Goal: Task Accomplishment & Management: Use online tool/utility

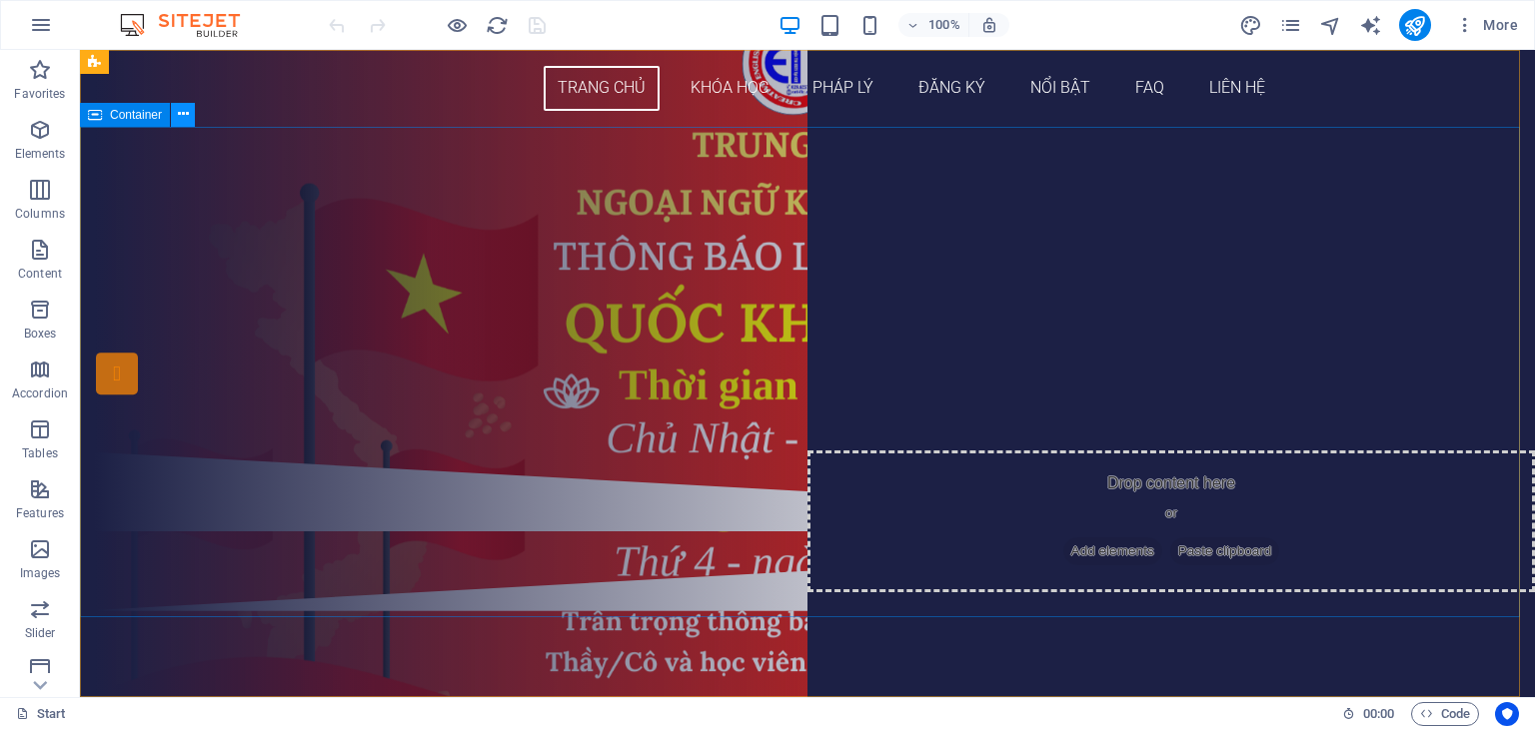
click at [0, 0] on icon at bounding box center [0, 0] width 0 height 0
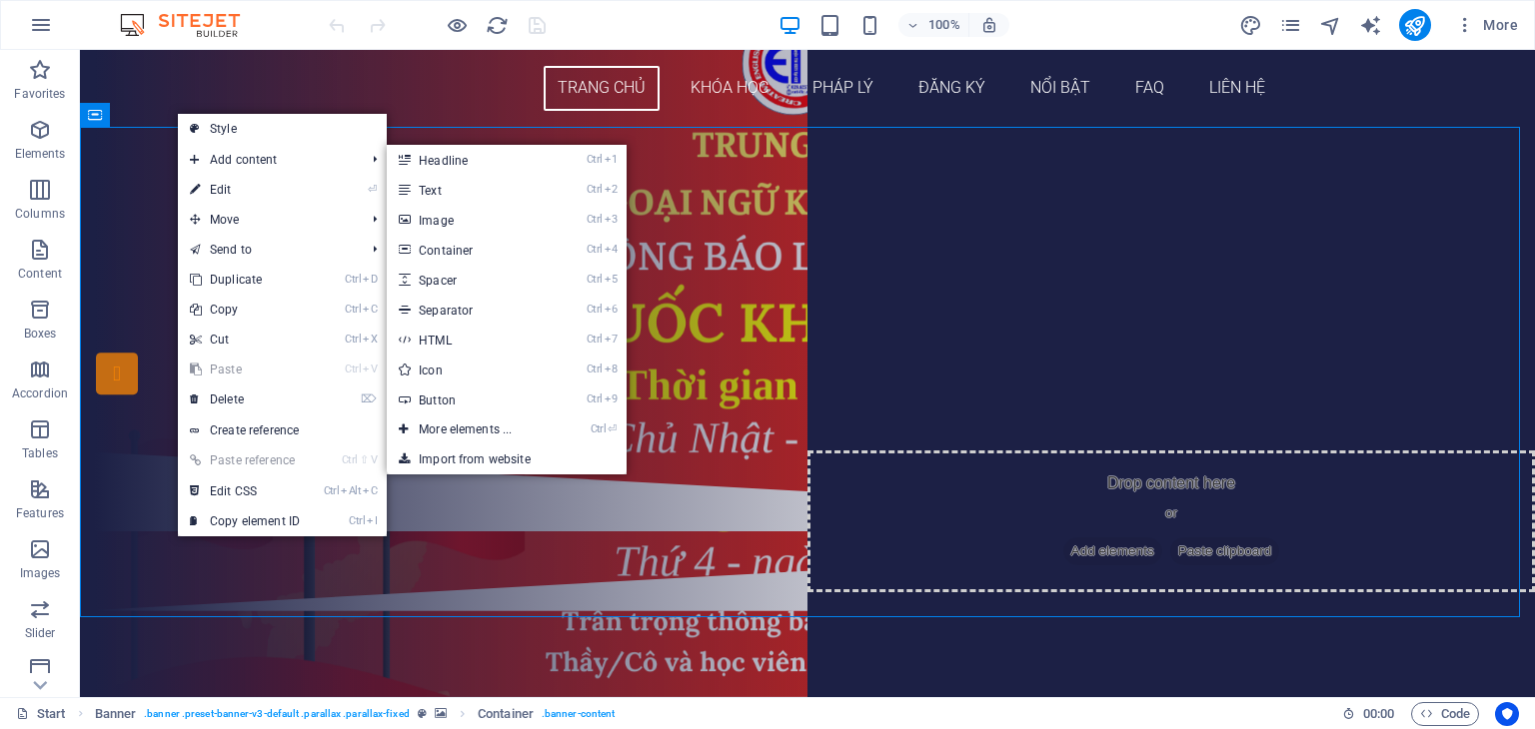
click at [236, 190] on link "⏎ Edit" at bounding box center [245, 190] width 134 height 30
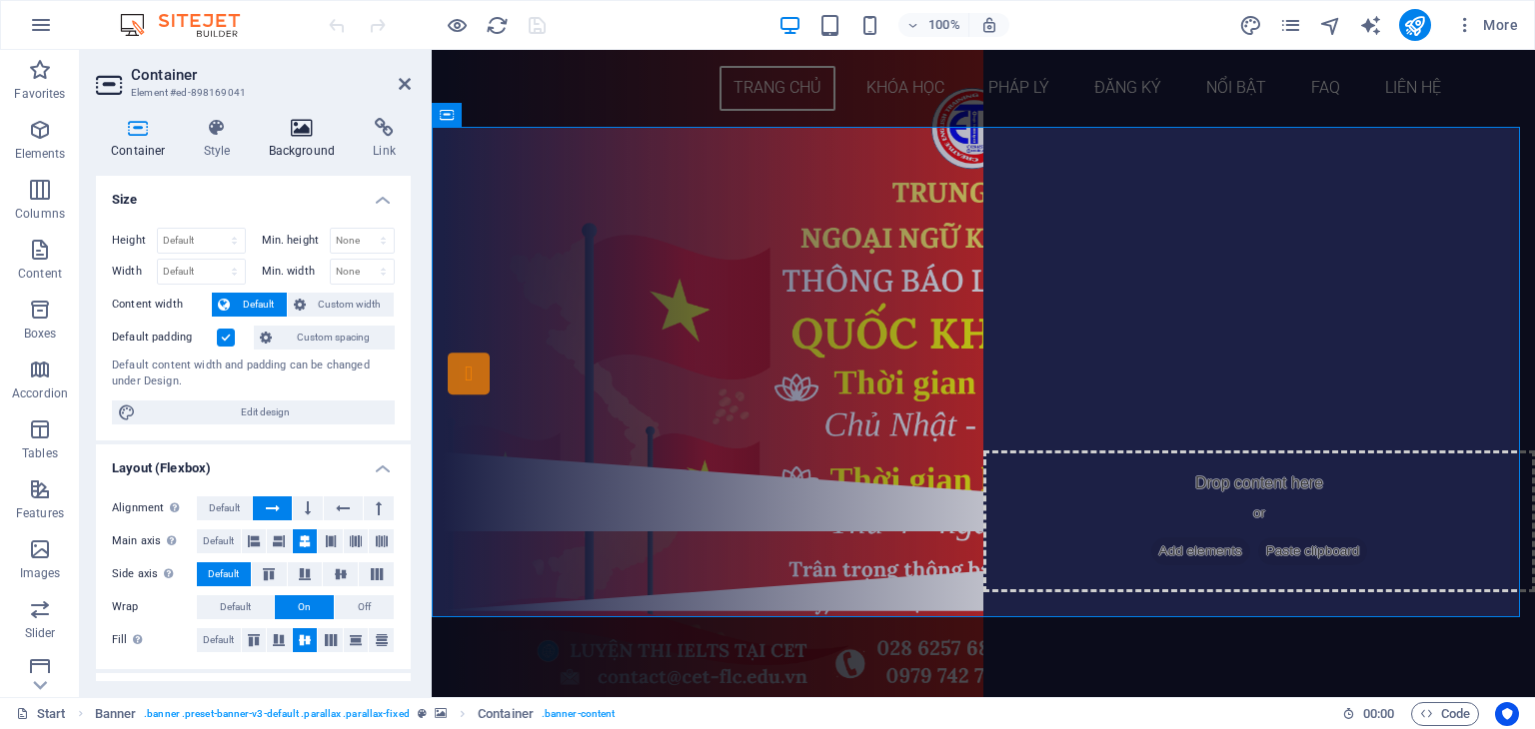
click at [313, 120] on icon at bounding box center [302, 128] width 97 height 20
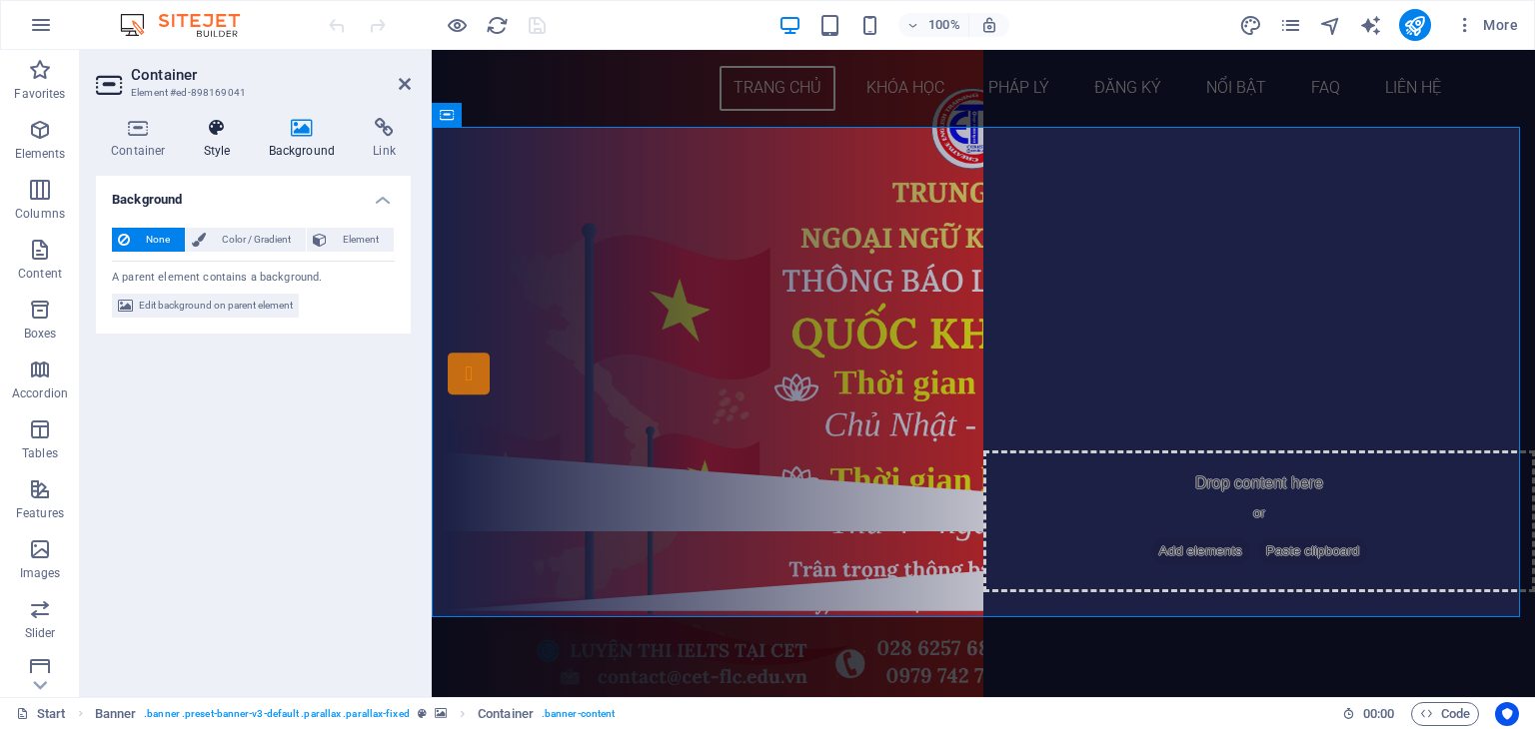
click at [215, 137] on icon at bounding box center [217, 128] width 57 height 20
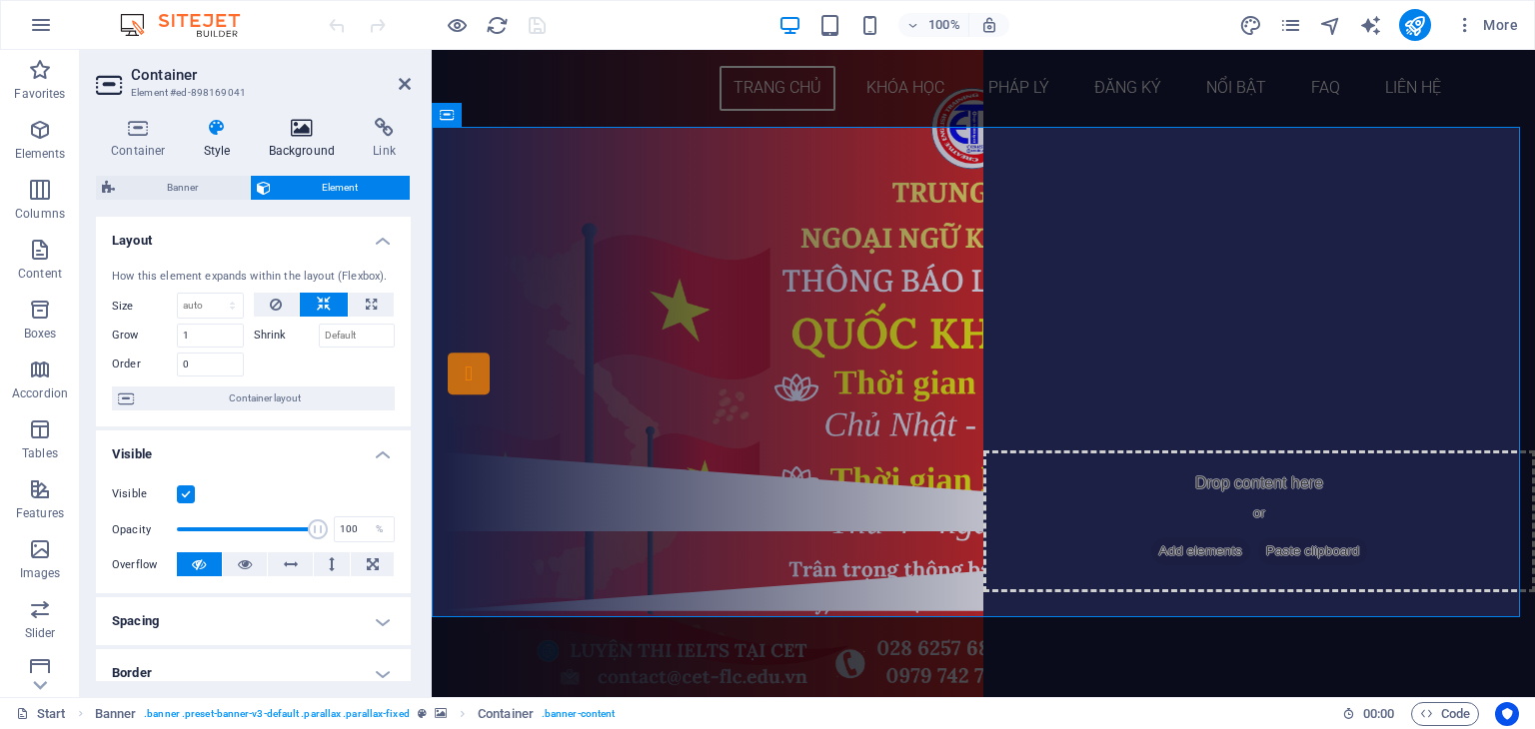
click at [288, 151] on h4 "Background" at bounding box center [306, 139] width 105 height 42
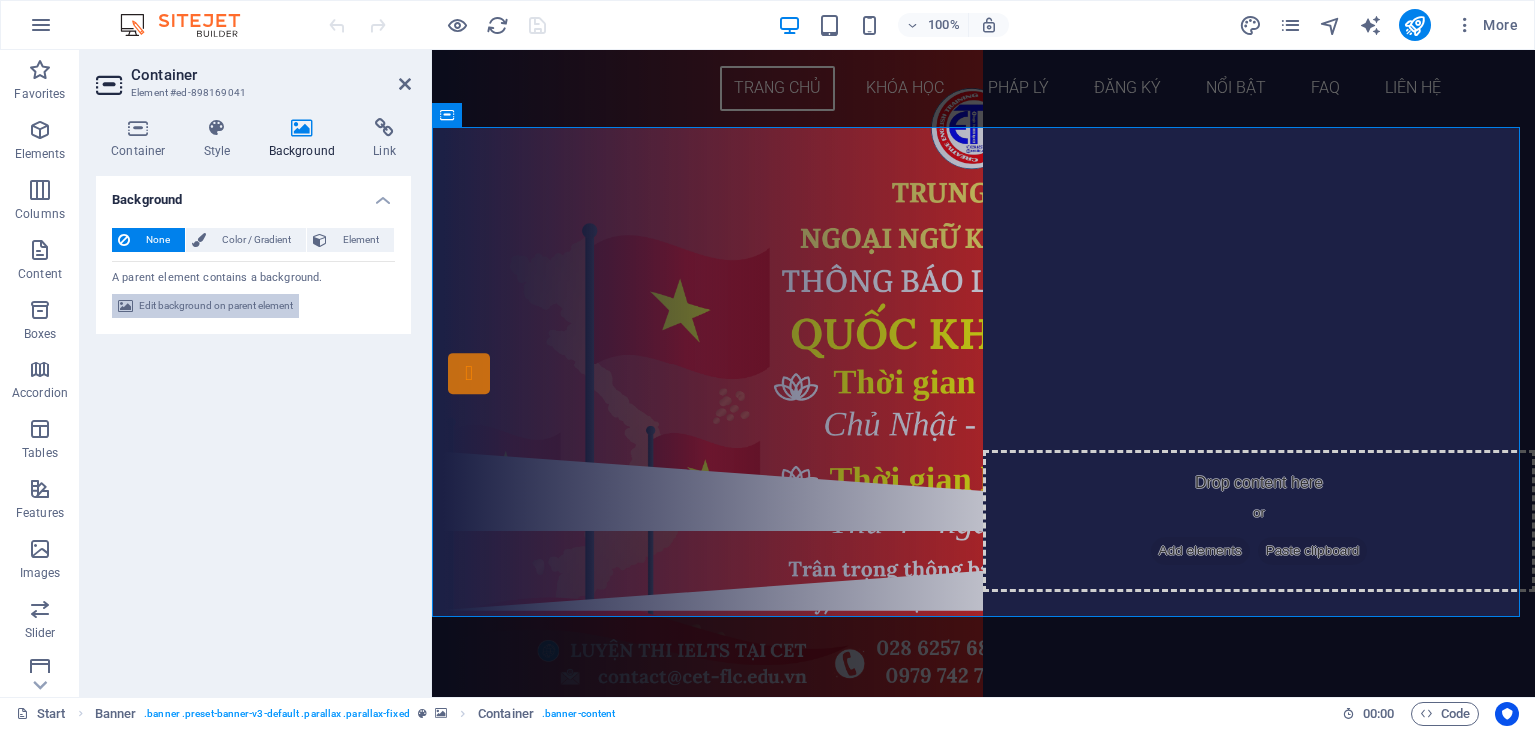
click at [246, 299] on span "Edit background on parent element" at bounding box center [216, 306] width 154 height 24
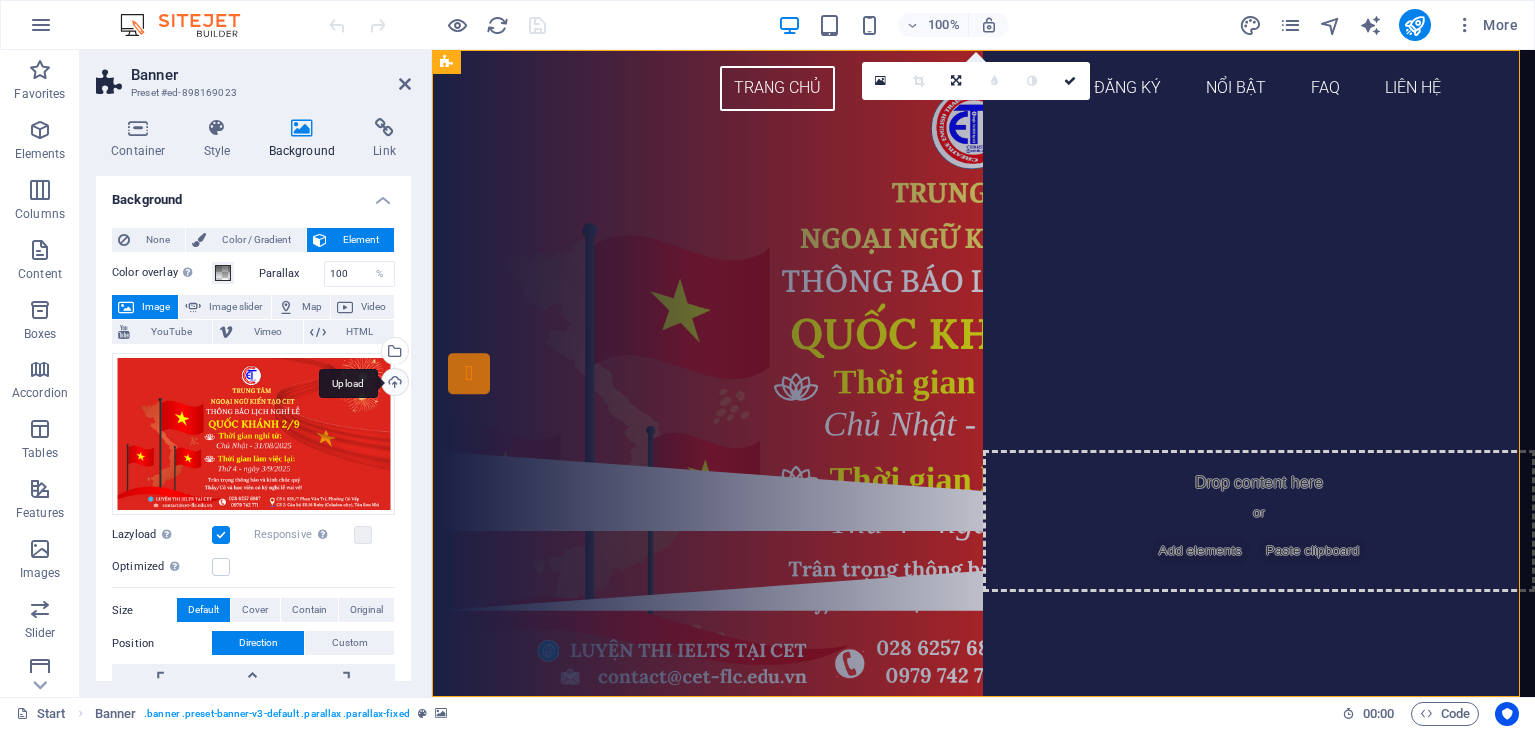
click at [389, 379] on div "Upload" at bounding box center [393, 385] width 30 height 30
click at [385, 377] on div "Upload" at bounding box center [393, 385] width 30 height 30
click at [394, 380] on div "Upload" at bounding box center [393, 385] width 30 height 30
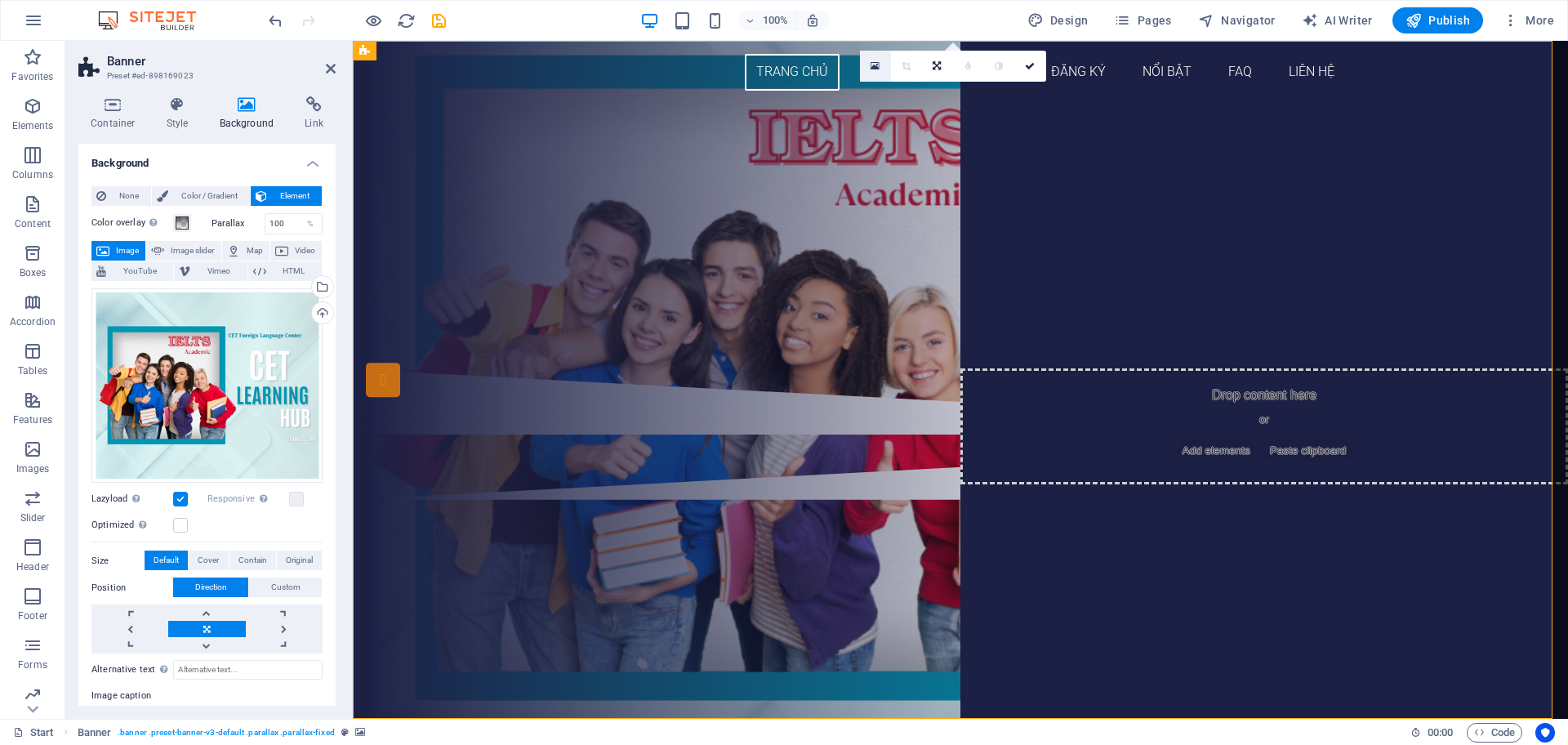
click at [876, 73] on link at bounding box center [876, 66] width 31 height 31
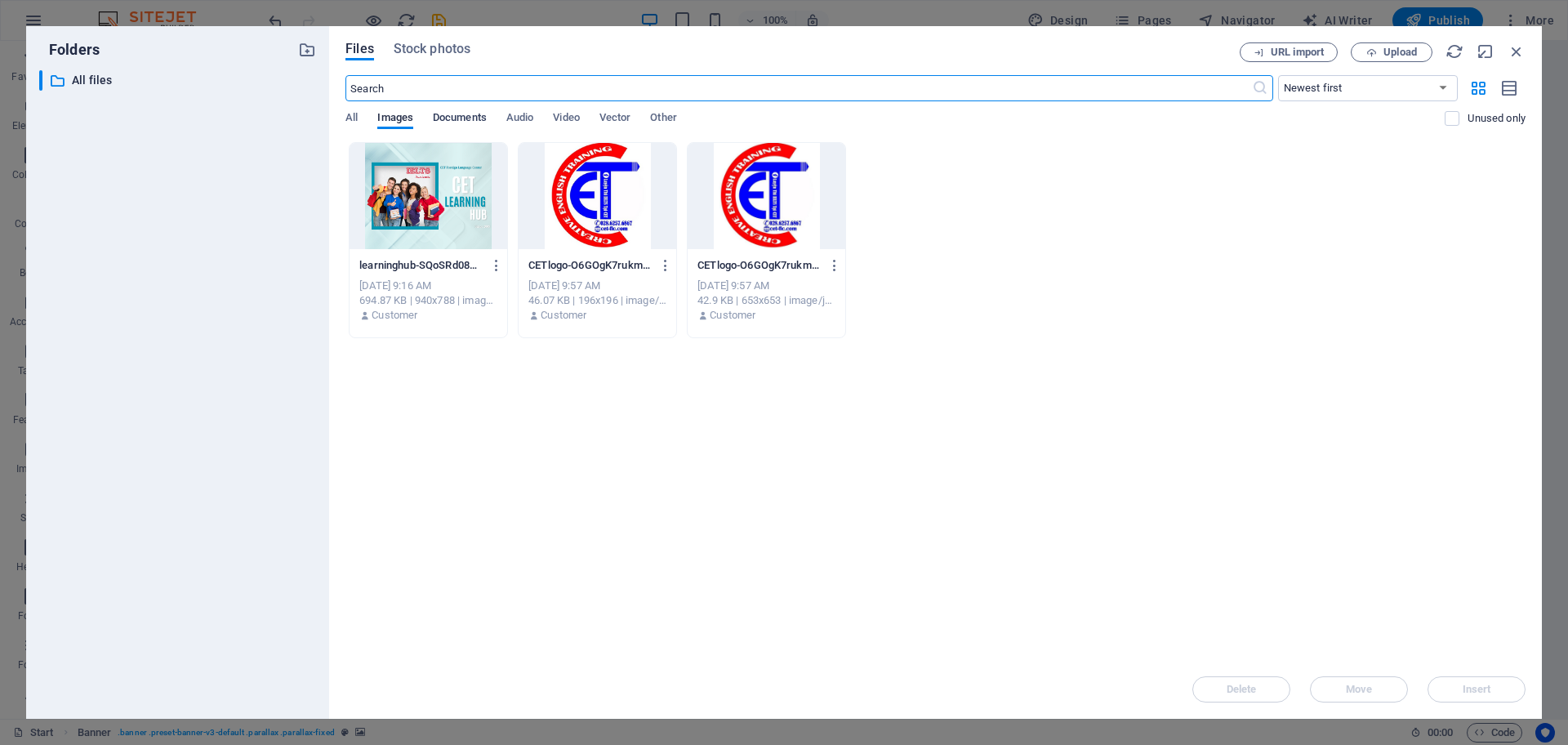
click at [468, 121] on span "Documents" at bounding box center [460, 119] width 54 height 23
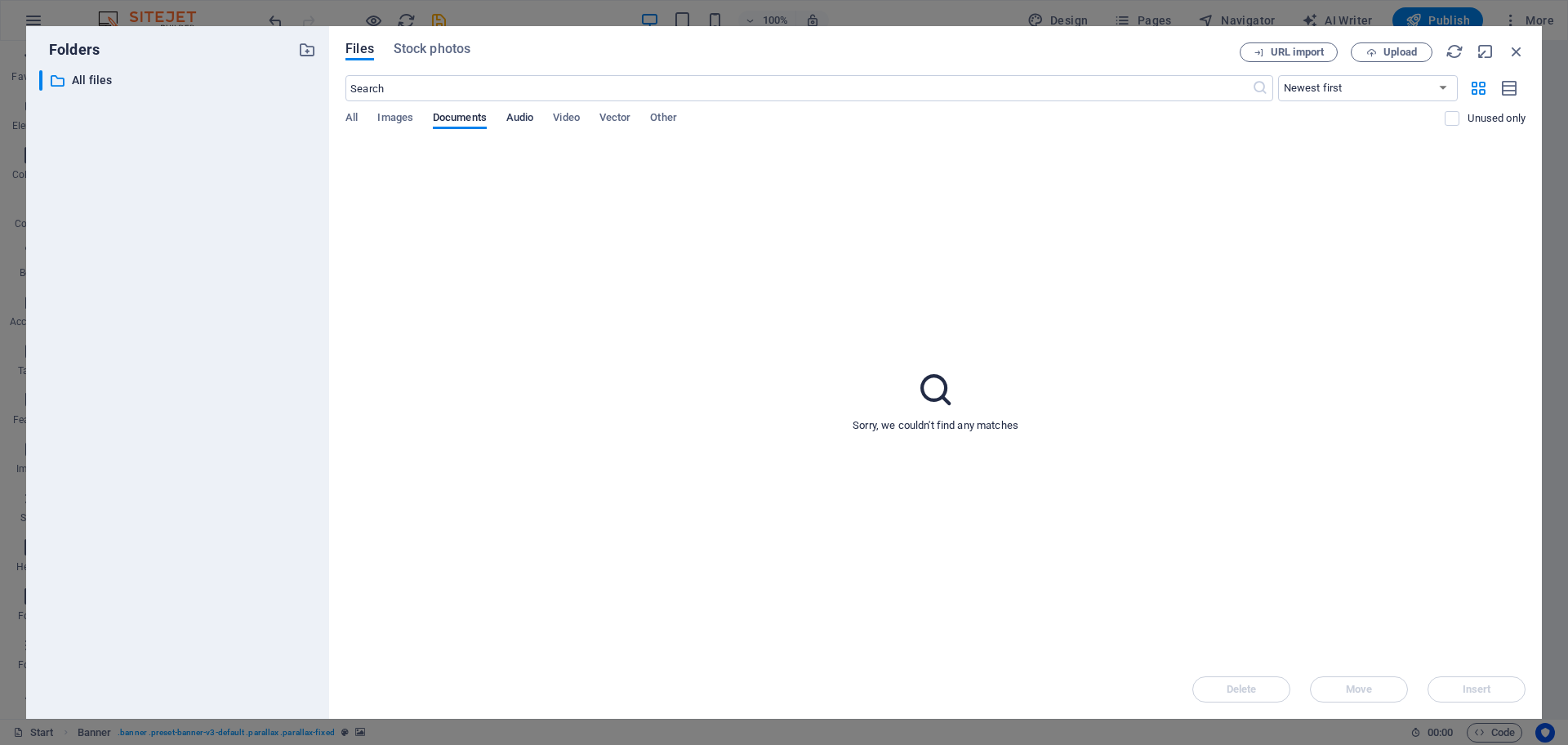
click at [526, 117] on span "Audio" at bounding box center [520, 119] width 27 height 23
click at [346, 117] on span "All" at bounding box center [352, 119] width 12 height 23
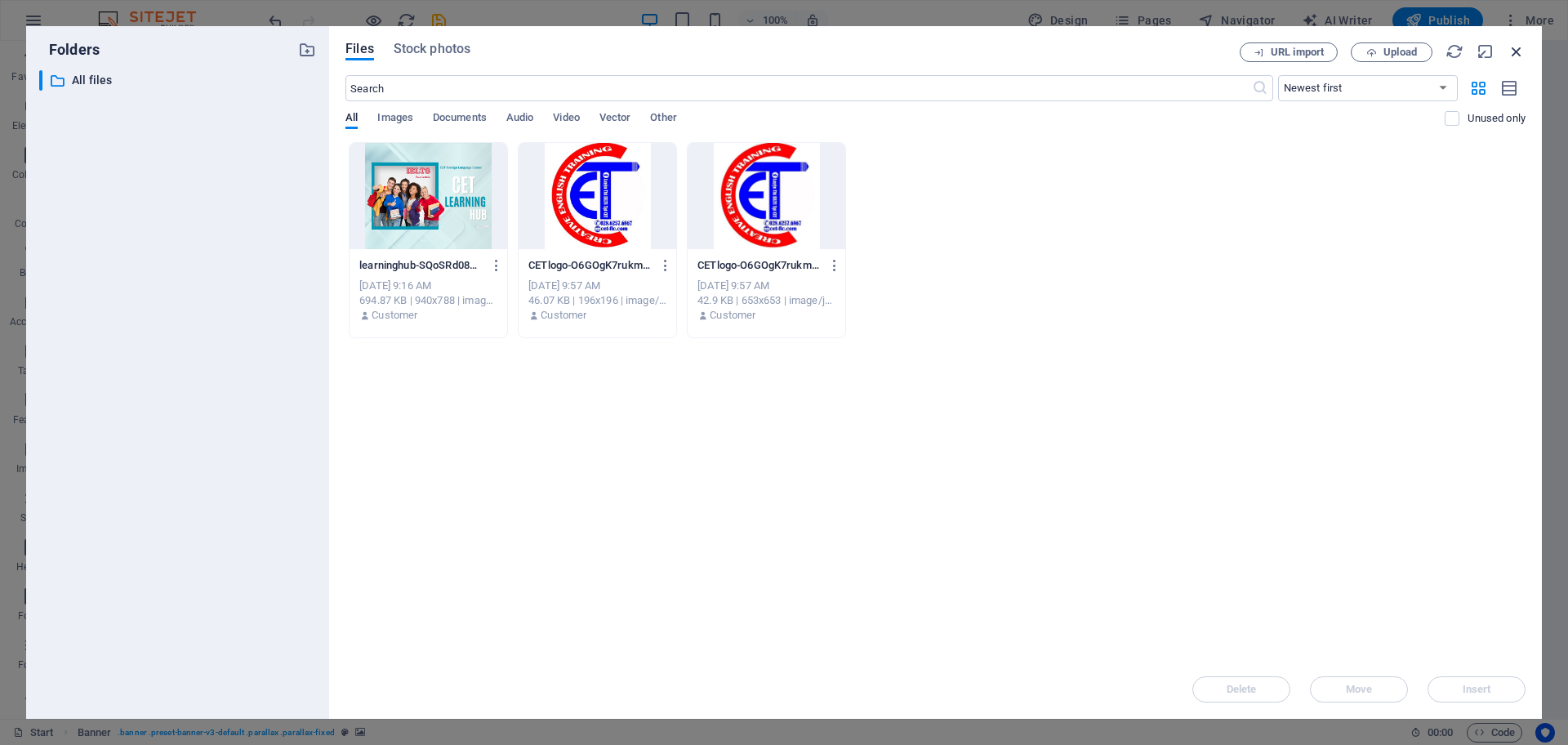
click at [1254, 57] on icon "button" at bounding box center [1517, 52] width 18 height 18
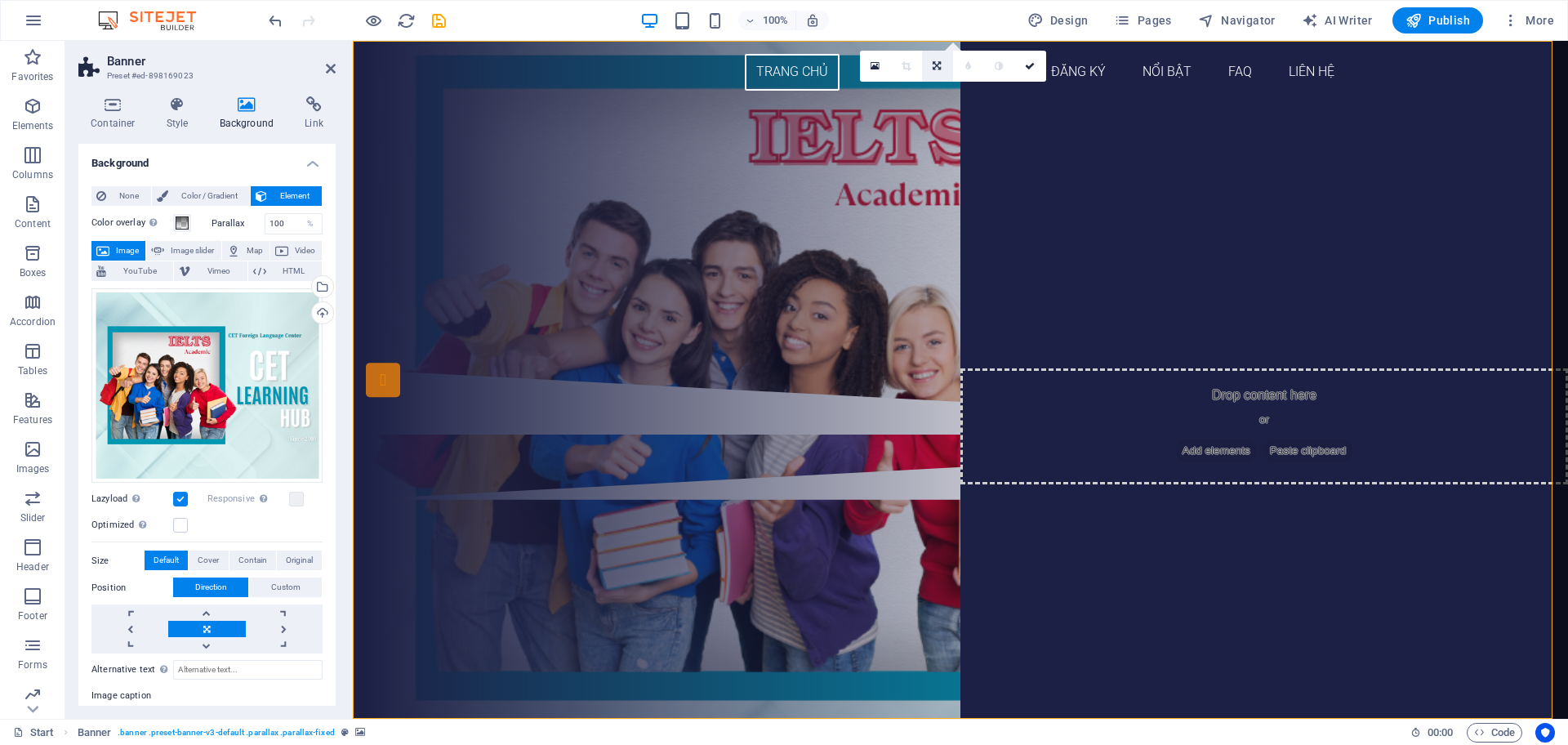
click at [930, 73] on link at bounding box center [938, 66] width 31 height 31
click at [1113, 301] on div "Drop content here or Add elements Paste clipboard" at bounding box center [961, 236] width 1216 height 266
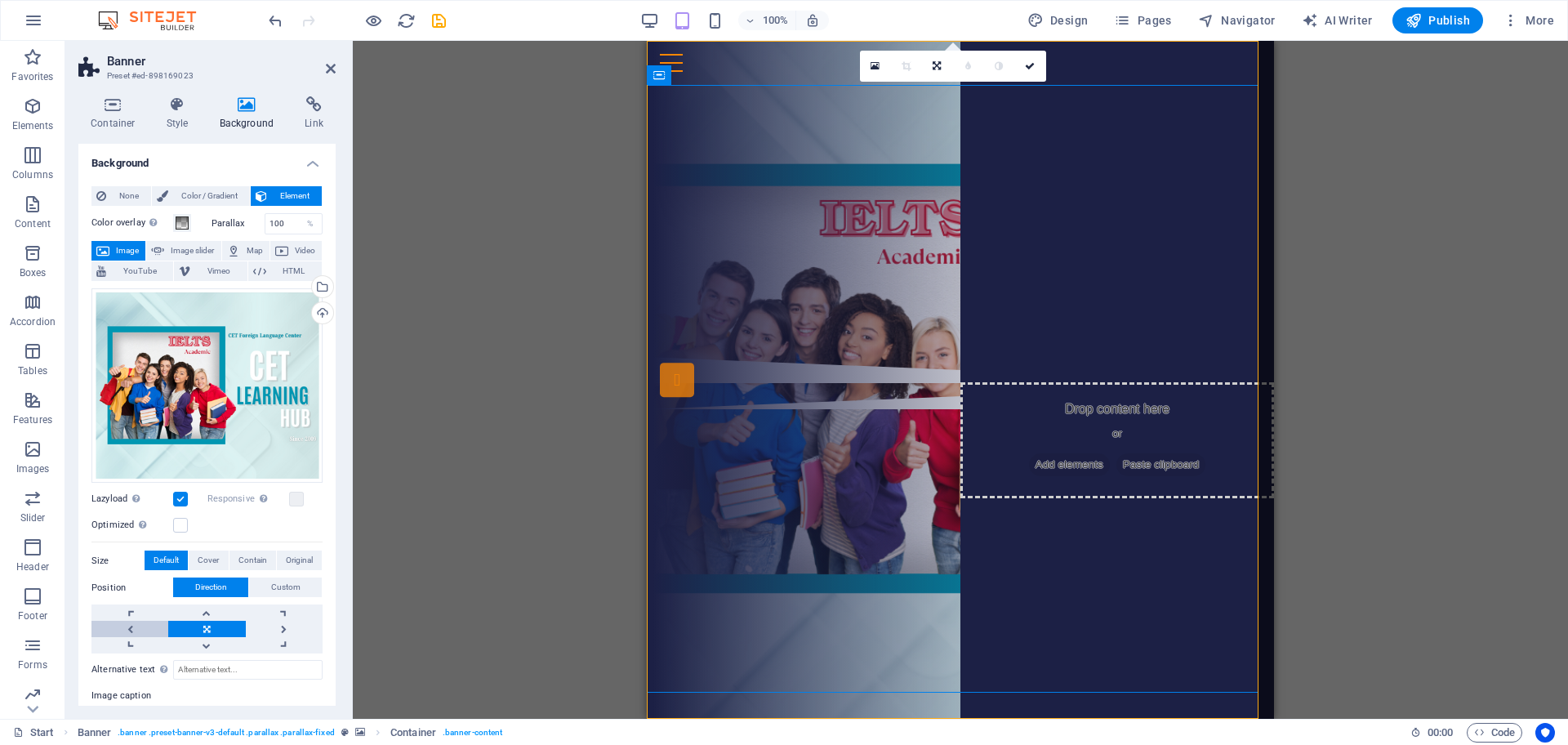
click at [126, 595] on link at bounding box center [130, 629] width 77 height 16
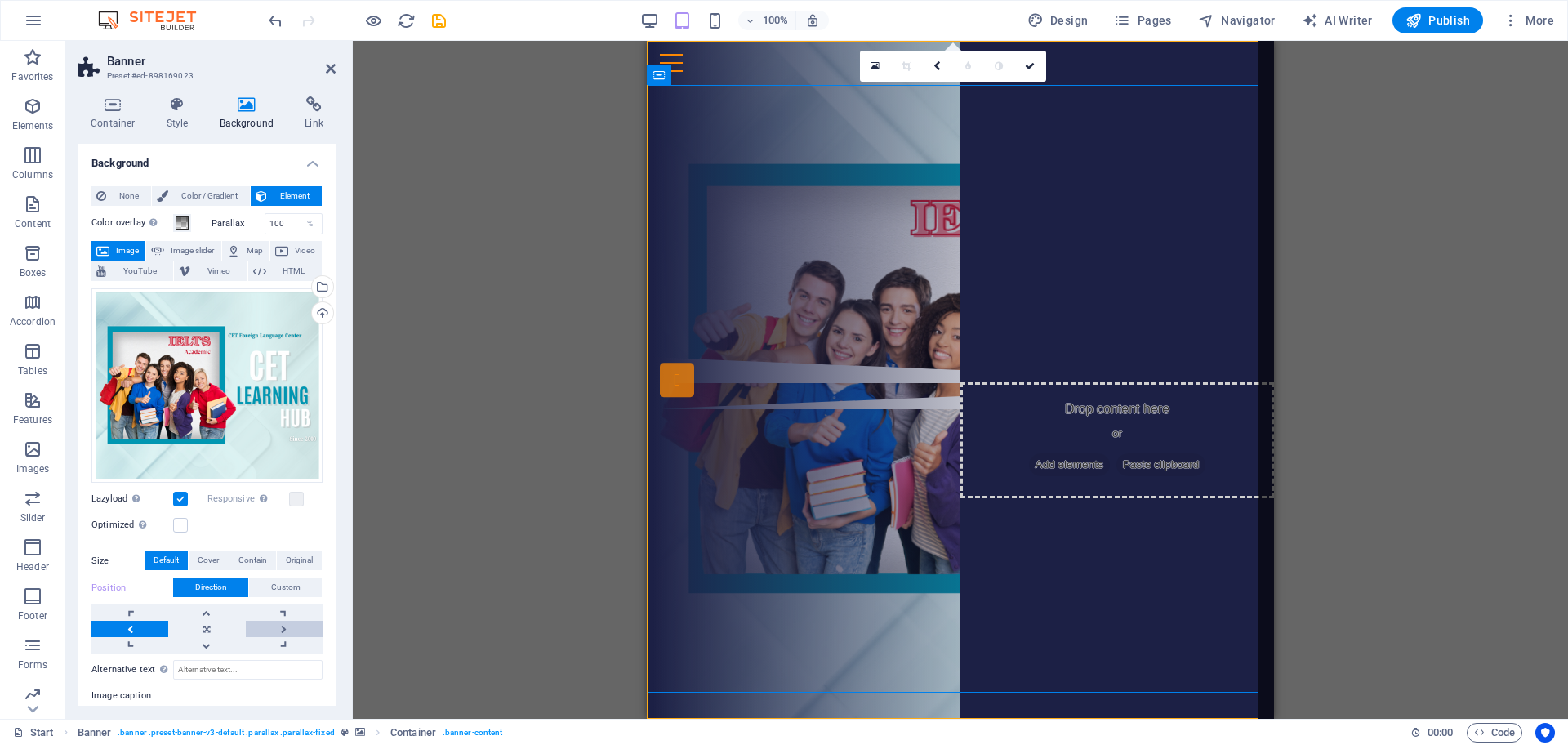
click at [284, 595] on link at bounding box center [284, 629] width 77 height 16
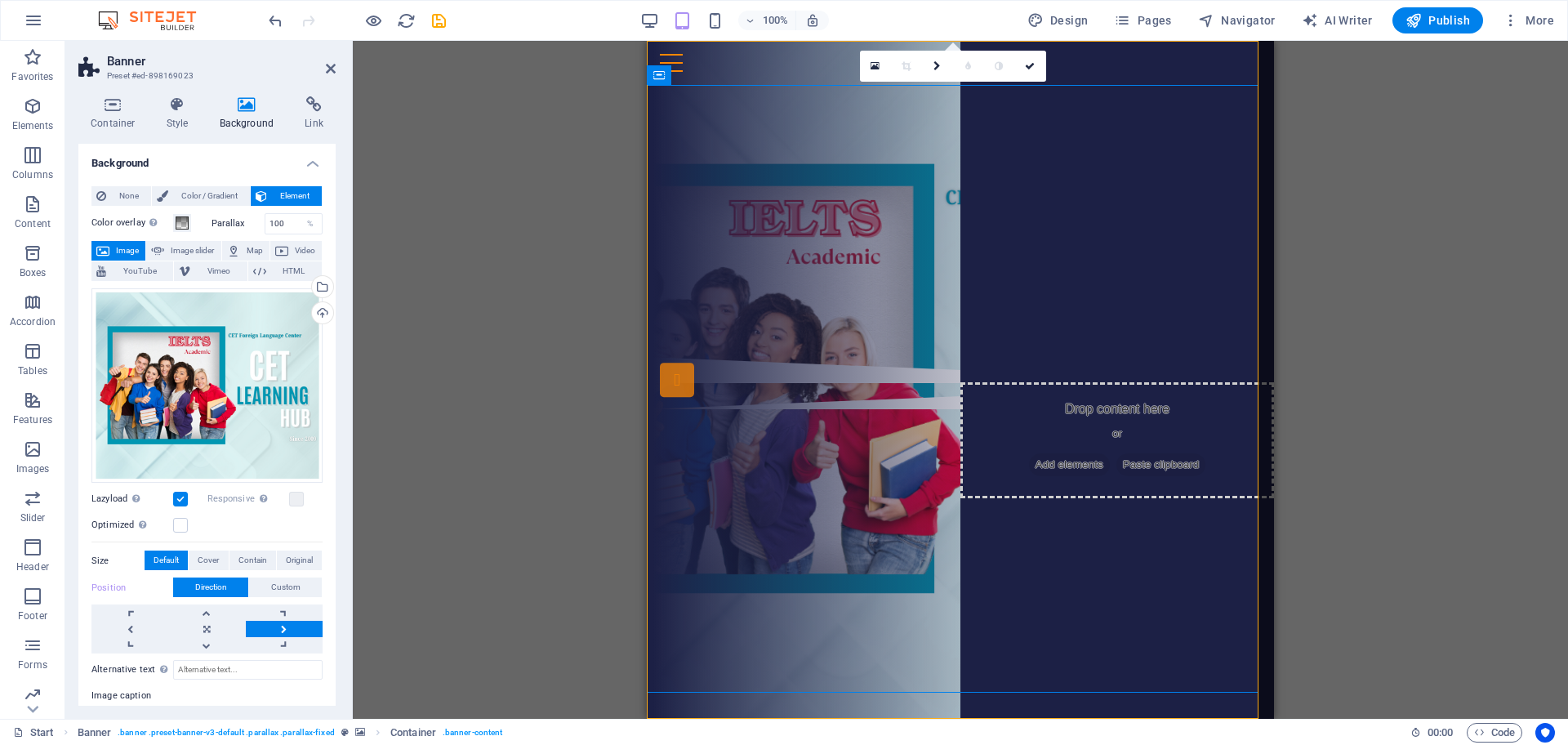
click at [284, 595] on link at bounding box center [284, 629] width 77 height 16
click at [285, 595] on link at bounding box center [284, 629] width 77 height 16
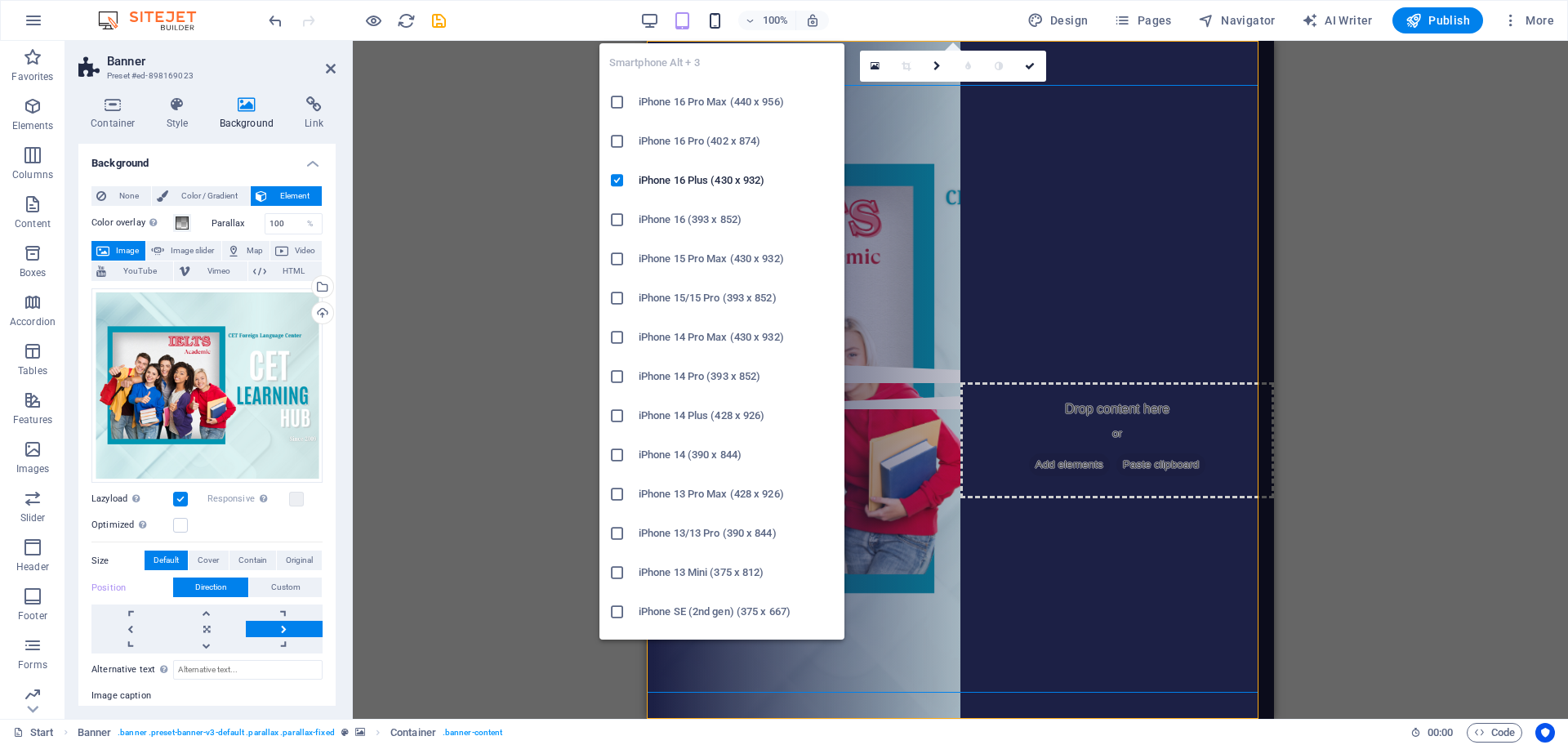
click at [715, 19] on icon "button" at bounding box center [715, 20] width 19 height 19
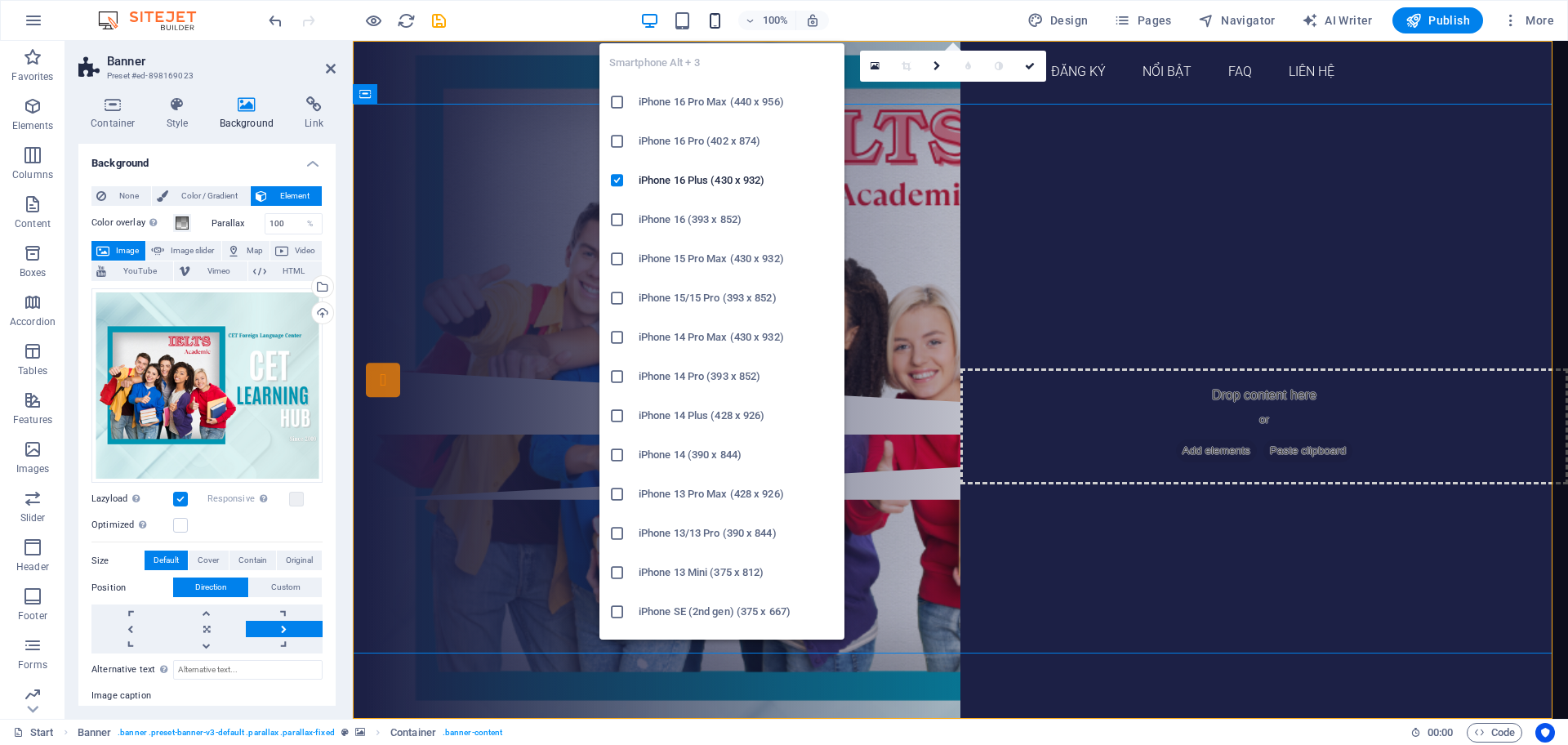
click at [719, 25] on icon "button" at bounding box center [715, 20] width 19 height 19
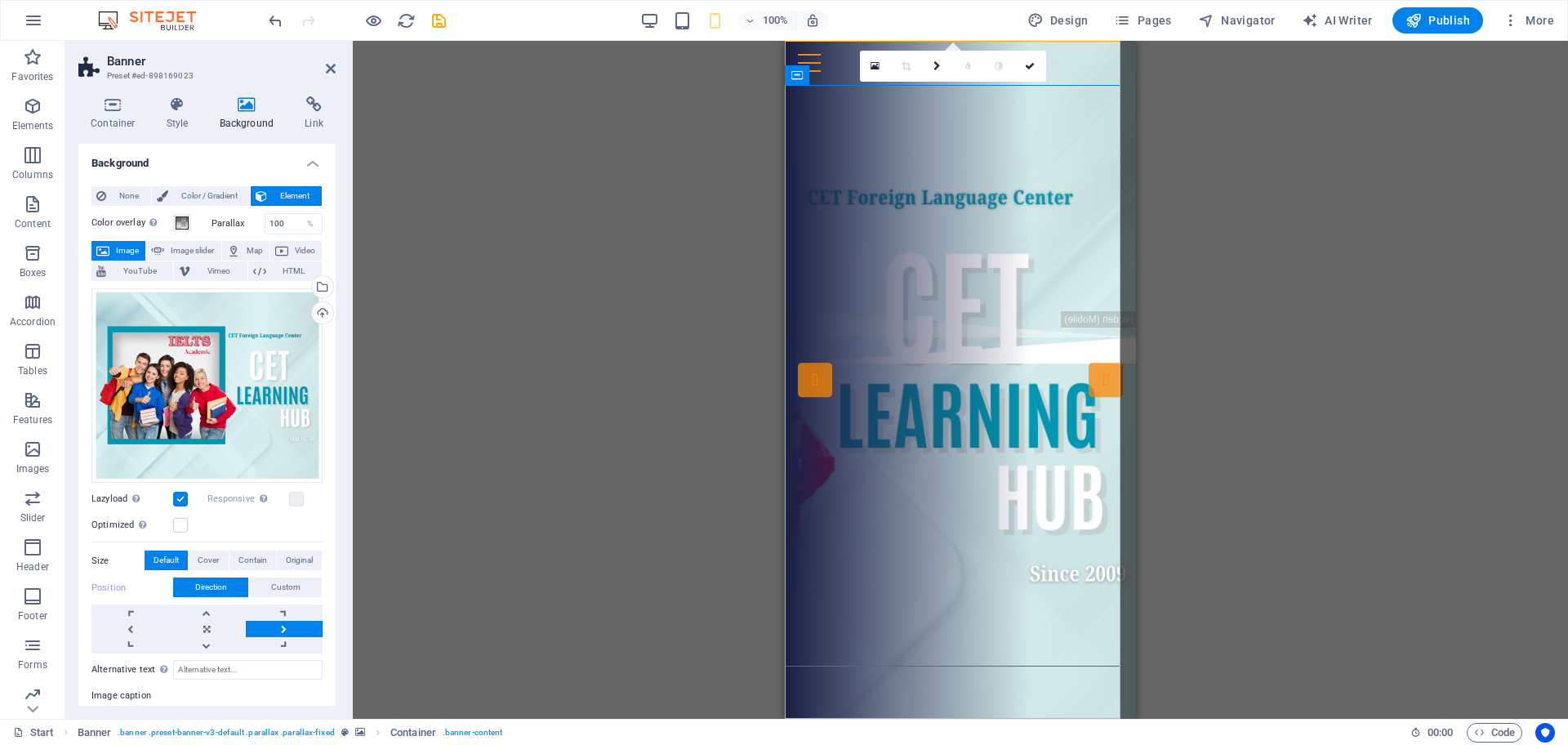
click at [670, 15] on div "100%" at bounding box center [734, 20] width 189 height 26
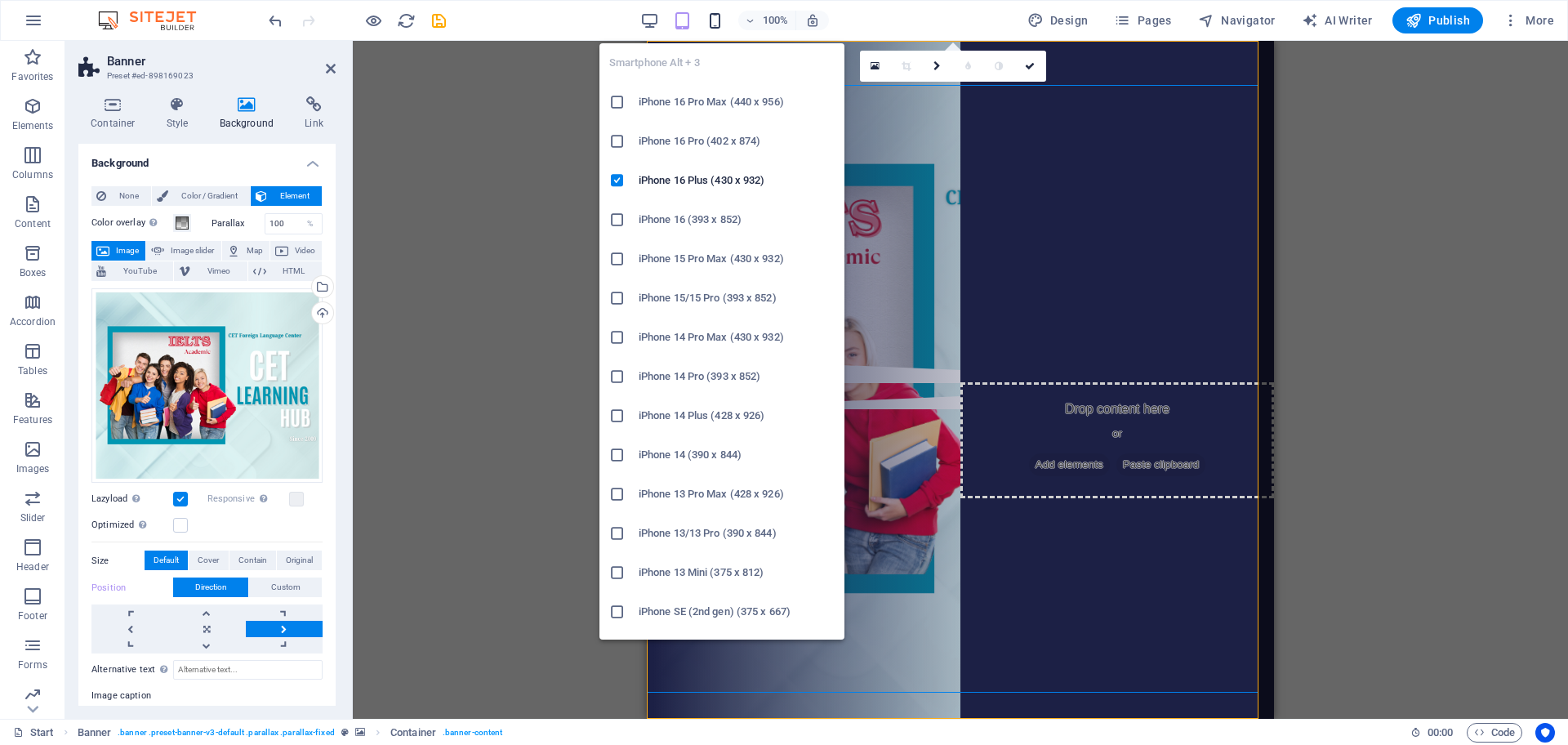
click at [715, 25] on icon "button" at bounding box center [715, 20] width 19 height 19
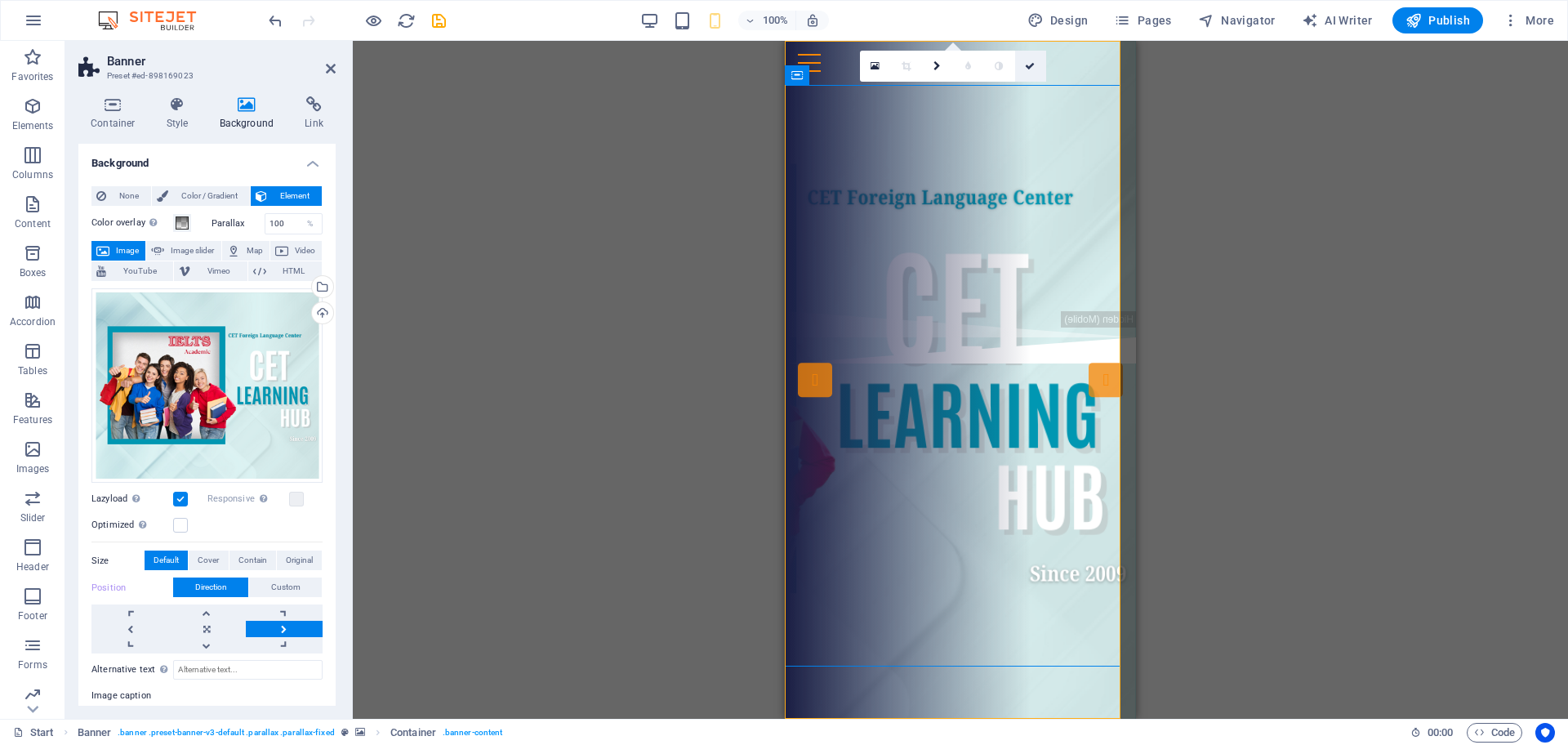
click at [1028, 67] on icon at bounding box center [1030, 66] width 10 height 10
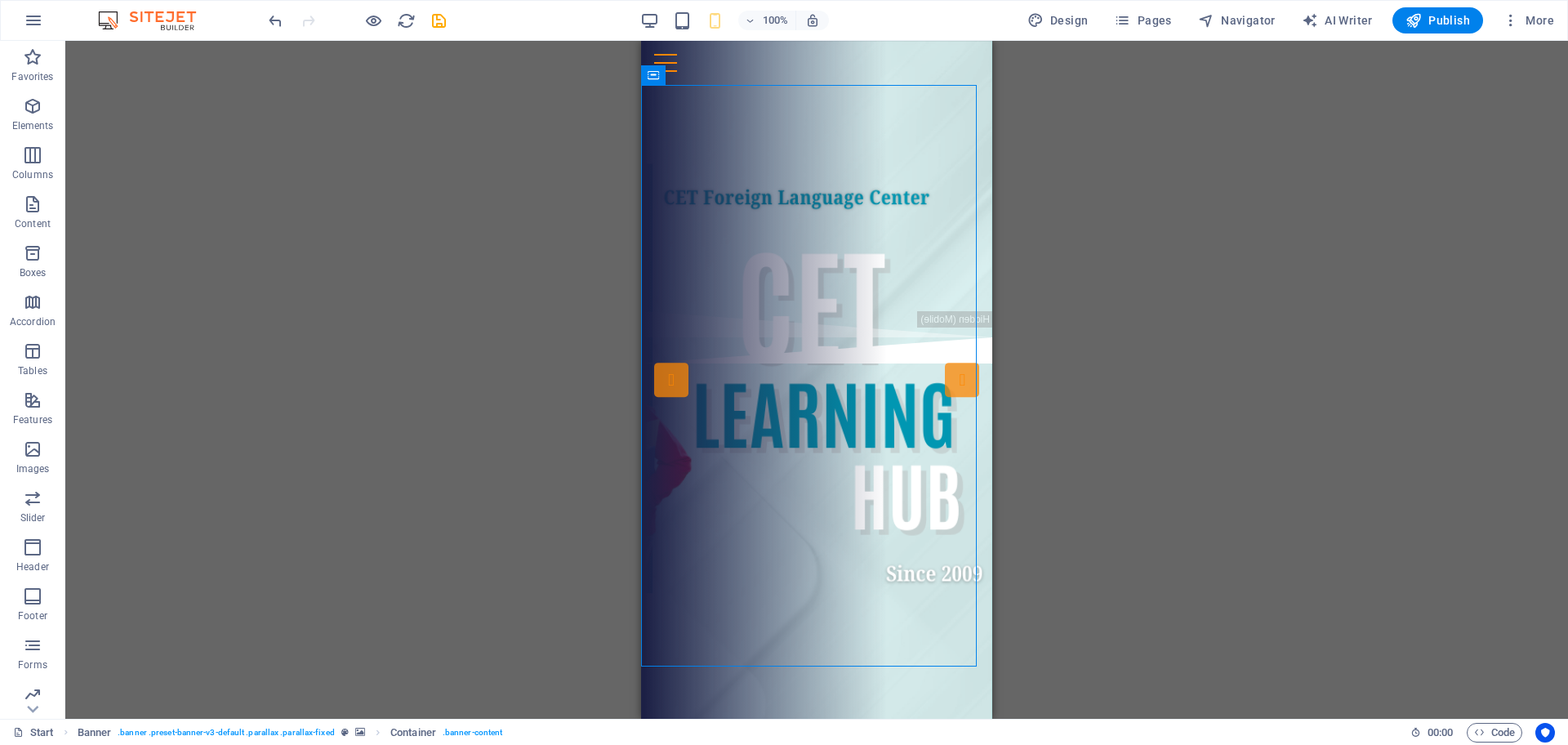
click at [0, 0] on icon "save" at bounding box center [0, 0] width 0 height 0
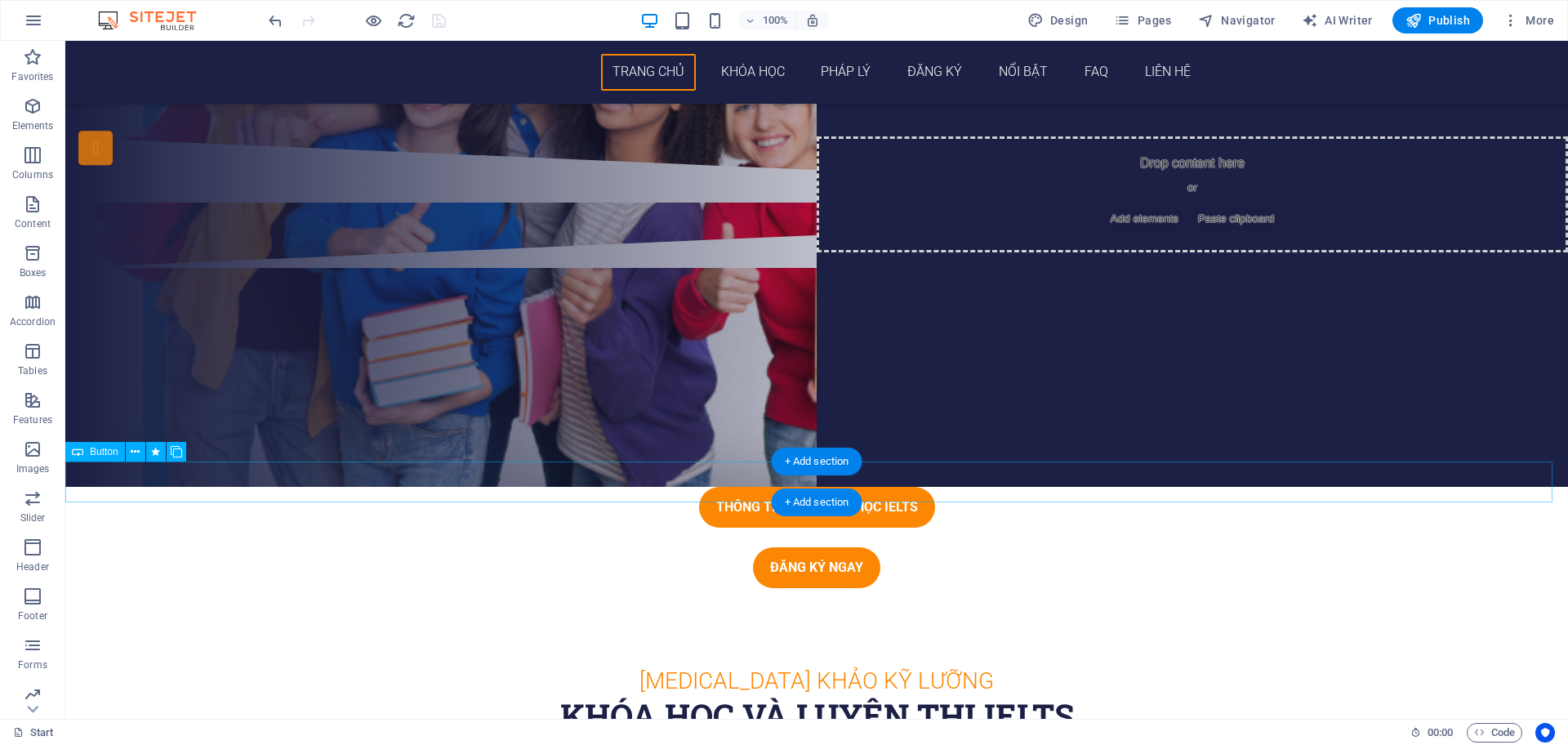
scroll to position [204, 0]
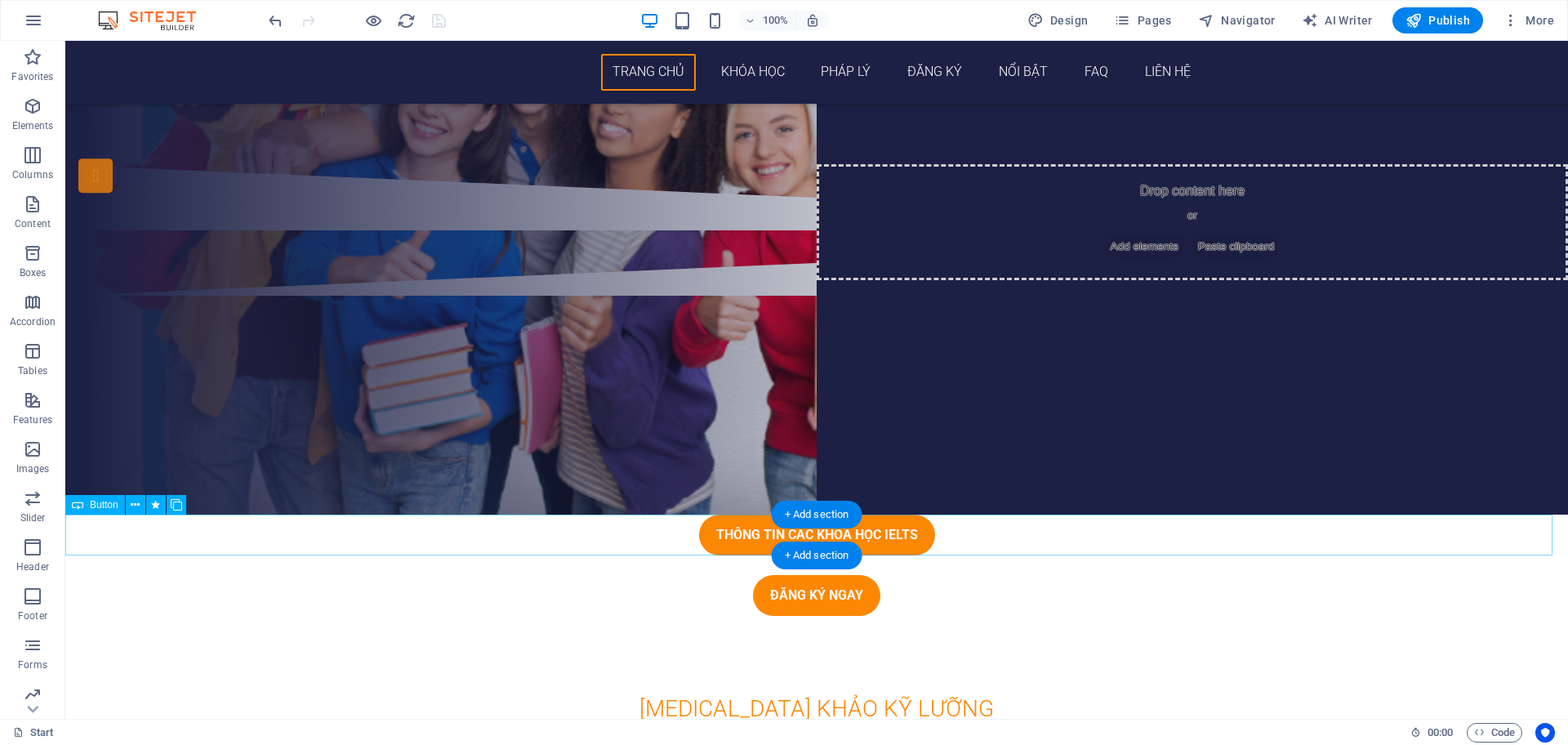
click at [888, 533] on div "THÔNG TIN CÁC KHÓA HỌC IELTS" at bounding box center [817, 535] width 1503 height 41
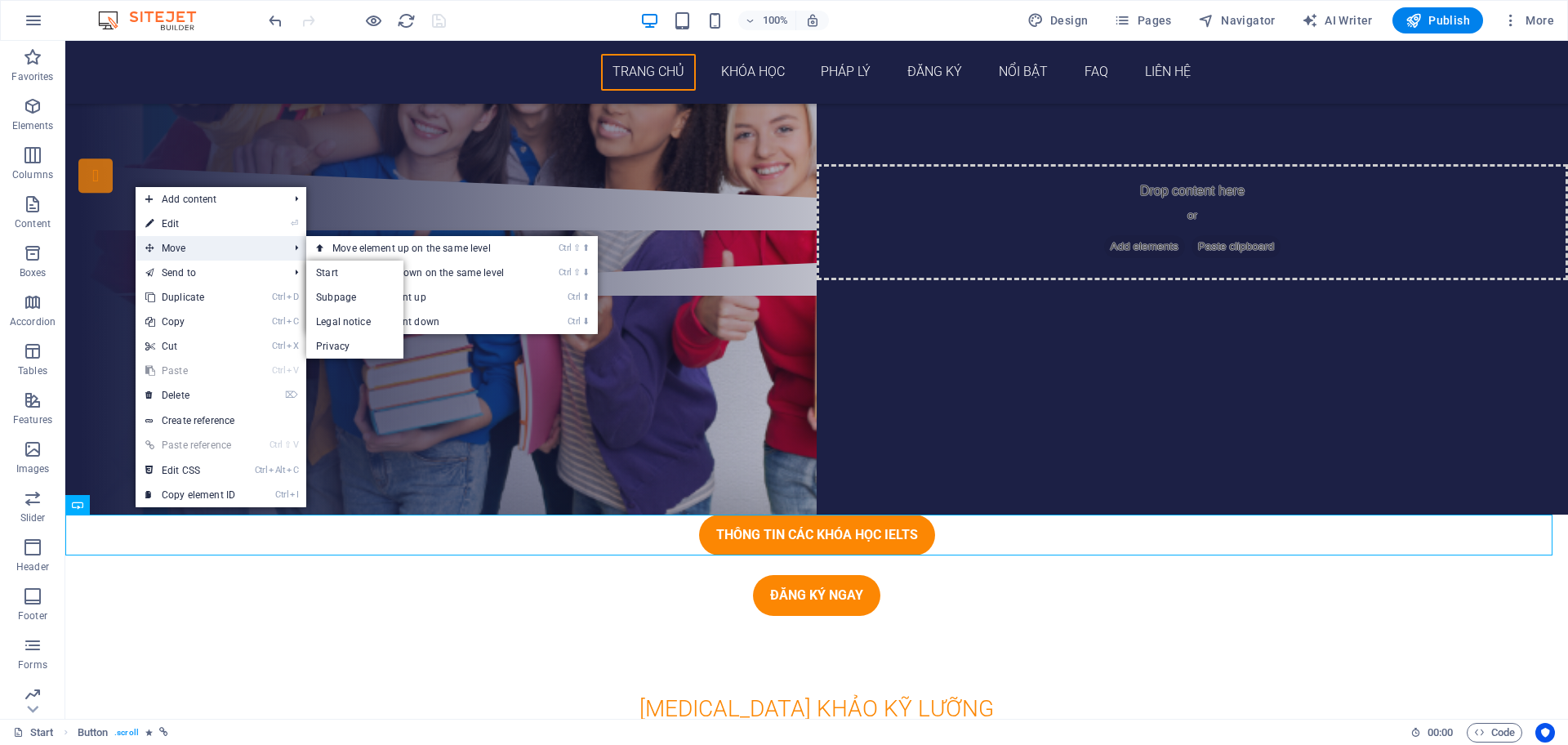
click at [215, 245] on span "Move" at bounding box center [208, 249] width 146 height 25
click at [433, 251] on link "Ctrl ⇧ ⬆ Move element up on the same level" at bounding box center [422, 249] width 231 height 25
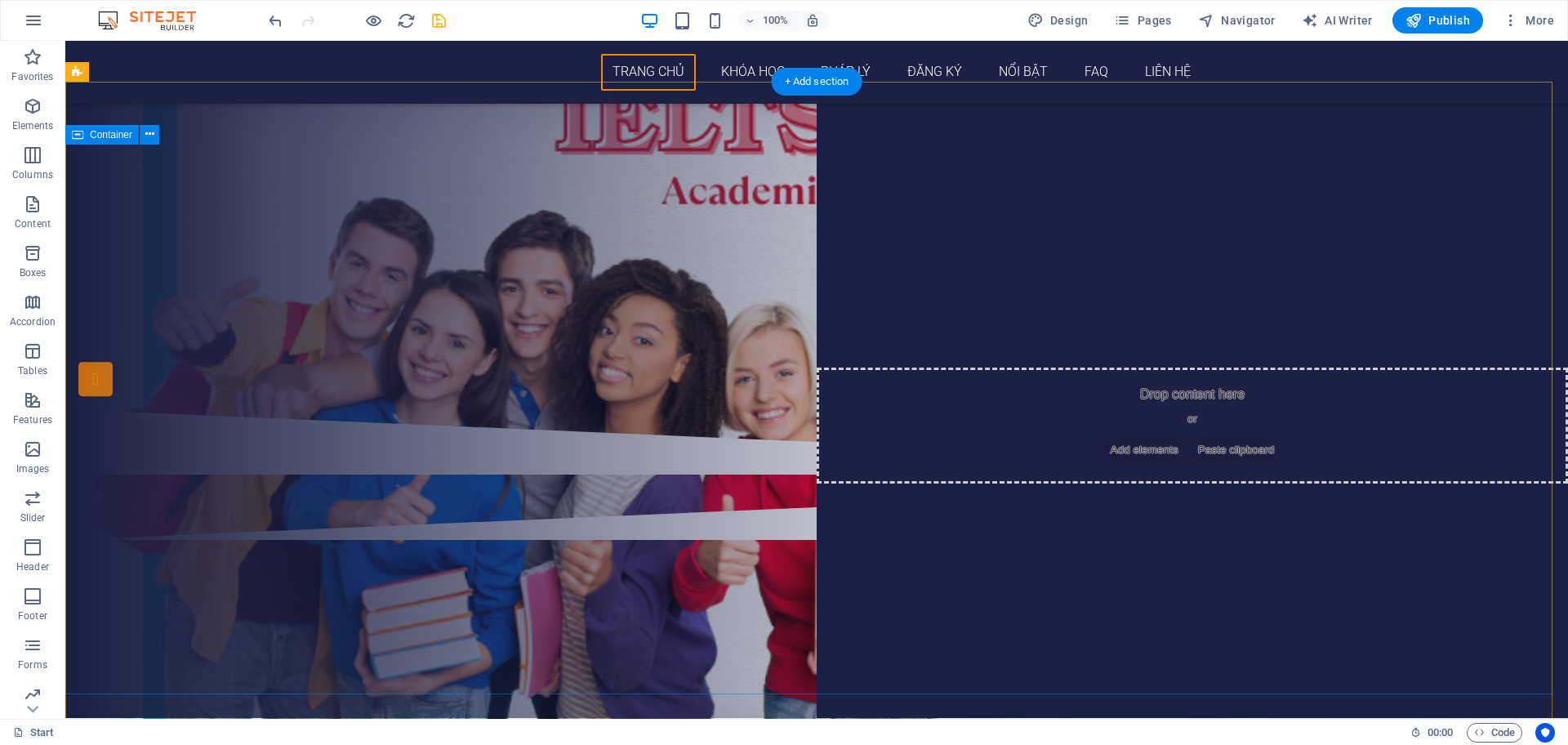
scroll to position [0, 0]
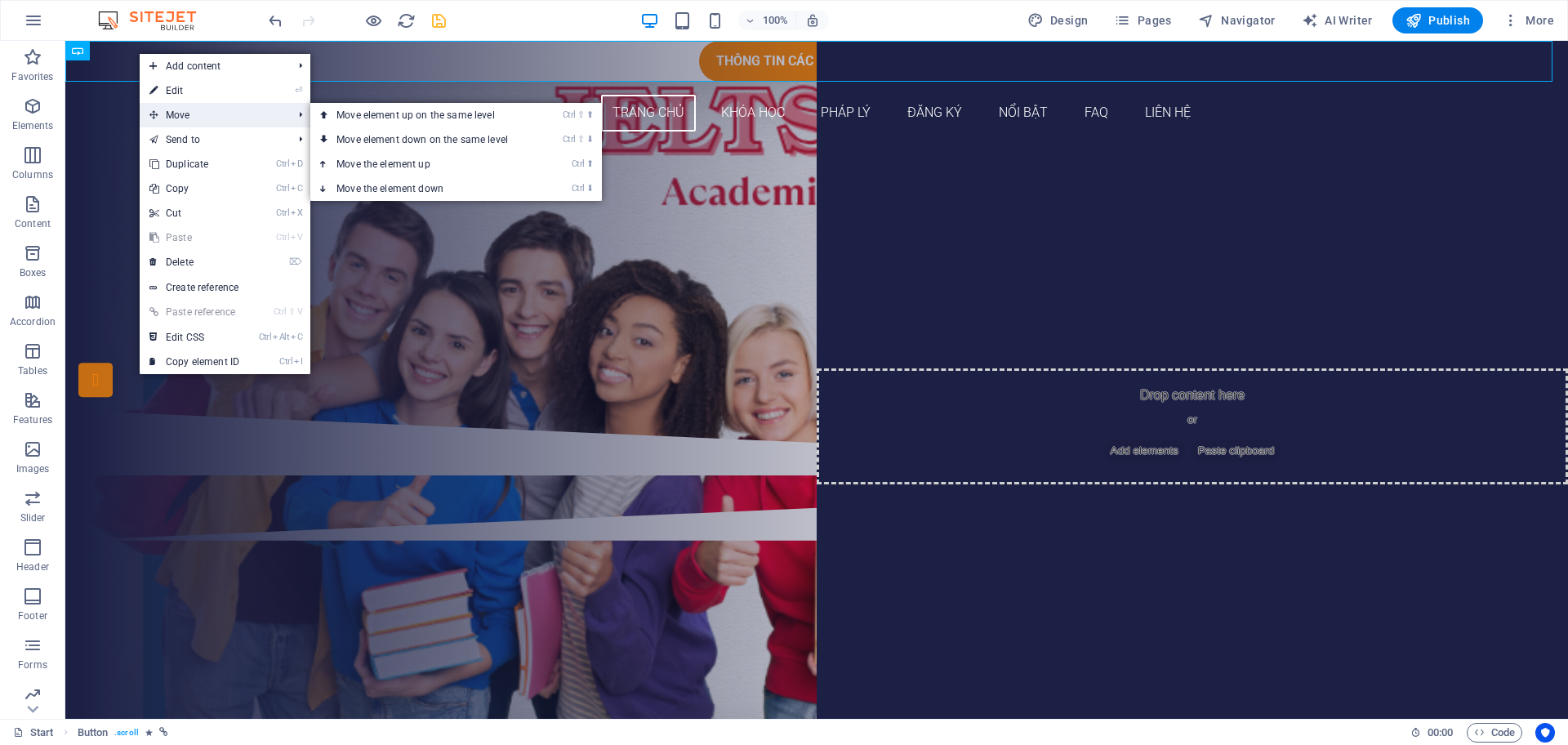
click at [189, 115] on span "Move" at bounding box center [213, 115] width 146 height 25
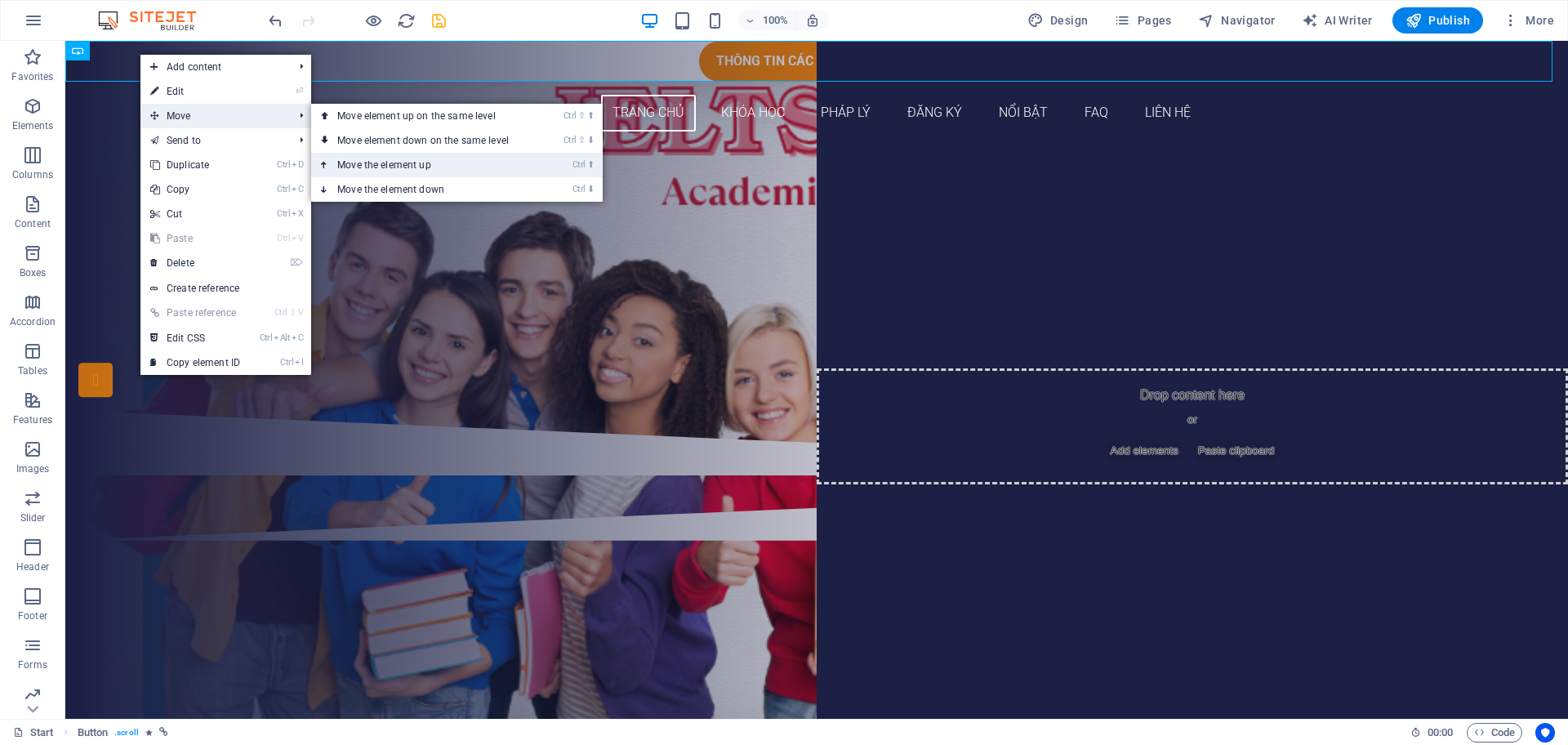
click at [365, 159] on link "Ctrl ⬆ Move the element up" at bounding box center [427, 165] width 231 height 25
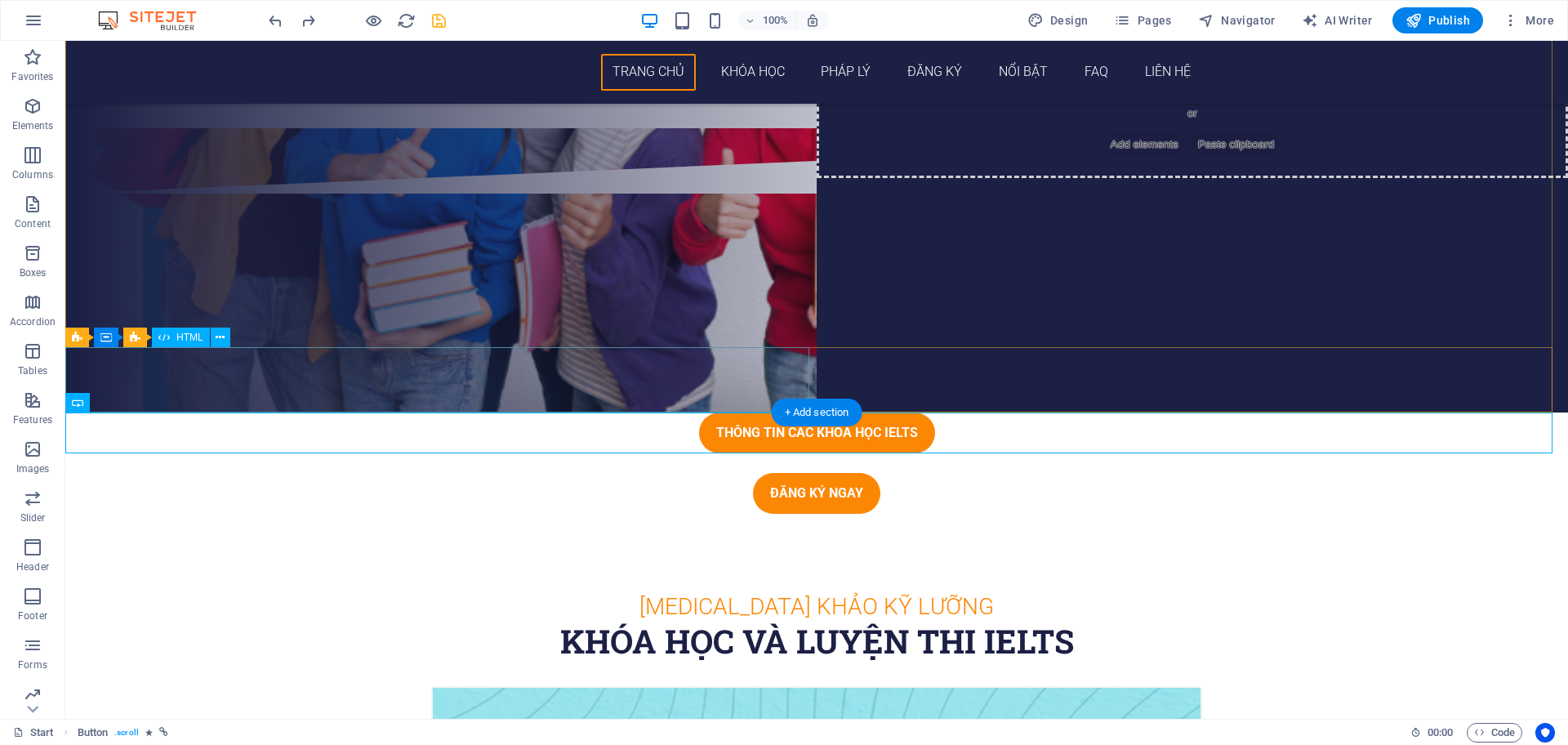
scroll to position [204, 0]
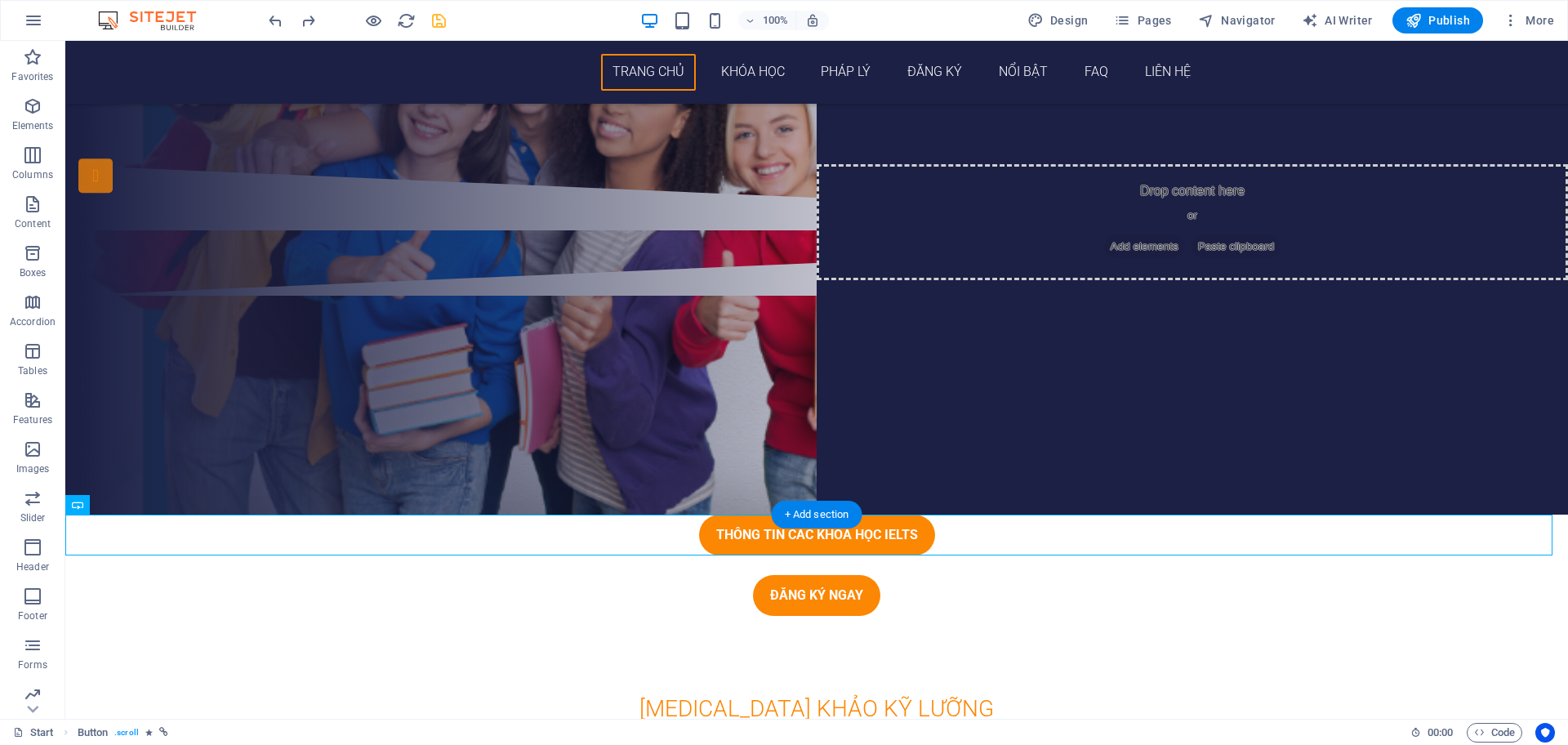
drag, startPoint x: 891, startPoint y: 532, endPoint x: 764, endPoint y: 168, distance: 385.5
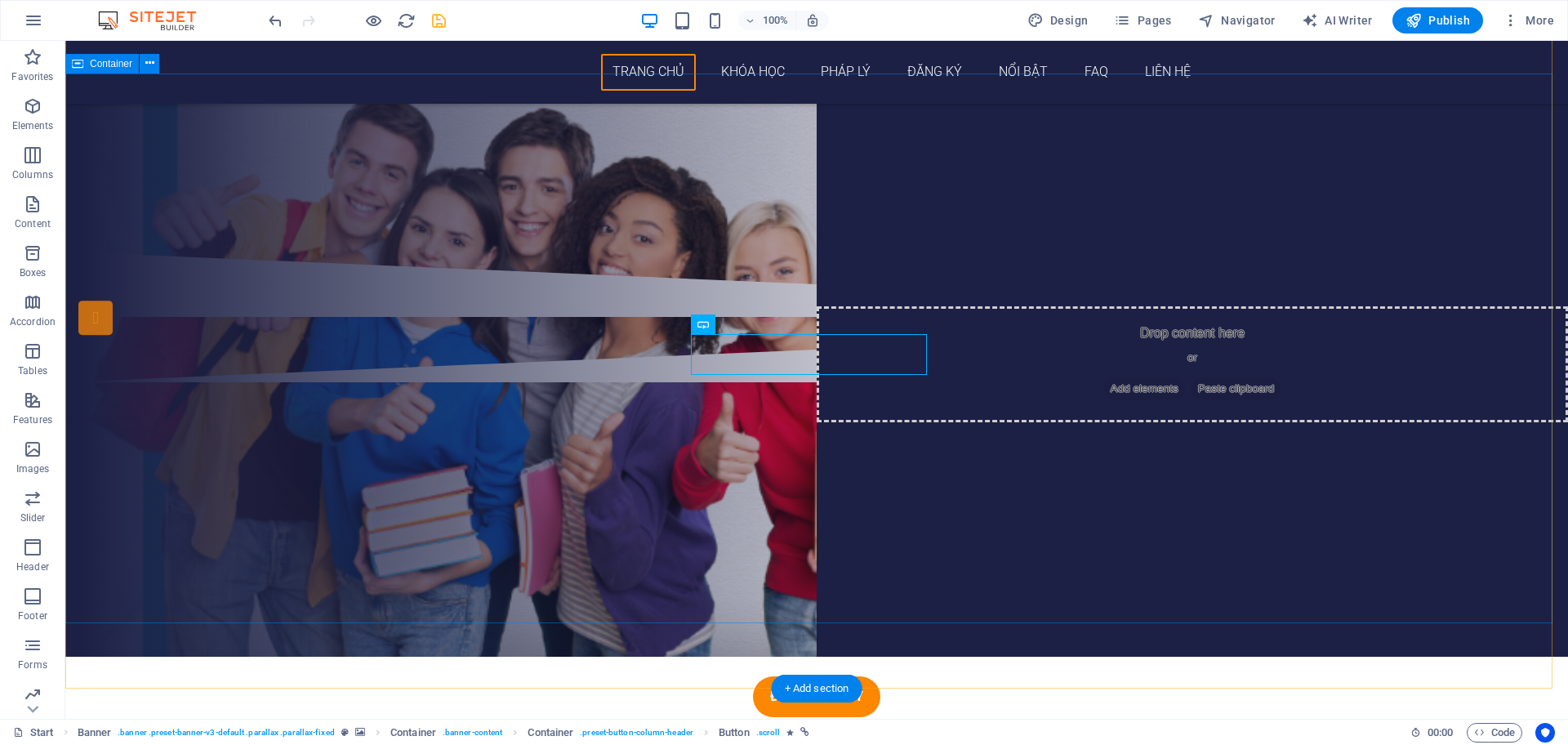
scroll to position [102, 0]
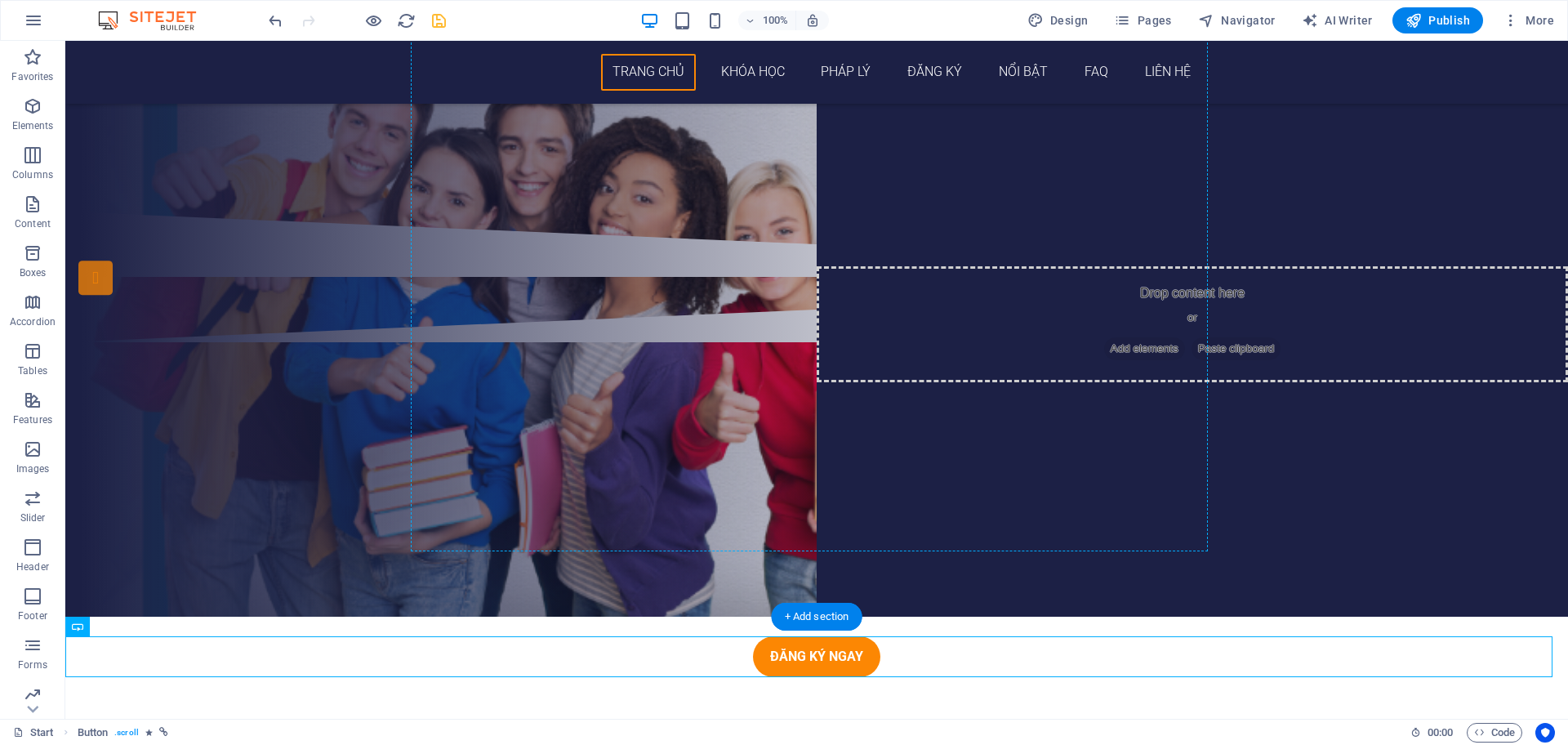
drag, startPoint x: 777, startPoint y: 657, endPoint x: 950, endPoint y: 275, distance: 419.3
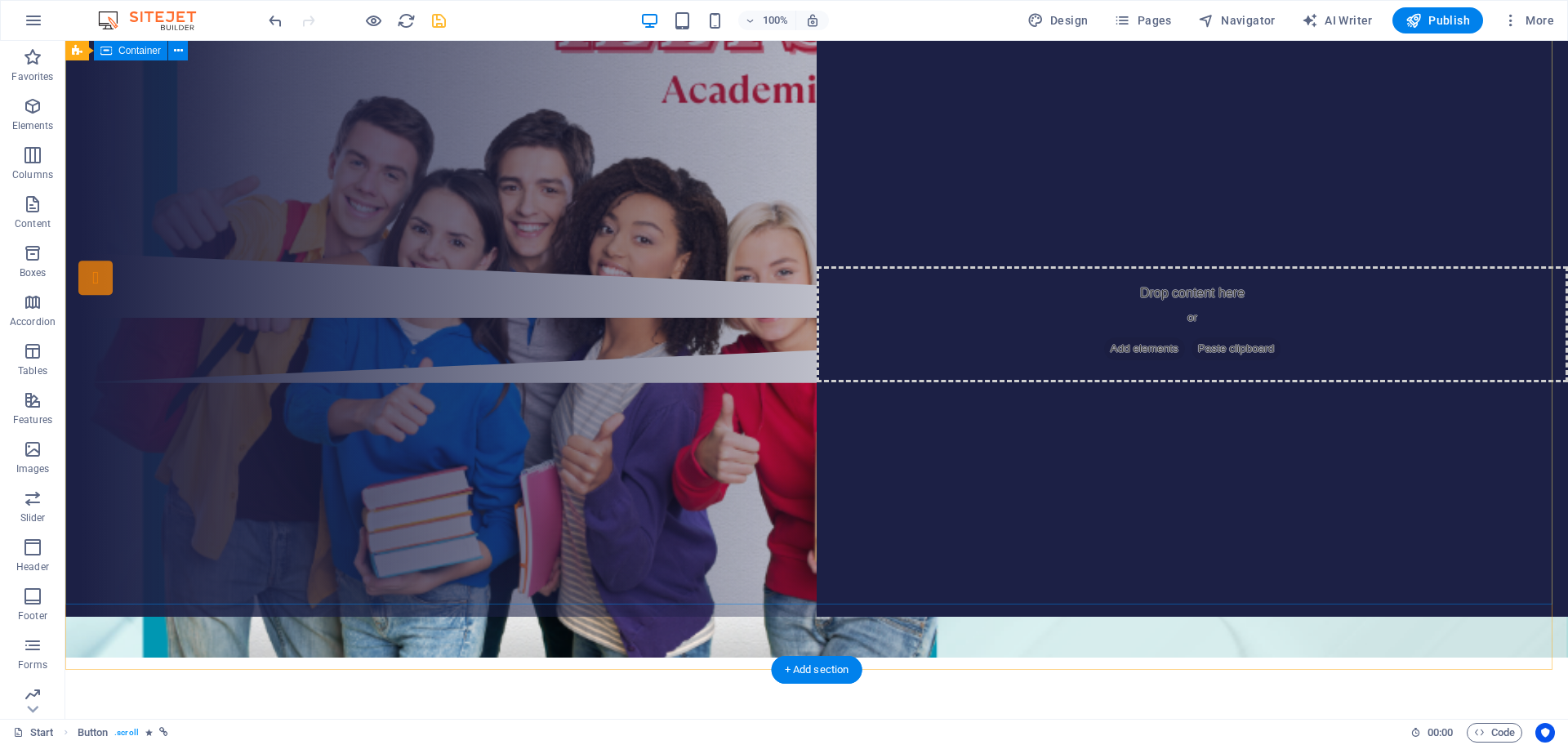
scroll to position [0, 0]
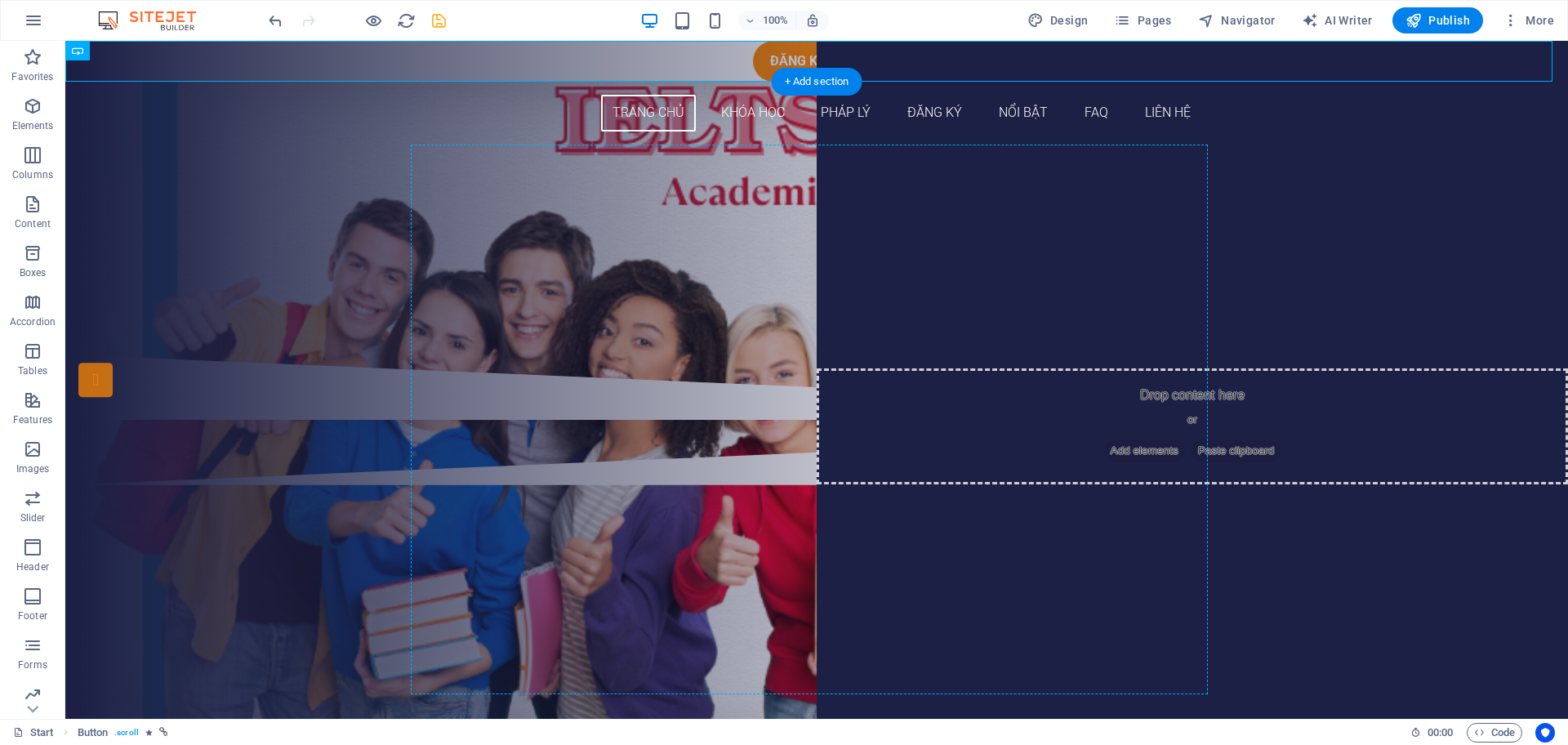
drag, startPoint x: 790, startPoint y: 56, endPoint x: 944, endPoint y: 421, distance: 396.2
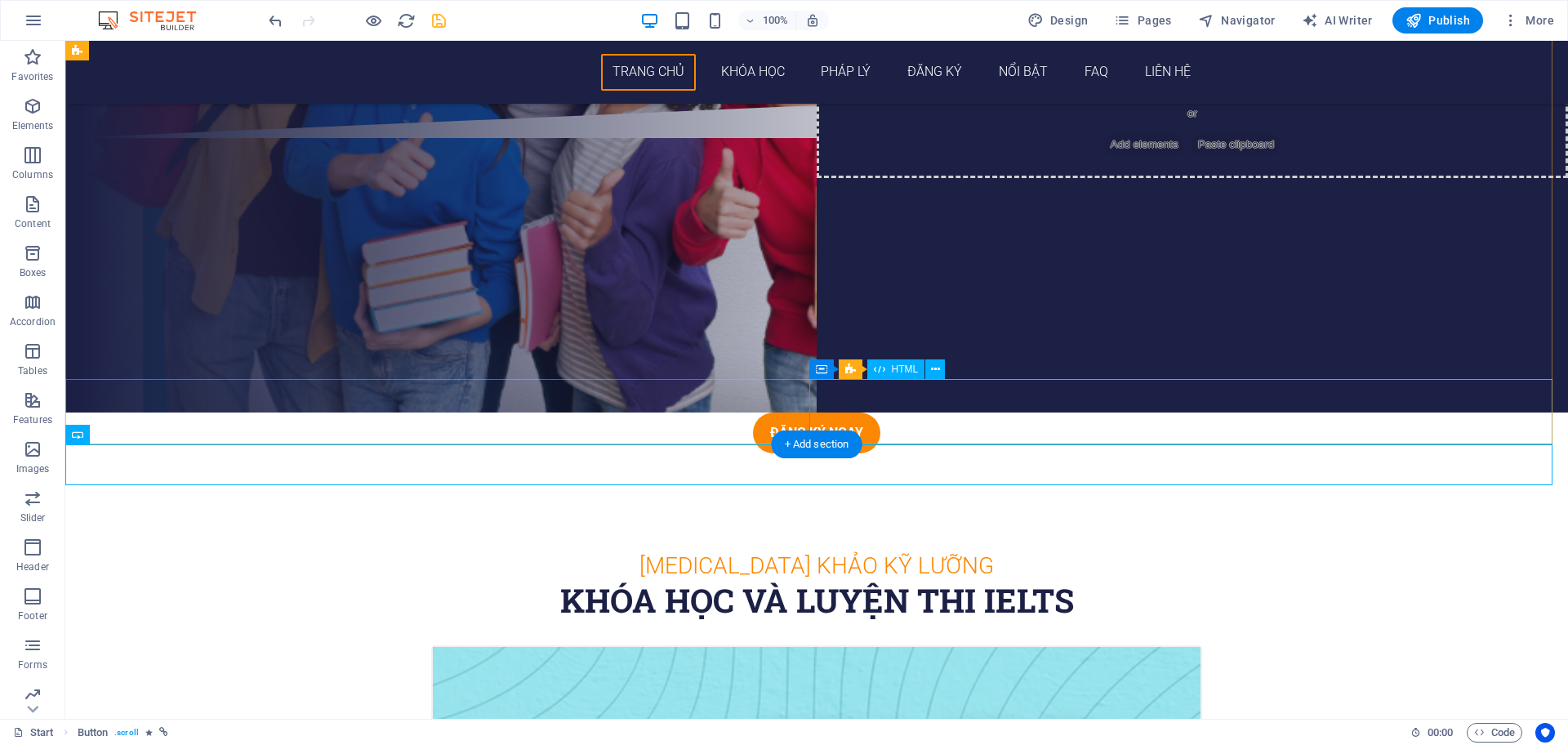
scroll to position [204, 0]
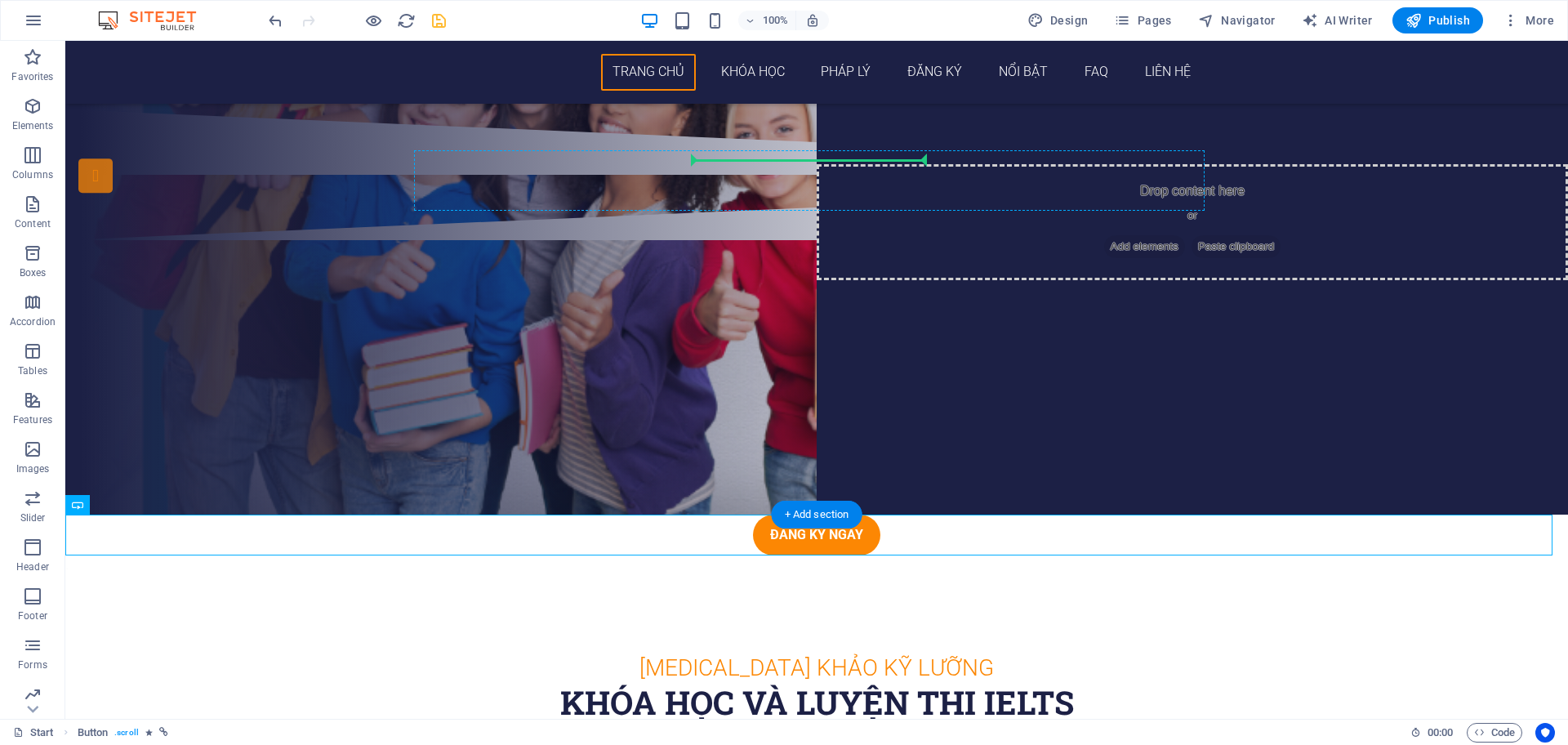
drag, startPoint x: 777, startPoint y: 515, endPoint x: 809, endPoint y: 177, distance: 339.5
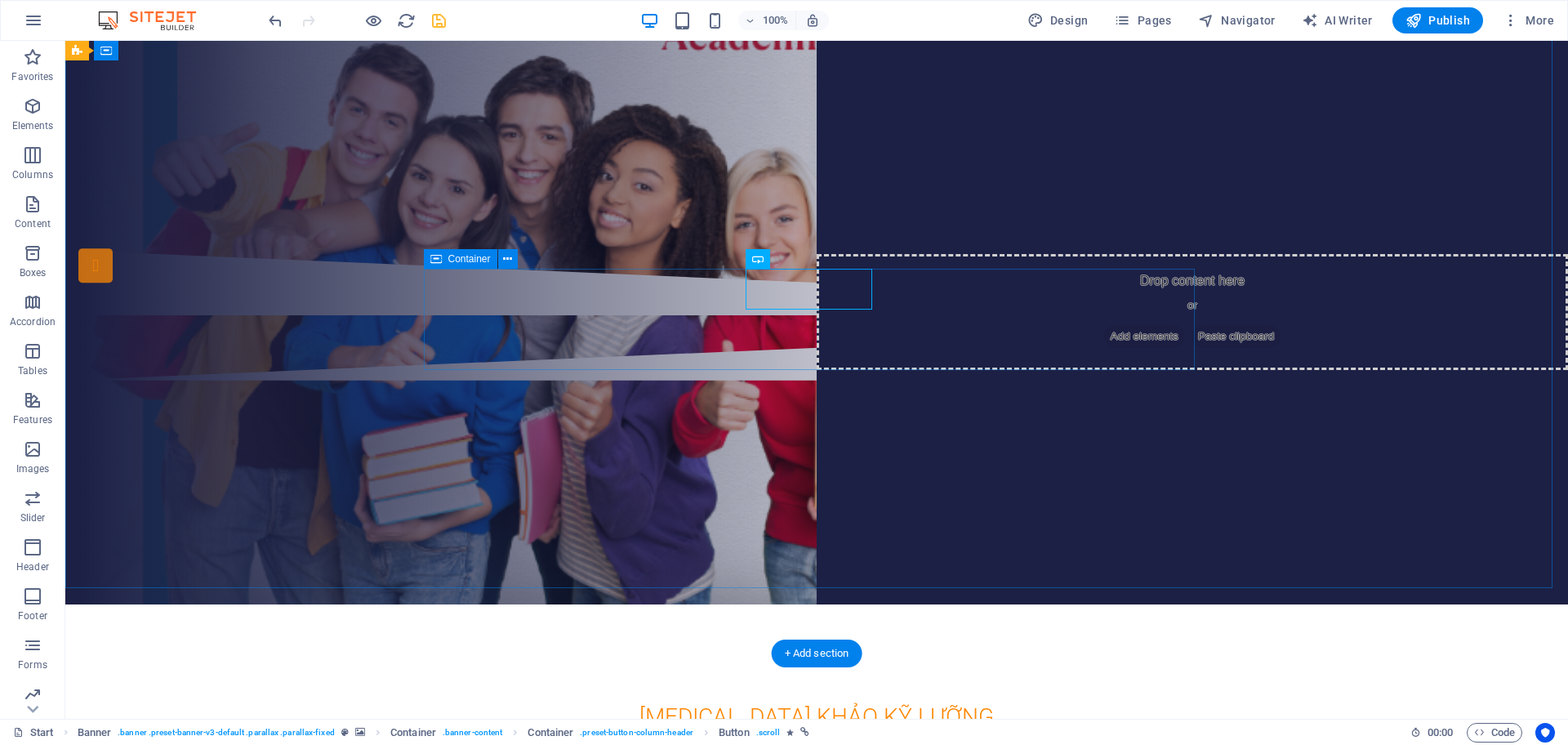
scroll to position [0, 0]
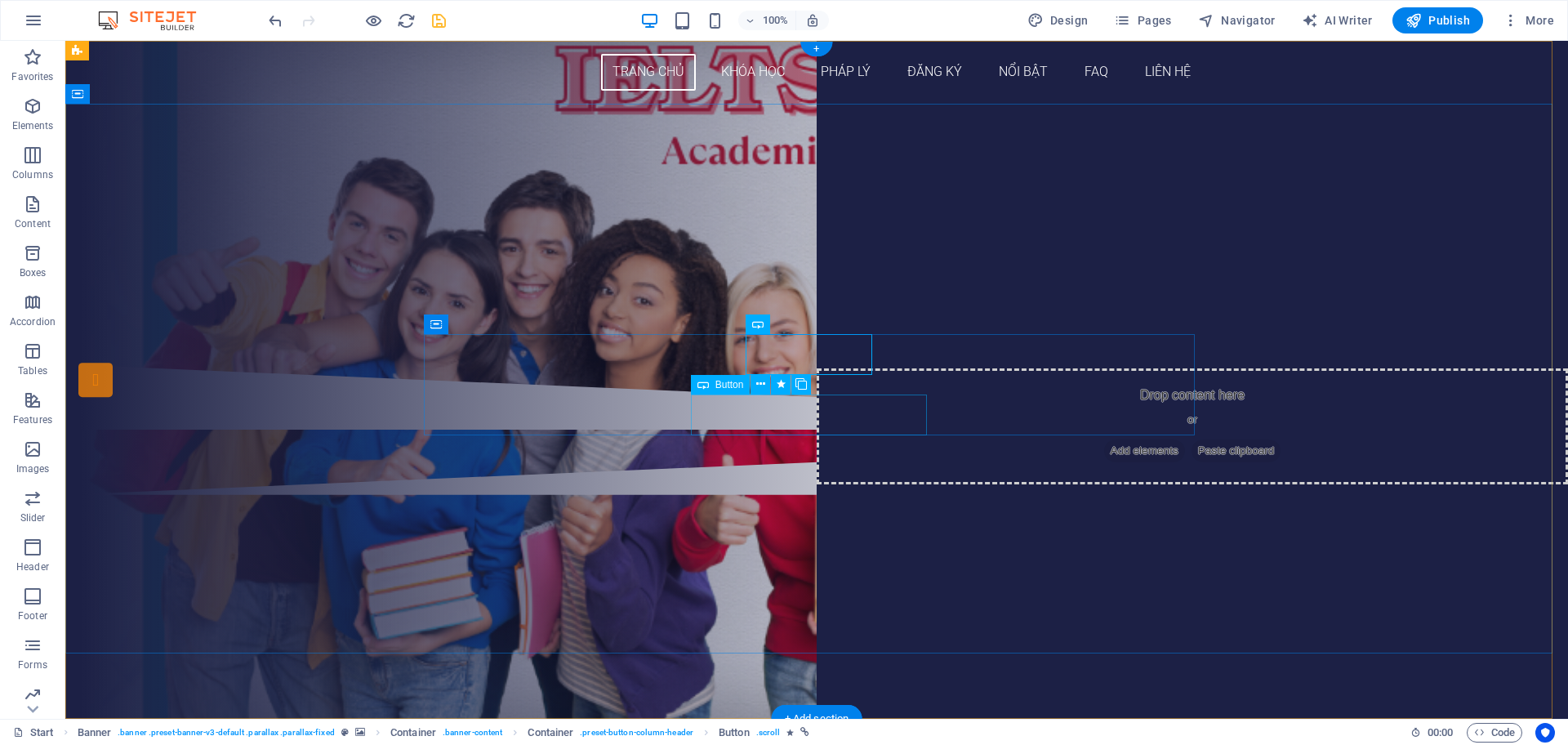
click at [866, 286] on div "THÔNG TIN CÁC KHÓA HỌC IELTS" at bounding box center [817, 266] width 771 height 41
drag, startPoint x: 861, startPoint y: 415, endPoint x: 640, endPoint y: 391, distance: 222.3
click at [950, 365] on div "ĐĂNG KÝ NGAY THÔNG TIN CÁC [PERSON_NAME] HỌC IELTS" at bounding box center [817, 234] width 1503 height 261
click at [806, 236] on div "ĐĂNG KÝ NGAY" at bounding box center [817, 215] width 771 height 41
click at [621, 286] on div "ĐĂNG KÝ NGAY THÔNG TIN CÁC [PERSON_NAME] HỌC IELTS" at bounding box center [817, 240] width 771 height 92
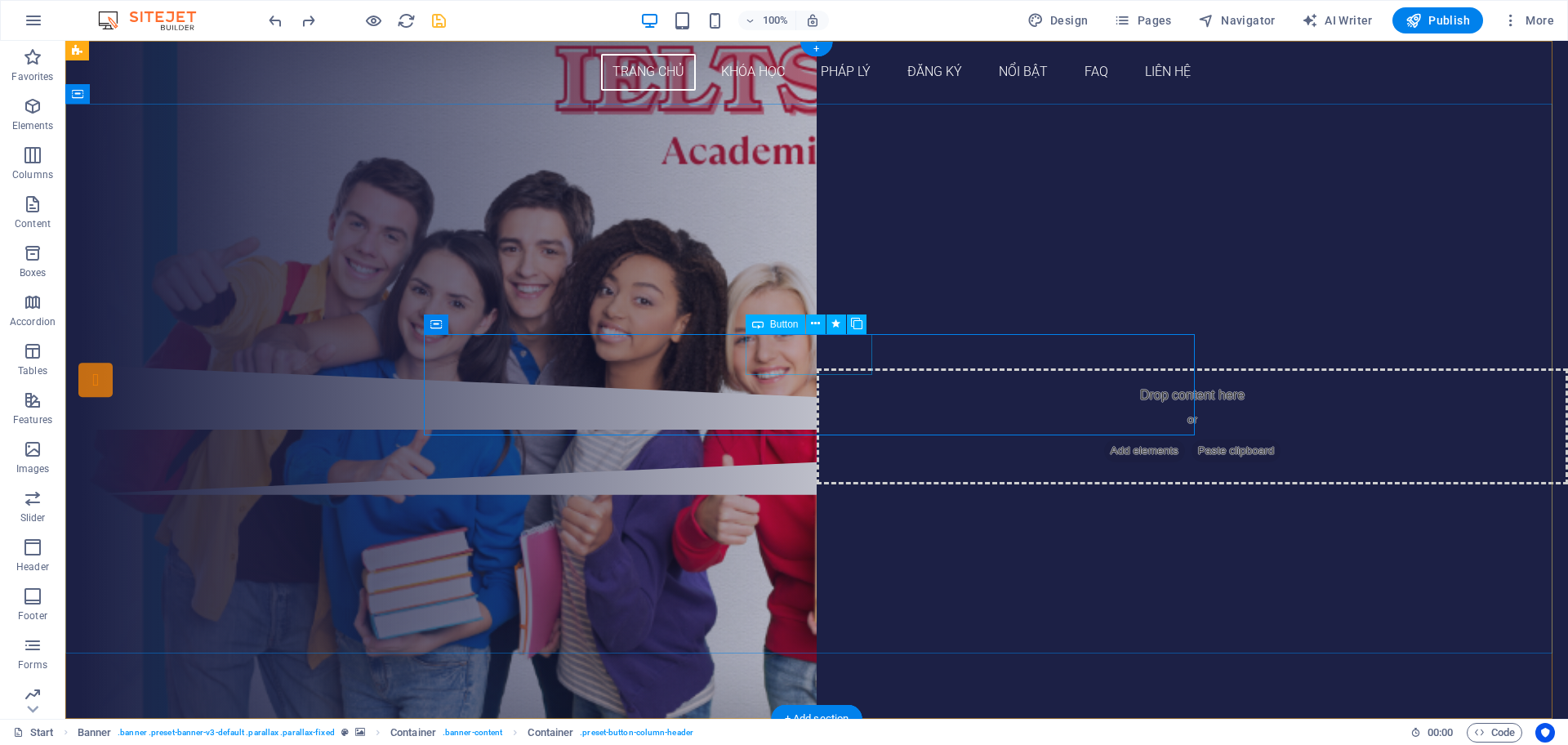
click at [802, 236] on div "ĐĂNG KÝ NGAY" at bounding box center [817, 215] width 771 height 41
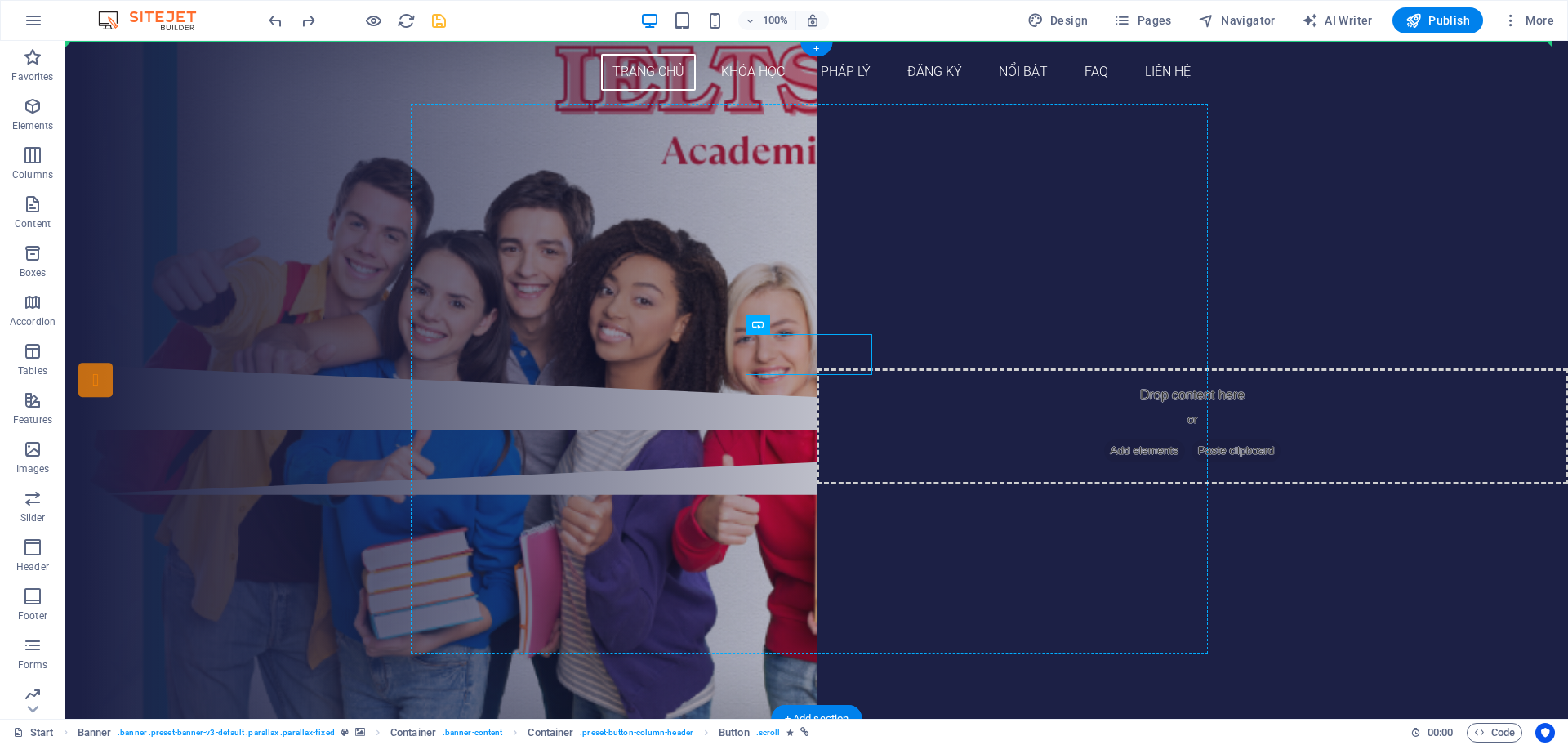
drag, startPoint x: 811, startPoint y: 357, endPoint x: 997, endPoint y: 372, distance: 186.6
drag, startPoint x: 840, startPoint y: 415, endPoint x: 539, endPoint y: 368, distance: 304.6
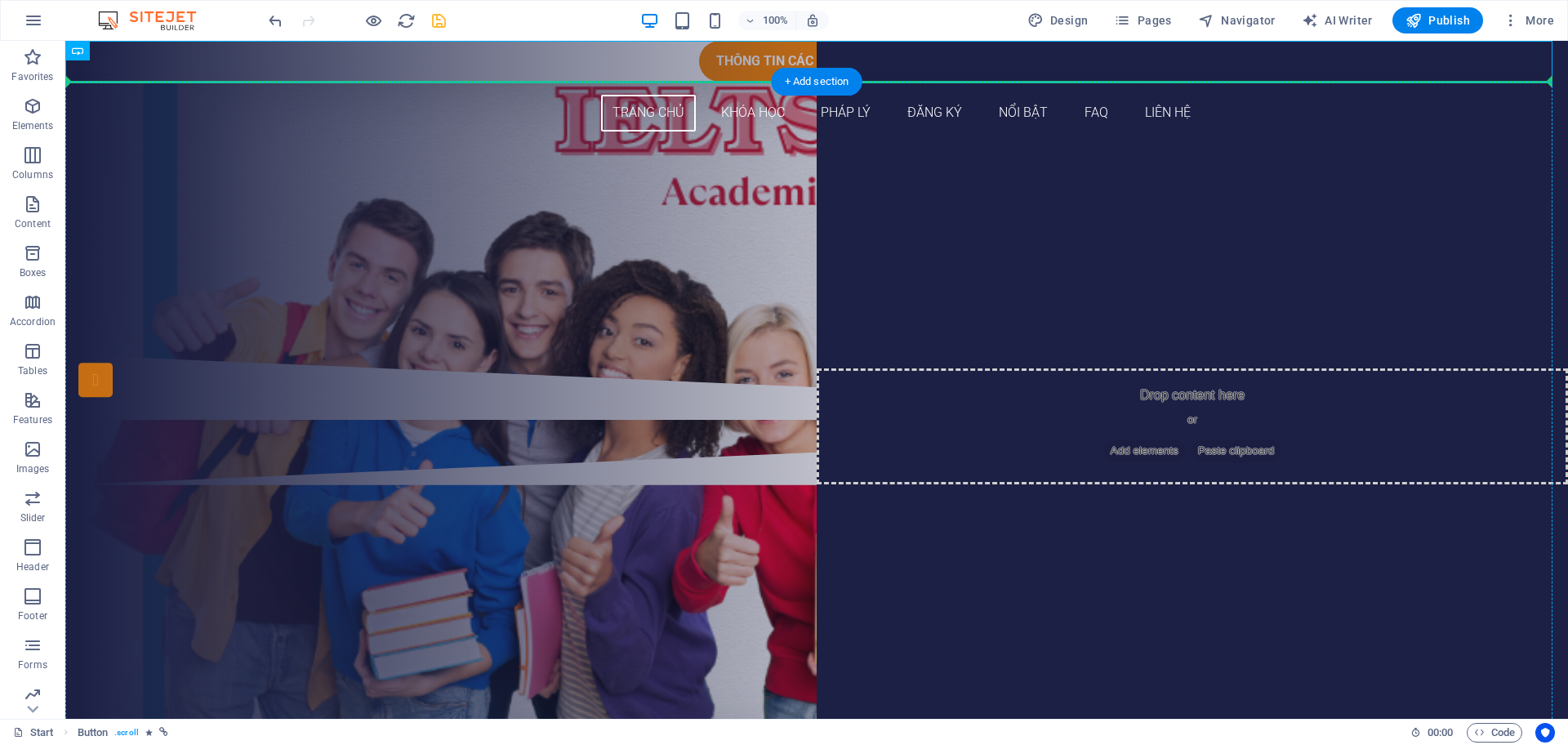
drag, startPoint x: 866, startPoint y: 49, endPoint x: 818, endPoint y: 377, distance: 331.5
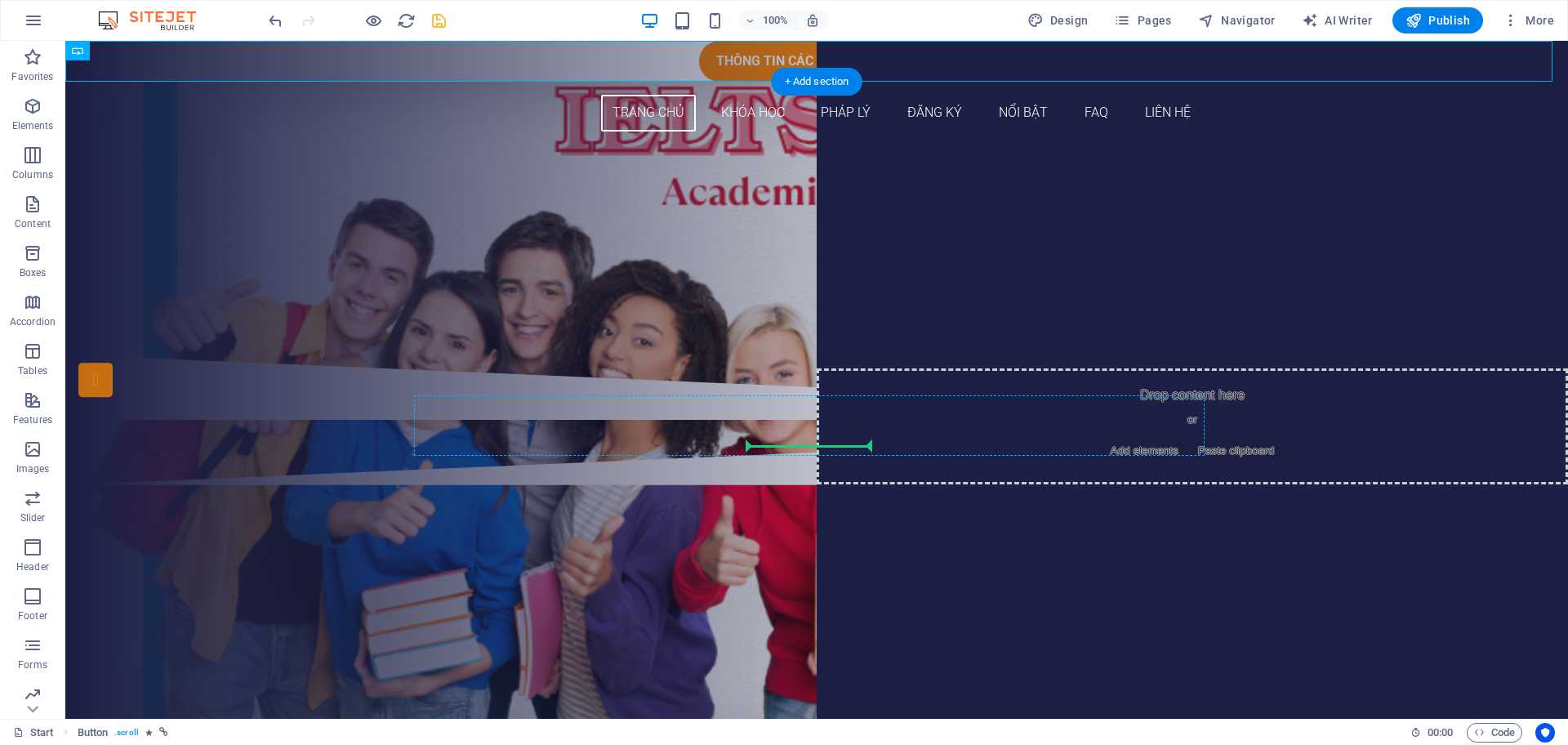
drag, startPoint x: 881, startPoint y: 56, endPoint x: 840, endPoint y: 431, distance: 377.2
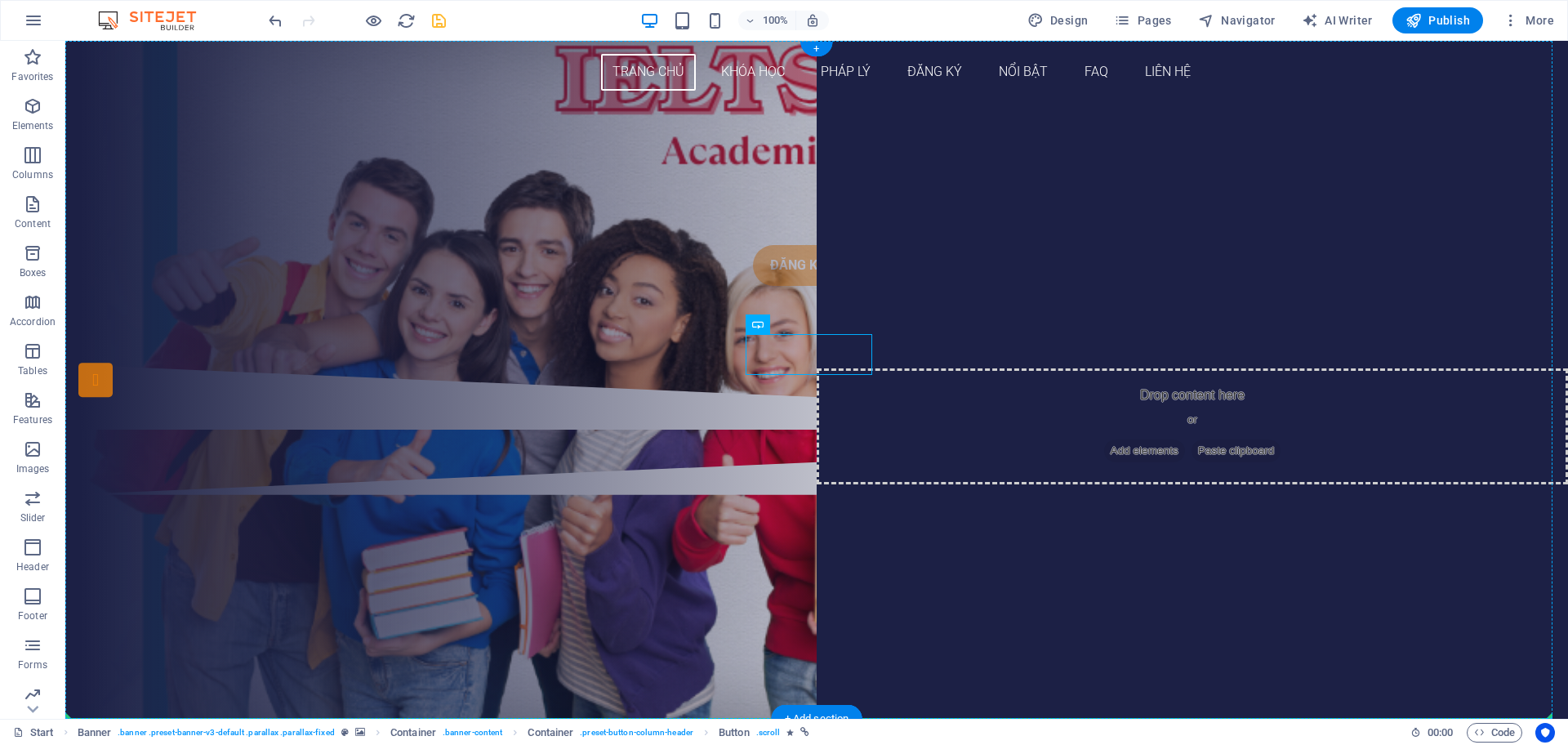
drag, startPoint x: 800, startPoint y: 348, endPoint x: 805, endPoint y: 442, distance: 94.1
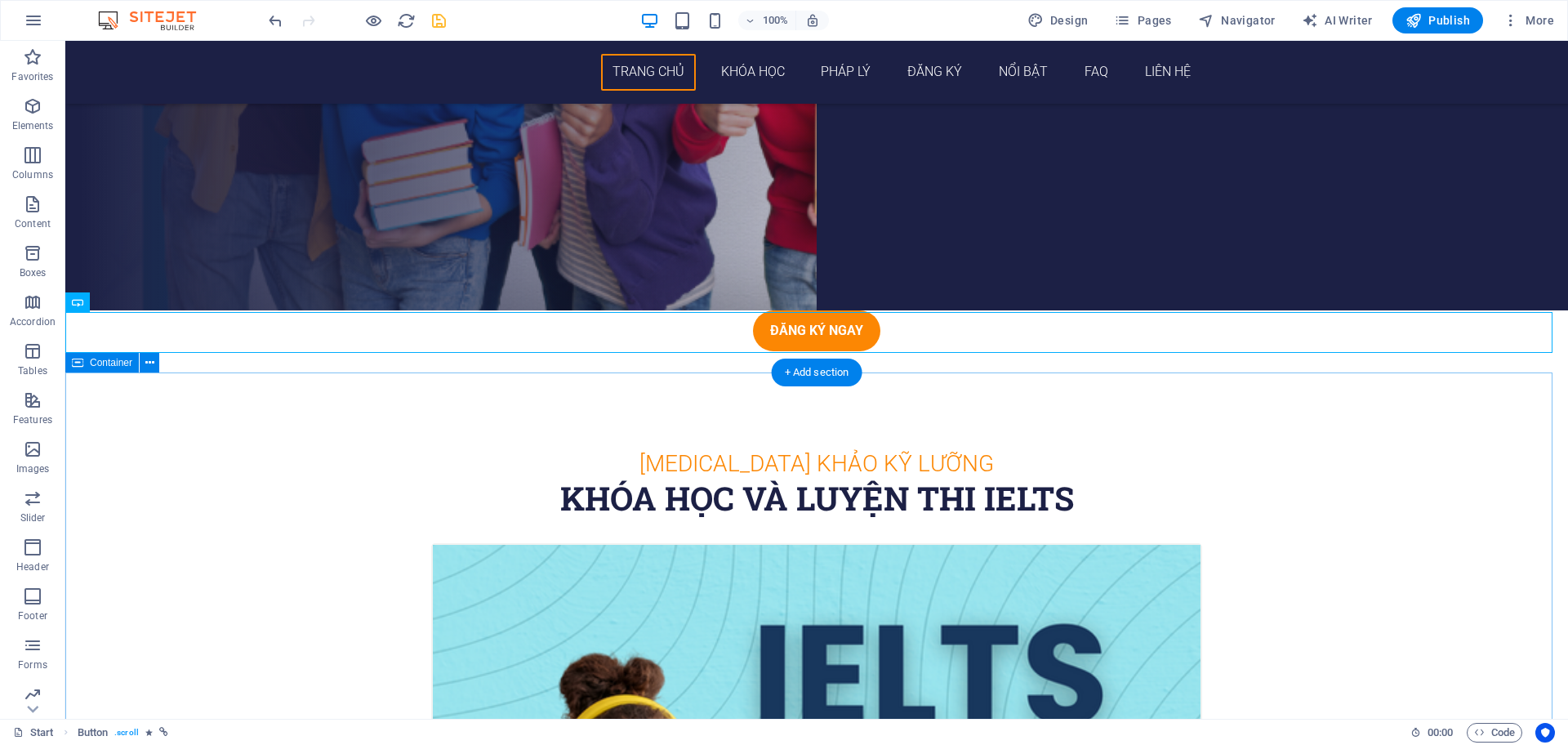
scroll to position [204, 0]
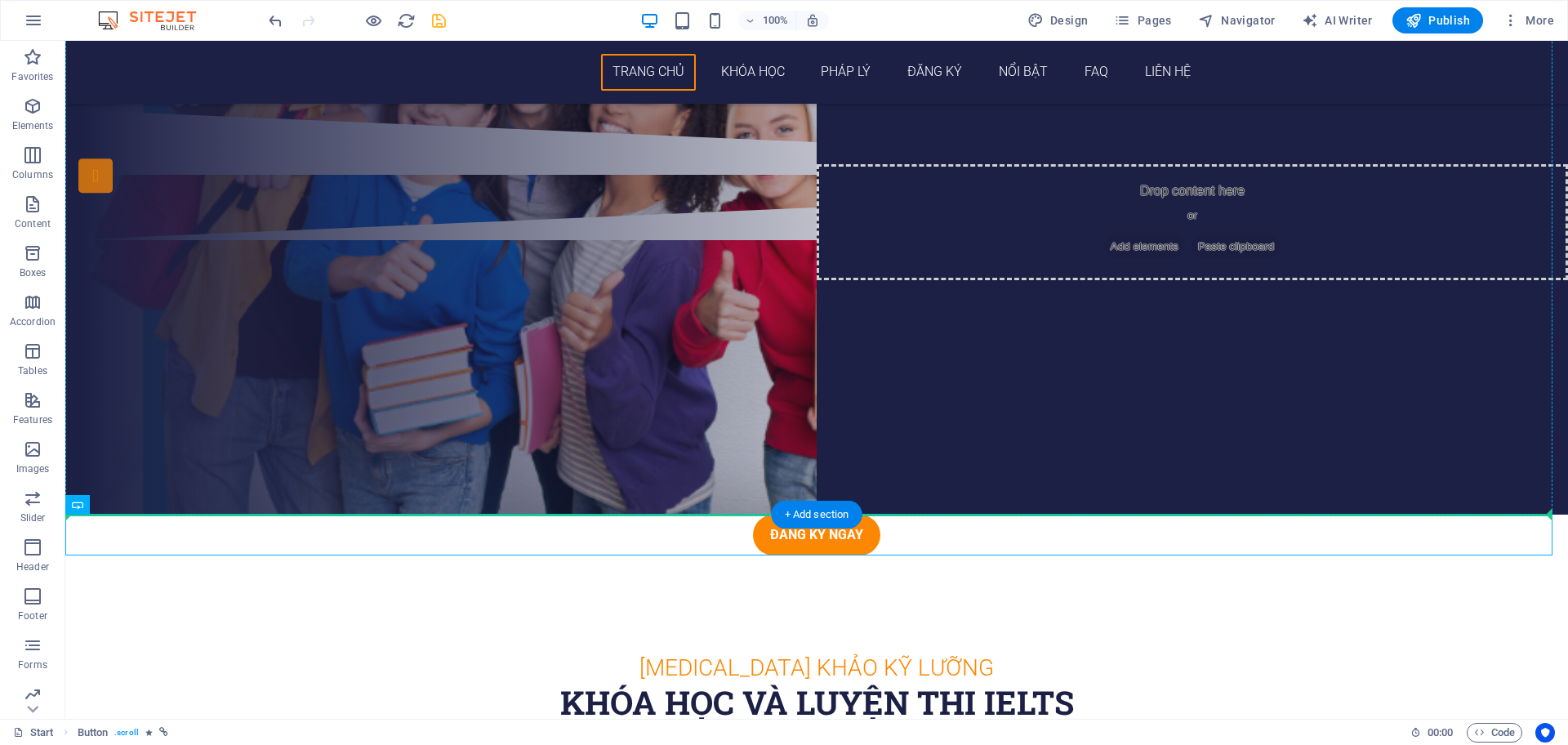
drag, startPoint x: 824, startPoint y: 532, endPoint x: 822, endPoint y: 240, distance: 292.0
drag, startPoint x: 791, startPoint y: 536, endPoint x: 776, endPoint y: 202, distance: 334.3
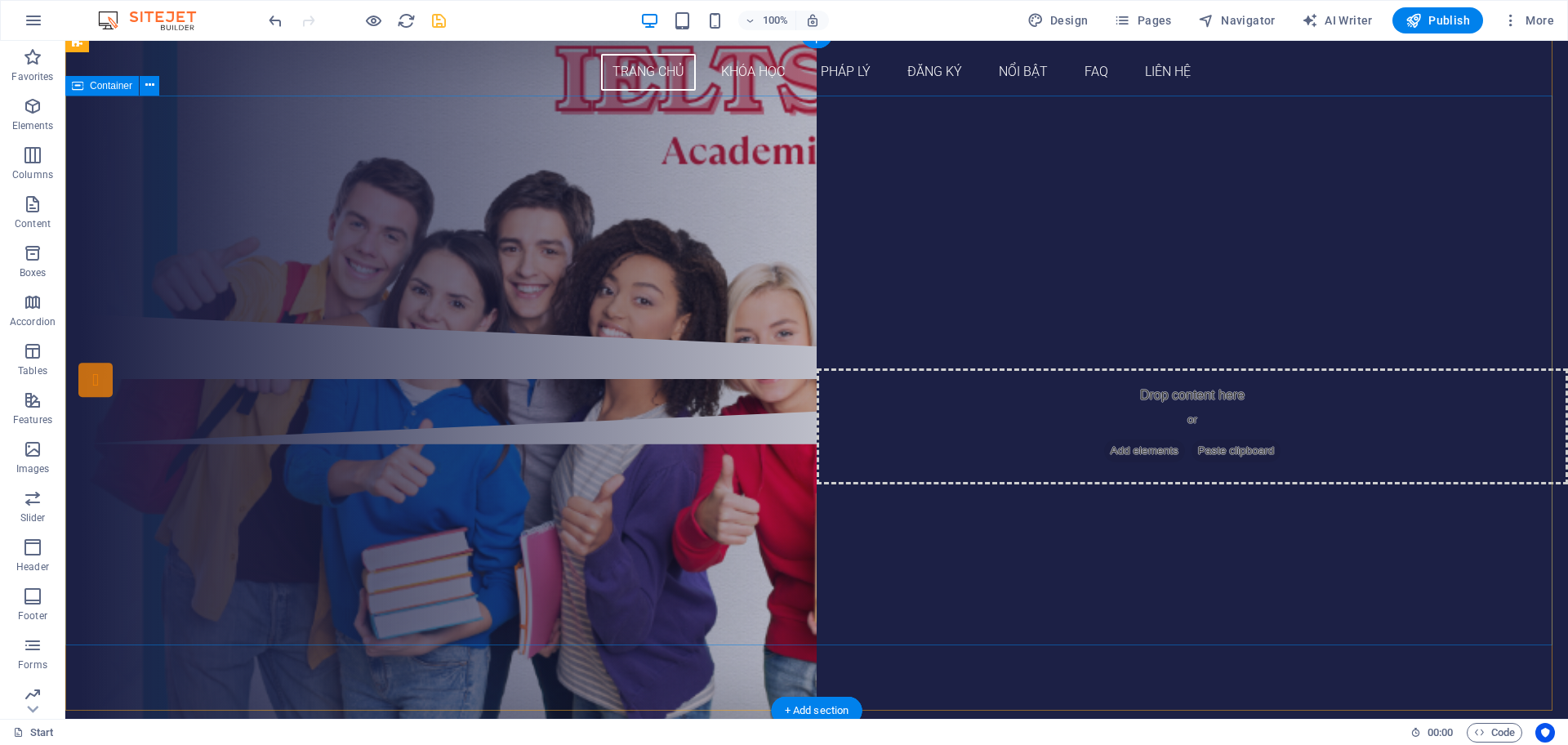
scroll to position [102, 0]
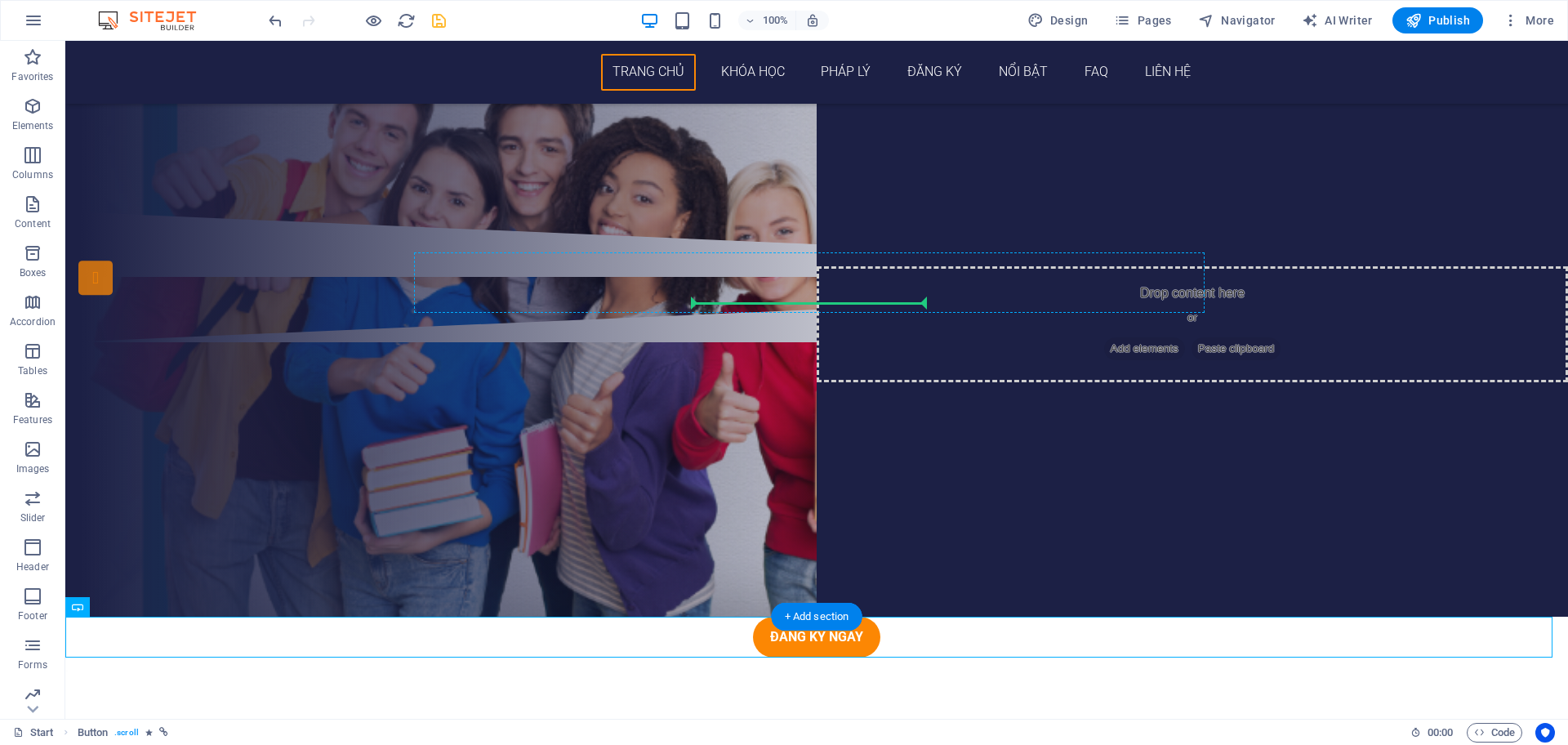
drag, startPoint x: 791, startPoint y: 644, endPoint x: 789, endPoint y: 295, distance: 349.0
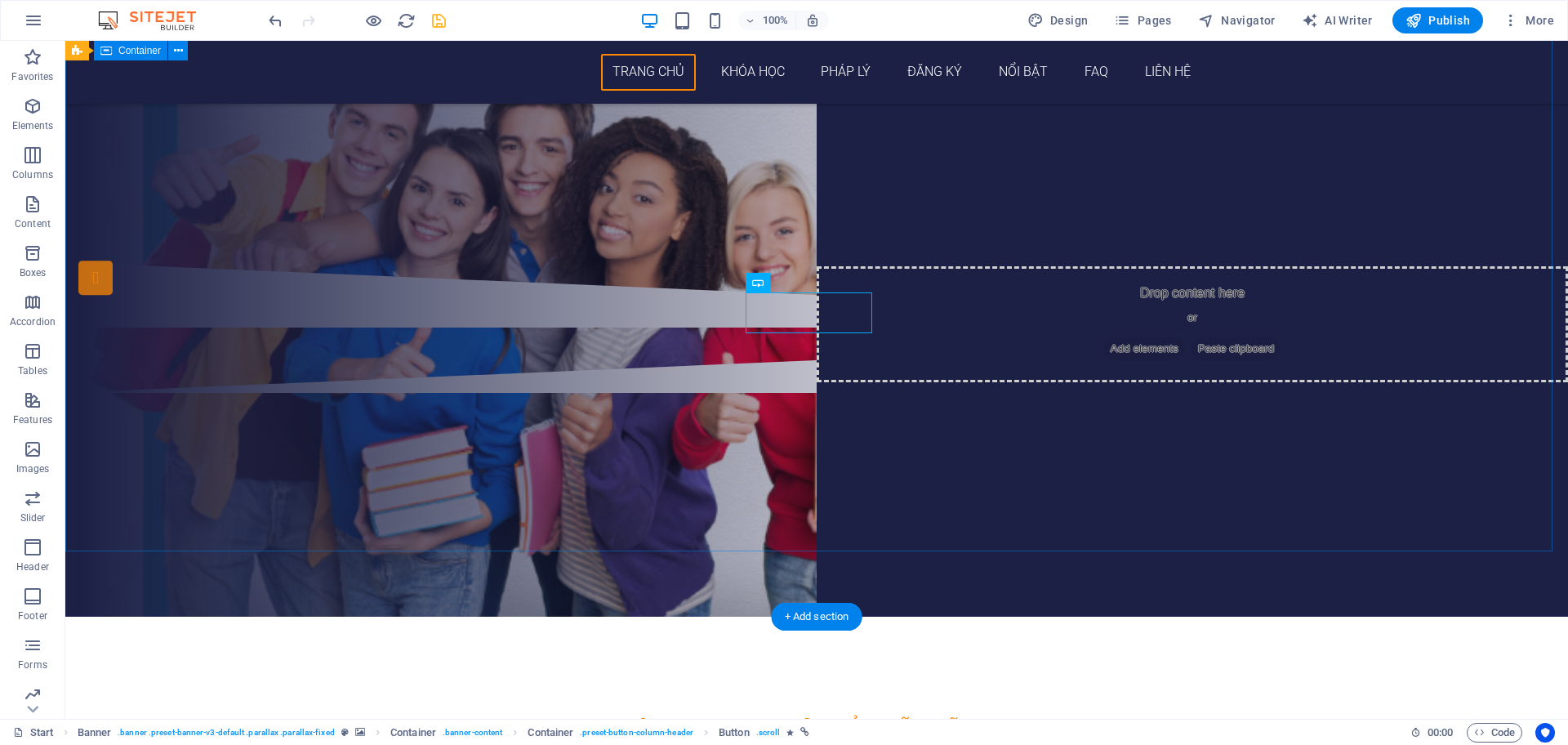
click at [952, 263] on div "THÔNG TIN CÁC [PERSON_NAME] HỌC IELTS ĐĂNG KÝ NGAY" at bounding box center [817, 101] width 1503 height 324
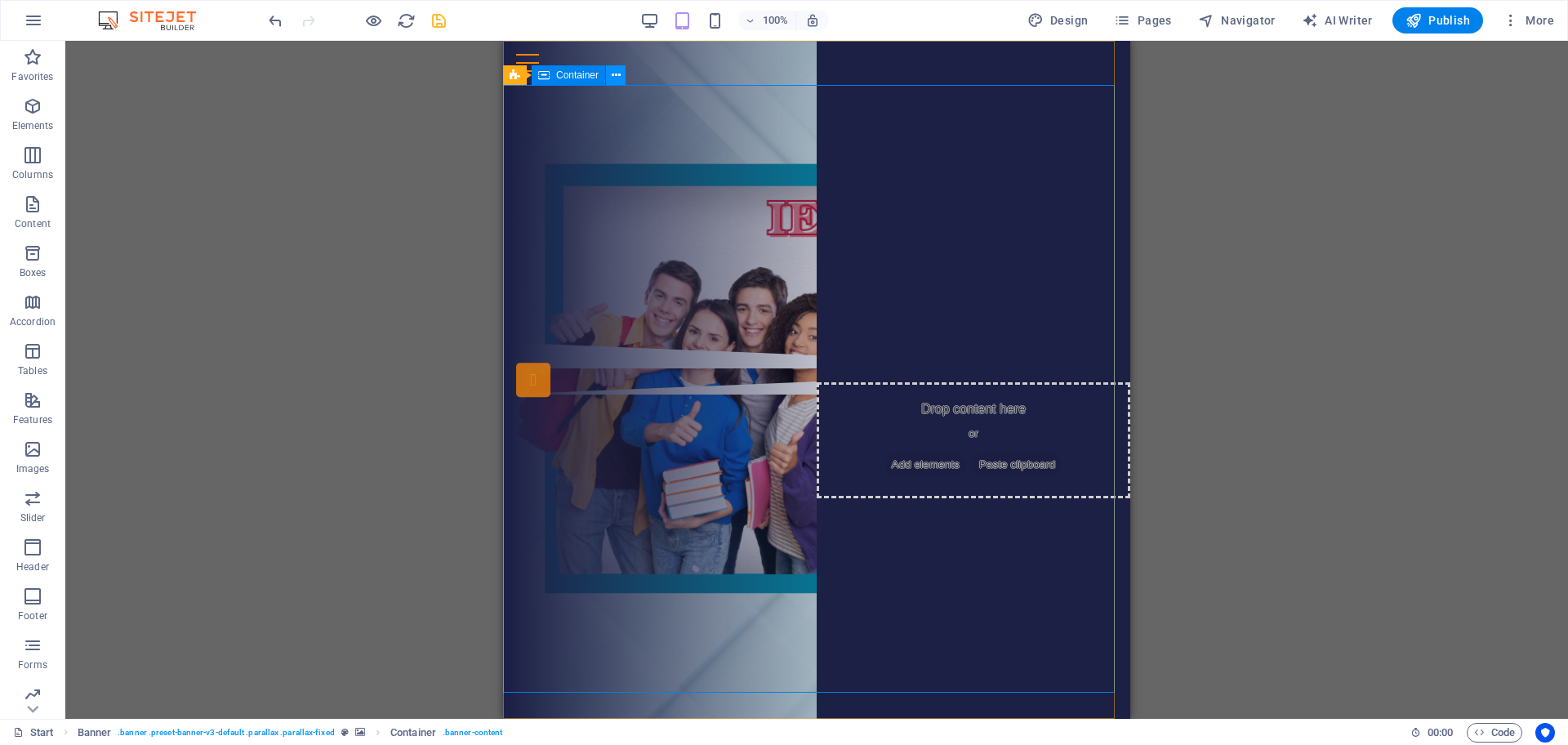
click at [613, 71] on icon at bounding box center [616, 75] width 9 height 17
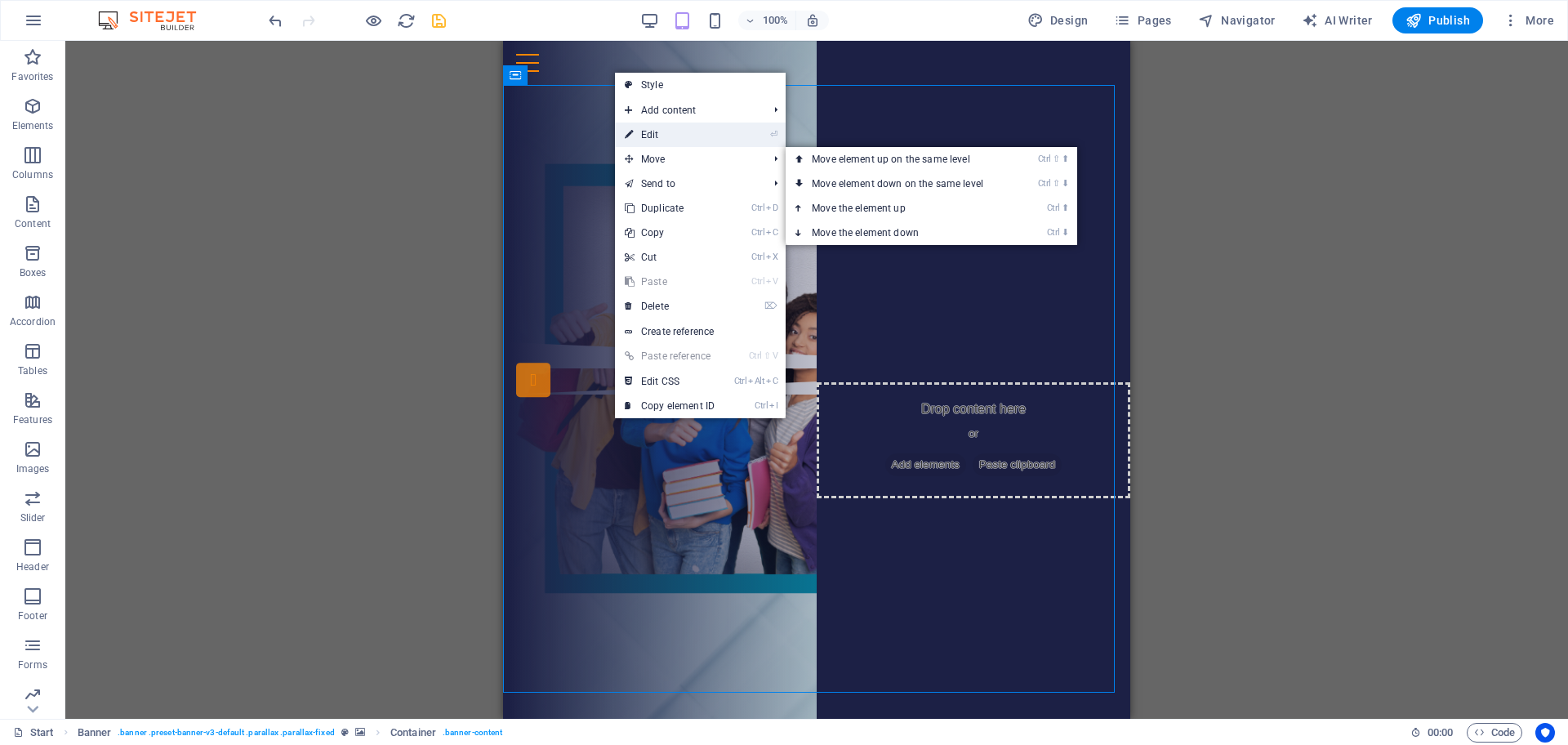
click at [667, 137] on link "⏎ Edit" at bounding box center [670, 135] width 110 height 25
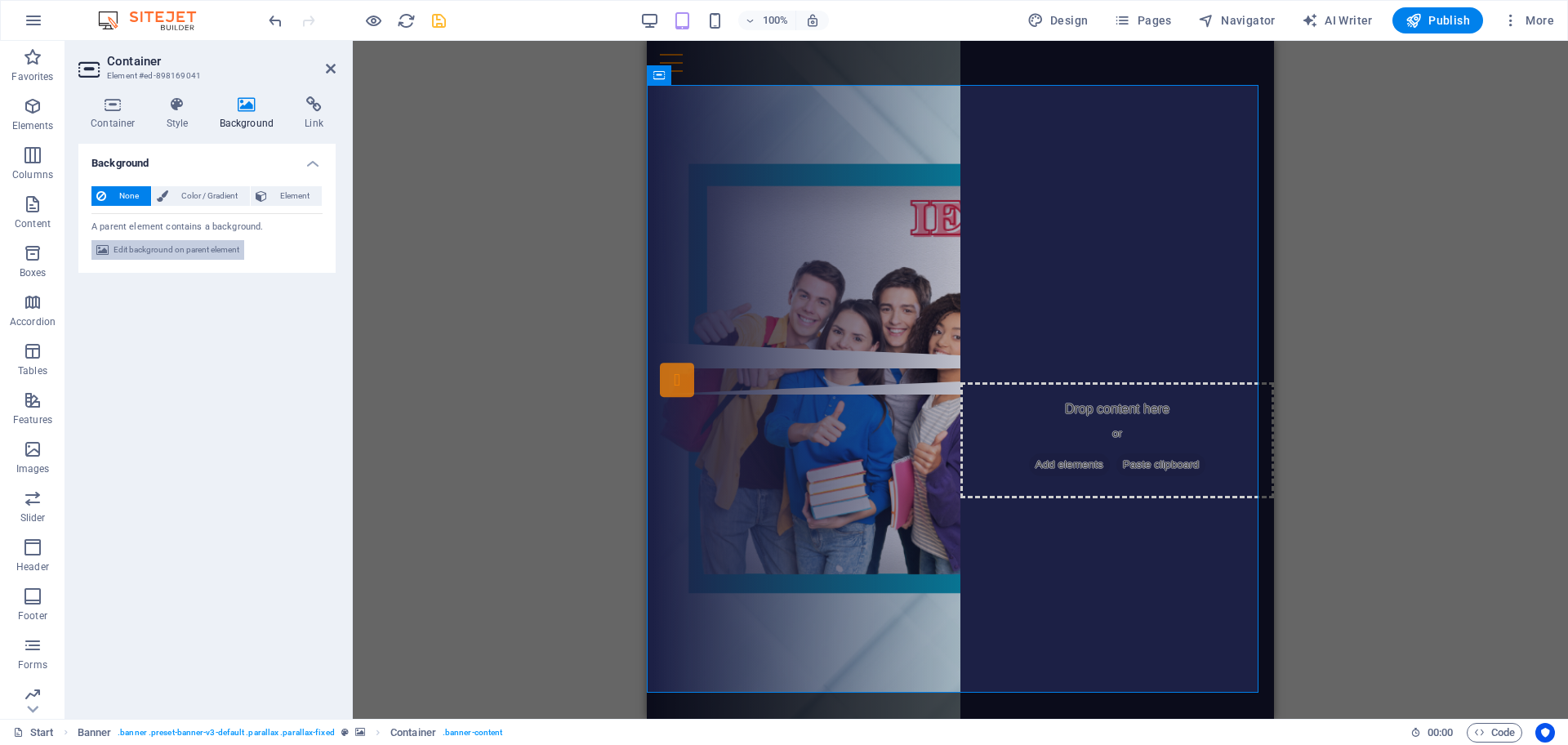
click at [212, 242] on span "Edit background on parent element" at bounding box center [177, 250] width 126 height 20
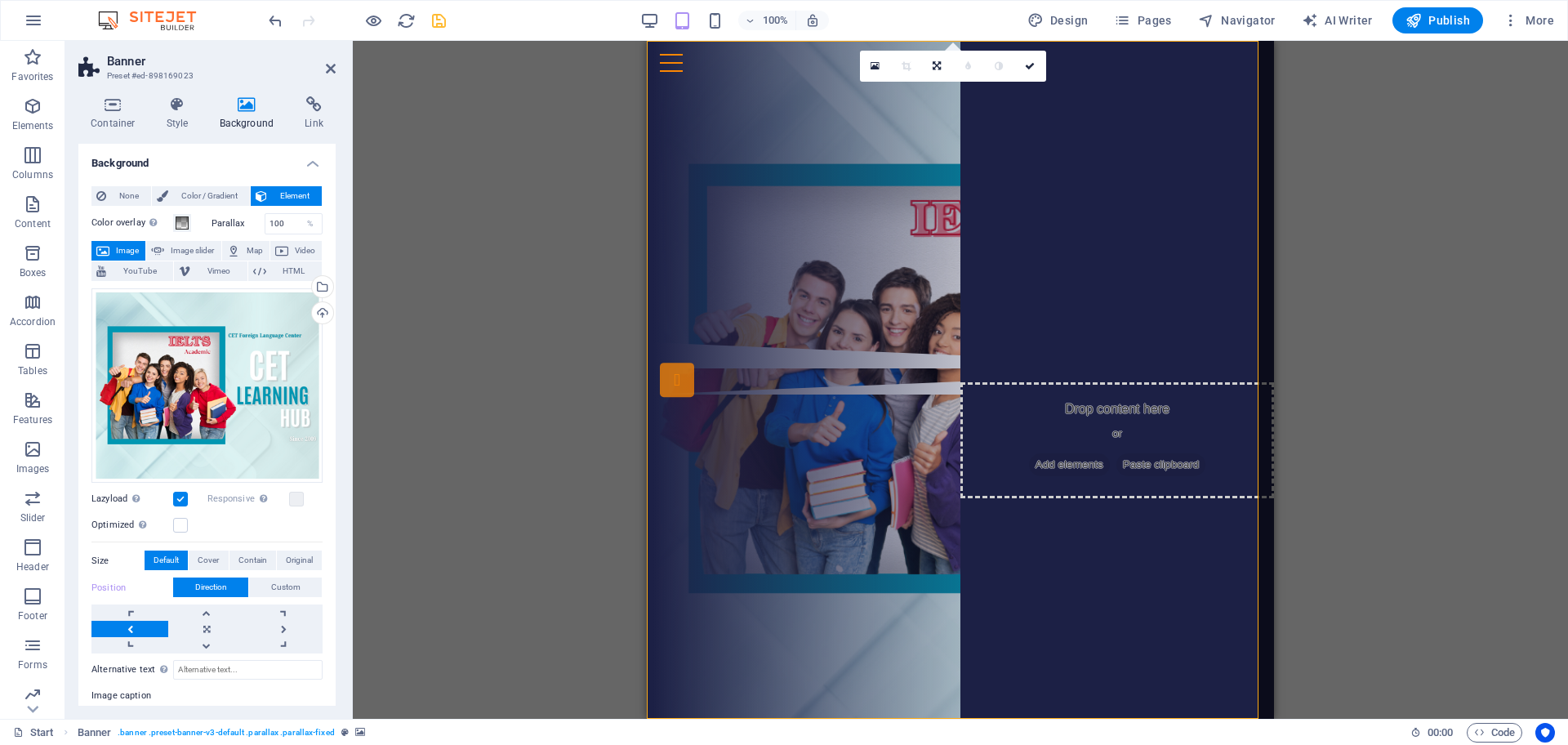
click at [119, 595] on link at bounding box center [130, 629] width 77 height 16
click at [268, 595] on link at bounding box center [284, 629] width 77 height 16
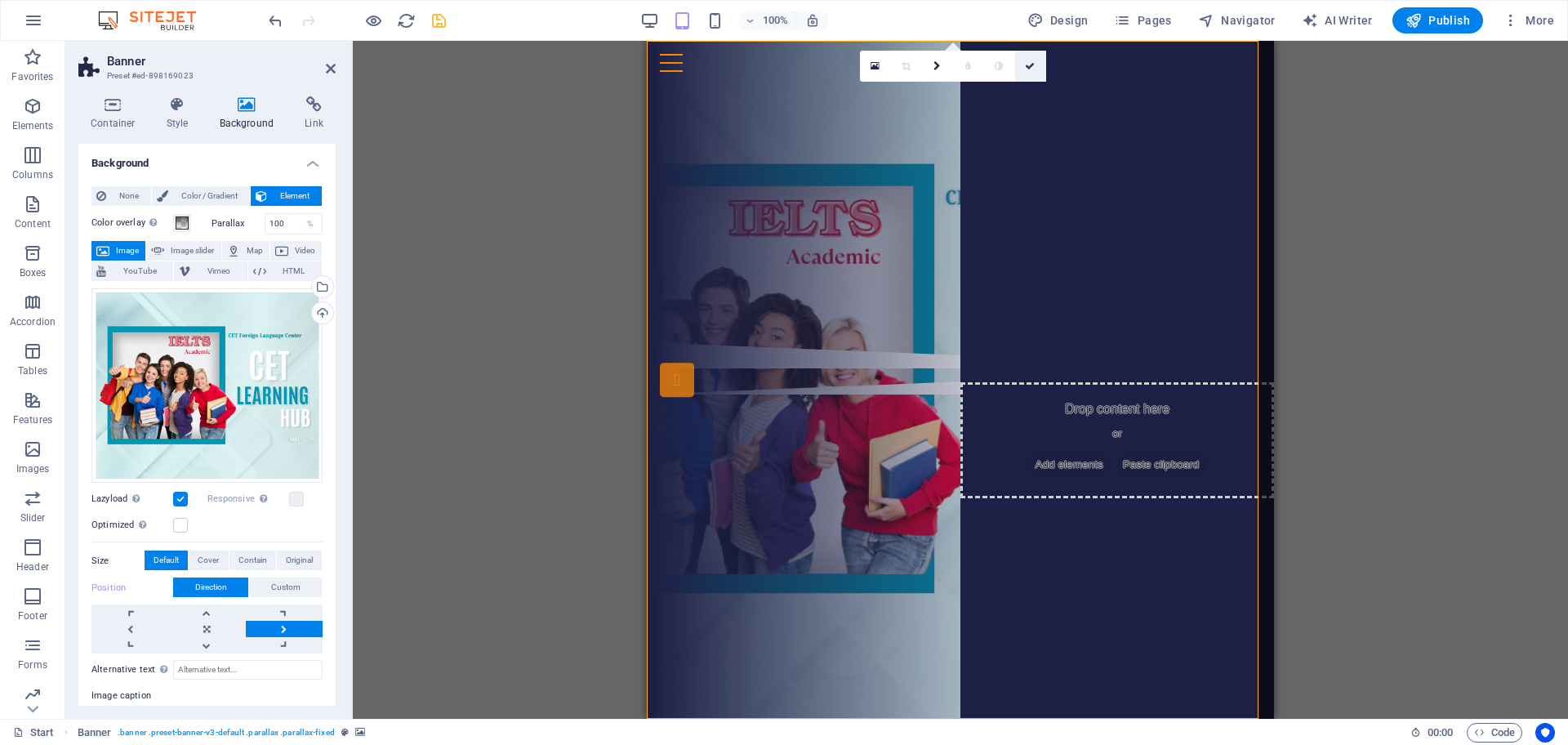
click at [1030, 60] on link at bounding box center [1031, 66] width 31 height 31
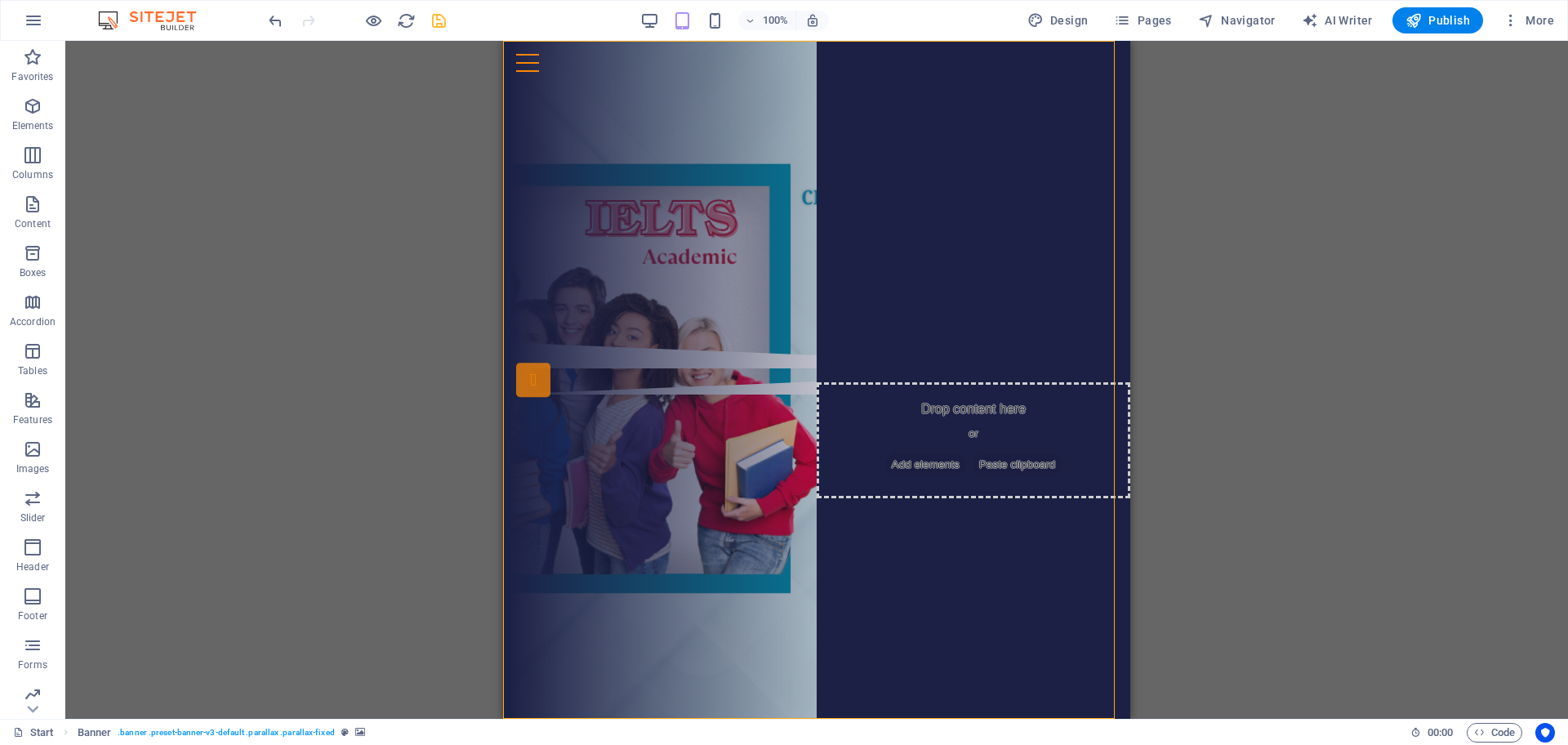
click at [1254, 300] on div "Drag here to replace the existing content. Press “Ctrl” if you want to create a…" at bounding box center [817, 379] width 1503 height 678
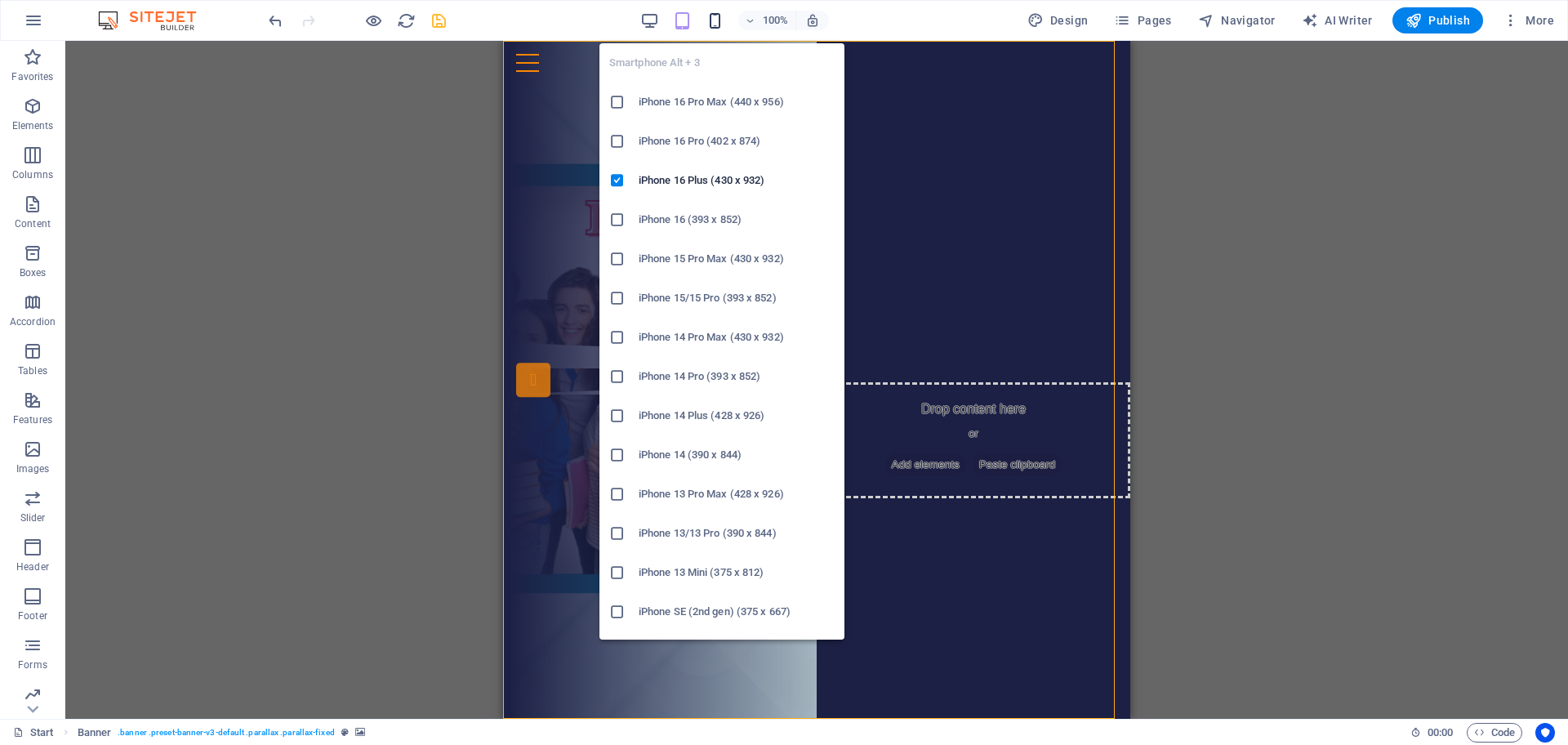
click at [724, 27] on icon "button" at bounding box center [715, 20] width 19 height 19
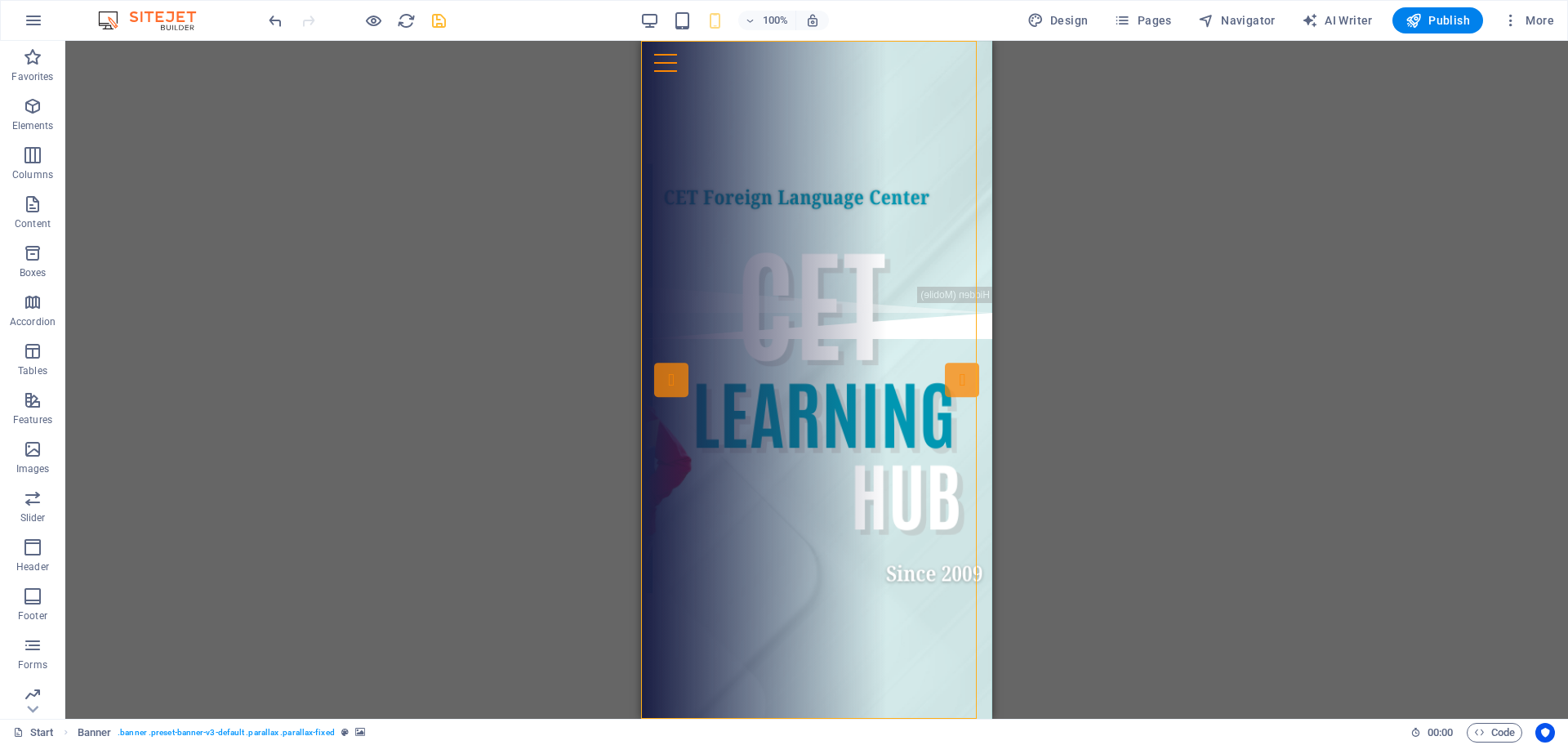
click at [1192, 292] on div "Drag here to replace the existing content. Press “Ctrl” if you want to create a…" at bounding box center [817, 379] width 1503 height 678
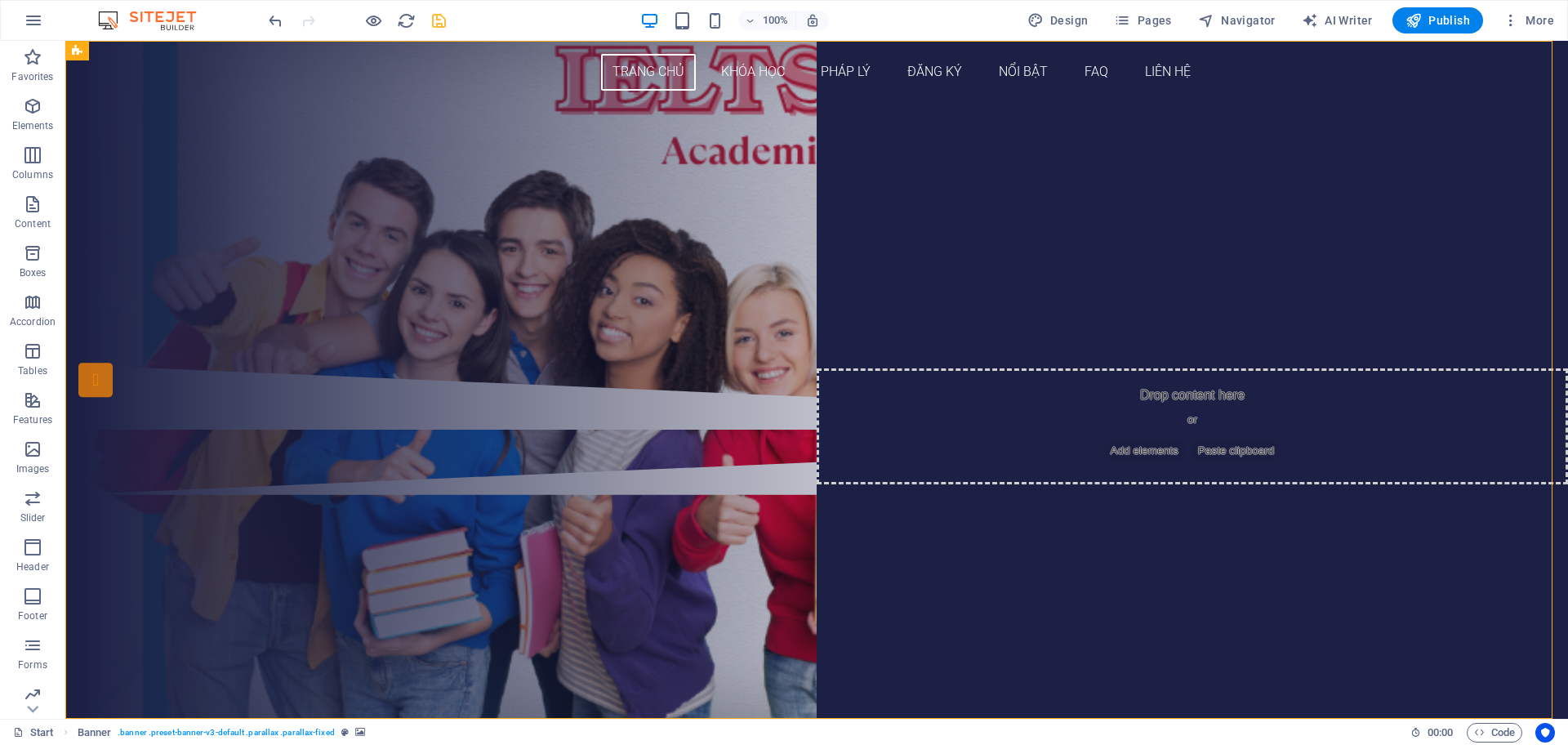
click at [670, 16] on div "100%" at bounding box center [734, 20] width 189 height 26
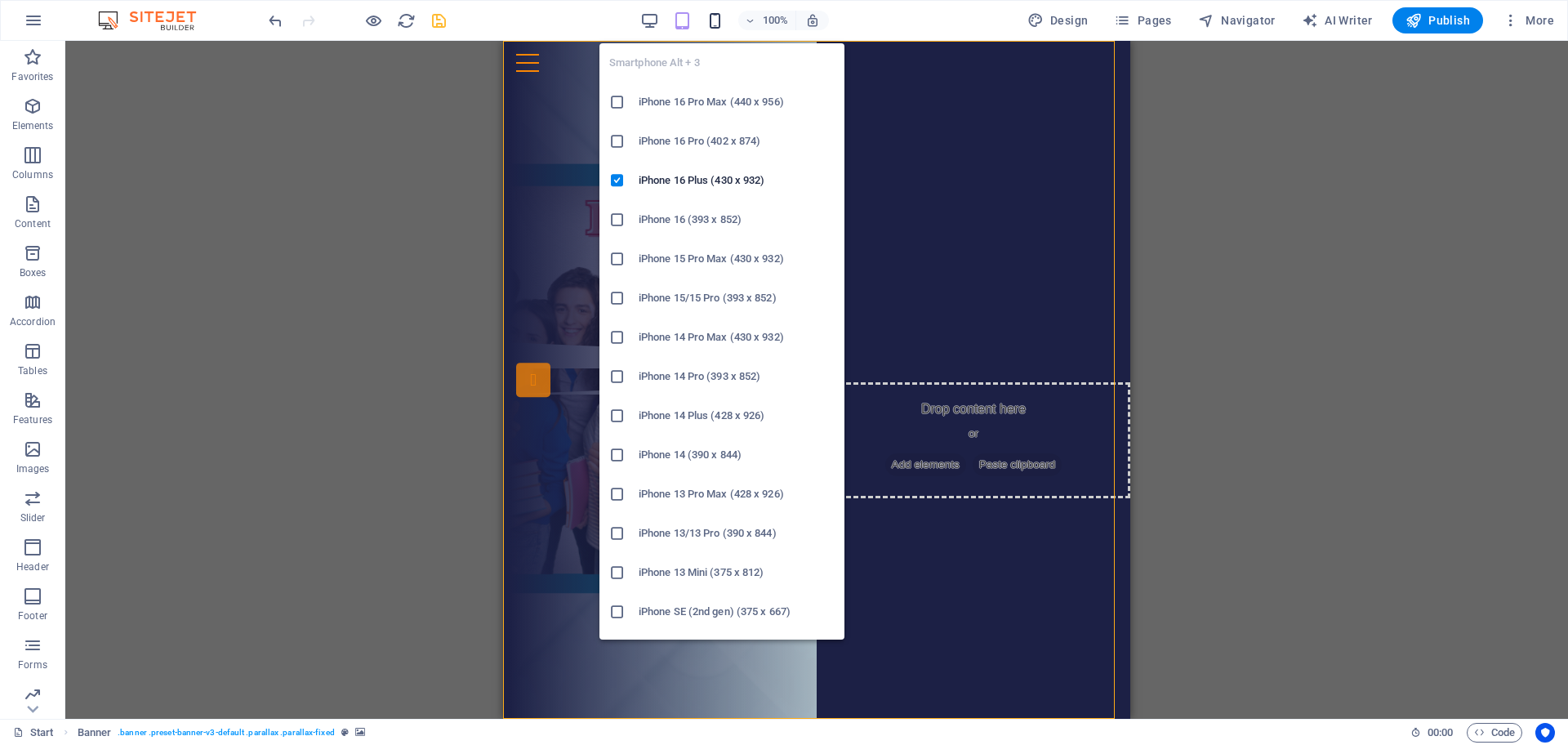
click at [722, 24] on icon "button" at bounding box center [715, 20] width 19 height 19
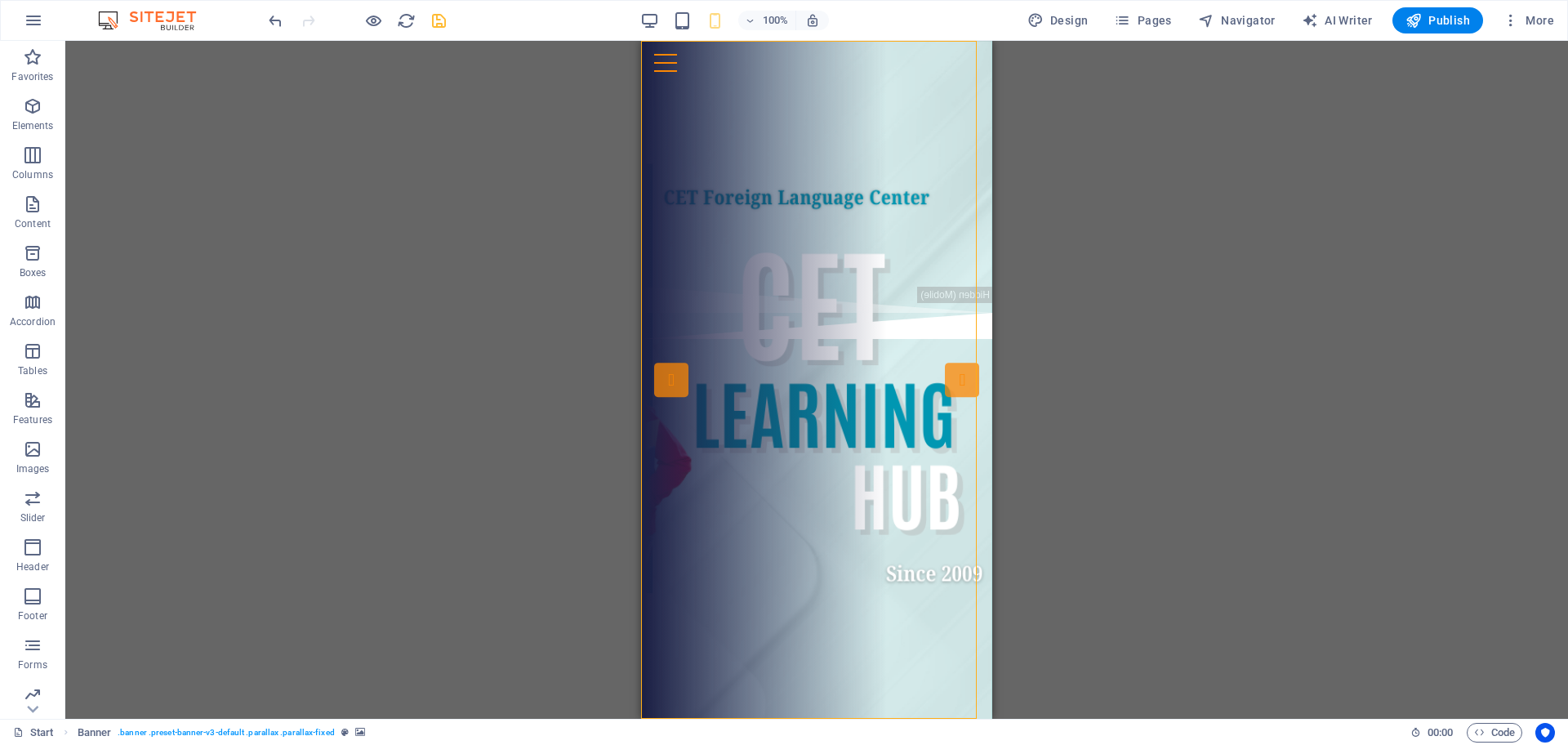
click at [1111, 325] on div "Drag here to replace the existing content. Press “Ctrl” if you want to create a…" at bounding box center [817, 379] width 1503 height 678
click at [431, 17] on icon "save" at bounding box center [439, 20] width 19 height 19
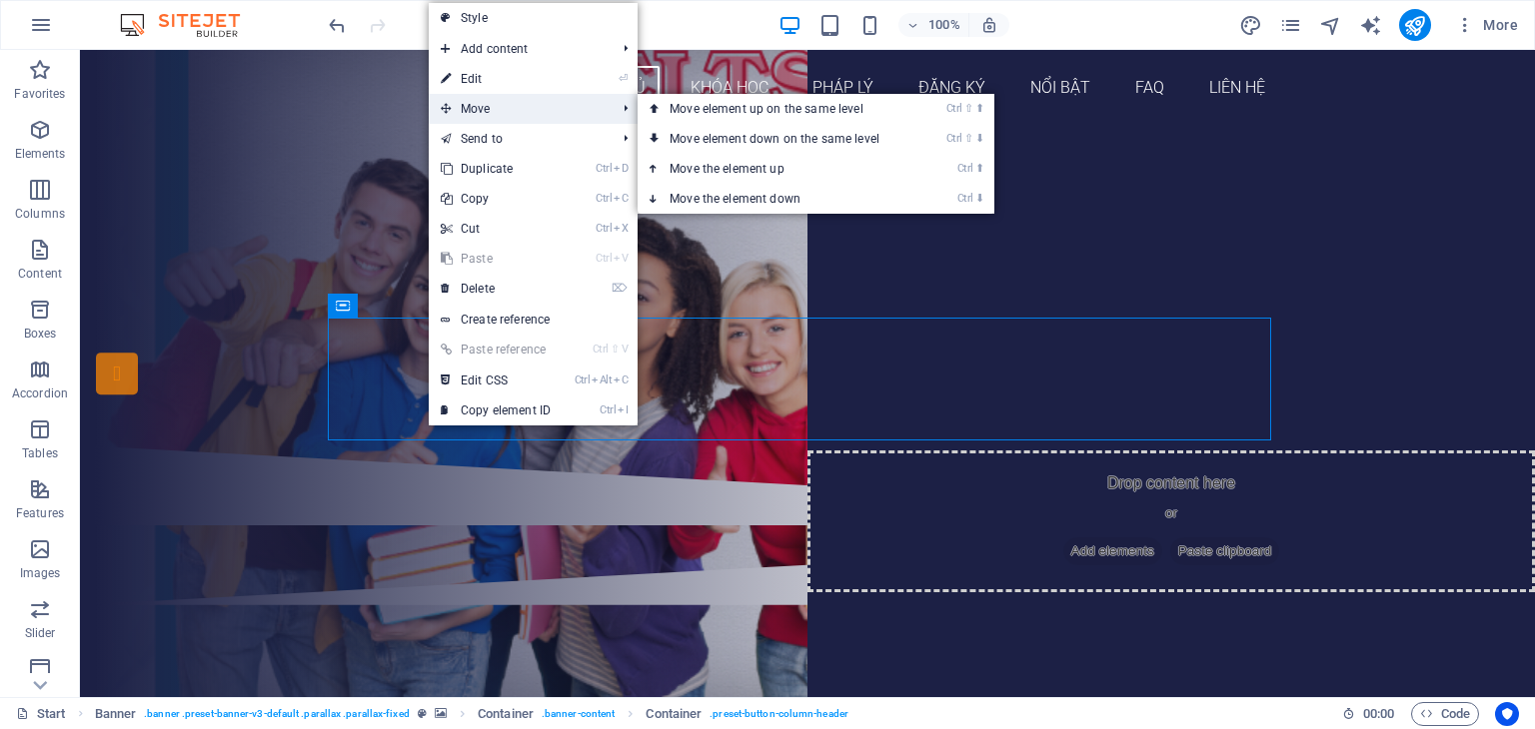
click at [482, 115] on span "Move" at bounding box center [518, 109] width 179 height 30
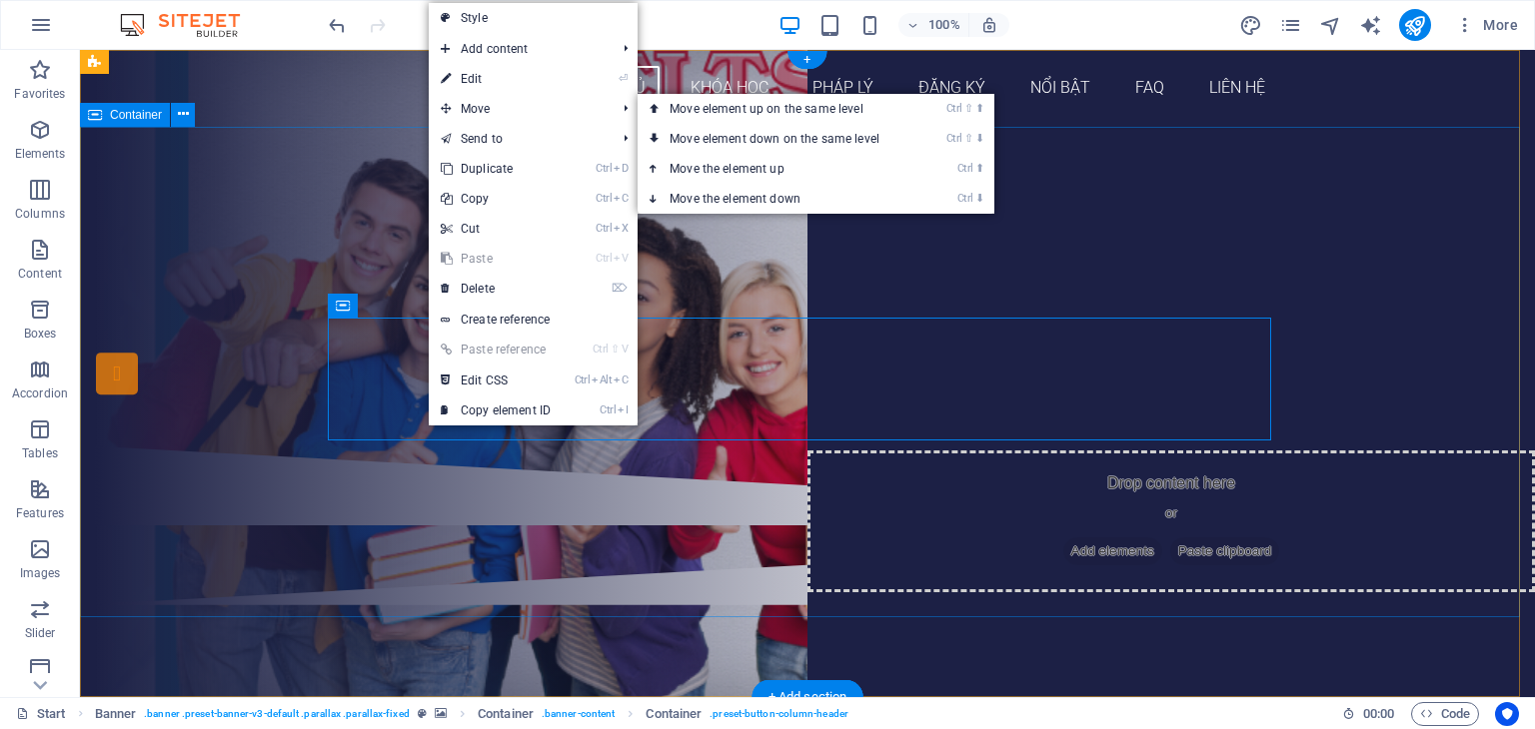
click at [1202, 350] on div "THÔNG TIN CÁC [PERSON_NAME] HỌC IELTS ĐĂNG KÝ NGAY" at bounding box center [807, 294] width 943 height 112
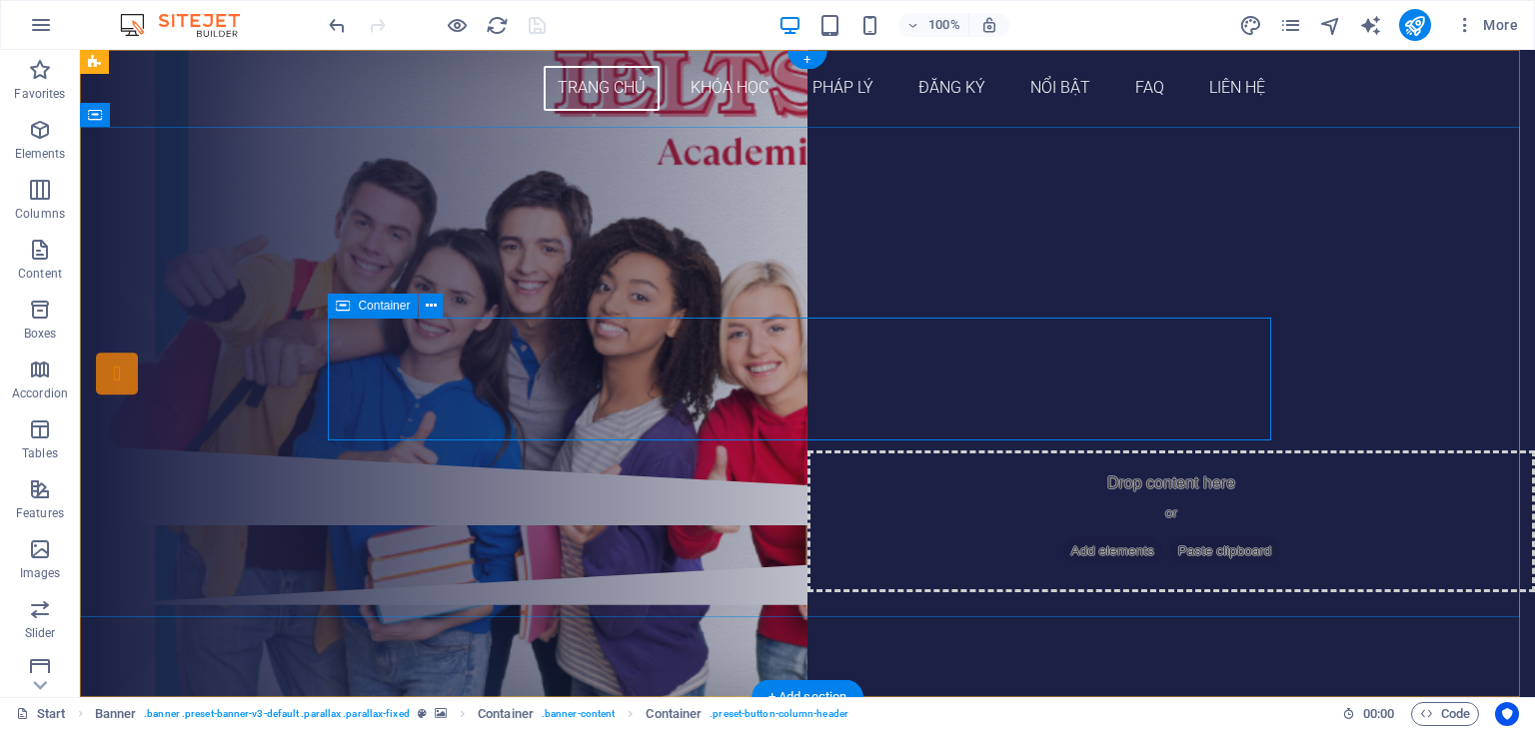
drag, startPoint x: 532, startPoint y: 317, endPoint x: 536, endPoint y: 393, distance: 76.0
click at [536, 350] on div "THÔNG TIN CÁC [PERSON_NAME] HỌC IELTS ĐĂNG KÝ NGAY" at bounding box center [807, 294] width 943 height 112
drag, startPoint x: 528, startPoint y: 320, endPoint x: 536, endPoint y: 409, distance: 89.3
click at [536, 350] on div "THÔNG TIN CÁC [PERSON_NAME] HỌC IELTS ĐĂNG KÝ NGAY" at bounding box center [807, 294] width 943 height 112
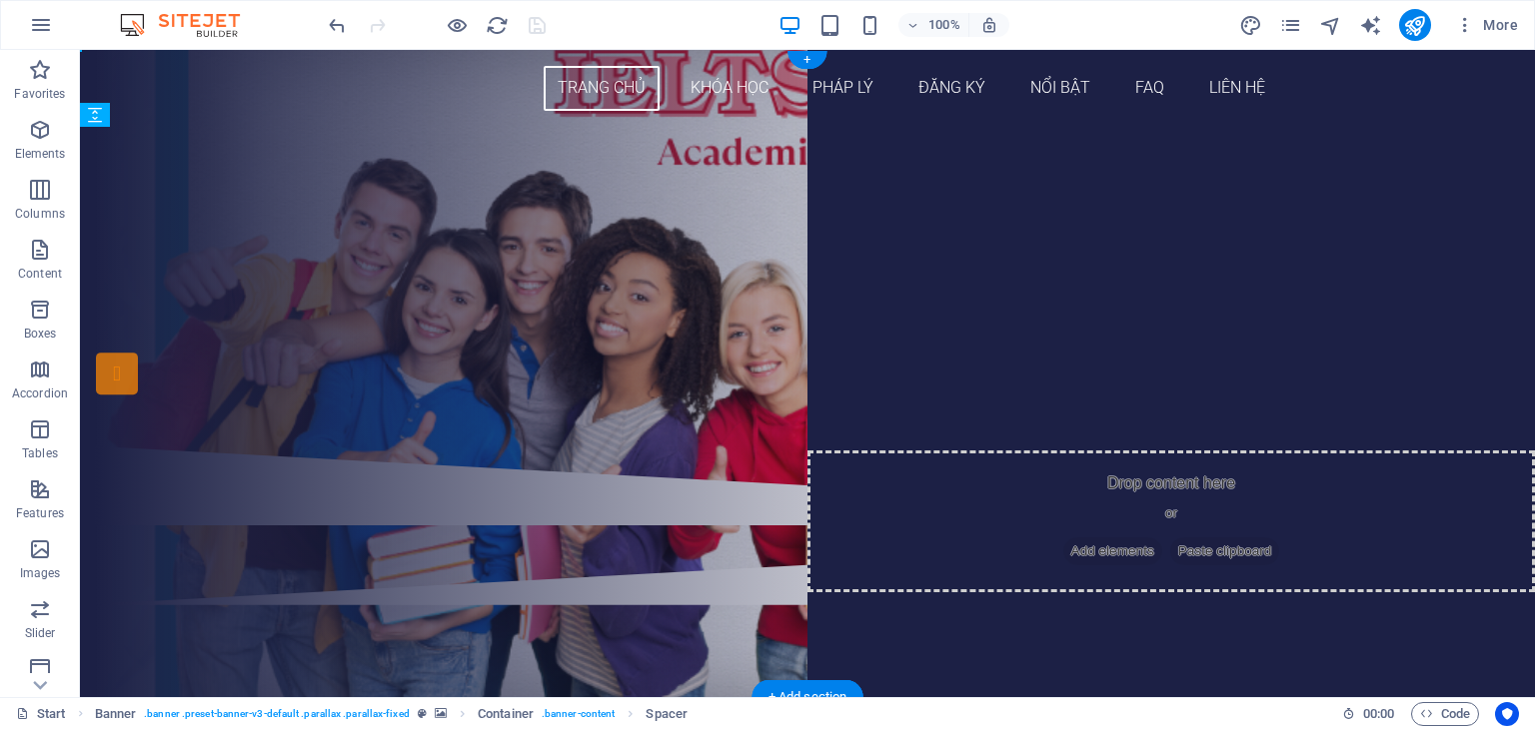
drag, startPoint x: 523, startPoint y: 315, endPoint x: 525, endPoint y: 409, distance: 93.9
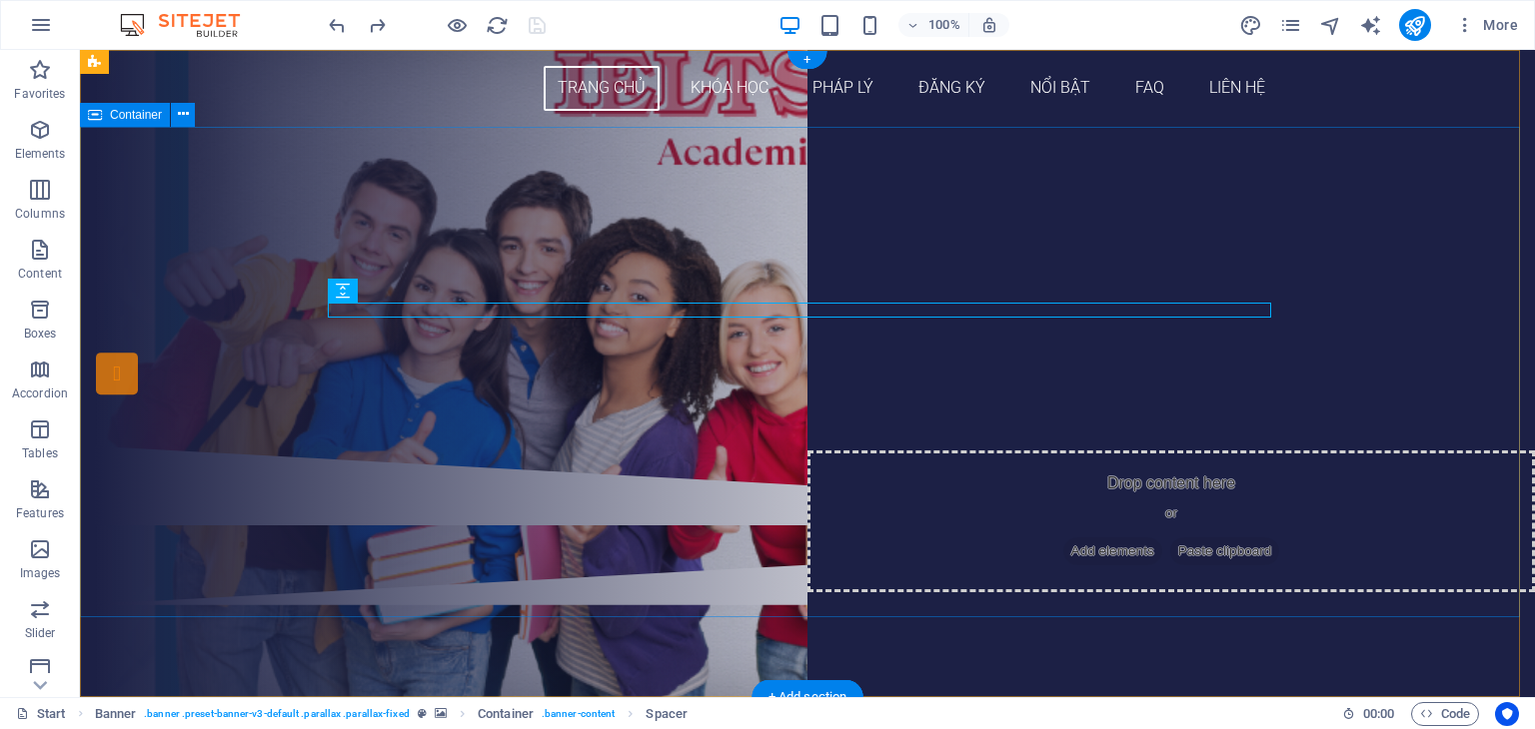
click at [490, 446] on div "THÔNG TIN CÁC [PERSON_NAME] HỌC IELTS ĐĂNG KÝ NGAY" at bounding box center [807, 286] width 1455 height 319
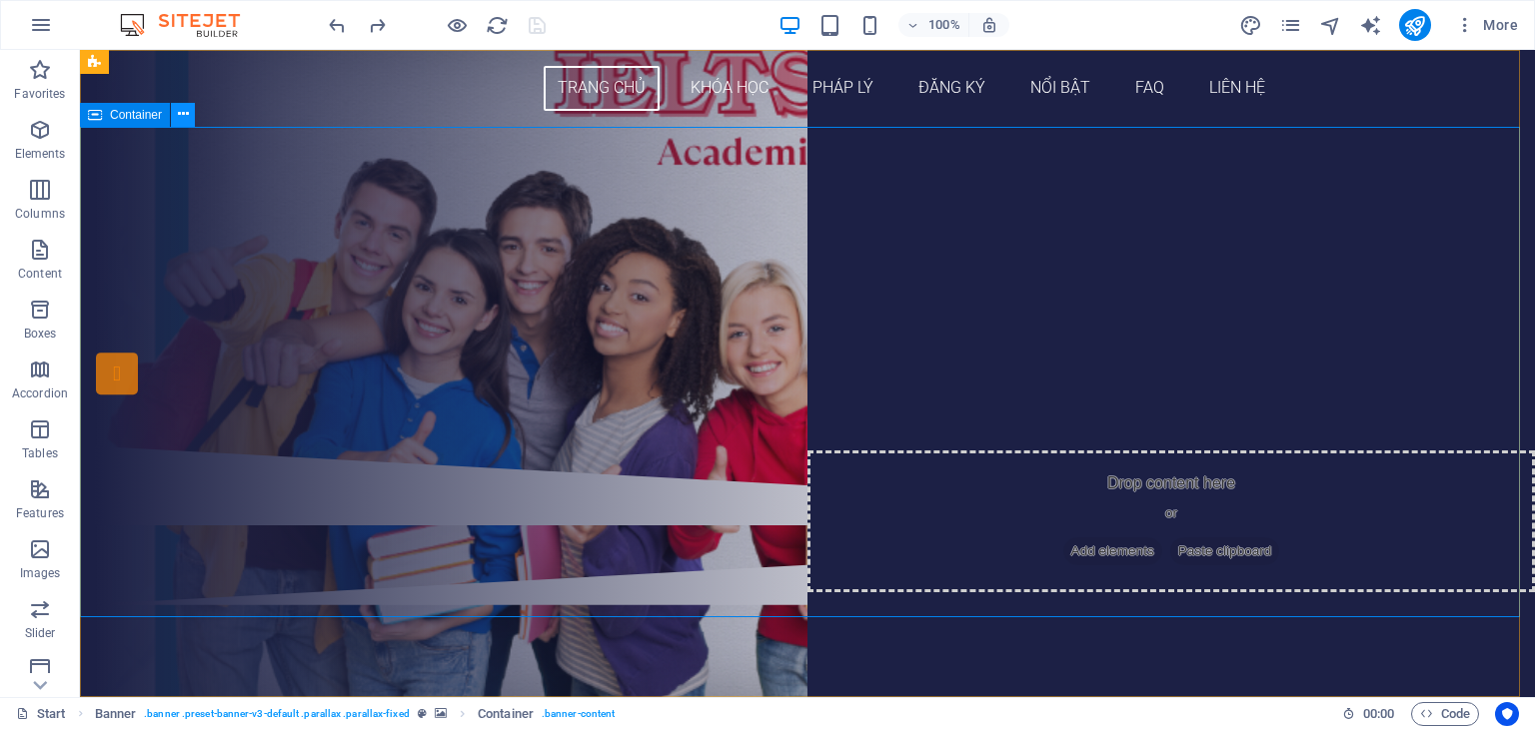
click at [181, 120] on icon at bounding box center [183, 114] width 11 height 21
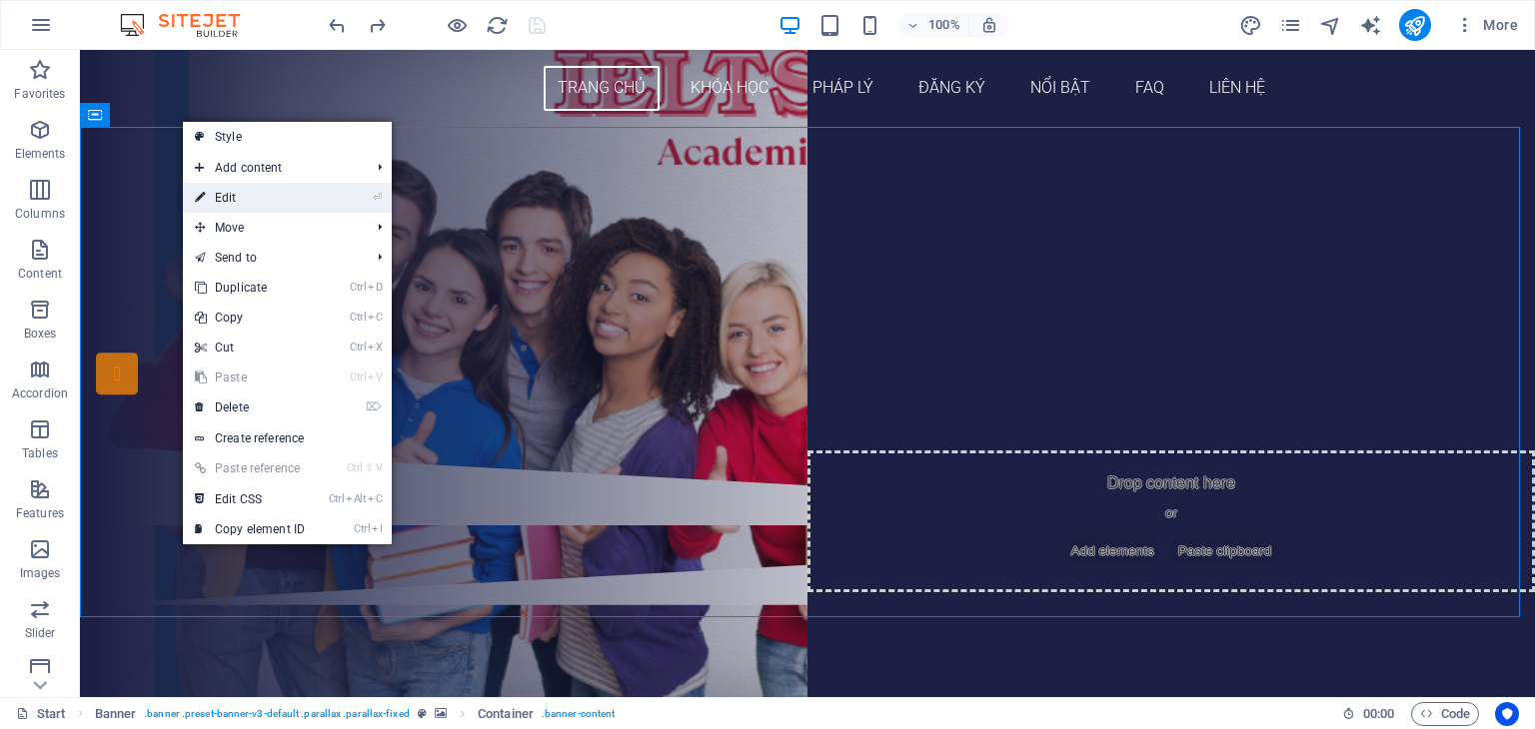
click at [228, 205] on link "⏎ Edit" at bounding box center [250, 198] width 134 height 30
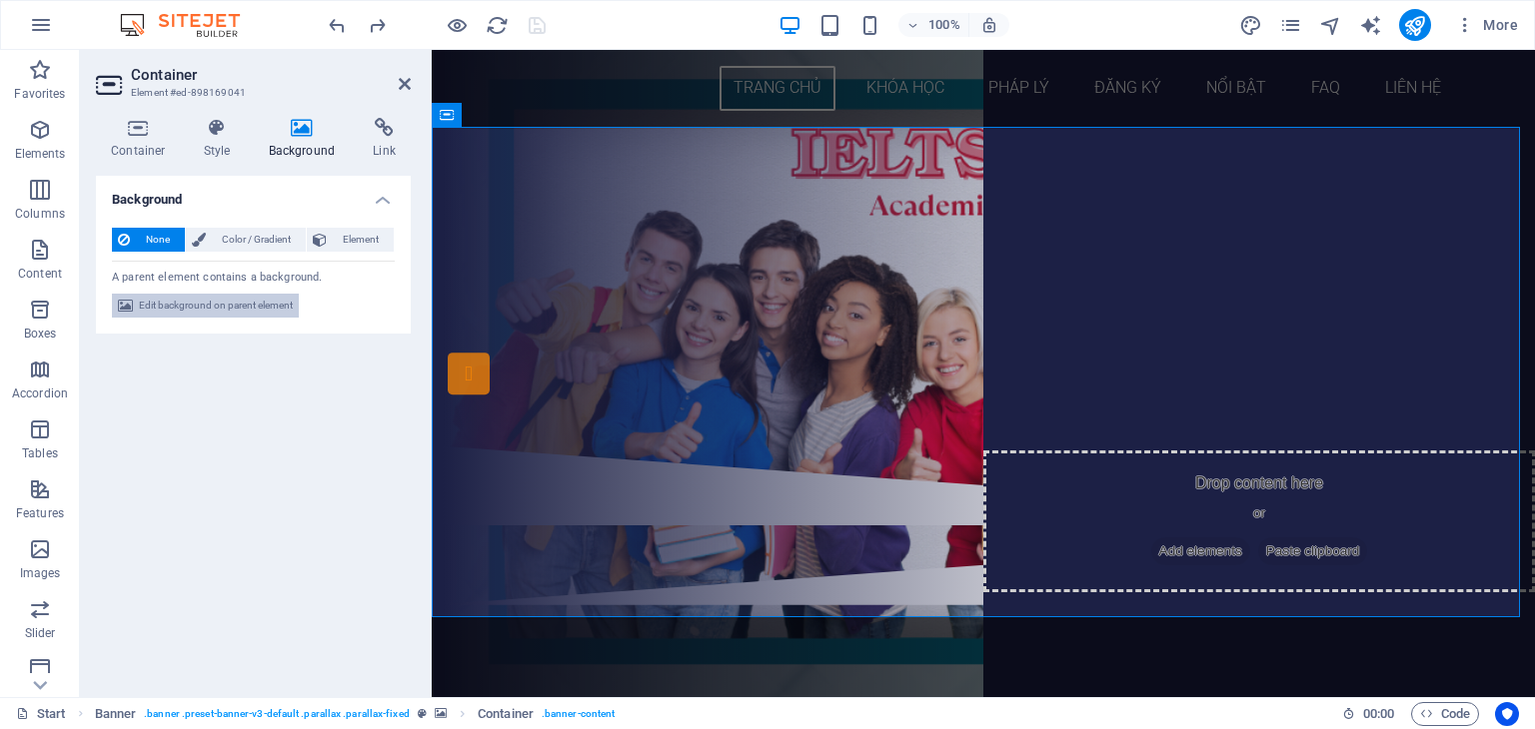
click at [220, 310] on span "Edit background on parent element" at bounding box center [216, 306] width 154 height 24
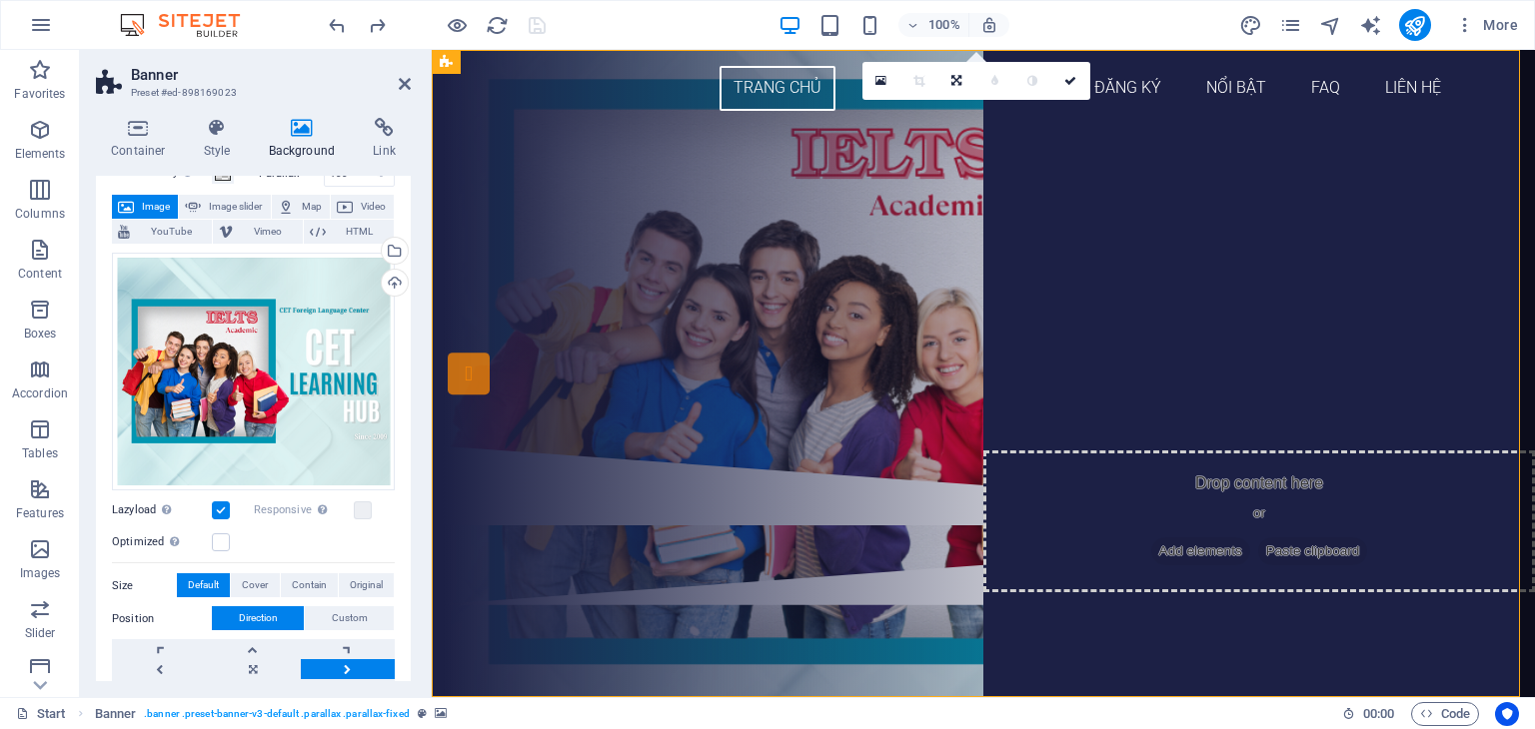
scroll to position [200, 0]
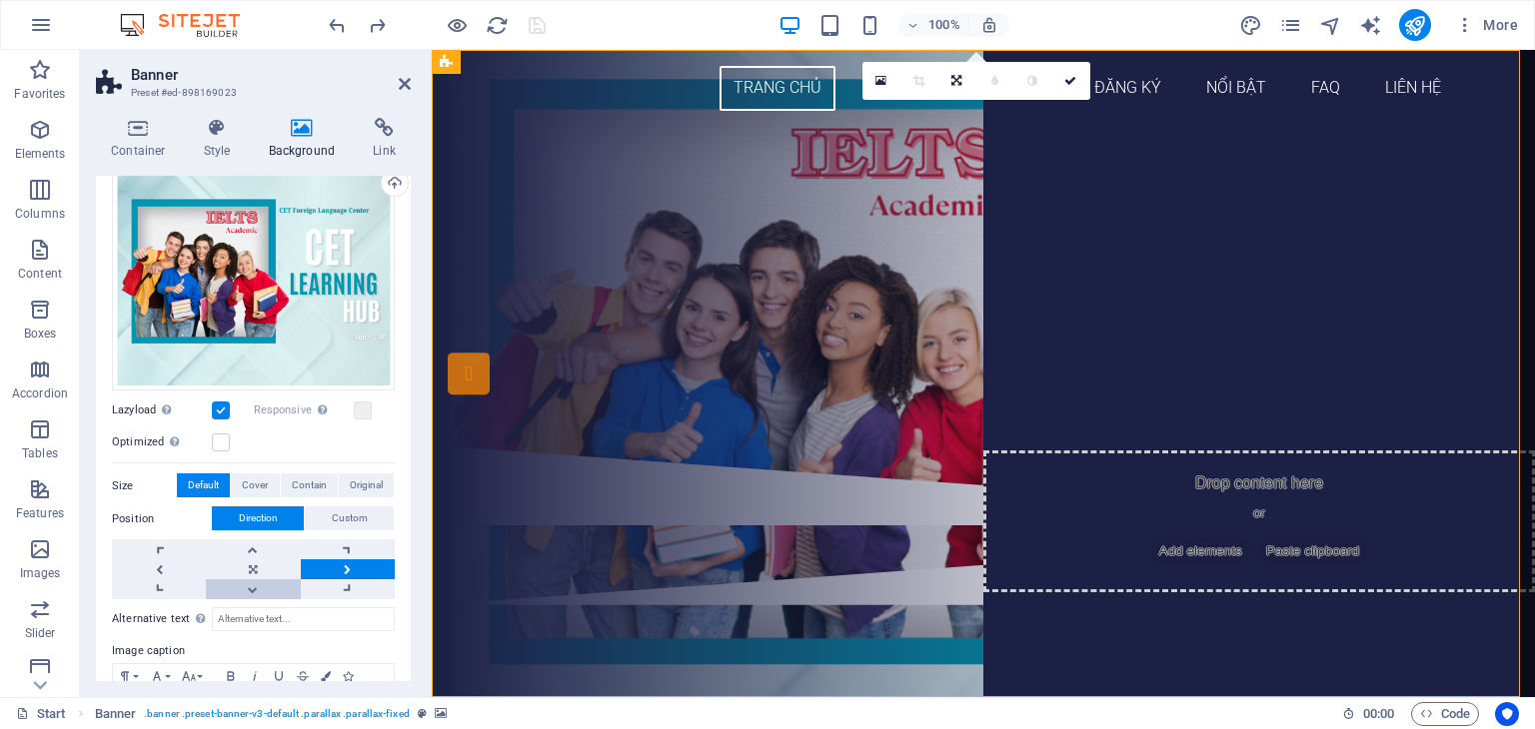
click at [245, 593] on link at bounding box center [253, 590] width 94 height 20
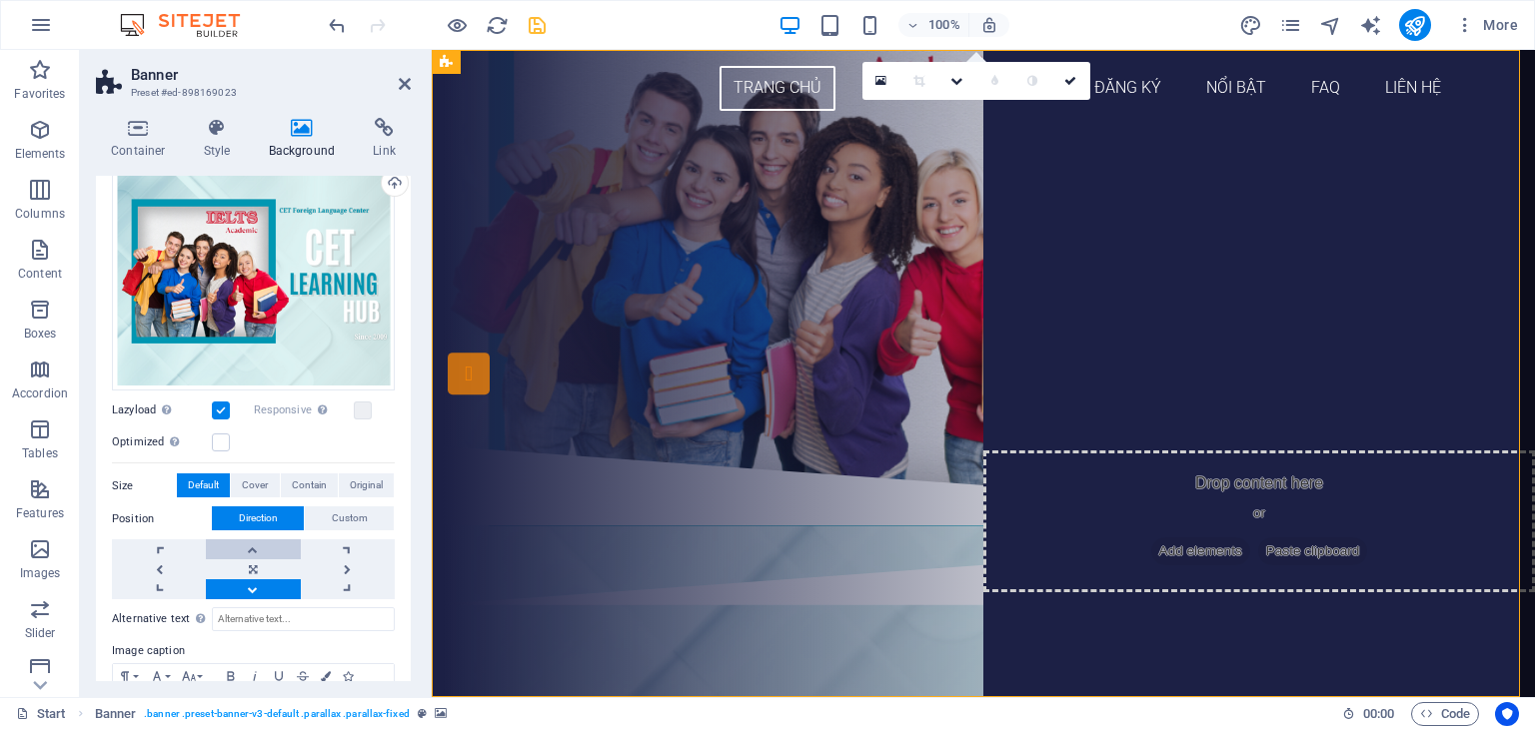
click at [263, 549] on link at bounding box center [253, 550] width 94 height 20
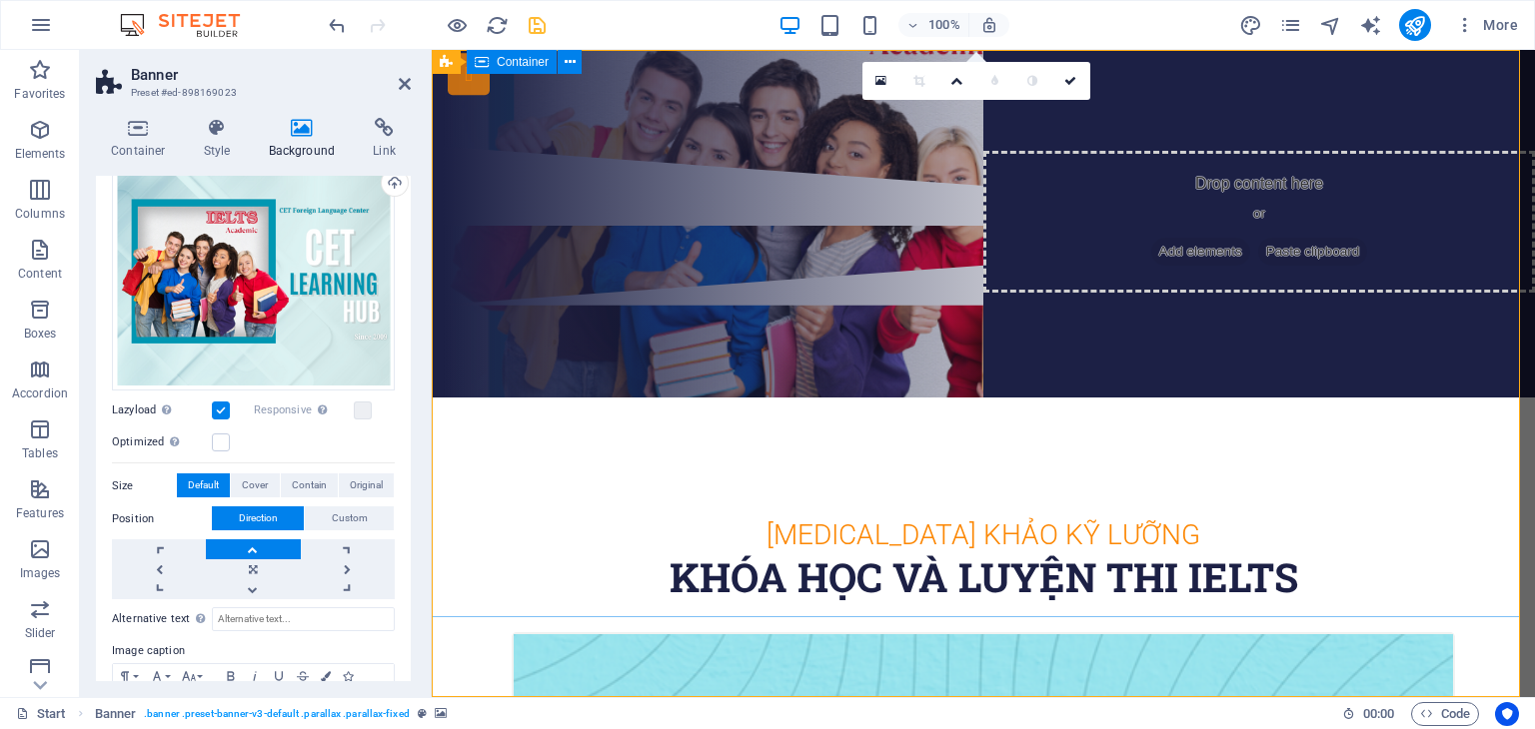
scroll to position [0, 0]
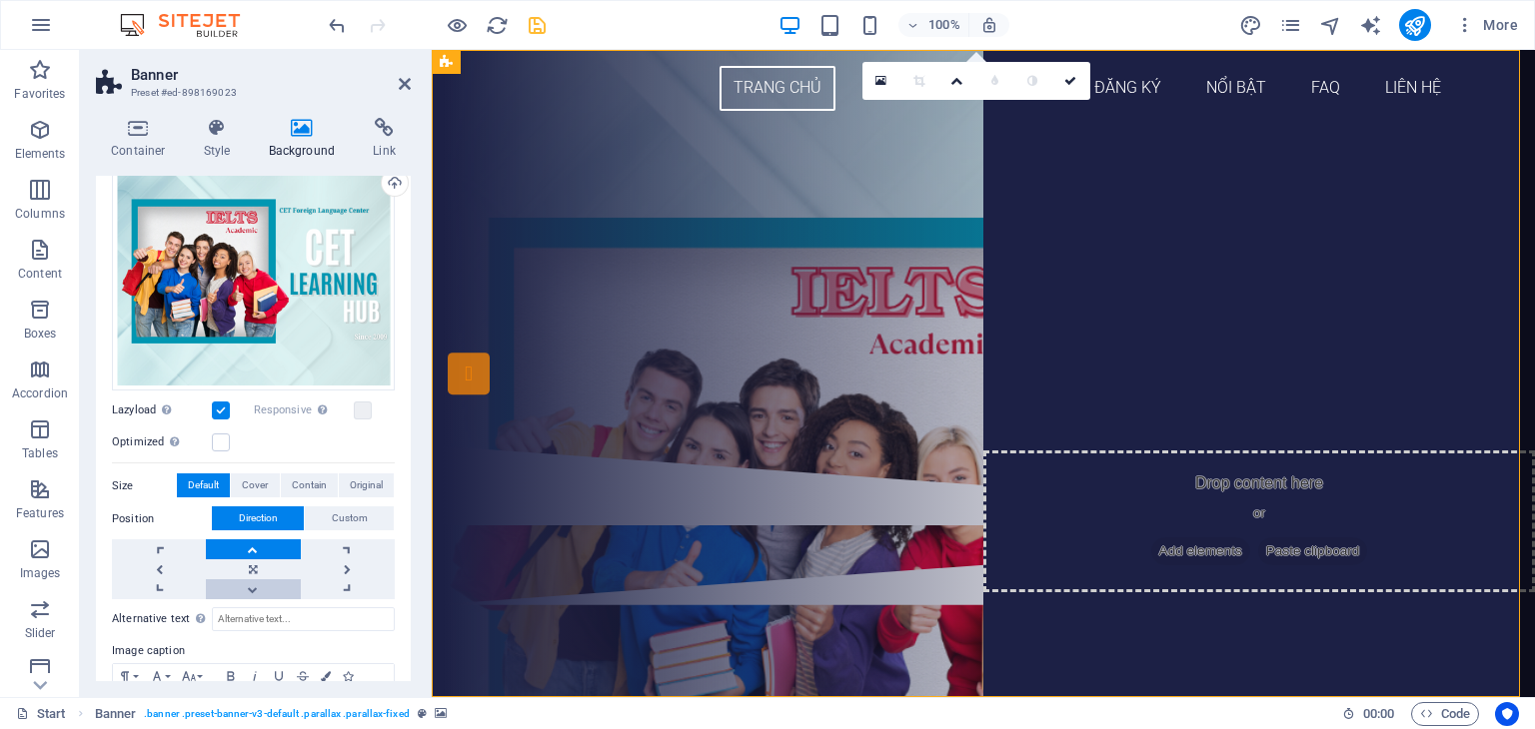
click at [238, 590] on link at bounding box center [253, 590] width 94 height 20
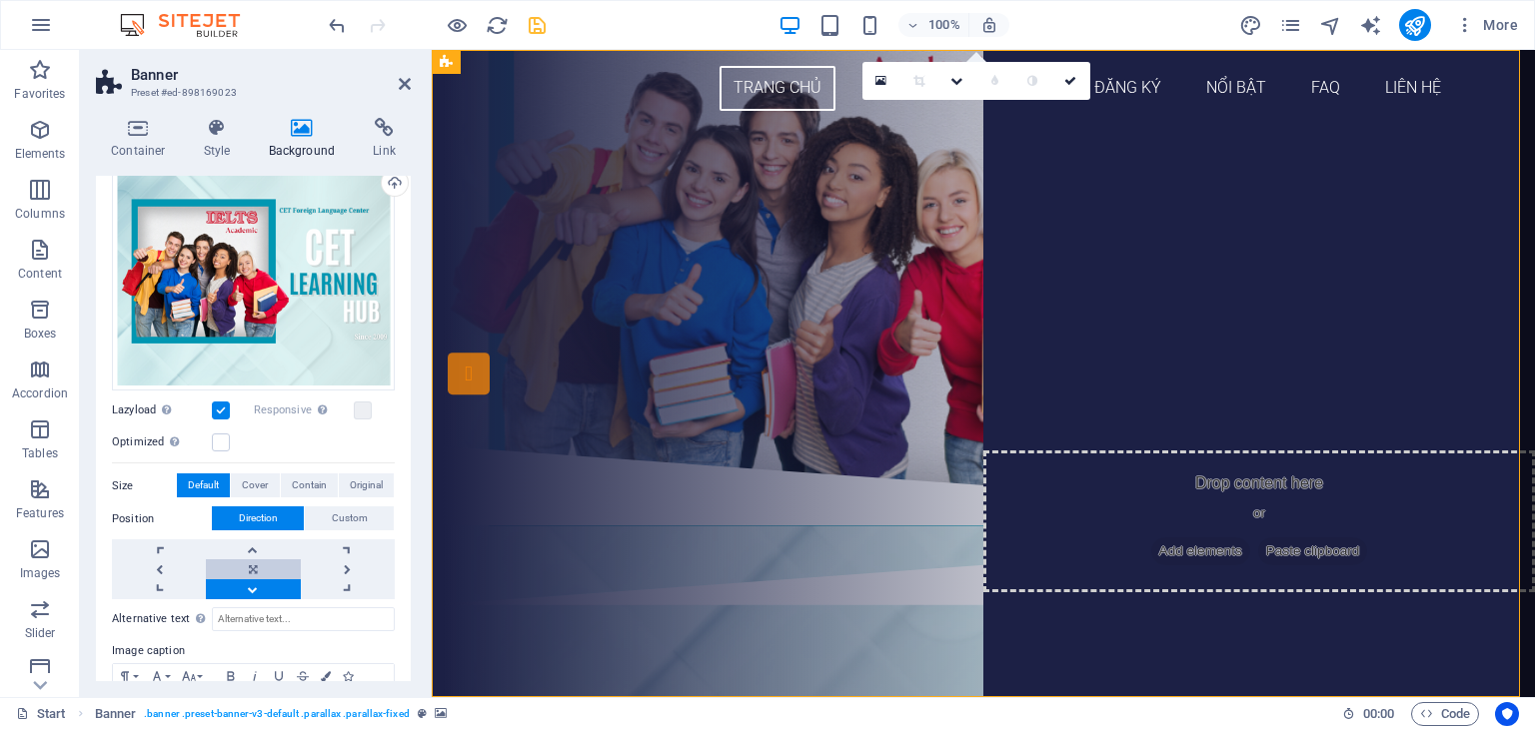
click at [249, 562] on link at bounding box center [253, 570] width 94 height 20
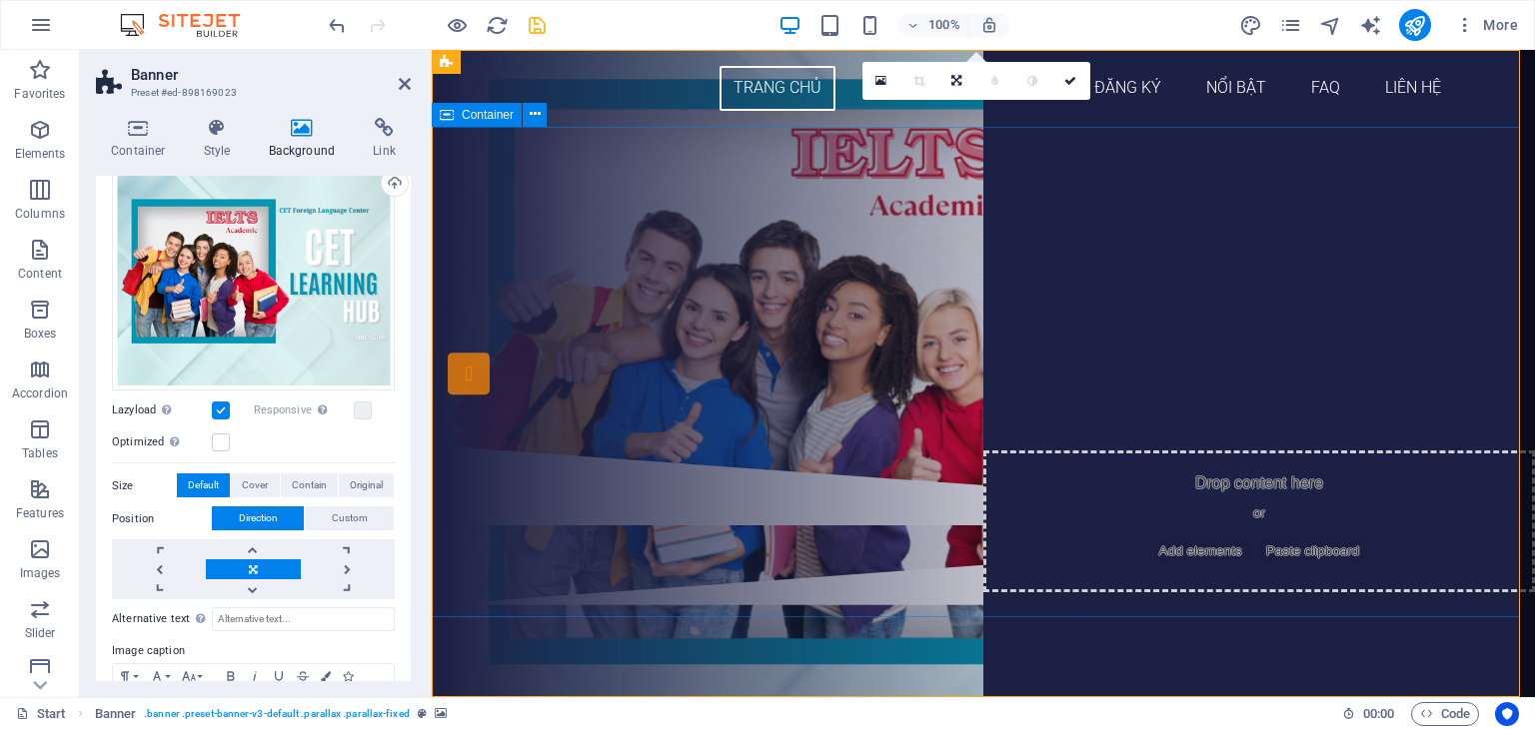
click at [727, 446] on div "THÔNG TIN CÁC [PERSON_NAME] HỌC IELTS ĐĂNG KÝ NGAY" at bounding box center [983, 286] width 1103 height 319
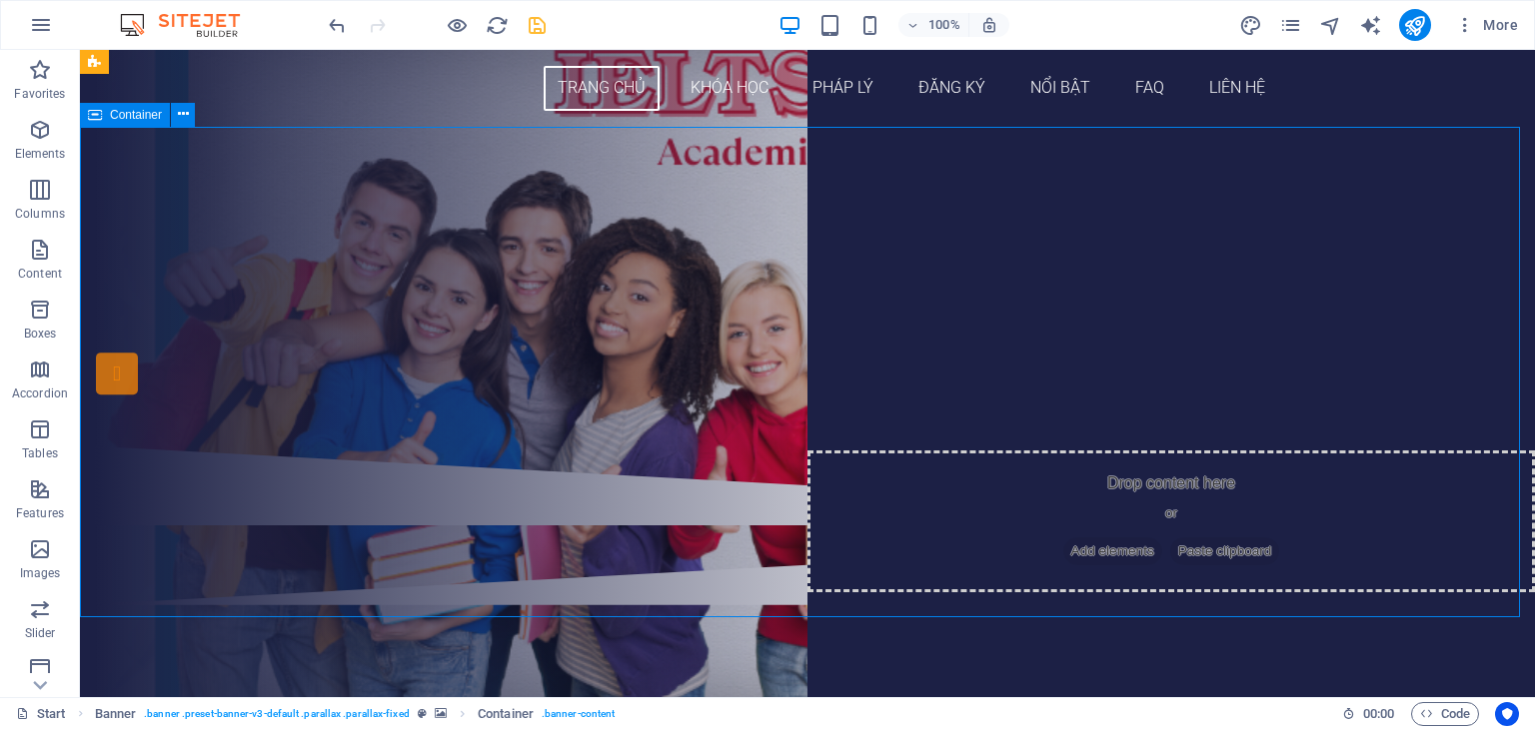
drag, startPoint x: 357, startPoint y: 555, endPoint x: 709, endPoint y: 501, distance: 356.8
click at [709, 446] on div "THÔNG TIN CÁC [PERSON_NAME] HỌC IELTS ĐĂNG KÝ NGAY" at bounding box center [807, 286] width 1455 height 319
drag, startPoint x: 640, startPoint y: 577, endPoint x: 635, endPoint y: 492, distance: 85.1
click at [635, 446] on div "THÔNG TIN CÁC [PERSON_NAME] HỌC IELTS ĐĂNG KÝ NGAY" at bounding box center [807, 286] width 1455 height 319
click at [179, 119] on icon at bounding box center [183, 114] width 11 height 21
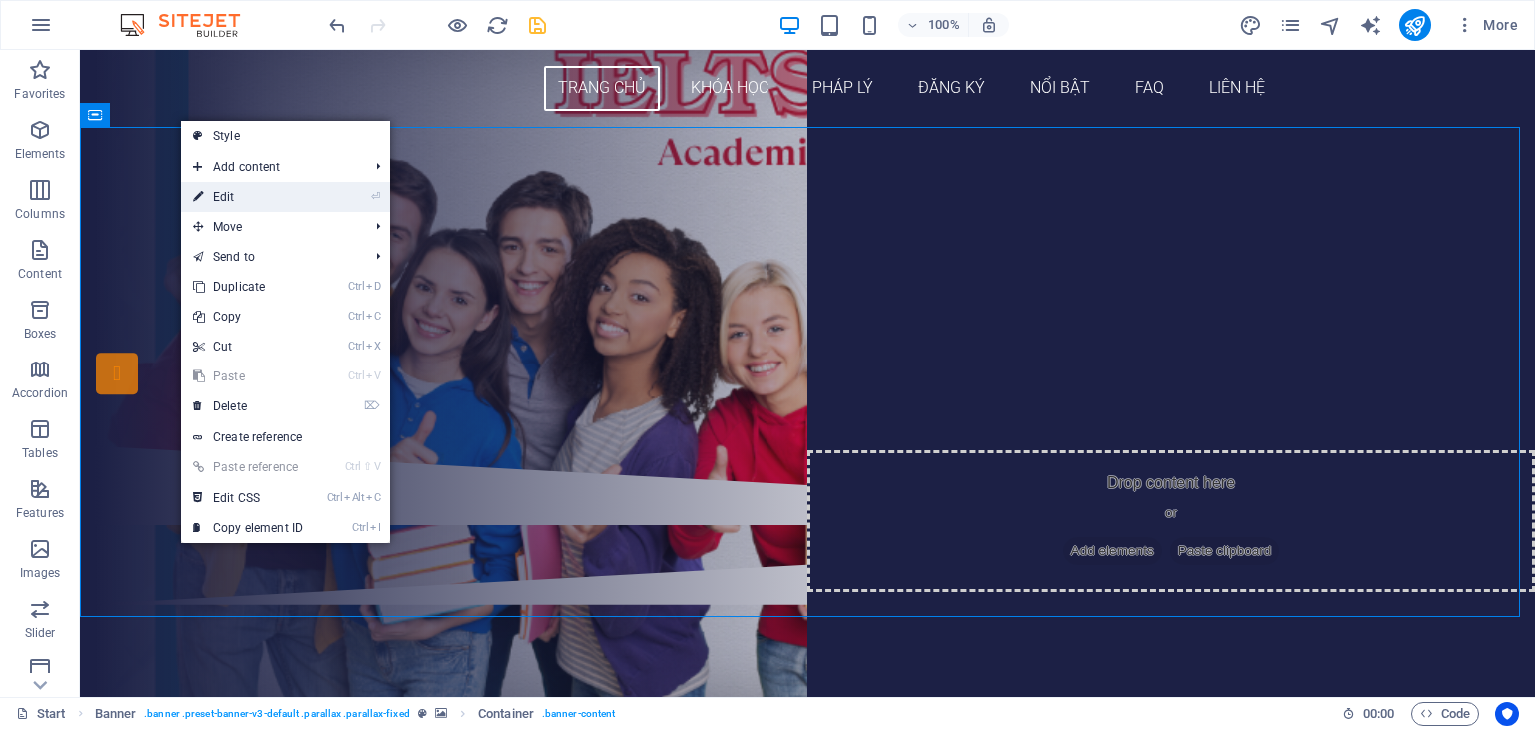
click at [248, 197] on link "⏎ Edit" at bounding box center [248, 197] width 134 height 30
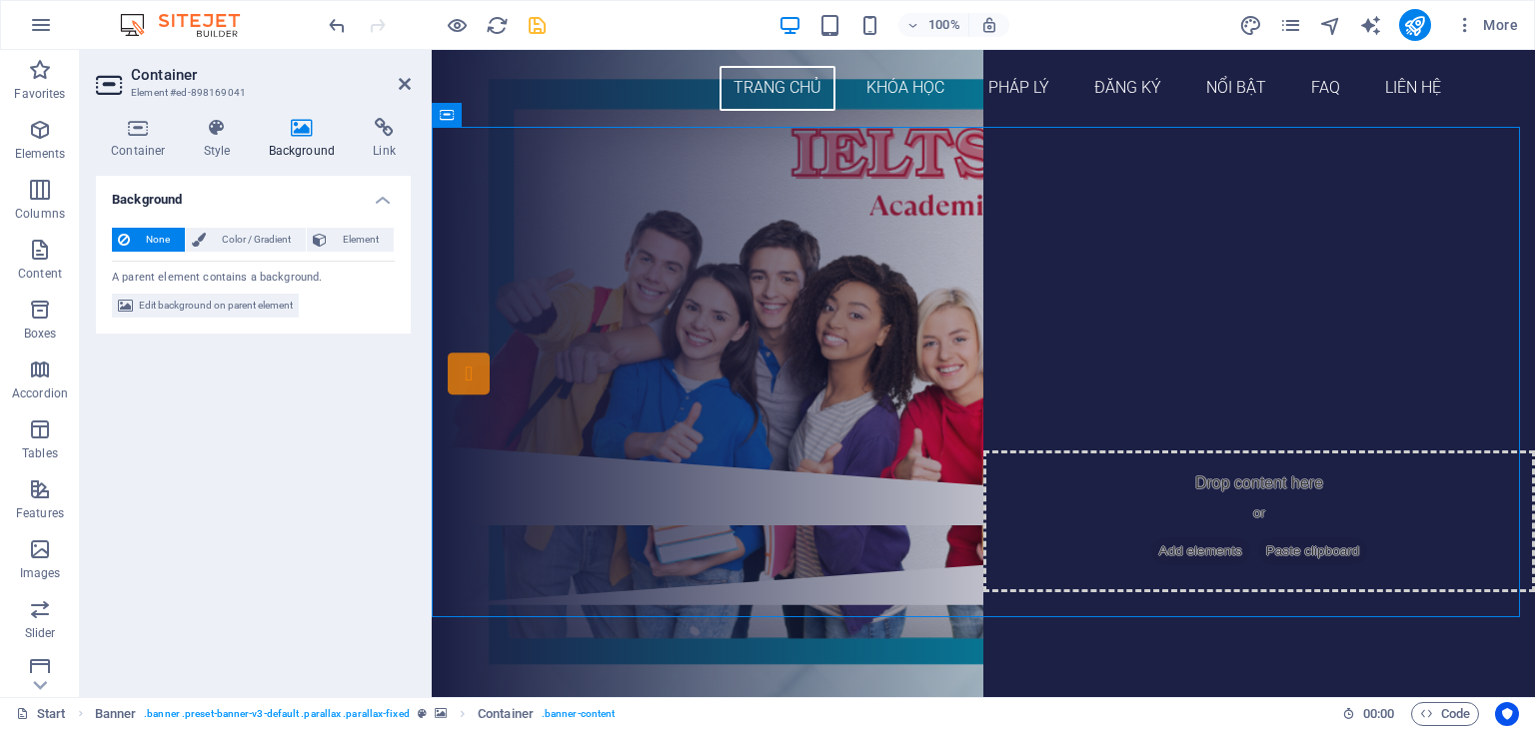
drag, startPoint x: 696, startPoint y: 262, endPoint x: 691, endPoint y: 331, distance: 69.1
click at [691, 331] on div "THÔNG TIN CÁC [PERSON_NAME] HỌC IELTS ĐĂNG KÝ NGAY" at bounding box center [983, 286] width 1103 height 319
click at [220, 313] on span "Edit background on parent element" at bounding box center [216, 306] width 154 height 24
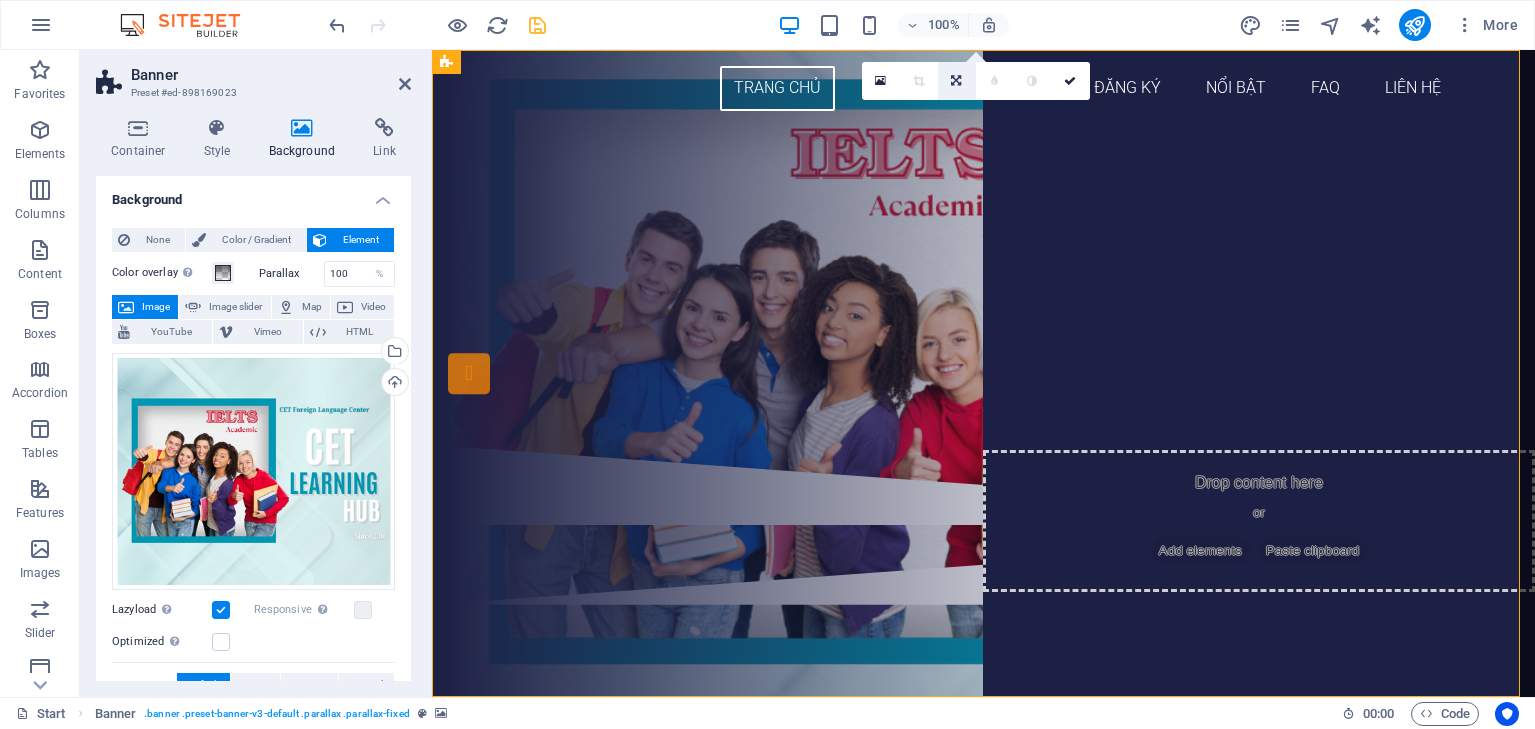
click at [963, 85] on link at bounding box center [957, 81] width 38 height 38
click at [951, 73] on icon at bounding box center [956, 74] width 12 height 12
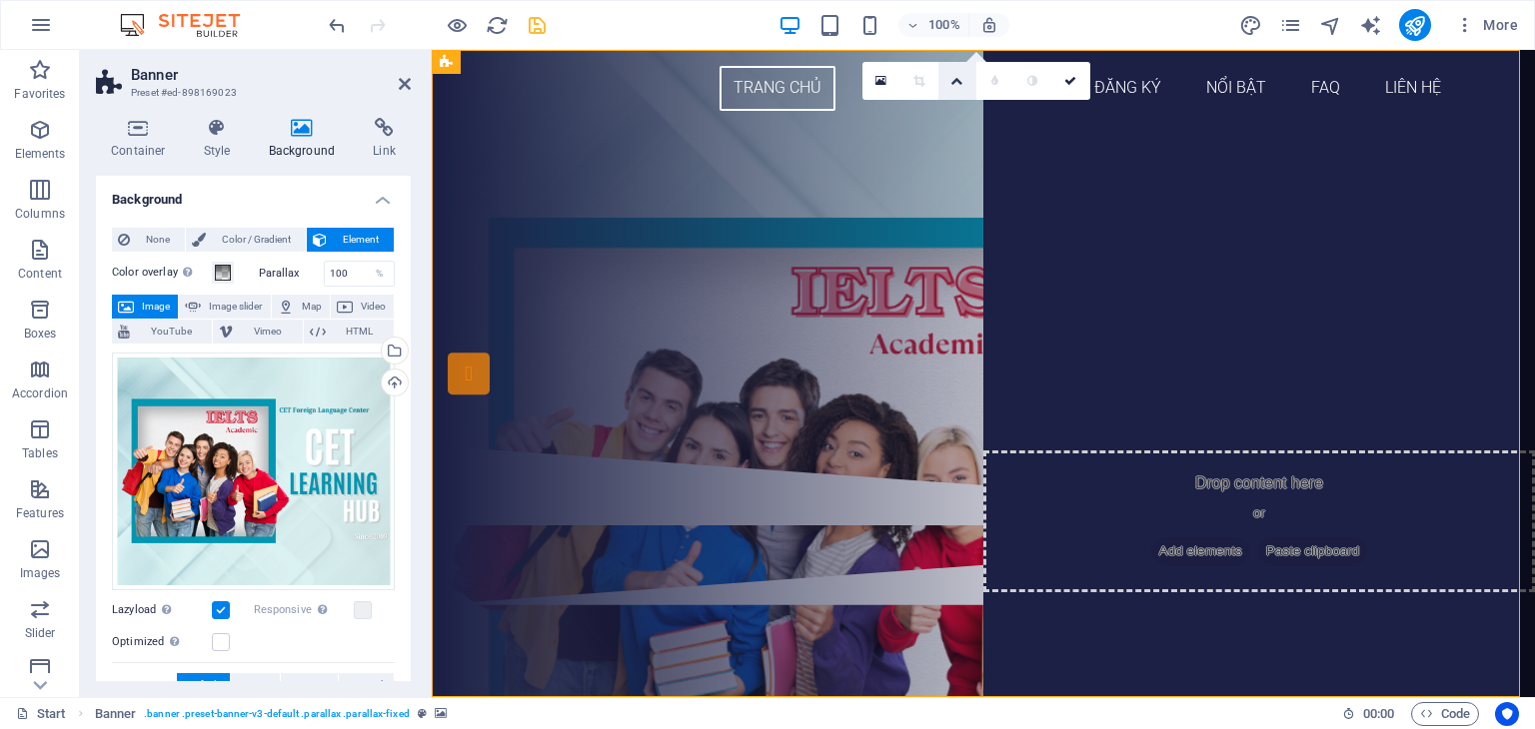
click at [954, 88] on link at bounding box center [957, 81] width 38 height 38
click at [954, 141] on link at bounding box center [957, 150] width 38 height 38
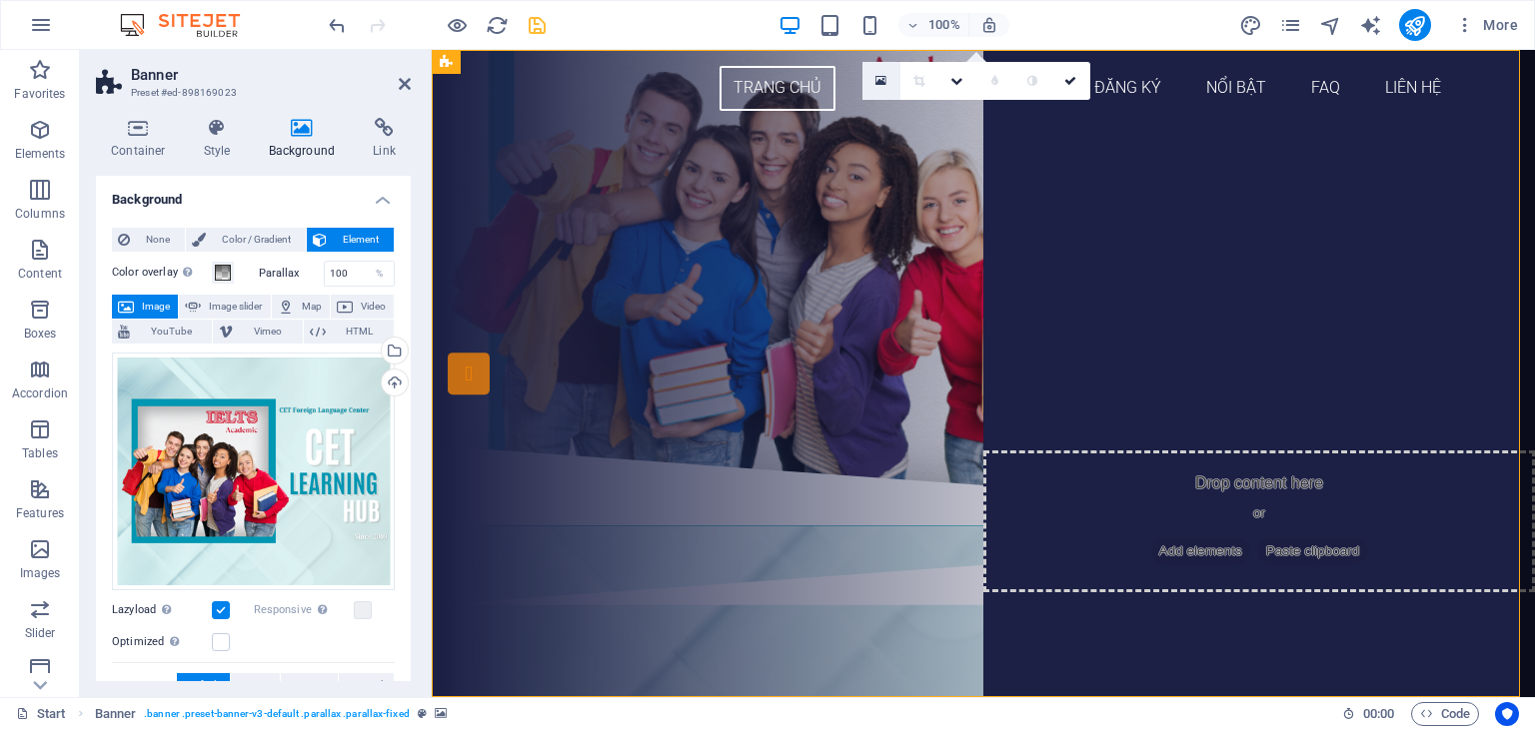
click at [874, 80] on link at bounding box center [881, 81] width 38 height 38
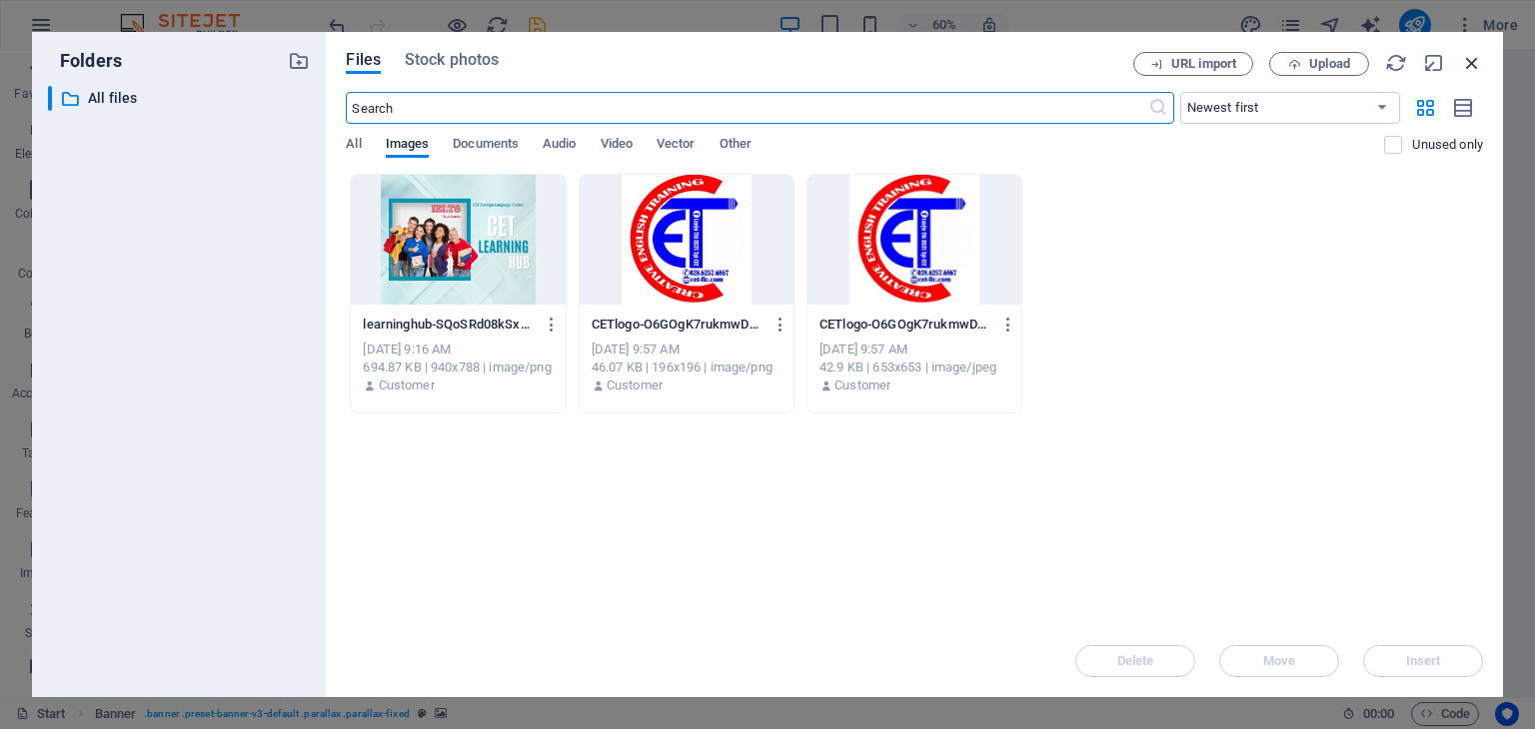
click at [1470, 66] on icon "button" at bounding box center [1472, 63] width 22 height 22
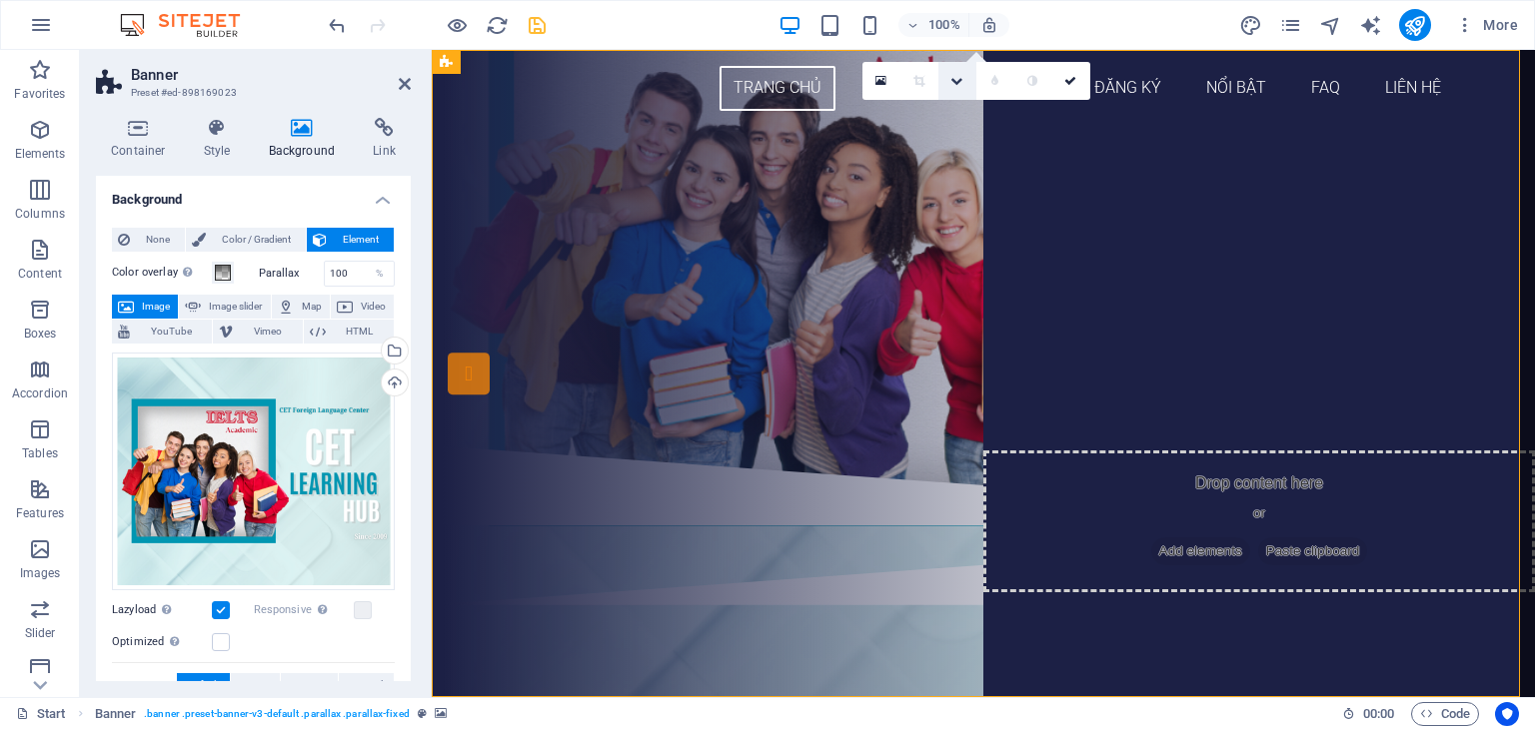
click at [959, 85] on icon at bounding box center [956, 81] width 12 height 12
click at [951, 115] on icon at bounding box center [956, 112] width 10 height 12
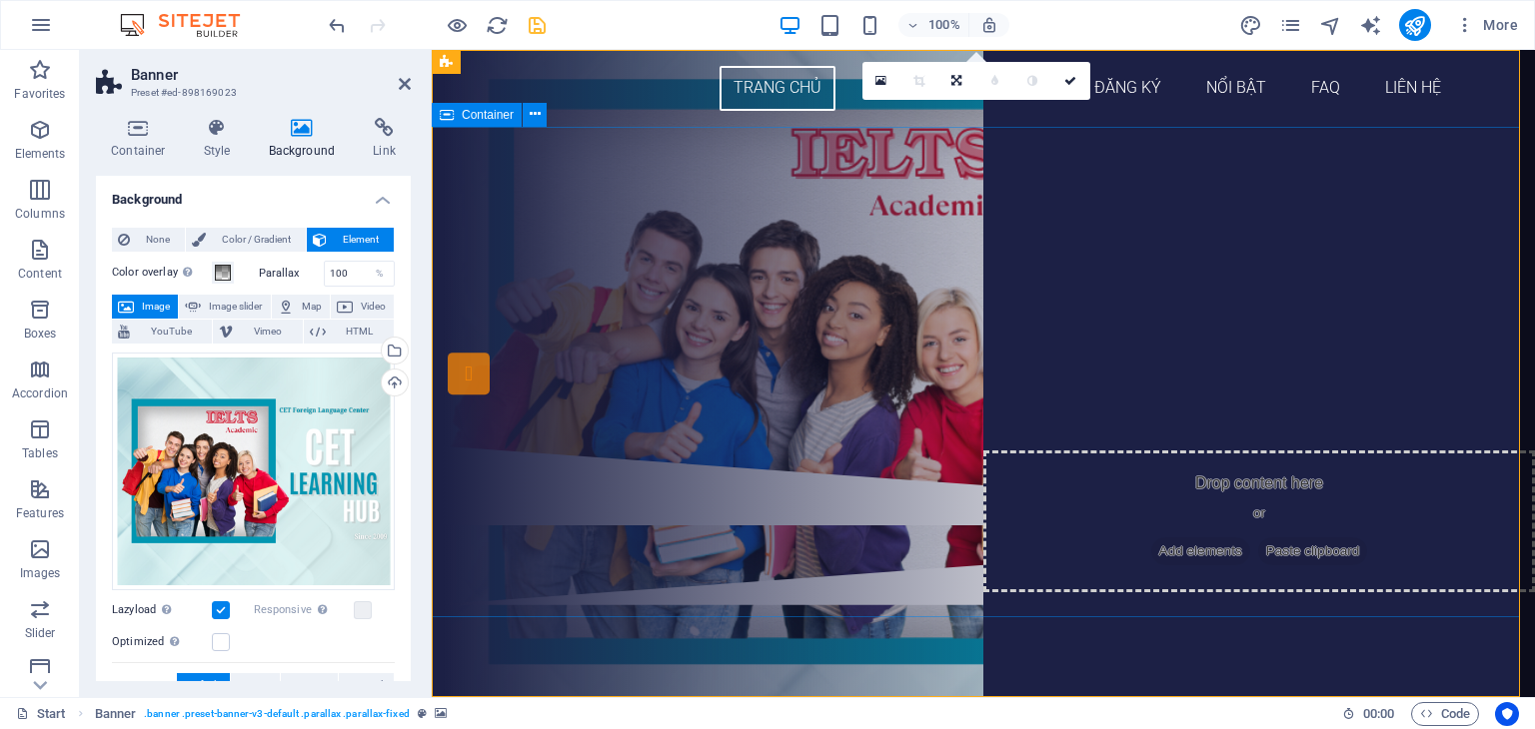
click at [845, 446] on div "THÔNG TIN CÁC [PERSON_NAME] HỌC IELTS ĐĂNG KÝ NGAY" at bounding box center [983, 286] width 1103 height 319
click at [1067, 77] on icon at bounding box center [1070, 81] width 12 height 12
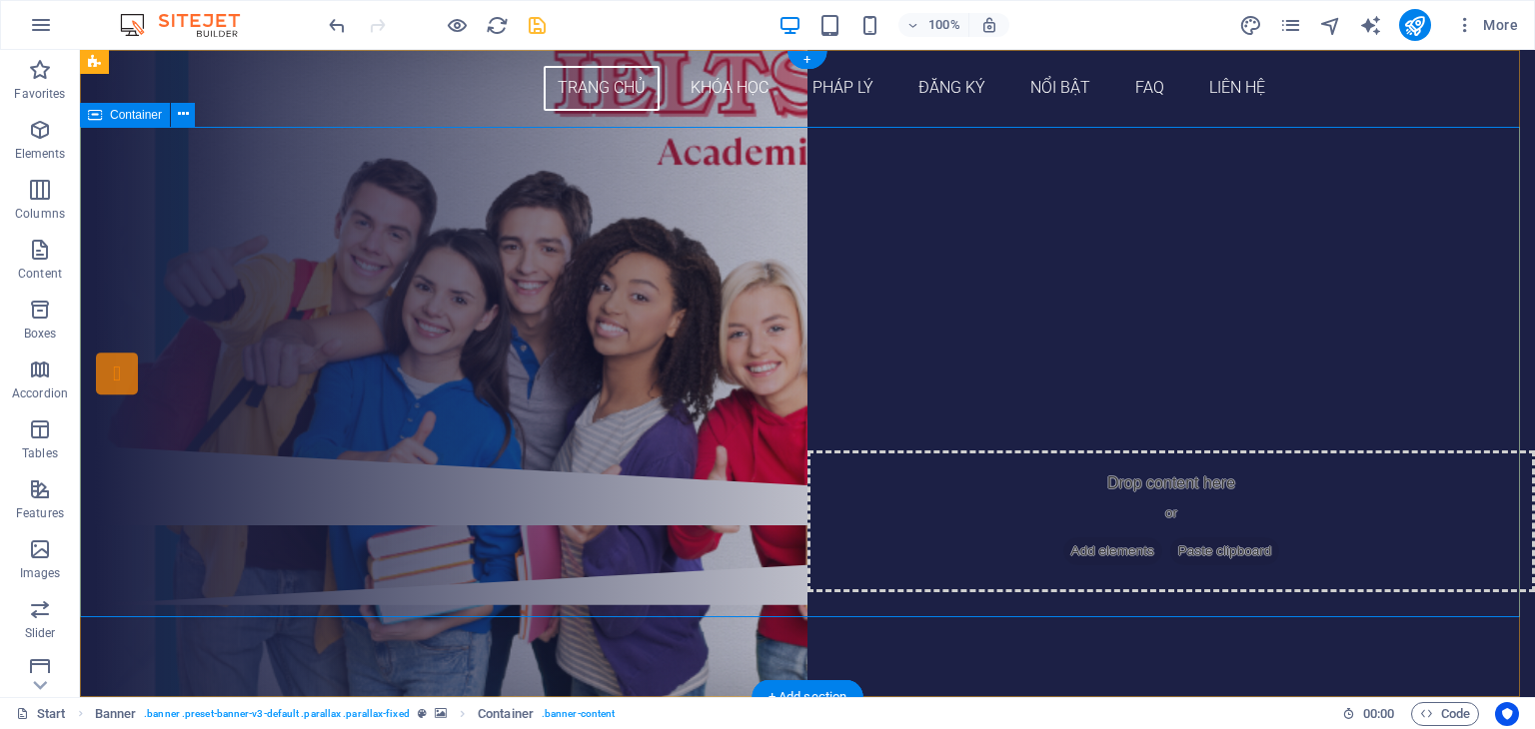
click at [1389, 276] on div "THÔNG TIN CÁC [PERSON_NAME] HỌC IELTS ĐĂNG KÝ NGAY" at bounding box center [807, 286] width 1455 height 319
click at [490, 350] on div "THÔNG TIN CÁC [PERSON_NAME] HỌC IELTS ĐĂNG KÝ NGAY" at bounding box center [807, 294] width 943 height 112
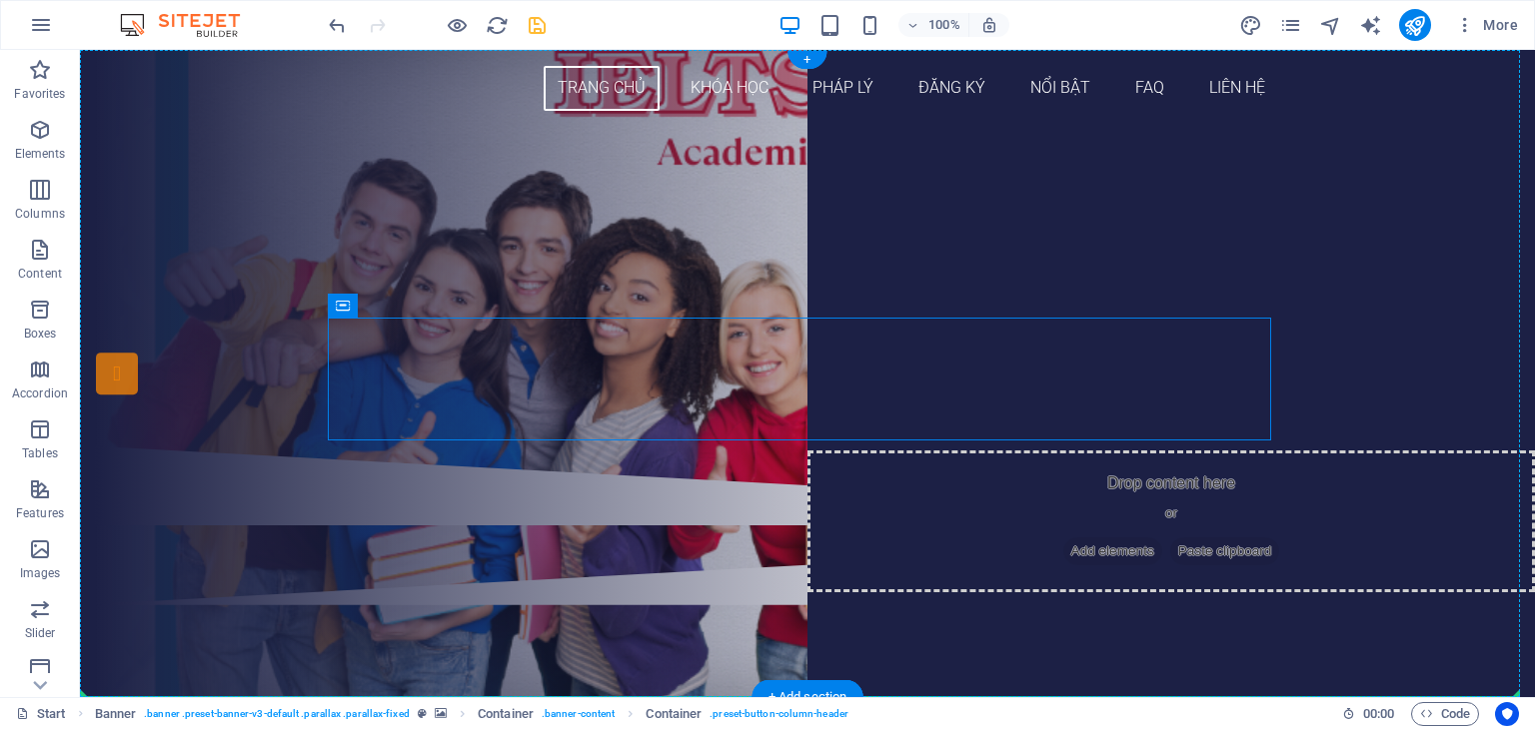
drag, startPoint x: 450, startPoint y: 321, endPoint x: 464, endPoint y: 465, distance: 144.6
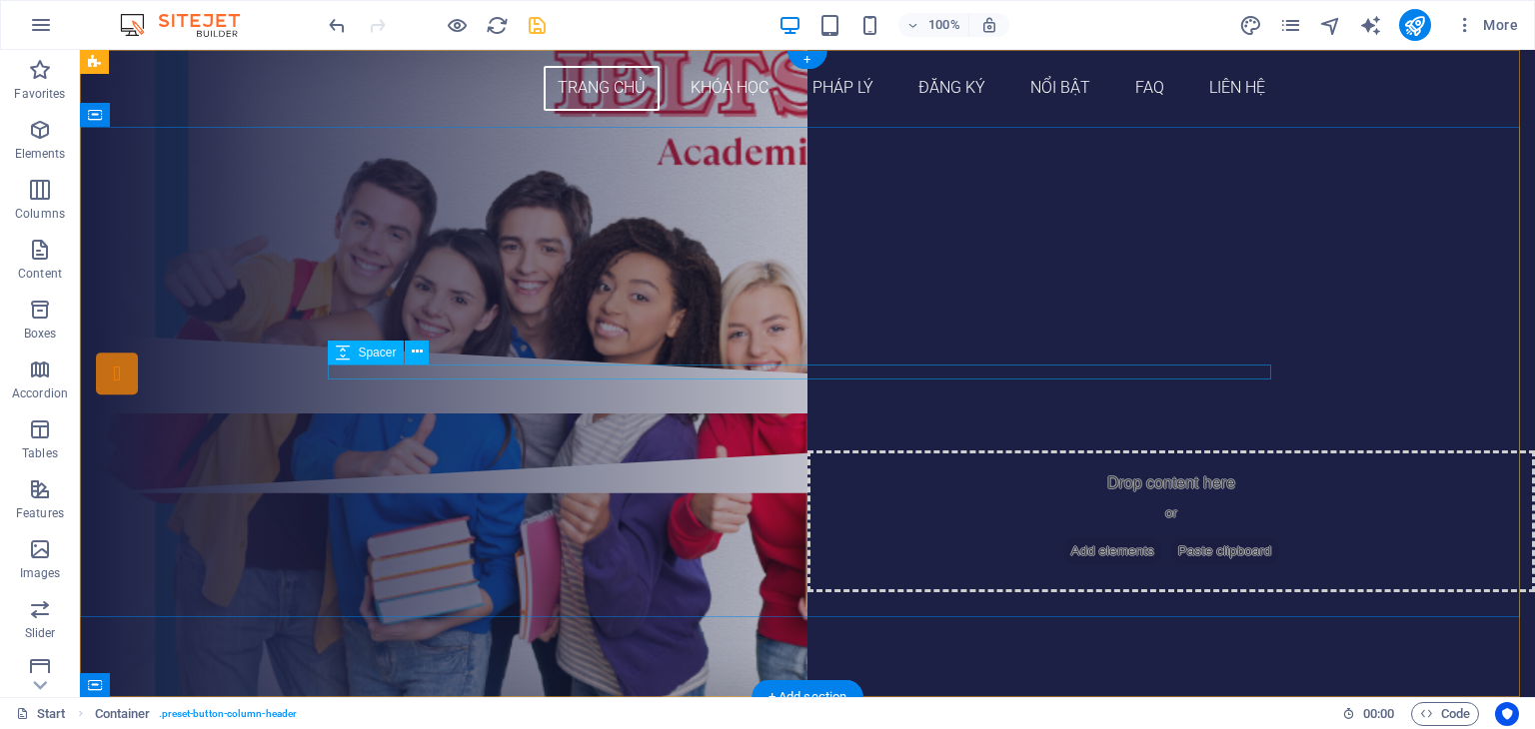
drag, startPoint x: 445, startPoint y: 365, endPoint x: 440, endPoint y: 341, distance: 24.5
click at [445, 238] on div at bounding box center [807, 230] width 943 height 15
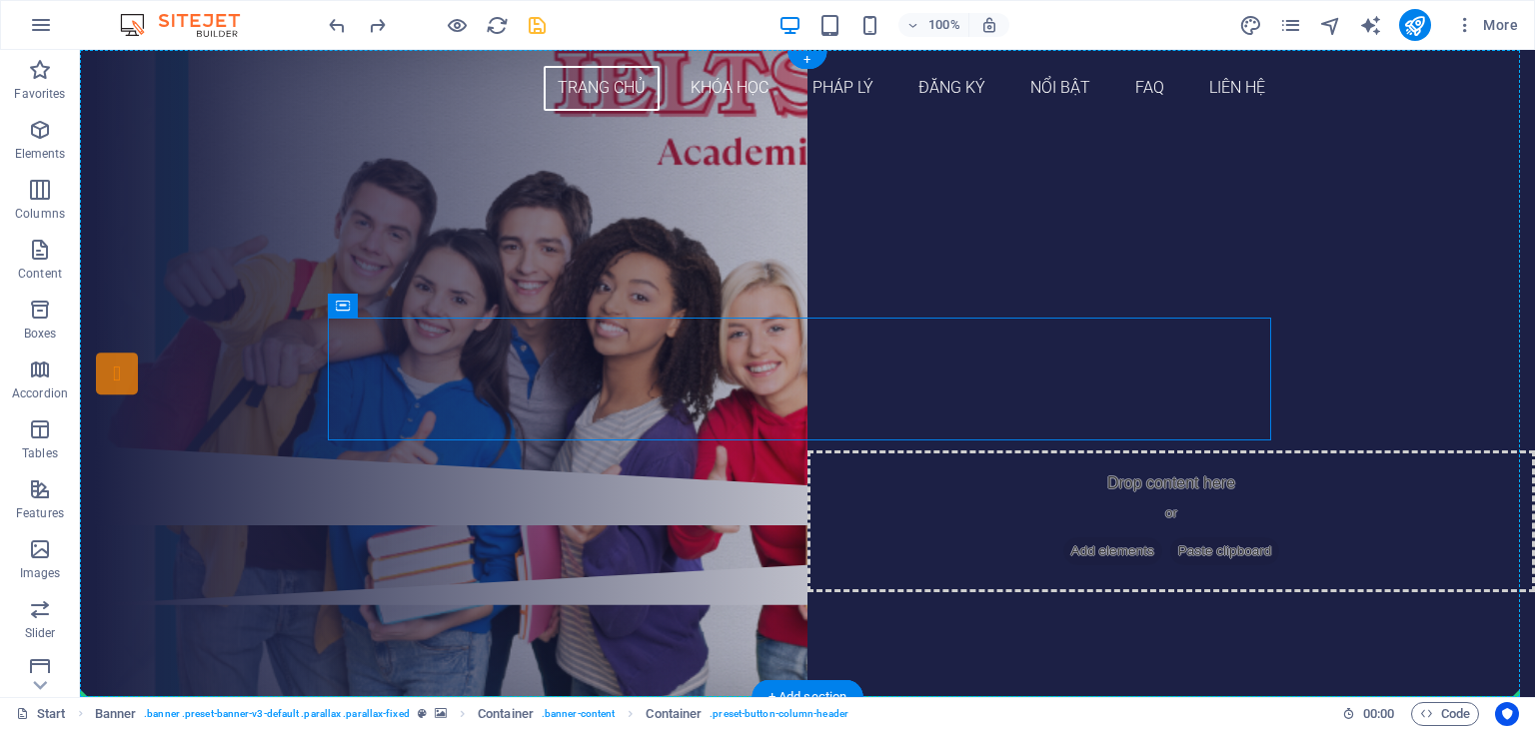
drag, startPoint x: 480, startPoint y: 352, endPoint x: 396, endPoint y: 457, distance: 134.4
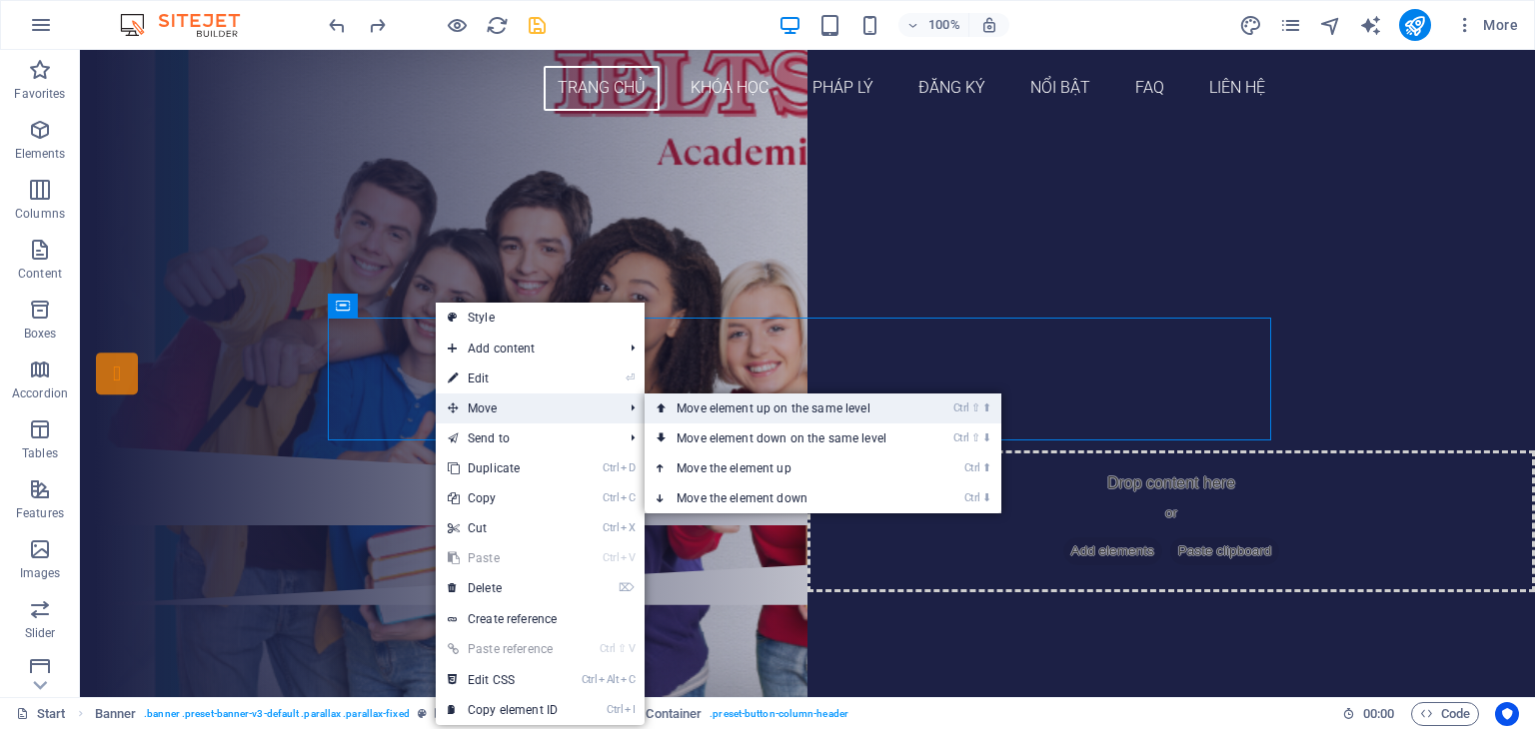
click at [748, 407] on link "Ctrl ⇧ ⬆ Move element up on the same level" at bounding box center [785, 409] width 282 height 30
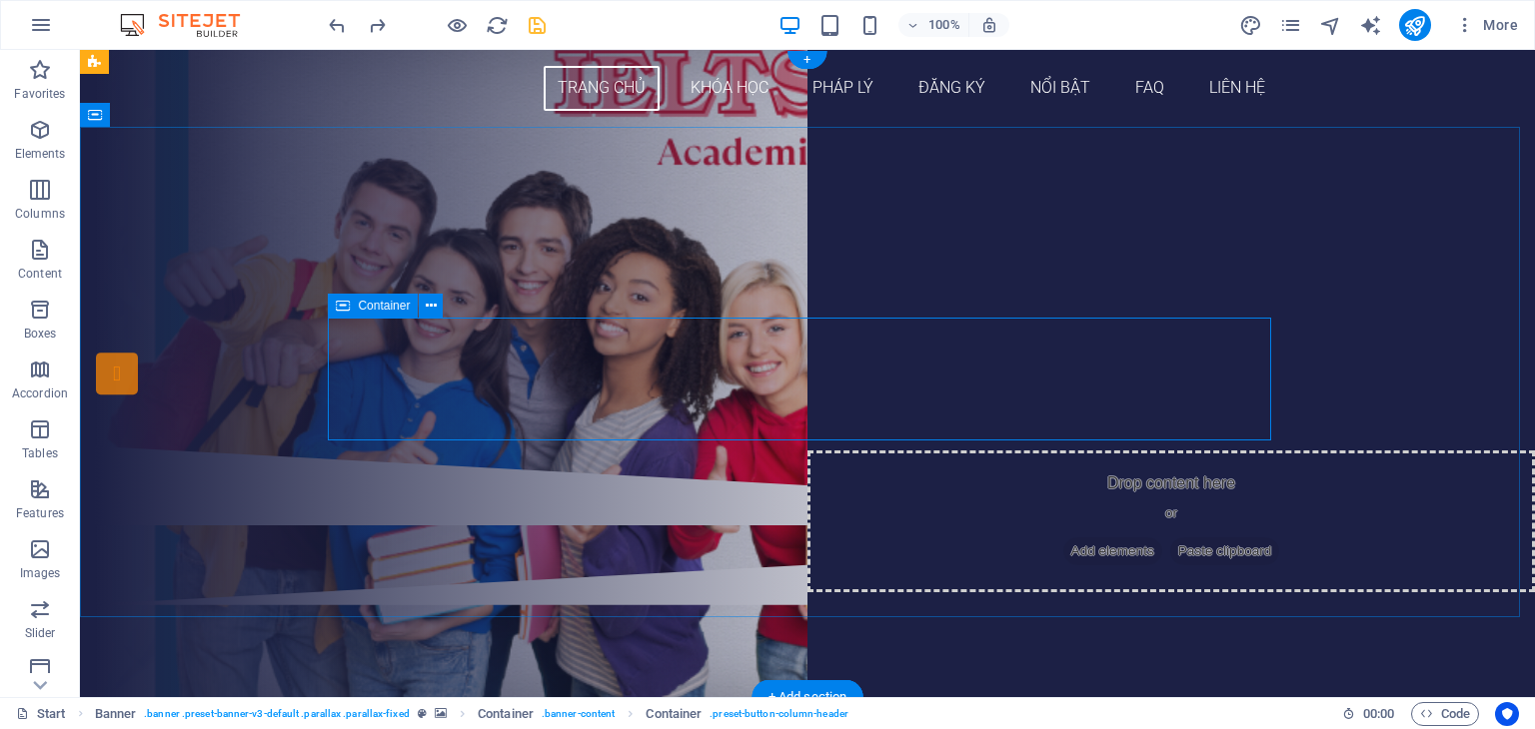
click at [639, 349] on div "THÔNG TIN CÁC [PERSON_NAME] HỌC IELTS ĐĂNG KÝ NGAY" at bounding box center [807, 294] width 943 height 112
click at [639, 330] on div "THÔNG TIN CÁC [PERSON_NAME] HỌC IELTS ĐĂNG KÝ NGAY" at bounding box center [807, 294] width 943 height 112
click at [682, 288] on div "THÔNG TIN CÁC KHÓA HỌC IELTS" at bounding box center [807, 263] width 943 height 50
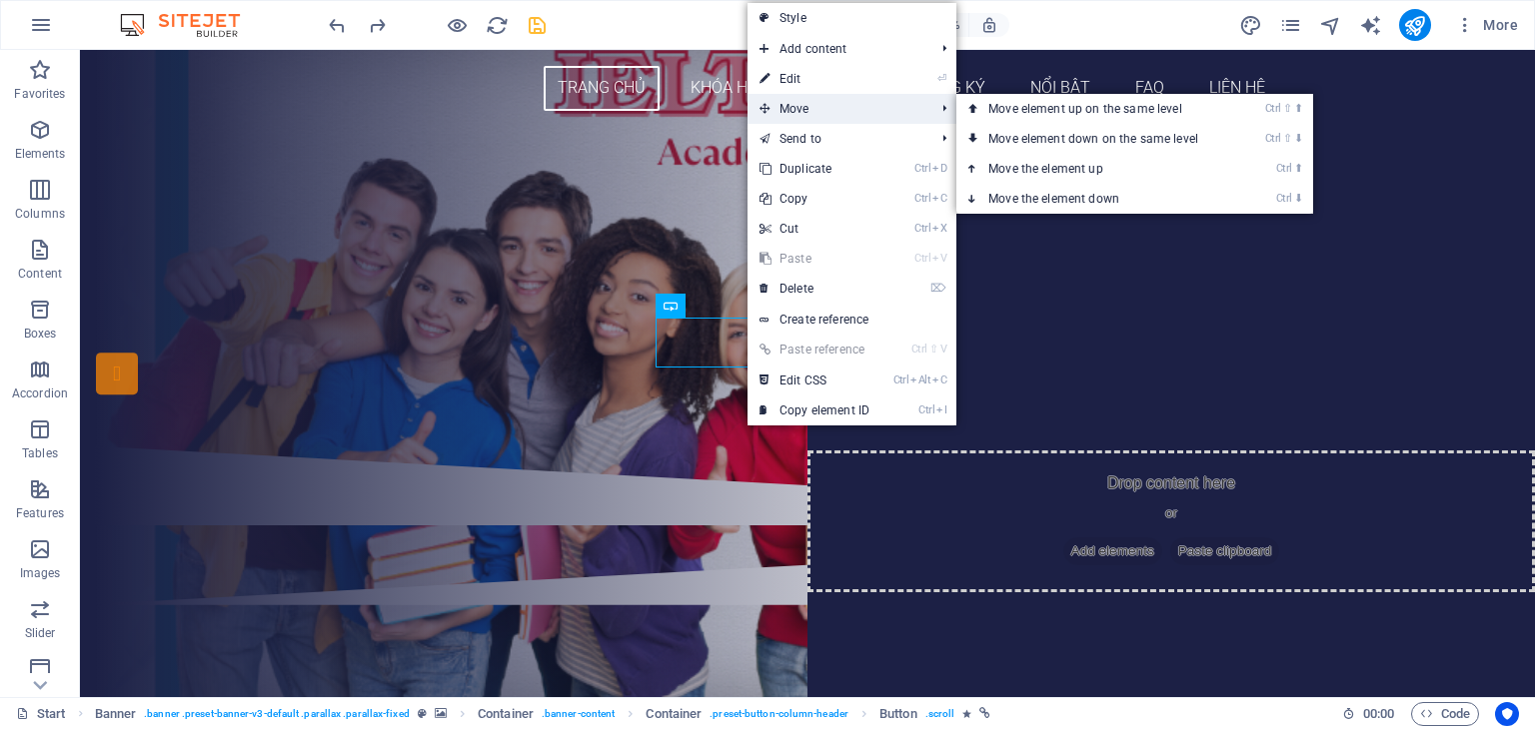
click at [839, 102] on span "Move" at bounding box center [836, 109] width 179 height 30
click at [999, 199] on link "Ctrl ⬇ Move the element down" at bounding box center [1097, 199] width 282 height 30
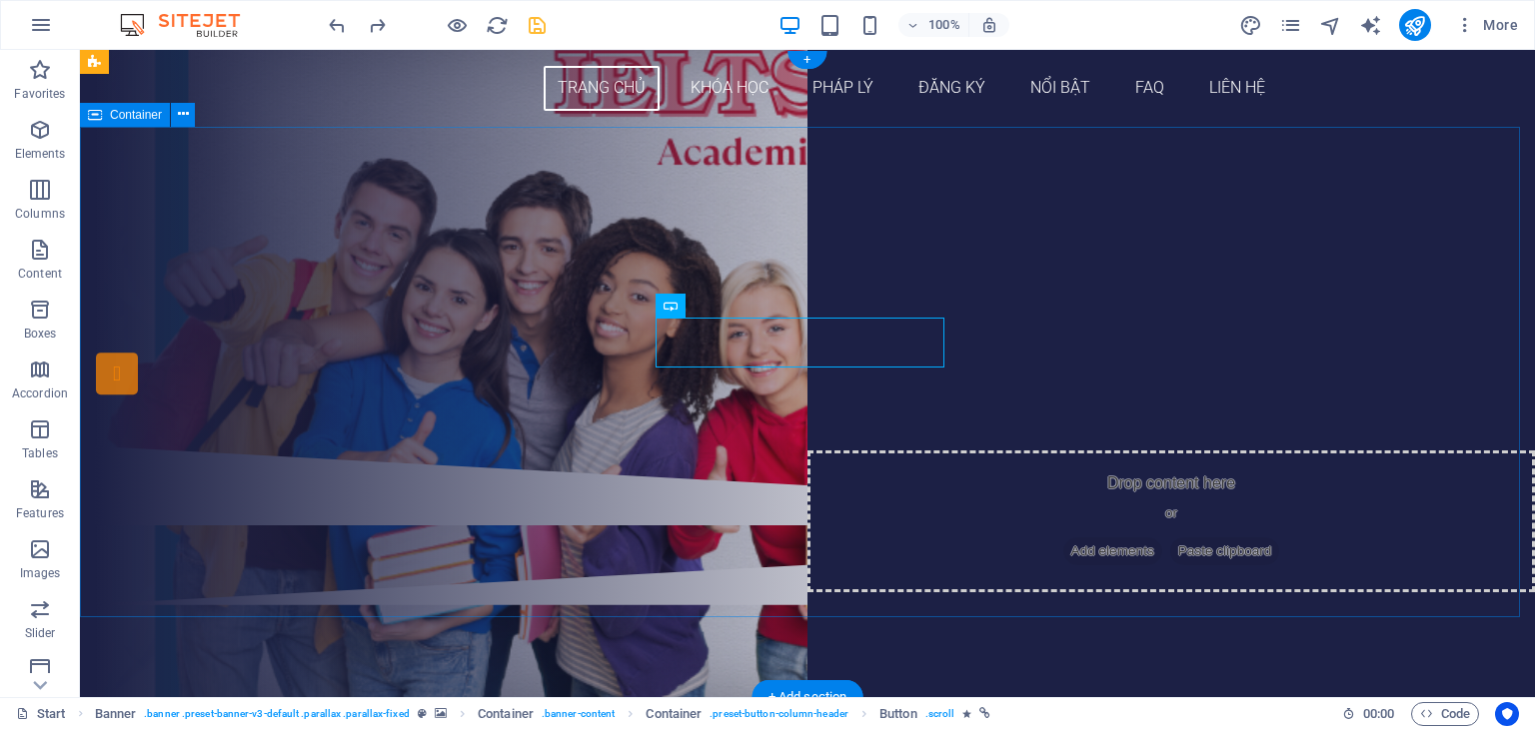
drag, startPoint x: 477, startPoint y: 522, endPoint x: 472, endPoint y: 507, distance: 15.8
click at [472, 446] on div "THÔNG TIN CÁC [PERSON_NAME] HỌC IELTS ĐĂNG KÝ NGAY" at bounding box center [807, 286] width 1455 height 319
click at [402, 187] on div "THÔNG TIN CÁC [PERSON_NAME] HỌC IELTS ĐĂNG KÝ NGAY" at bounding box center [807, 286] width 1455 height 319
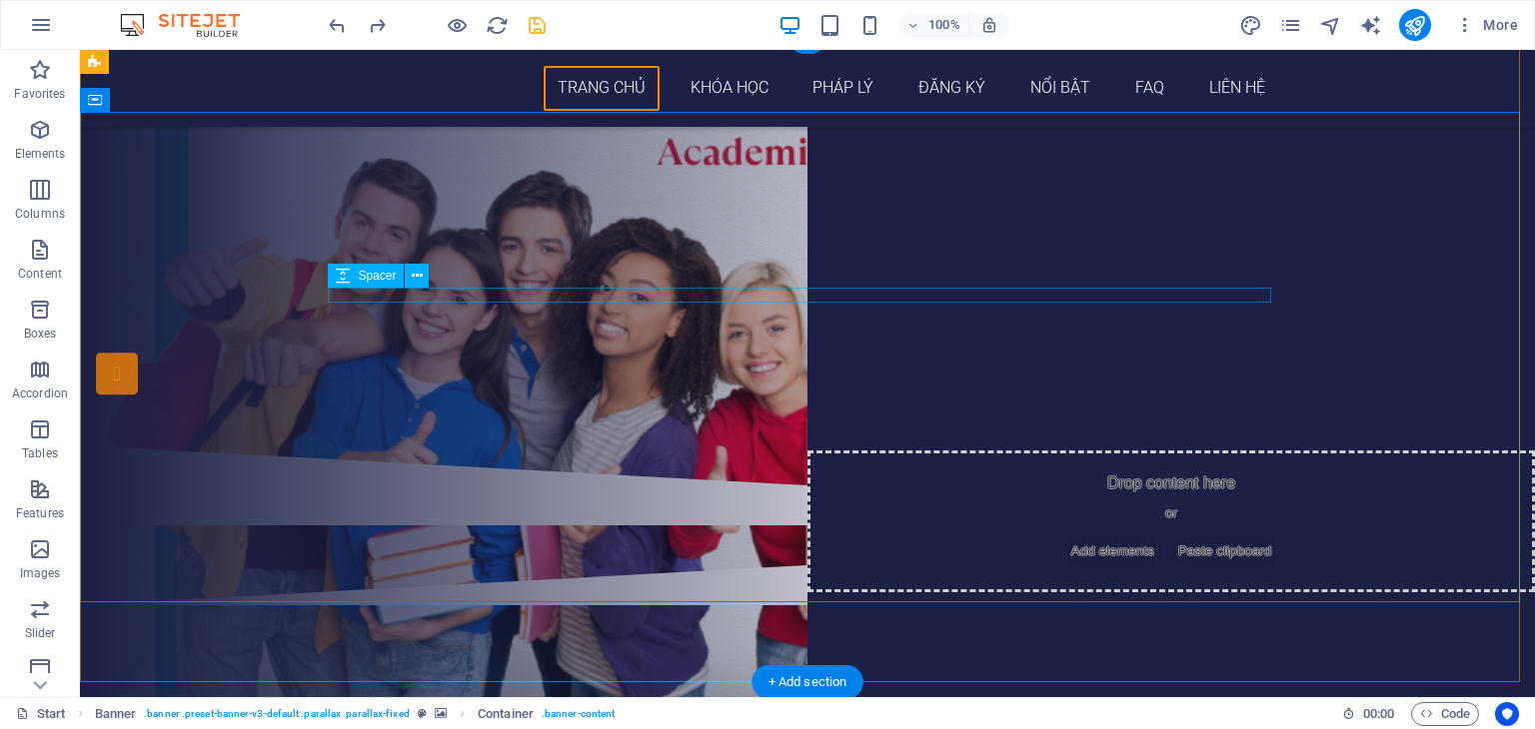
scroll to position [100, 0]
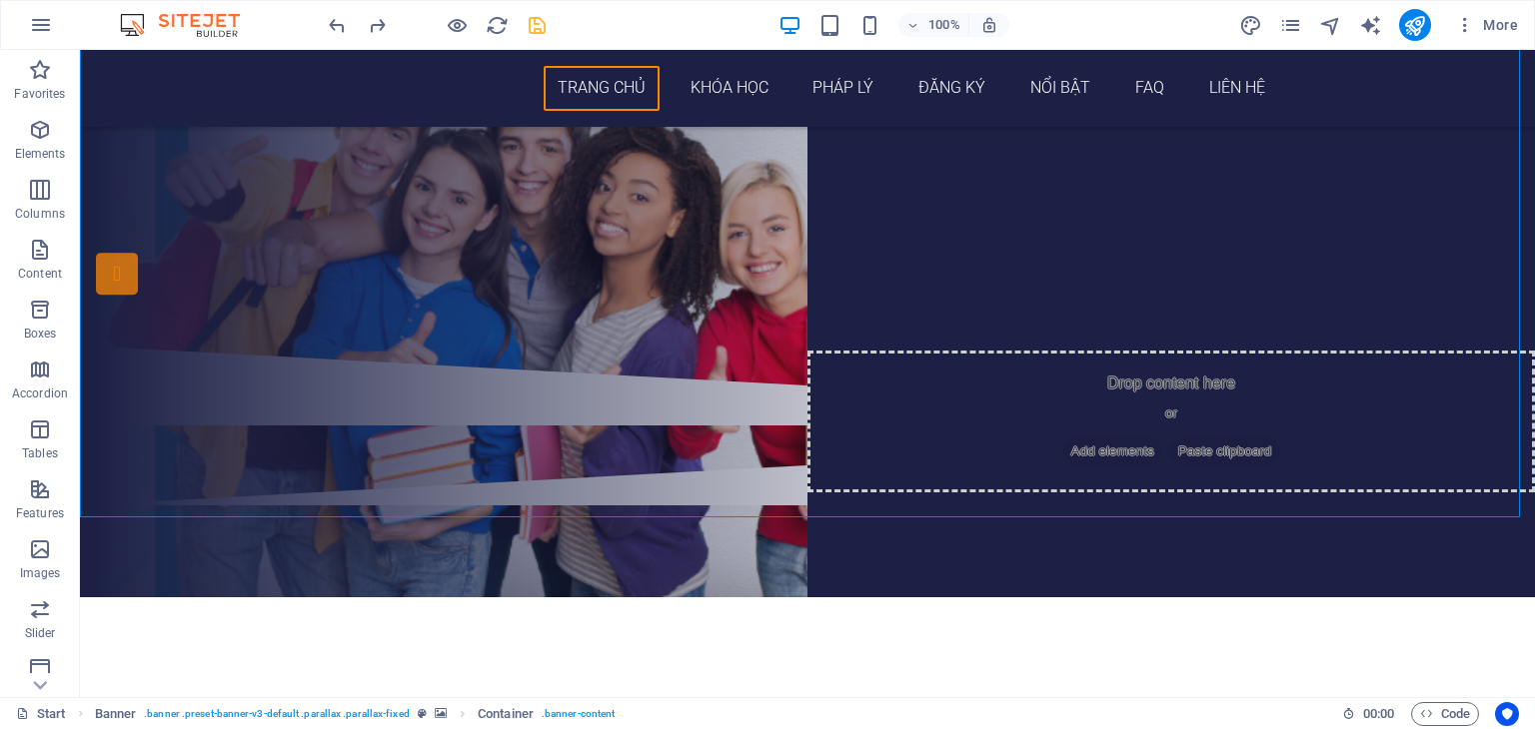
click at [834, 10] on div "100%" at bounding box center [893, 25] width 231 height 32
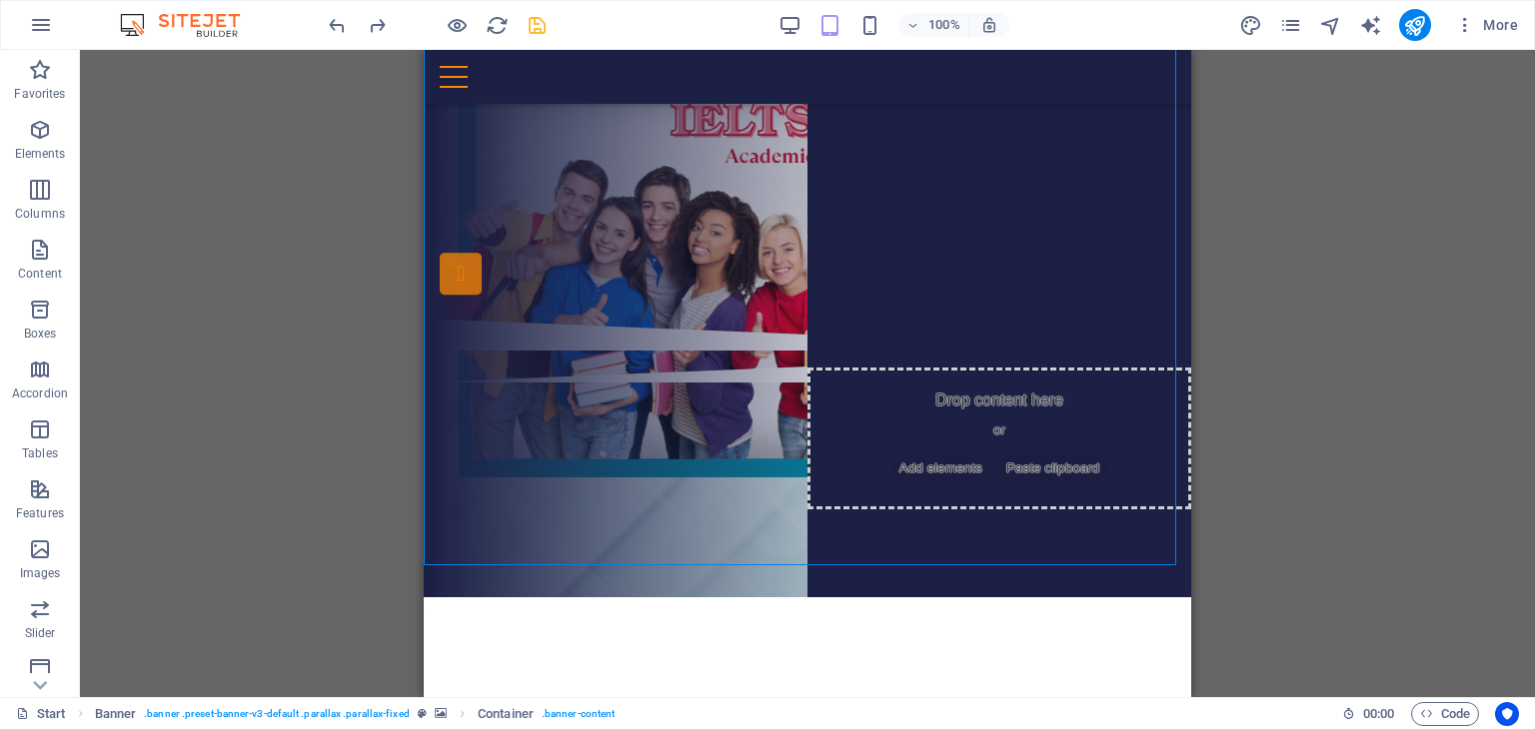
click at [1364, 244] on div "Drag here to replace the existing content. Press “Ctrl” if you want to create a…" at bounding box center [807, 373] width 1455 height 647
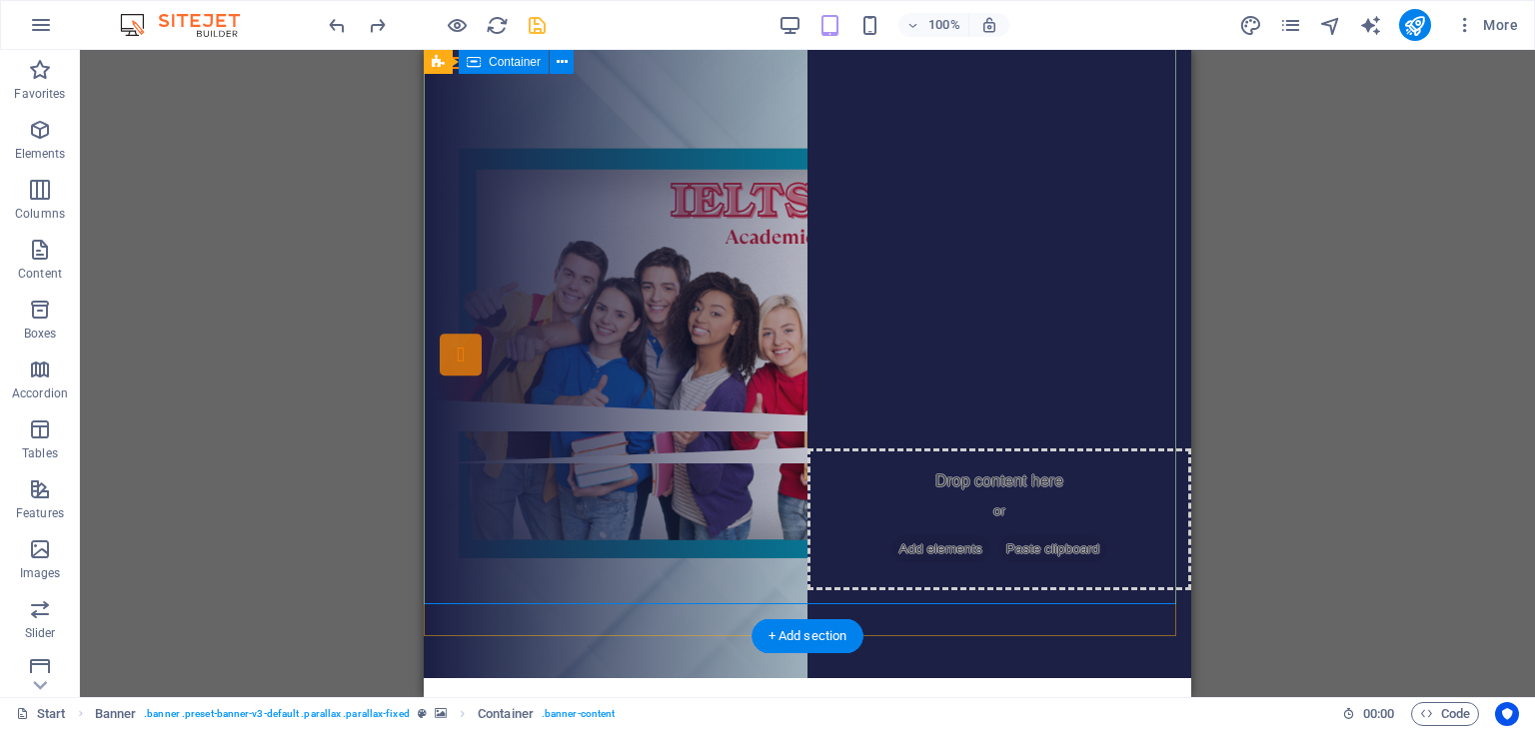
scroll to position [0, 0]
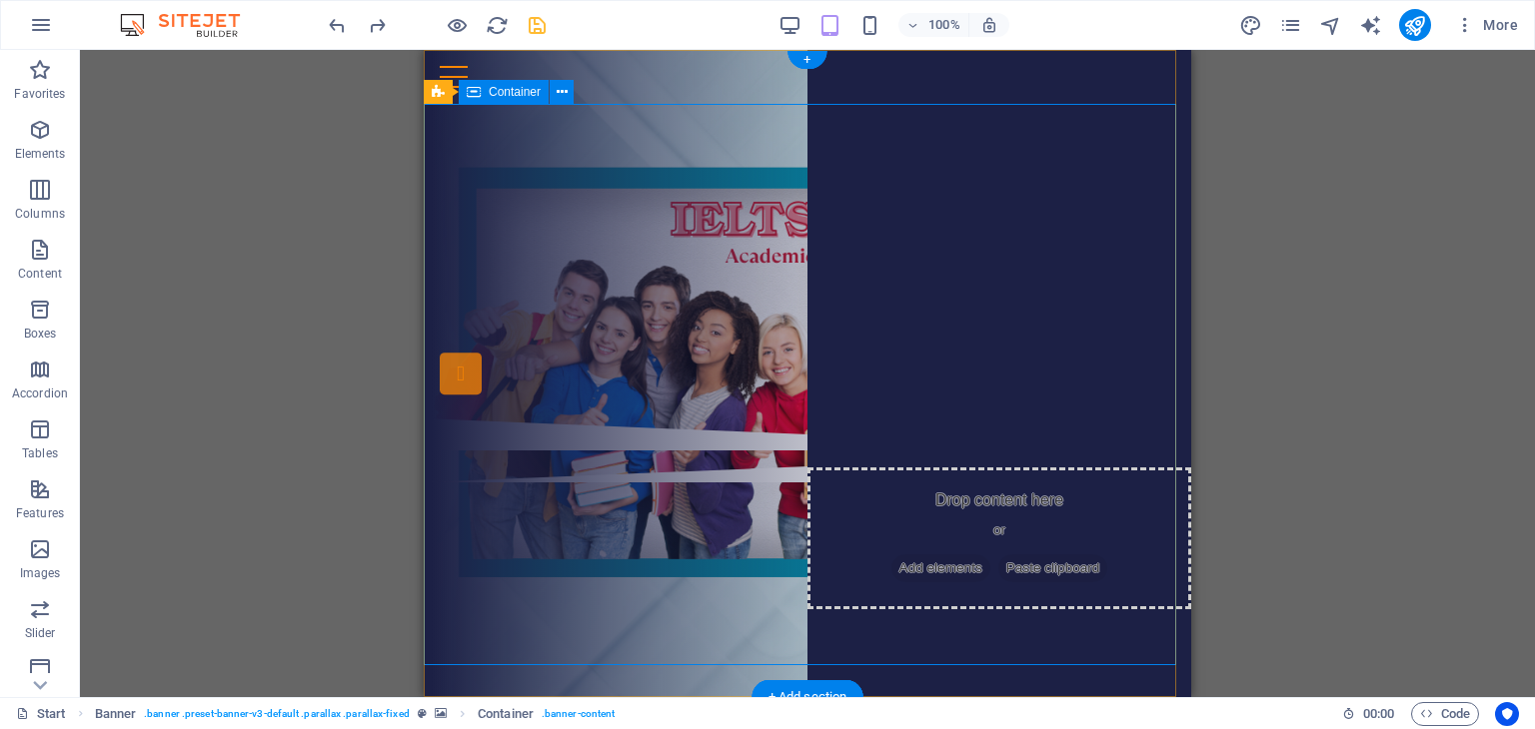
click at [775, 419] on div "THÔNG TIN CÁC [PERSON_NAME] HỌC IELTS ĐĂNG KÝ NGAY" at bounding box center [807, 261] width 767 height 315
click at [760, 265] on div "THÔNG TIN CÁC KHÓA HỌC IELTS" at bounding box center [811, 240] width 743 height 50
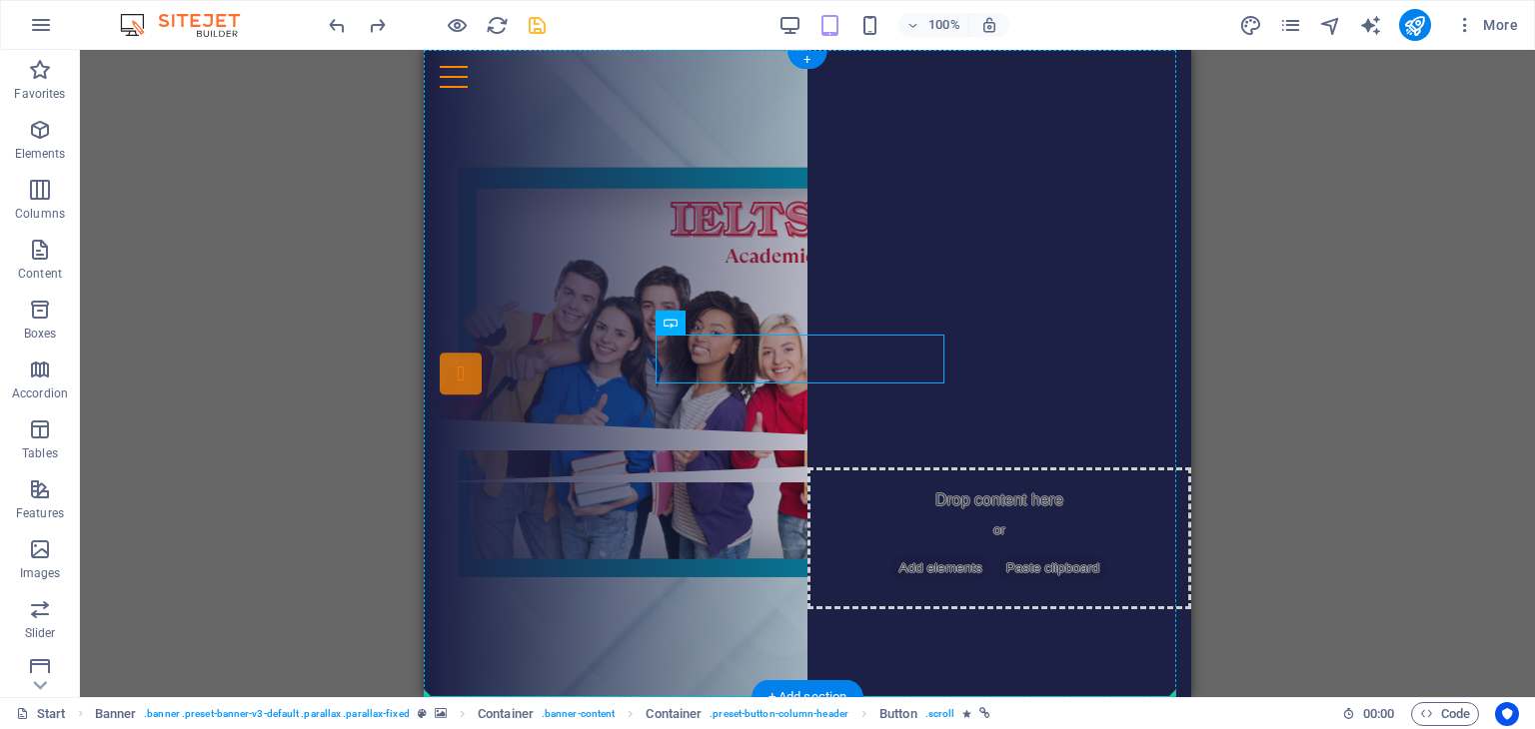
drag, startPoint x: 671, startPoint y: 353, endPoint x: 675, endPoint y: 513, distance: 159.9
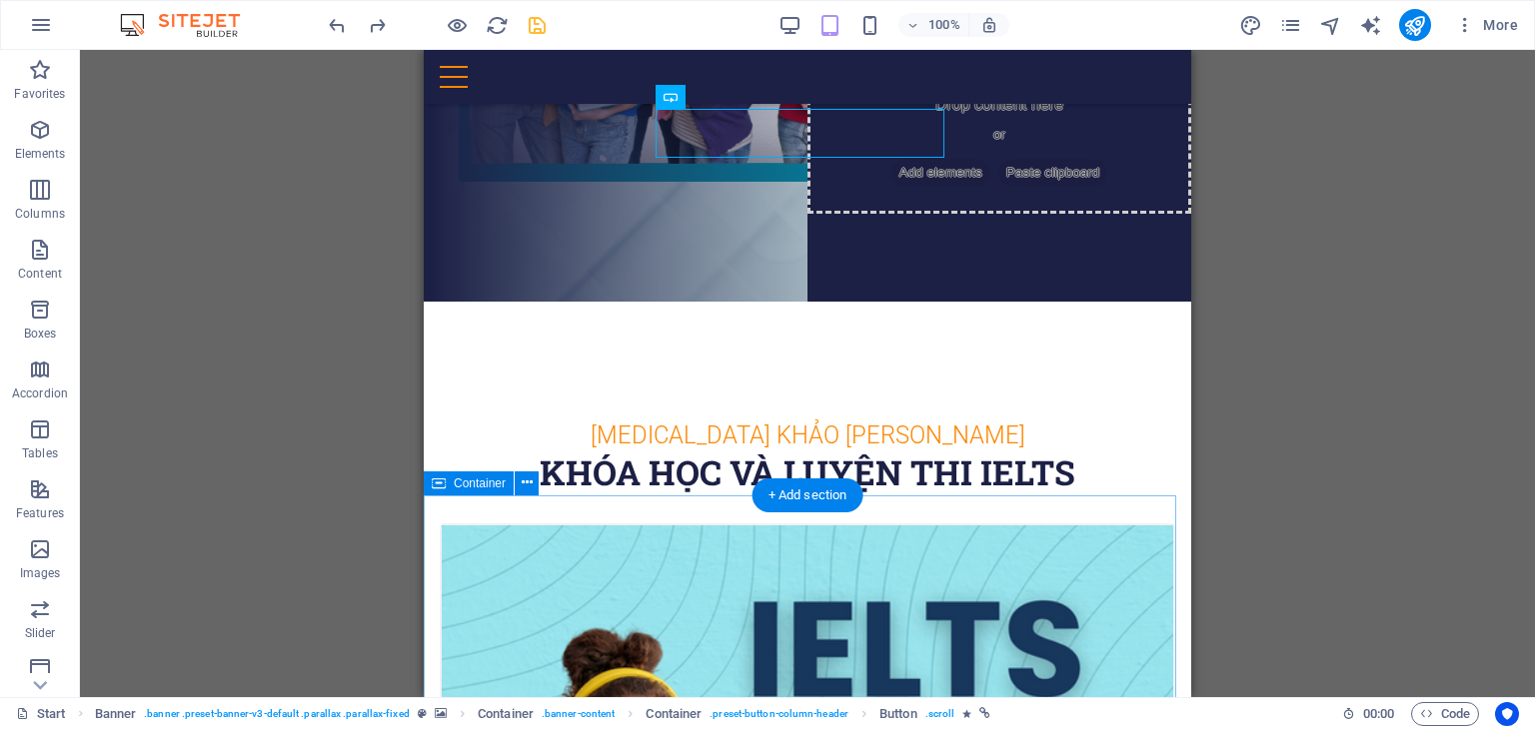
scroll to position [400, 0]
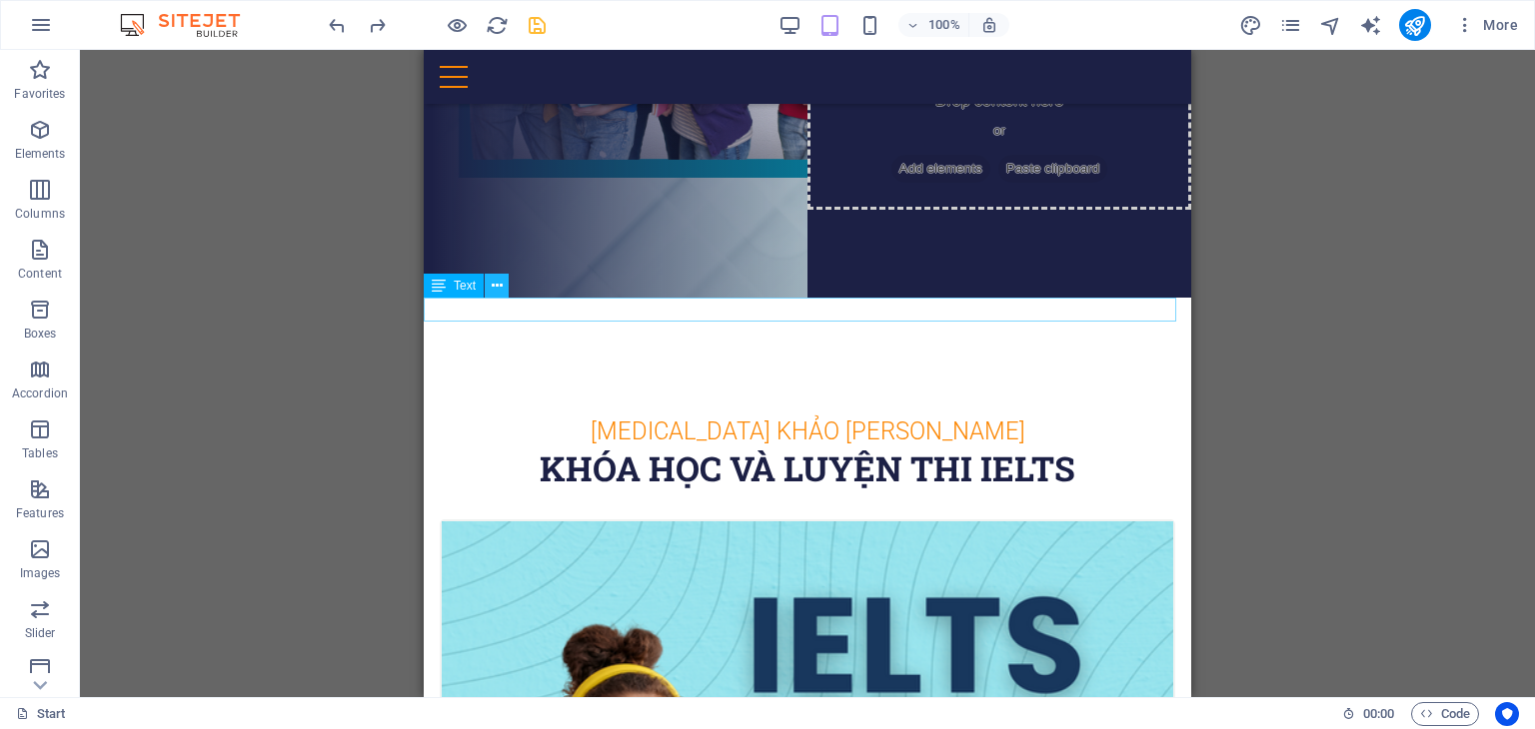
click at [492, 289] on icon at bounding box center [497, 286] width 11 height 21
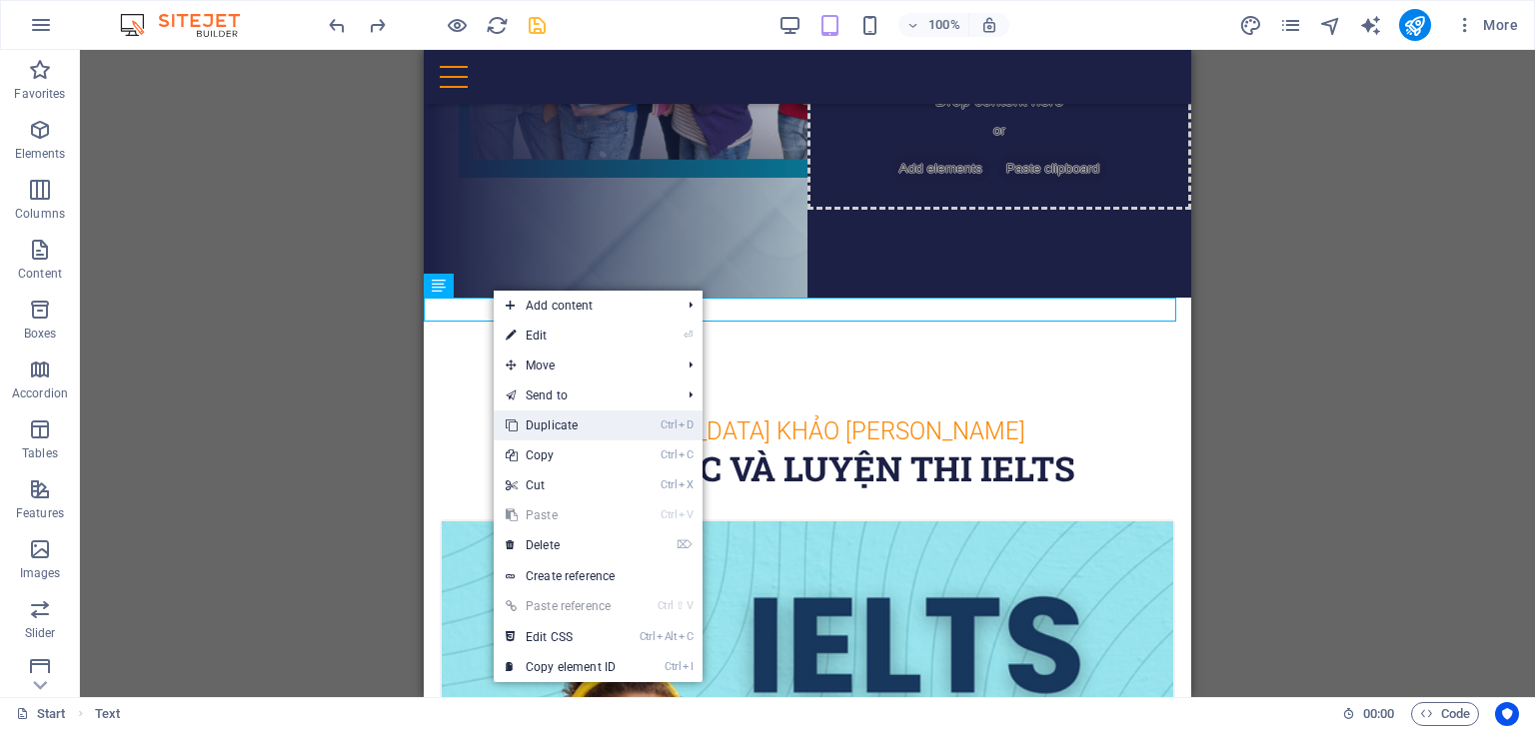
click at [560, 432] on link "Ctrl D Duplicate" at bounding box center [561, 426] width 134 height 30
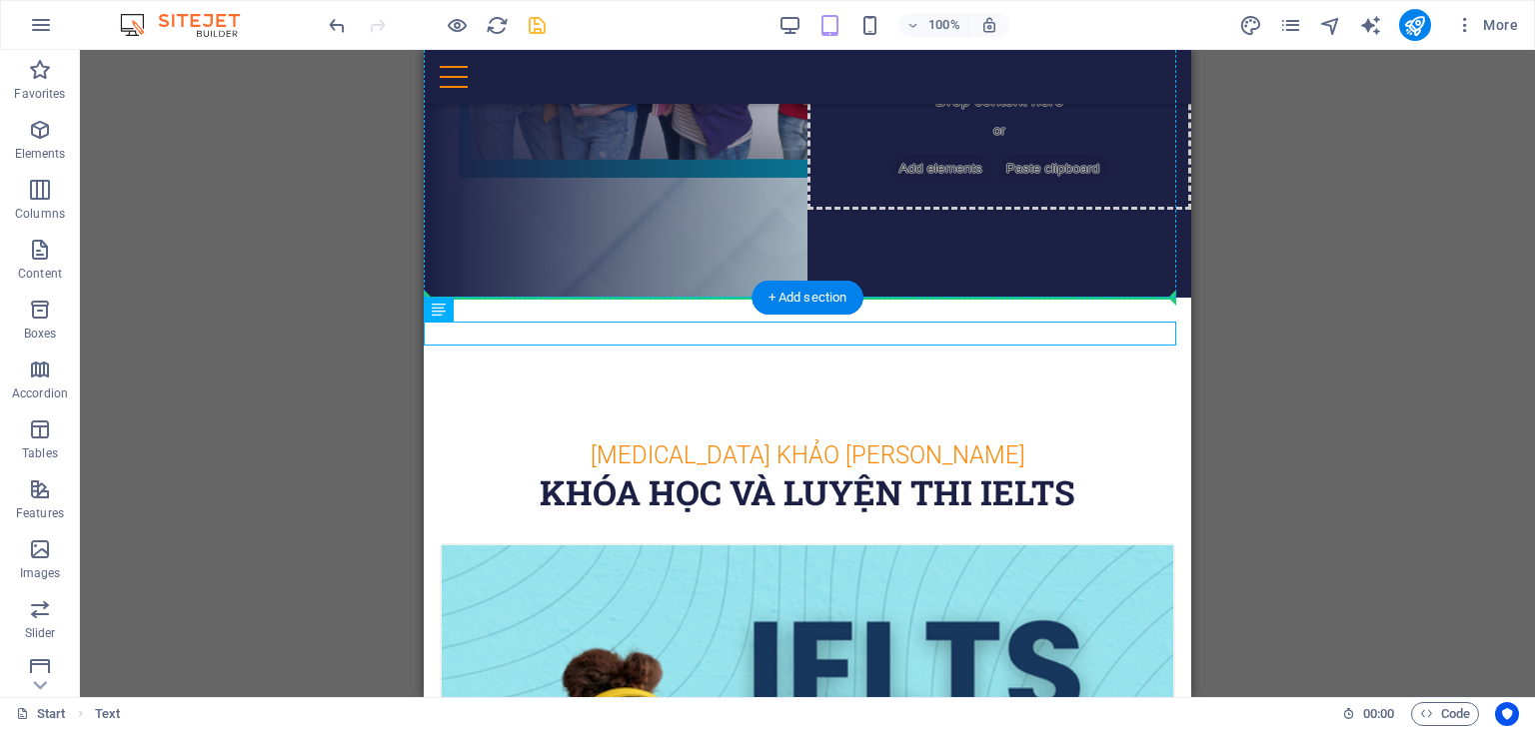
drag, startPoint x: 599, startPoint y: 342, endPoint x: 615, endPoint y: 169, distance: 173.6
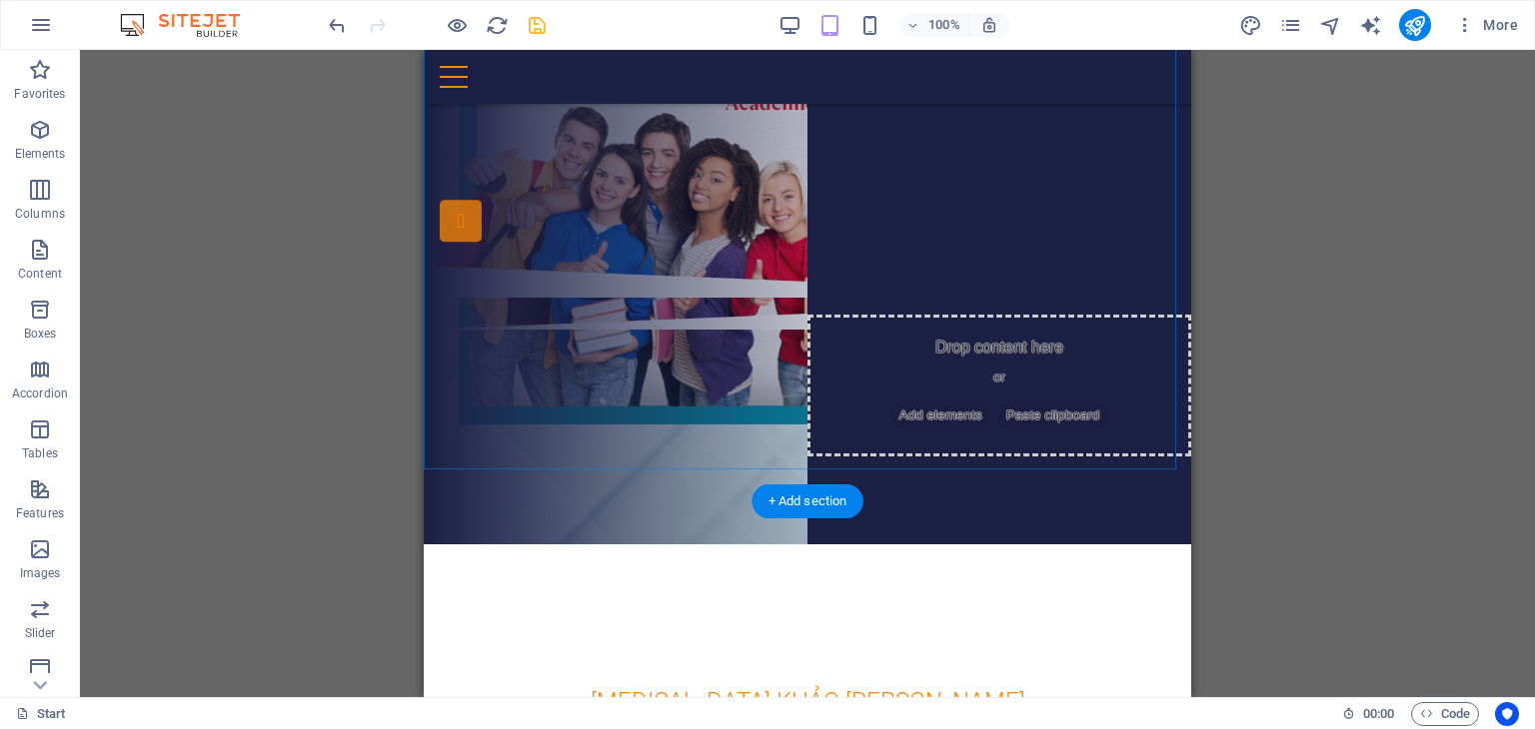
scroll to position [200, 0]
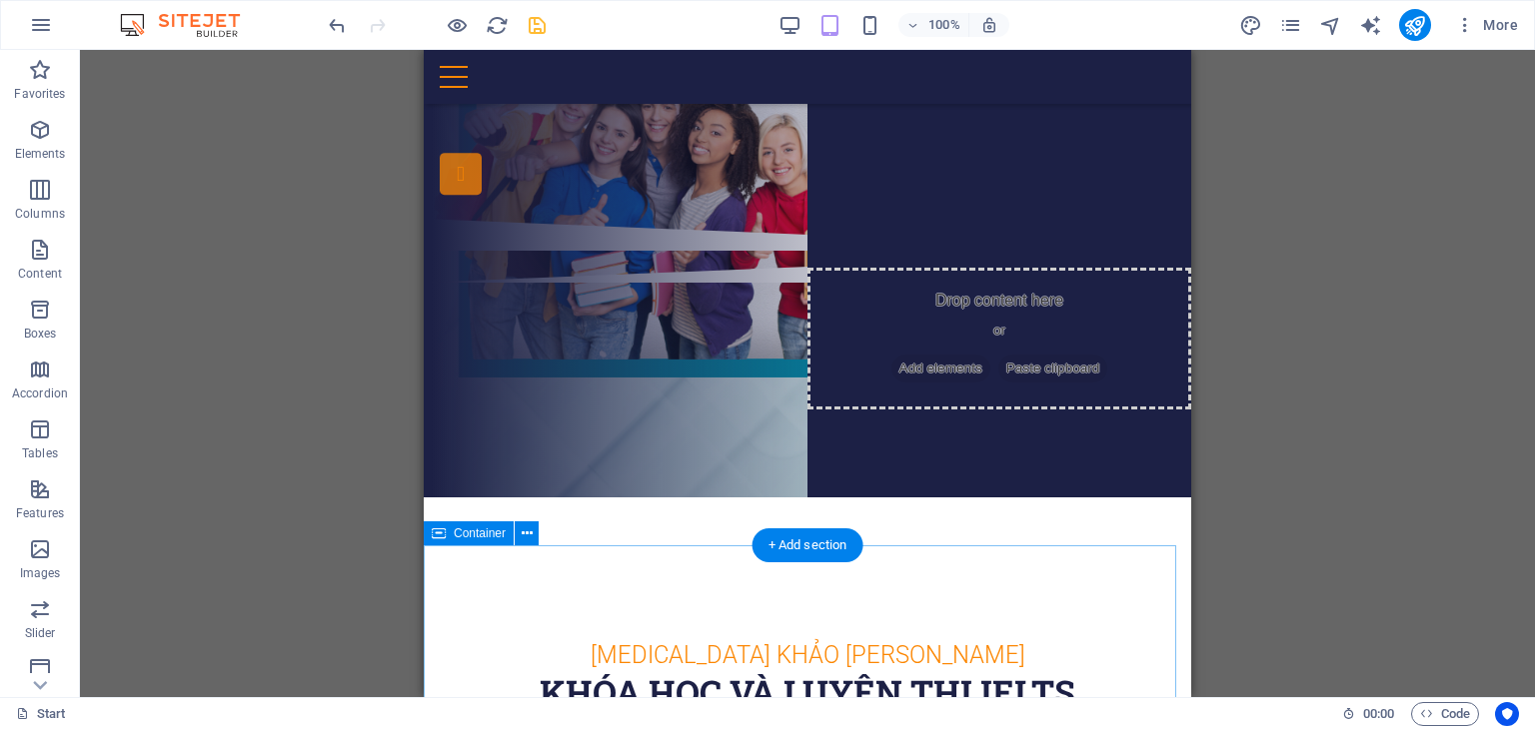
drag, startPoint x: 579, startPoint y: 557, endPoint x: 579, endPoint y: 539, distance: 18.0
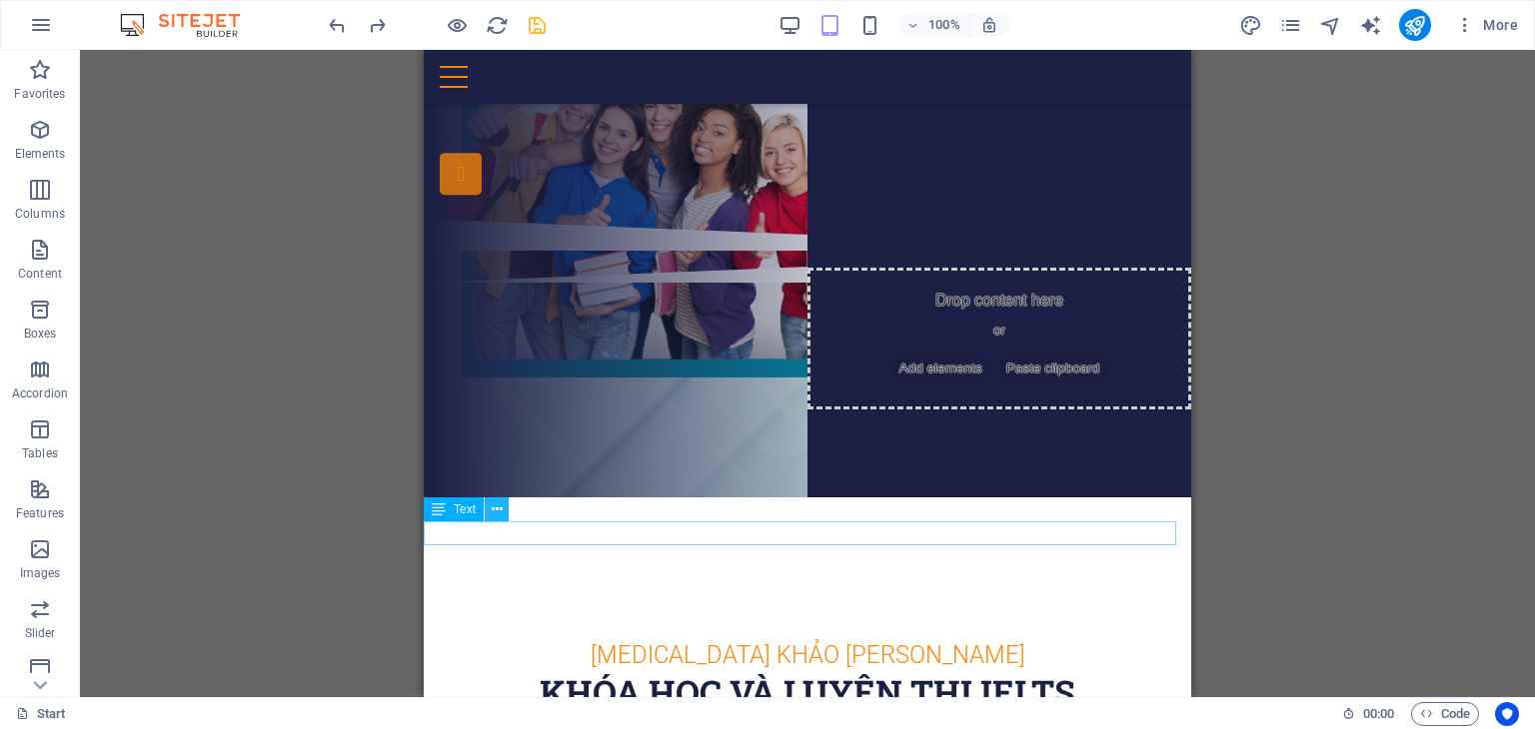
click at [508, 514] on button at bounding box center [497, 510] width 24 height 24
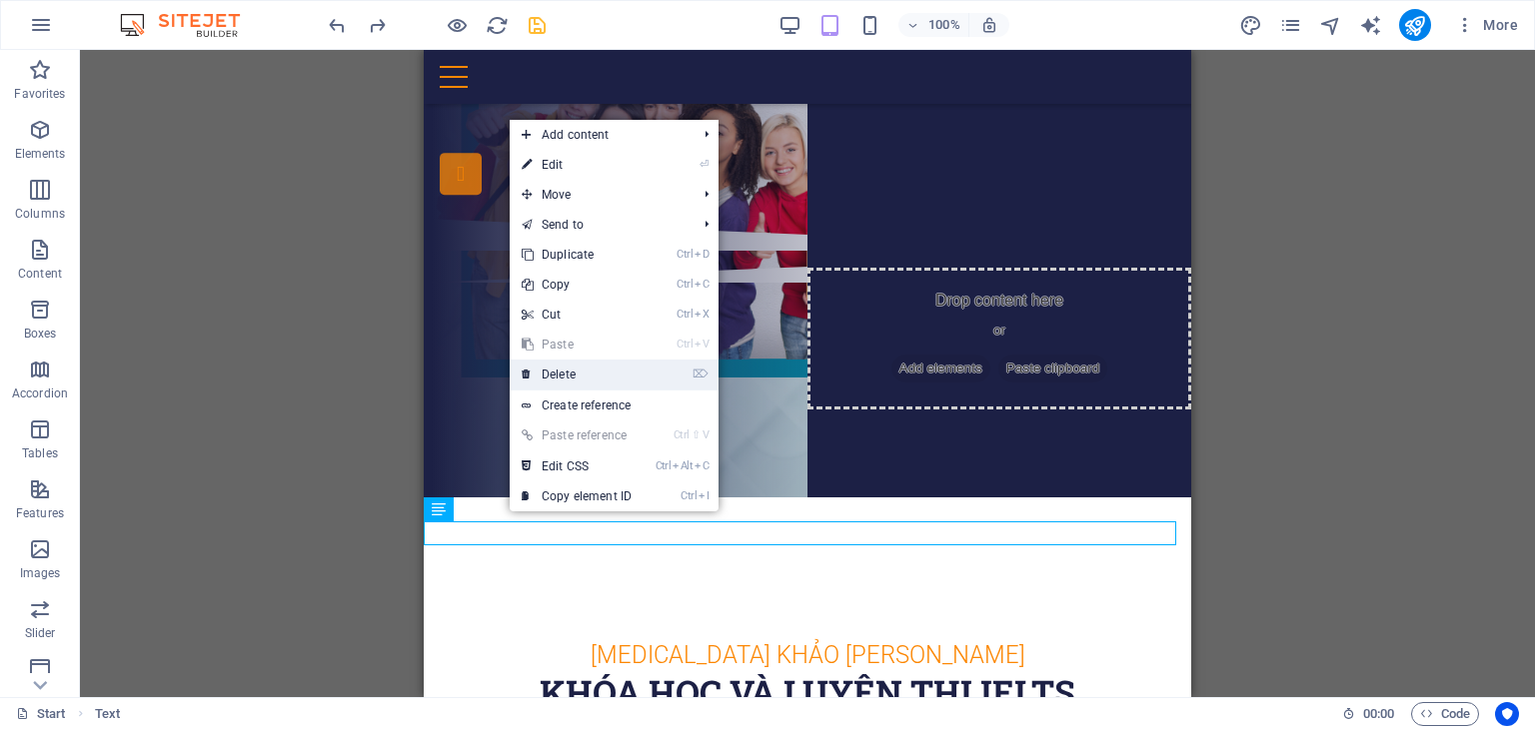
click at [579, 364] on link "⌦ Delete" at bounding box center [577, 375] width 134 height 30
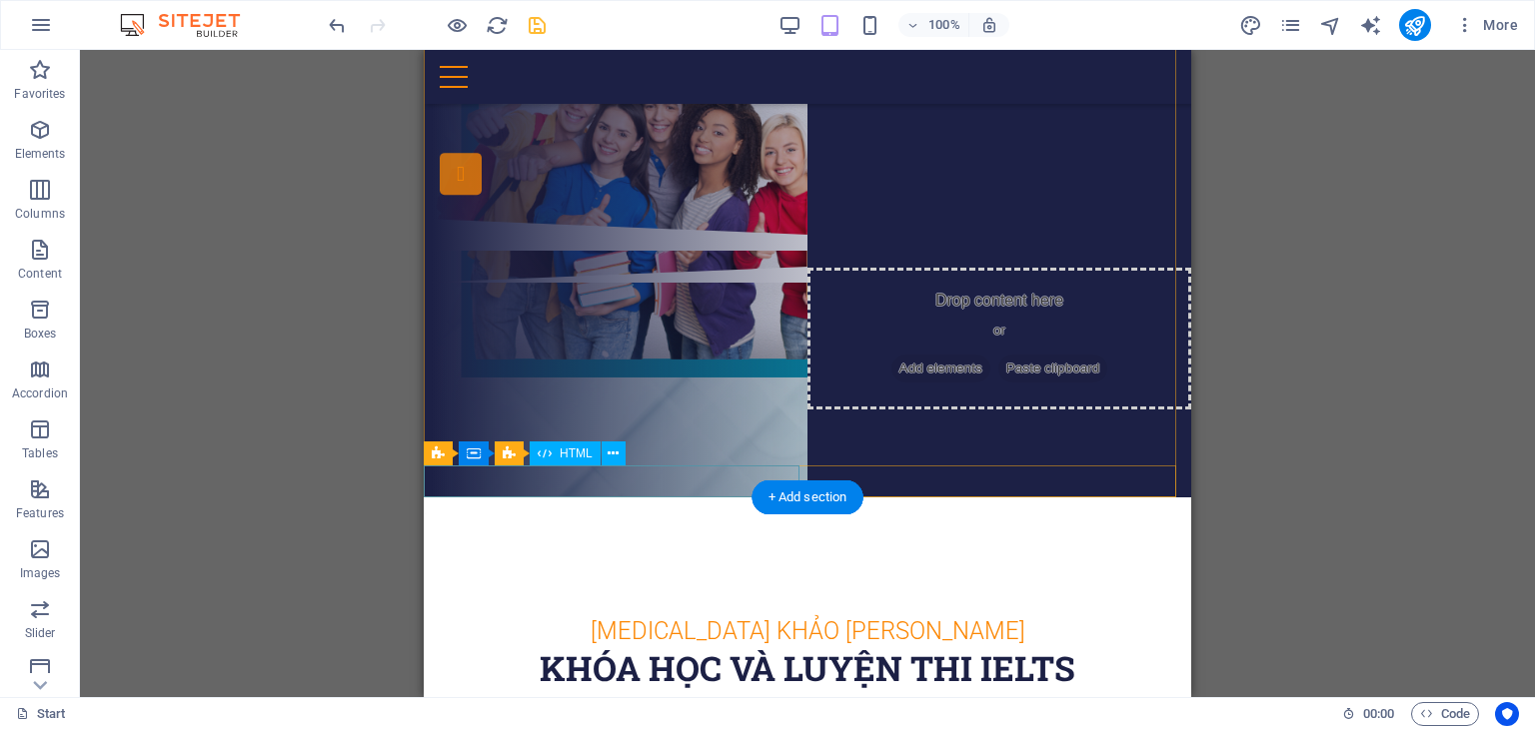
click at [596, 251] on div at bounding box center [807, 235] width 767 height 32
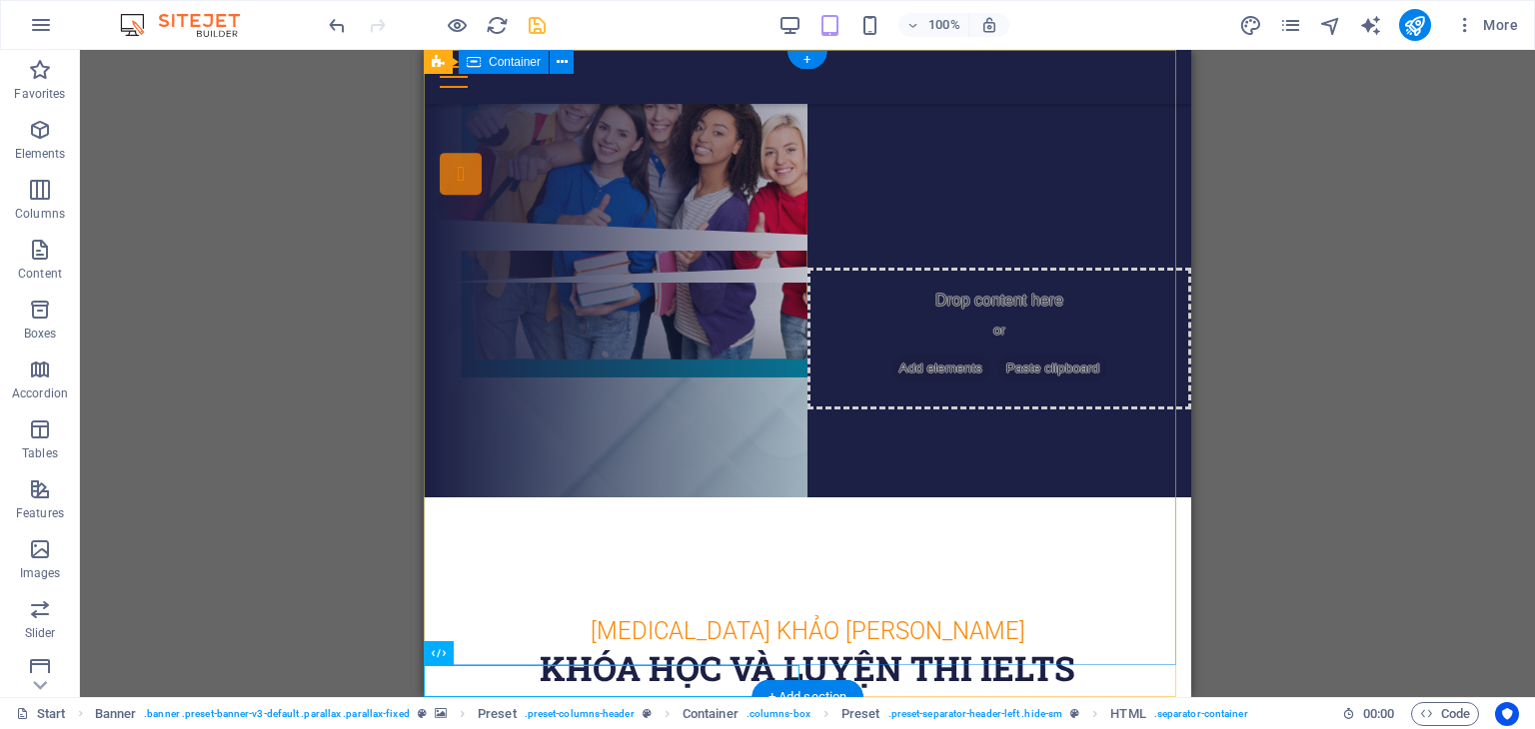
scroll to position [0, 0]
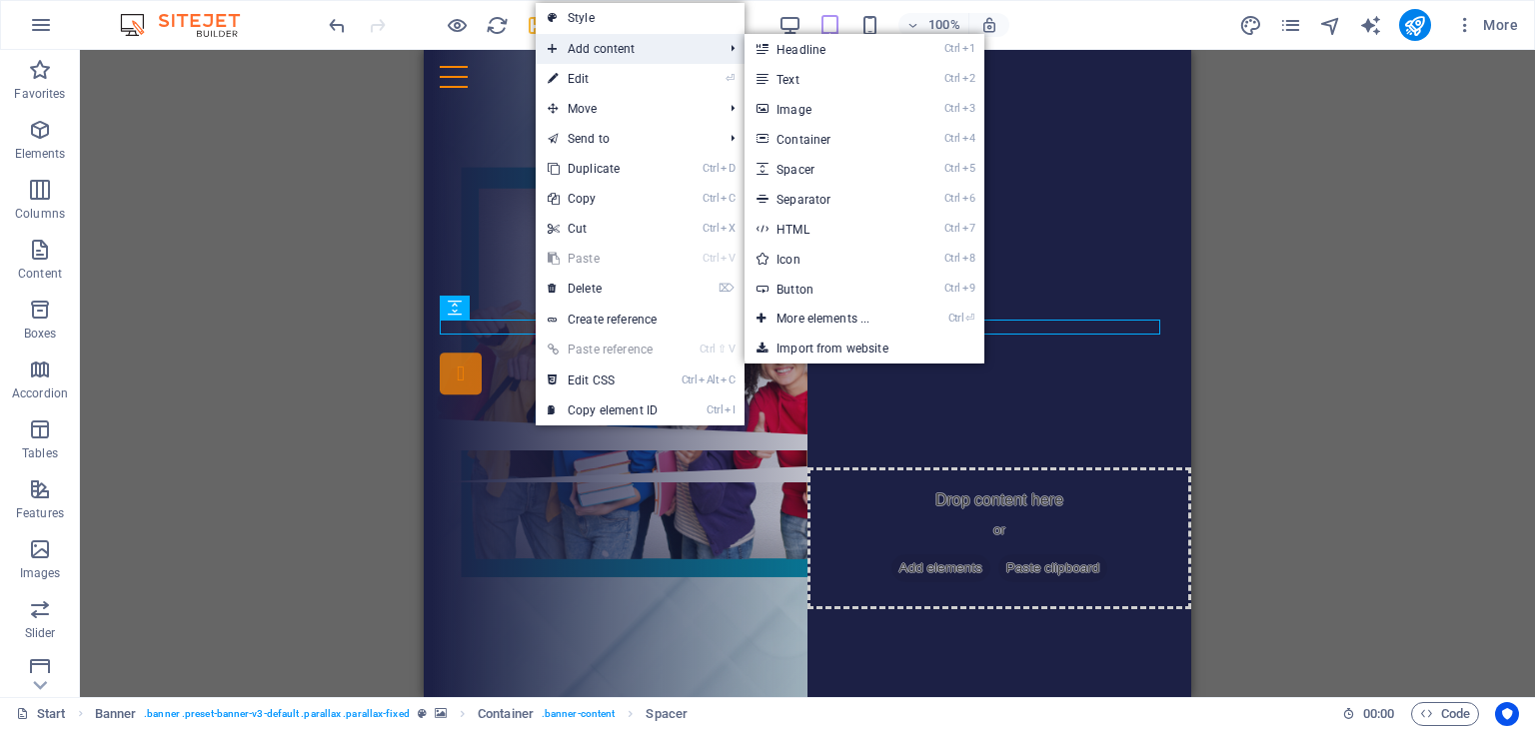
click at [645, 53] on span "Add content" at bounding box center [625, 49] width 179 height 30
click at [647, 48] on span "Add content" at bounding box center [625, 49] width 179 height 30
click at [839, 131] on link "Ctrl 4 Container" at bounding box center [826, 139] width 165 height 30
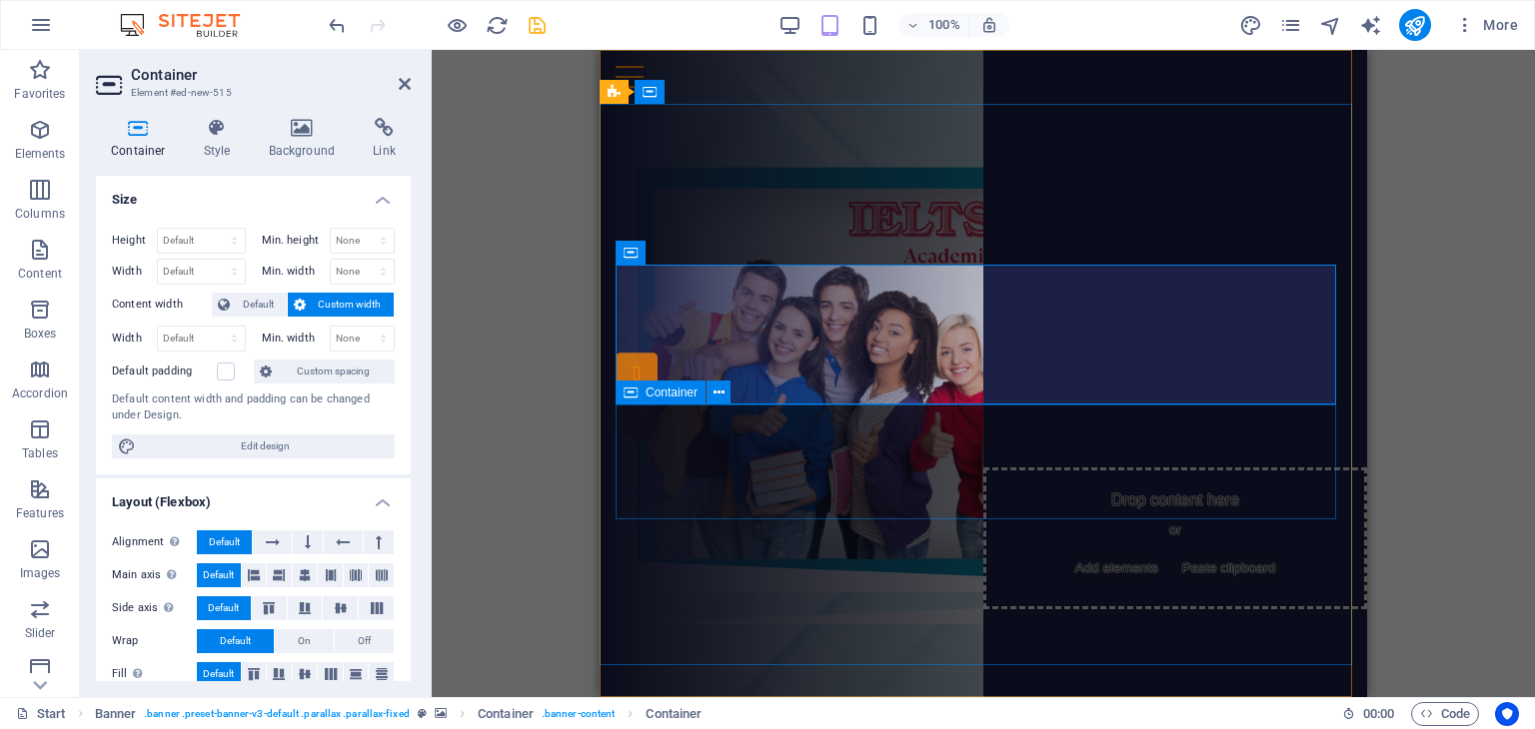
drag, startPoint x: 840, startPoint y: 471, endPoint x: 1015, endPoint y: 478, distance: 175.0
click at [1015, 465] on div "THÔNG TIN CÁC [PERSON_NAME] HỌC IELTS ĐĂNG KÝ NGAY" at bounding box center [983, 411] width 735 height 108
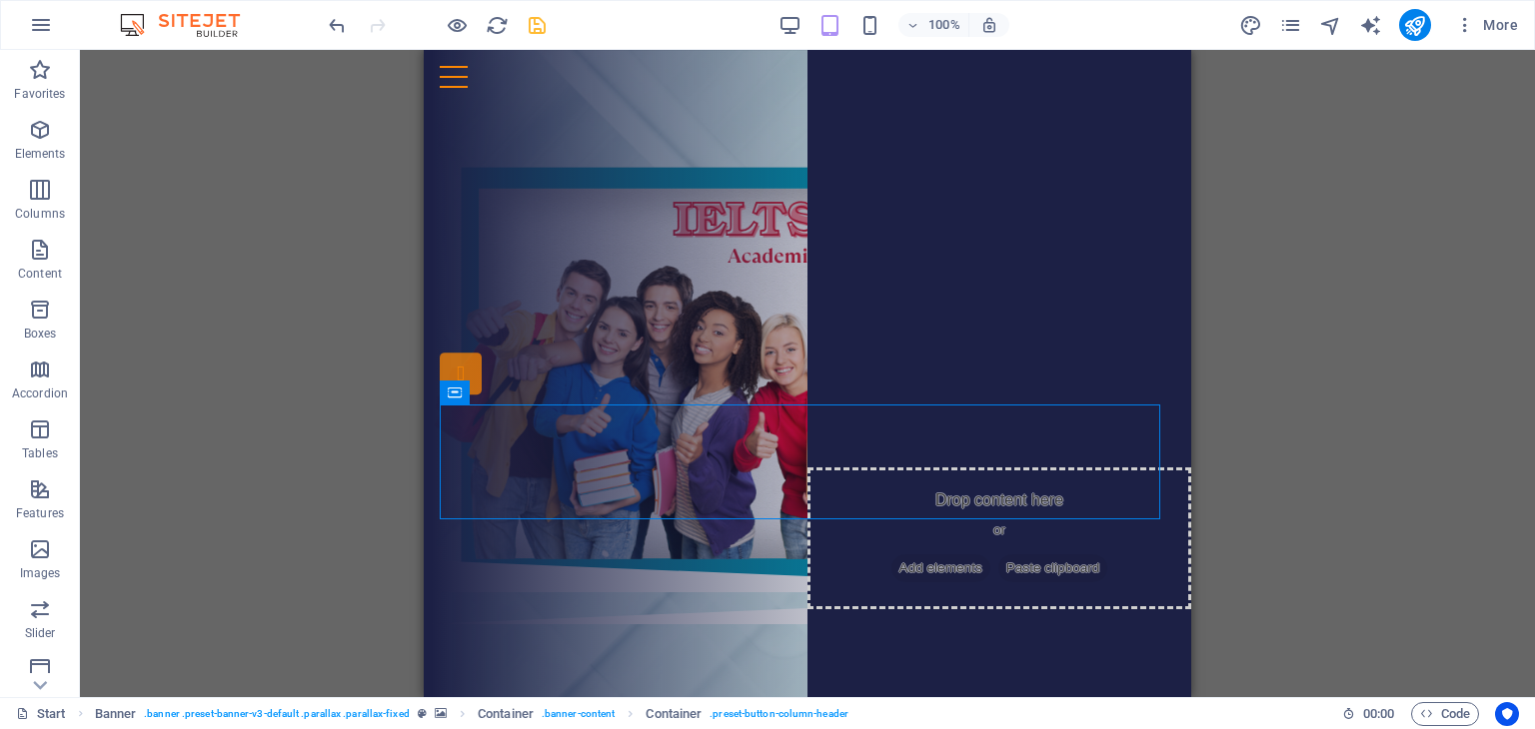
click at [1467, 338] on div "Drag here to replace the existing content. Press “Ctrl” if you want to create a…" at bounding box center [807, 373] width 1455 height 647
click at [1393, 349] on div "Drag here to replace the existing content. Press “Ctrl” if you want to create a…" at bounding box center [807, 373] width 1455 height 647
click at [1215, 383] on div "Drag here to replace the existing content. Press “Ctrl” if you want to create a…" at bounding box center [807, 373] width 1455 height 647
drag, startPoint x: 424, startPoint y: 214, endPoint x: 433, endPoint y: 207, distance: 11.4
click at [424, 213] on div "Drop content here or Add elements Paste clipboard THÔNG TIN CÁC [PERSON_NAME] H…" at bounding box center [807, 332] width 767 height 457
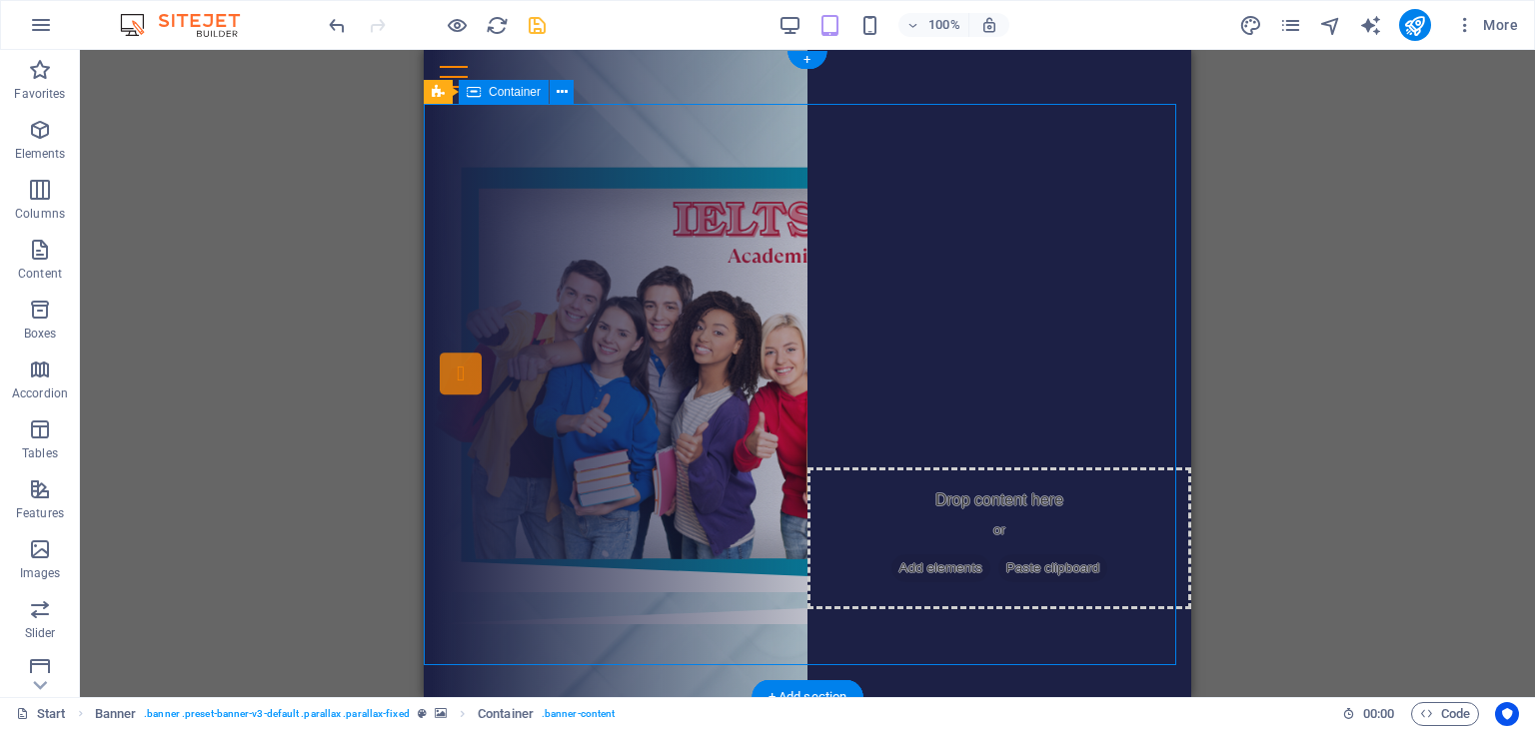
click at [760, 158] on div "Drop content here or Add elements Paste clipboard THÔNG TIN CÁC [PERSON_NAME] H…" at bounding box center [807, 332] width 767 height 457
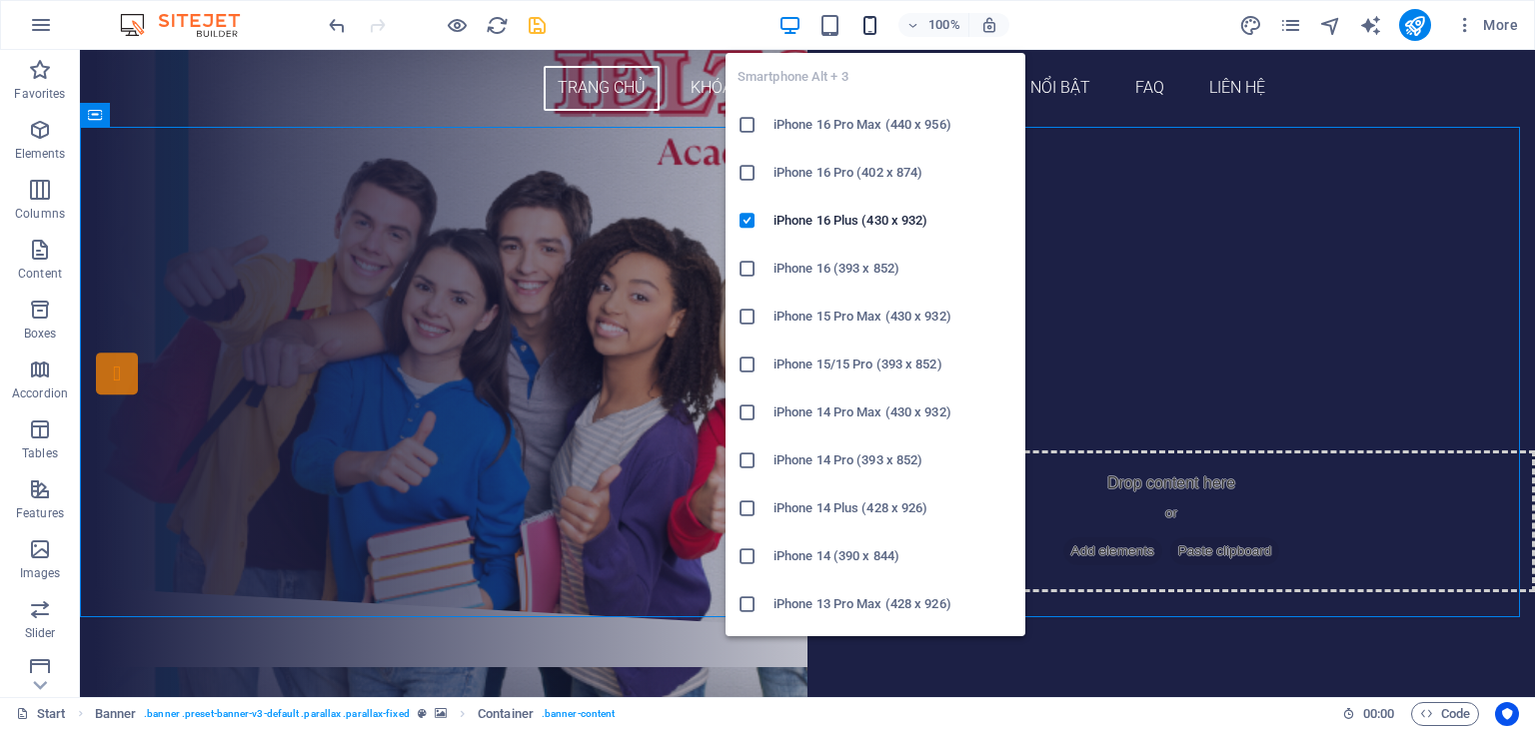
click at [870, 21] on icon "button" at bounding box center [869, 25] width 23 height 23
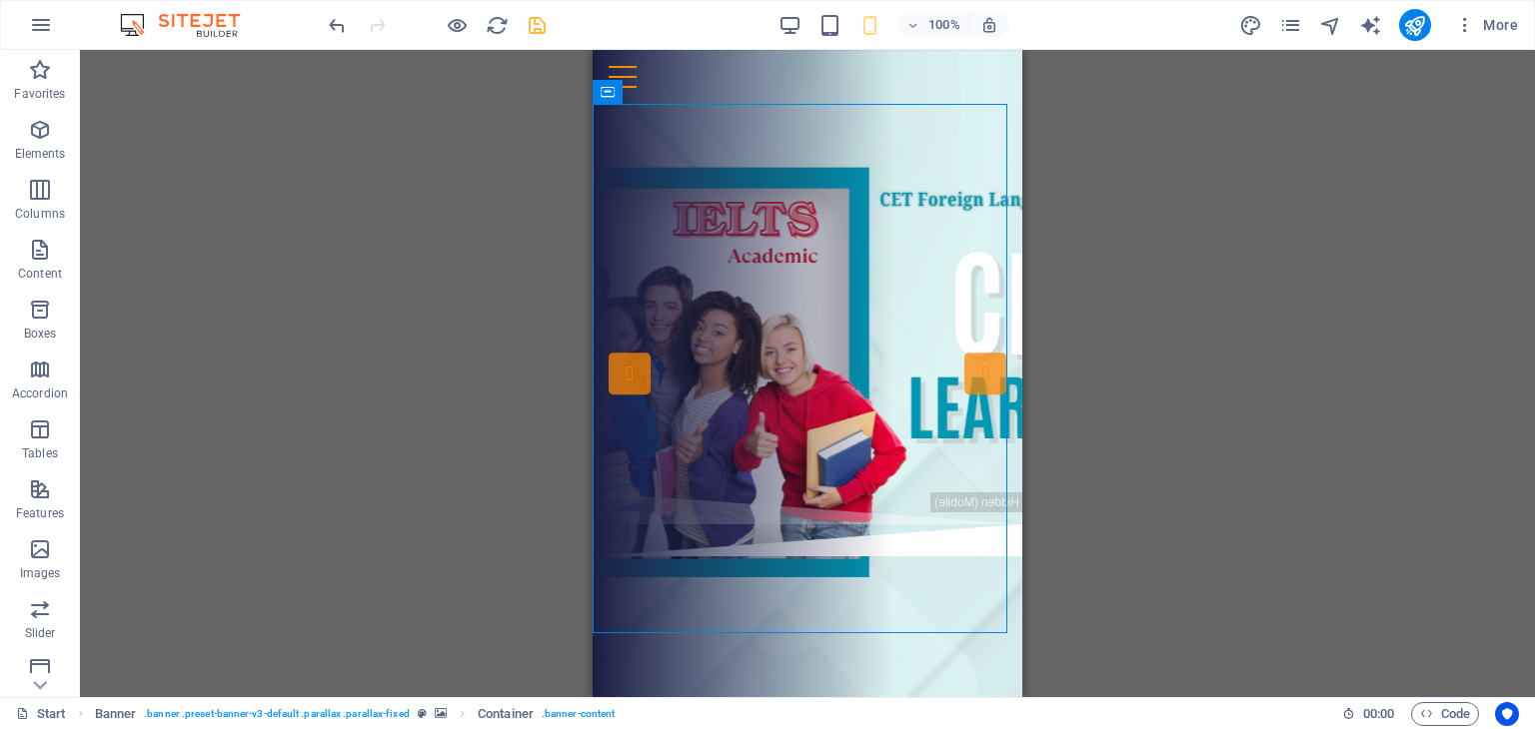
click at [803, 25] on div "100%" at bounding box center [893, 25] width 231 height 32
click at [530, 33] on icon "save" at bounding box center [537, 25] width 23 height 23
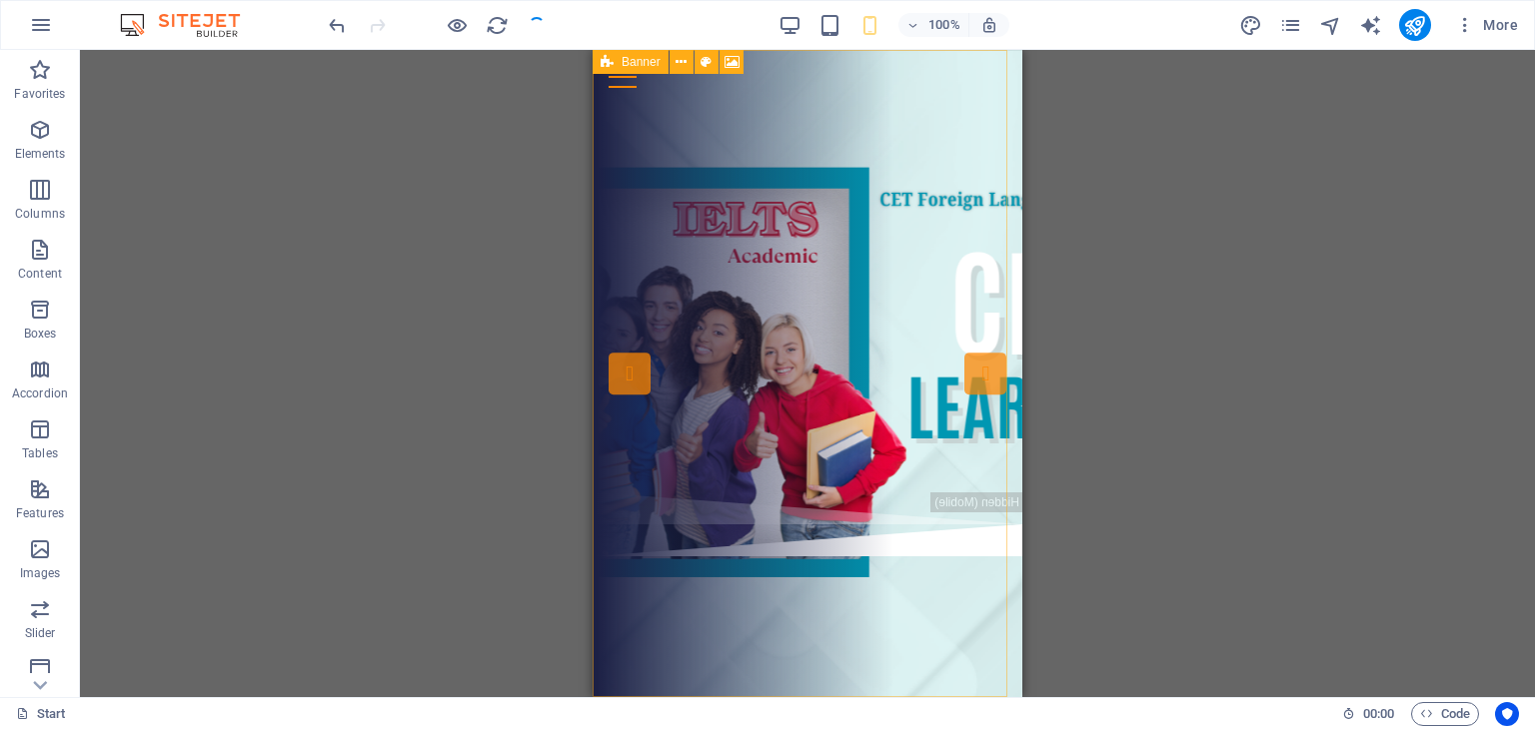
click at [1307, 305] on div "Drag here to replace the existing content. Press “Ctrl” if you want to create a…" at bounding box center [807, 373] width 1455 height 647
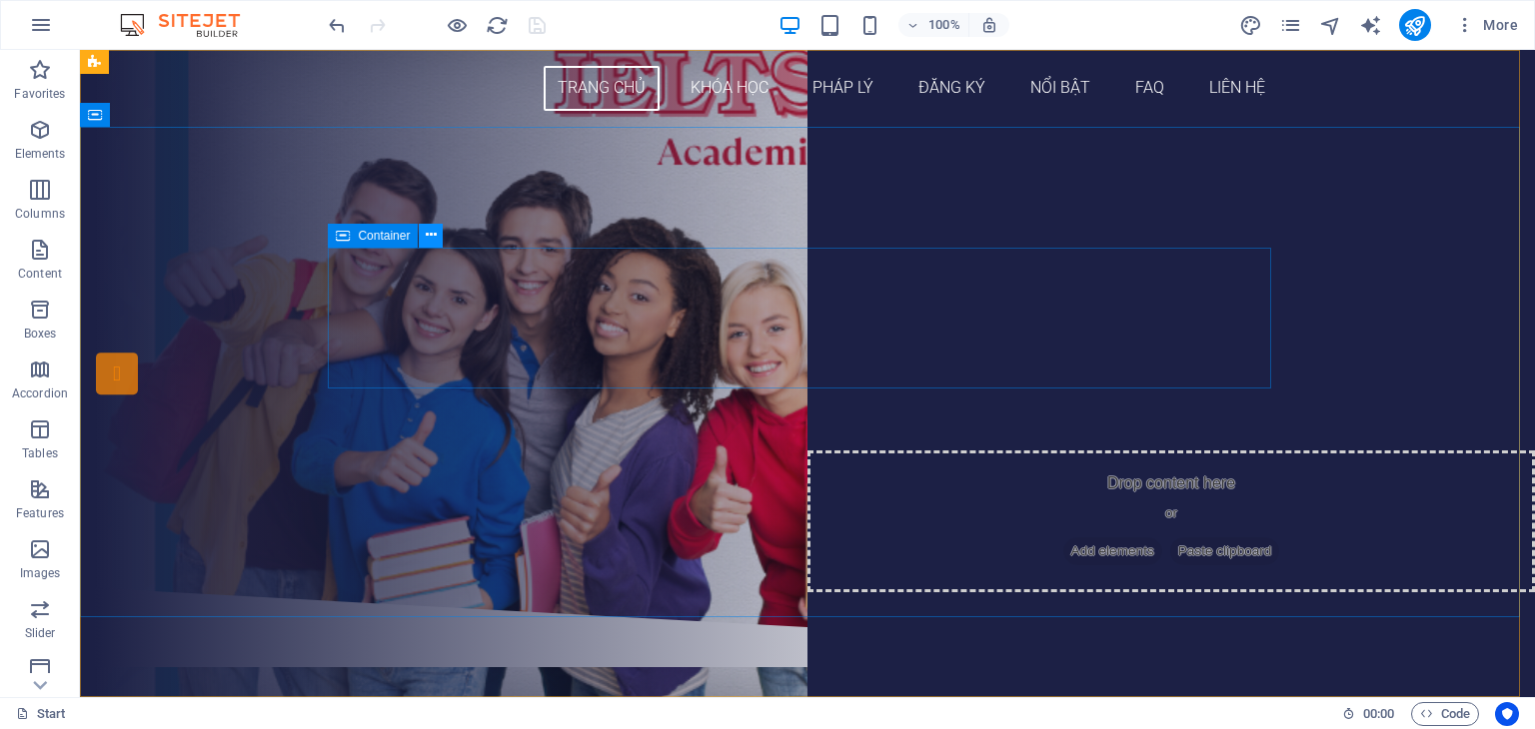
click at [427, 235] on icon at bounding box center [431, 235] width 11 height 21
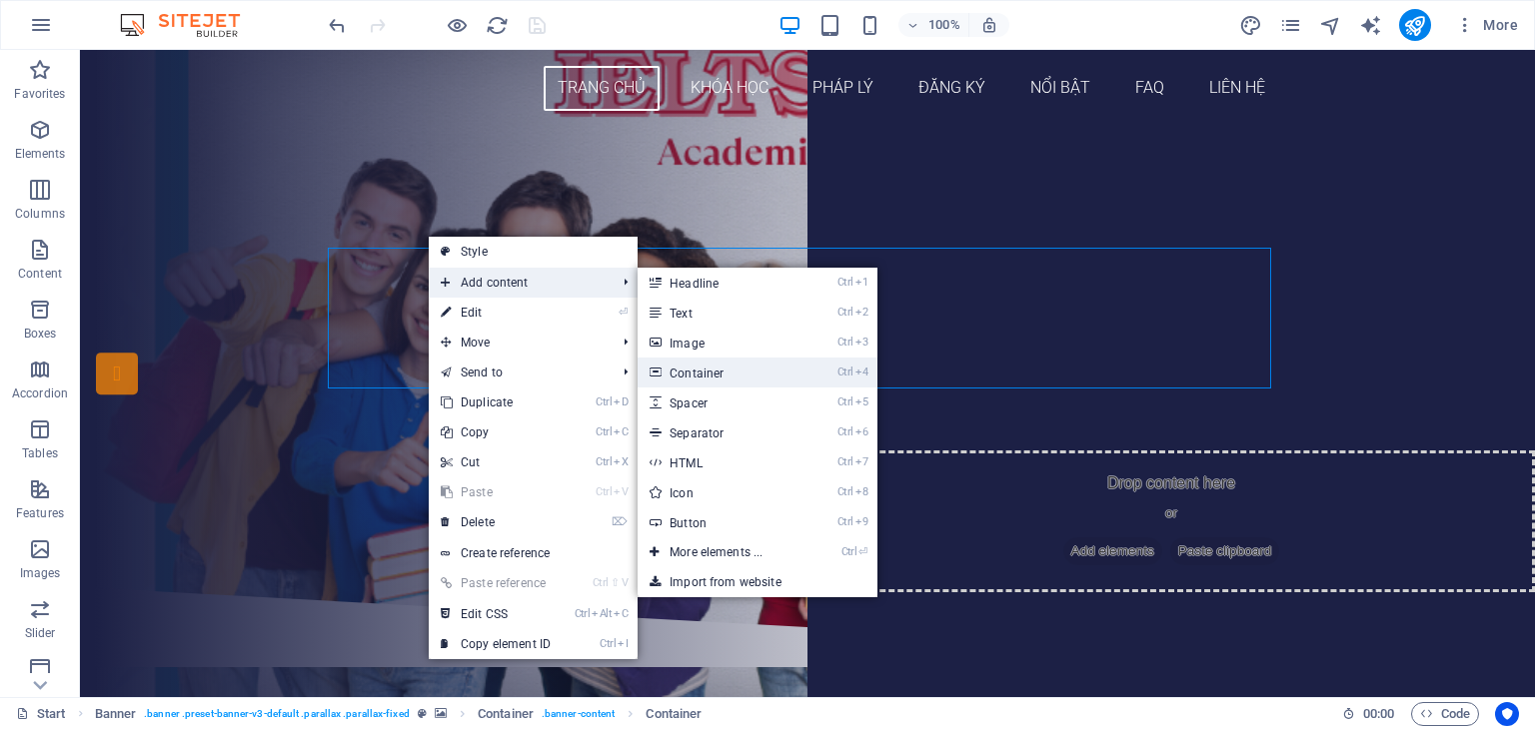
click at [707, 378] on link "Ctrl 4 Container" at bounding box center [719, 373] width 165 height 30
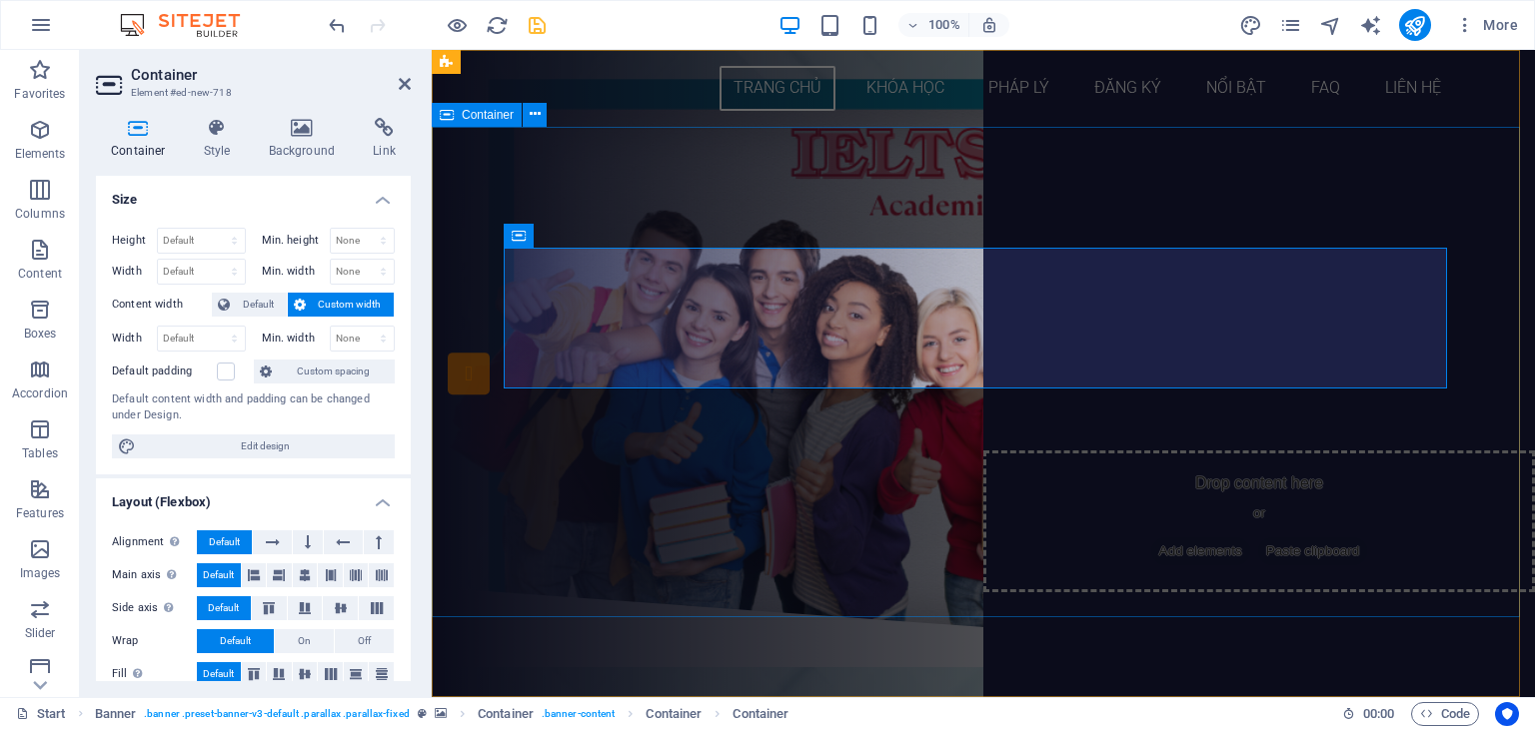
click at [783, 584] on div "Drop content here or Add elements Paste clipboard THÔNG TIN CÁC [PERSON_NAME] H…" at bounding box center [983, 357] width 1103 height 461
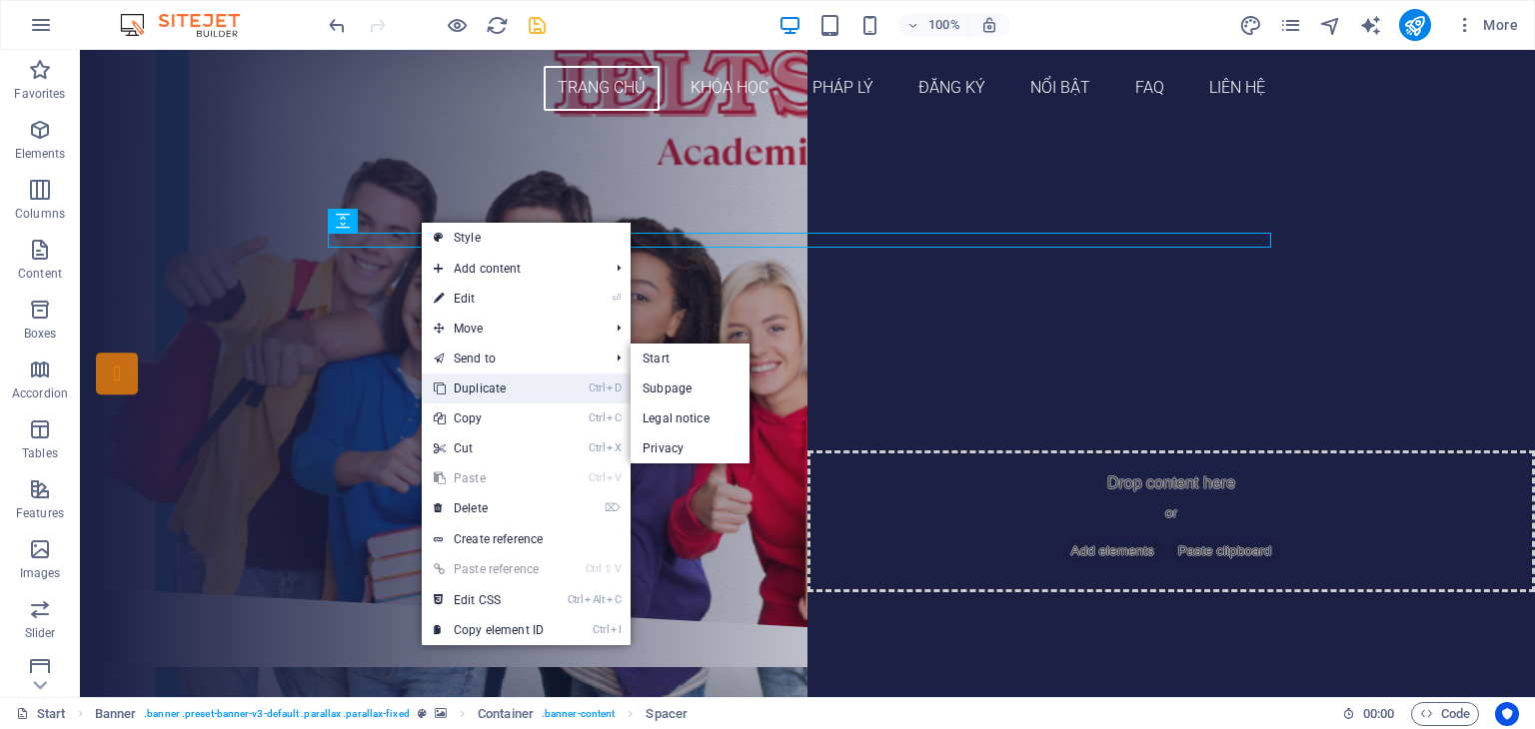
click at [481, 397] on link "Ctrl D Duplicate" at bounding box center [489, 389] width 134 height 30
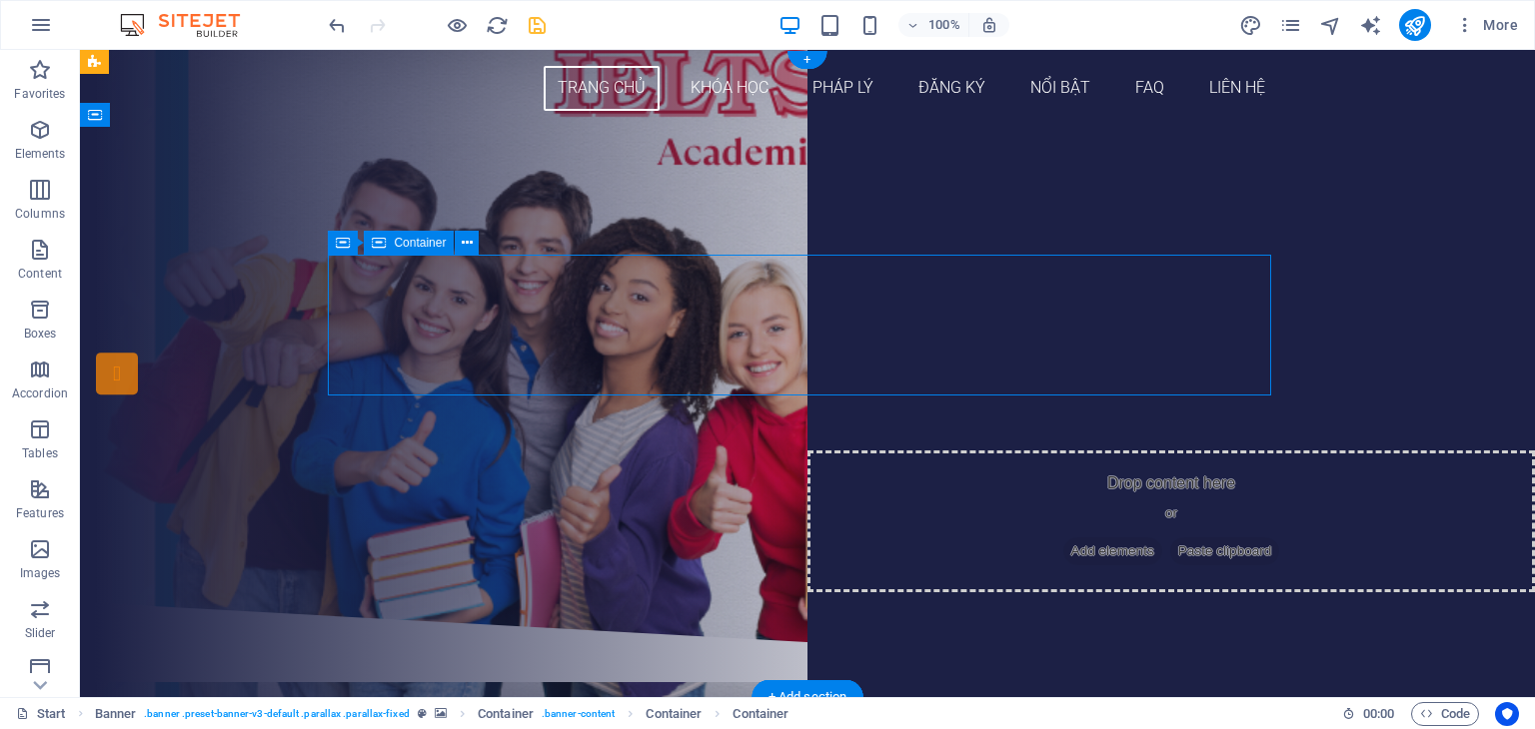
drag, startPoint x: 484, startPoint y: 321, endPoint x: 496, endPoint y: 267, distance: 55.3
click at [496, 267] on div "Drop content here or Add elements Paste clipboard" at bounding box center [807, 324] width 943 height 142
click at [649, 243] on div at bounding box center [807, 245] width 943 height 15
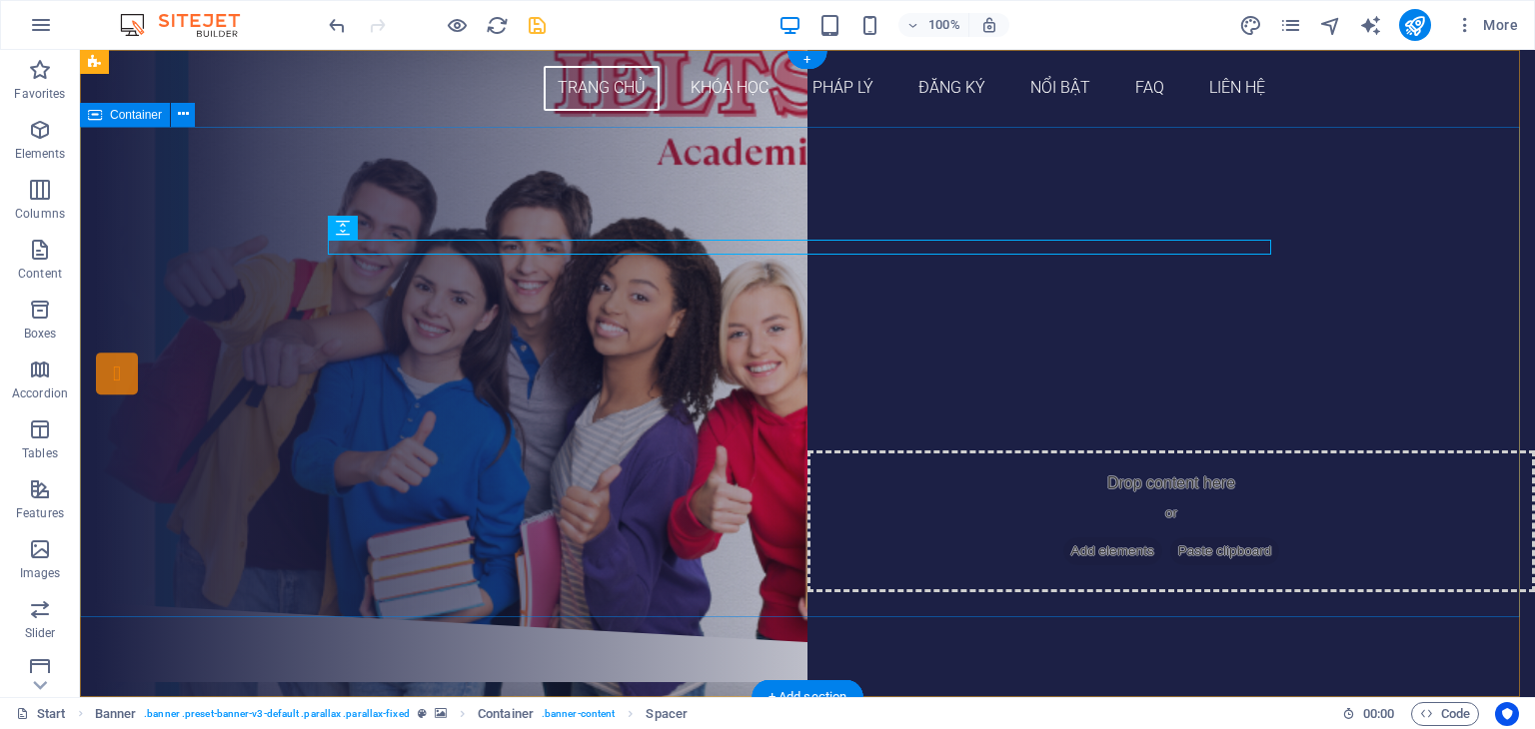
drag, startPoint x: 649, startPoint y: 241, endPoint x: 659, endPoint y: 205, distance: 37.3
click at [659, 205] on div "Drop content here or Add elements Paste clipboard THÔNG TIN CÁC [PERSON_NAME] H…" at bounding box center [807, 365] width 1455 height 476
click at [420, 235] on icon at bounding box center [417, 228] width 11 height 21
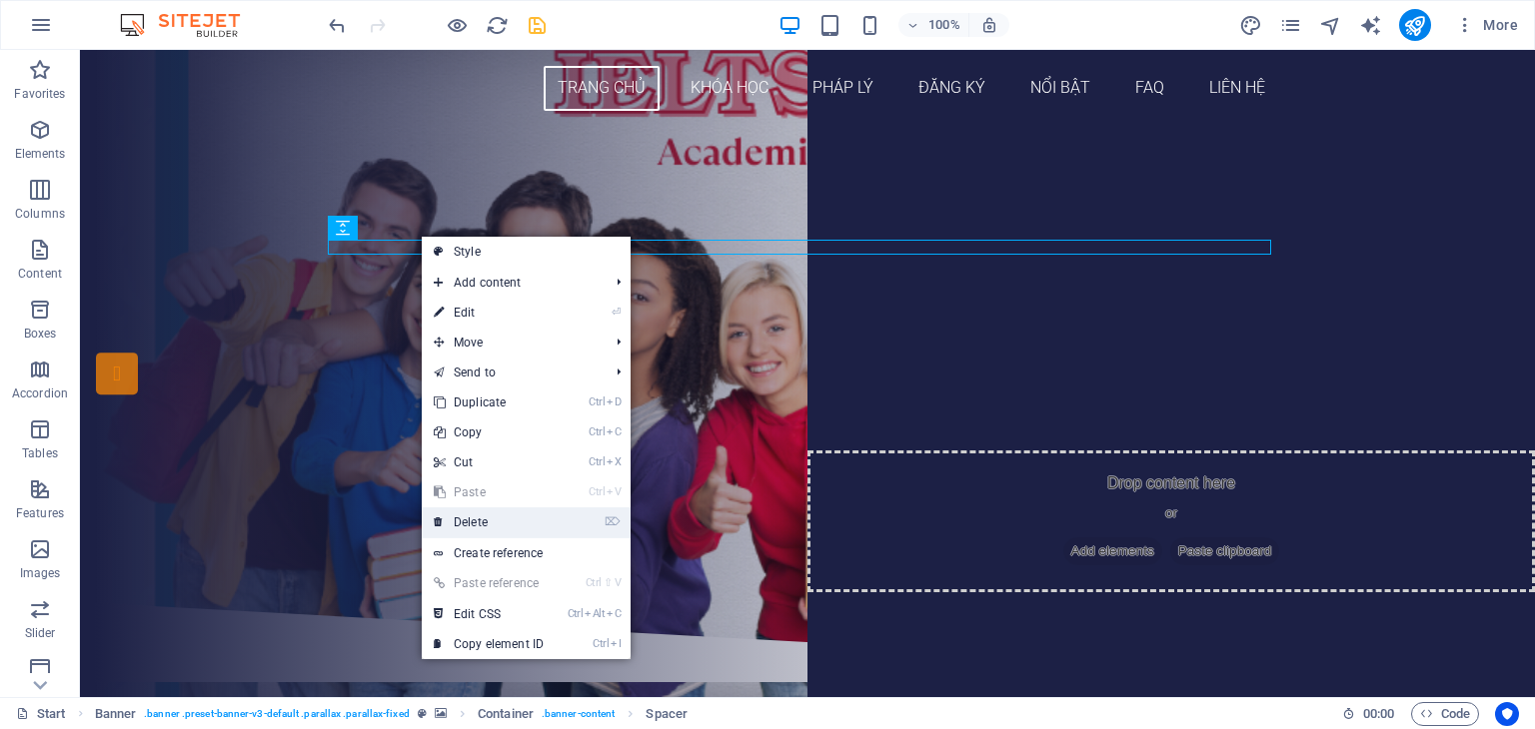
click at [512, 531] on link "⌦ Delete" at bounding box center [489, 523] width 134 height 30
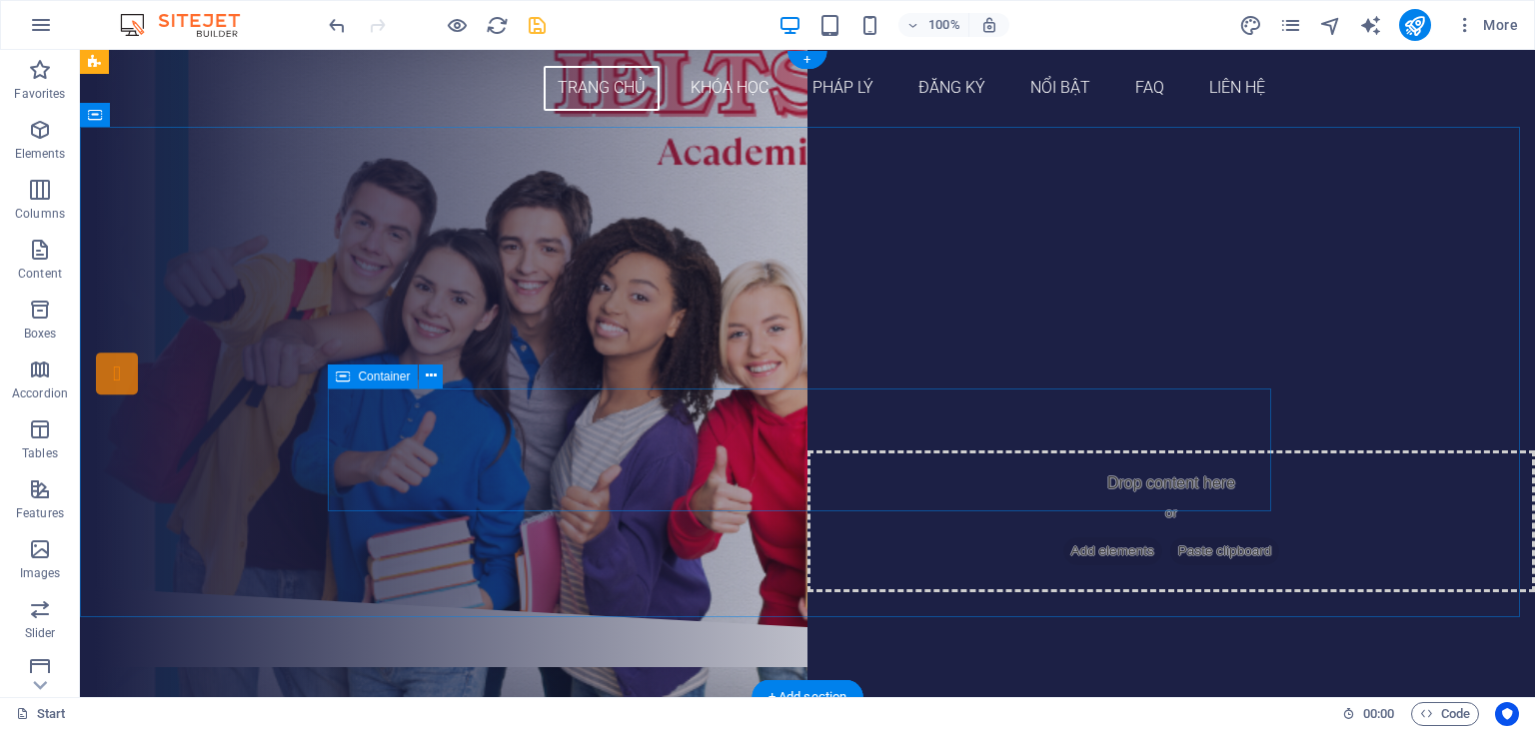
click at [1169, 473] on div "THÔNG TIN CÁC [PERSON_NAME] HỌC IELTS ĐĂNG KÝ NGAY" at bounding box center [807, 436] width 943 height 112
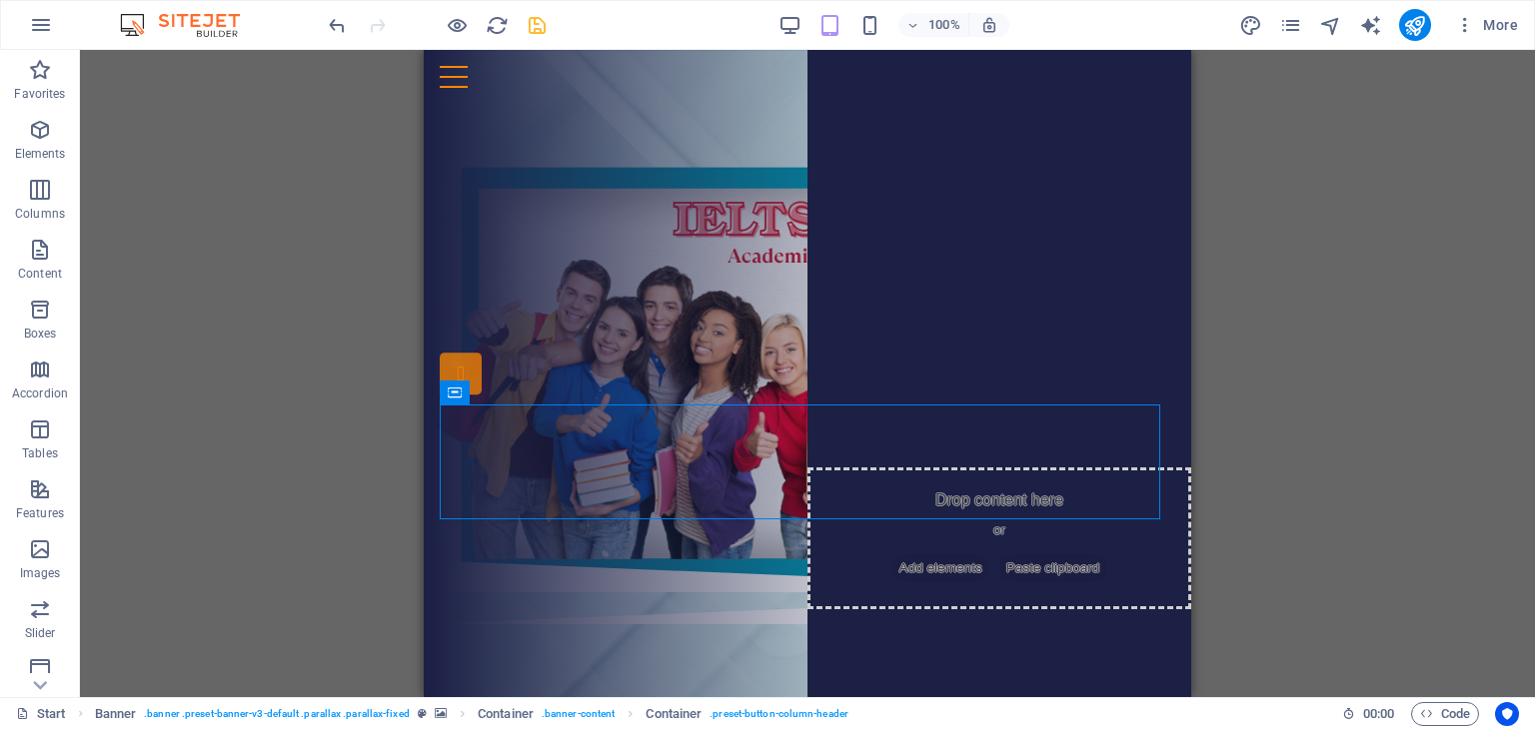
click at [1503, 309] on div "Drag here to replace the existing content. Press “Ctrl” if you want to create a…" at bounding box center [807, 373] width 1455 height 647
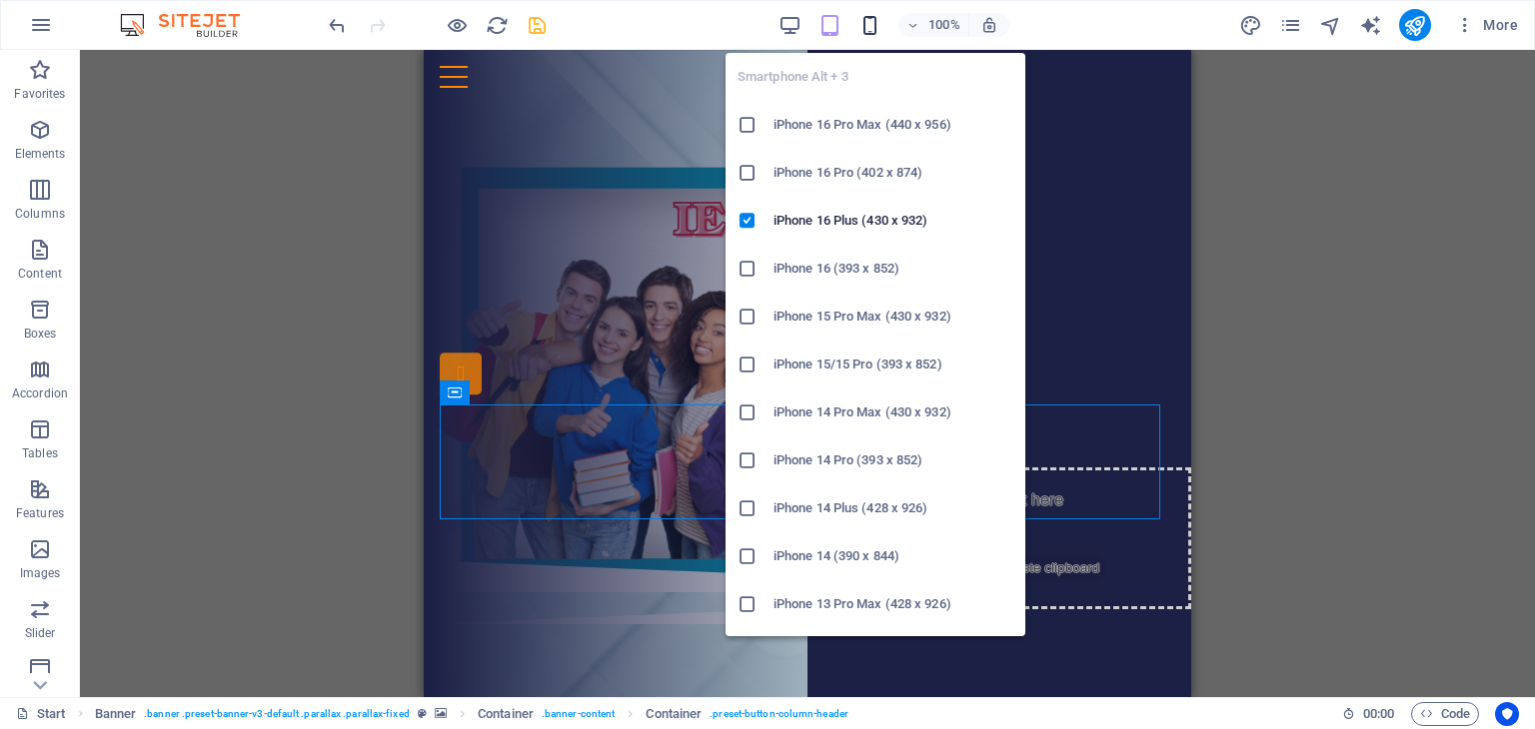
click at [868, 23] on icon "button" at bounding box center [869, 25] width 23 height 23
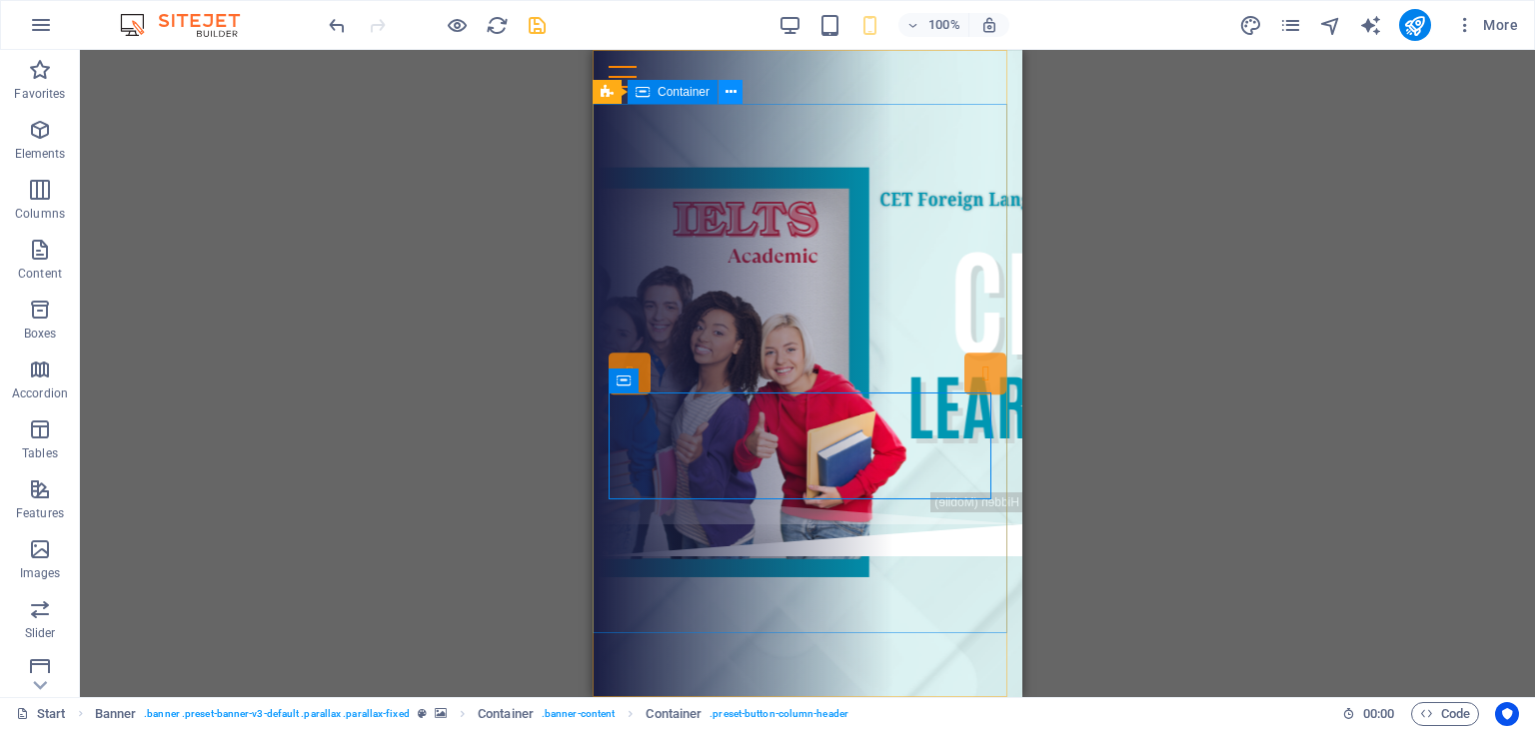
click at [729, 88] on icon at bounding box center [730, 92] width 11 height 21
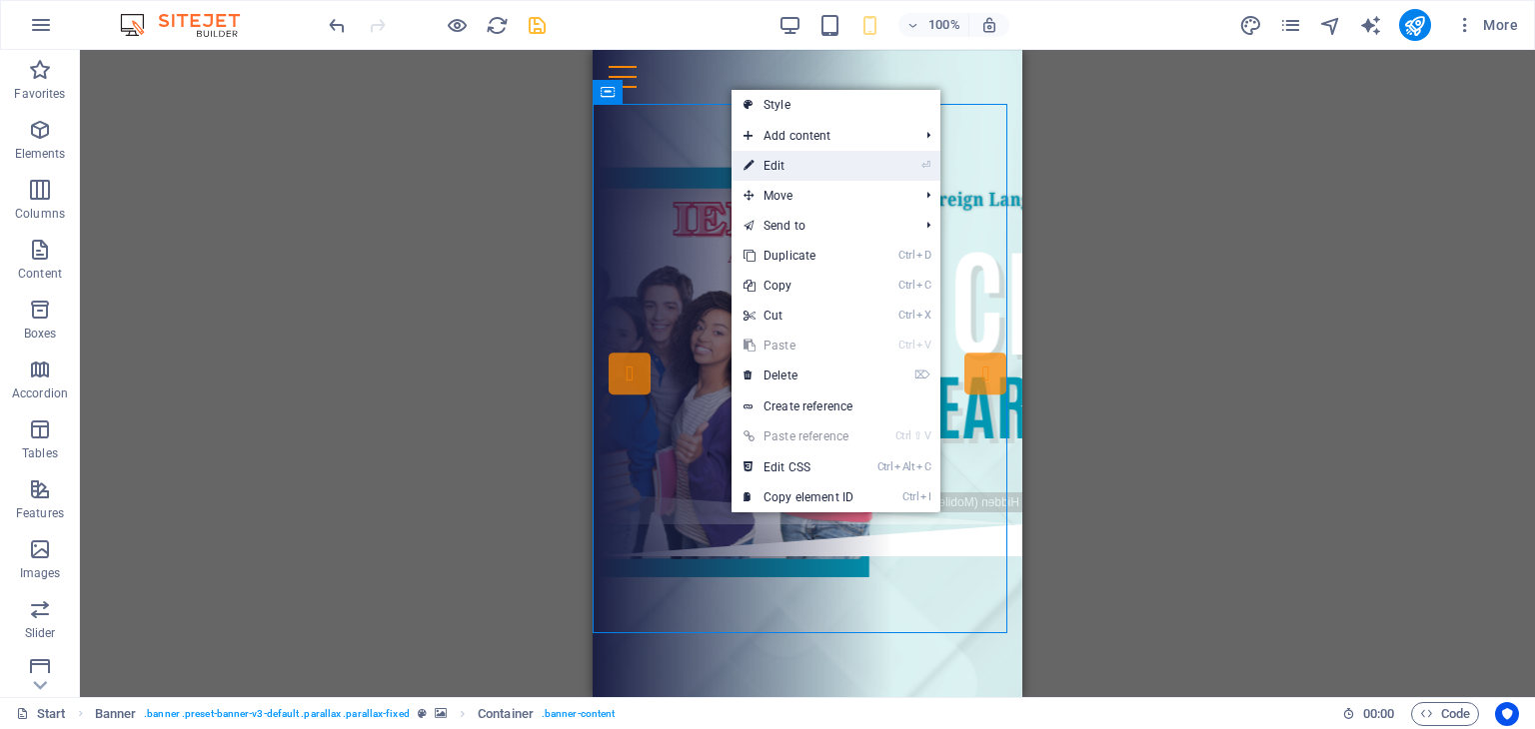
click at [783, 171] on link "⏎ Edit" at bounding box center [798, 166] width 134 height 30
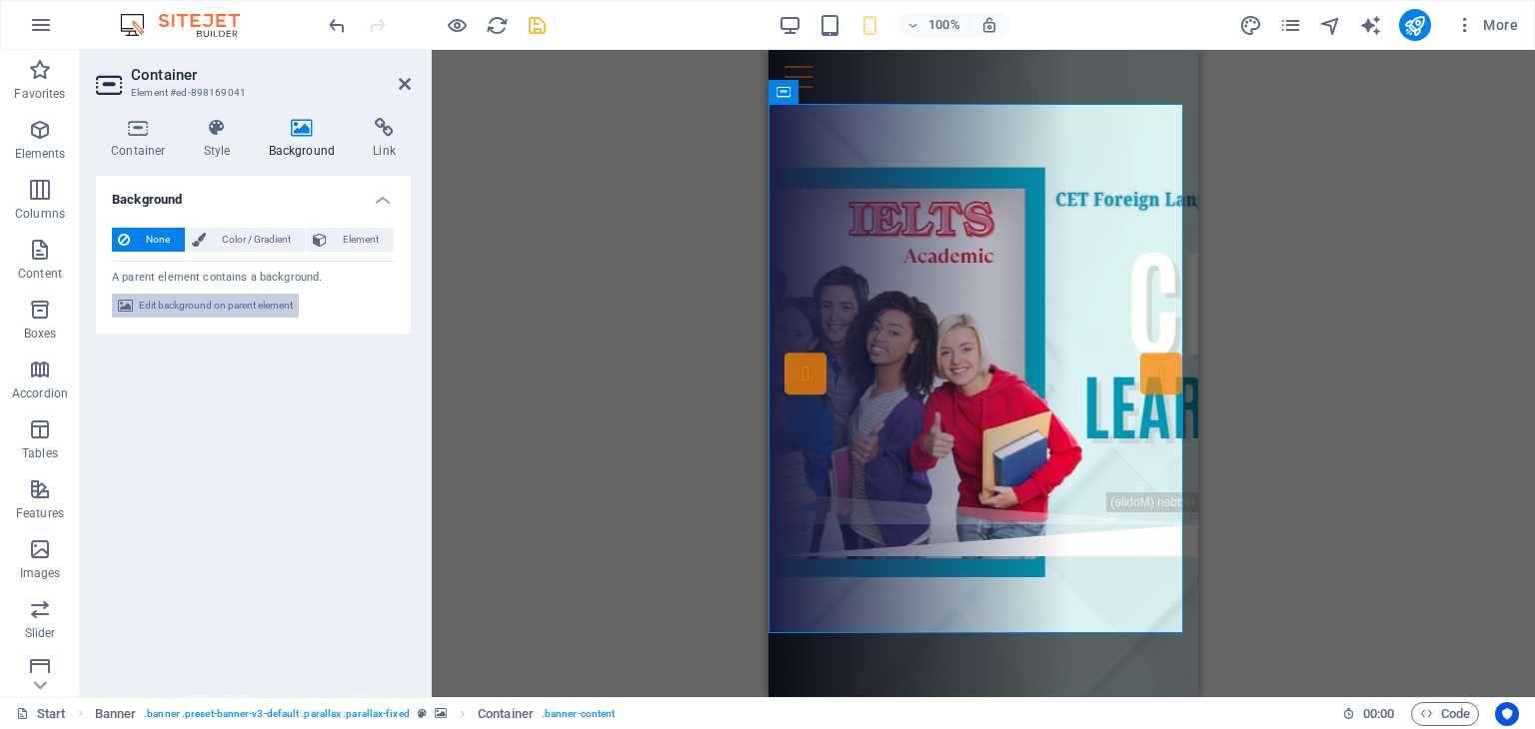
click at [264, 305] on span "Edit background on parent element" at bounding box center [216, 306] width 154 height 24
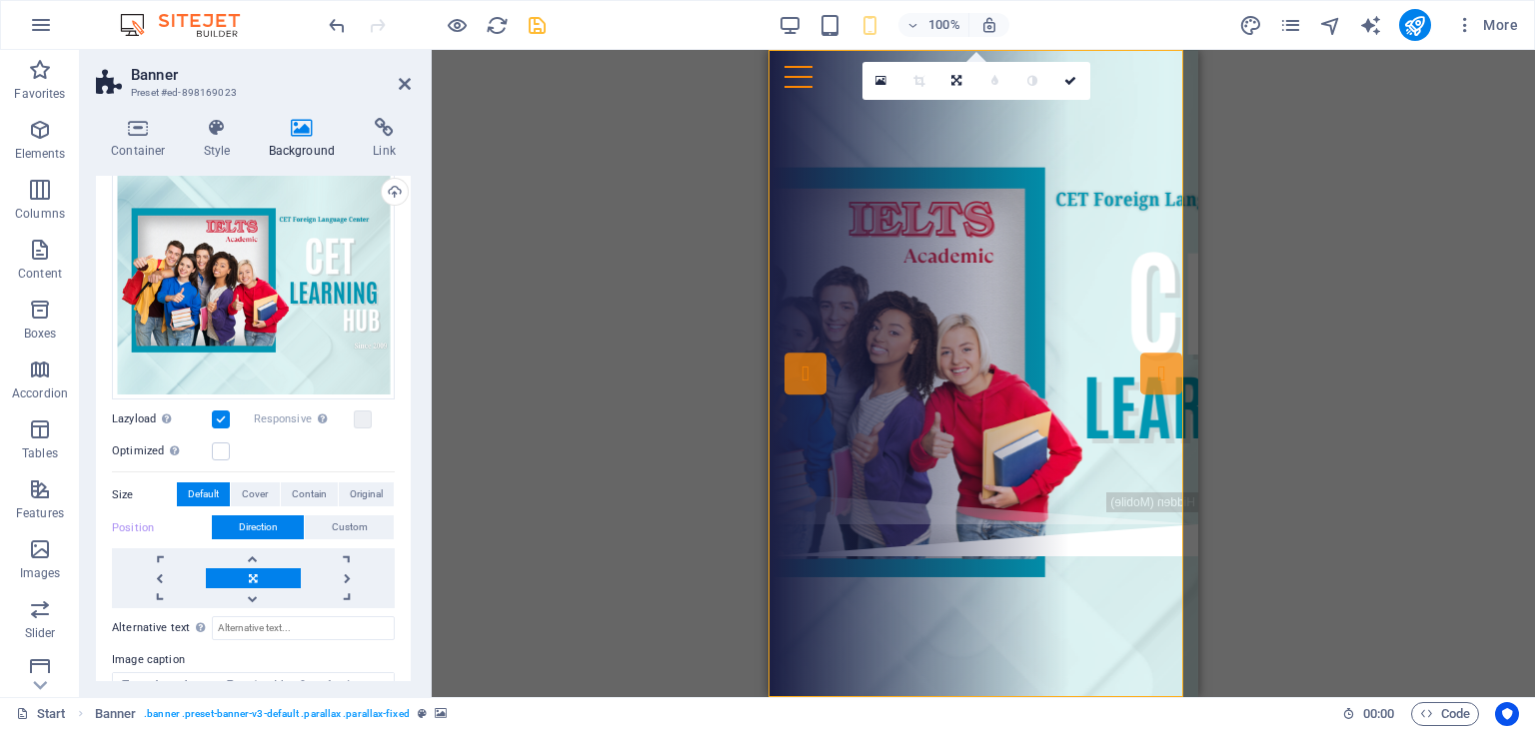
scroll to position [200, 0]
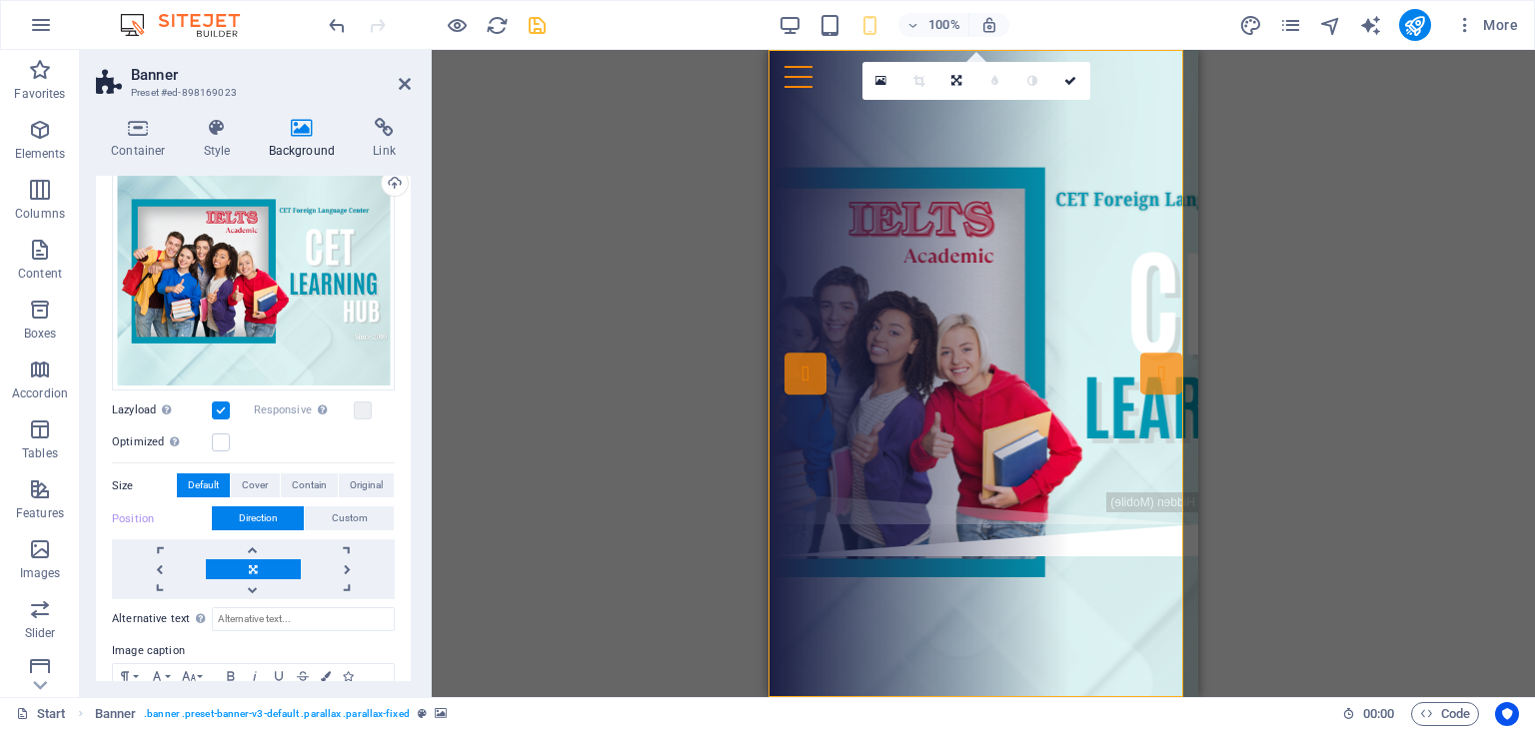
click at [954, 83] on icon at bounding box center [956, 81] width 10 height 12
click at [919, 100] on link at bounding box center [919, 112] width 38 height 38
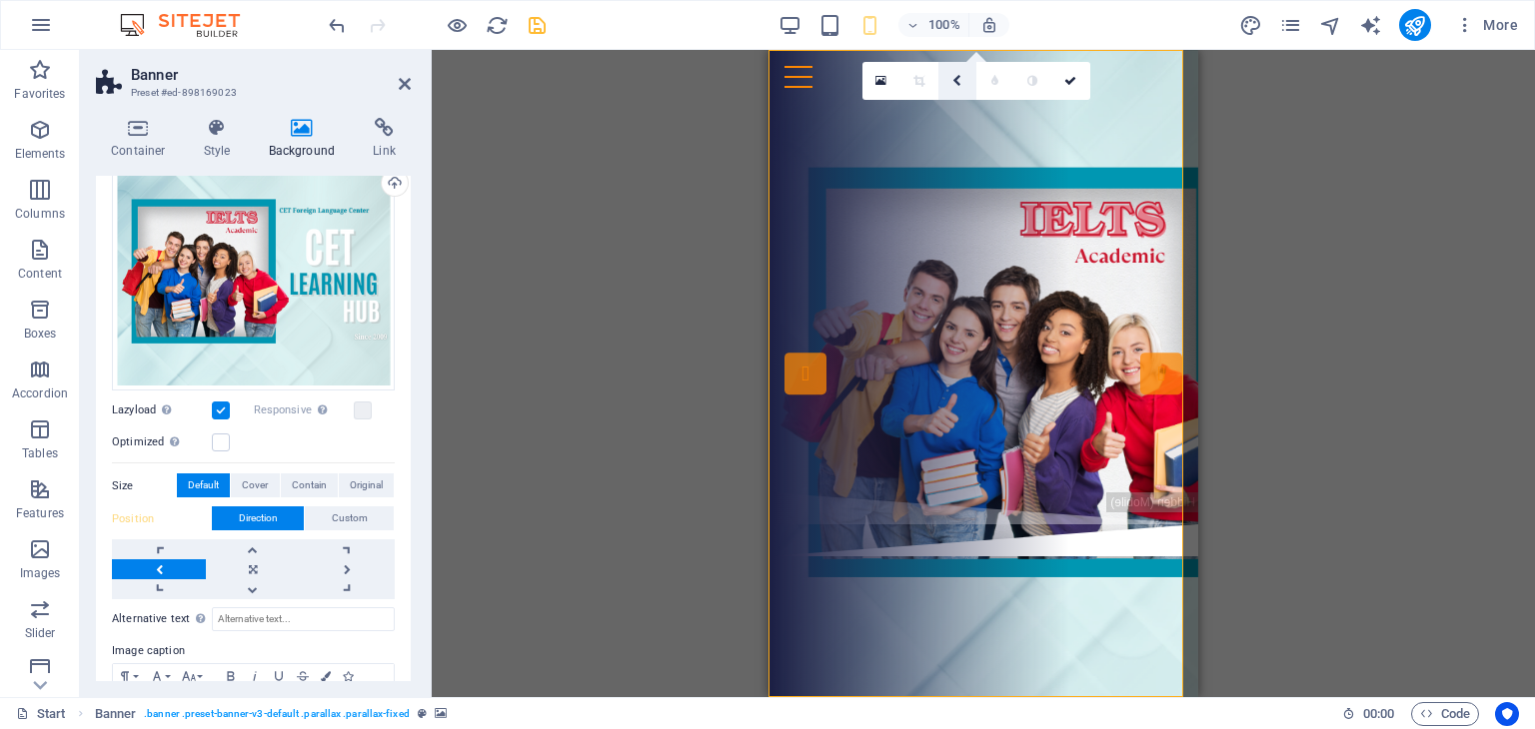
click at [955, 85] on icon at bounding box center [956, 81] width 9 height 12
click at [1008, 103] on link at bounding box center [995, 112] width 38 height 38
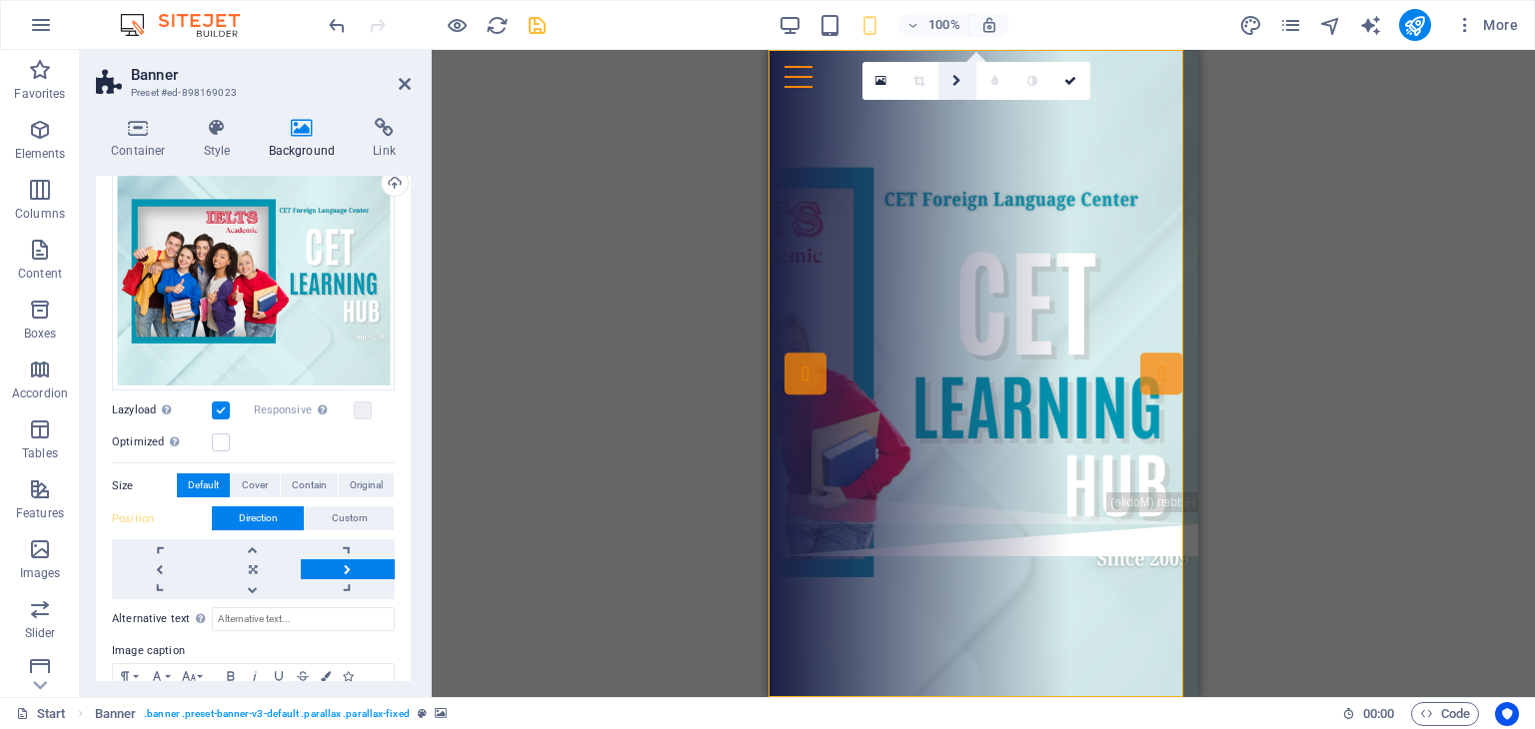
click at [953, 85] on icon at bounding box center [956, 81] width 9 height 12
click at [914, 109] on icon at bounding box center [918, 112] width 9 height 12
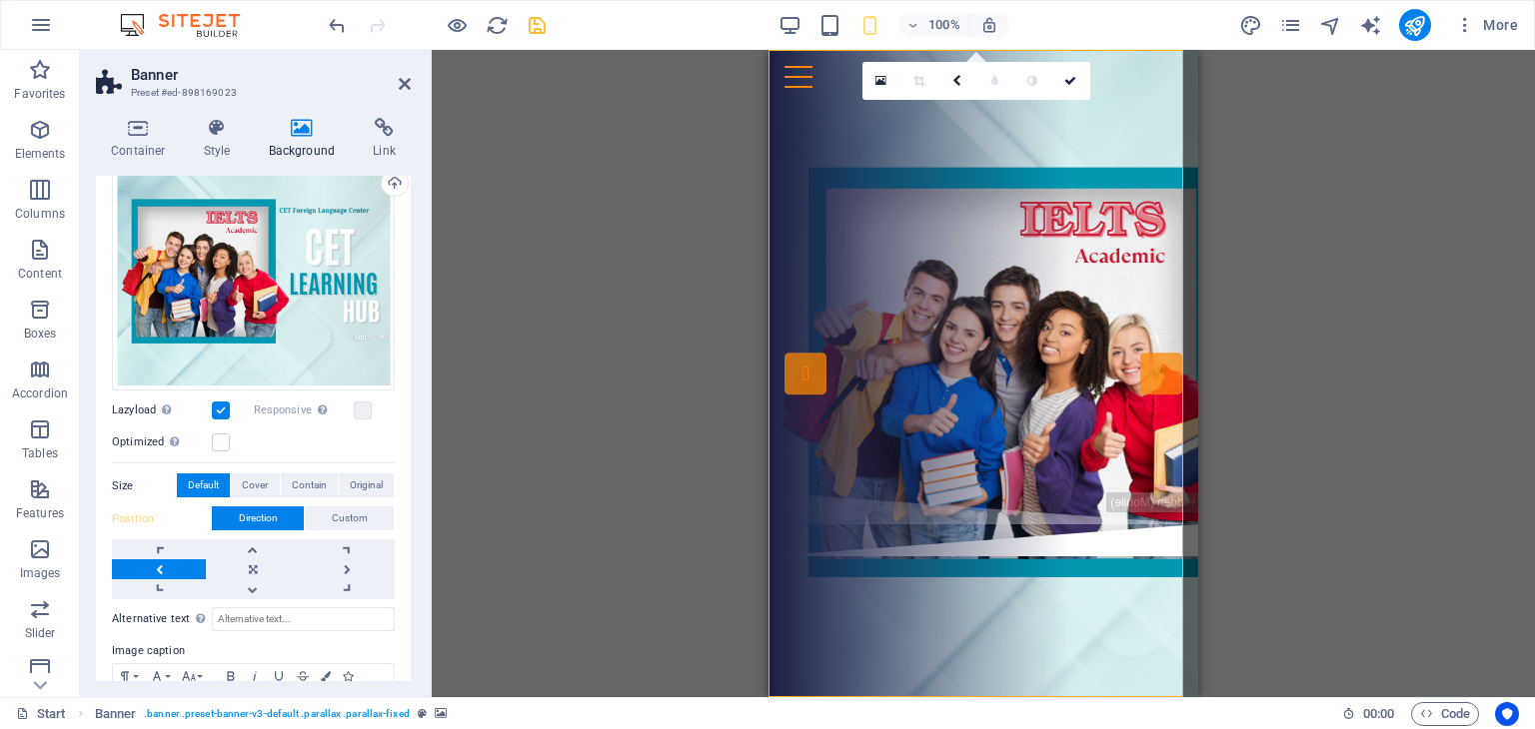
click at [1299, 358] on div "Drag here to replace the existing content. Press “Ctrl” if you want to create a…" at bounding box center [983, 373] width 1103 height 647
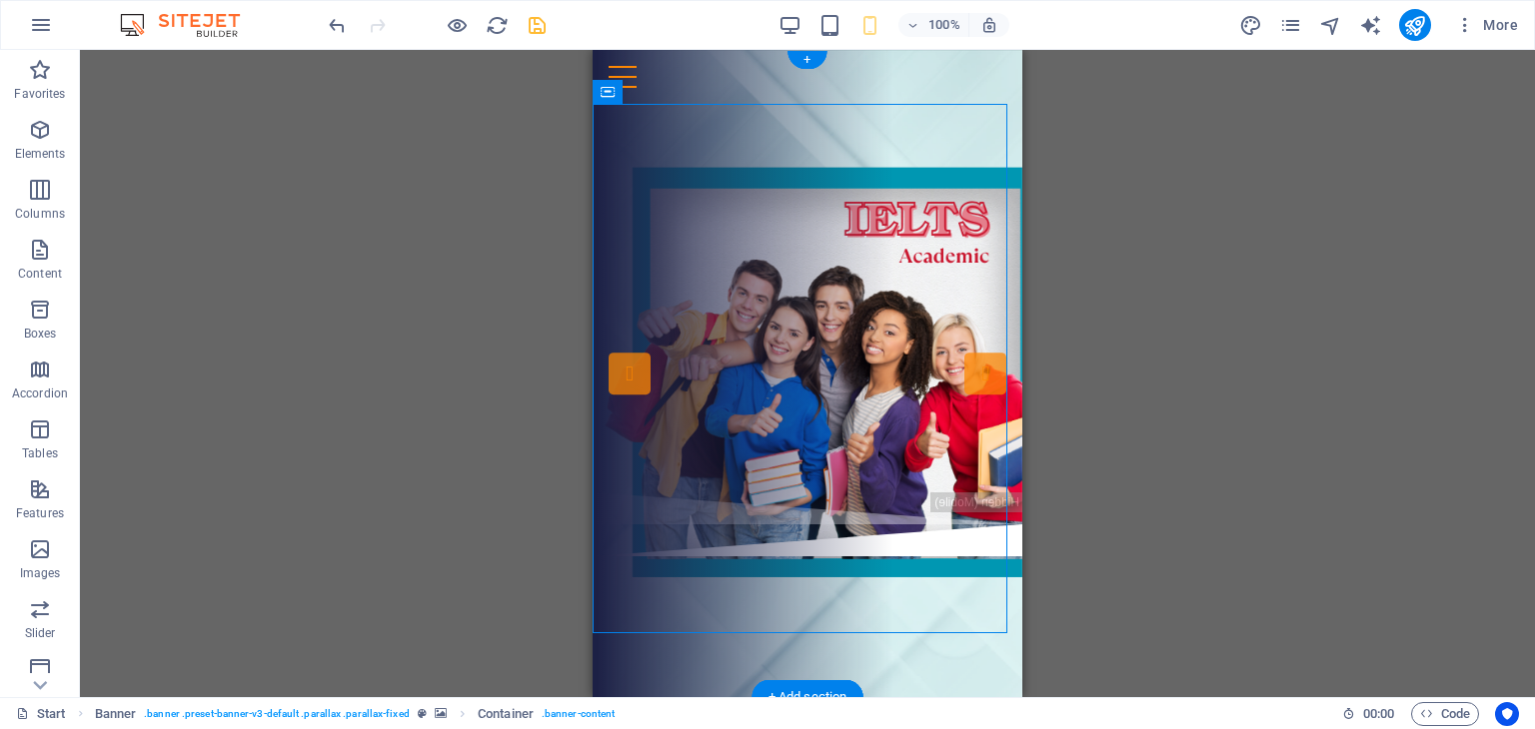
drag, startPoint x: 945, startPoint y: 565, endPoint x: 934, endPoint y: 566, distance: 11.0
click at [934, 493] on div "Drop content here or Add elements Paste clipboard THÔNG TIN CÁC [PERSON_NAME] H…" at bounding box center [808, 298] width 430 height 389
drag, startPoint x: 945, startPoint y: 566, endPoint x: 889, endPoint y: 566, distance: 56.0
click at [889, 493] on div "Drop content here or Add elements Paste clipboard THÔNG TIN CÁC [PERSON_NAME] H…" at bounding box center [808, 298] width 430 height 389
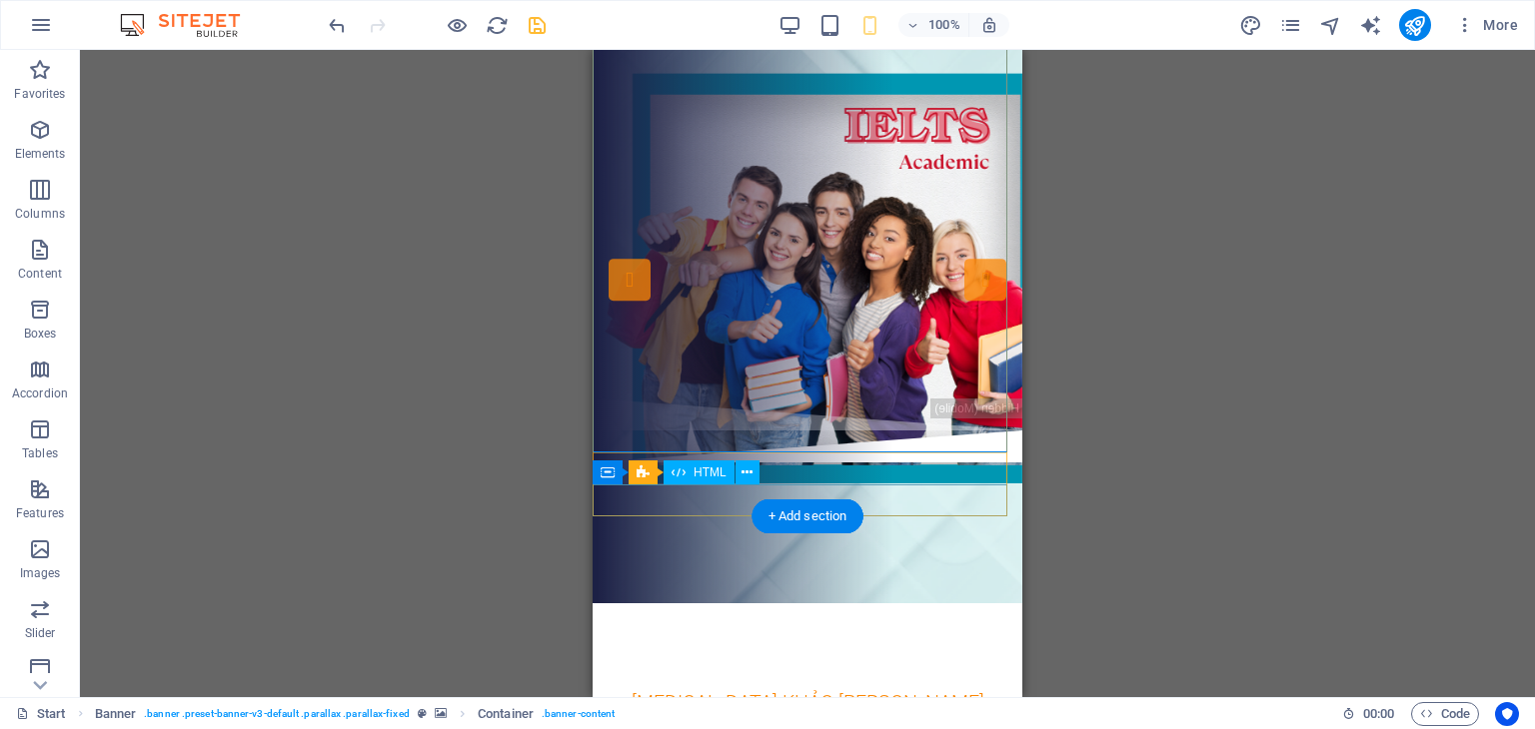
scroll to position [0, 0]
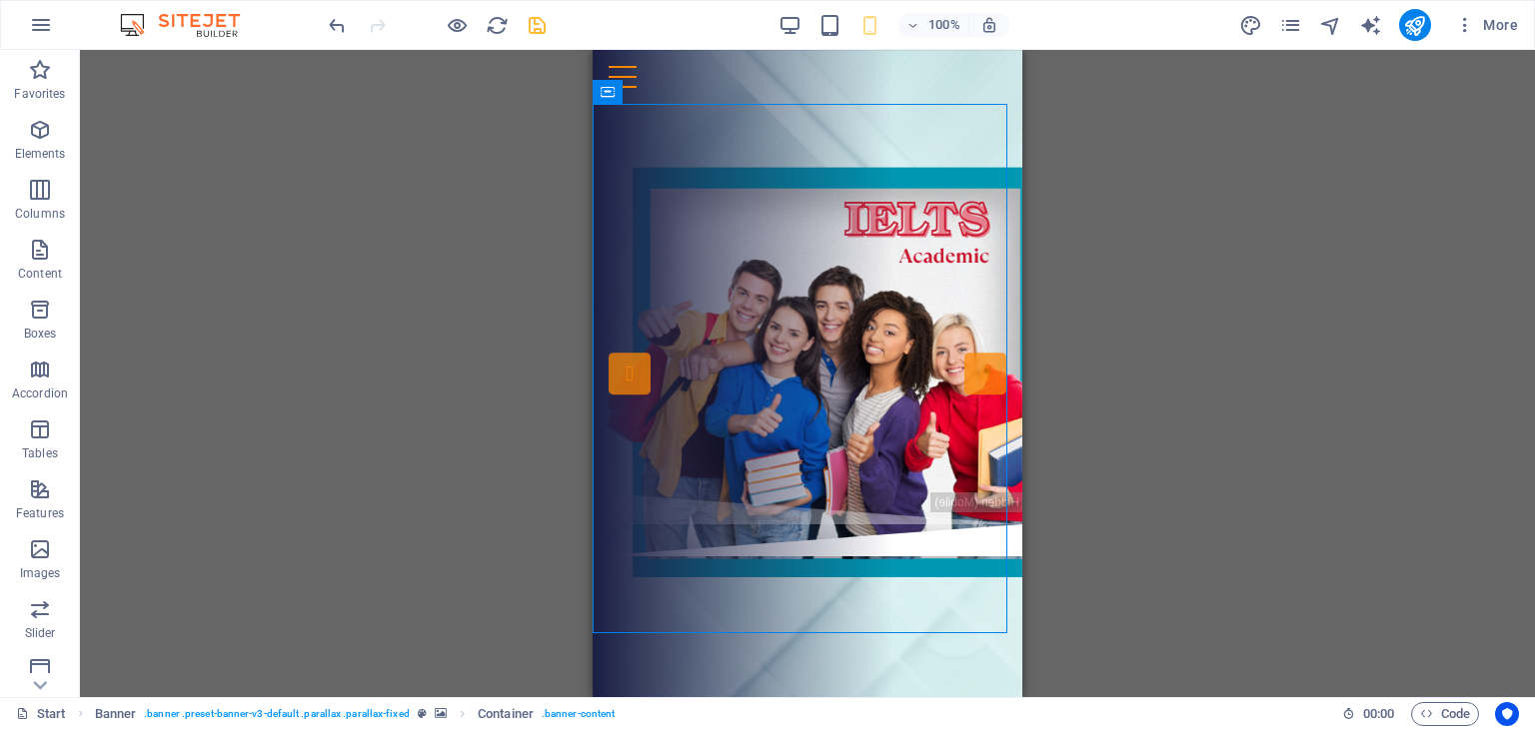
click at [1054, 480] on div "Drag here to replace the existing content. Press “Ctrl” if you want to create a…" at bounding box center [807, 373] width 1455 height 647
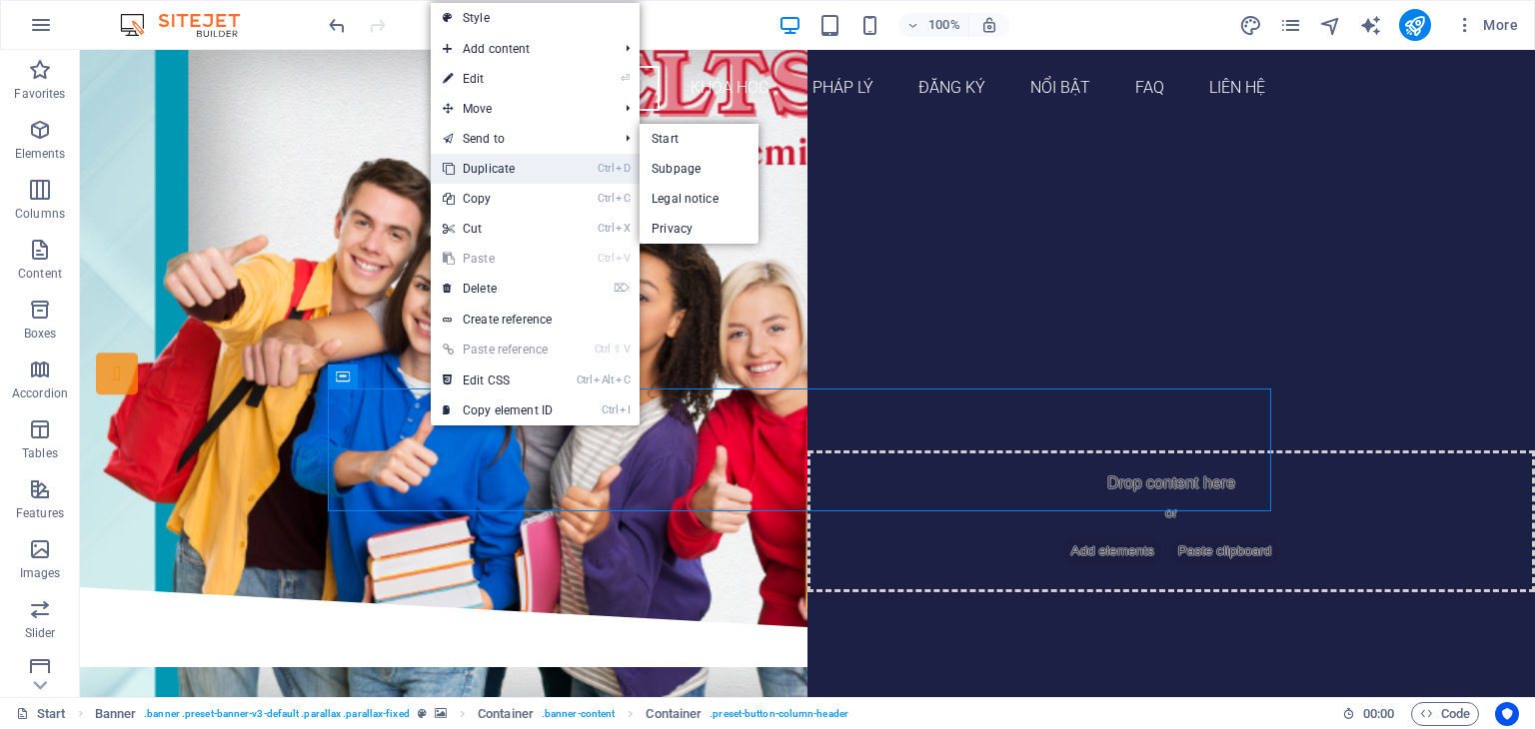
click at [451, 178] on icon at bounding box center [448, 169] width 10 height 30
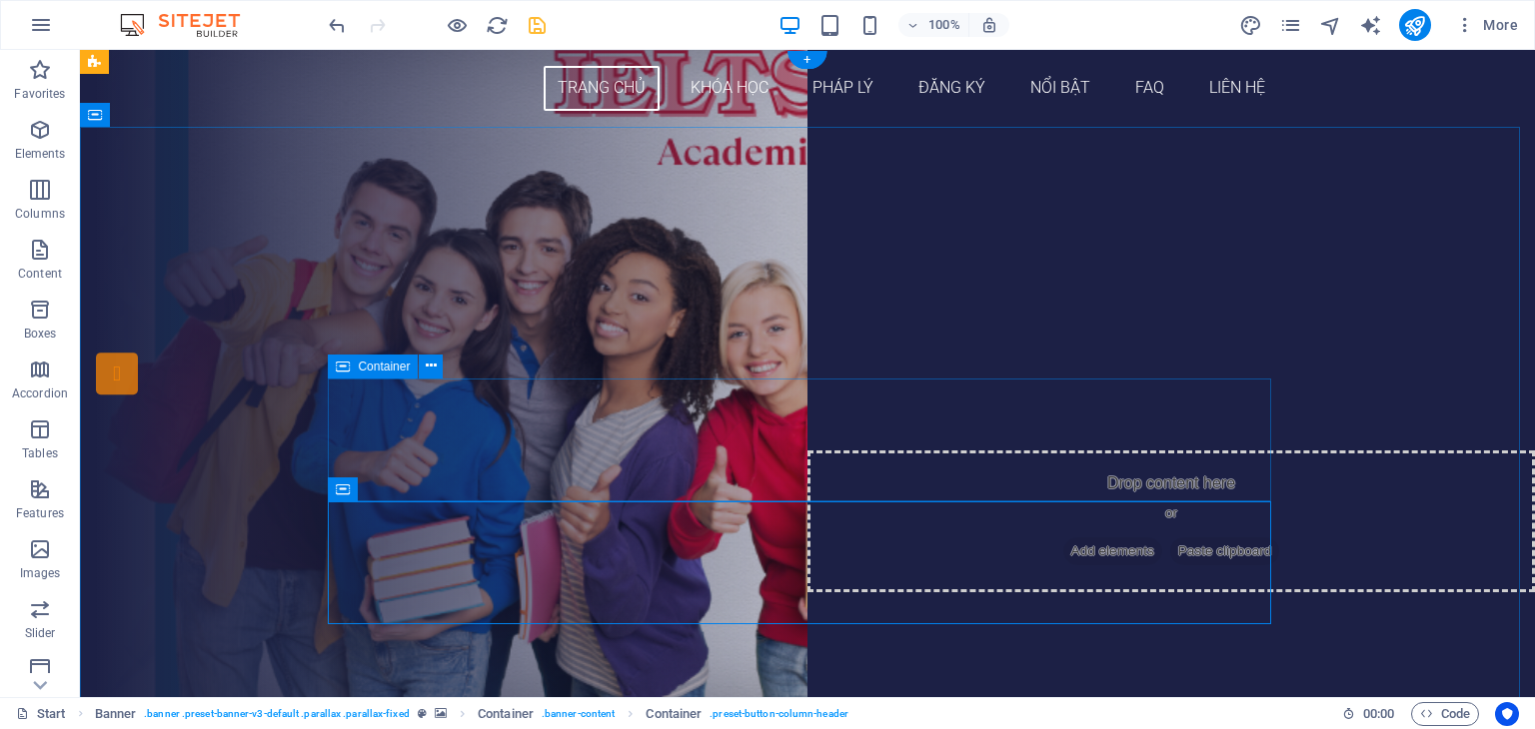
click at [1246, 459] on div "THÔNG TIN CÁC [PERSON_NAME] HỌC IELTS ĐĂNG KÝ NGAY" at bounding box center [807, 436] width 943 height 112
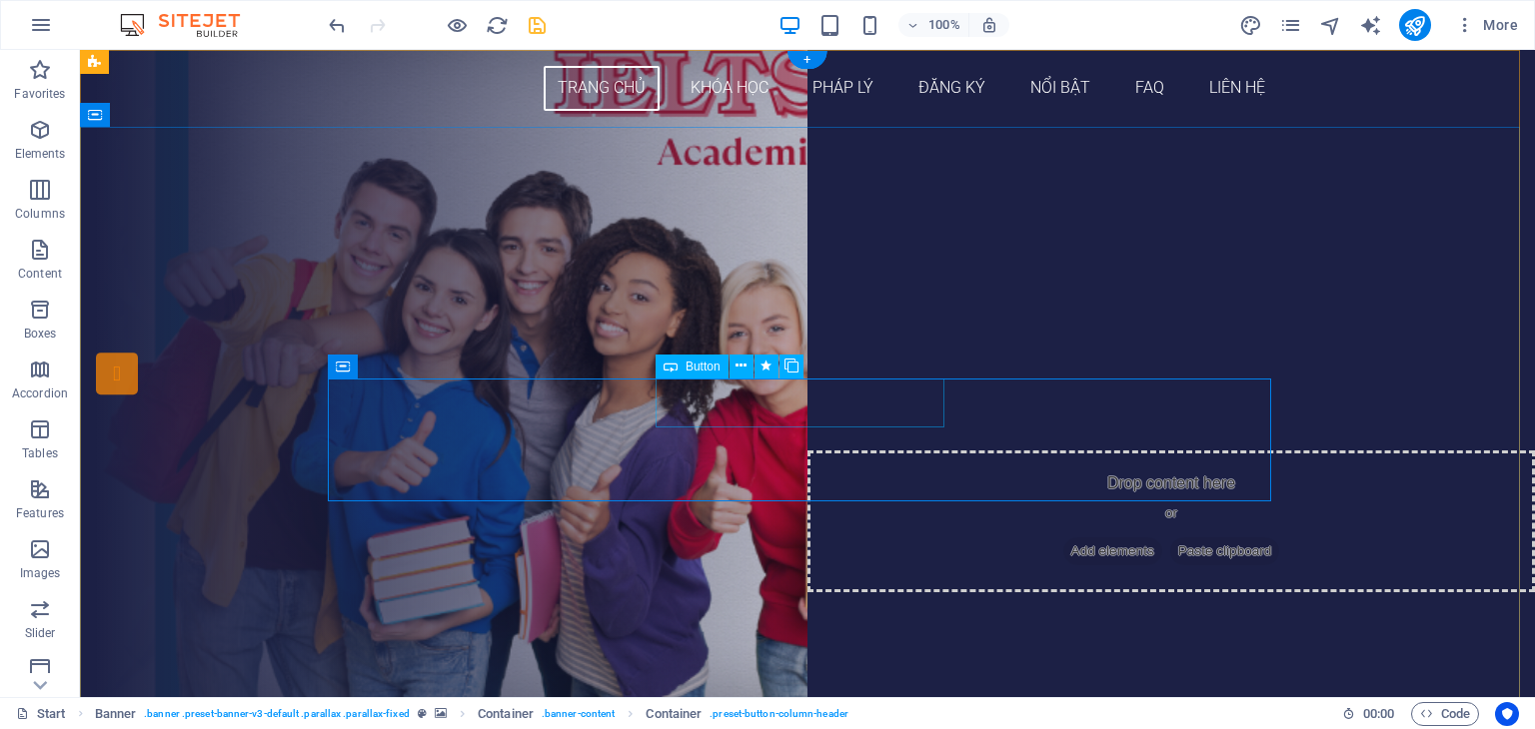
click at [779, 407] on div "THÔNG TIN CÁC KHÓA HỌC IELTS" at bounding box center [807, 405] width 943 height 50
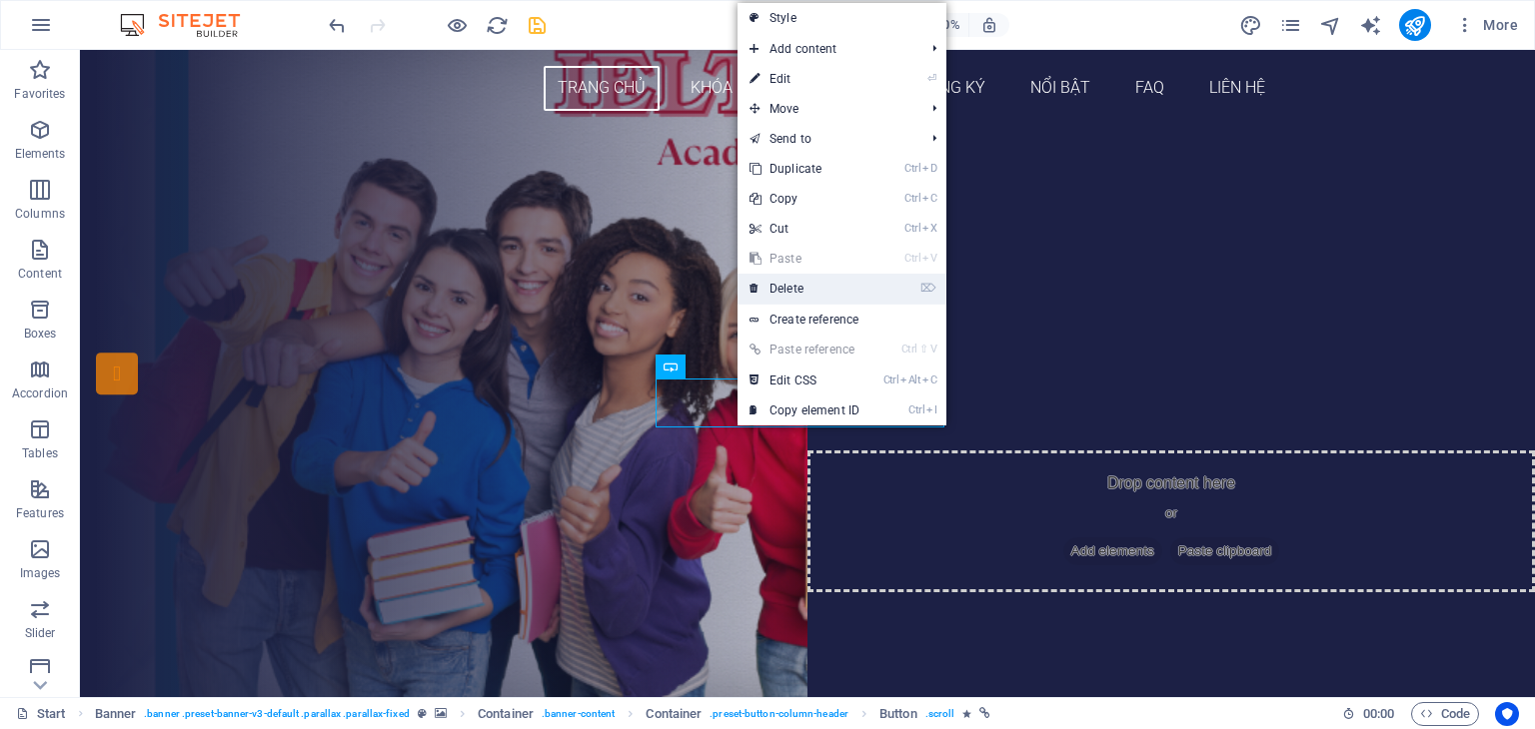
click at [811, 279] on link "⌦ Delete" at bounding box center [804, 289] width 134 height 30
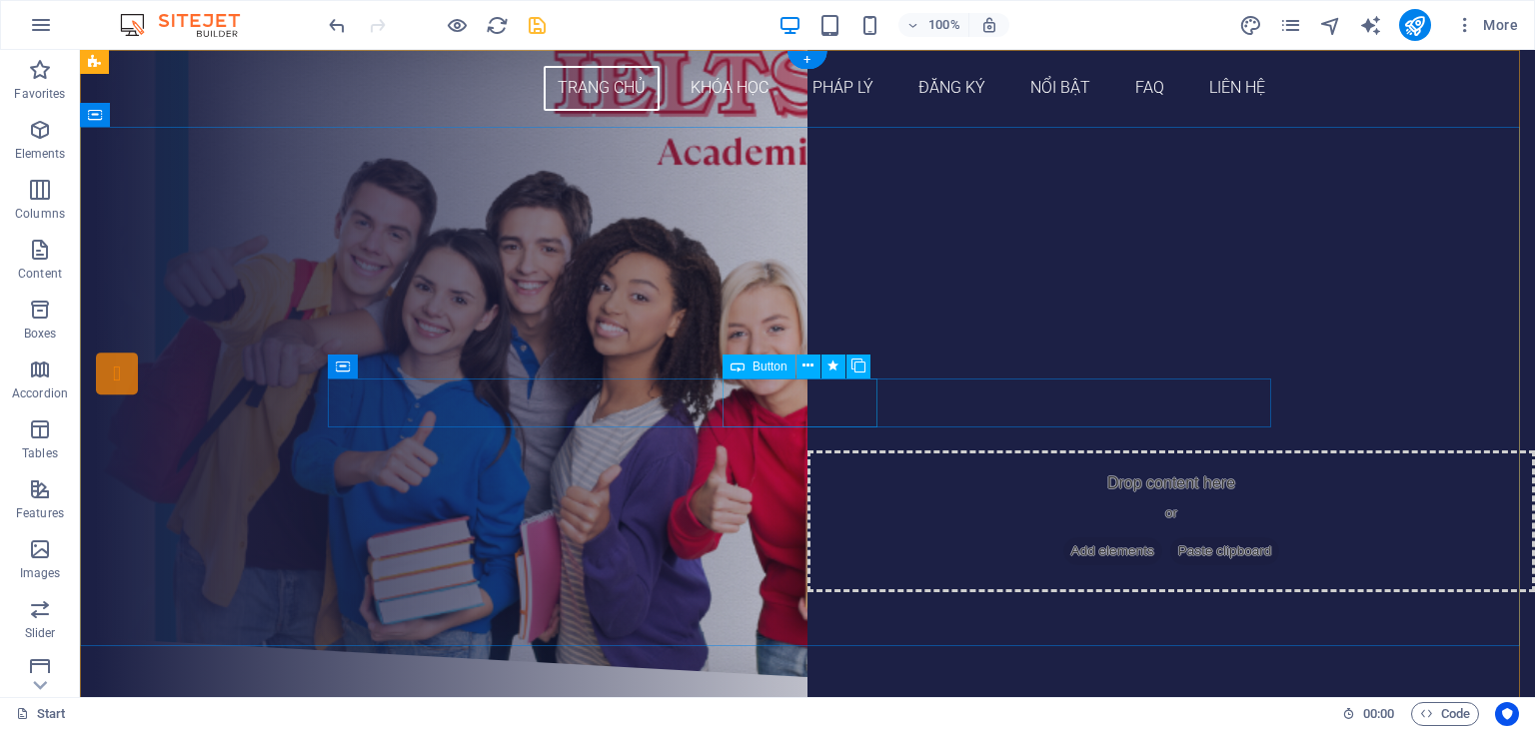
click at [798, 397] on div "ĐĂNG KÝ NGAY" at bounding box center [807, 405] width 943 height 50
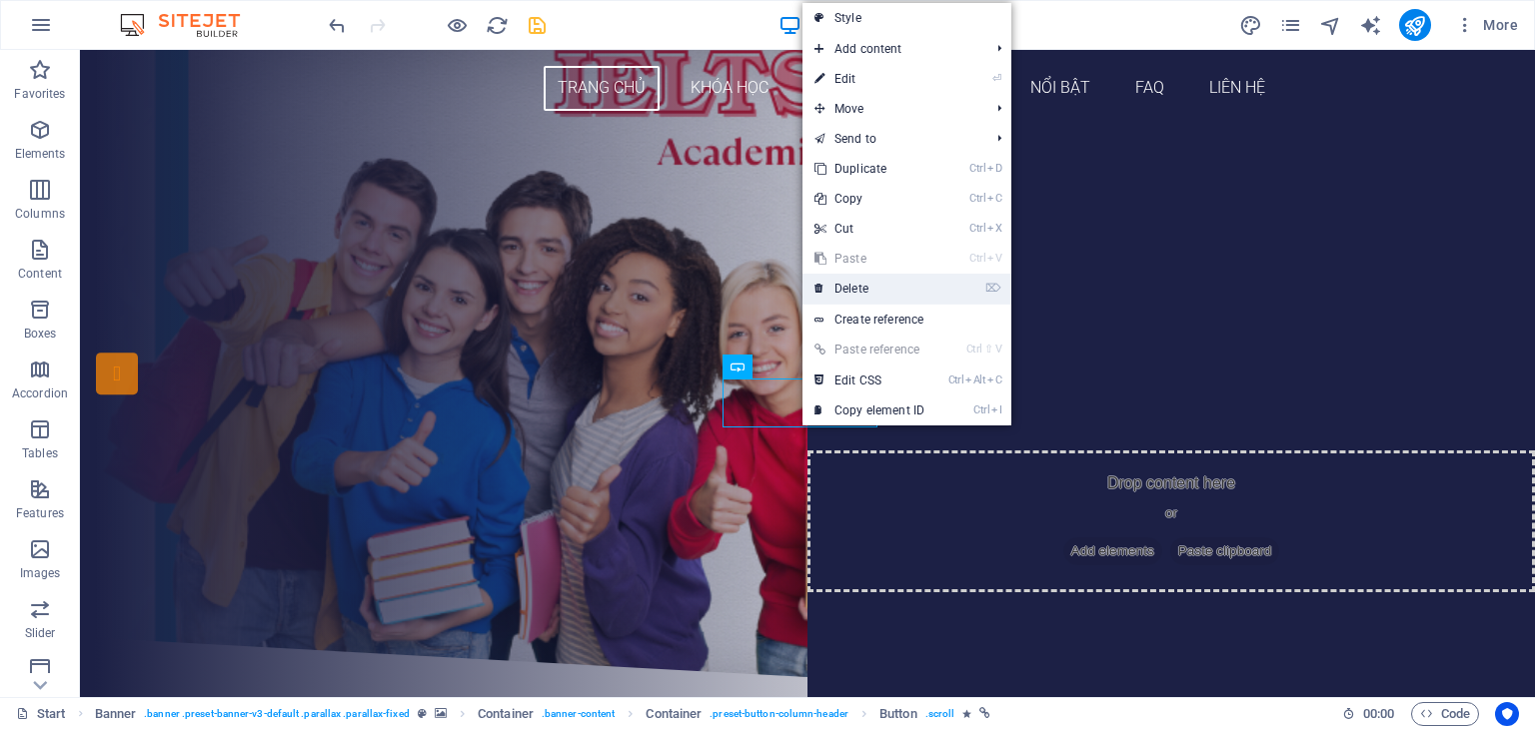
click at [844, 297] on link "⌦ Delete" at bounding box center [869, 289] width 134 height 30
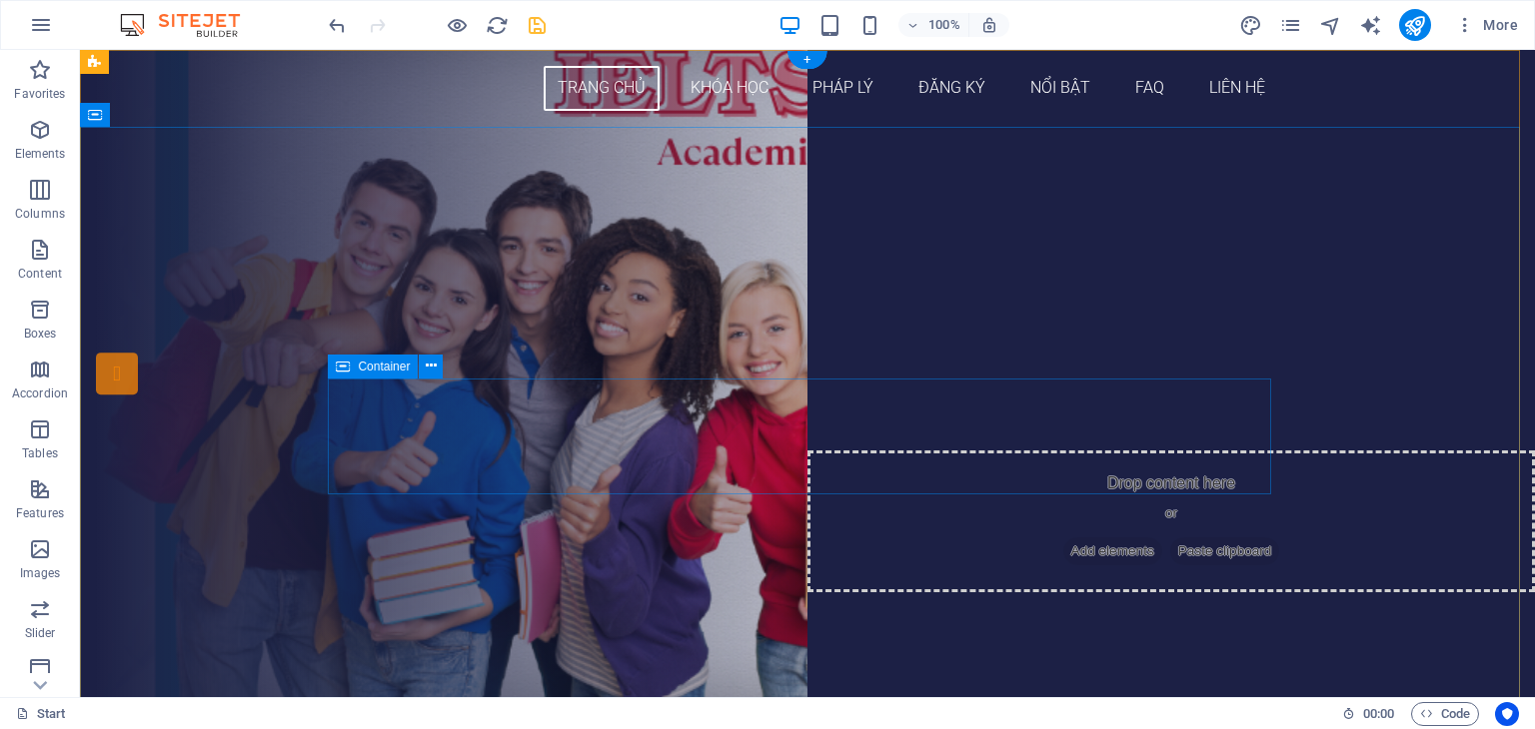
click at [1121, 436] on div "Drop content here or Add elements Paste clipboard" at bounding box center [807, 439] width 943 height 118
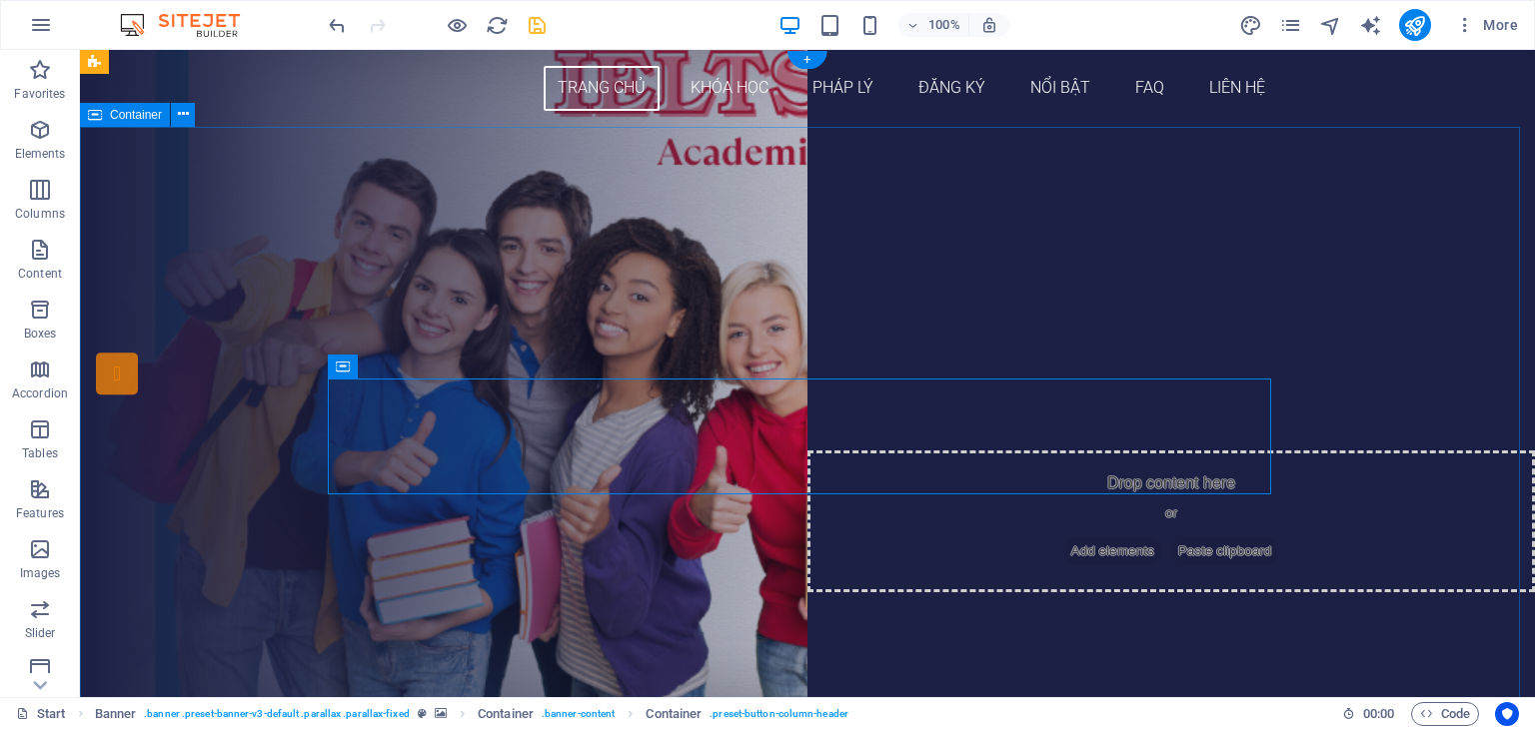
click at [1421, 275] on div "Drop content here or Add elements Paste clipboard Drop content here or Add elem…" at bounding box center [807, 416] width 1455 height 579
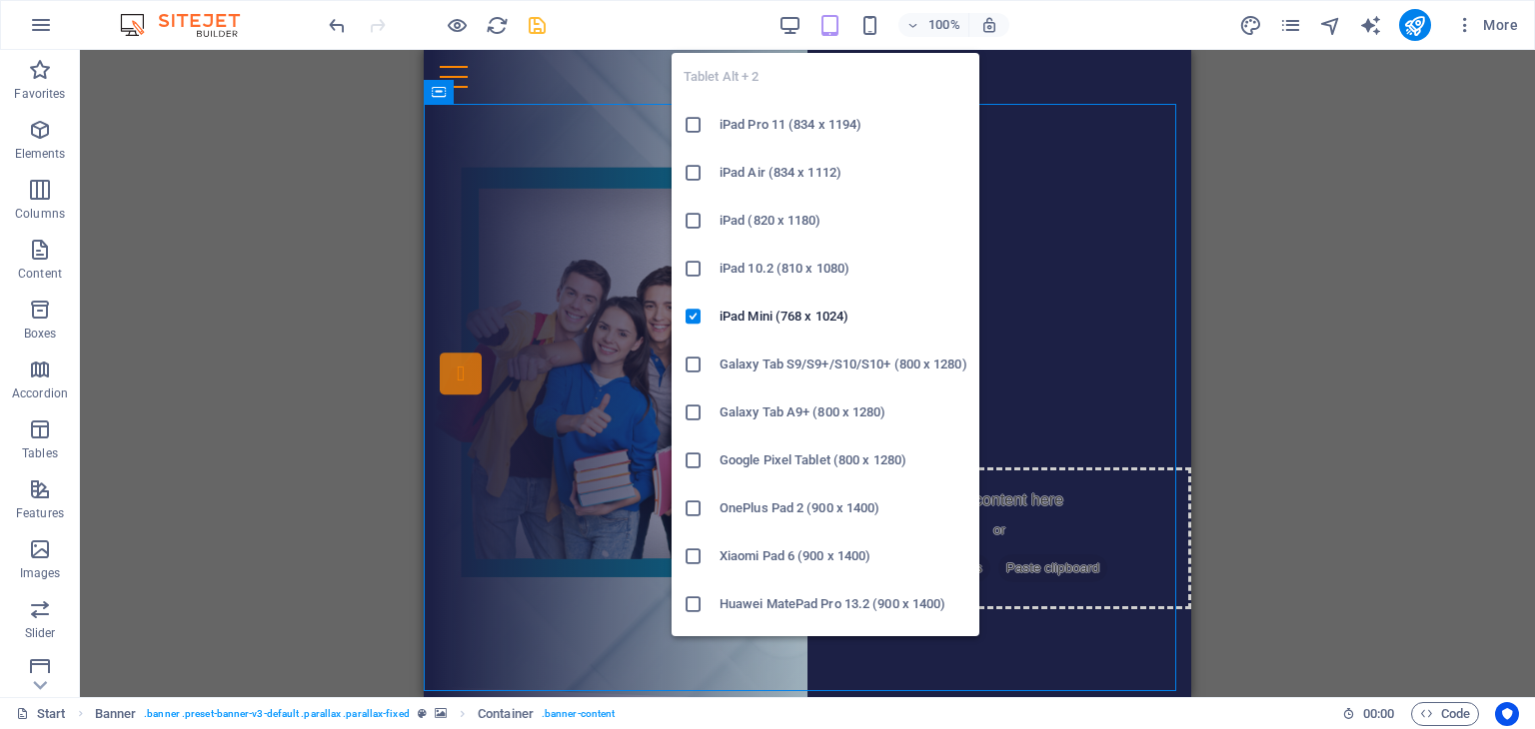
click at [1267, 199] on div "Drag here to replace the existing content. Press “Ctrl” if you want to create a…" at bounding box center [807, 373] width 1455 height 647
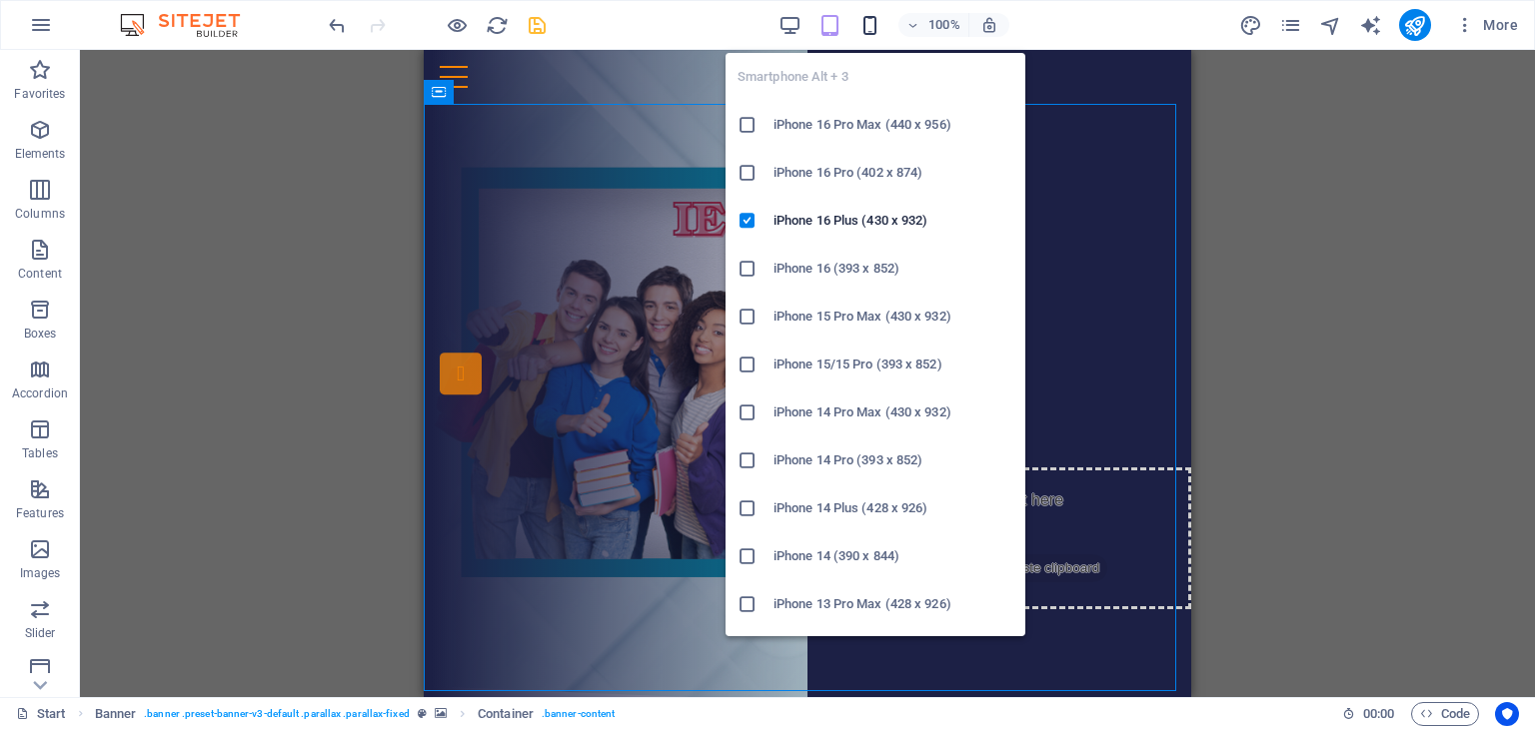
click at [858, 33] on icon "button" at bounding box center [869, 25] width 23 height 23
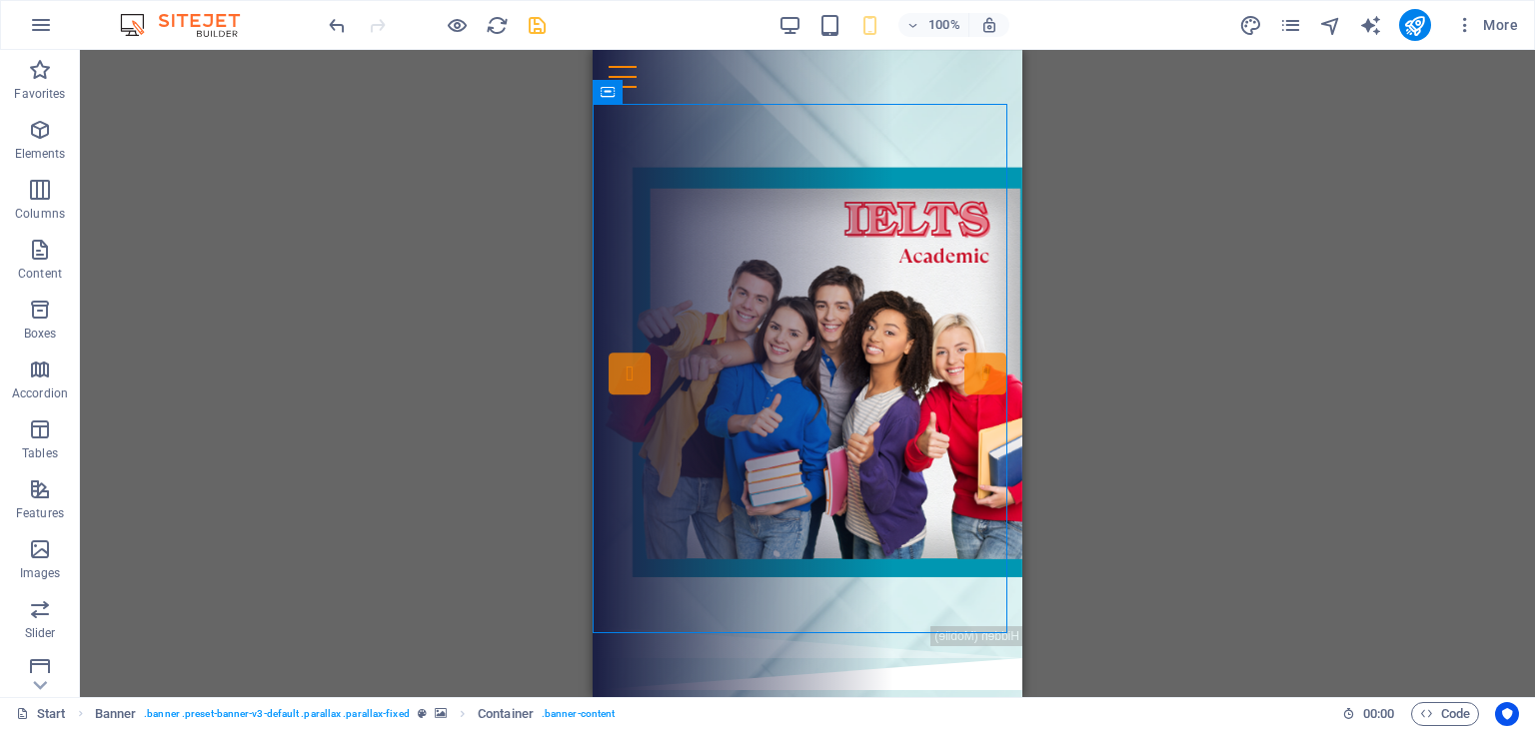
click at [1340, 217] on div "Drag here to replace the existing content. Press “Ctrl” if you want to create a…" at bounding box center [807, 373] width 1455 height 647
click at [535, 36] on icon "save" at bounding box center [537, 25] width 23 height 23
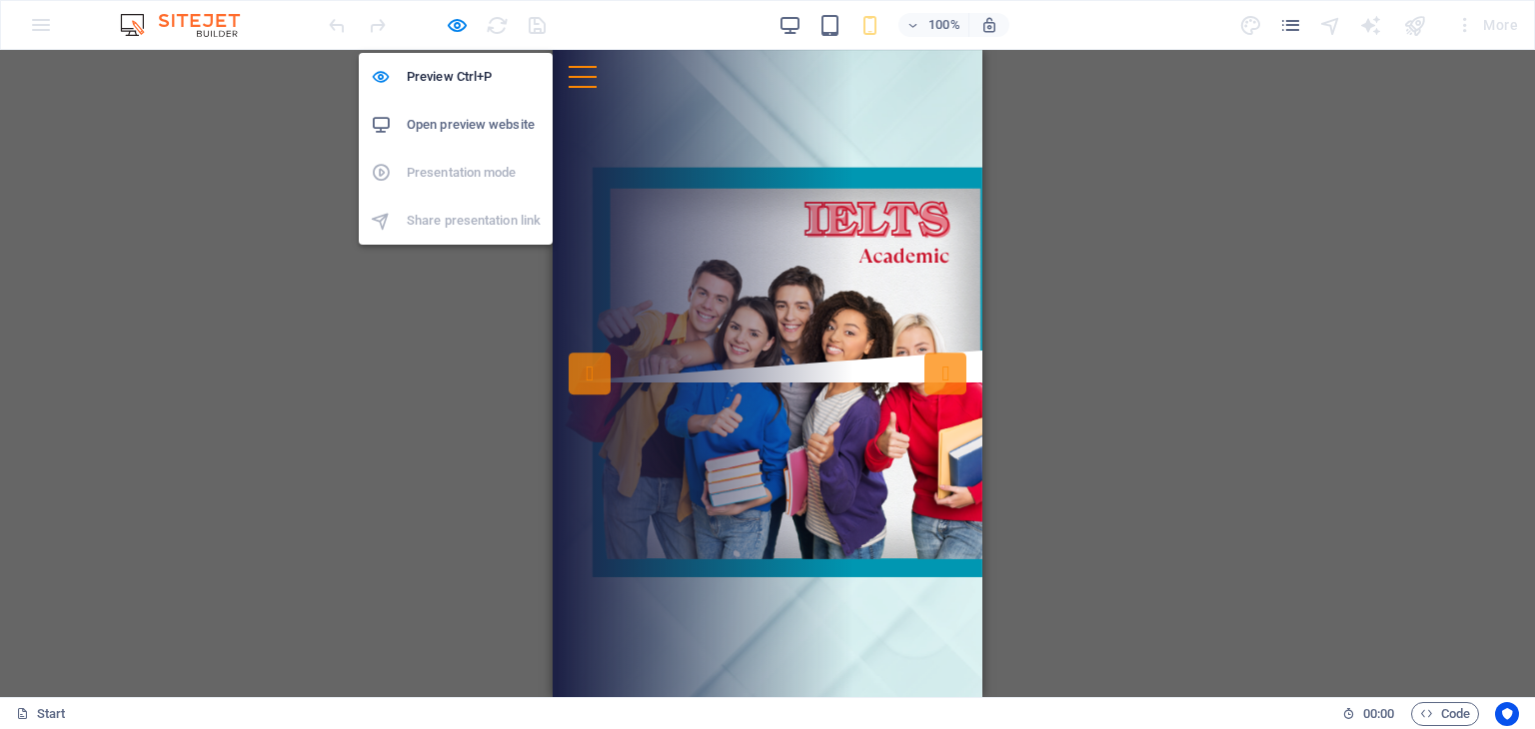
click at [467, 122] on h6 "Open preview website" at bounding box center [474, 125] width 134 height 24
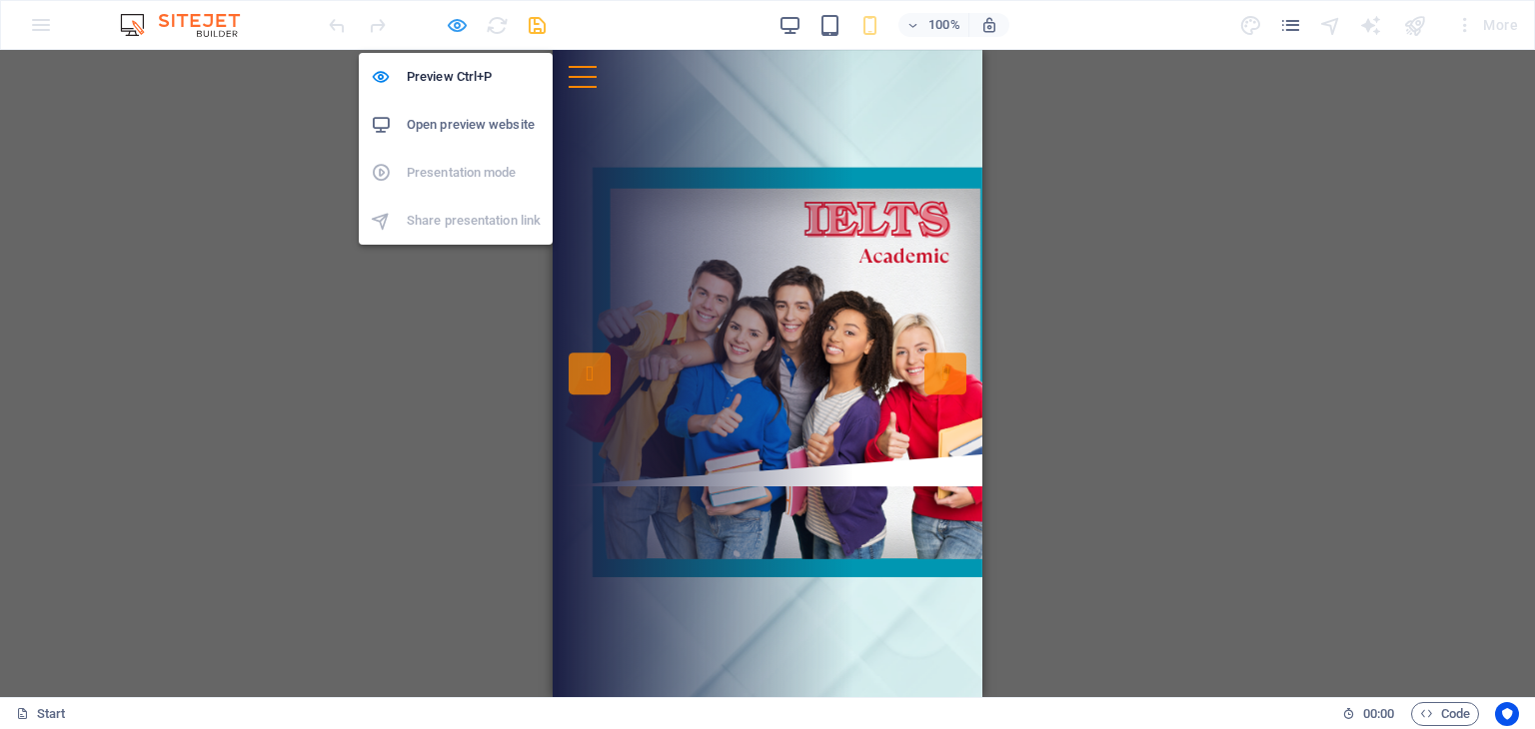
click at [0, 0] on icon "button" at bounding box center [0, 0] width 0 height 0
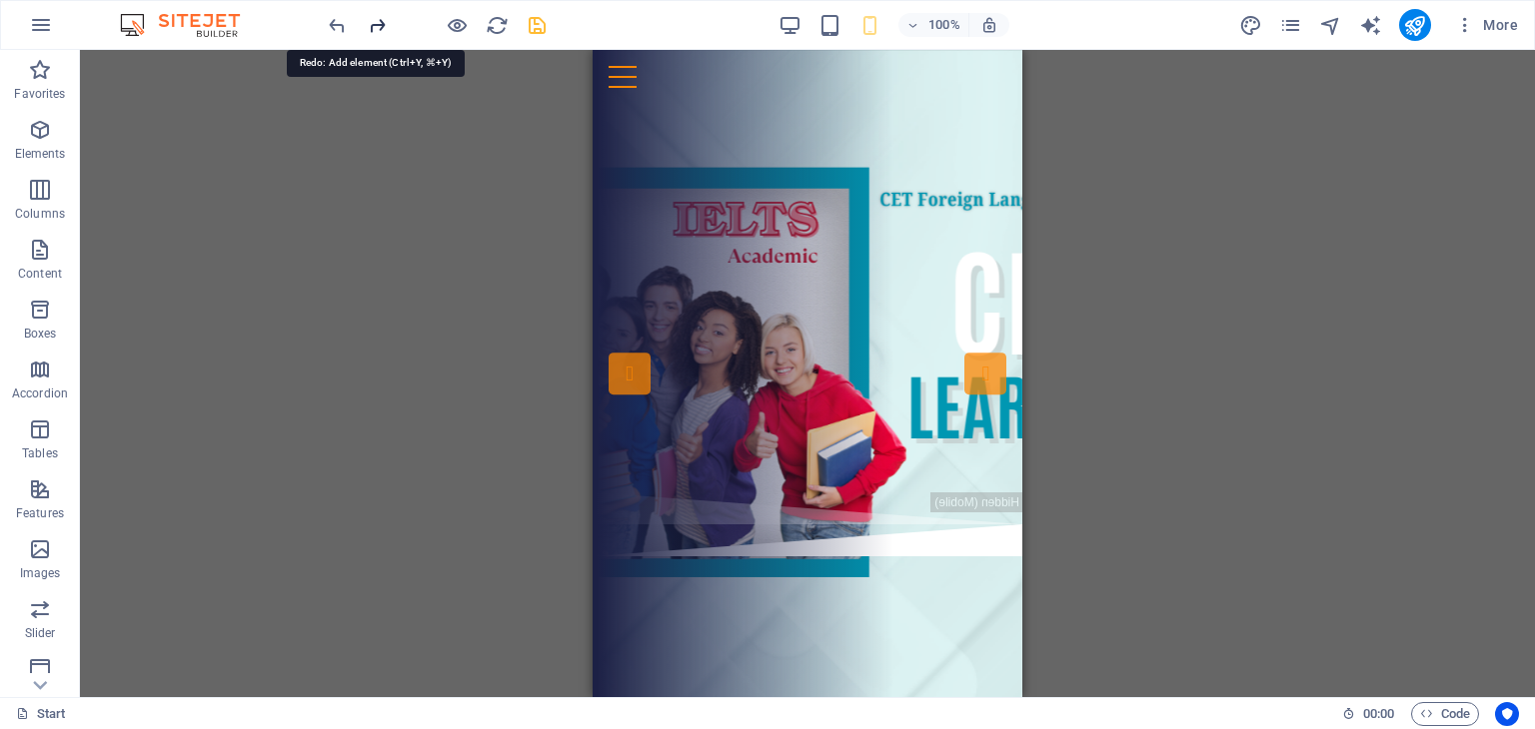
drag, startPoint x: 3, startPoint y: 49, endPoint x: 1219, endPoint y: 246, distance: 1231.8
click at [1219, 246] on div "Drag here to replace the existing content. Press “Ctrl” if you want to create a…" at bounding box center [807, 373] width 1455 height 647
click at [1048, 173] on div "Drag here to replace the existing content. Press “Ctrl” if you want to create a…" at bounding box center [807, 373] width 1455 height 647
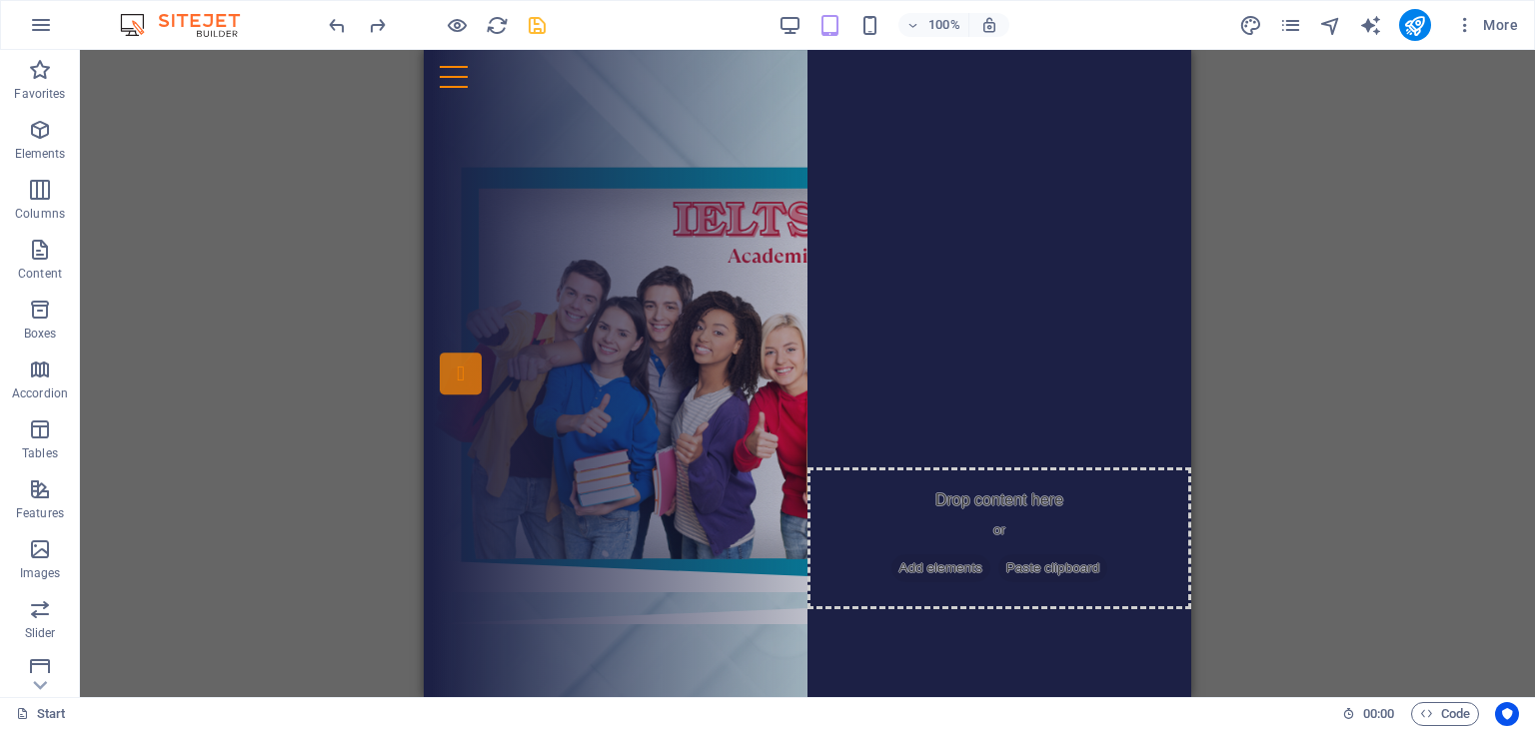
click at [1277, 345] on div "Drag here to replace the existing content. Press “Ctrl” if you want to create a…" at bounding box center [807, 373] width 1455 height 647
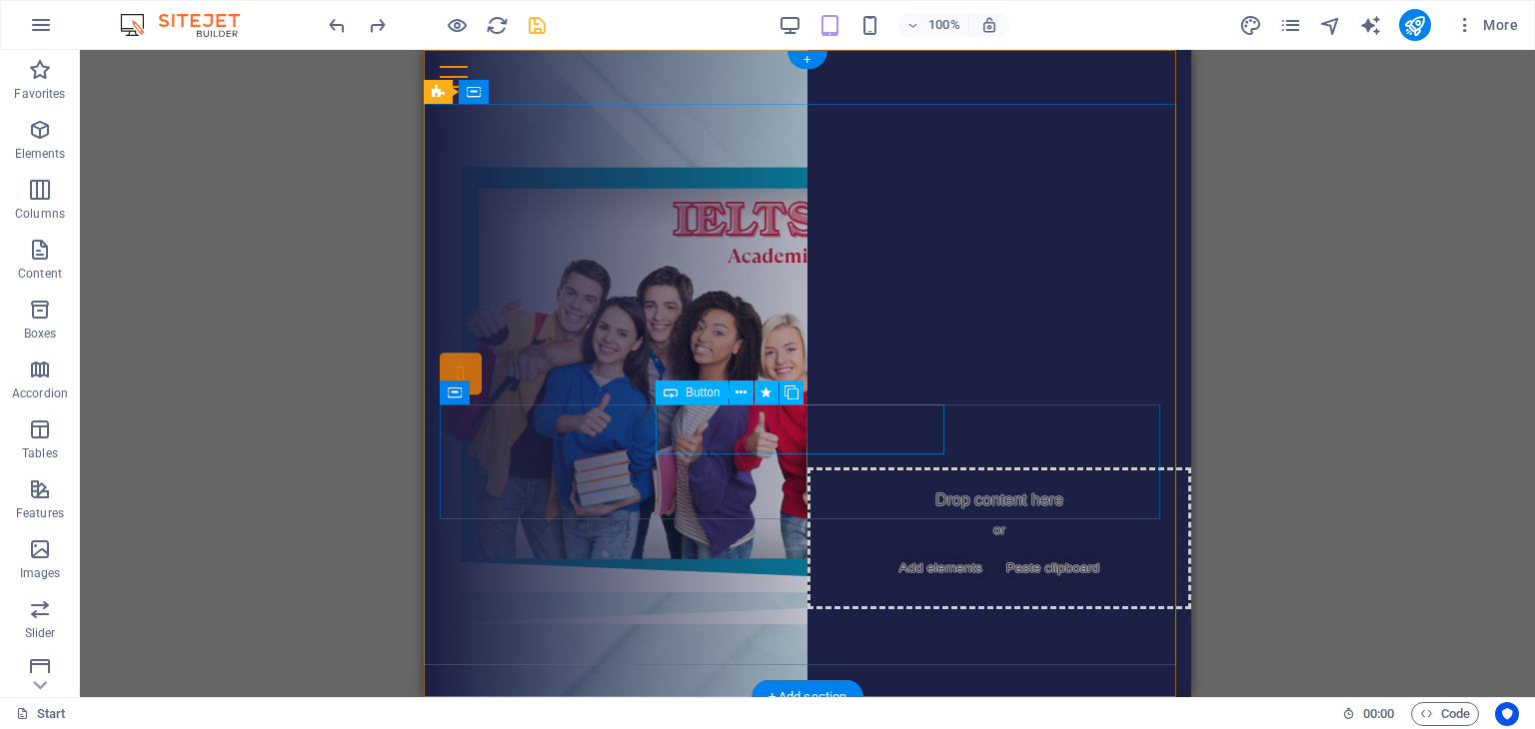
click at [695, 407] on div "THÔNG TIN CÁC KHÓA HỌC IELTS" at bounding box center [811, 382] width 743 height 50
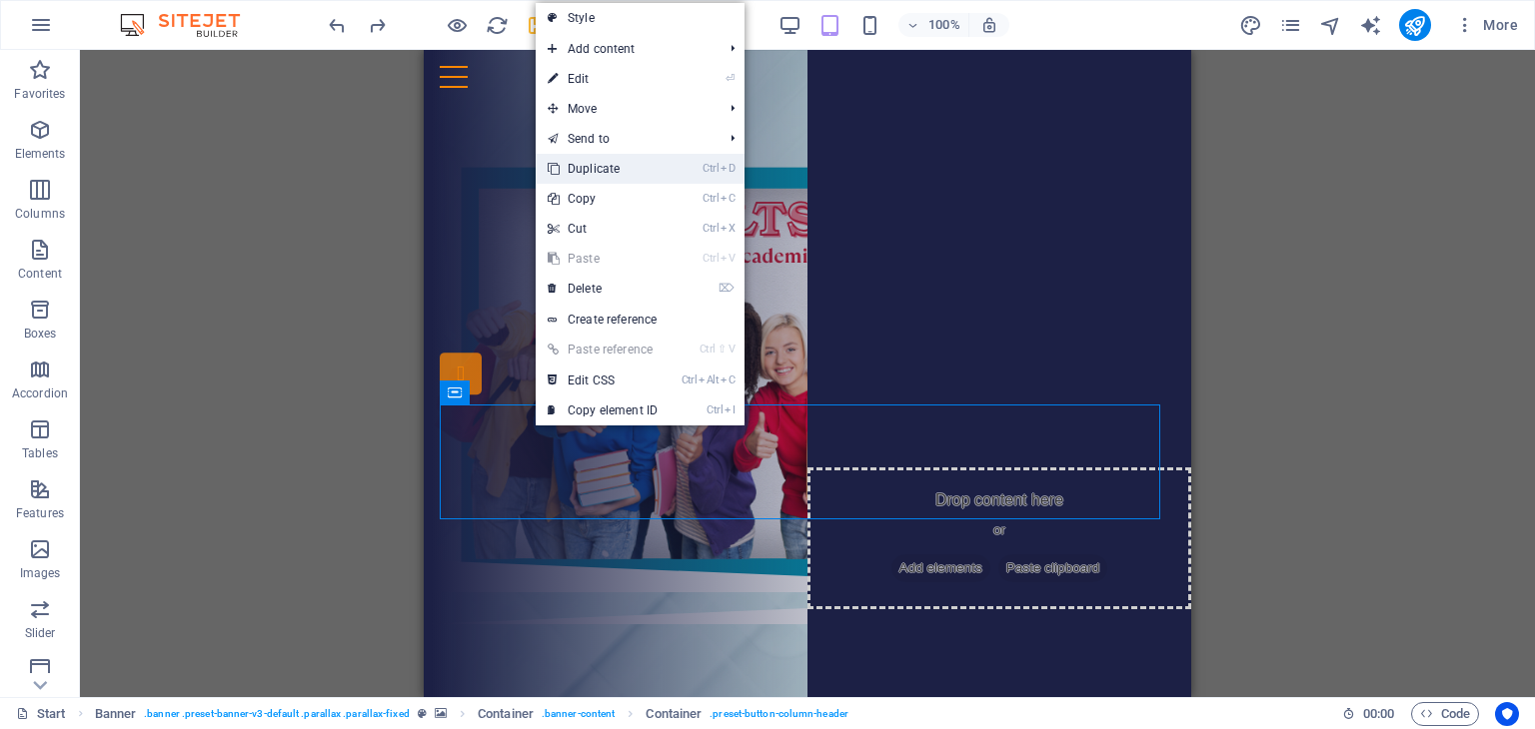
click at [600, 164] on link "Ctrl D Duplicate" at bounding box center [603, 169] width 134 height 30
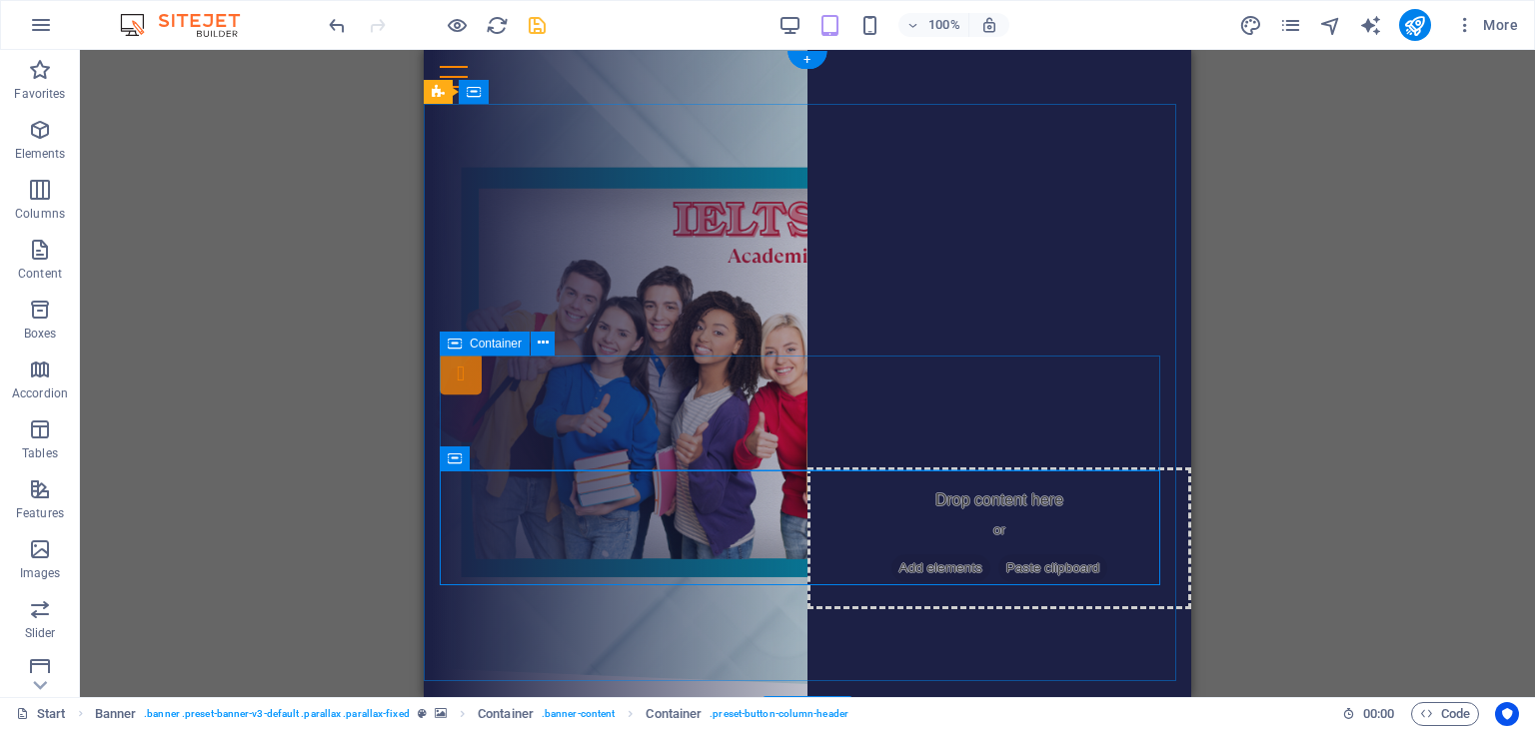
click at [919, 419] on div "THÔNG TIN CÁC [PERSON_NAME] HỌC IELTS ĐĂNG KÝ NGAY" at bounding box center [807, 411] width 735 height 108
click at [854, 393] on div "THÔNG TIN CÁC KHÓA HỌC IELTS" at bounding box center [811, 382] width 743 height 50
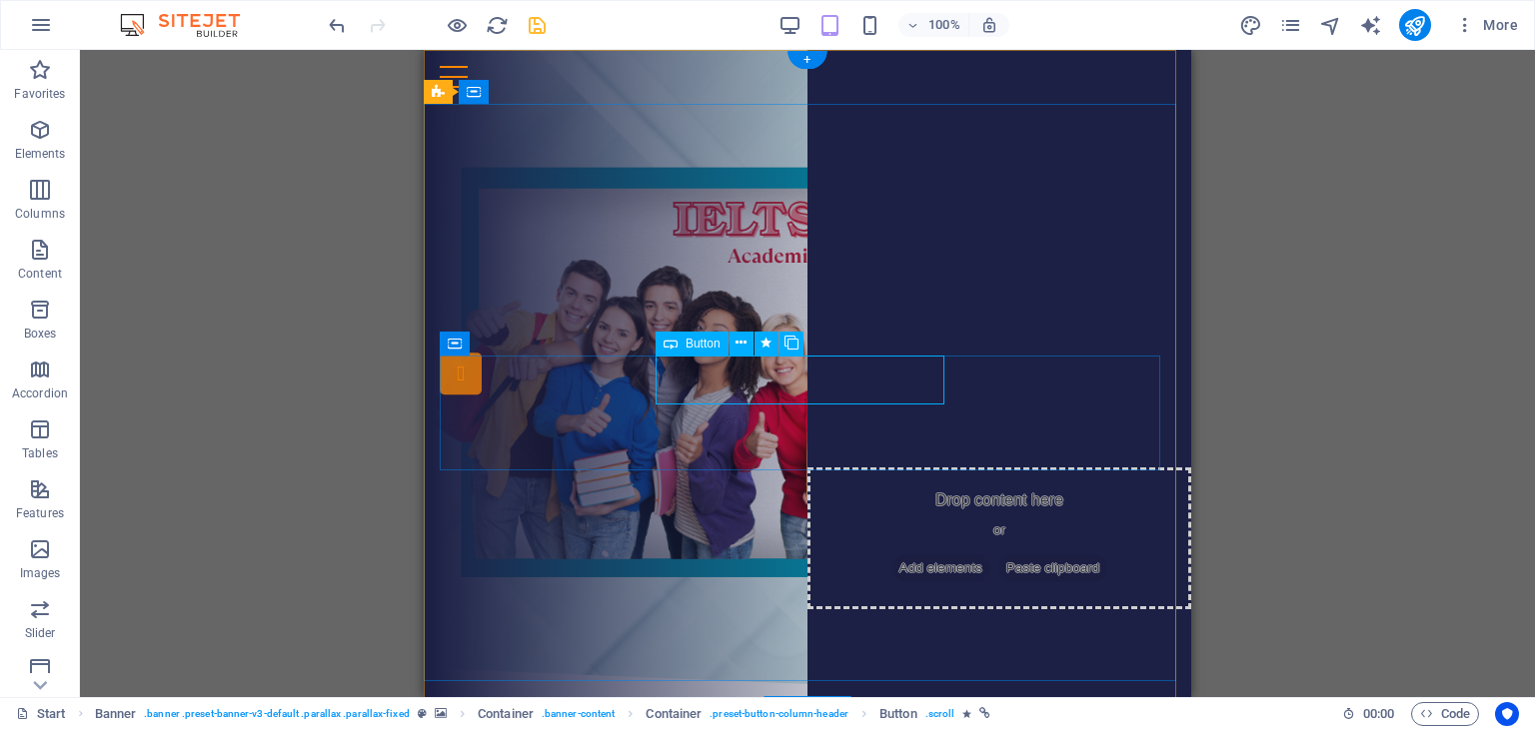
click at [746, 361] on div "THÔNG TIN CÁC KHÓA HỌC IELTS" at bounding box center [811, 382] width 743 height 50
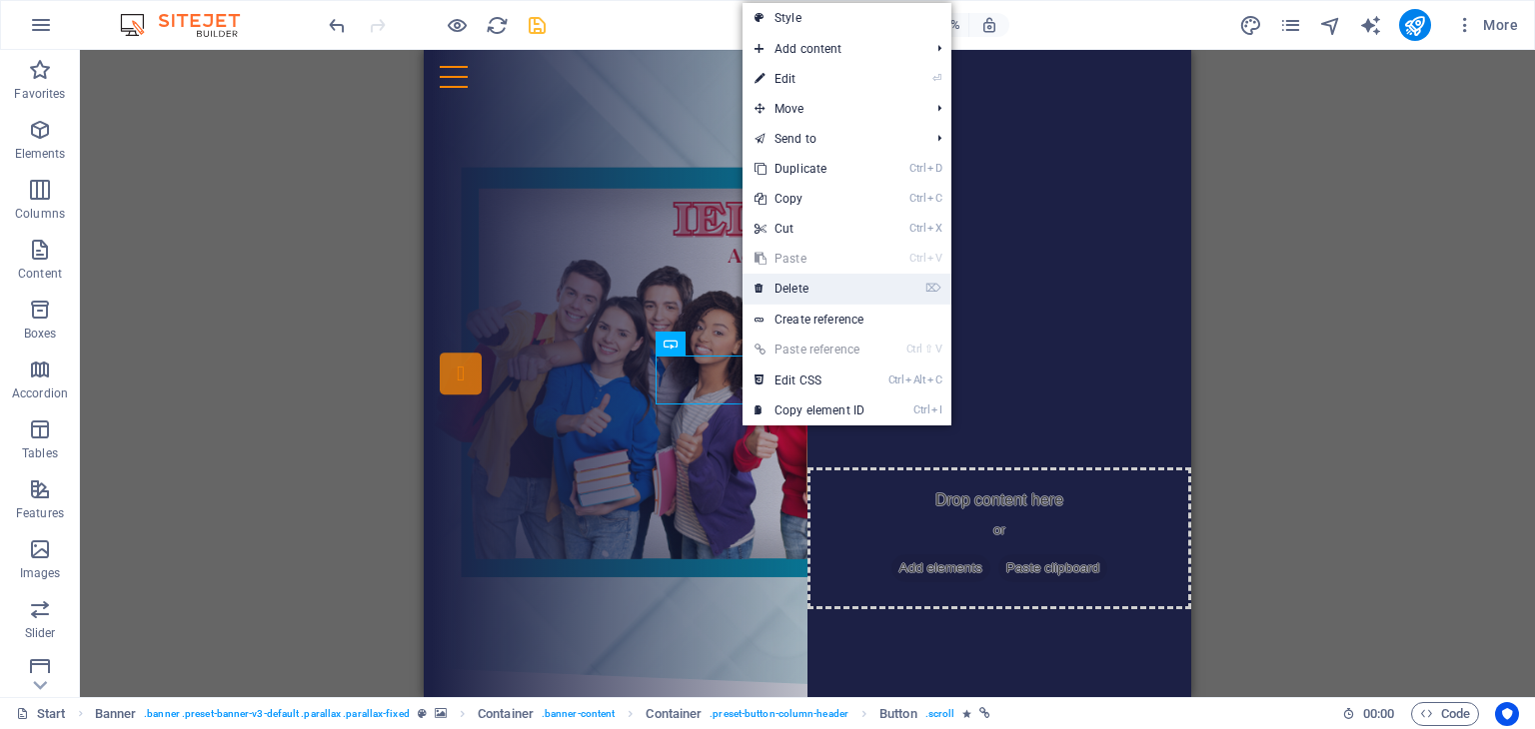
click at [793, 285] on link "⌦ Delete" at bounding box center [809, 289] width 134 height 30
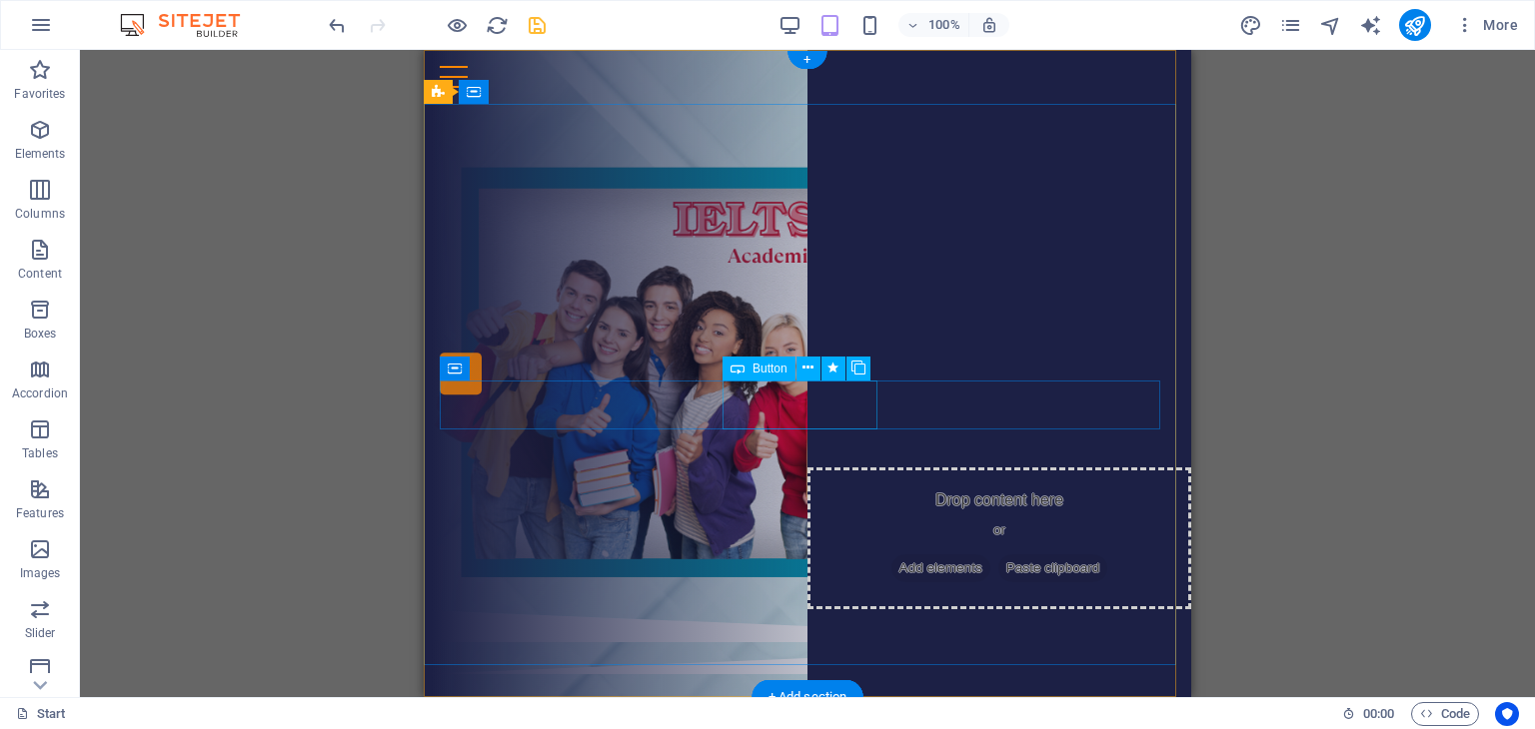
click at [755, 407] on div "ĐĂNG KÝ NGAY" at bounding box center [811, 382] width 743 height 50
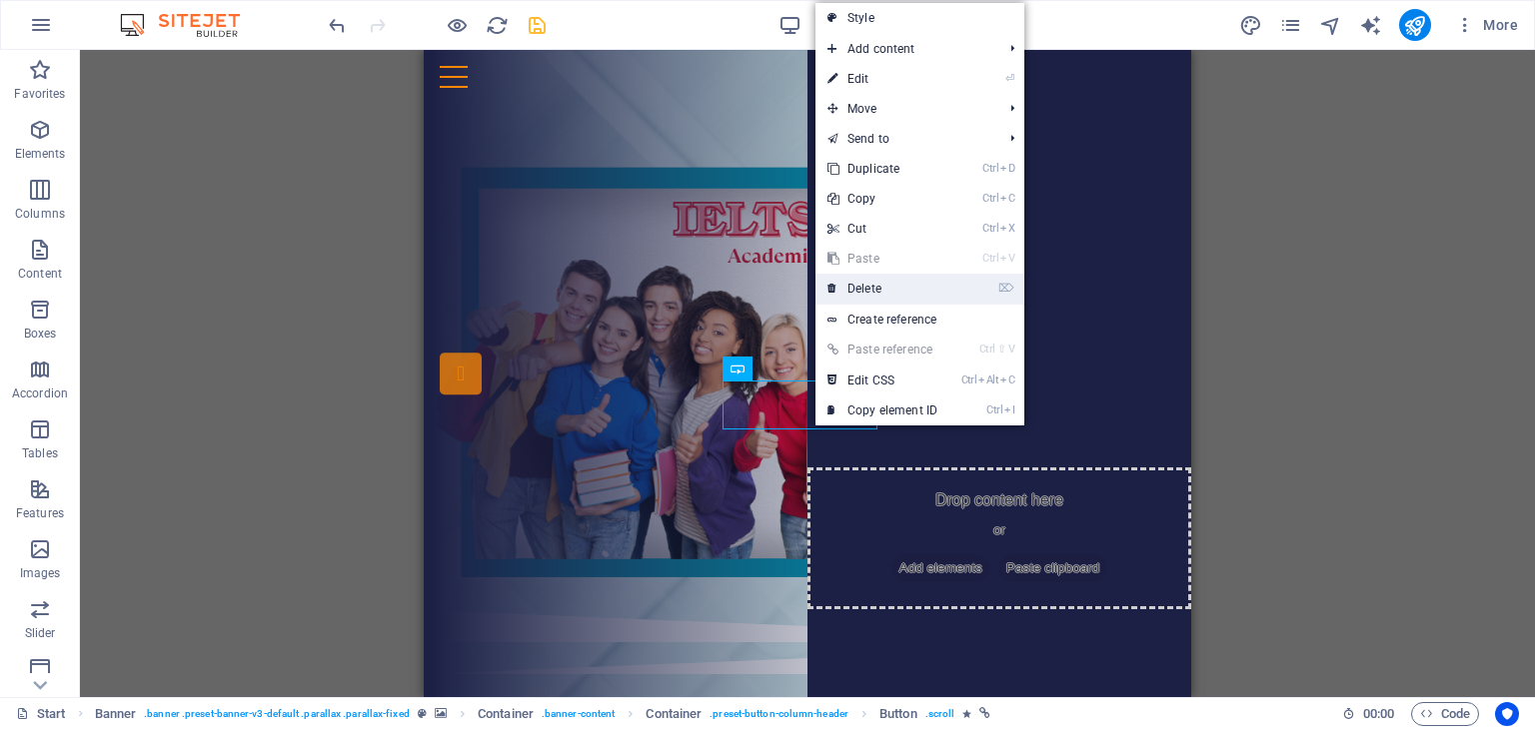
click at [854, 282] on link "⌦ Delete" at bounding box center [882, 289] width 134 height 30
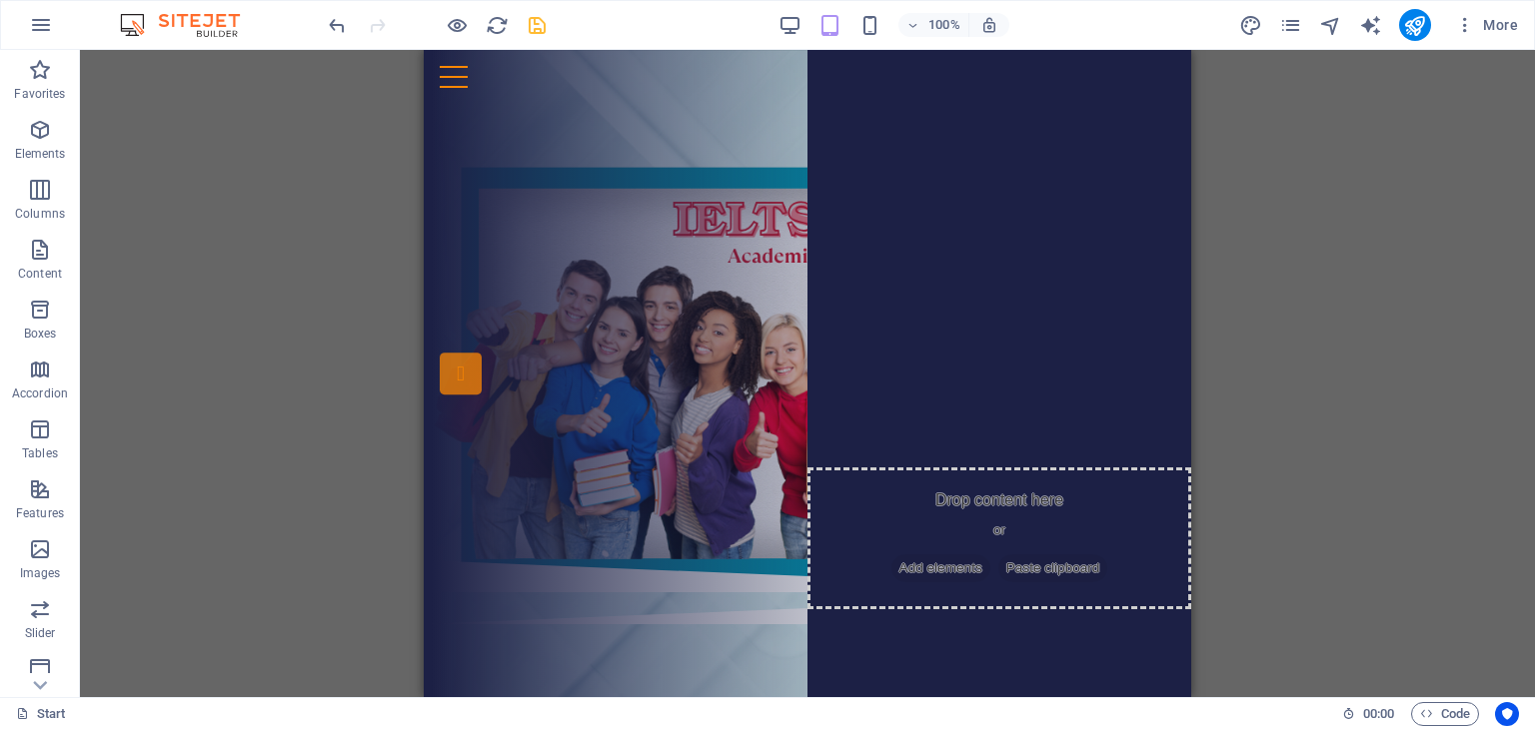
click at [1292, 374] on div "Drag here to replace the existing content. Press “Ctrl” if you want to create a…" at bounding box center [807, 373] width 1455 height 647
drag, startPoint x: 897, startPoint y: 580, endPoint x: 927, endPoint y: 573, distance: 30.8
click at [897, 561] on div "Drop content here or Add elements Paste clipboard Drop content here or Add elem…" at bounding box center [807, 332] width 767 height 457
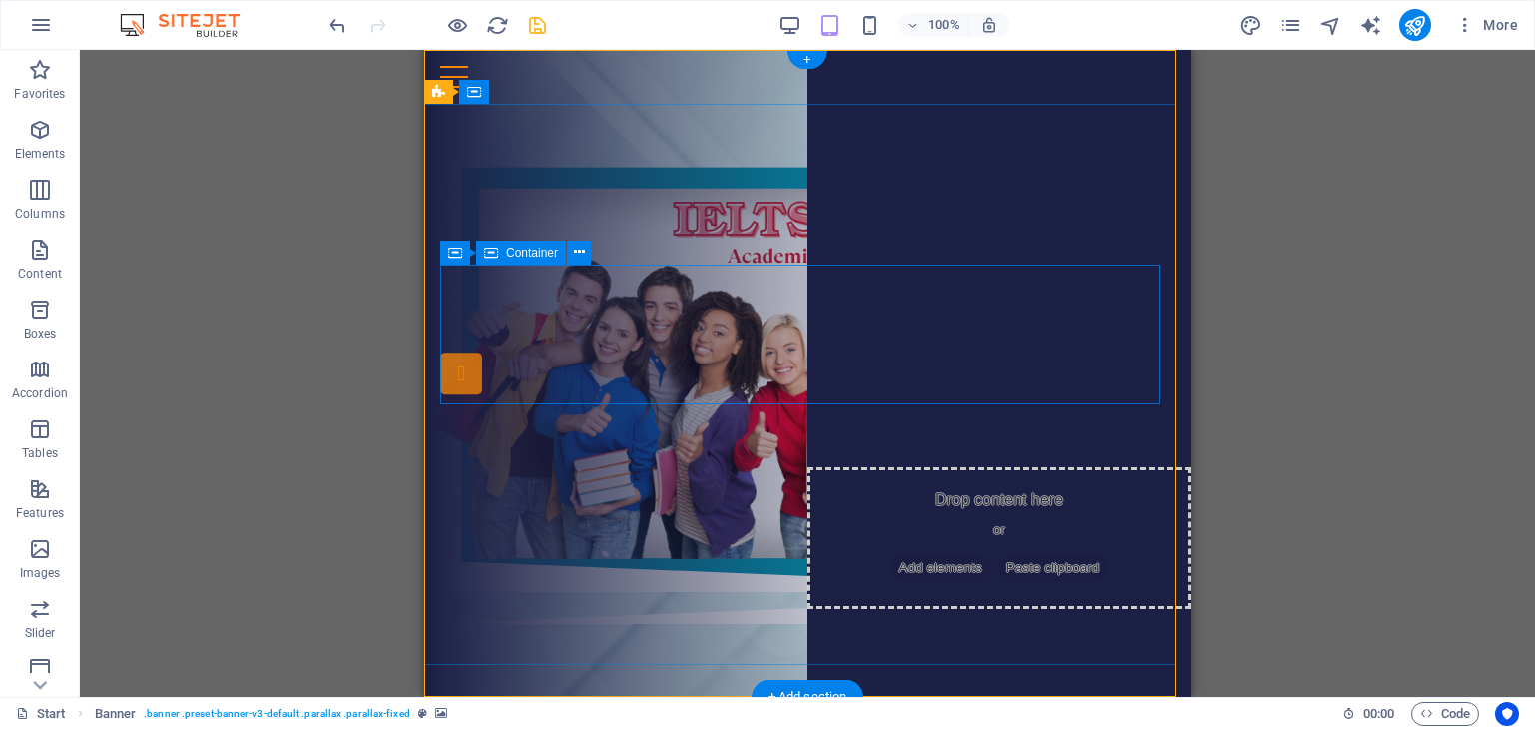
click at [967, 294] on div "Drop content here or Add elements Paste clipboard" at bounding box center [807, 286] width 735 height 142
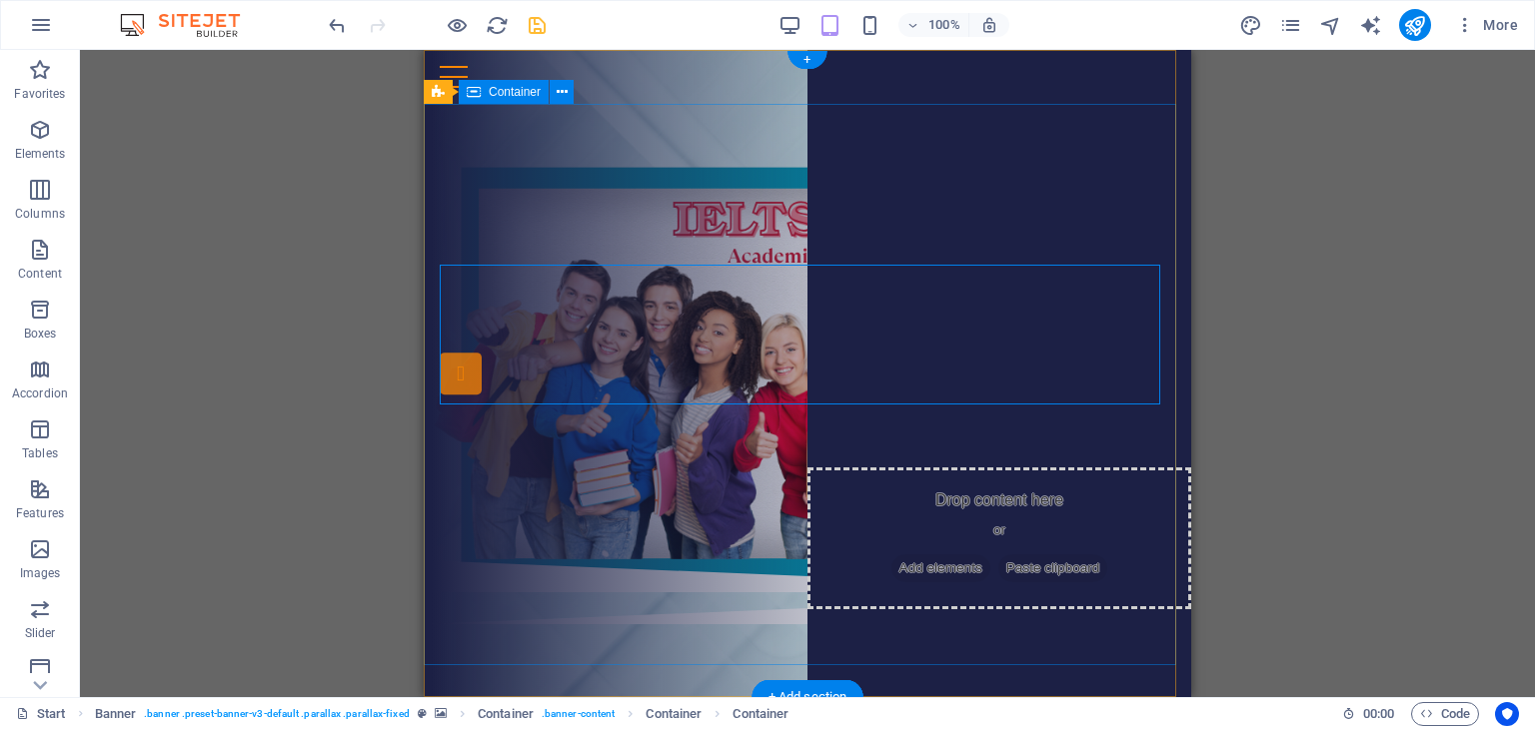
click at [851, 190] on div "Drop content here or Add elements Paste clipboard Drop content here or Add elem…" at bounding box center [807, 332] width 767 height 457
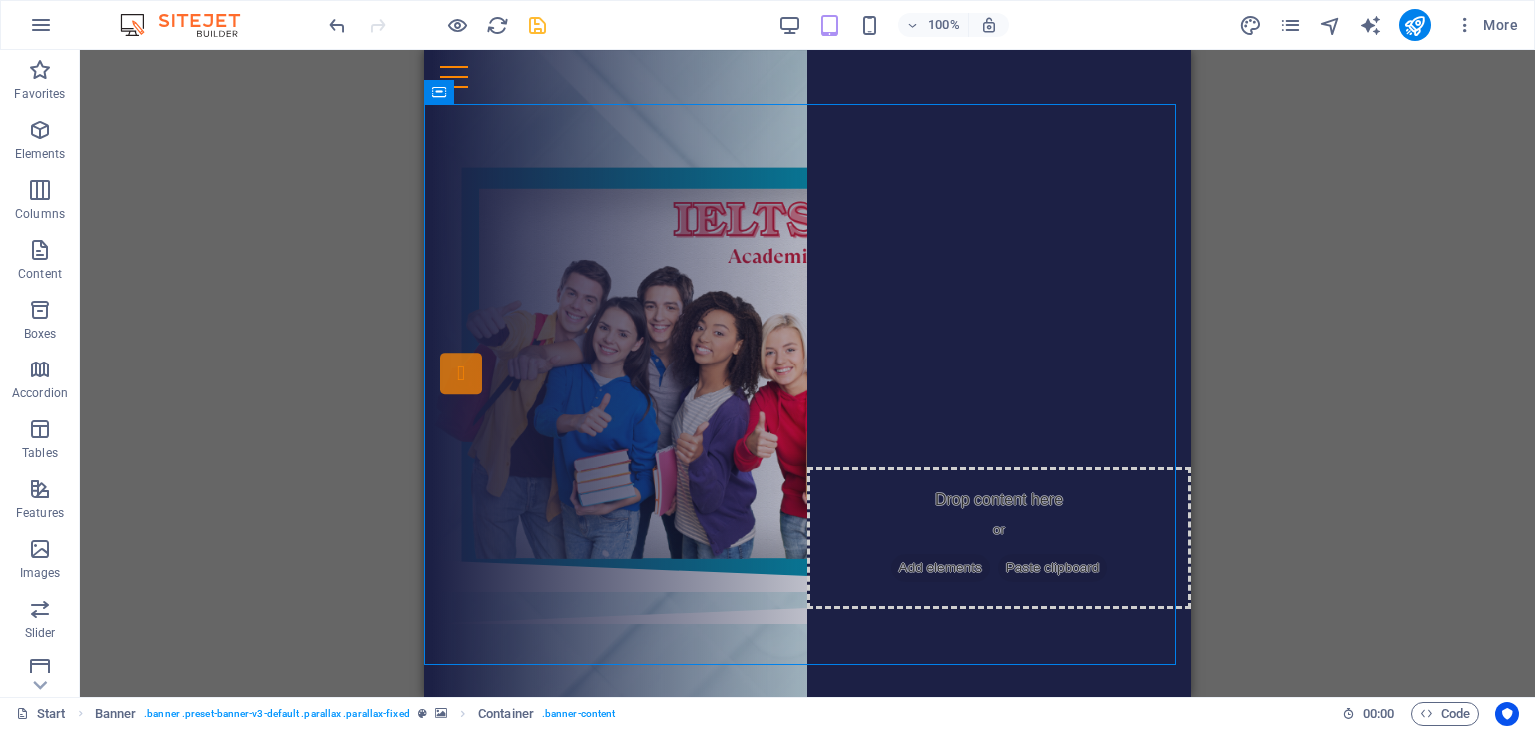
click at [1286, 425] on div "Drag here to replace the existing content. Press “Ctrl” if you want to create a…" at bounding box center [807, 373] width 1455 height 647
click at [739, 392] on icon at bounding box center [740, 393] width 11 height 21
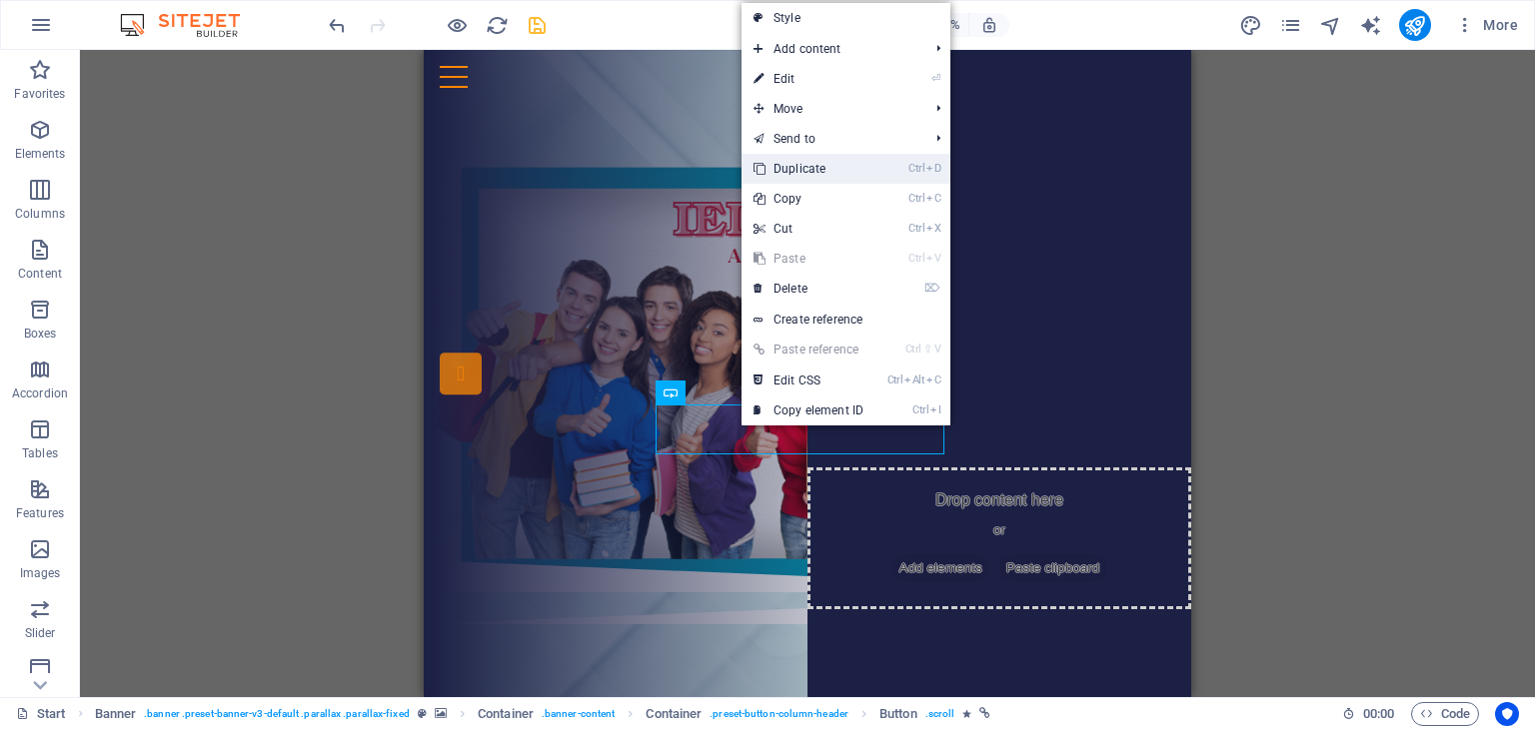
click at [816, 173] on link "Ctrl D Duplicate" at bounding box center [808, 169] width 134 height 30
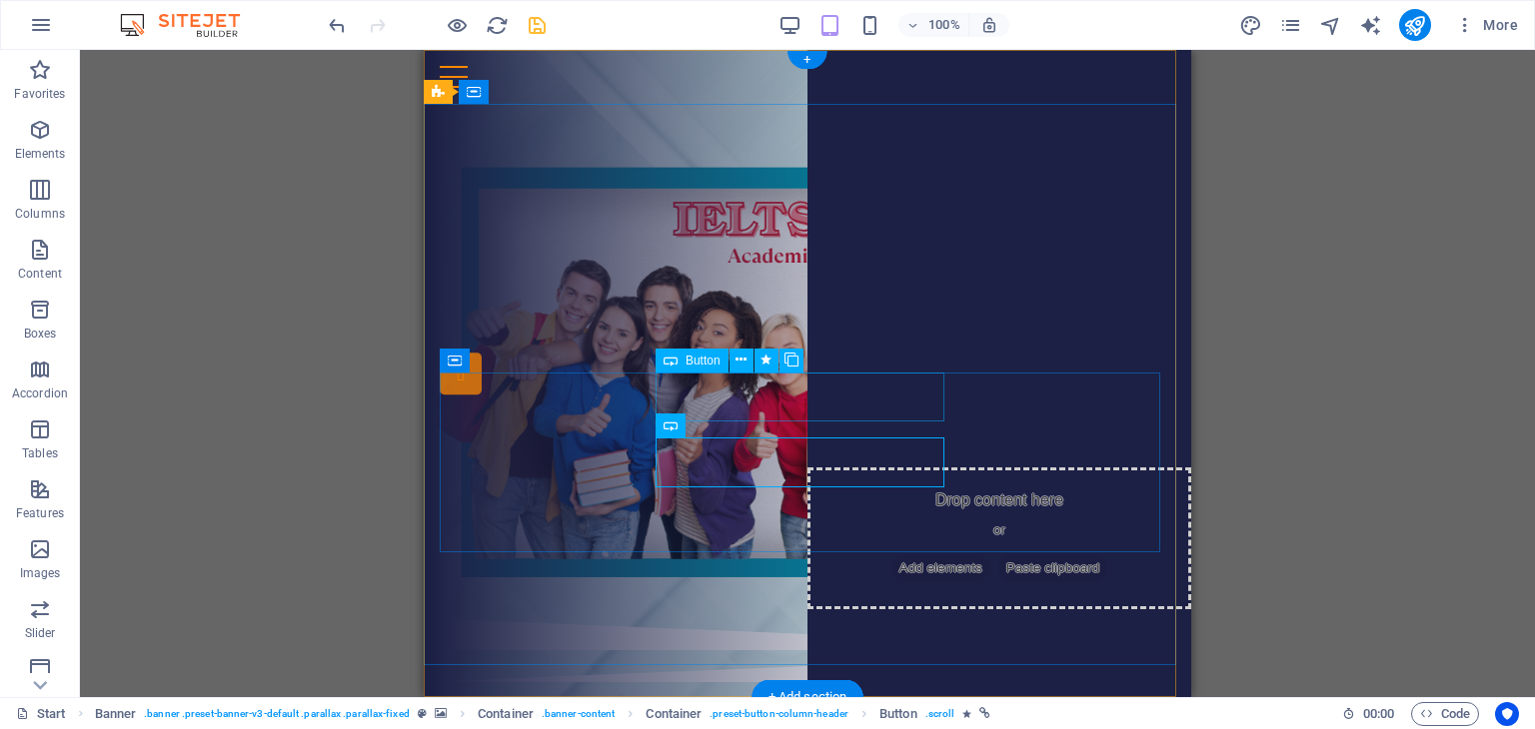
click at [878, 407] on div "THÔNG TIN CÁC KHÓA HỌC IELTS" at bounding box center [811, 382] width 743 height 50
click at [875, 401] on div "THÔNG TIN CÁC KHÓA HỌC IELTS" at bounding box center [811, 382] width 743 height 50
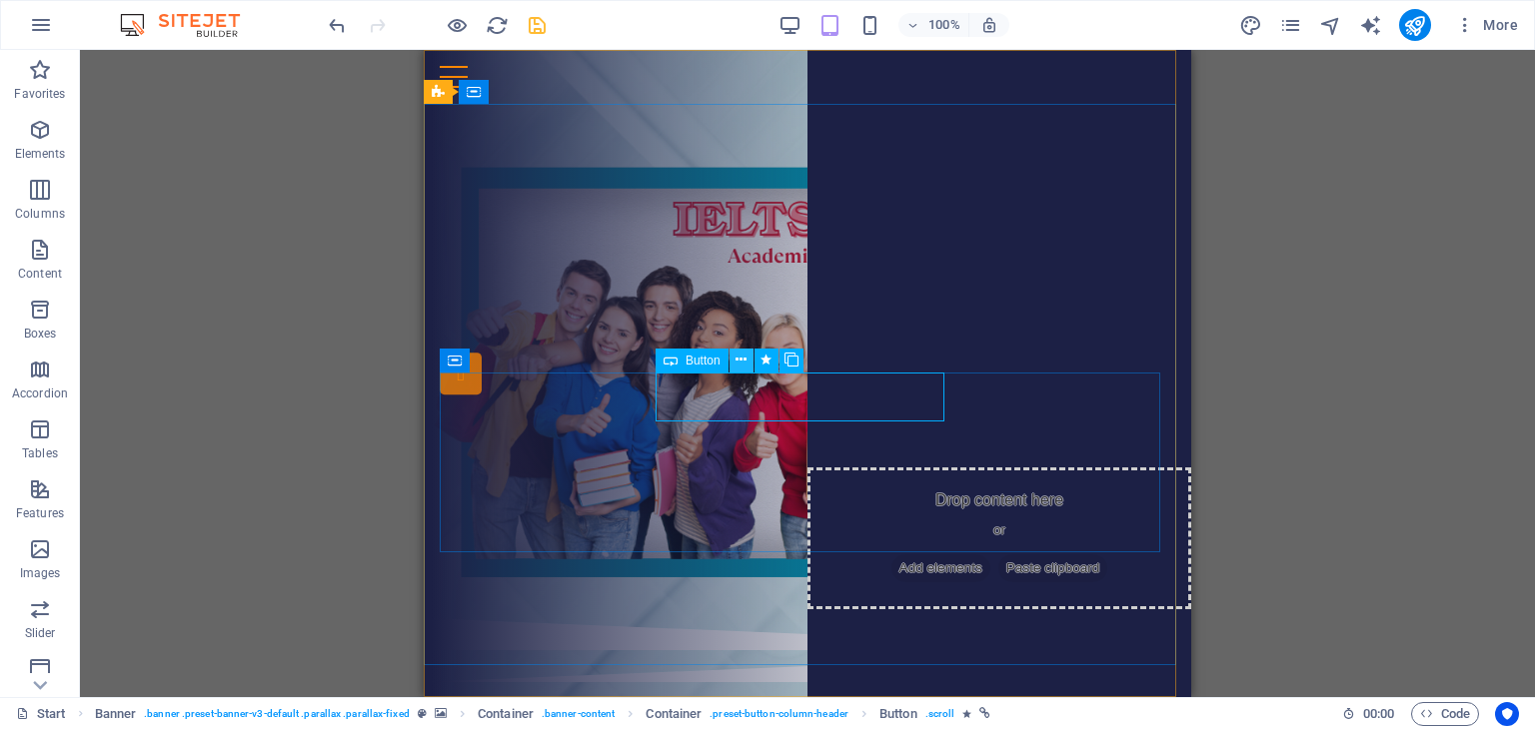
click at [741, 360] on icon at bounding box center [740, 360] width 11 height 21
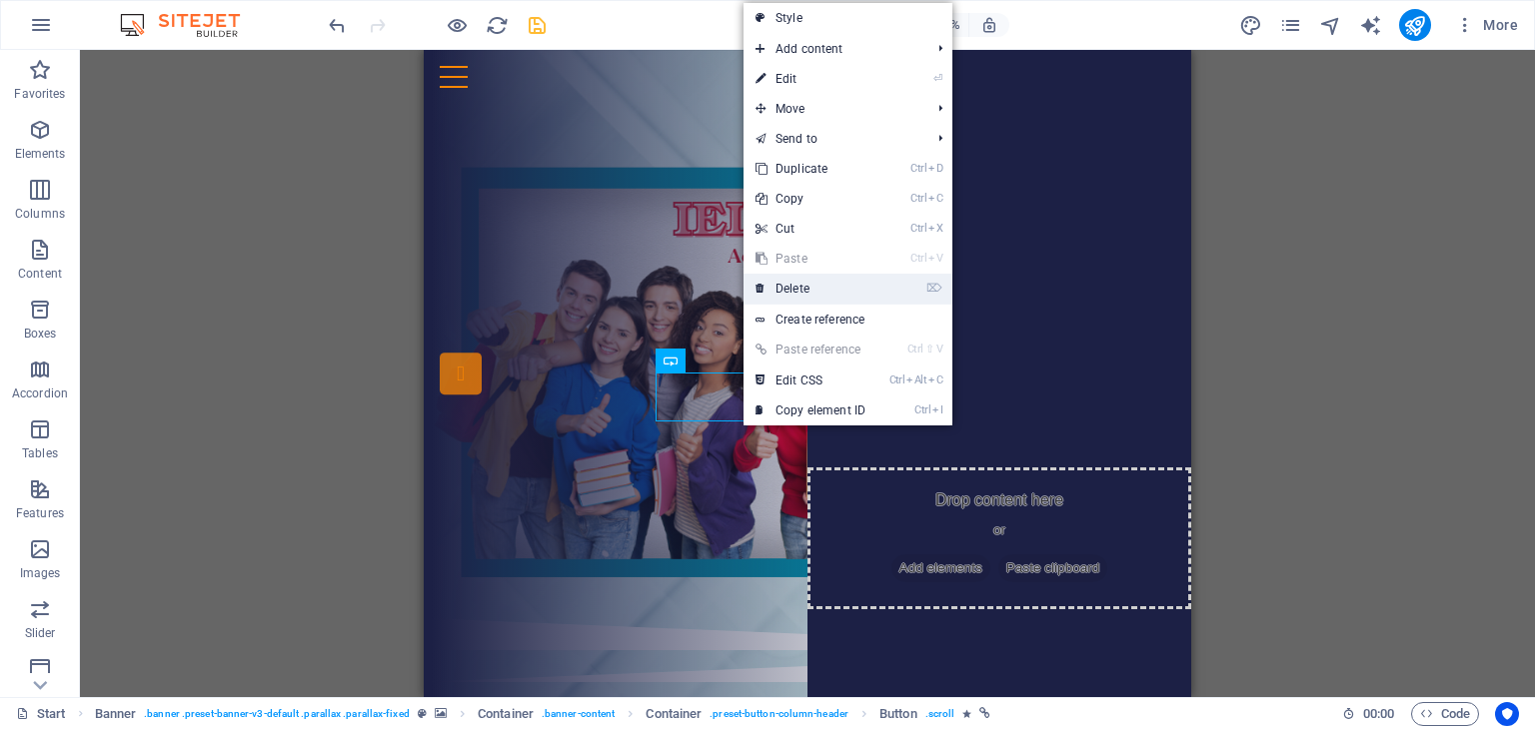
click at [812, 295] on link "⌦ Delete" at bounding box center [810, 289] width 134 height 30
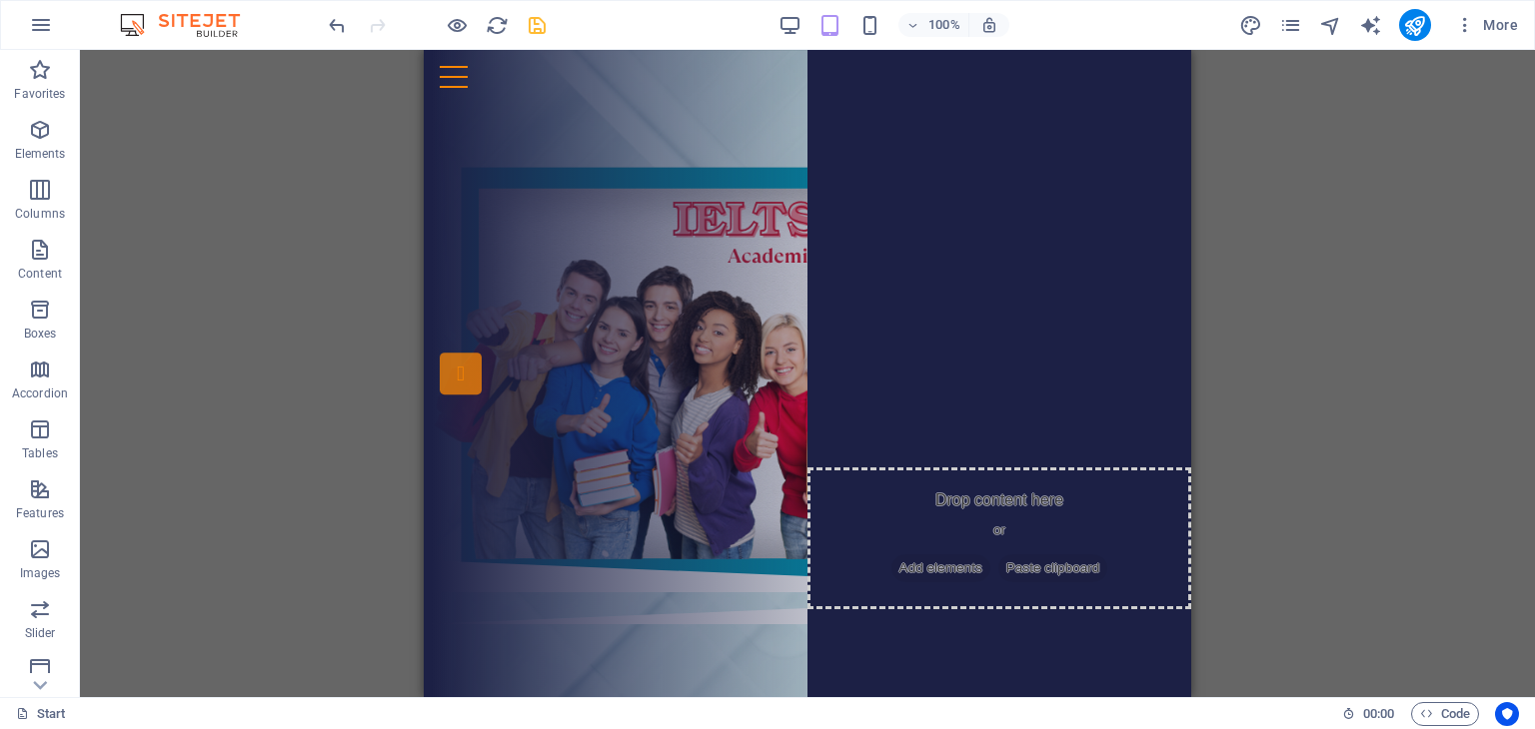
click at [1272, 415] on div "Drag here to replace the existing content. Press “Ctrl” if you want to create a…" at bounding box center [807, 373] width 1455 height 647
click at [569, 257] on button at bounding box center [579, 253] width 24 height 24
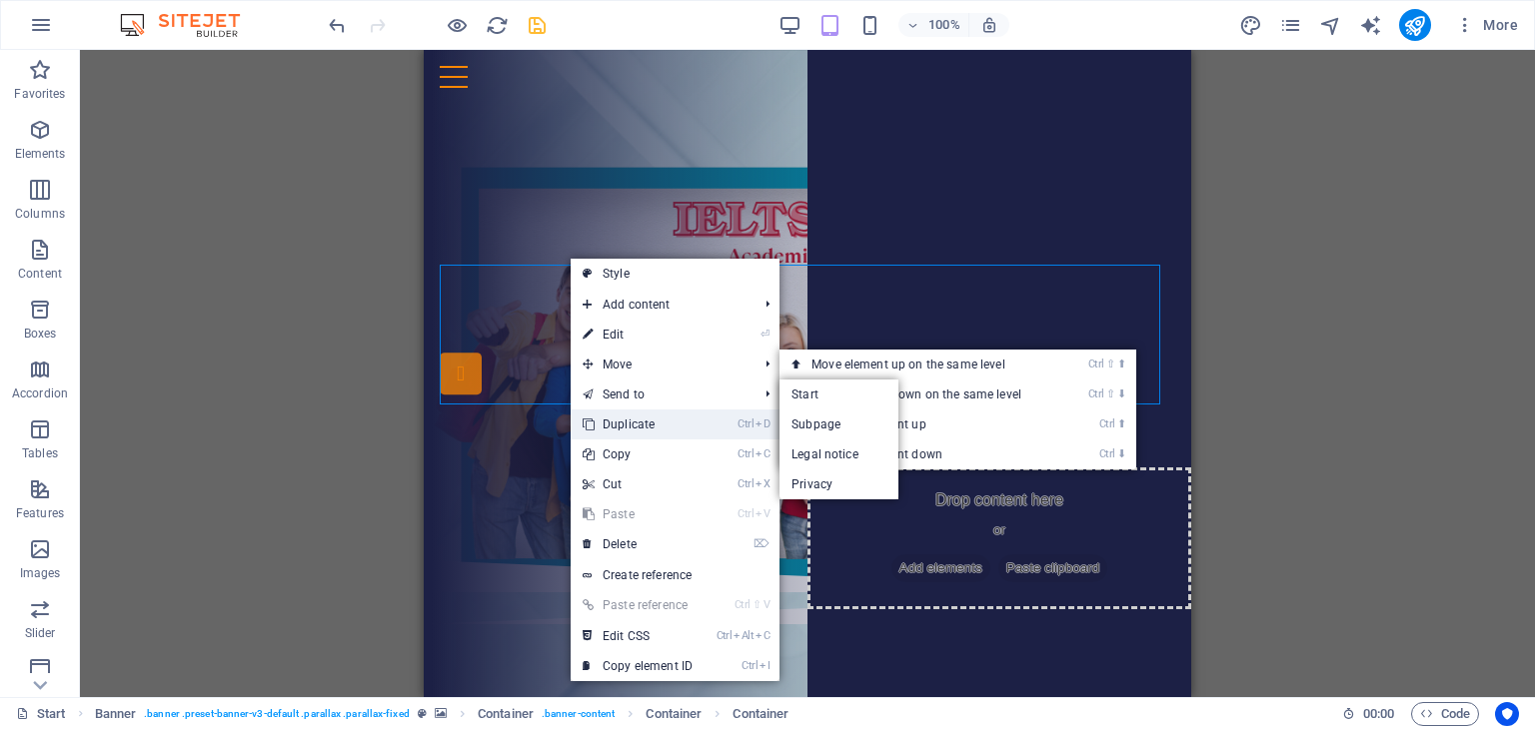
click at [623, 431] on link "Ctrl D Duplicate" at bounding box center [638, 425] width 134 height 30
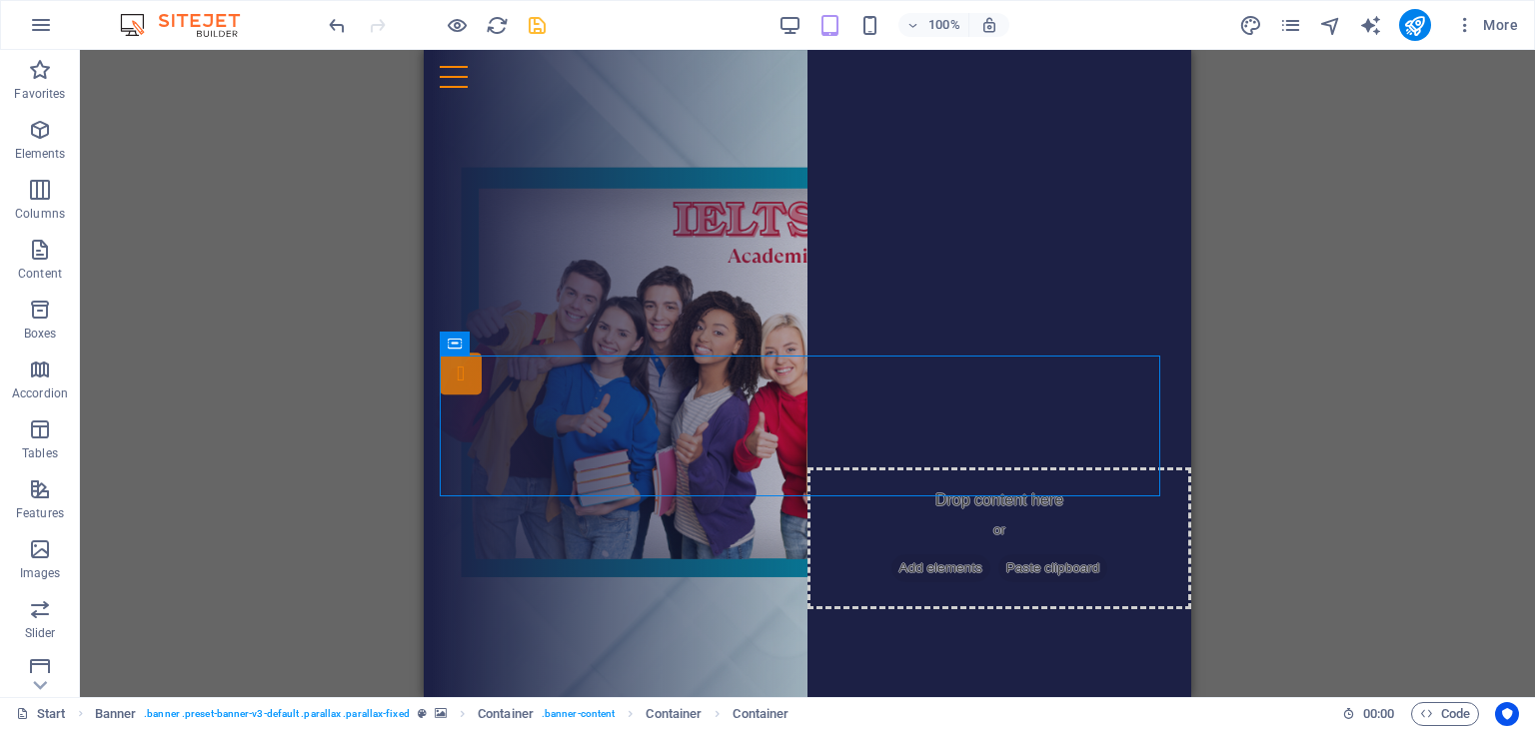
click at [1335, 401] on div "Drag here to replace the existing content. Press “Ctrl” if you want to create a…" at bounding box center [807, 373] width 1455 height 647
click at [536, 24] on icon "save" at bounding box center [537, 25] width 23 height 23
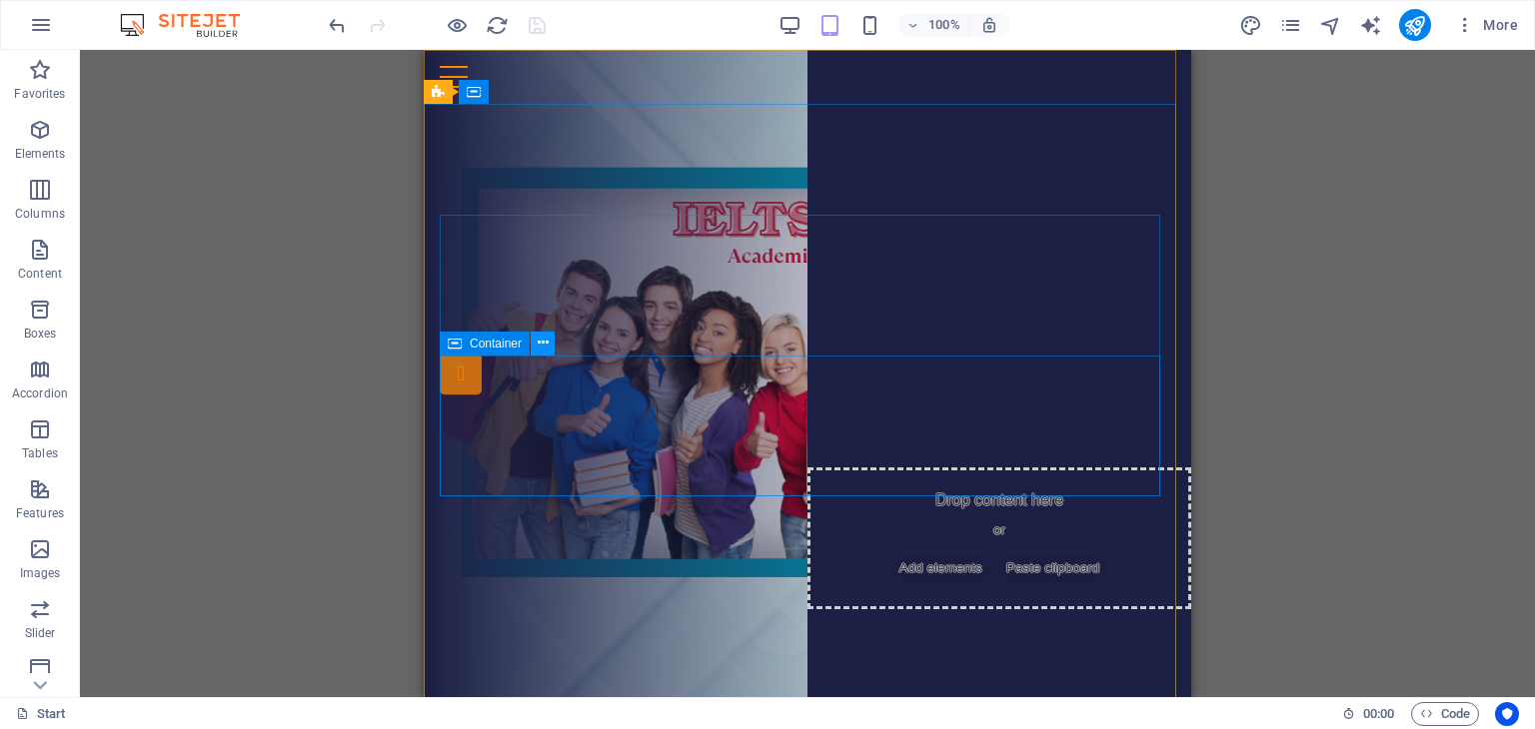
click at [544, 347] on icon at bounding box center [543, 343] width 11 height 21
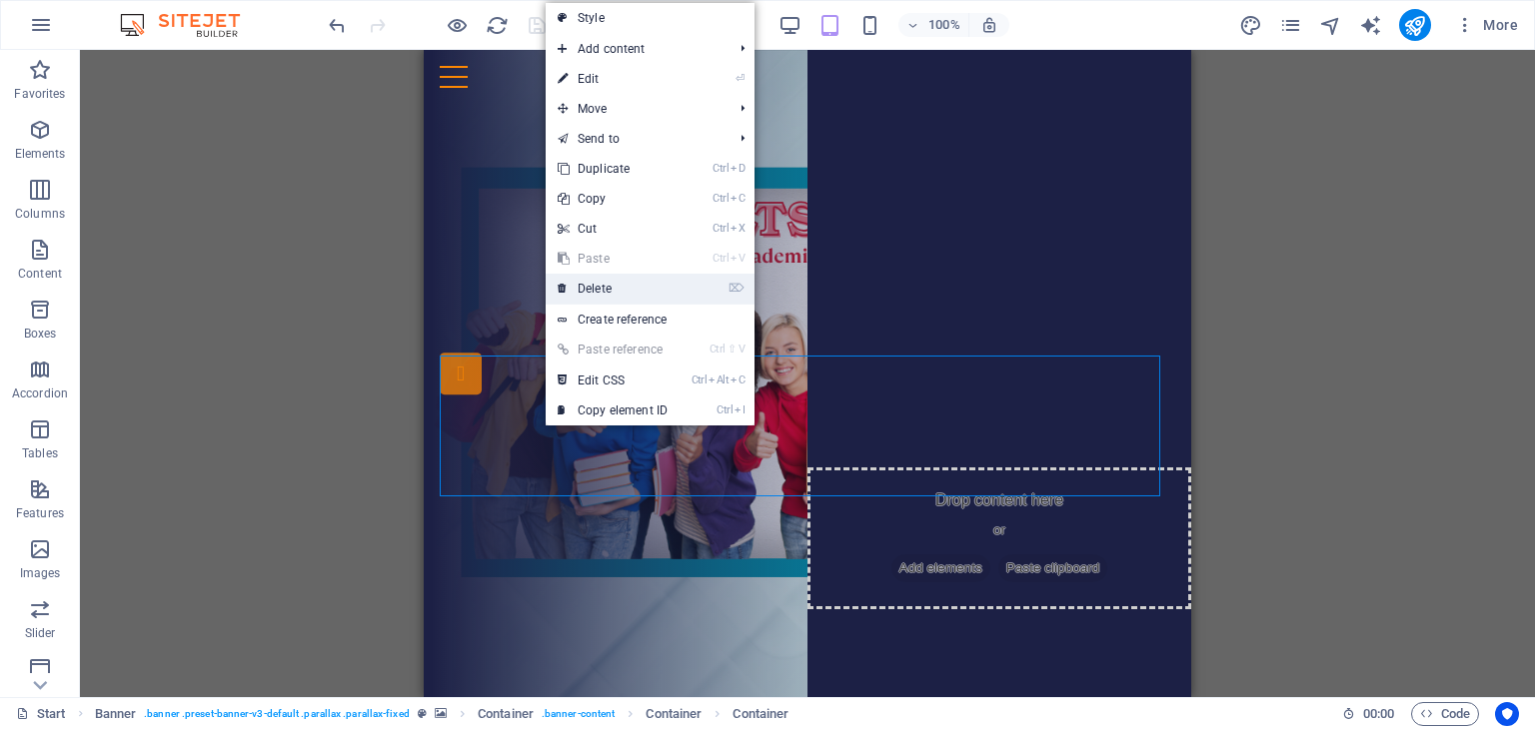
click at [608, 291] on link "⌦ Delete" at bounding box center [613, 289] width 134 height 30
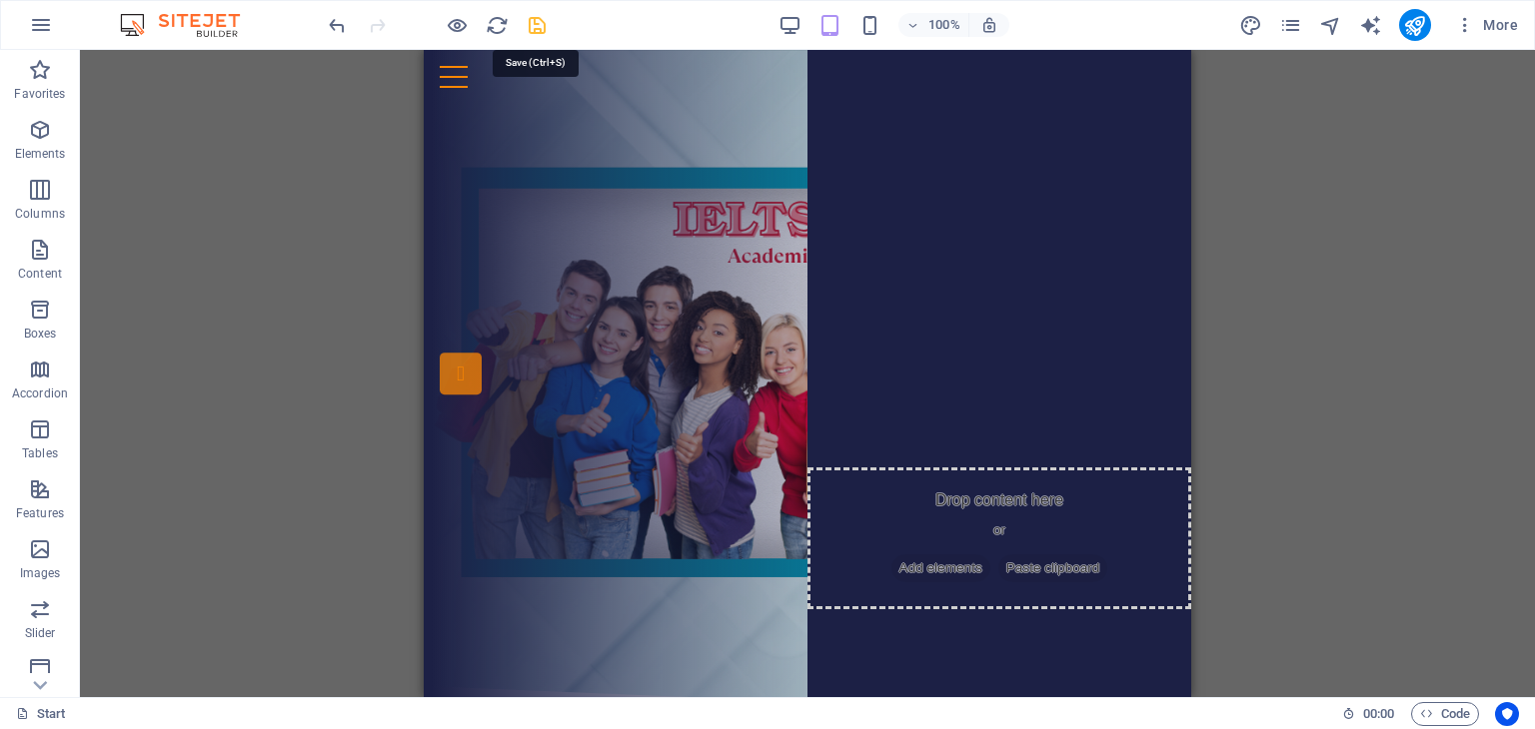
click at [532, 30] on icon "save" at bounding box center [537, 25] width 23 height 23
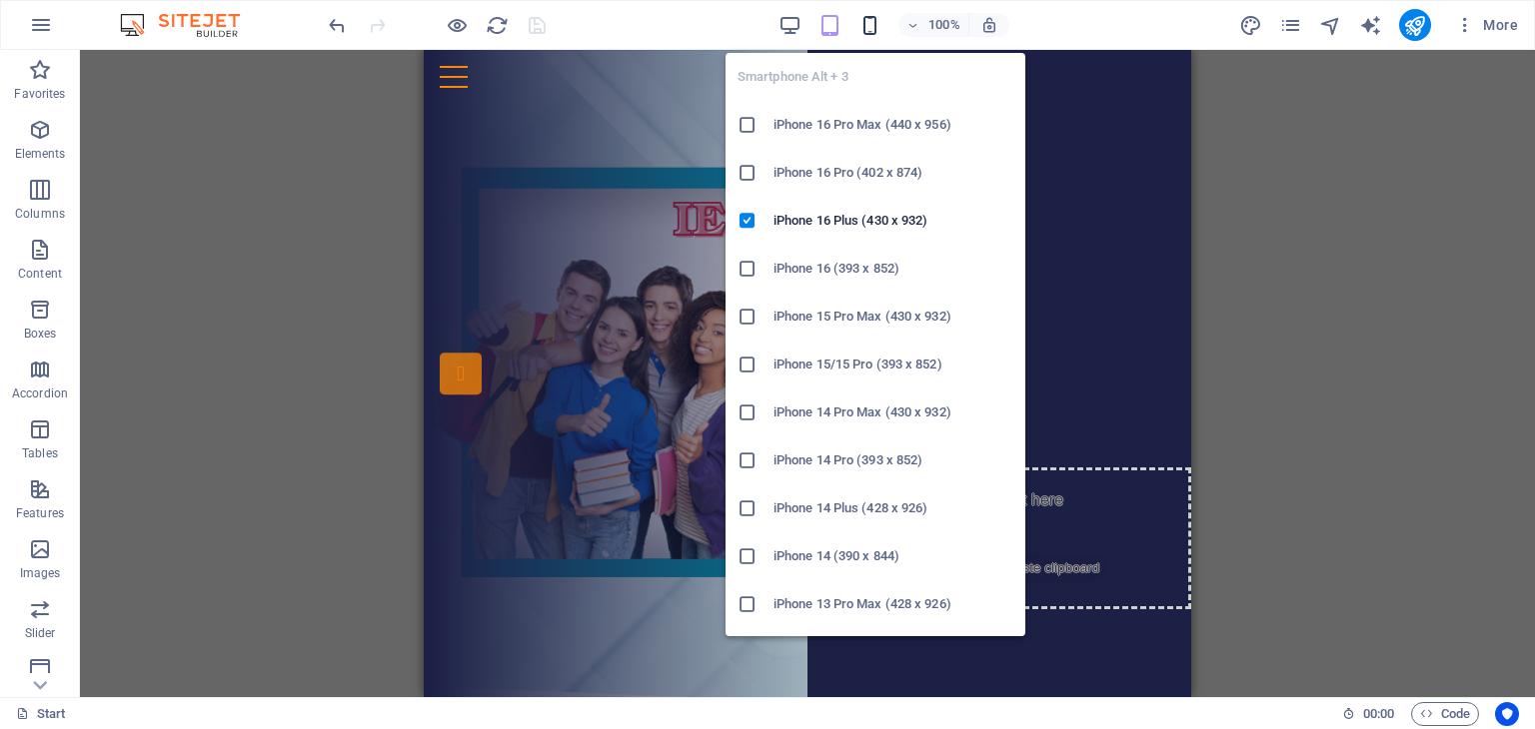
click at [866, 24] on icon "button" at bounding box center [869, 25] width 23 height 23
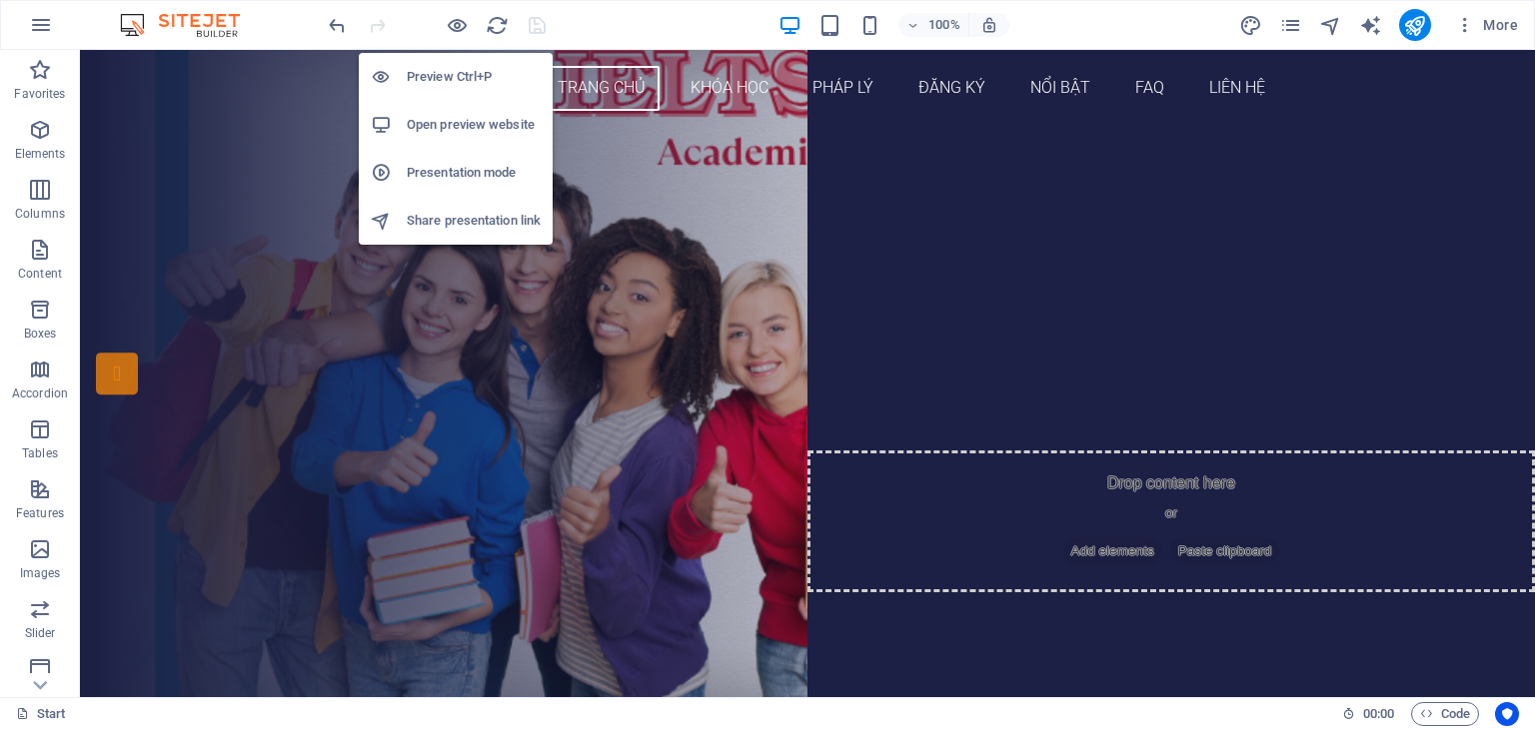
click at [466, 129] on h6 "Open preview website" at bounding box center [474, 125] width 134 height 24
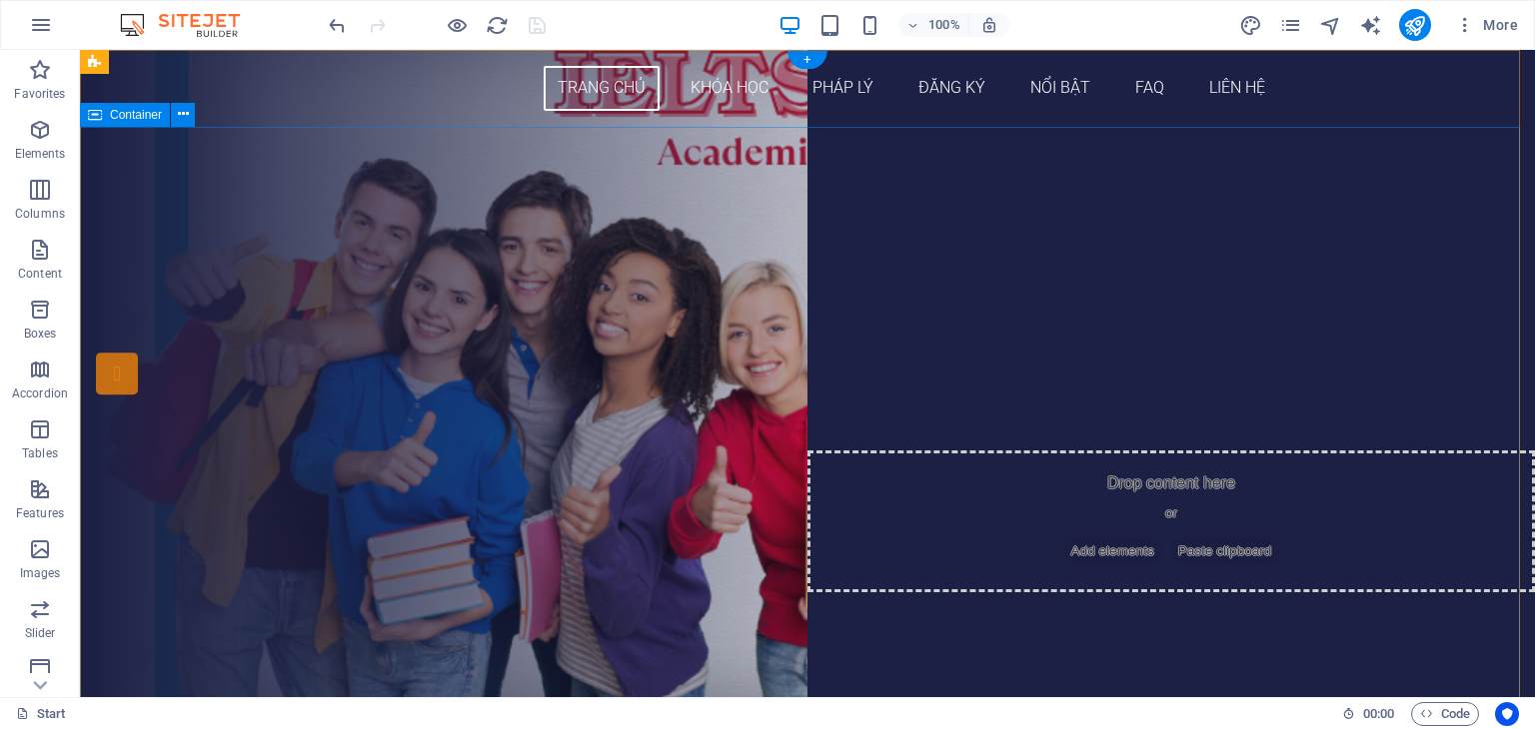
click at [1359, 289] on div "Drop content here or Add elements Paste clipboard Drop content here or Add elem…" at bounding box center [807, 416] width 1455 height 579
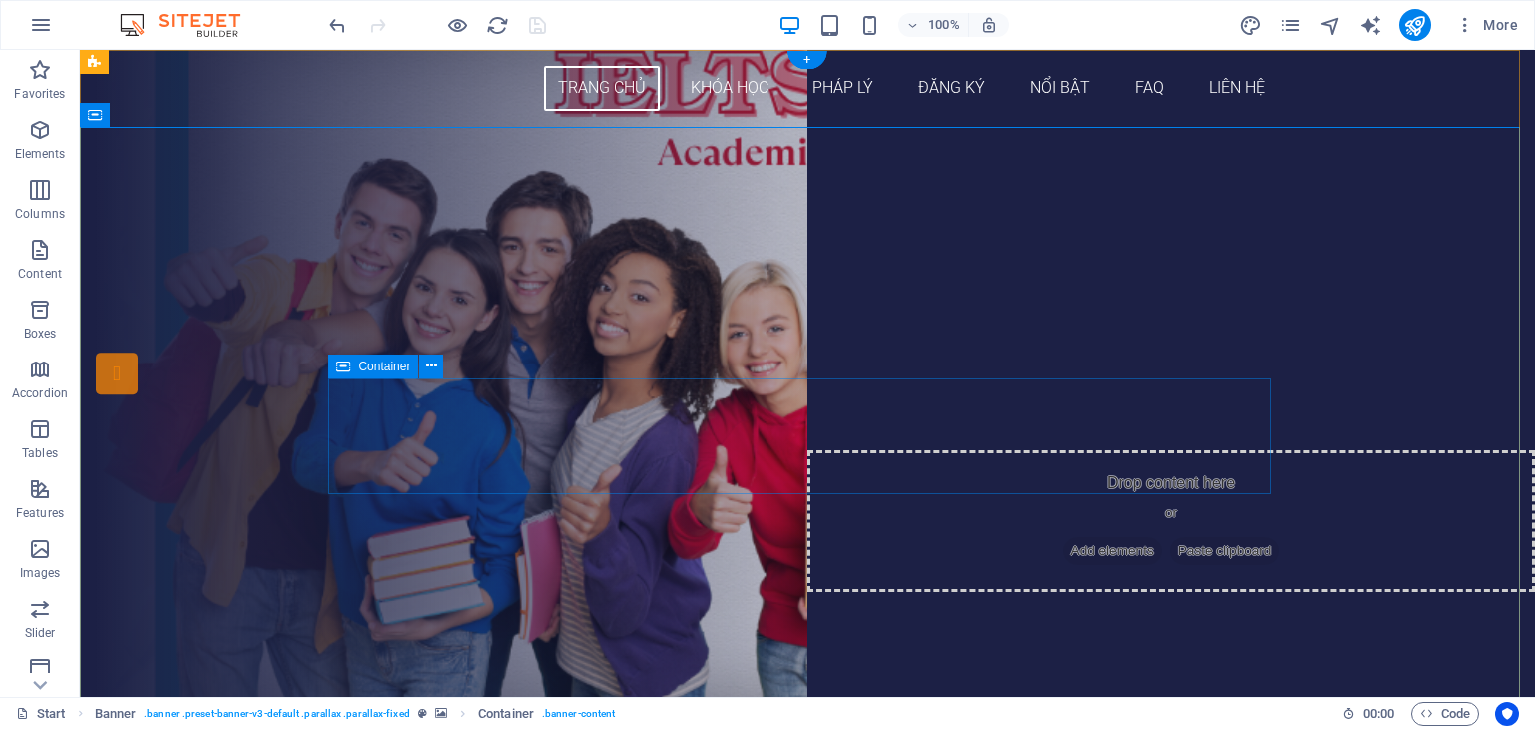
click at [1249, 447] on div "Drop content here or Add elements Paste clipboard" at bounding box center [807, 439] width 943 height 118
click at [1373, 461] on div "Drop content here or Add elements Paste clipboard Drop content here or Add elem…" at bounding box center [807, 416] width 1455 height 579
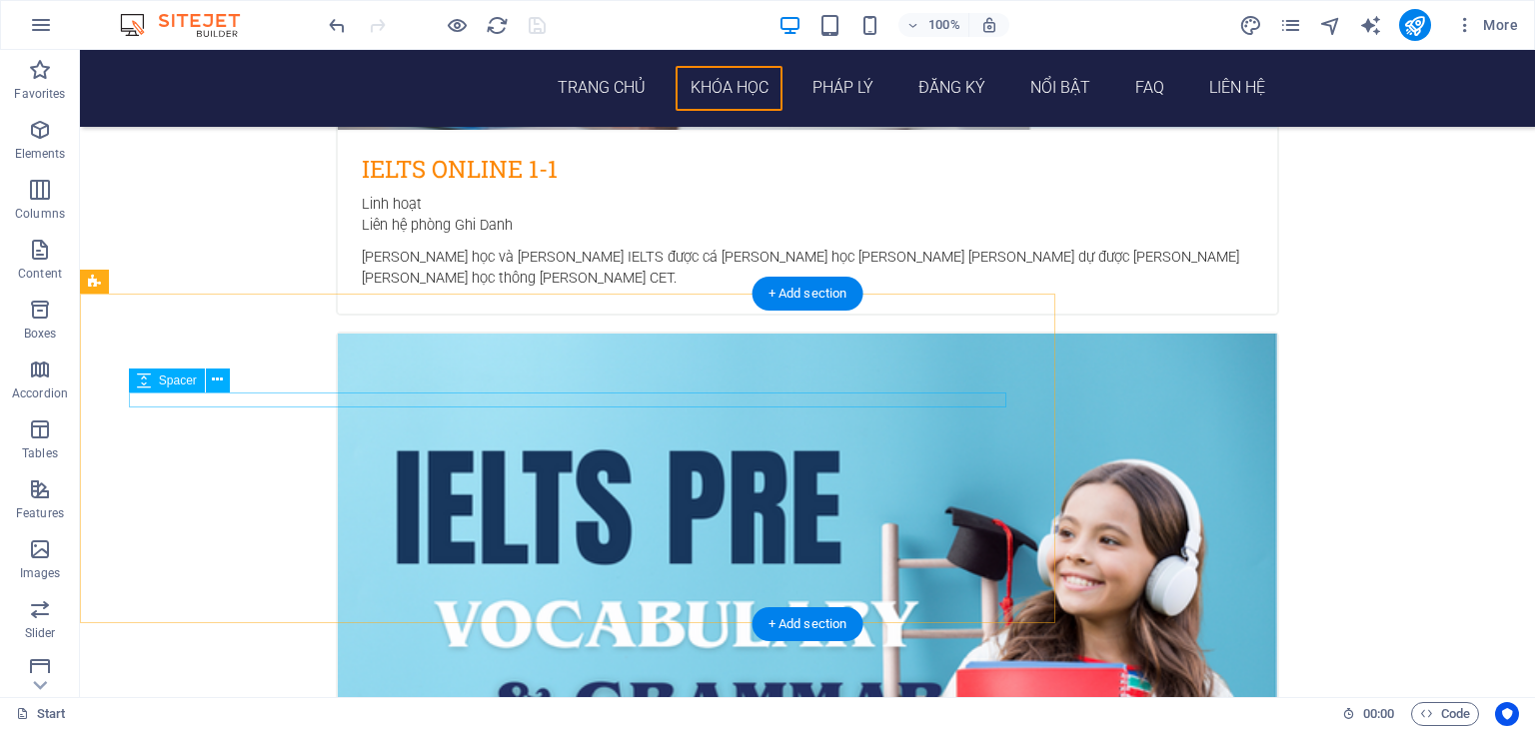
scroll to position [2198, 0]
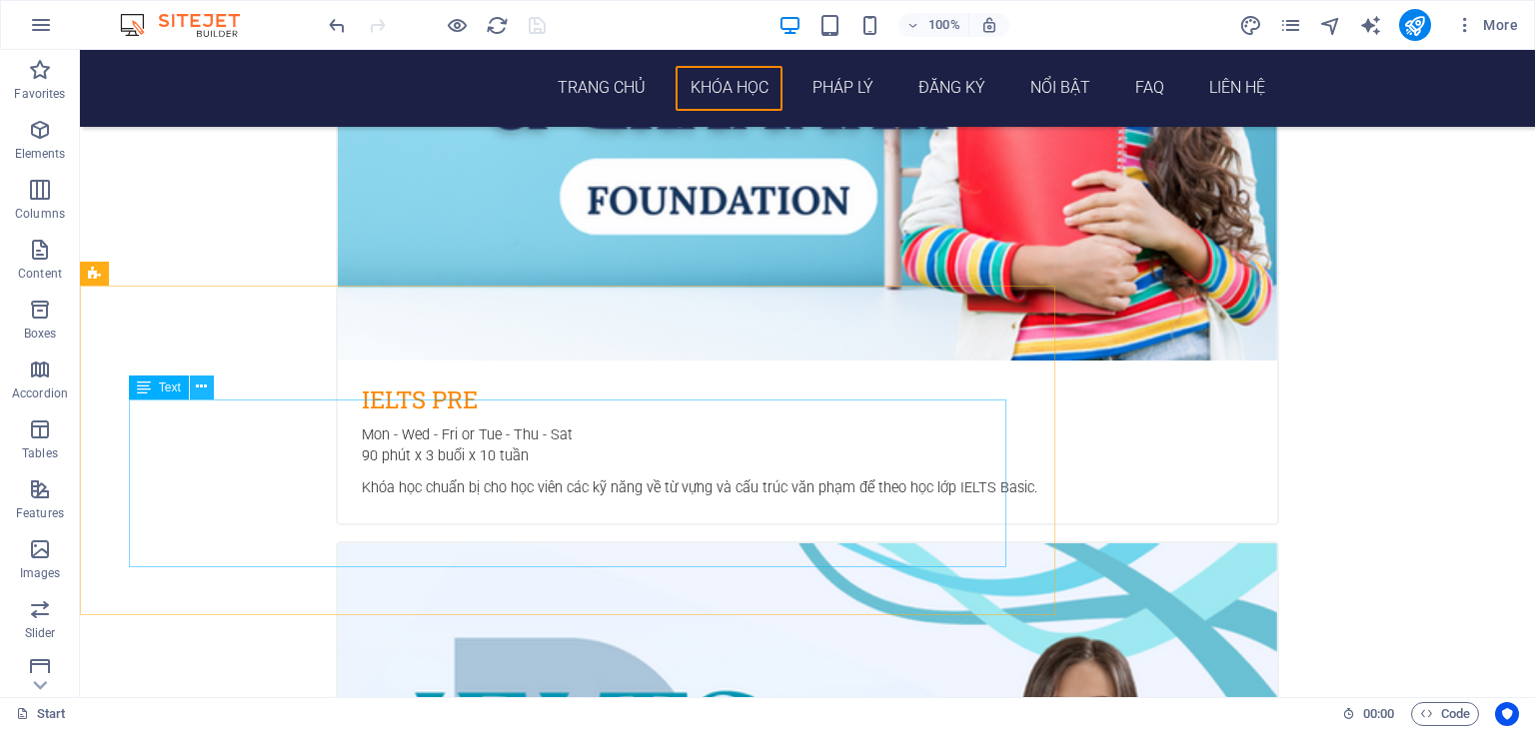
click at [198, 393] on icon at bounding box center [201, 387] width 11 height 21
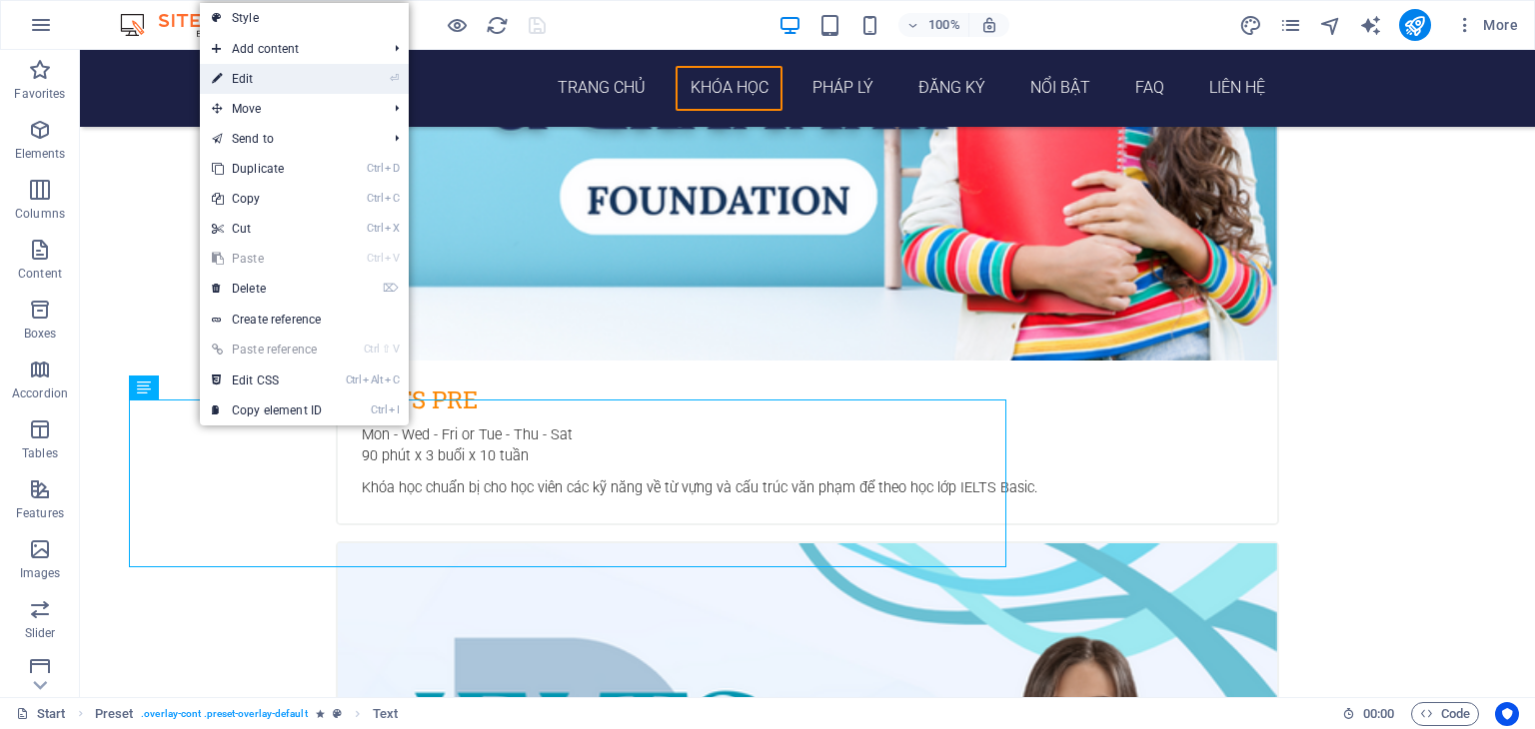
click at [300, 73] on link "⏎ Edit" at bounding box center [267, 79] width 134 height 30
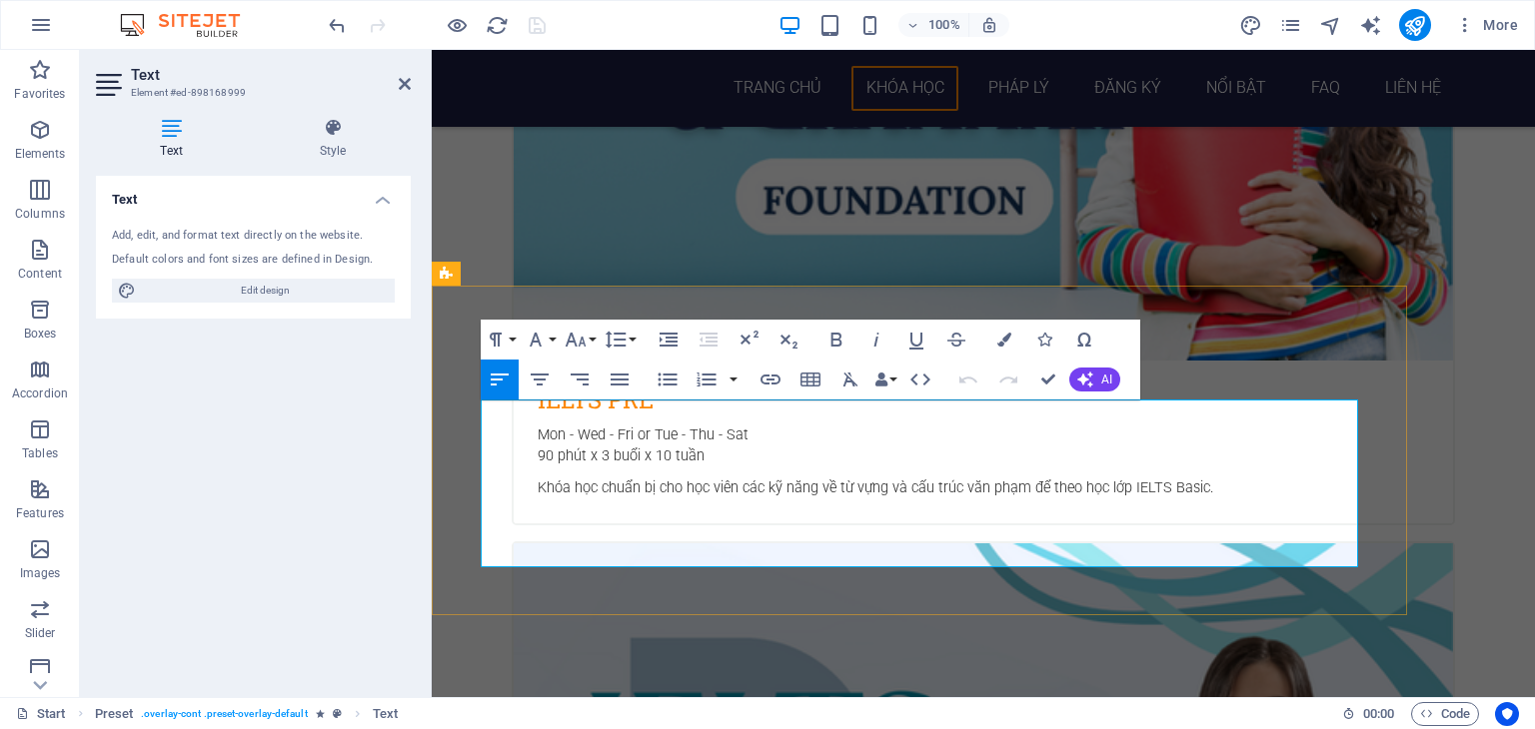
drag, startPoint x: 560, startPoint y: 482, endPoint x: 572, endPoint y: 488, distance: 13.4
drag, startPoint x: 922, startPoint y: 482, endPoint x: 773, endPoint y: 487, distance: 149.0
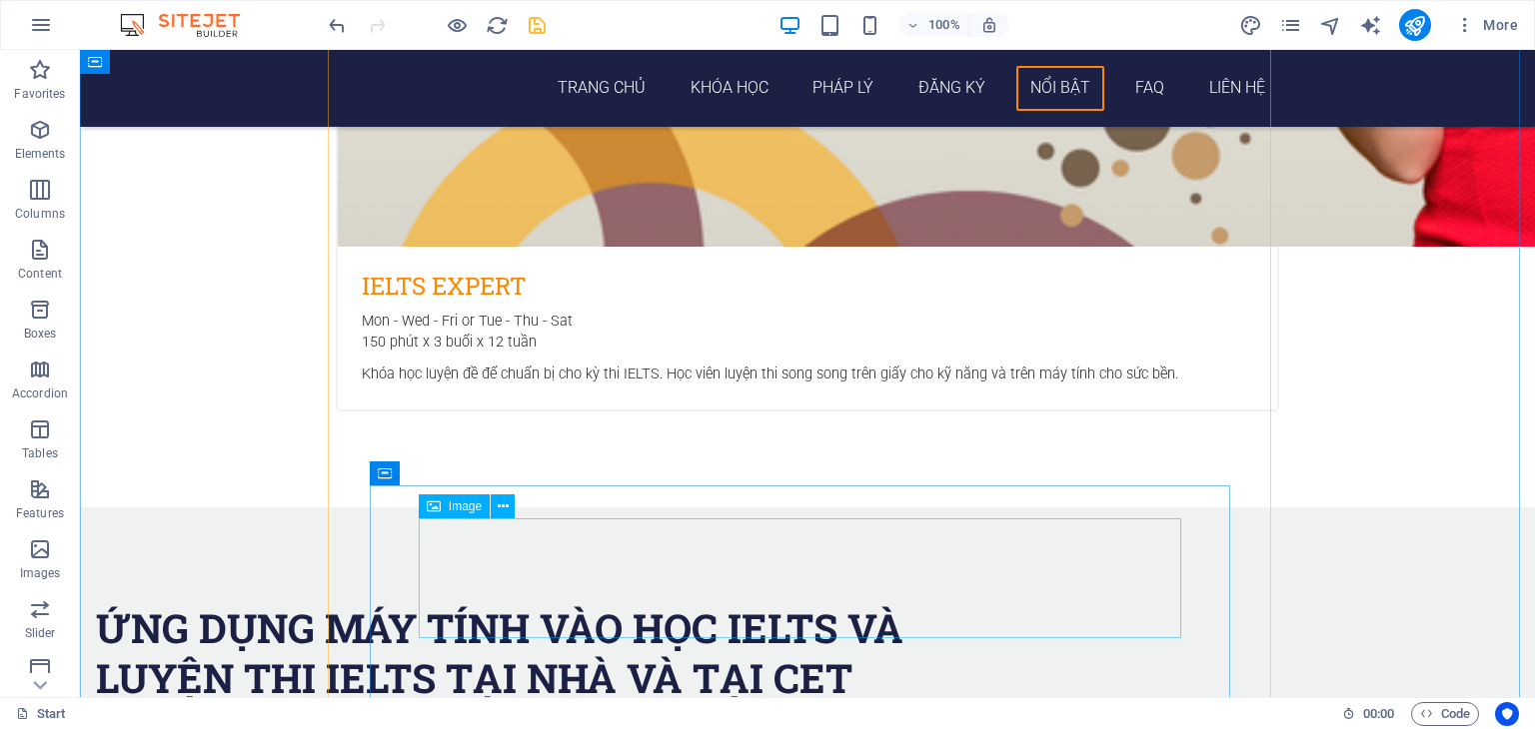
scroll to position [5995, 0]
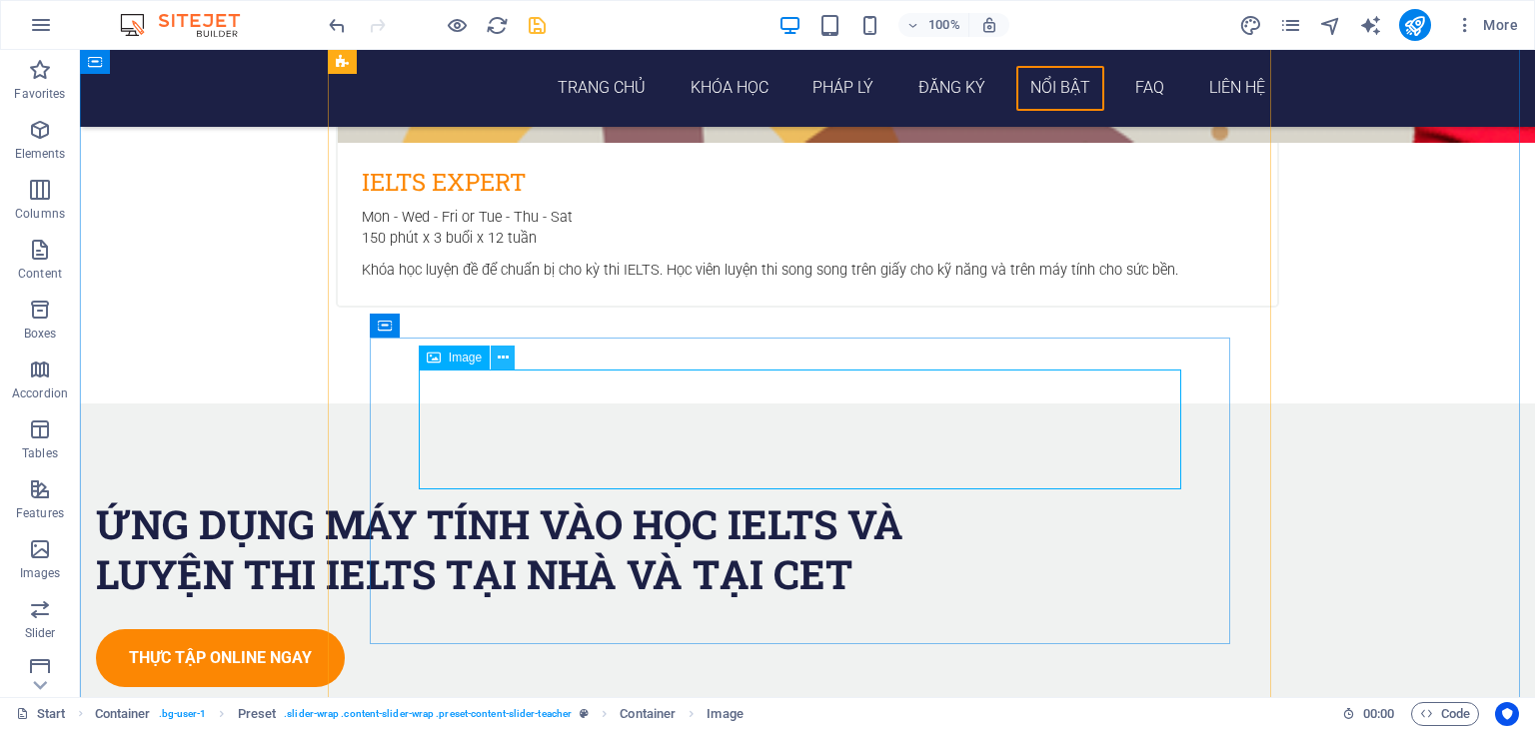
click at [504, 356] on icon at bounding box center [503, 358] width 11 height 21
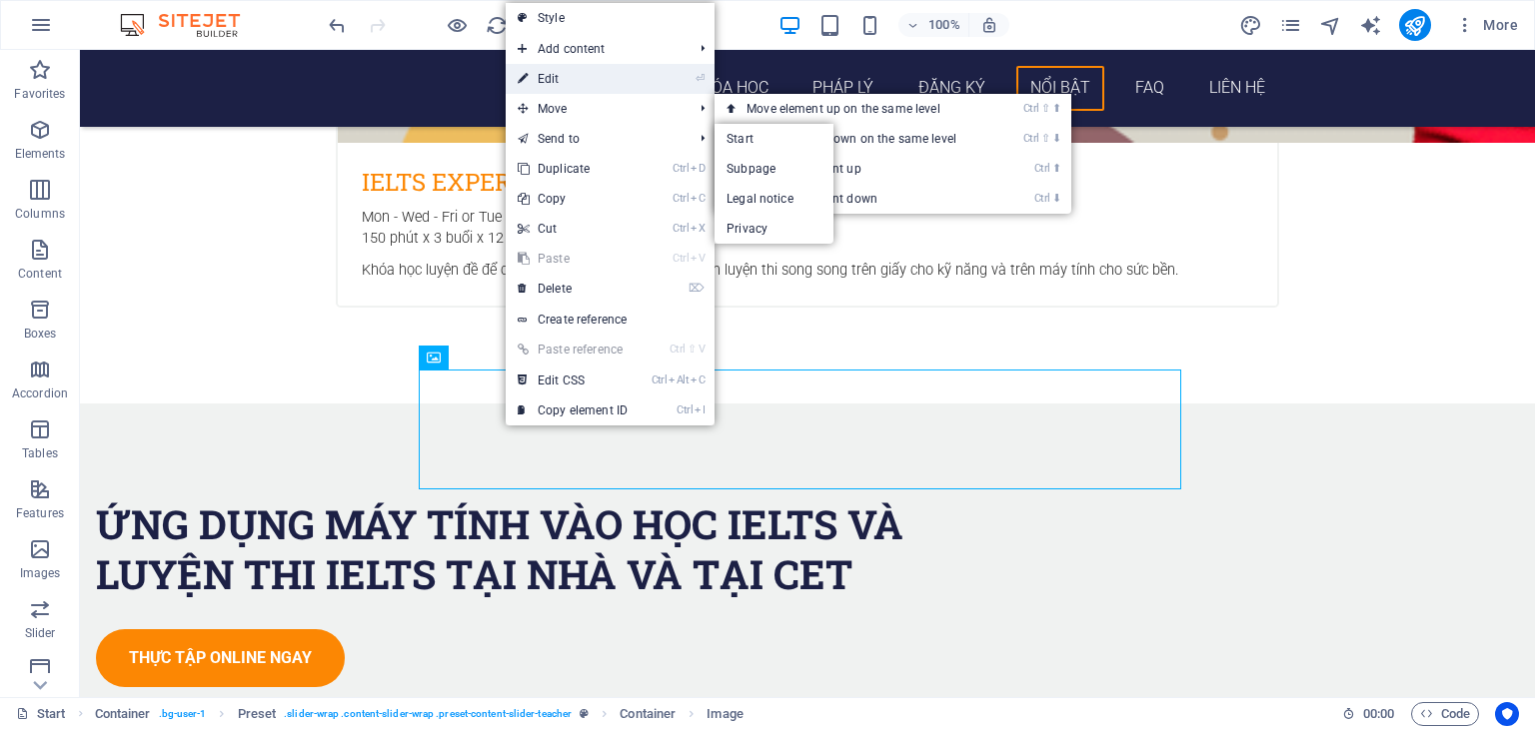
click at [571, 69] on link "⏎ Edit" at bounding box center [573, 79] width 134 height 30
select select "px"
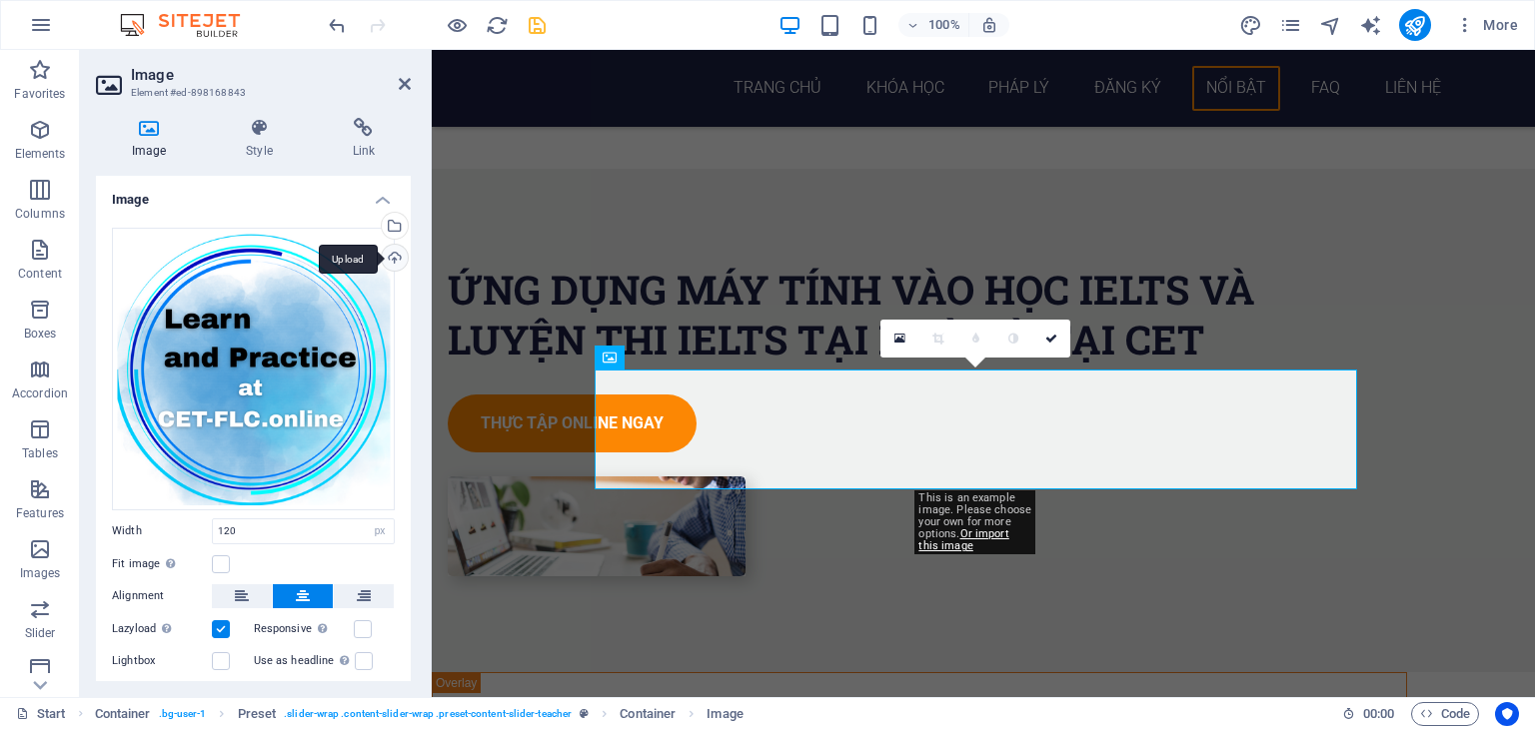
click at [400, 252] on div "Upload" at bounding box center [393, 260] width 30 height 30
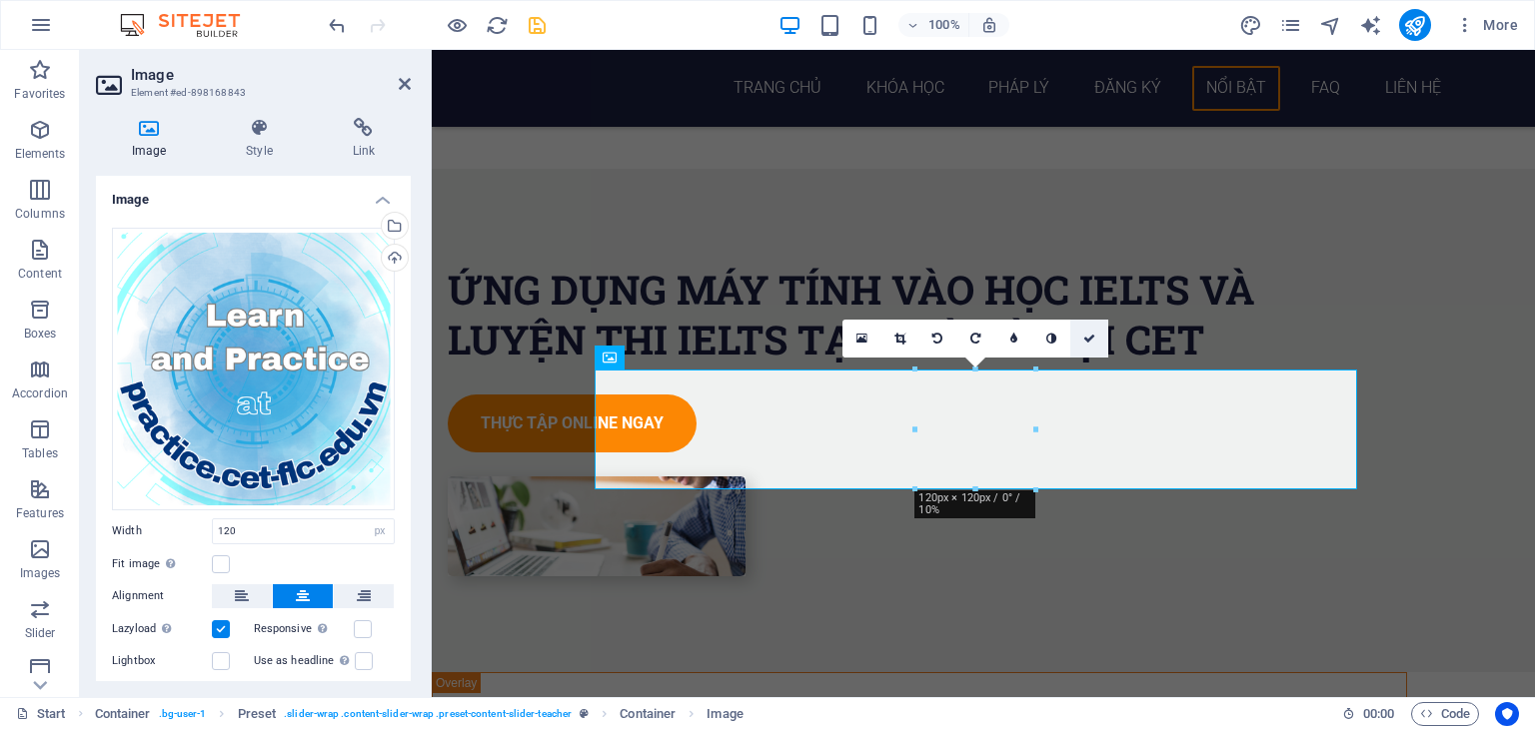
click at [1086, 340] on icon at bounding box center [1089, 339] width 12 height 12
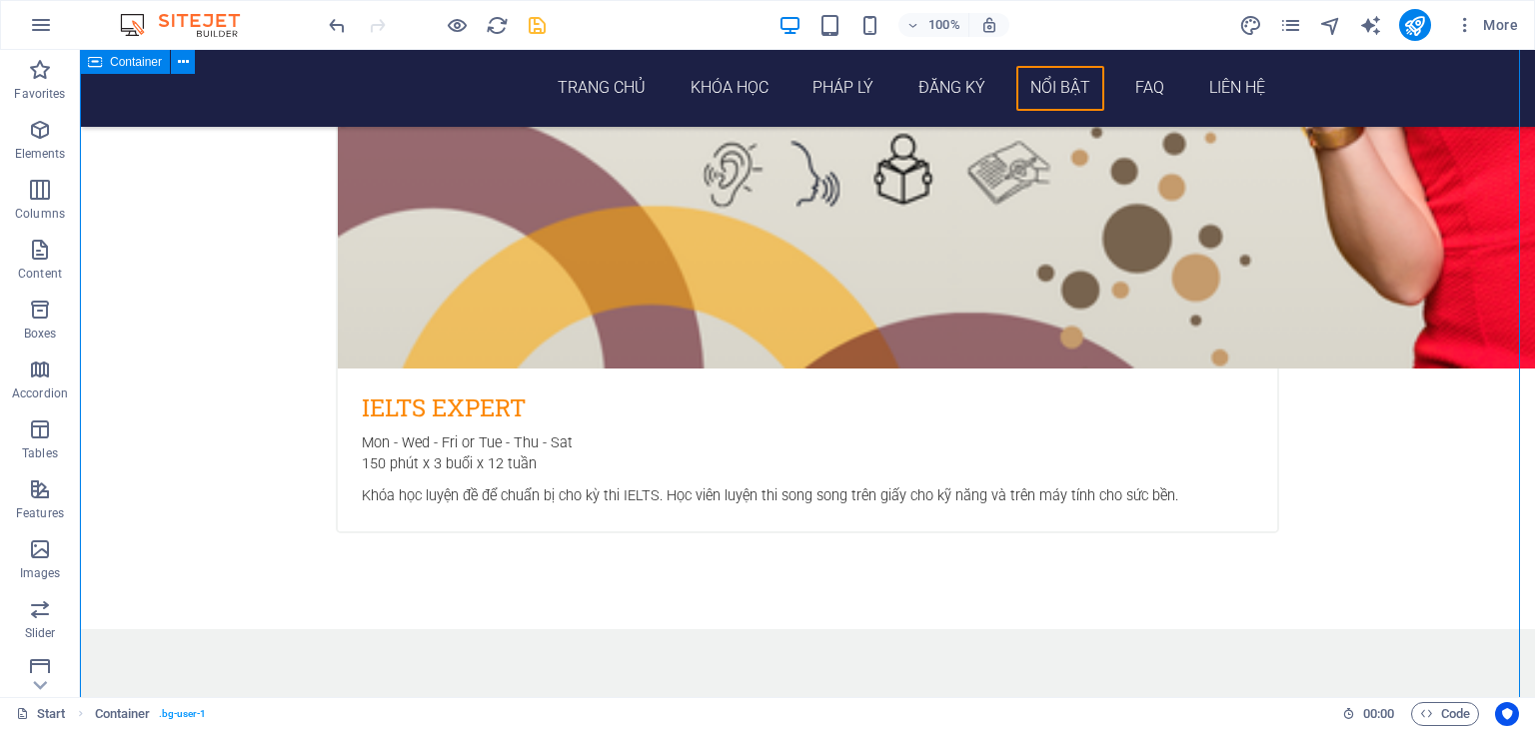
scroll to position [5695, 0]
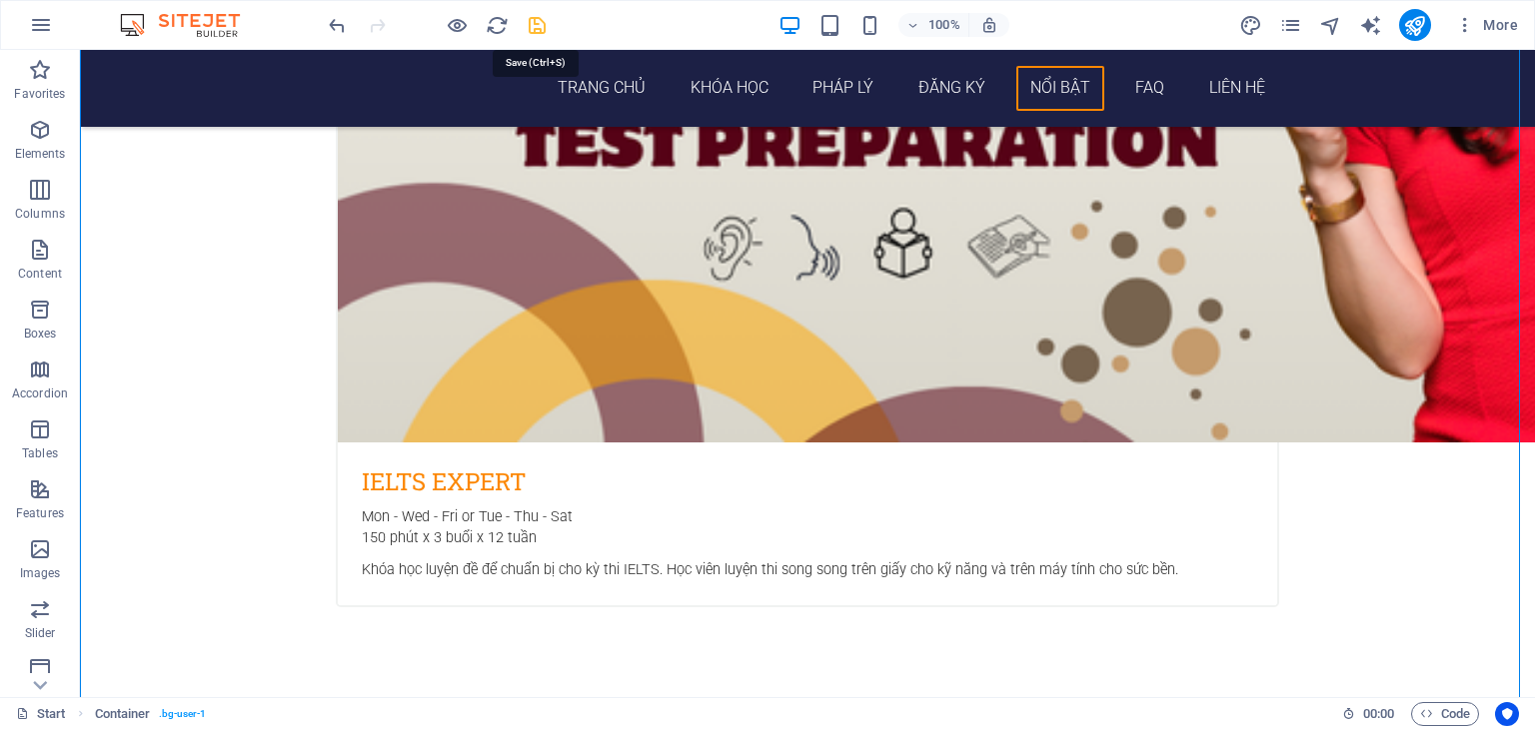
click at [528, 35] on icon "save" at bounding box center [537, 25] width 23 height 23
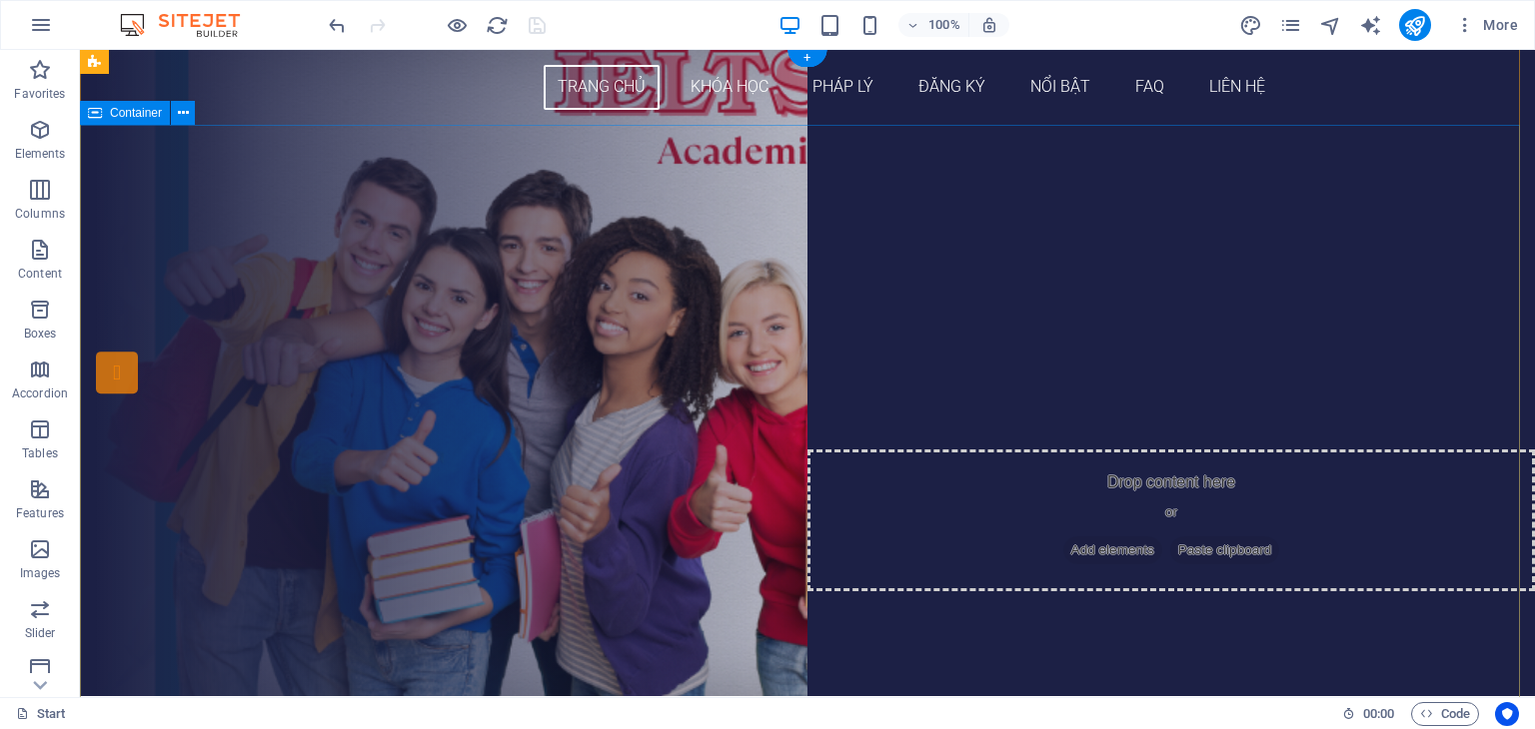
scroll to position [0, 0]
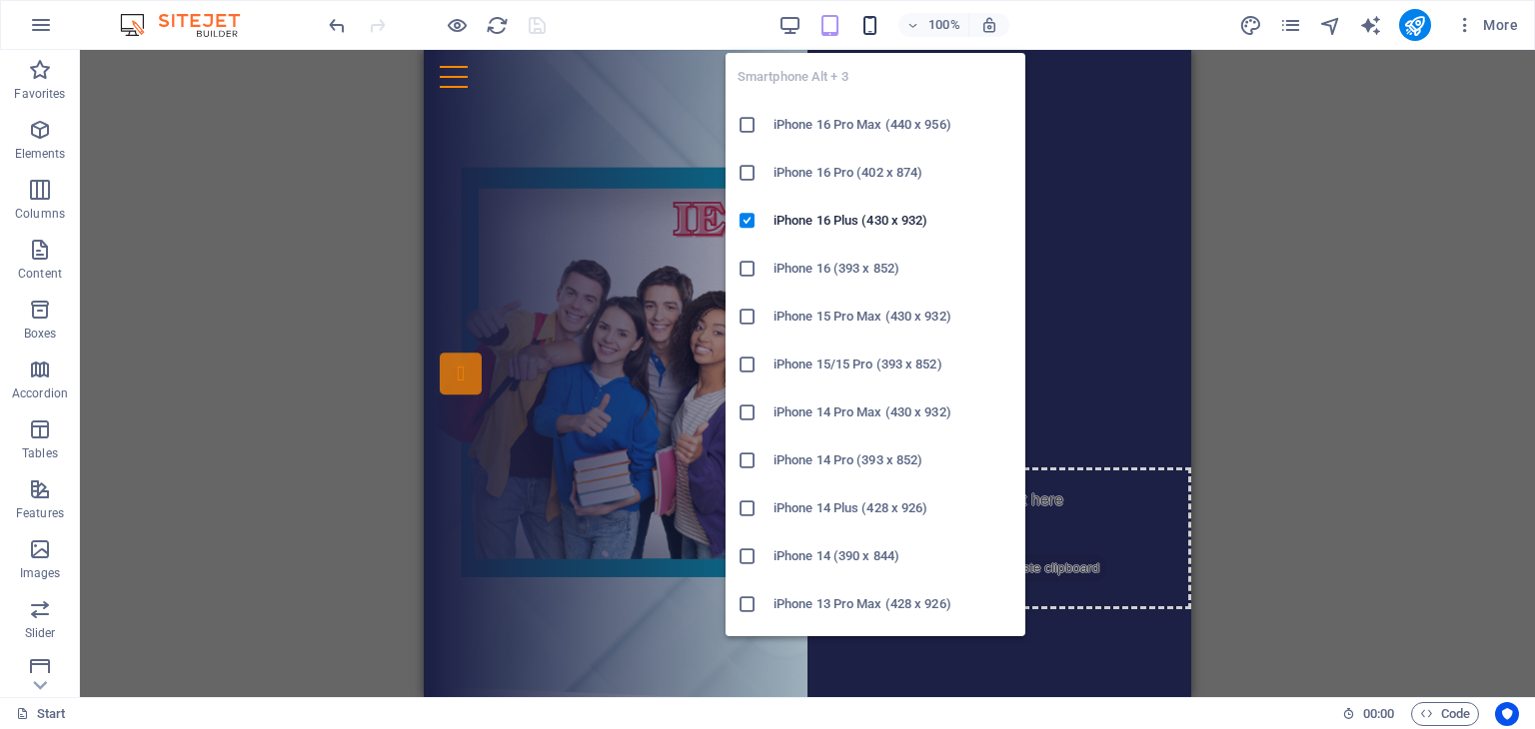
click at [869, 31] on icon "button" at bounding box center [869, 25] width 23 height 23
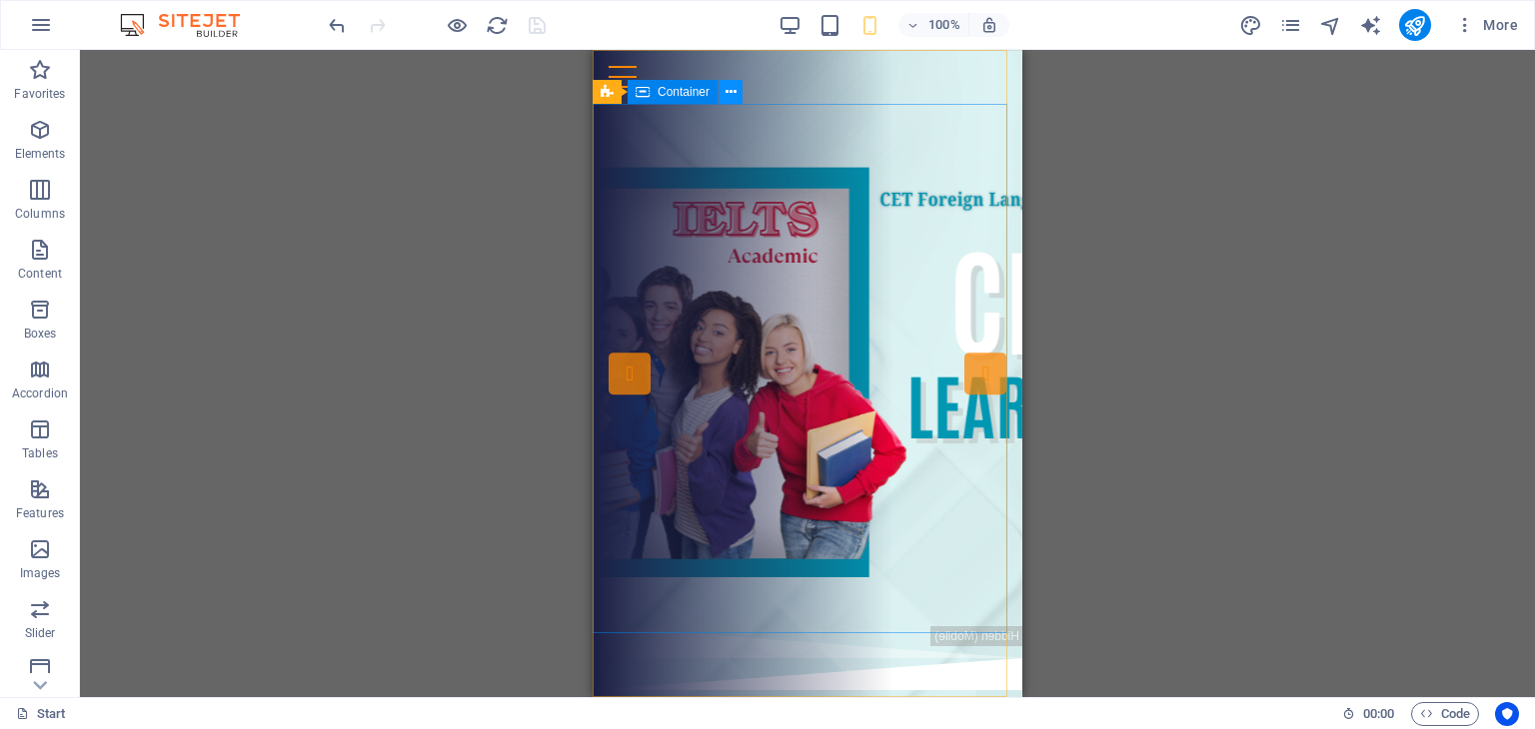
click at [728, 95] on icon at bounding box center [730, 92] width 11 height 21
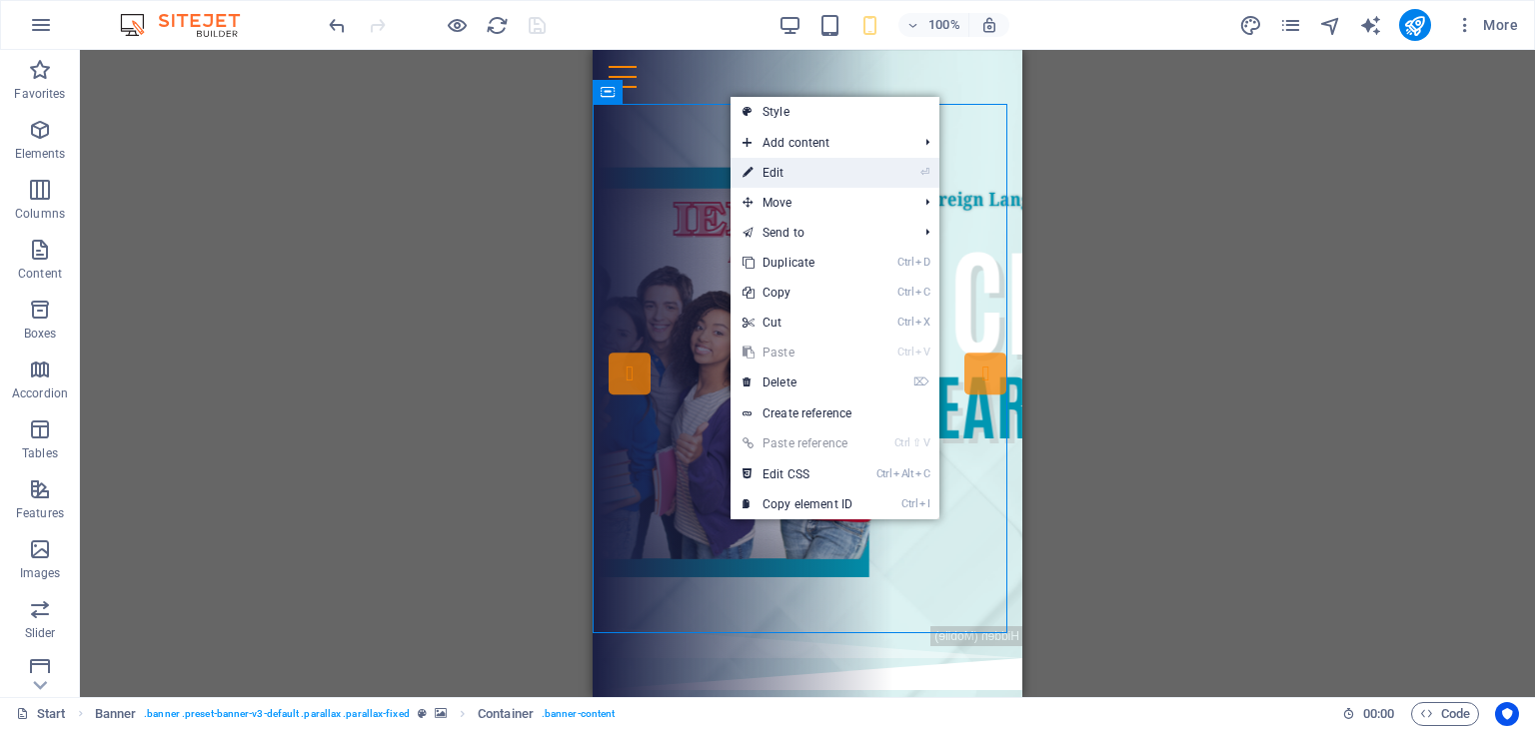
click at [807, 178] on link "⏎ Edit" at bounding box center [797, 173] width 134 height 30
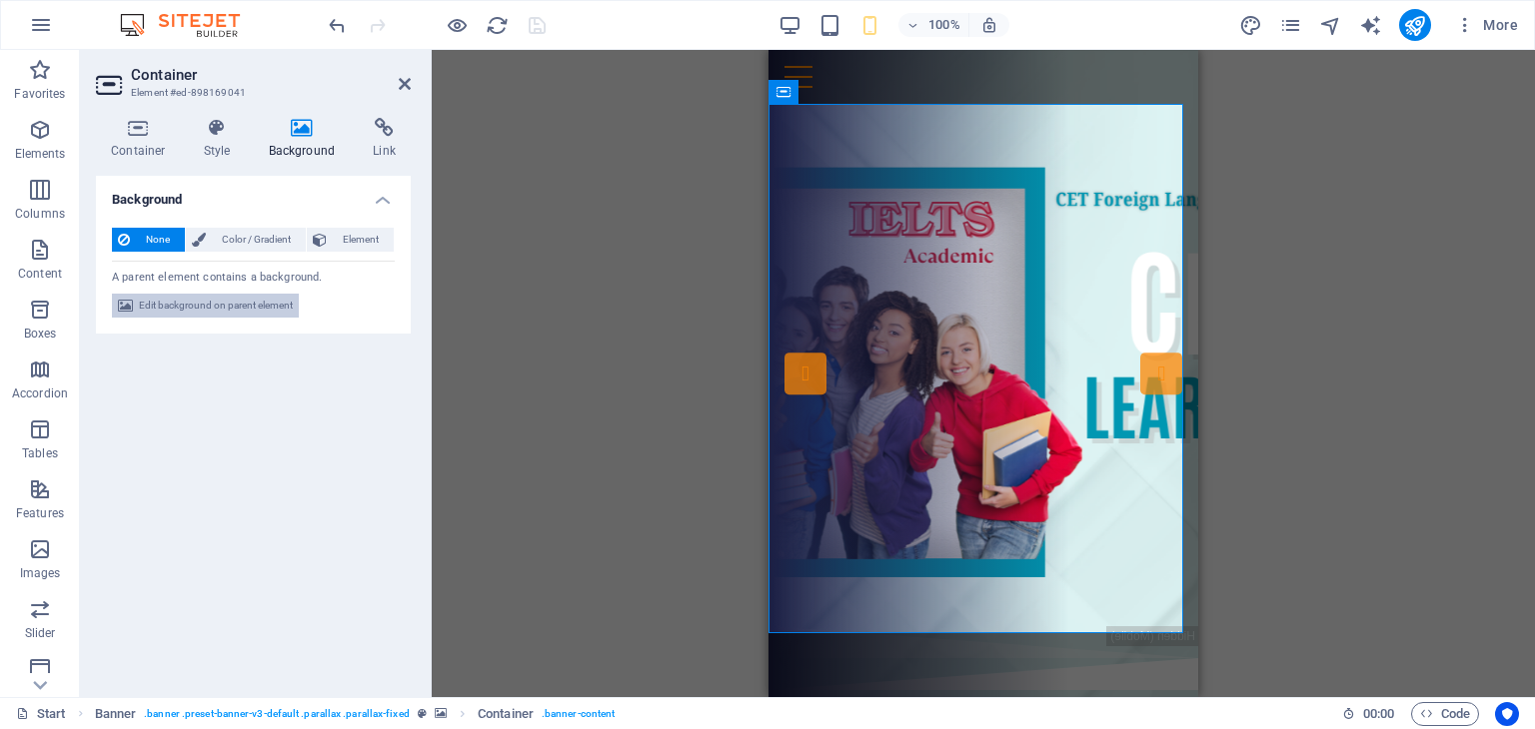
click at [215, 305] on span "Edit background on parent element" at bounding box center [216, 306] width 154 height 24
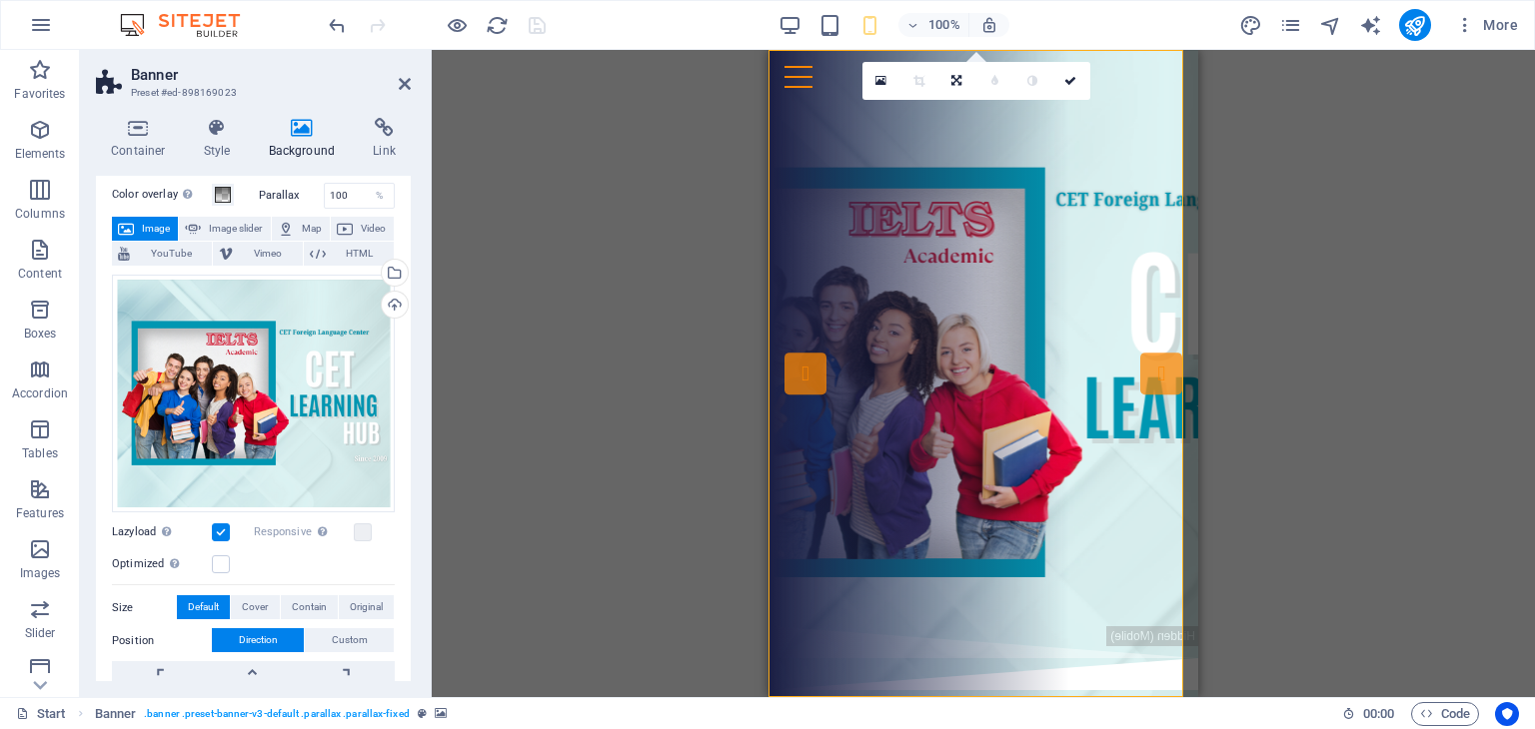
scroll to position [100, 0]
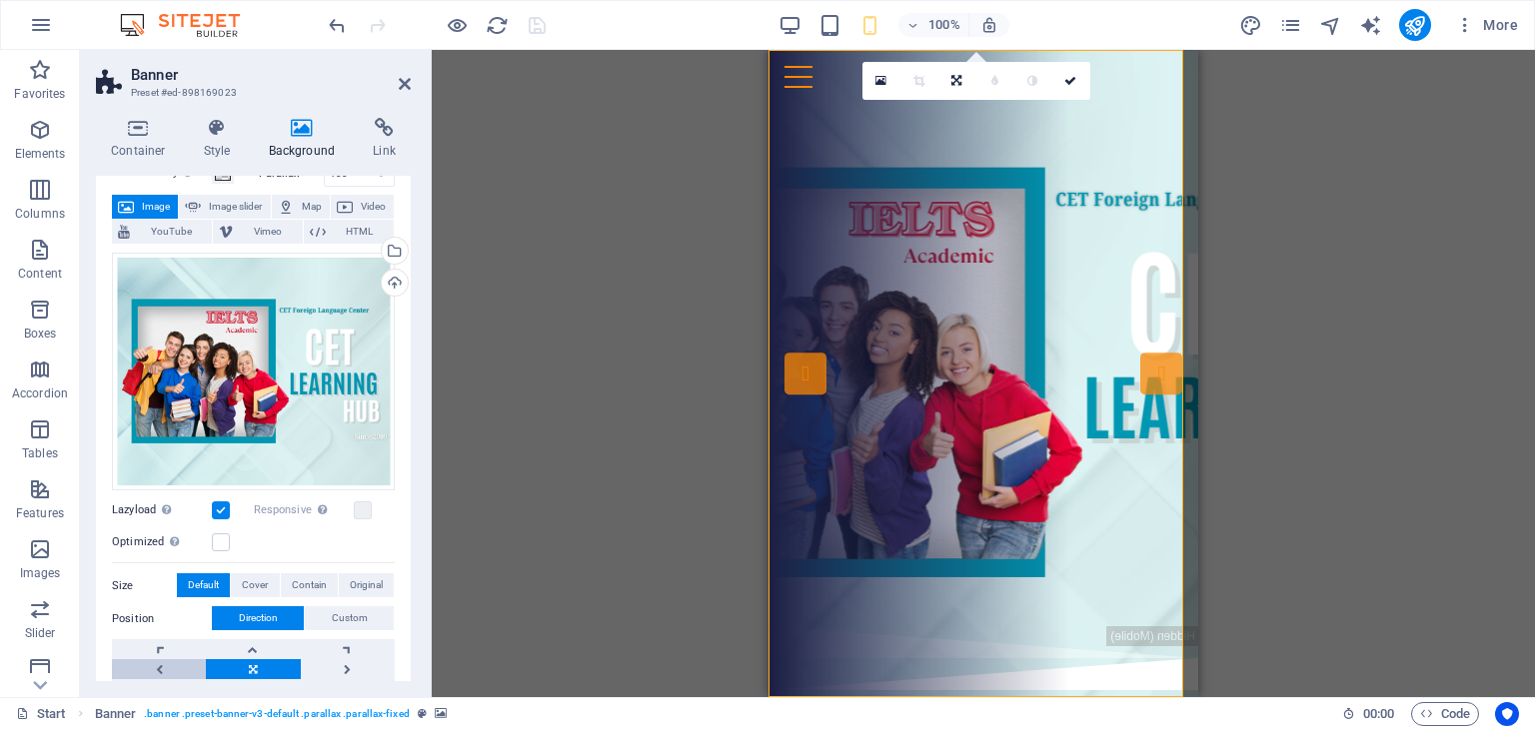
click at [160, 668] on link at bounding box center [159, 669] width 94 height 20
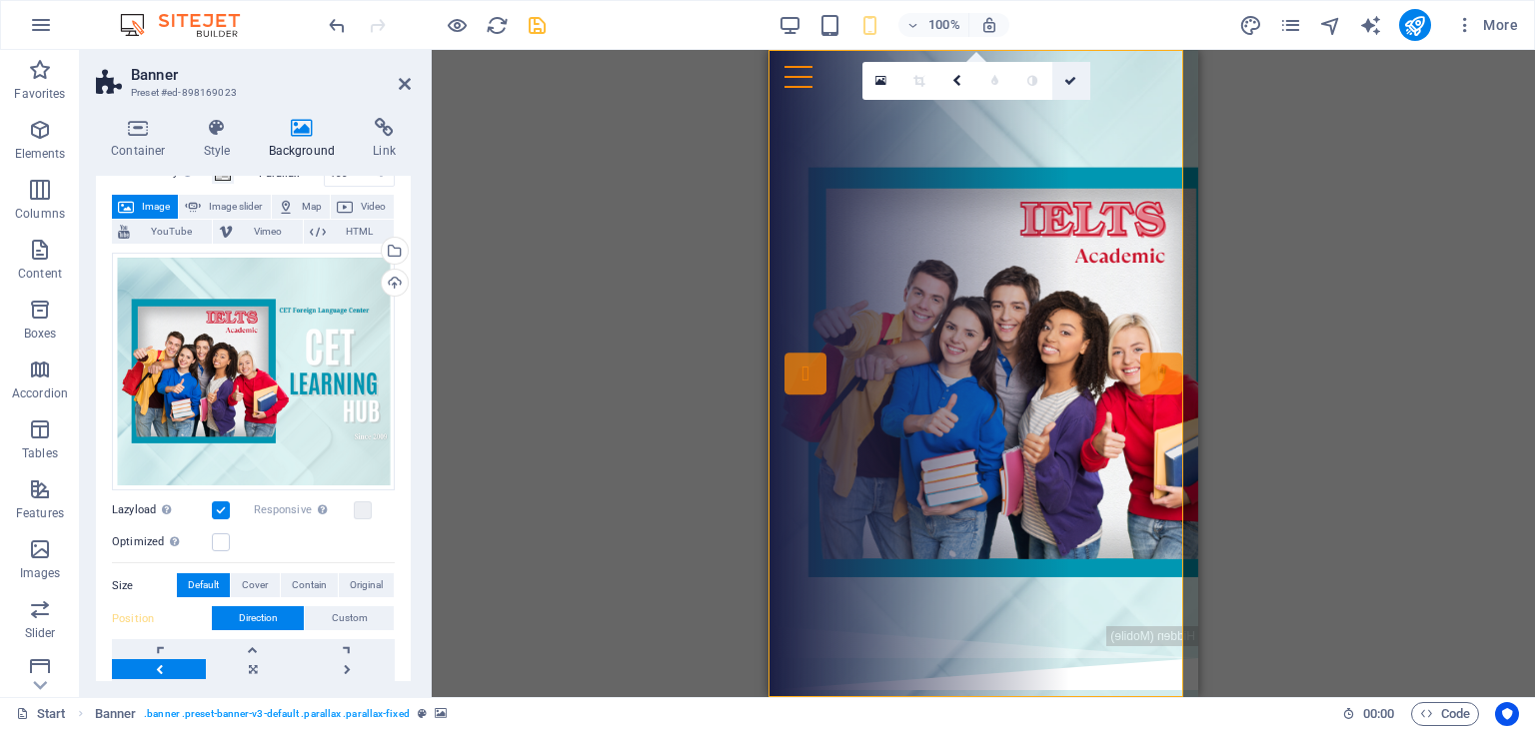
click at [1078, 86] on link at bounding box center [1071, 81] width 38 height 38
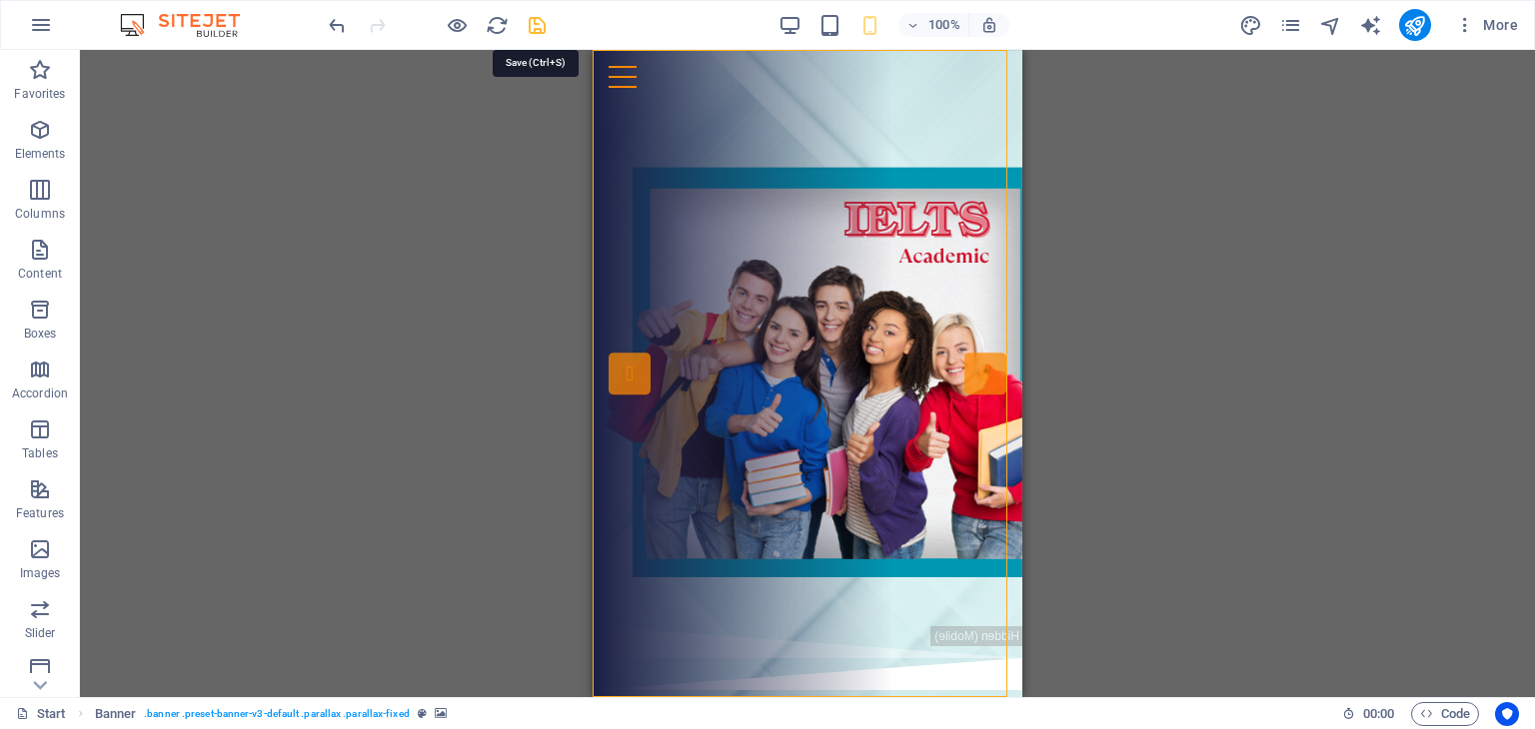
click at [537, 21] on icon "save" at bounding box center [537, 25] width 23 height 23
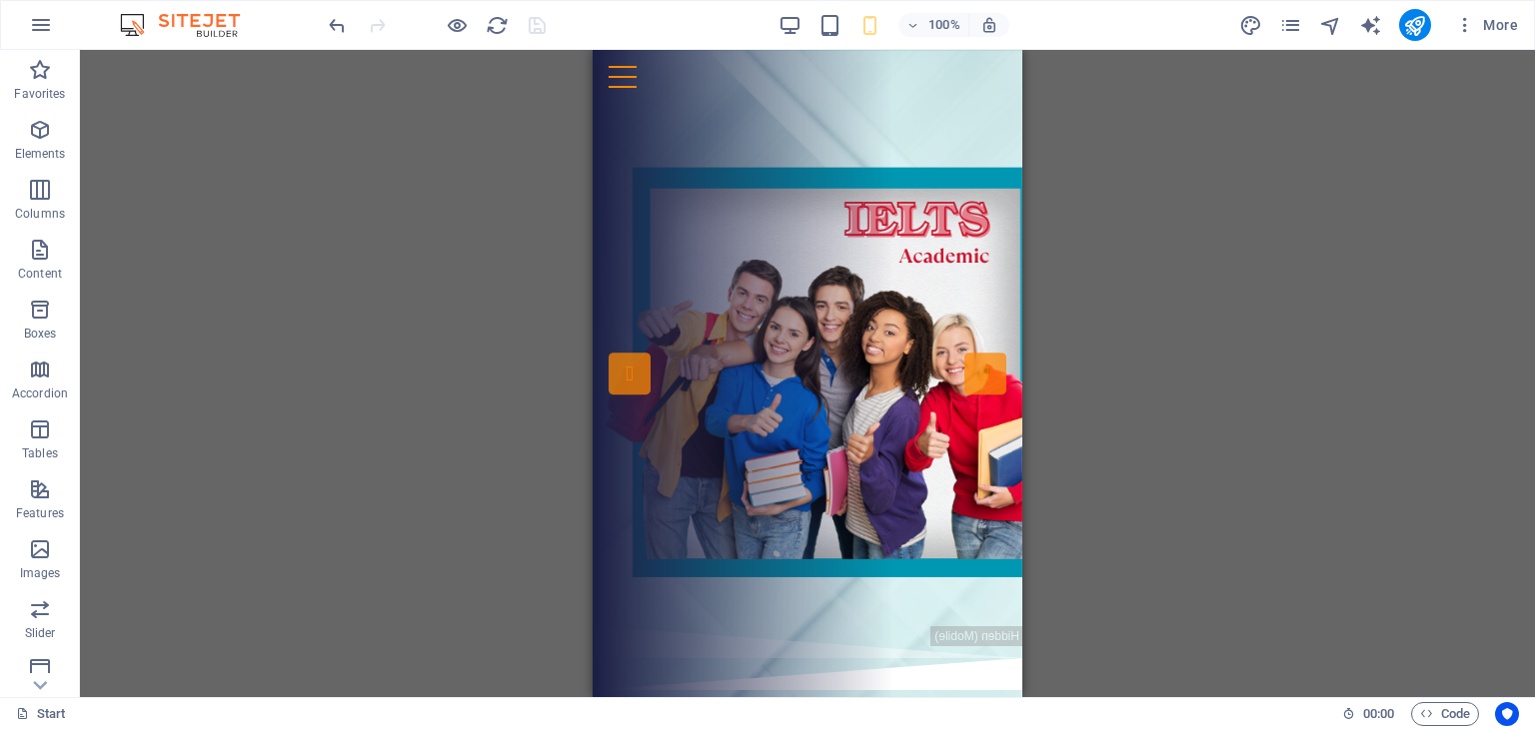
click at [1145, 393] on div "Drag here to replace the existing content. Press “Ctrl” if you want to create a…" at bounding box center [807, 373] width 1455 height 647
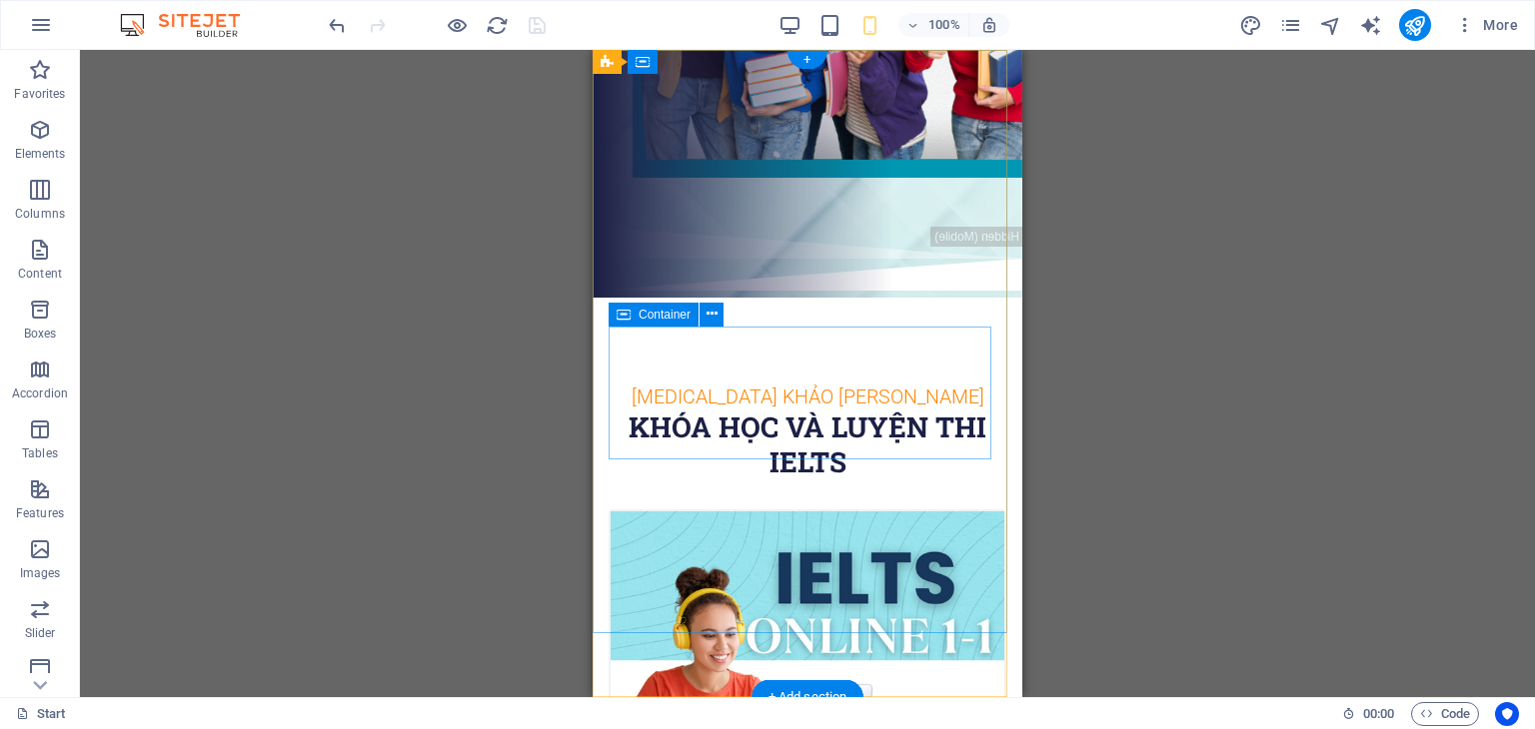
scroll to position [0, 0]
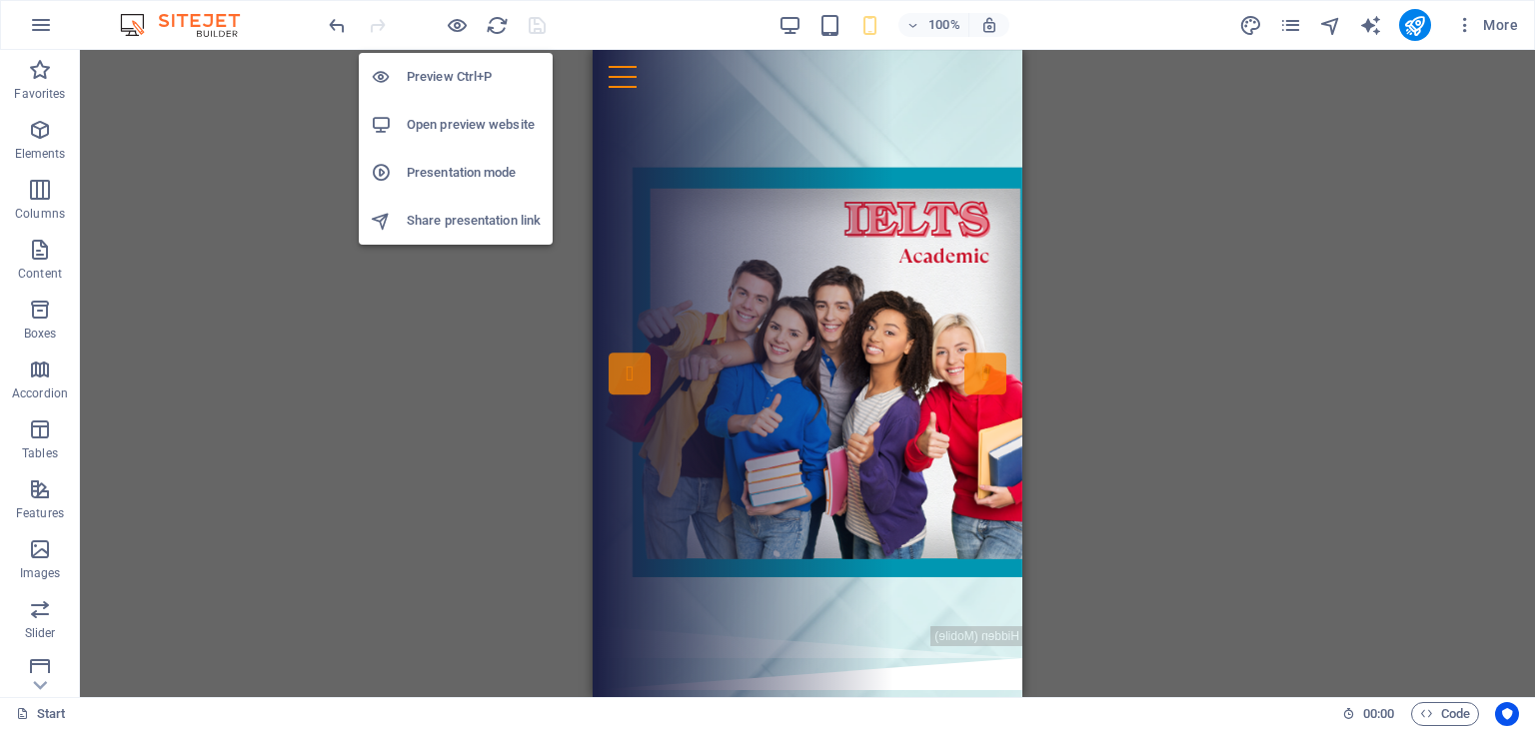
click at [452, 133] on h6 "Open preview website" at bounding box center [474, 125] width 134 height 24
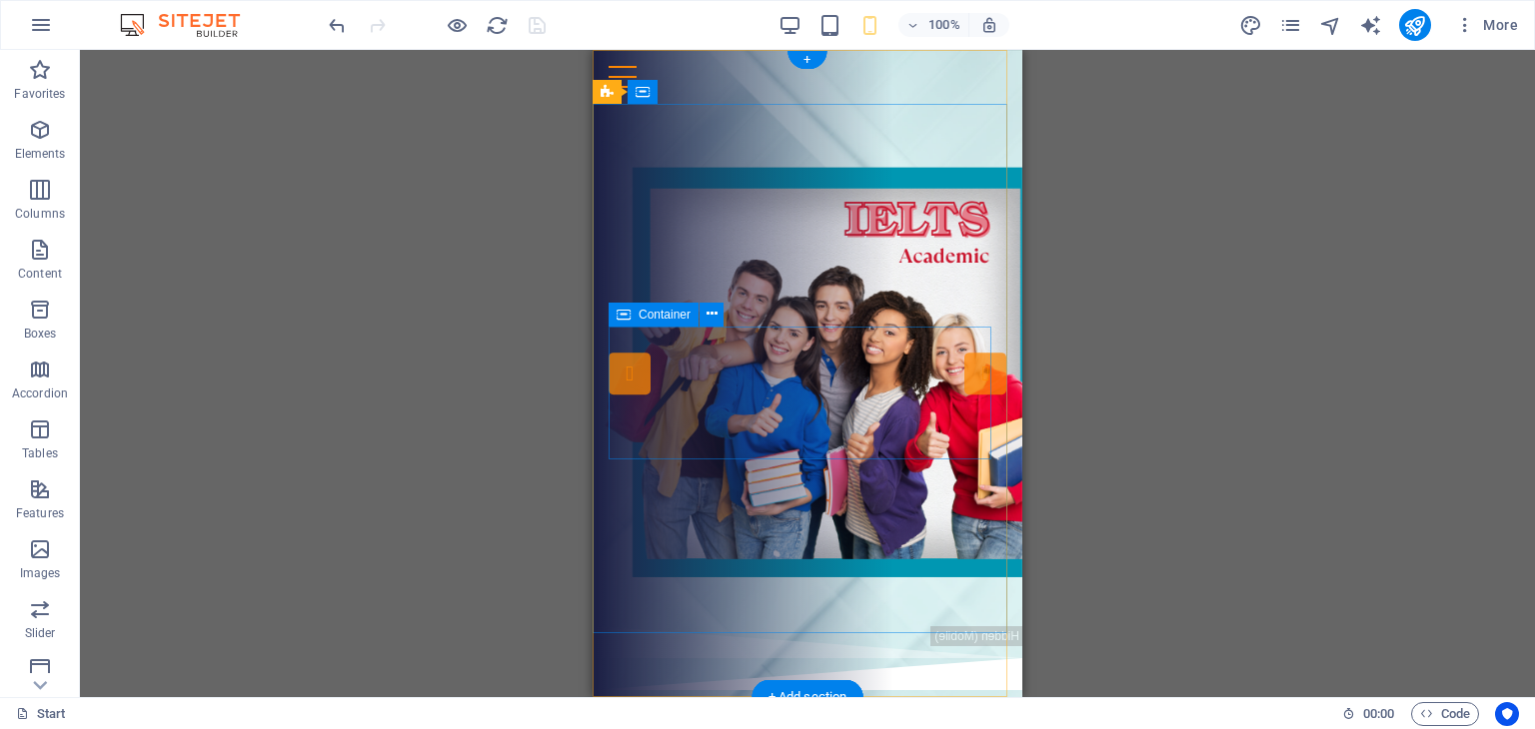
click at [832, 379] on div "Drop content here or Add elements Paste clipboard" at bounding box center [816, 392] width 422 height 142
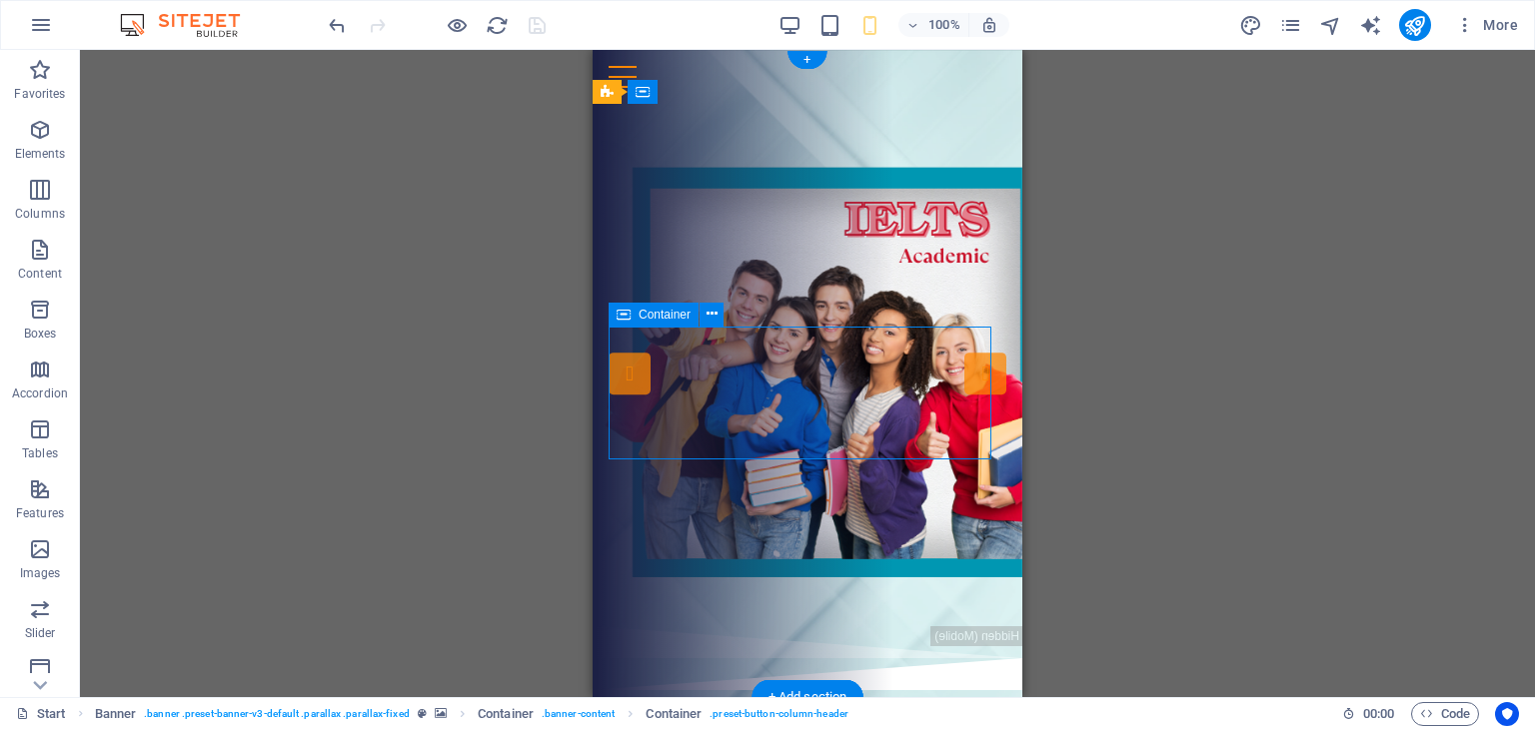
click at [767, 369] on div "Drop content here or Add elements Paste clipboard" at bounding box center [816, 392] width 422 height 142
click at [802, 365] on div "Drop content here or Add elements Paste clipboard" at bounding box center [816, 392] width 422 height 142
click at [626, 365] on div "Drop content here or Add elements Paste clipboard" at bounding box center [808, 392] width 398 height 134
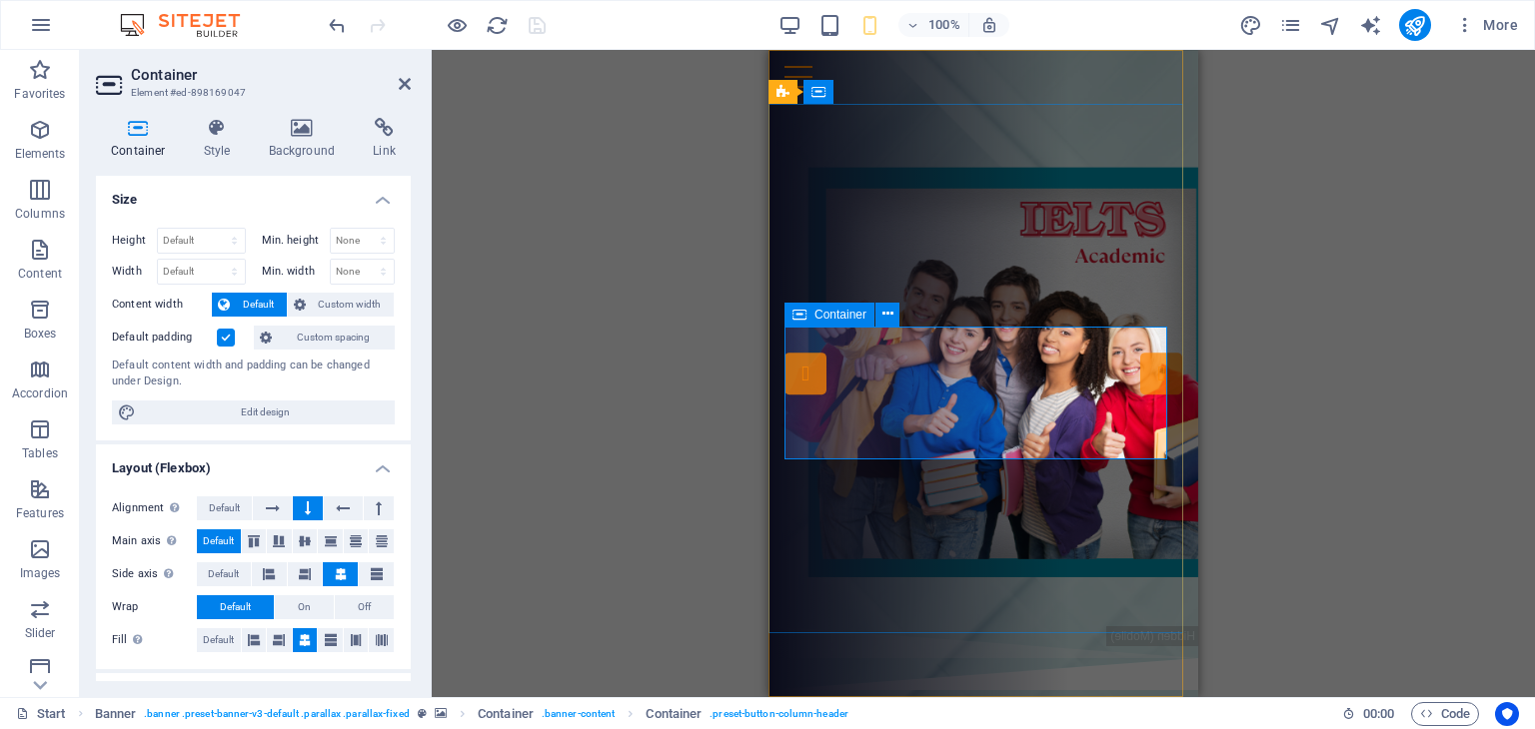
click at [941, 365] on div "Drop content here or Add elements Paste clipboard" at bounding box center [991, 392] width 422 height 142
click at [987, 365] on div "Drop content here or Add elements Paste clipboard" at bounding box center [991, 392] width 422 height 142
click at [985, 364] on div "Drop content here or Add elements Paste clipboard" at bounding box center [991, 392] width 422 height 142
click at [992, 357] on div "Drop content here or Add elements Paste clipboard" at bounding box center [991, 392] width 422 height 142
click at [300, 133] on icon at bounding box center [302, 128] width 97 height 20
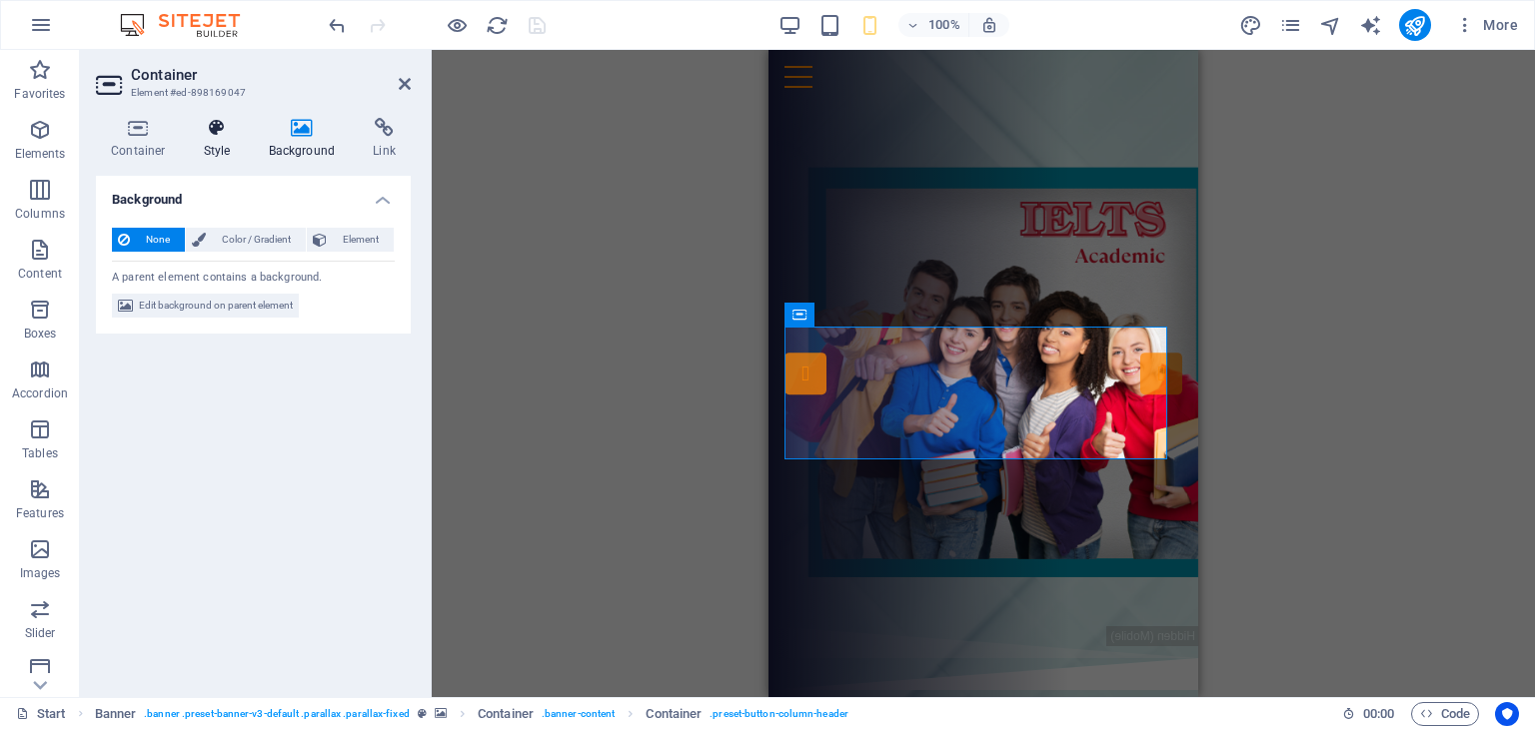
click at [217, 129] on icon at bounding box center [217, 128] width 57 height 20
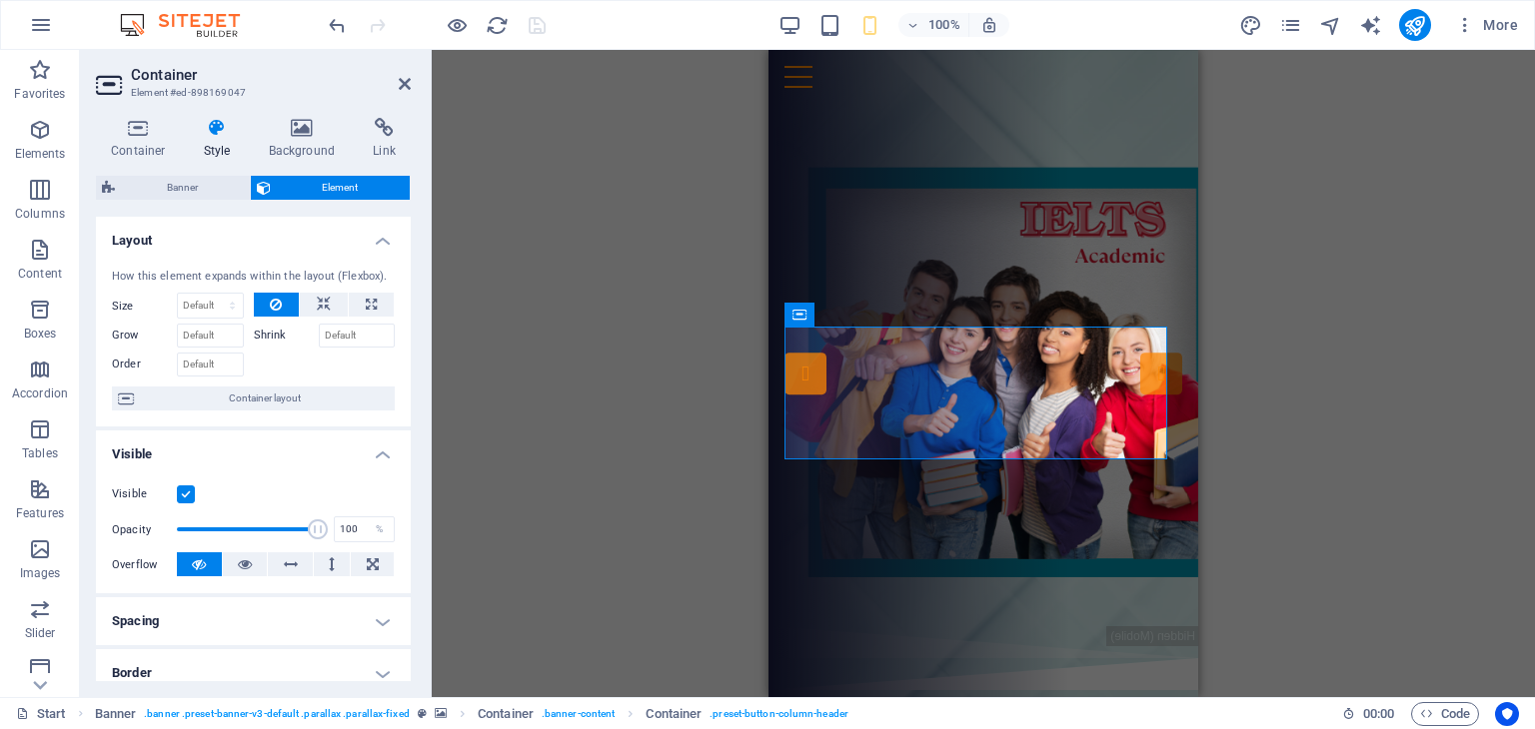
click at [610, 379] on div "Drag here to replace the existing content. Press “Ctrl” if you want to create a…" at bounding box center [983, 373] width 1103 height 647
click at [472, 316] on div "Drag here to replace the existing content. Press “Ctrl” if you want to create a…" at bounding box center [983, 373] width 1103 height 647
click at [406, 85] on icon at bounding box center [405, 84] width 12 height 16
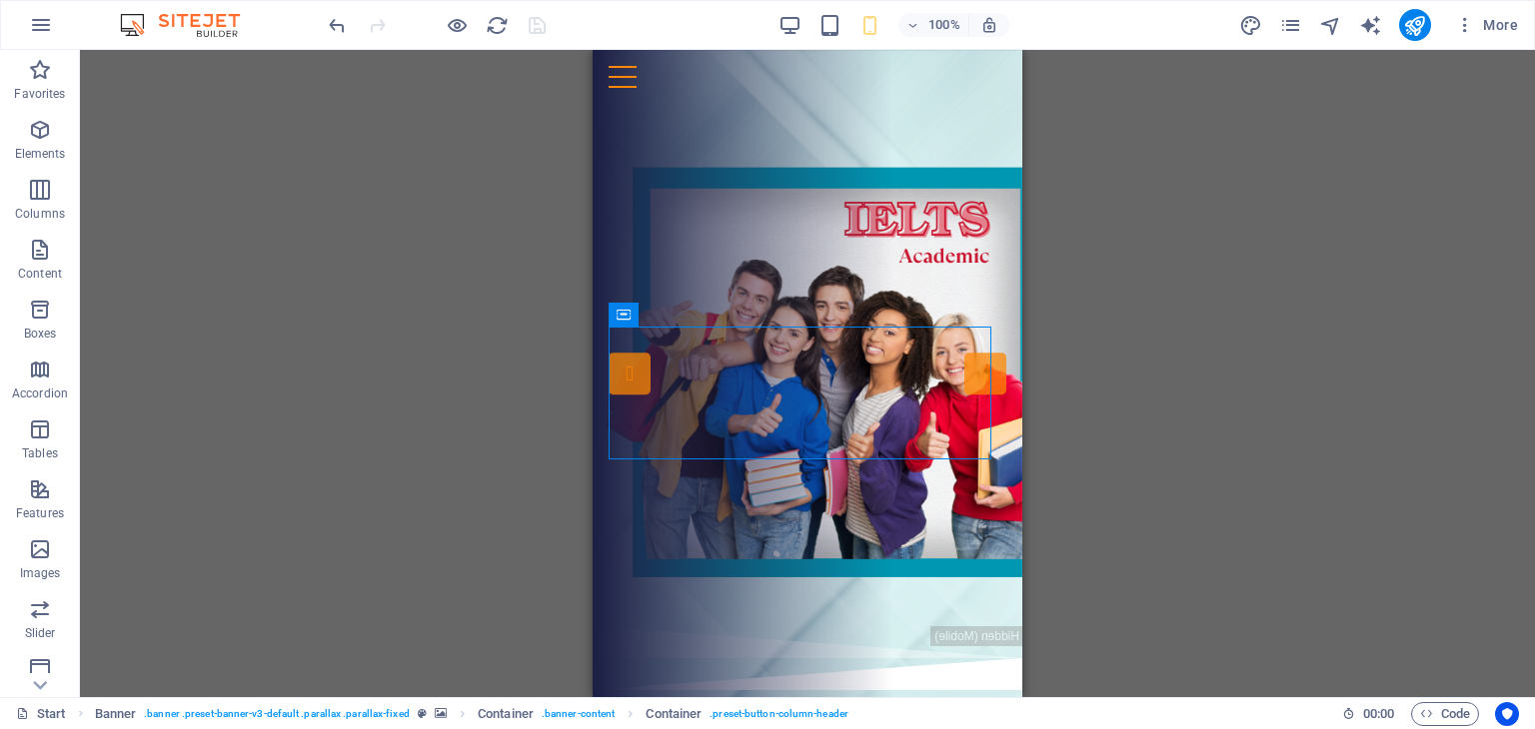
click at [1203, 337] on div "Drag here to replace the existing content. Press “Ctrl” if you want to create a…" at bounding box center [807, 373] width 1455 height 647
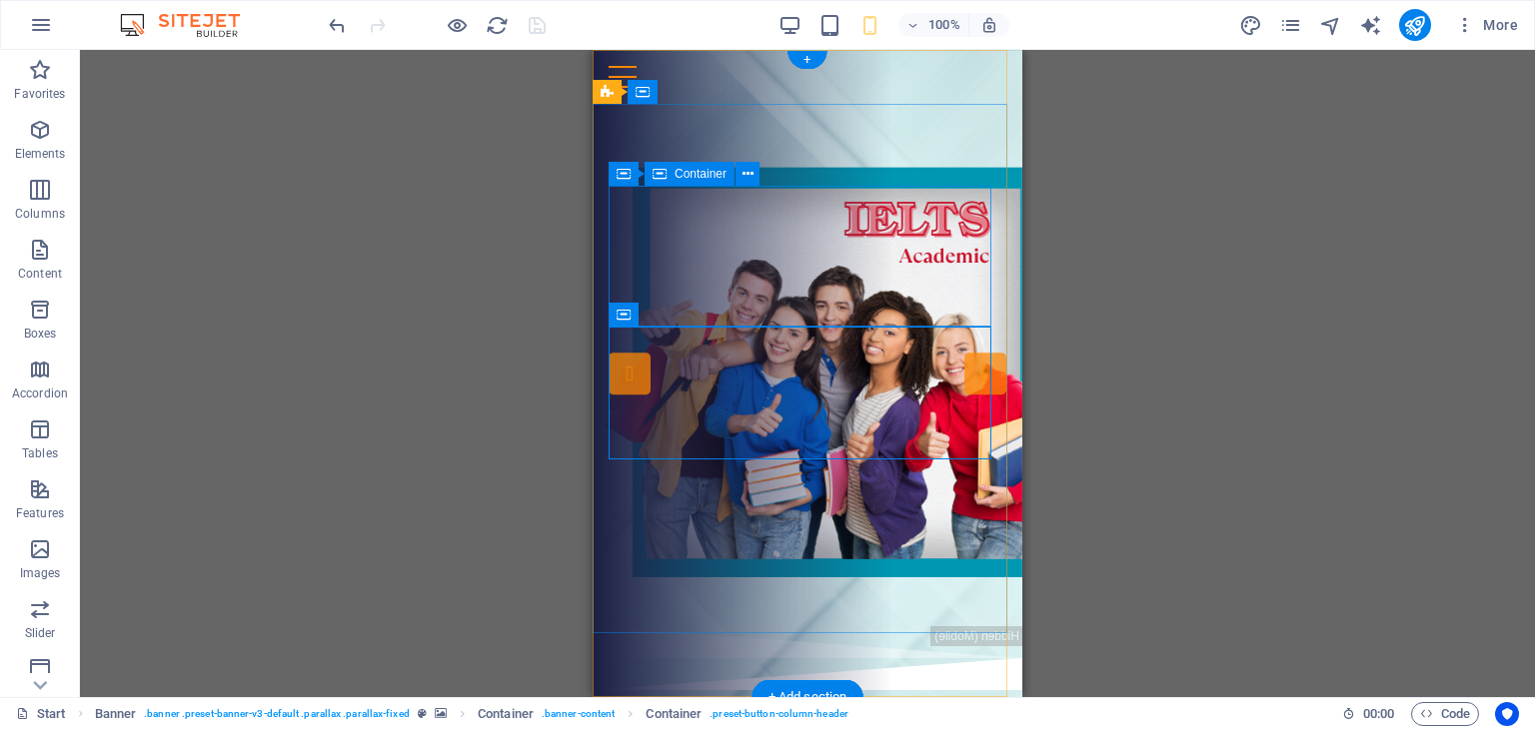
click at [825, 219] on div "Drop content here or Add elements Paste clipboard" at bounding box center [808, 254] width 398 height 142
click at [795, 364] on div "Drop content here or Add elements Paste clipboard" at bounding box center [816, 392] width 422 height 142
click at [797, 362] on div "Drop content here or Add elements Paste clipboard" at bounding box center [816, 392] width 422 height 142
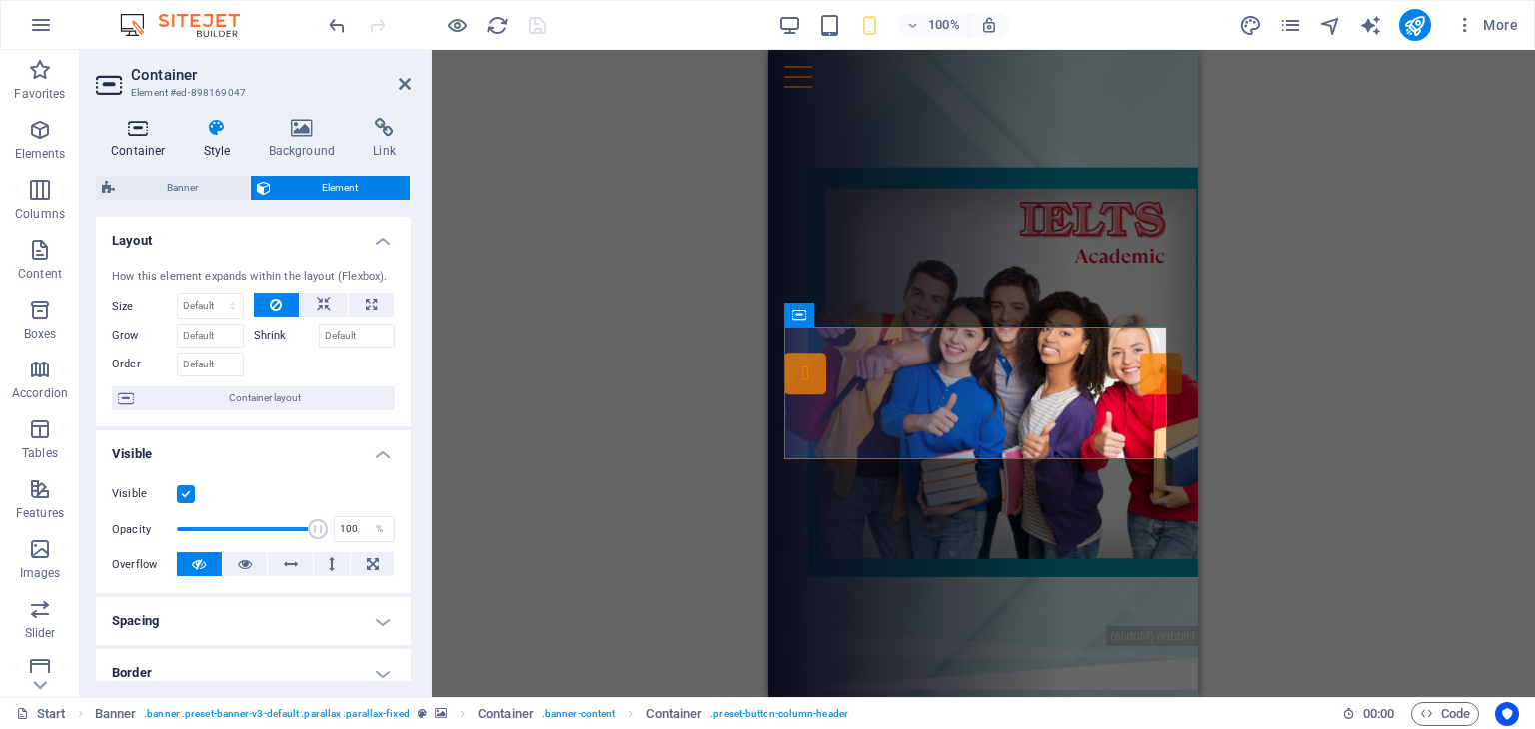
click at [144, 142] on h4 "Container" at bounding box center [142, 139] width 93 height 42
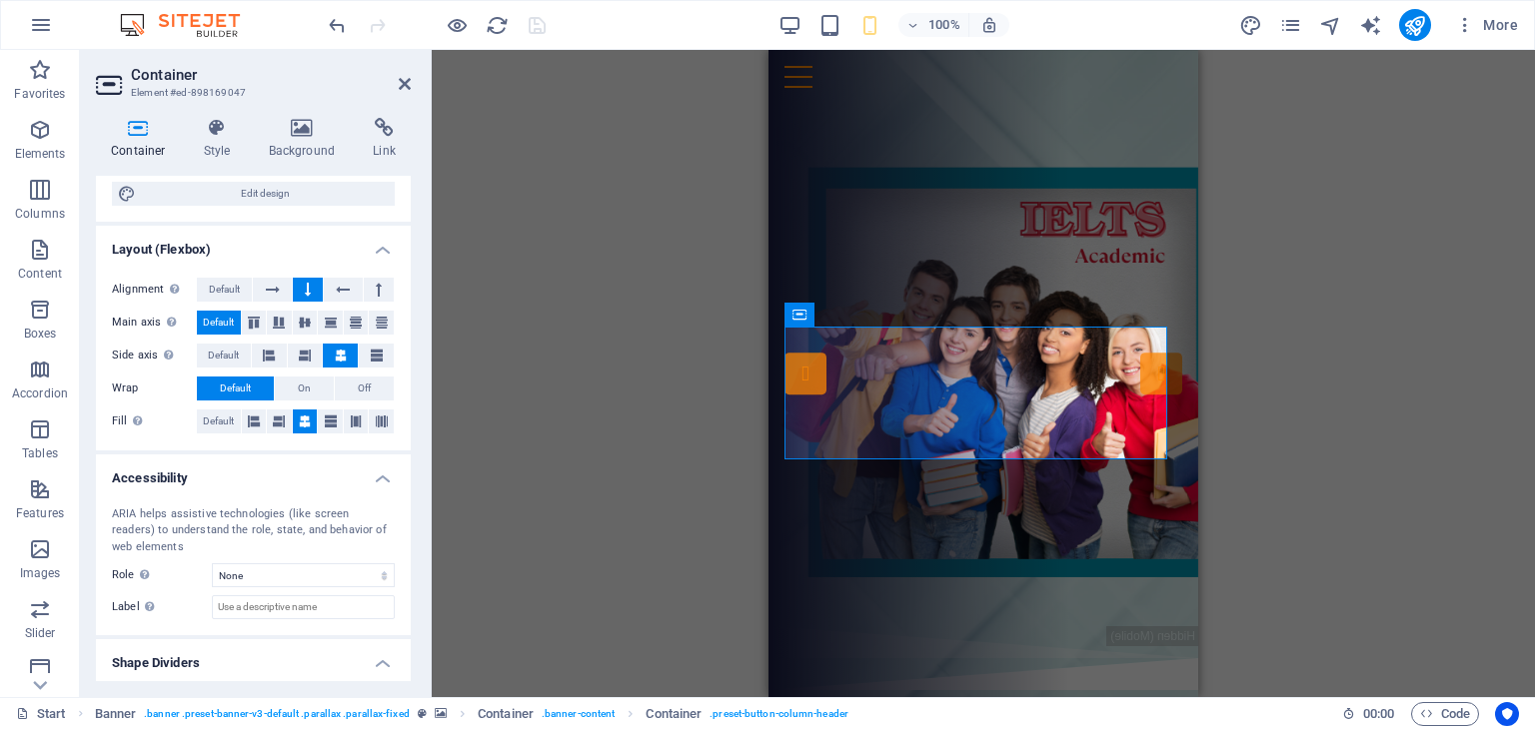
scroll to position [268, 0]
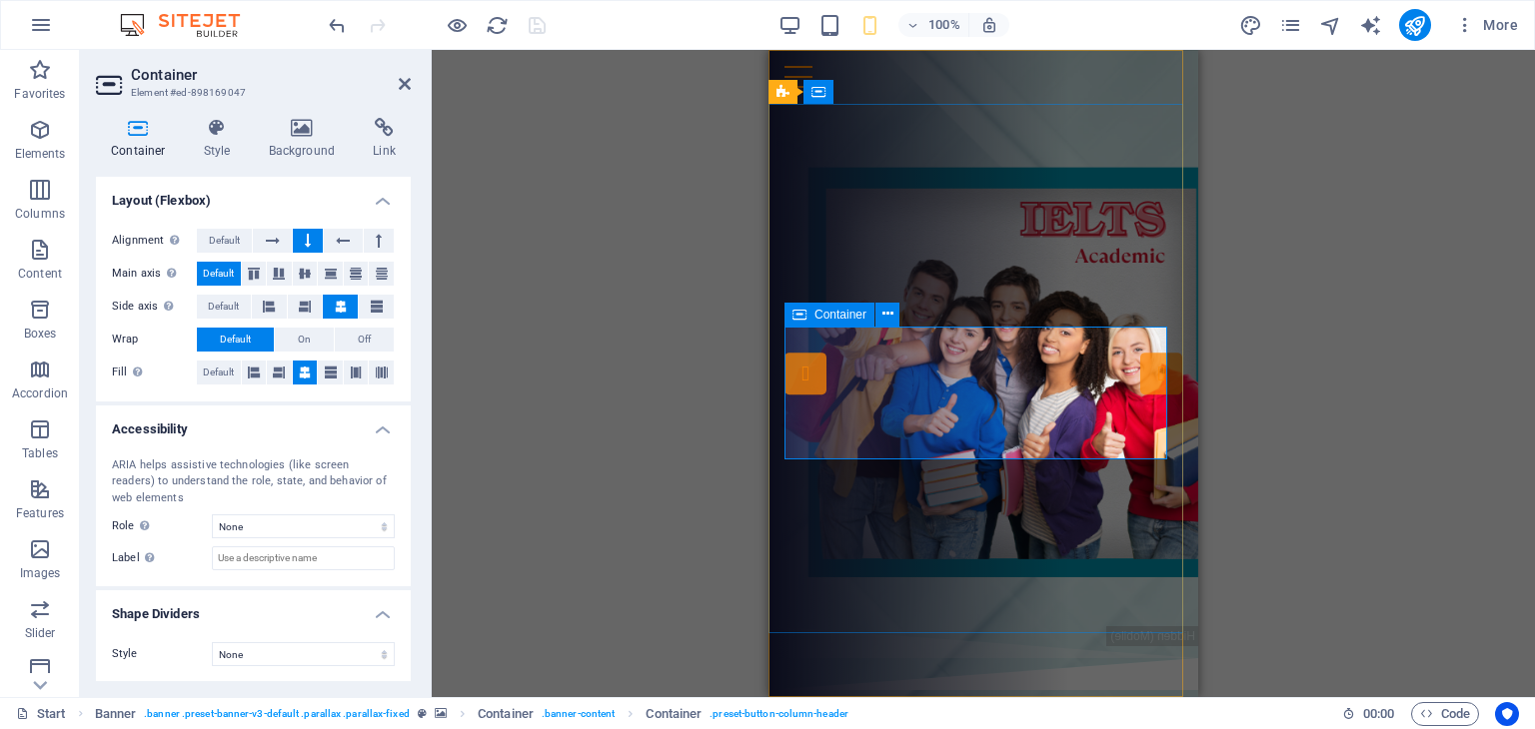
click at [960, 373] on div "Drop content here or Add elements Paste clipboard" at bounding box center [991, 392] width 422 height 142
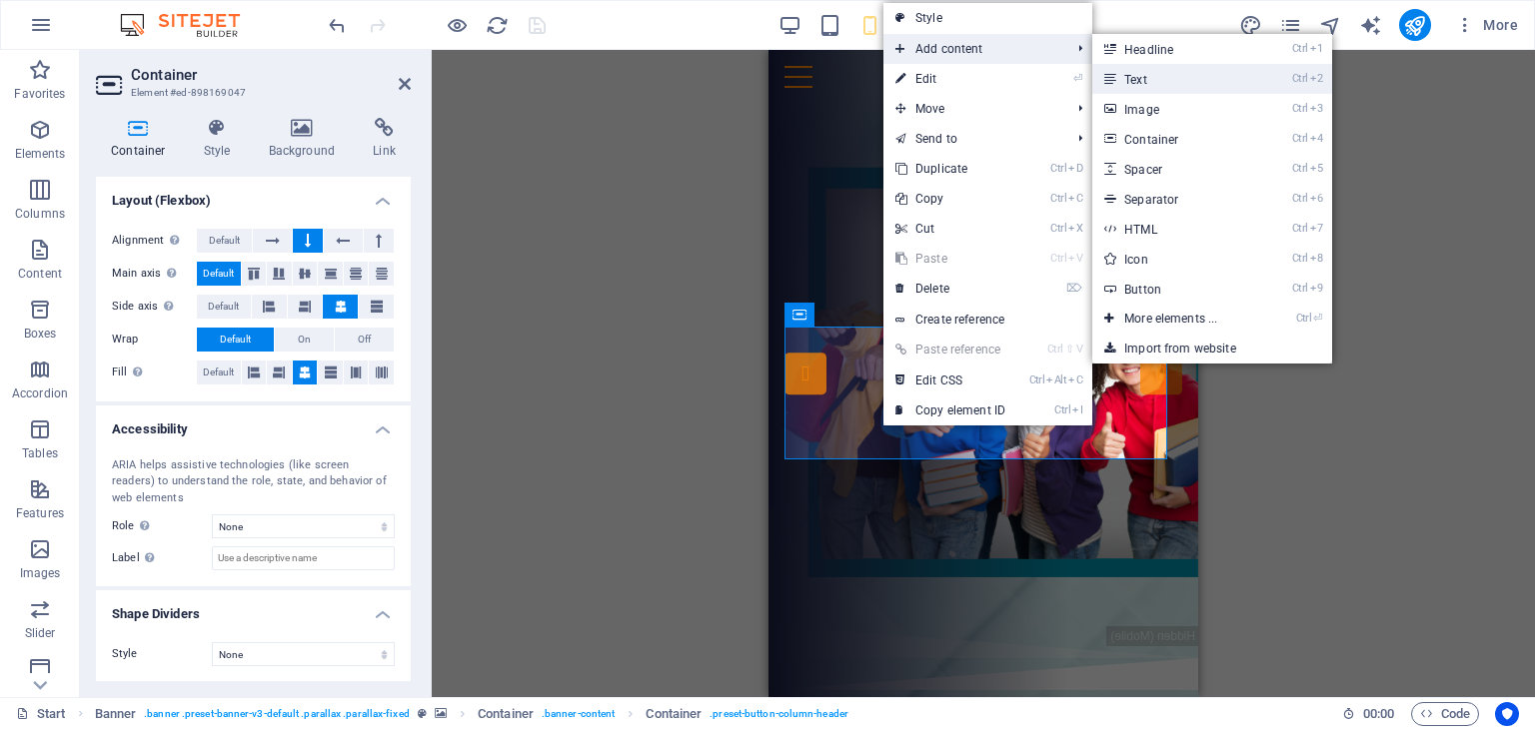
click at [1165, 77] on link "Ctrl 2 Text" at bounding box center [1174, 79] width 165 height 30
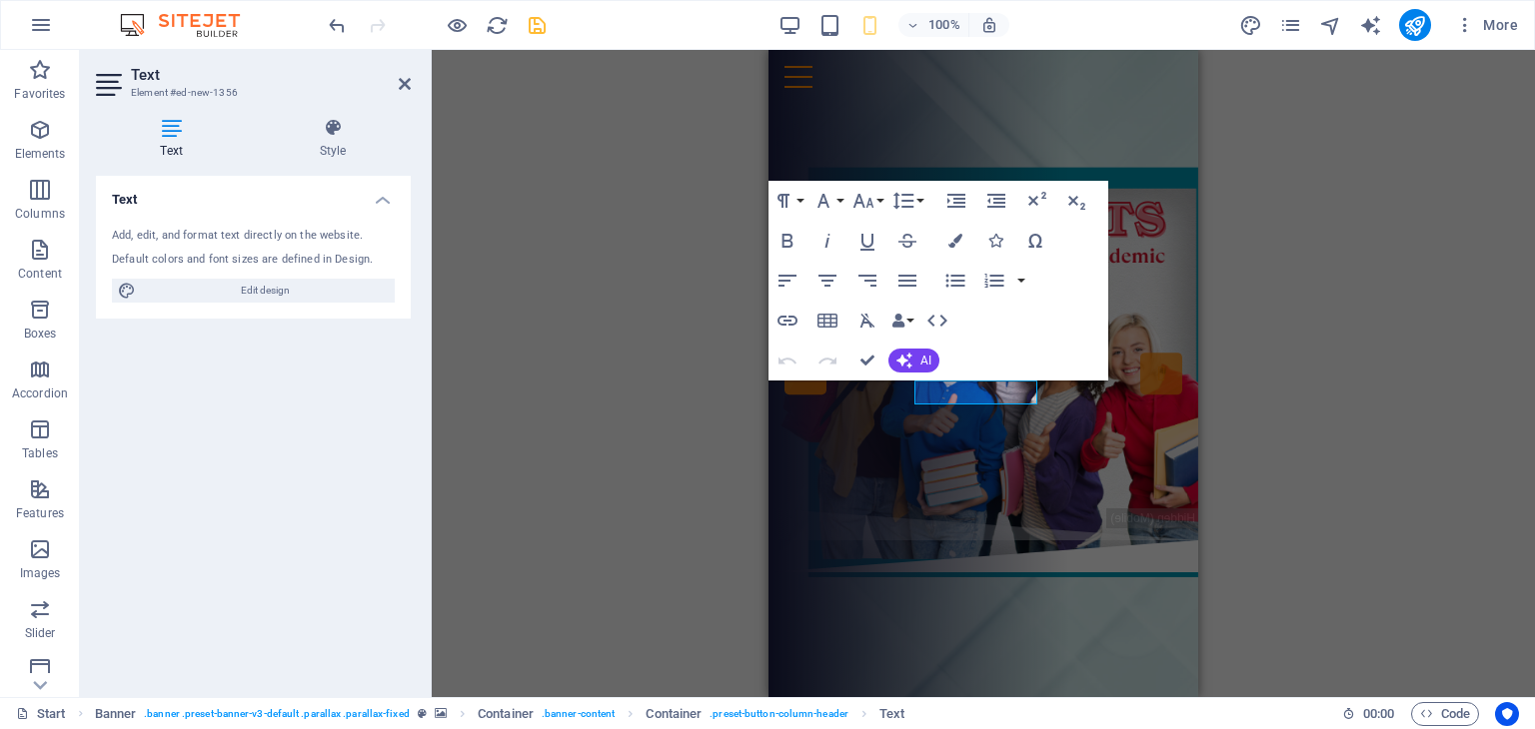
click at [1282, 396] on div "H3 Container Banner Container Banner Button Button Text Container Preset HTML P…" at bounding box center [983, 373] width 1103 height 647
click at [624, 207] on div "H3 Container Banner Container Banner Button Button Text Container Preset HTML P…" at bounding box center [983, 373] width 1103 height 647
click at [1310, 317] on div "H3 Container Banner Container Banner Button Button Text Container Preset HTML P…" at bounding box center [983, 373] width 1103 height 647
click at [405, 83] on icon at bounding box center [405, 84] width 12 height 16
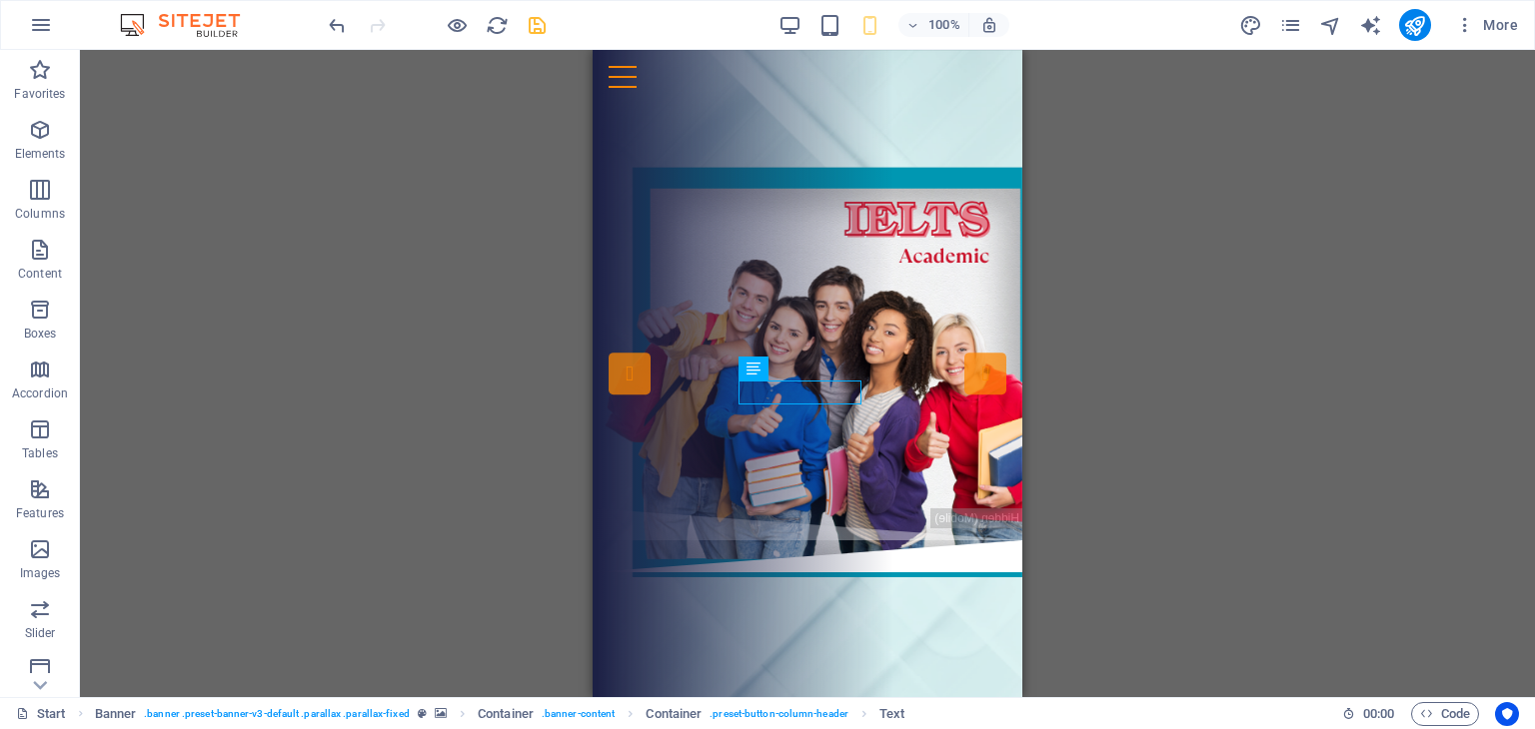
click at [1175, 342] on div "H3 Container Banner Container Banner Button Button Text Container Preset HTML P…" at bounding box center [807, 373] width 1455 height 647
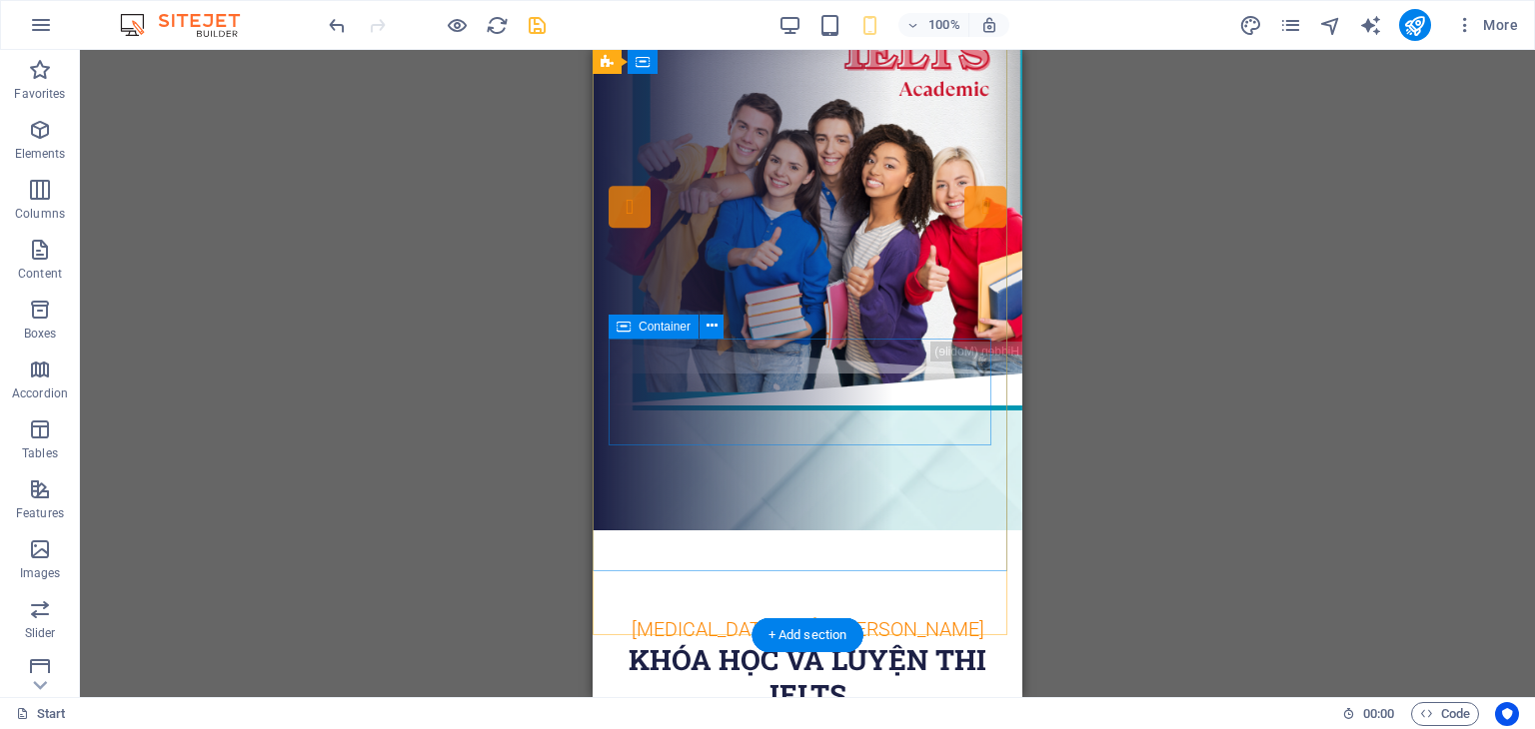
scroll to position [0, 0]
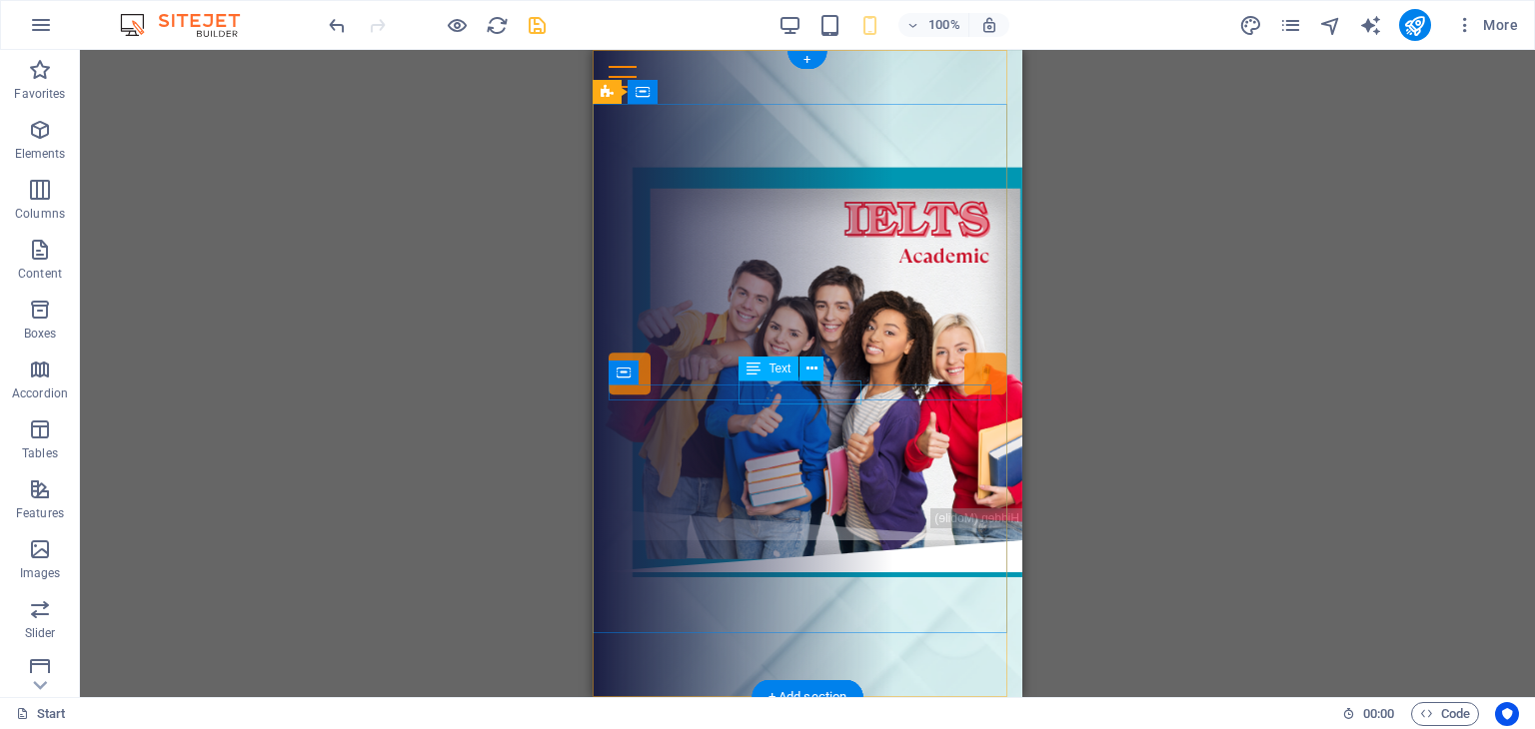
click at [855, 345] on div "New text element" at bounding box center [816, 333] width 422 height 24
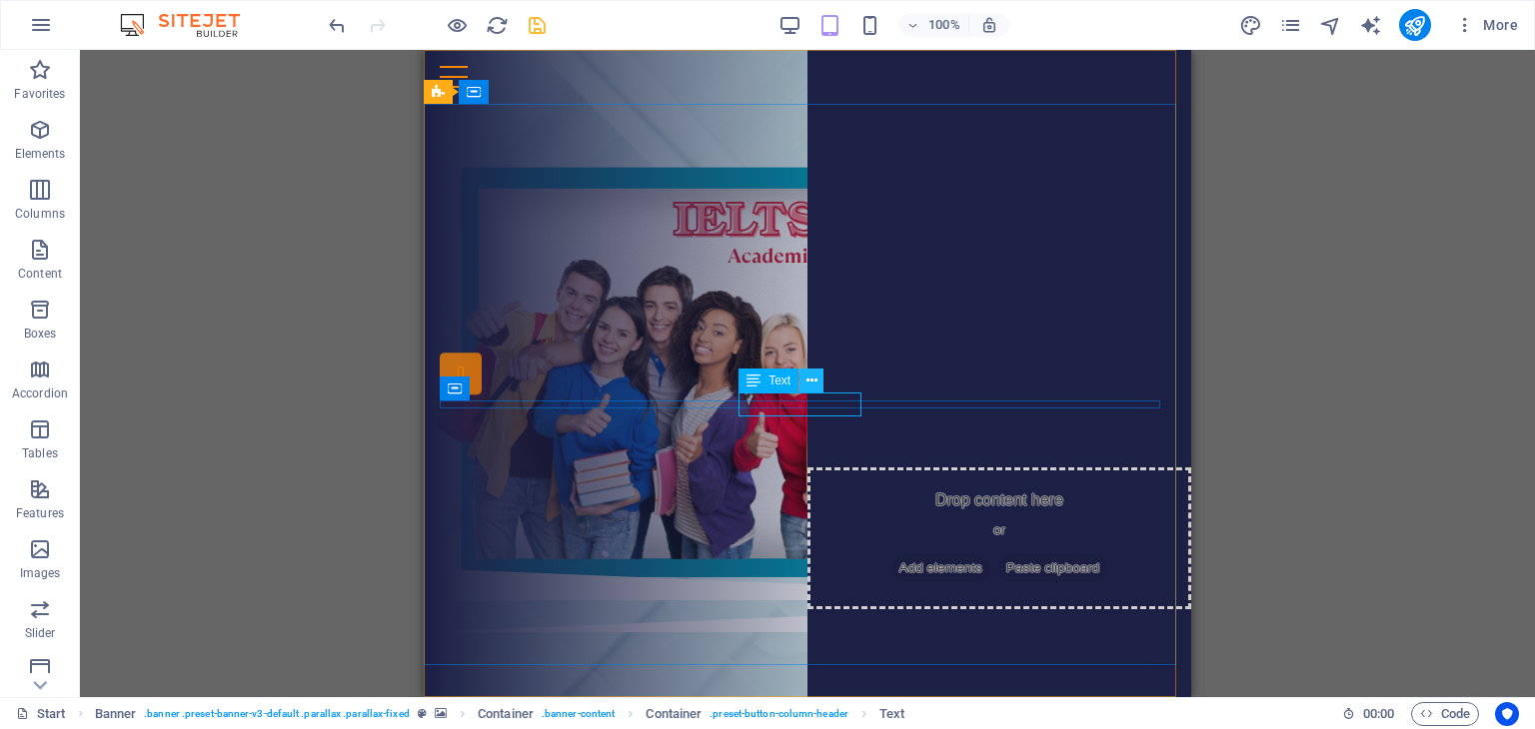
click at [812, 380] on icon at bounding box center [811, 381] width 11 height 21
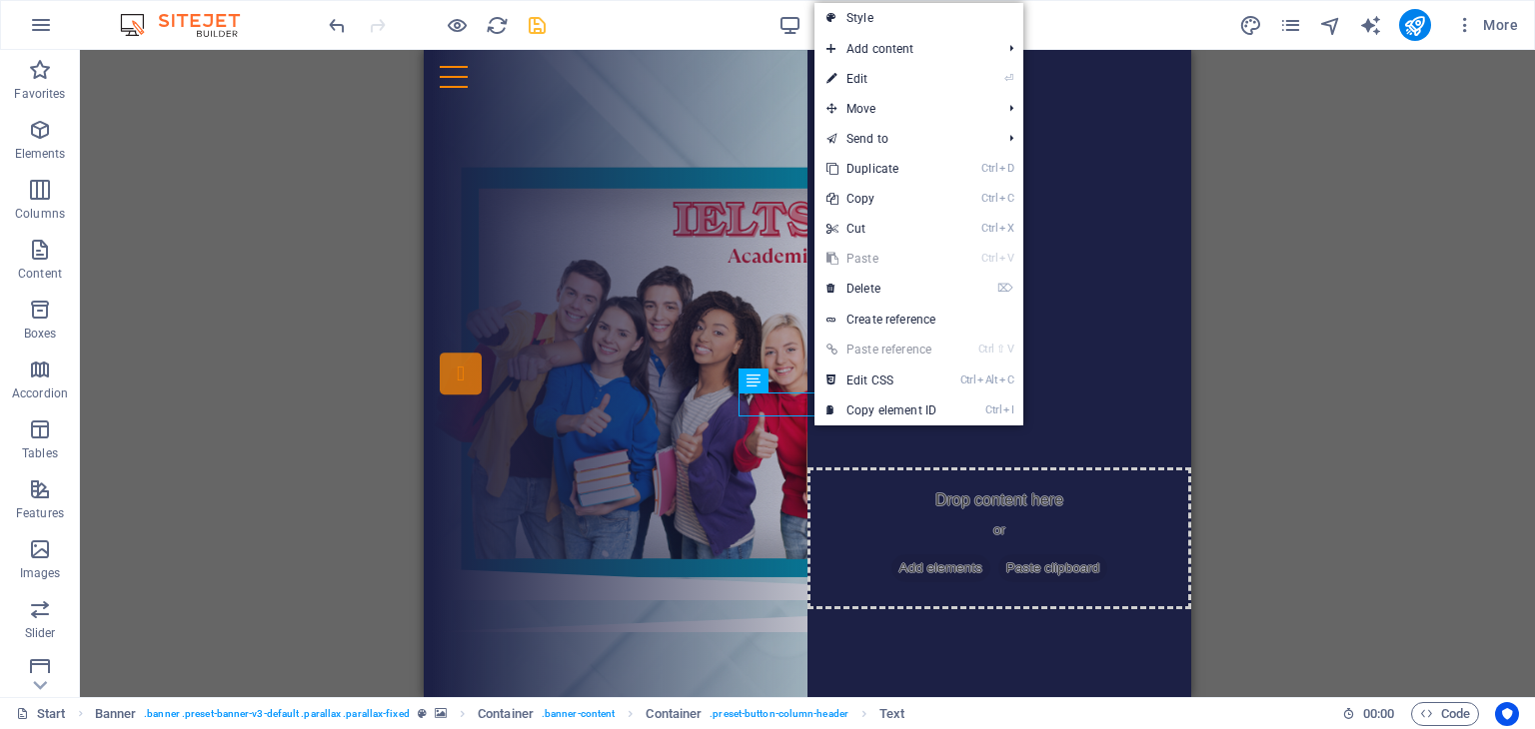
click at [1319, 273] on div "H3 Container Banner Container Banner Button Button Text Container Preset HTML P…" at bounding box center [807, 373] width 1455 height 647
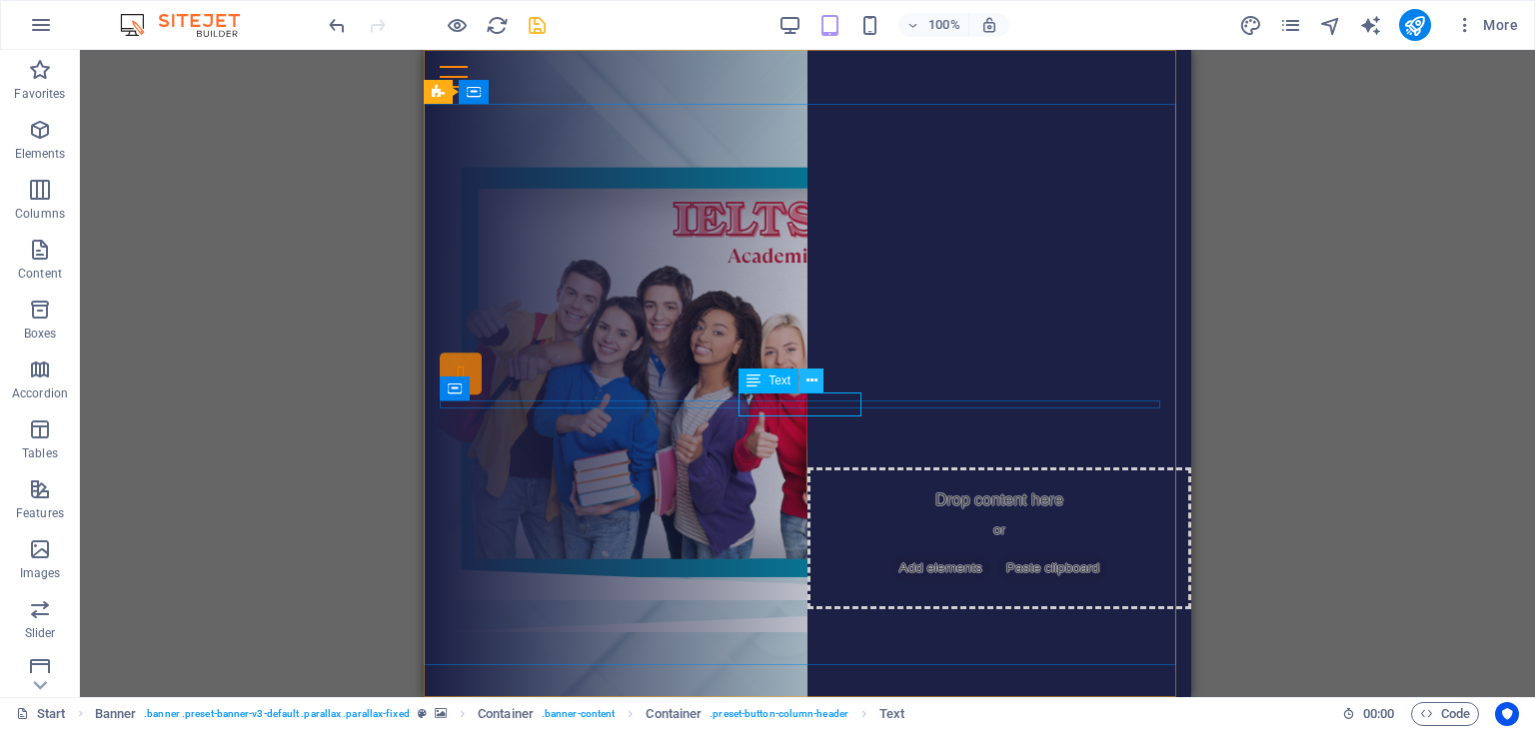
click at [811, 387] on icon at bounding box center [811, 381] width 11 height 21
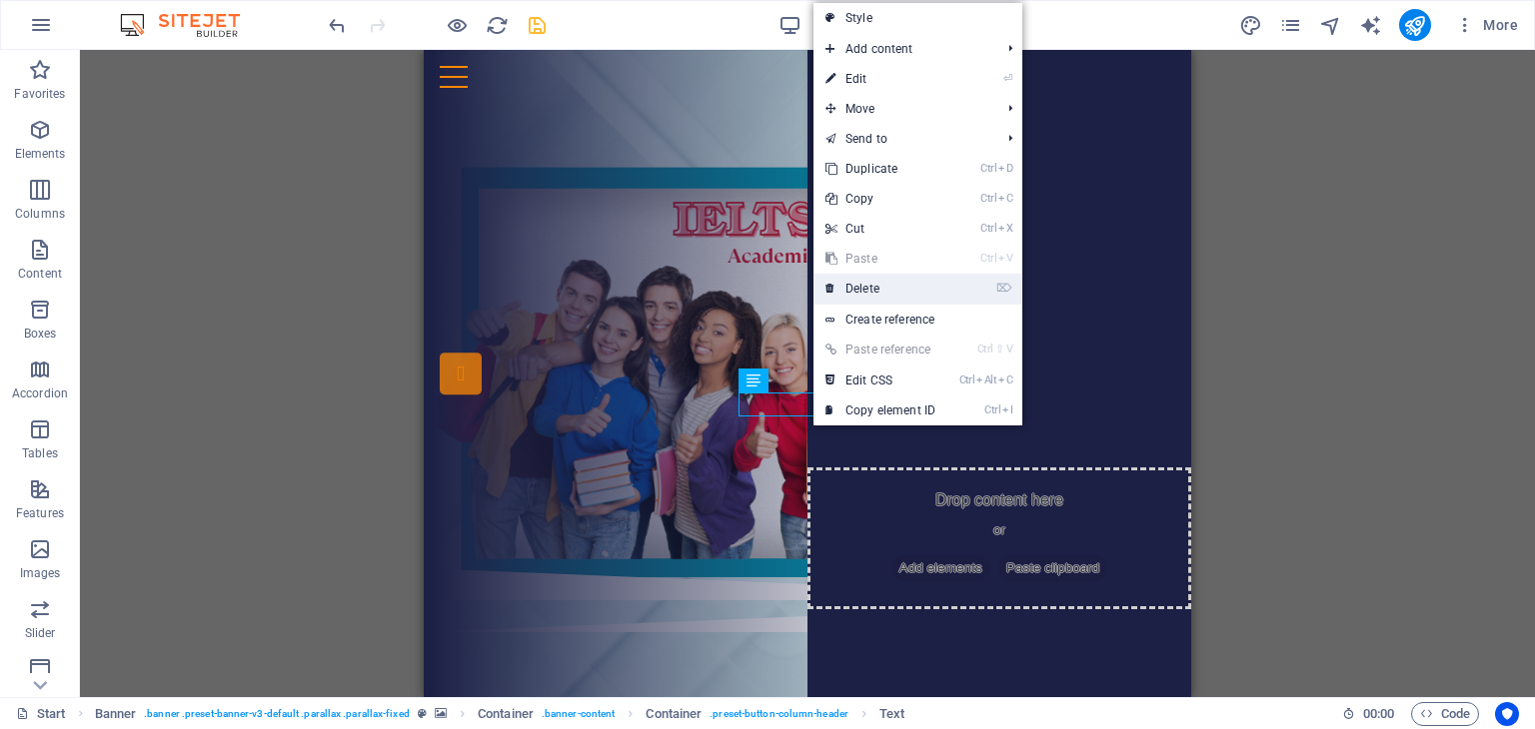
click at [883, 295] on link "⌦ Delete" at bounding box center [880, 289] width 134 height 30
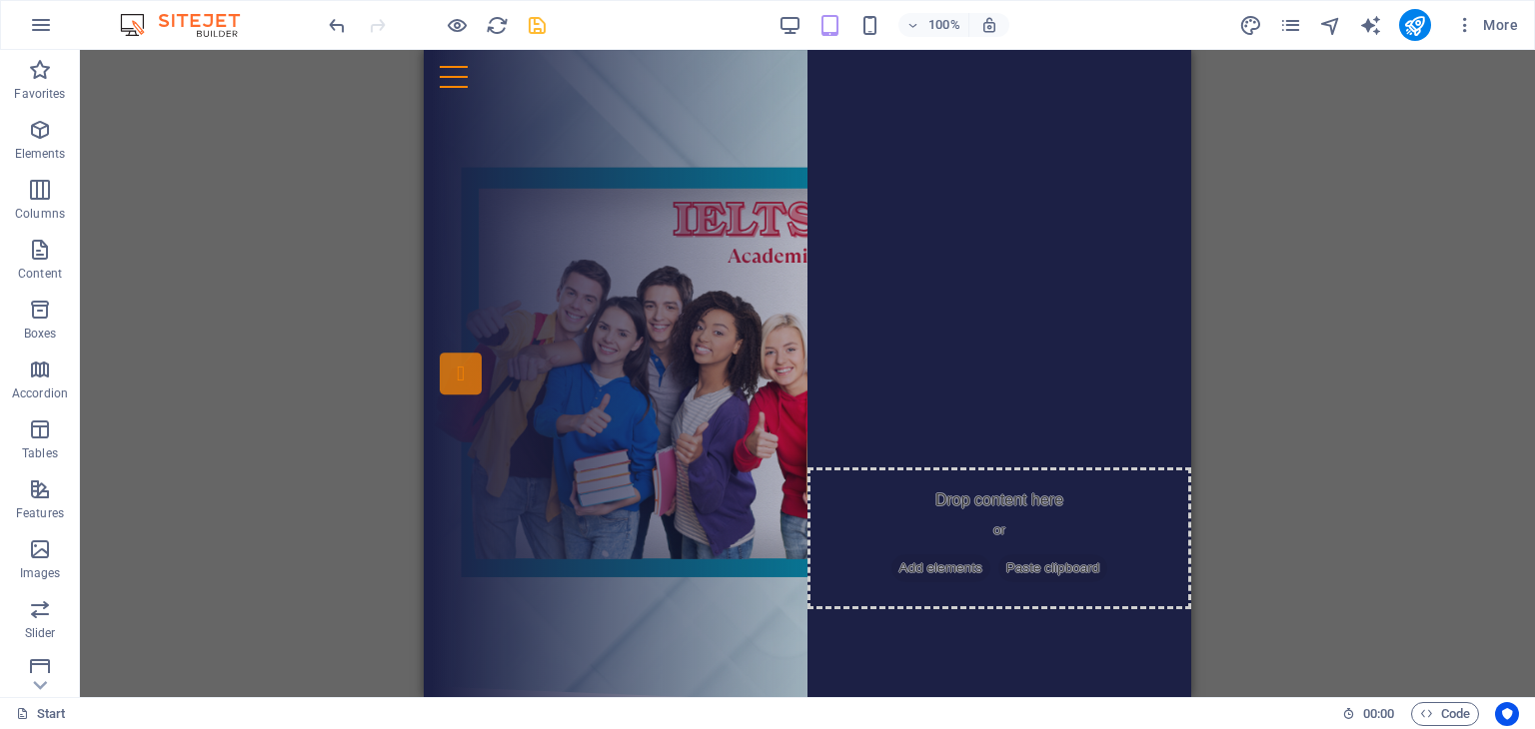
click at [1329, 357] on div "H3 Container Banner Container Banner Button Button Text Container Preset HTML P…" at bounding box center [807, 373] width 1455 height 647
click at [853, 401] on div "Drop content here or Add elements Paste clipboard" at bounding box center [811, 420] width 759 height 142
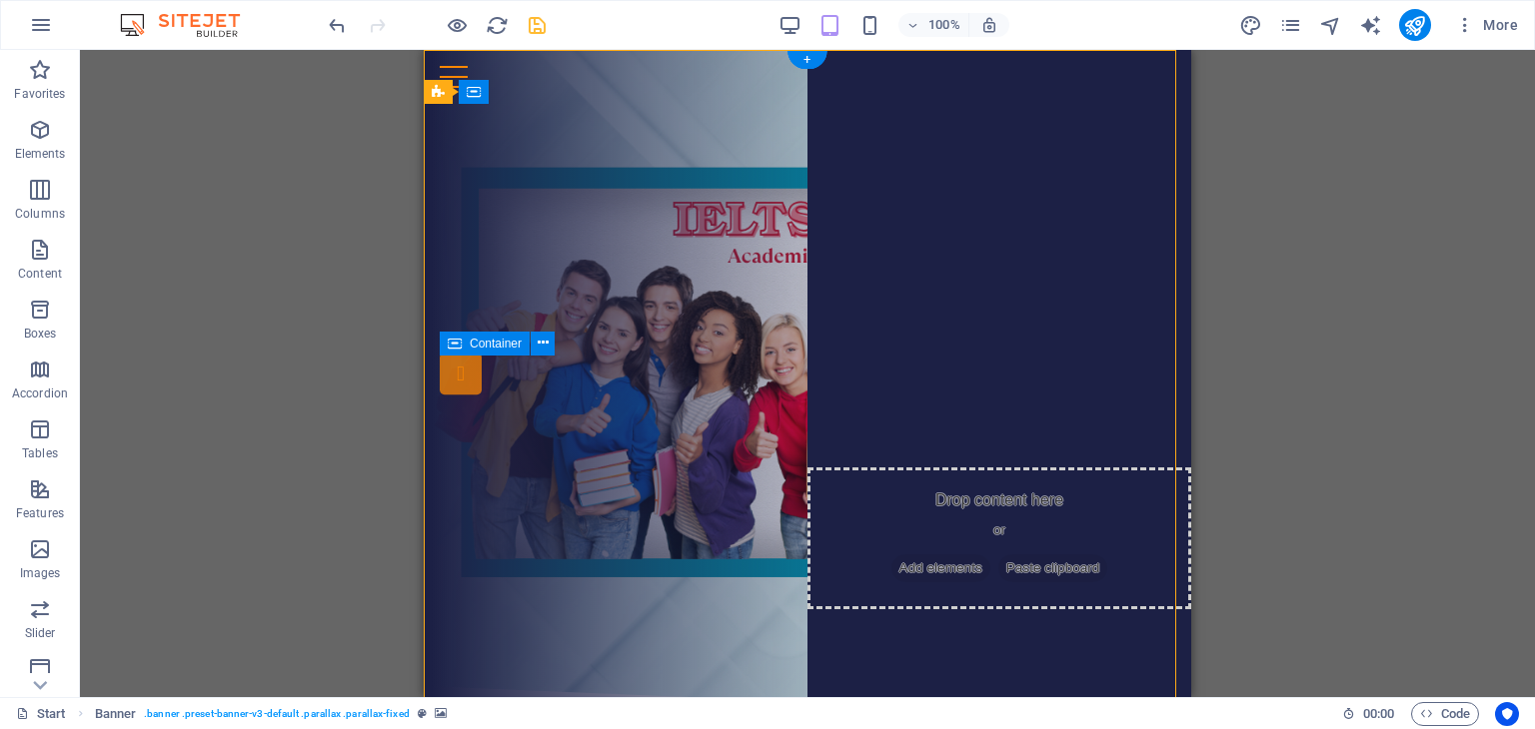
click at [839, 375] on div "Drop content here or Add elements Paste clipboard" at bounding box center [811, 420] width 759 height 142
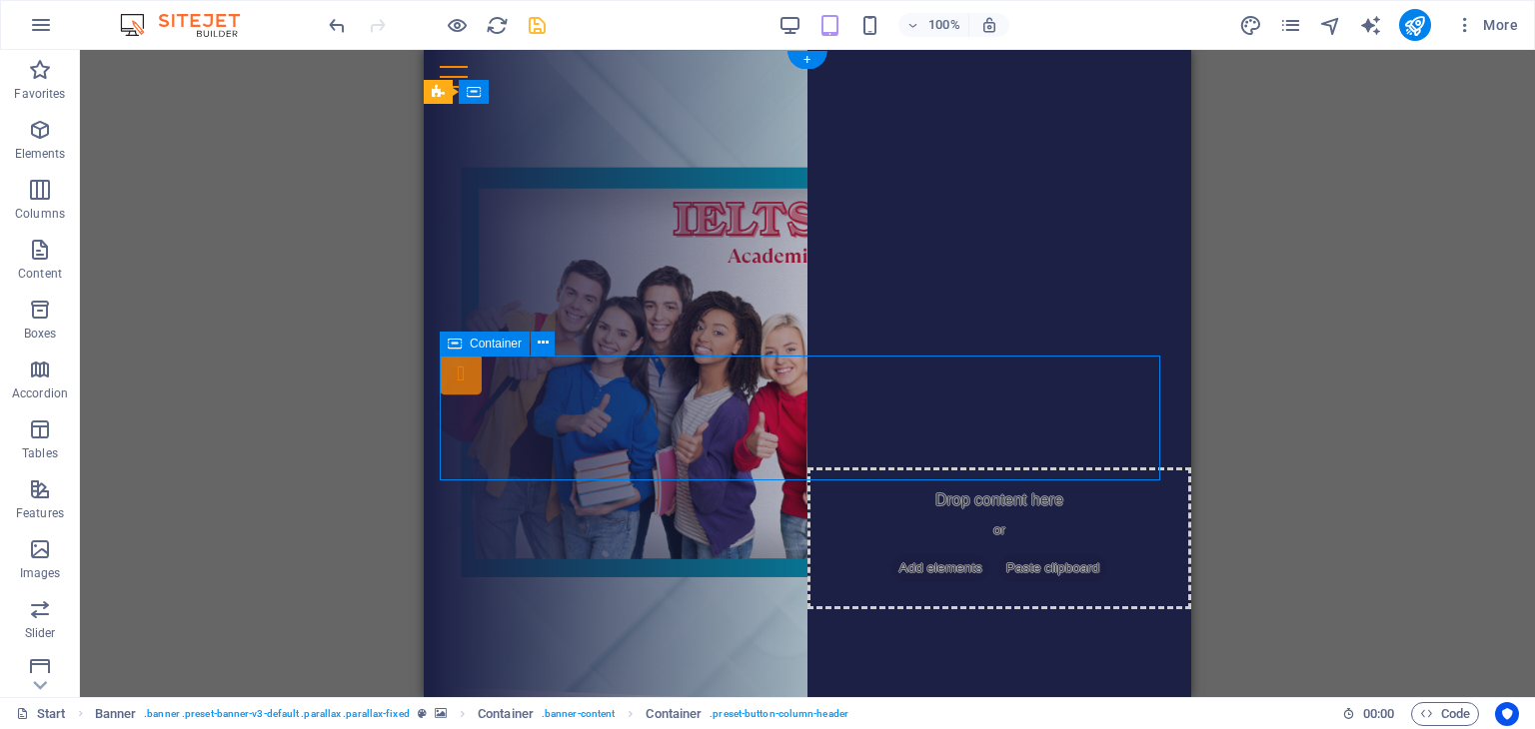
drag, startPoint x: 811, startPoint y: 385, endPoint x: 749, endPoint y: 374, distance: 62.9
click at [810, 385] on div "Drop content here or Add elements Paste clipboard" at bounding box center [811, 420] width 759 height 142
click at [678, 293] on div "Drop content here or Add elements Paste clipboard" at bounding box center [807, 286] width 735 height 142
click at [540, 399] on div "Drop content here or Add elements Paste clipboard" at bounding box center [807, 420] width 735 height 126
click at [791, 251] on div "Drop content here or Add elements Paste clipboard" at bounding box center [807, 286] width 735 height 142
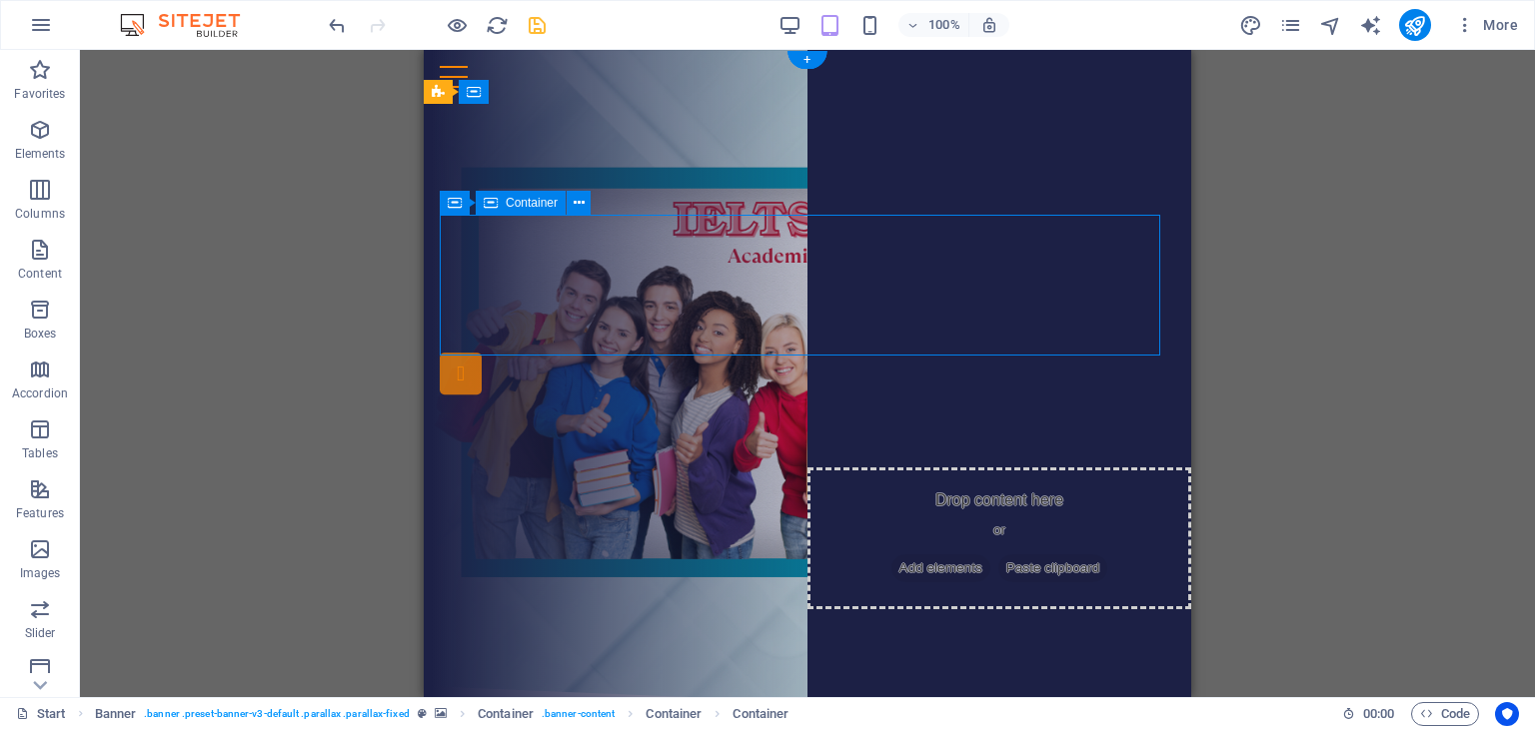
click at [794, 243] on div "Drop content here or Add elements Paste clipboard" at bounding box center [807, 286] width 735 height 142
click at [748, 380] on div "Drop content here or Add elements Paste clipboard" at bounding box center [811, 420] width 759 height 142
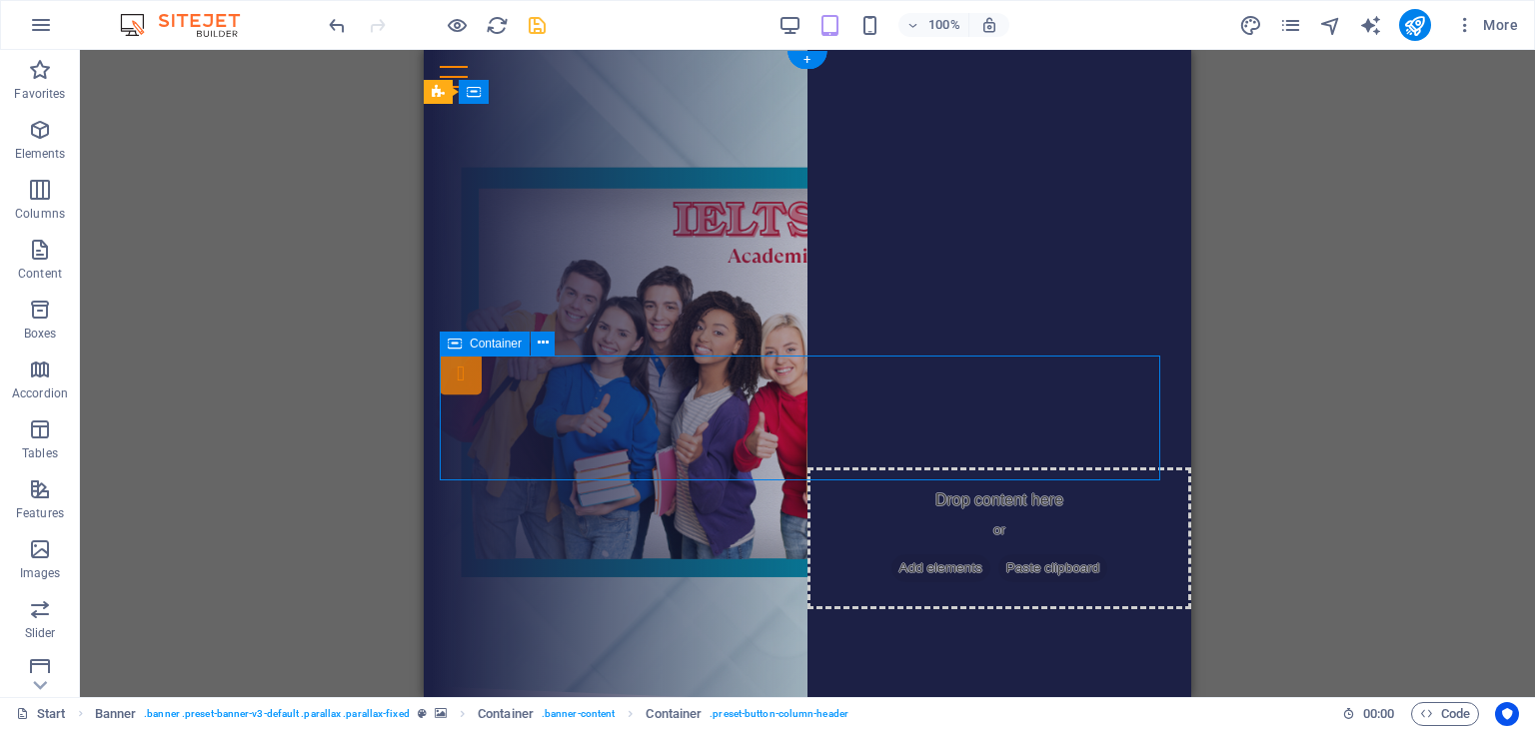
click at [750, 380] on div "Drop content here or Add elements Paste clipboard" at bounding box center [811, 420] width 759 height 142
click at [750, 378] on div "Drop content here or Add elements Paste clipboard" at bounding box center [811, 420] width 759 height 142
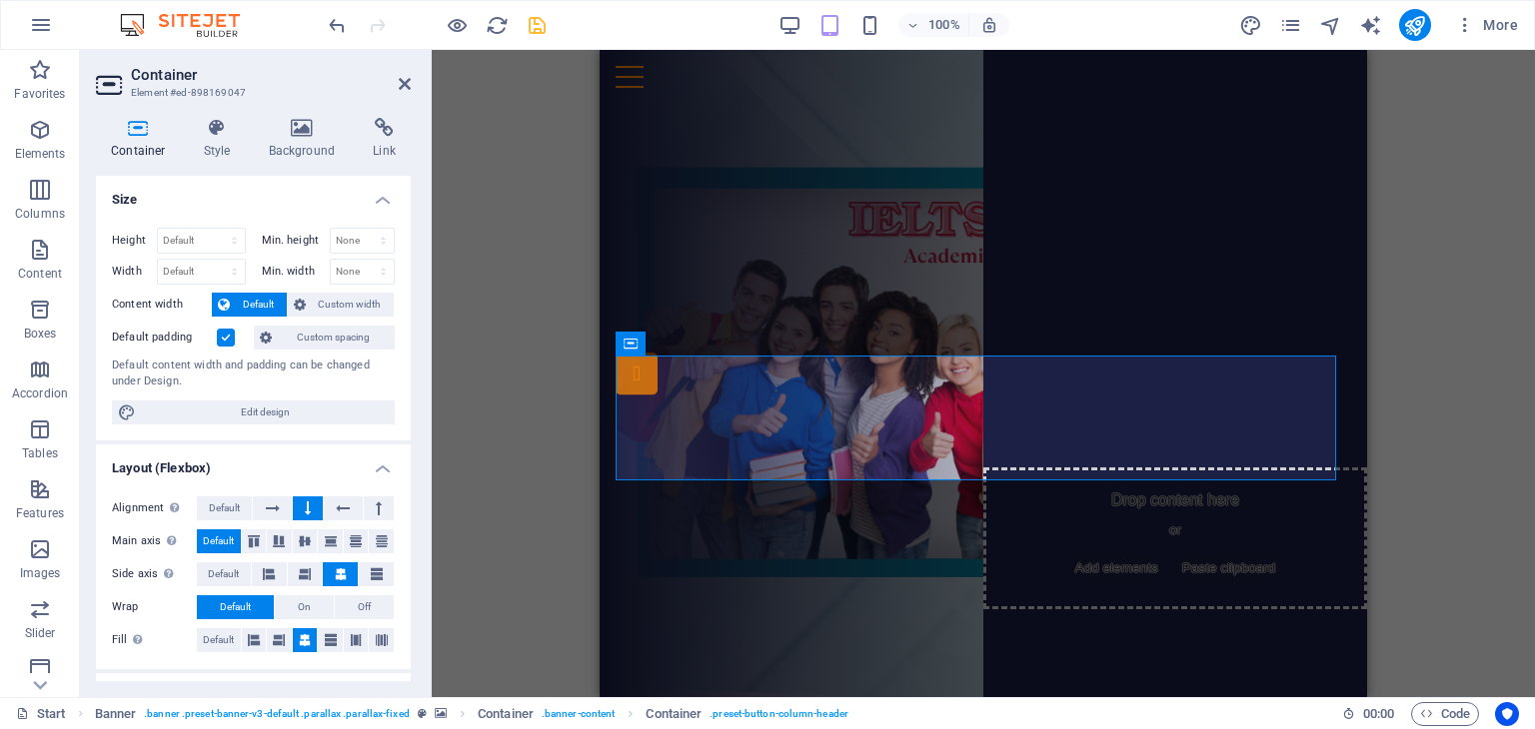
click at [847, 18] on div "100%" at bounding box center [893, 25] width 231 height 32
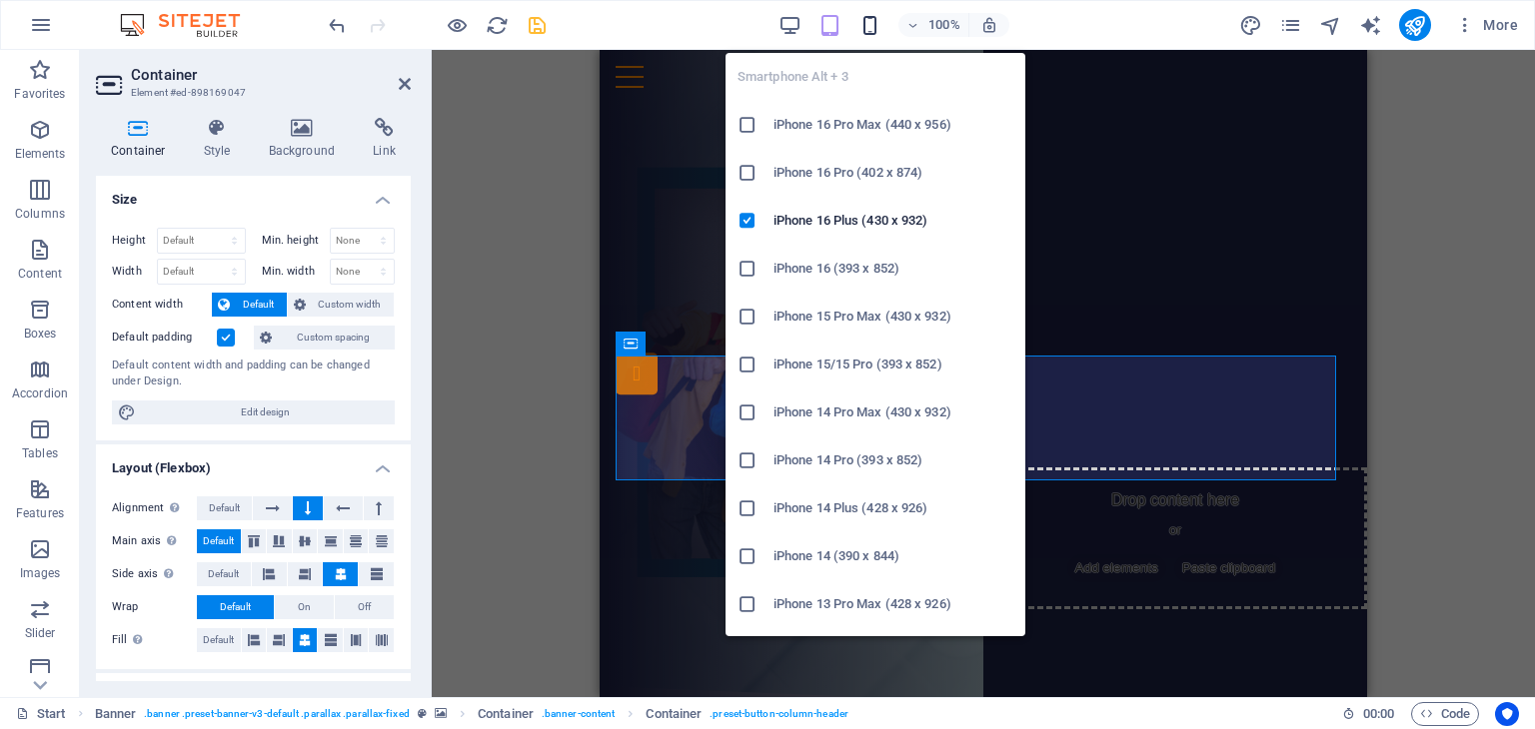
click at [869, 24] on icon "button" at bounding box center [869, 25] width 23 height 23
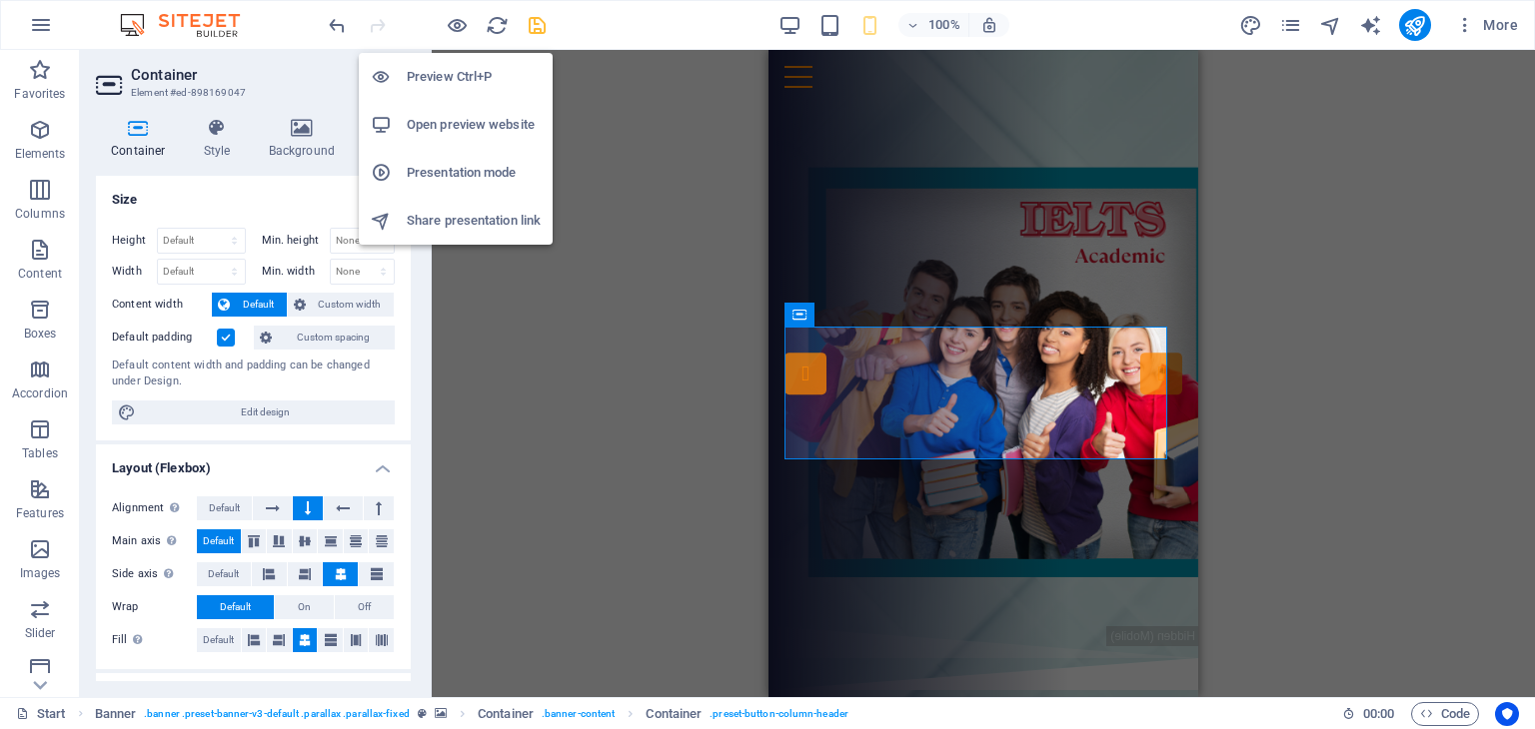
click at [557, 24] on div "100% More" at bounding box center [925, 25] width 1201 height 32
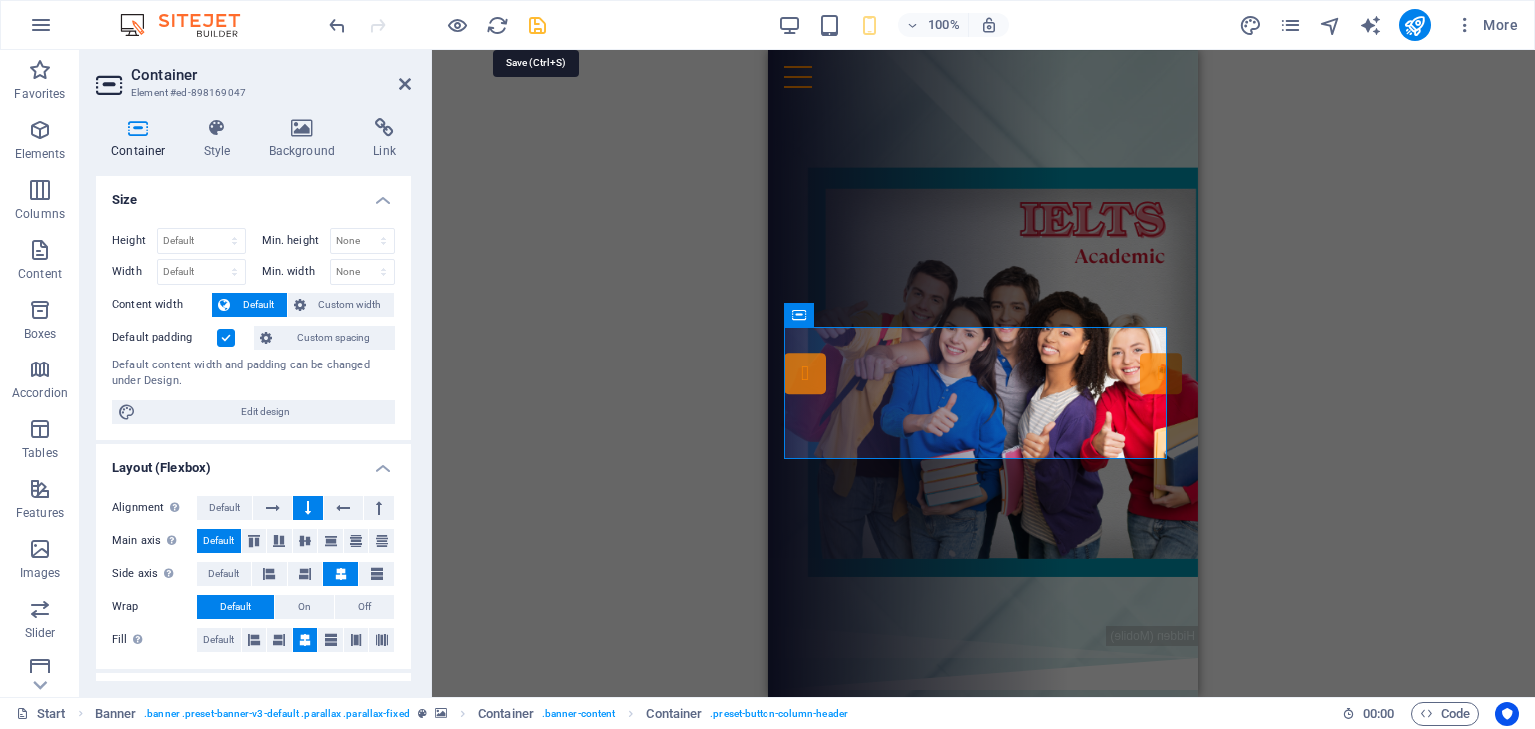
click at [540, 25] on icon "save" at bounding box center [537, 25] width 23 height 23
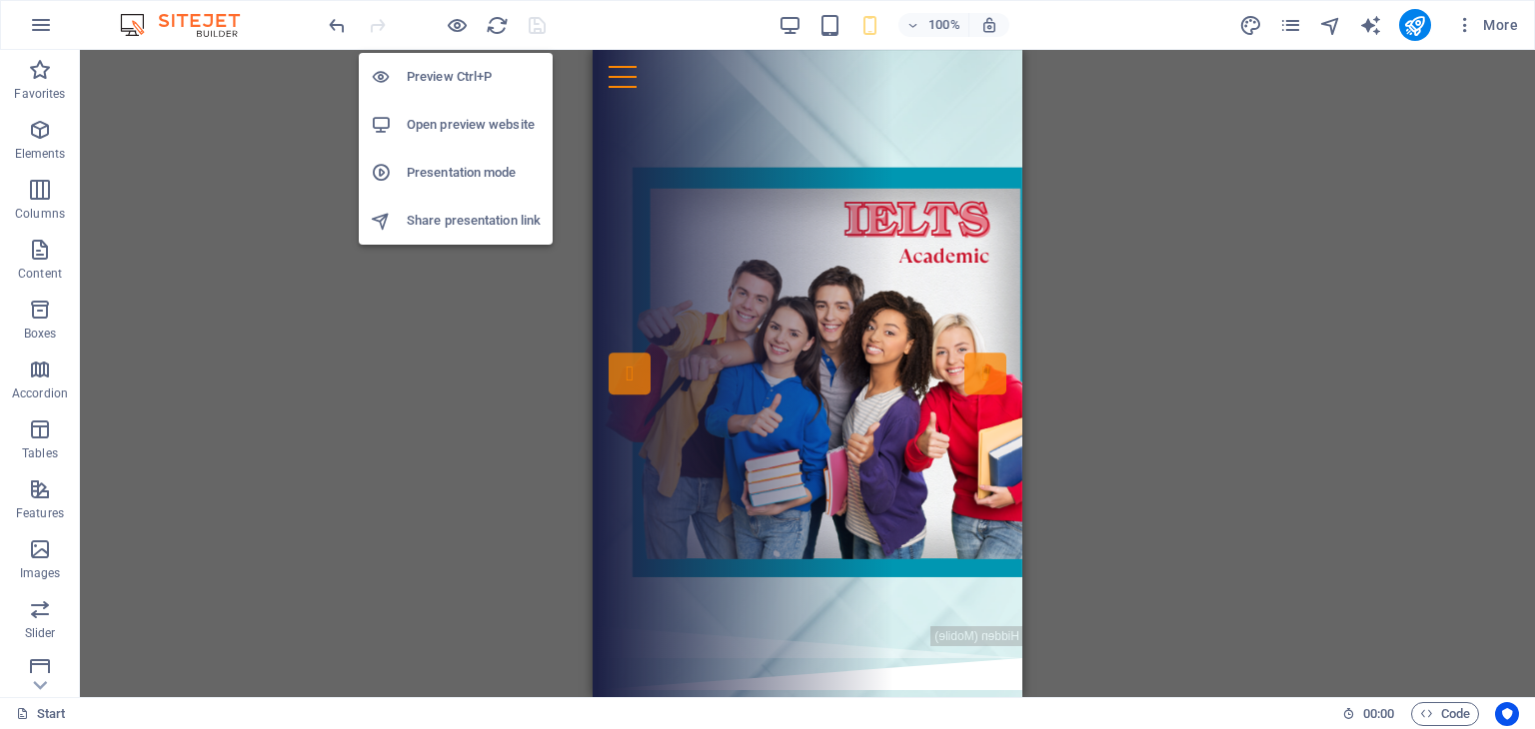
click at [461, 124] on h6 "Open preview website" at bounding box center [474, 125] width 134 height 24
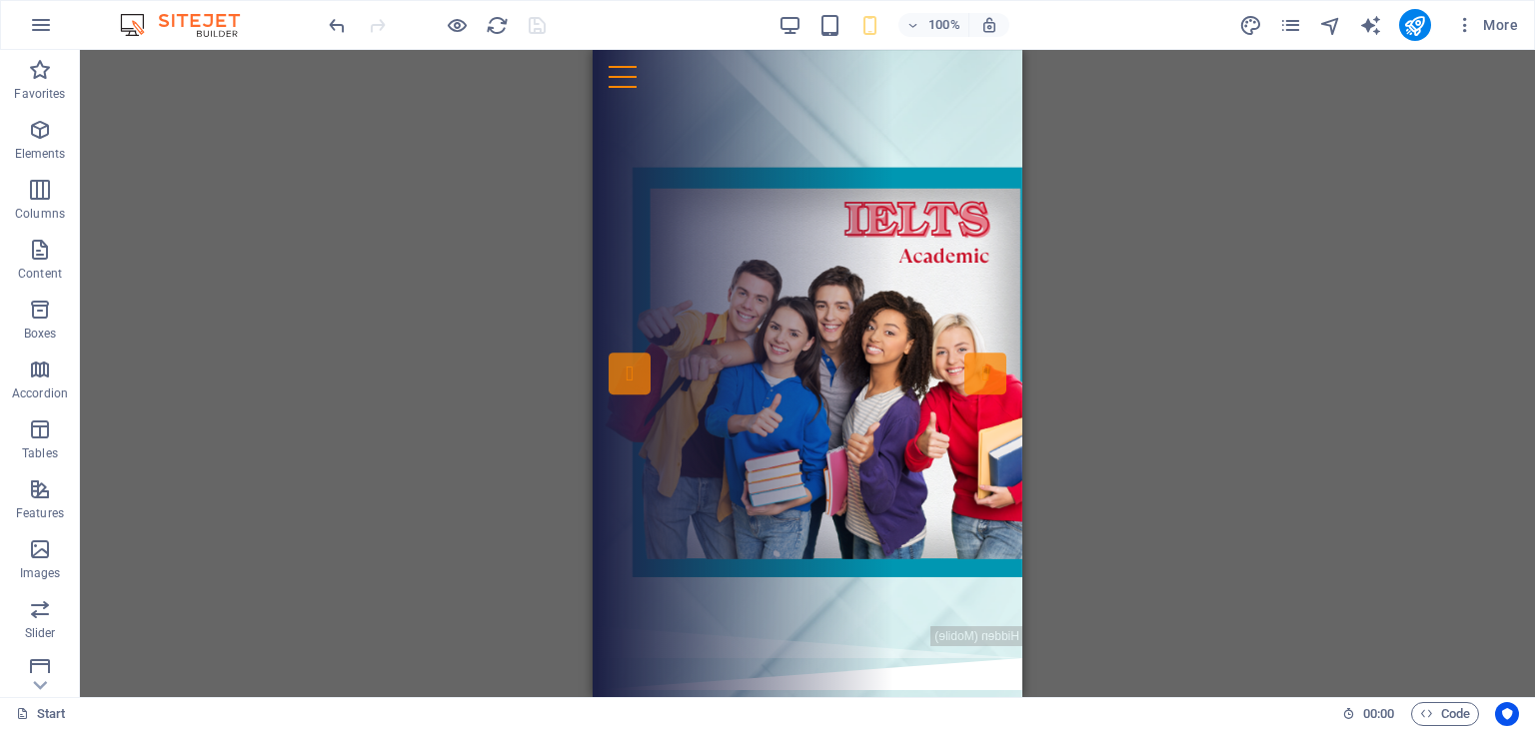
click at [1077, 210] on div "Drag here to replace the existing content. Press “Ctrl” if you want to create a…" at bounding box center [807, 373] width 1455 height 647
click at [1131, 347] on div "Drag here to replace the existing content. Press “Ctrl” if you want to create a…" at bounding box center [807, 373] width 1455 height 647
click at [1040, 456] on div "Drag here to replace the existing content. Press “Ctrl” if you want to create a…" at bounding box center [807, 373] width 1455 height 647
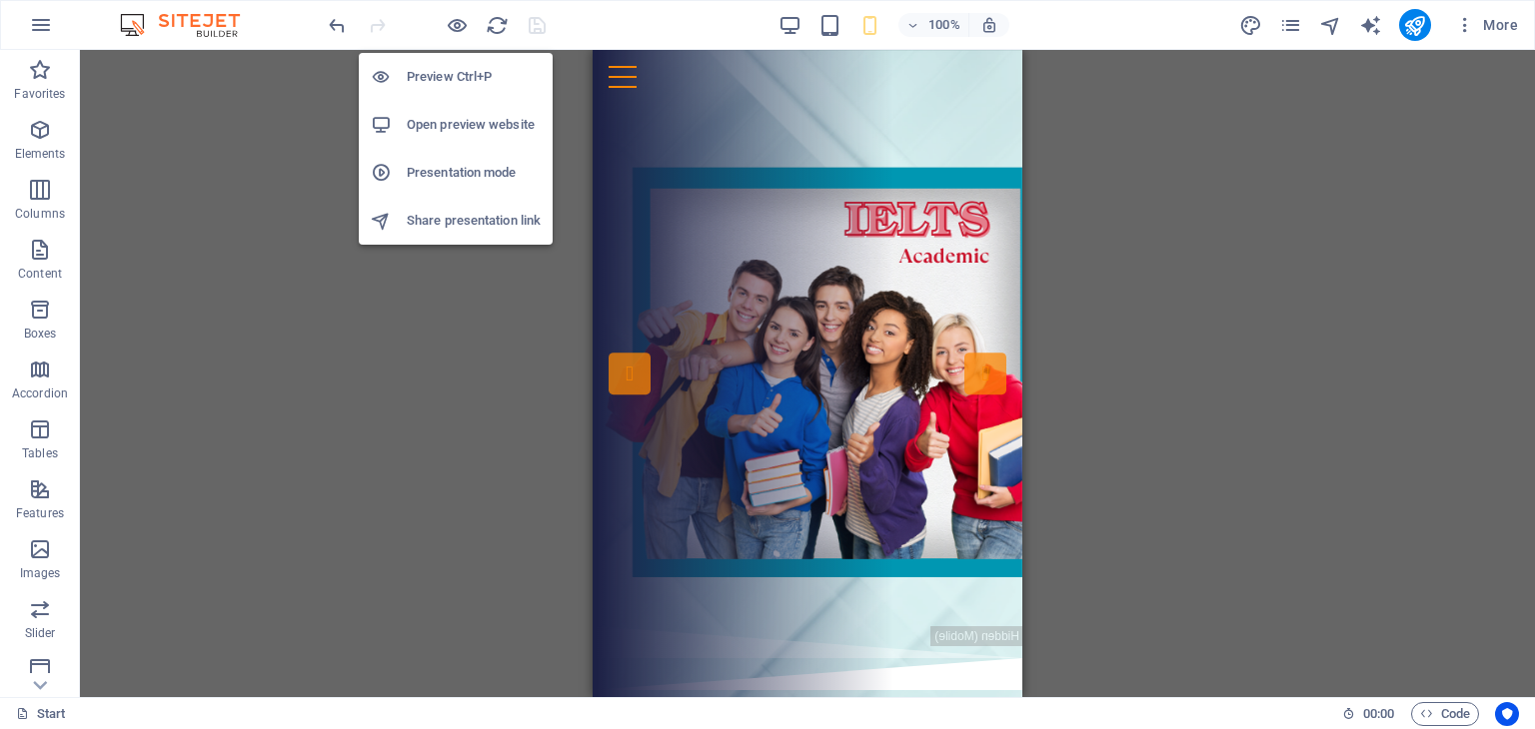
click at [452, 139] on li "Open preview website" at bounding box center [456, 125] width 194 height 48
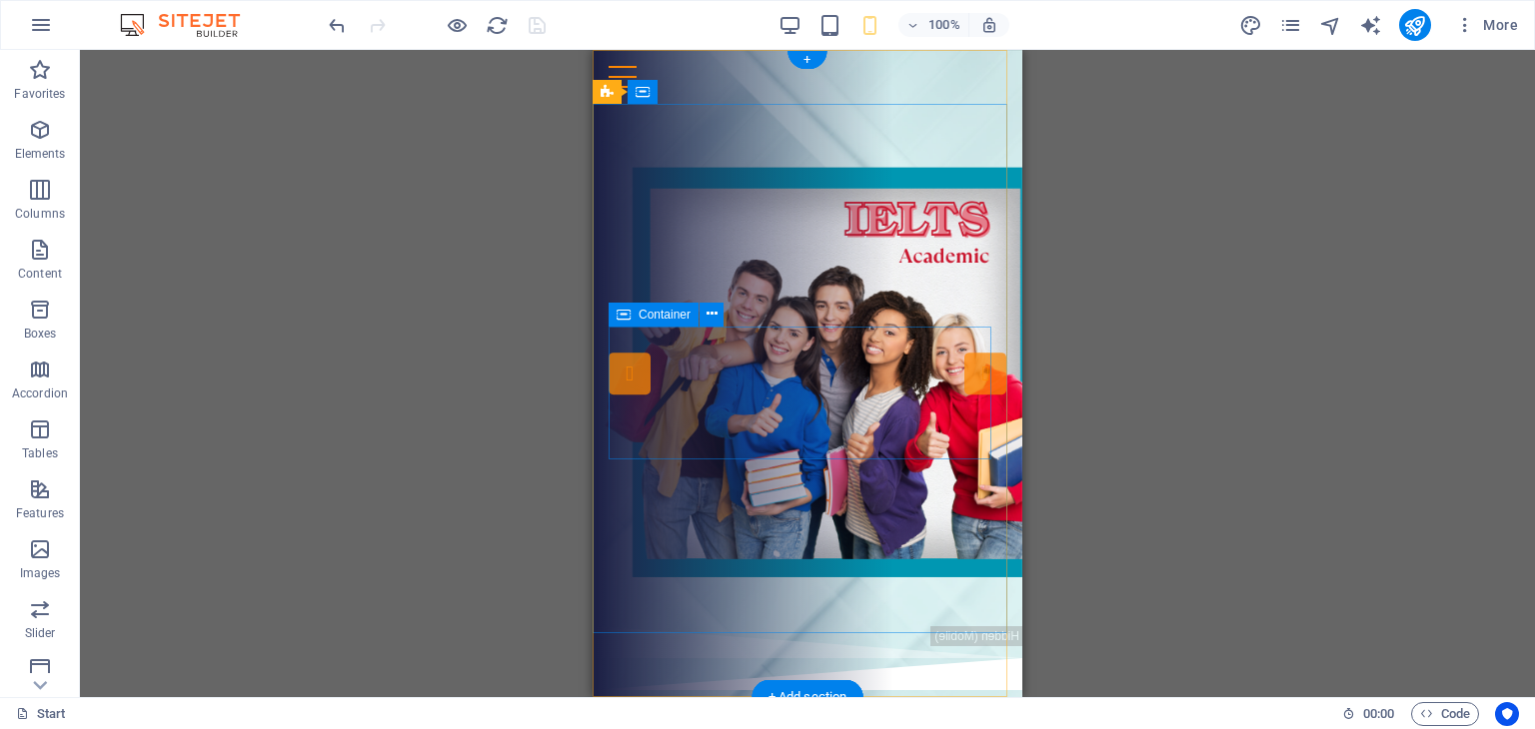
click at [821, 370] on div "Drop content here or Add elements Paste clipboard" at bounding box center [816, 392] width 422 height 142
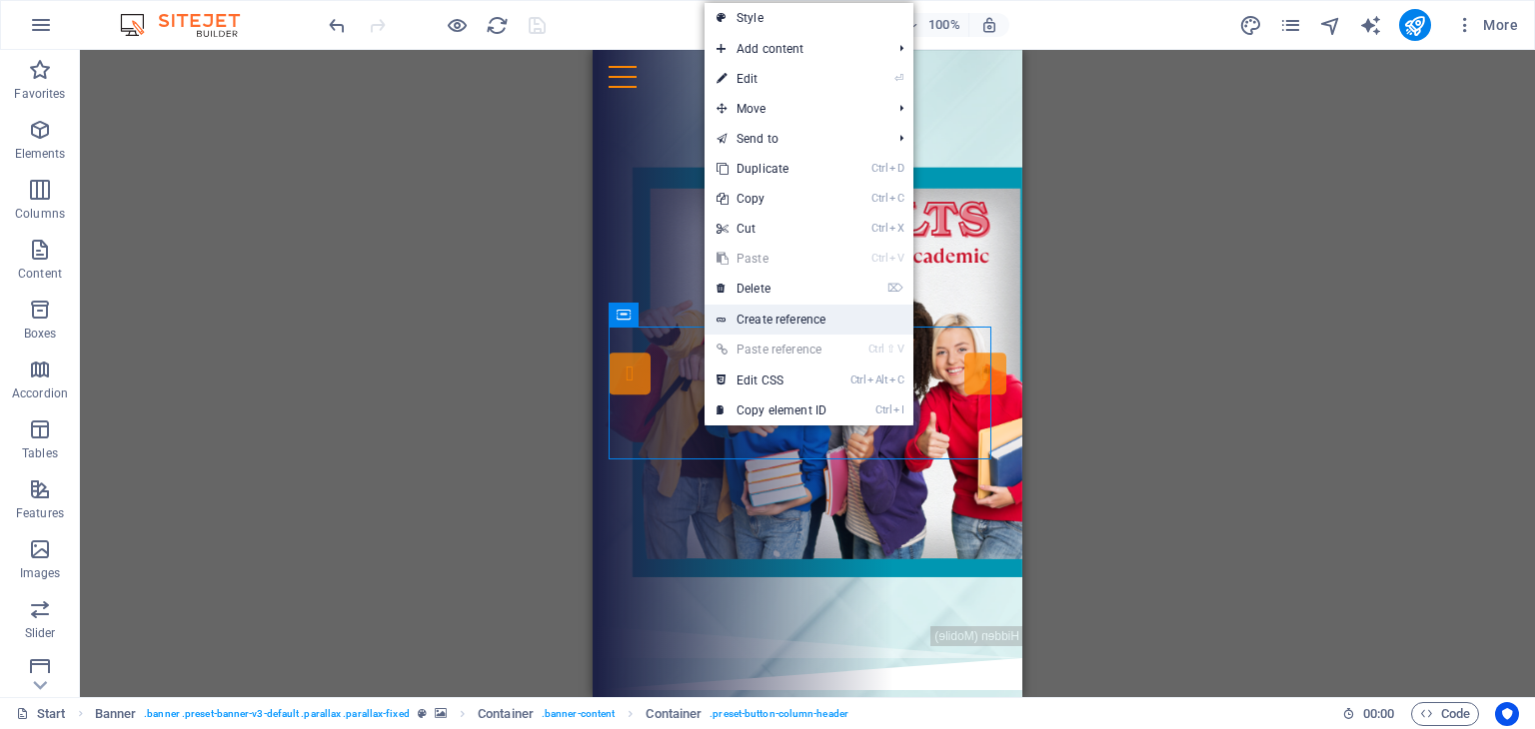
click at [817, 305] on link "Create reference" at bounding box center [808, 320] width 209 height 30
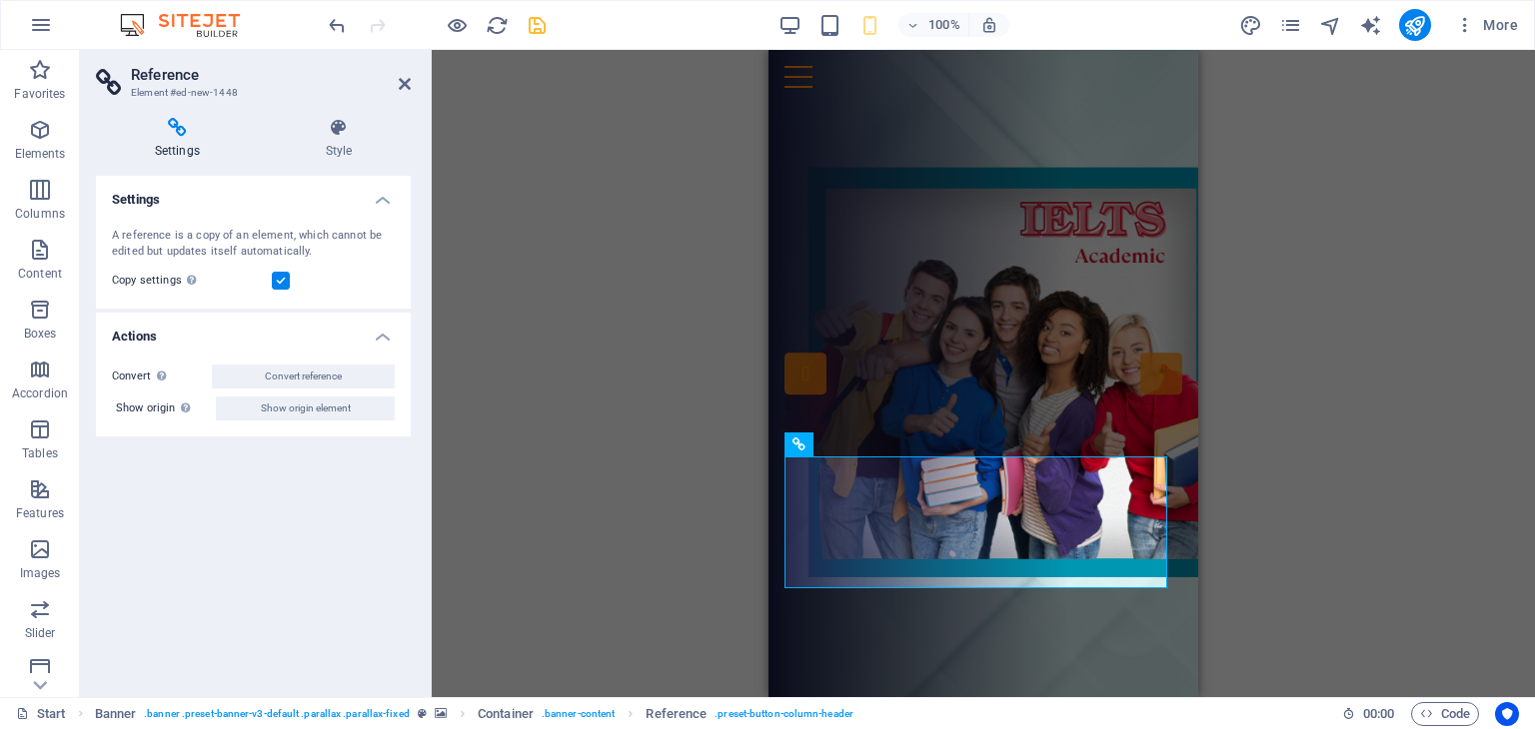
click at [1346, 426] on div "Drag here to replace the existing content. Press “Ctrl” if you want to create a…" at bounding box center [983, 373] width 1103 height 647
click at [899, 426] on span "Add elements" at bounding box center [932, 422] width 99 height 28
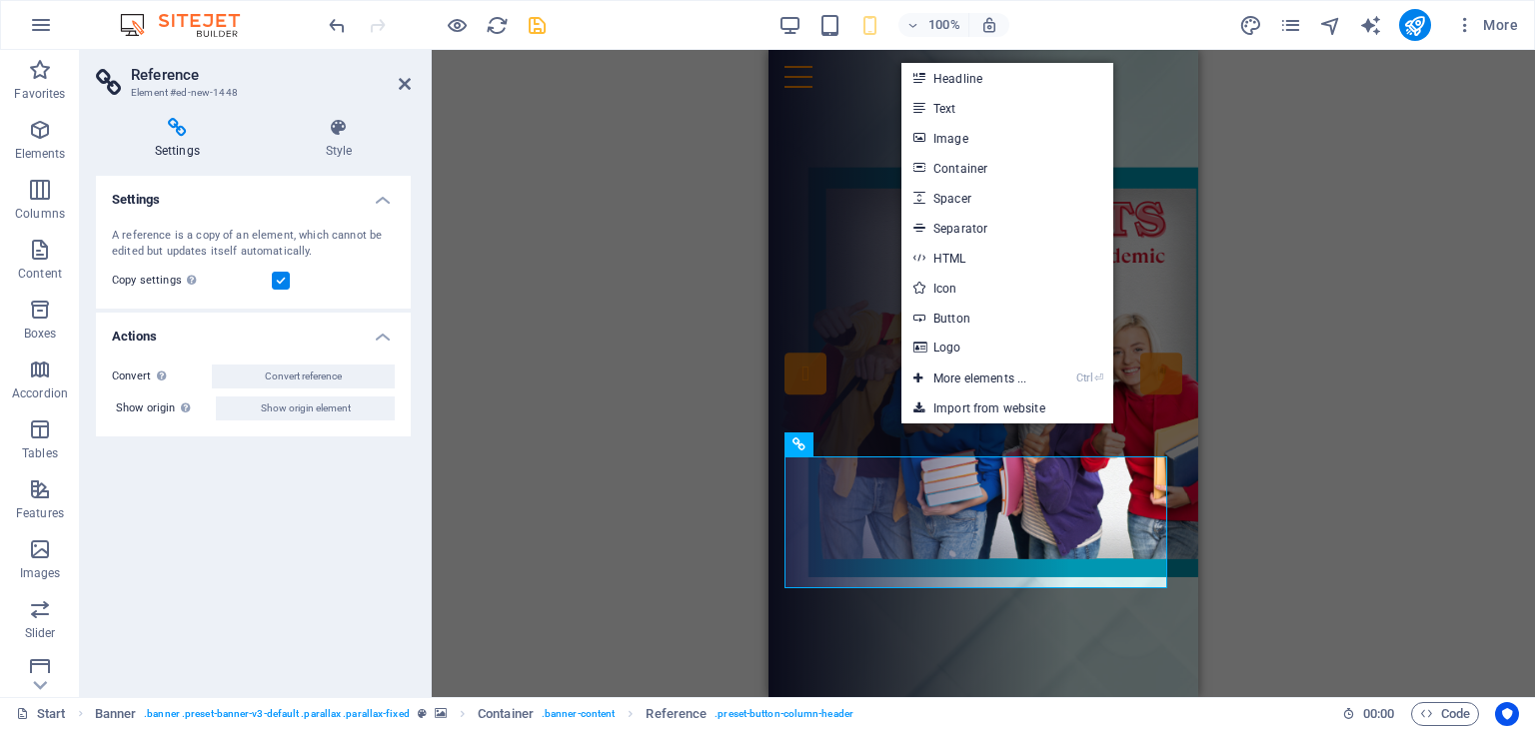
click at [574, 328] on div "Drag here to replace the existing content. Press “Ctrl” if you want to create a…" at bounding box center [983, 373] width 1103 height 647
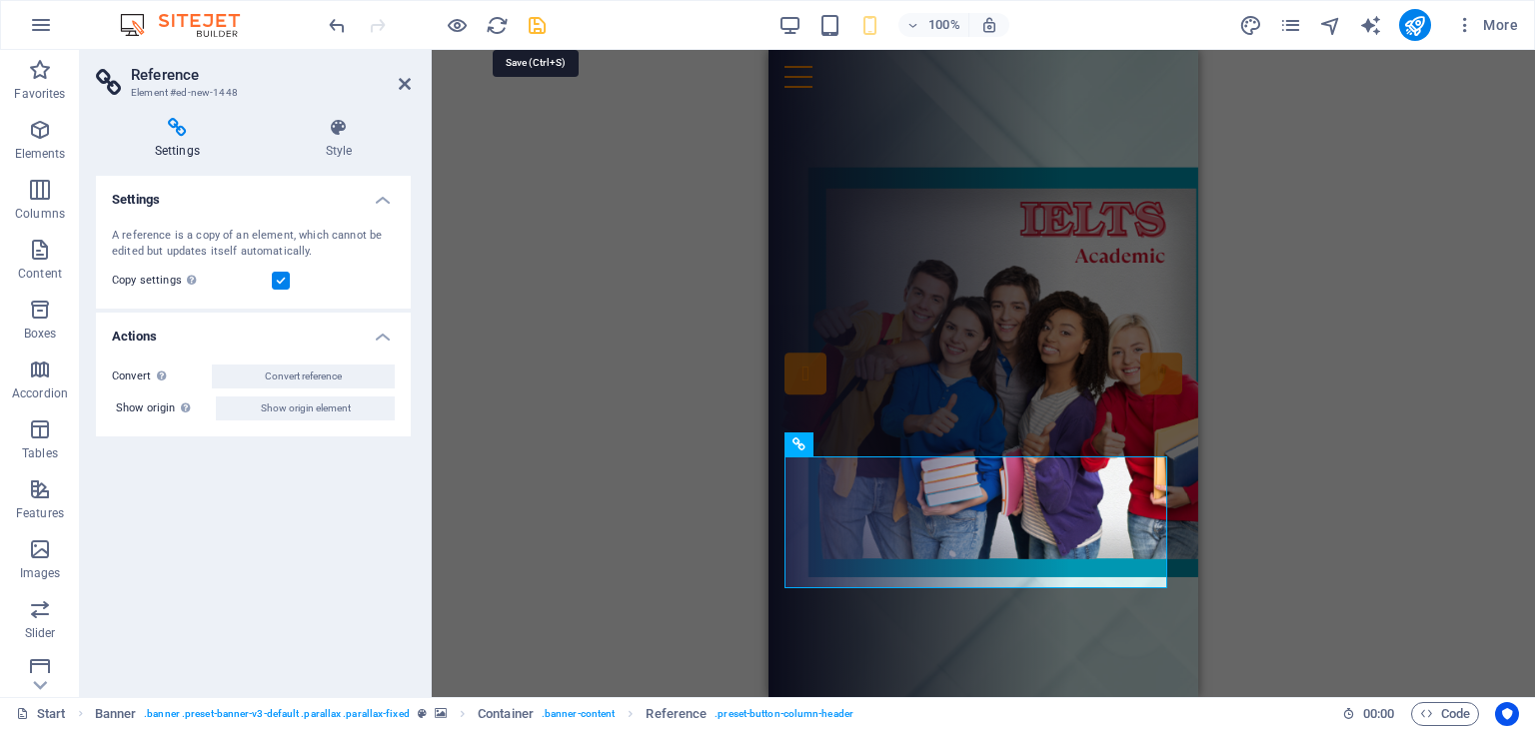
click at [537, 18] on icon "save" at bounding box center [537, 25] width 23 height 23
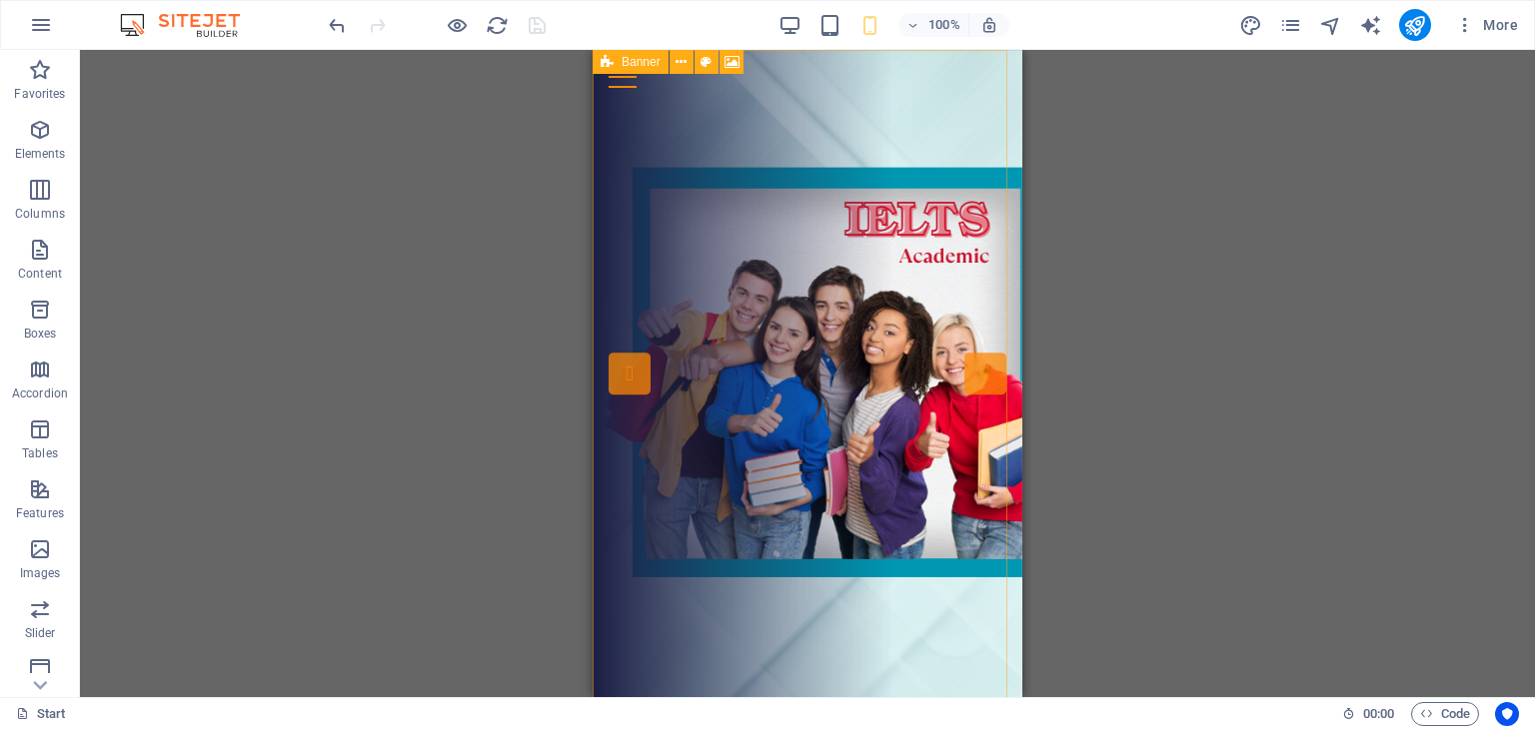
click at [811, 29] on div "100%" at bounding box center [893, 25] width 231 height 32
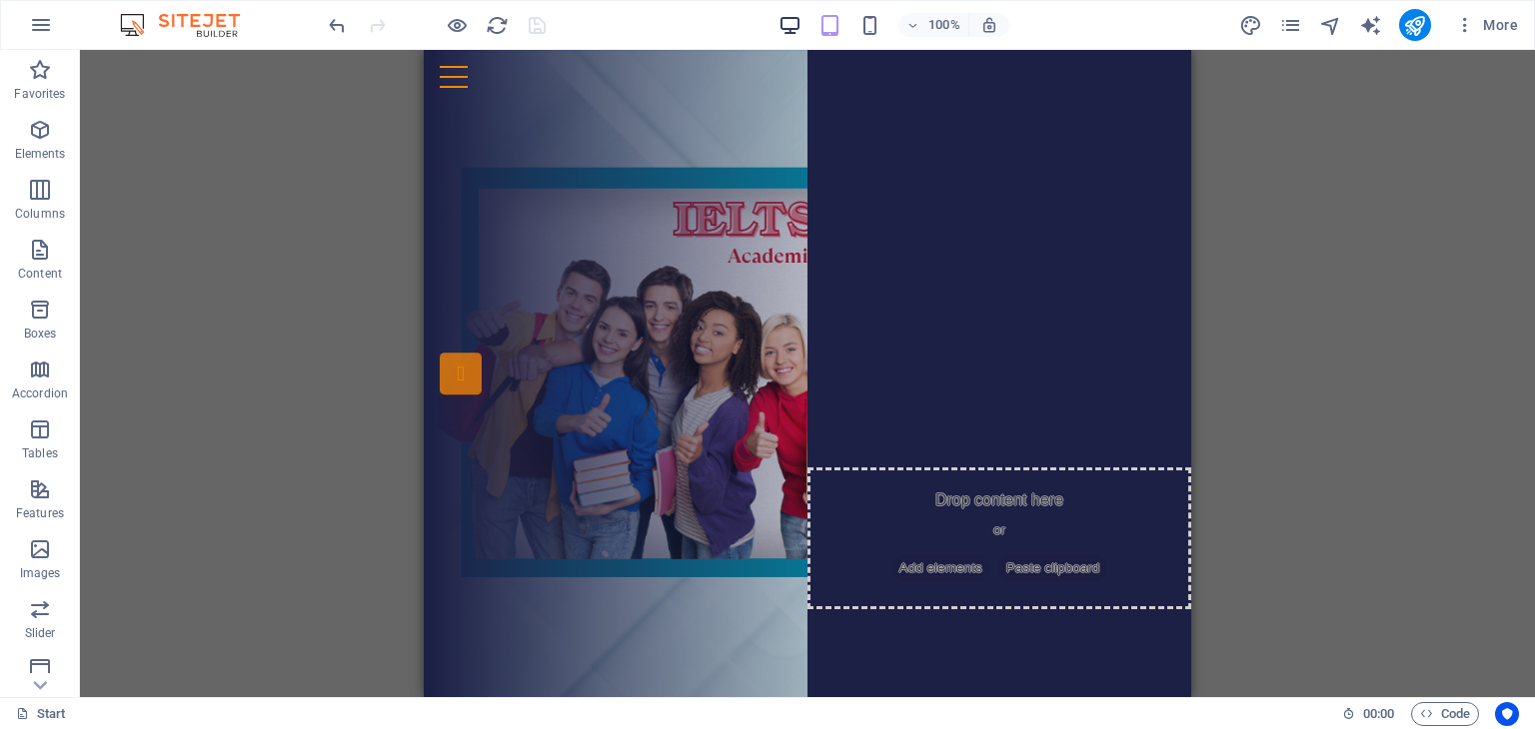
click at [789, 12] on div "100%" at bounding box center [893, 25] width 231 height 32
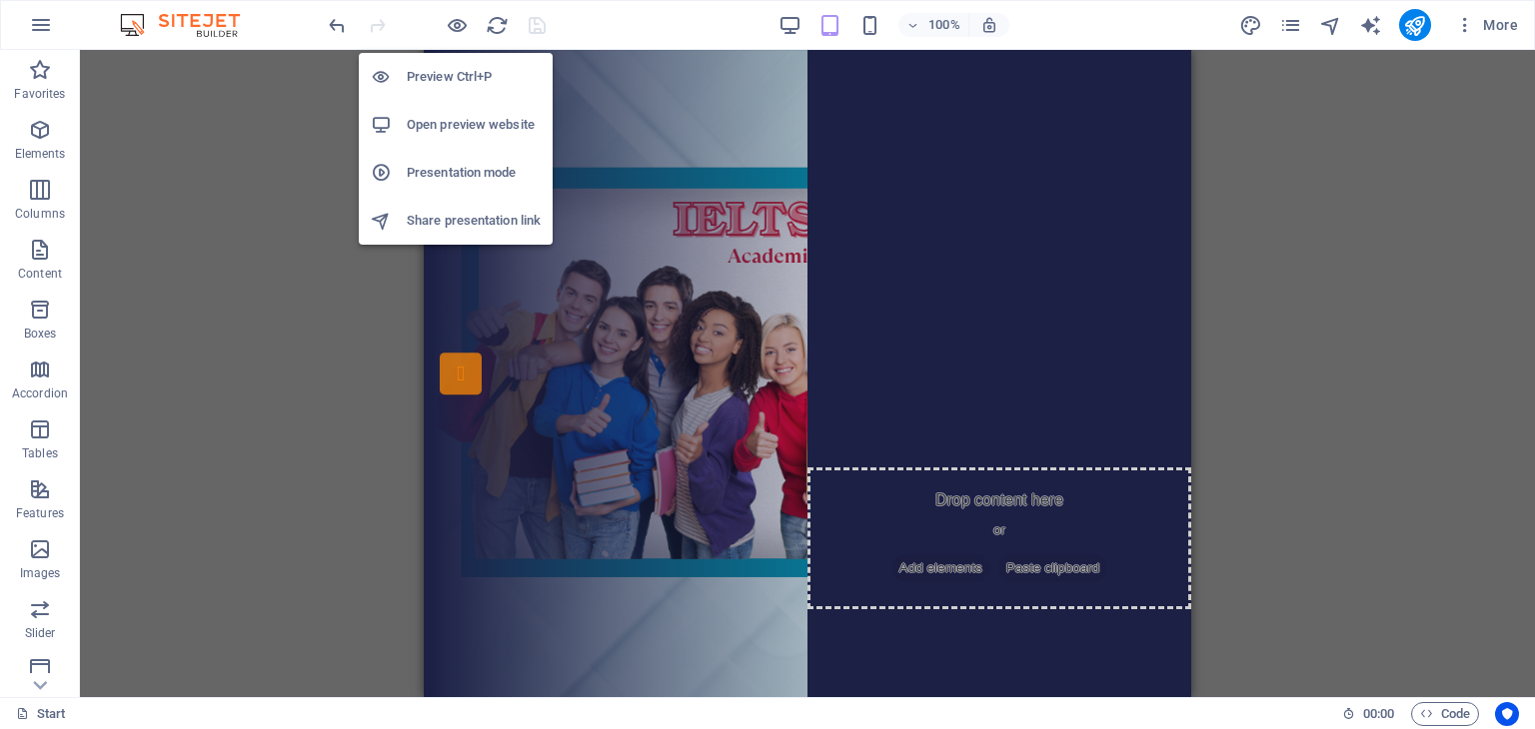
click at [475, 121] on h6 "Open preview website" at bounding box center [474, 125] width 134 height 24
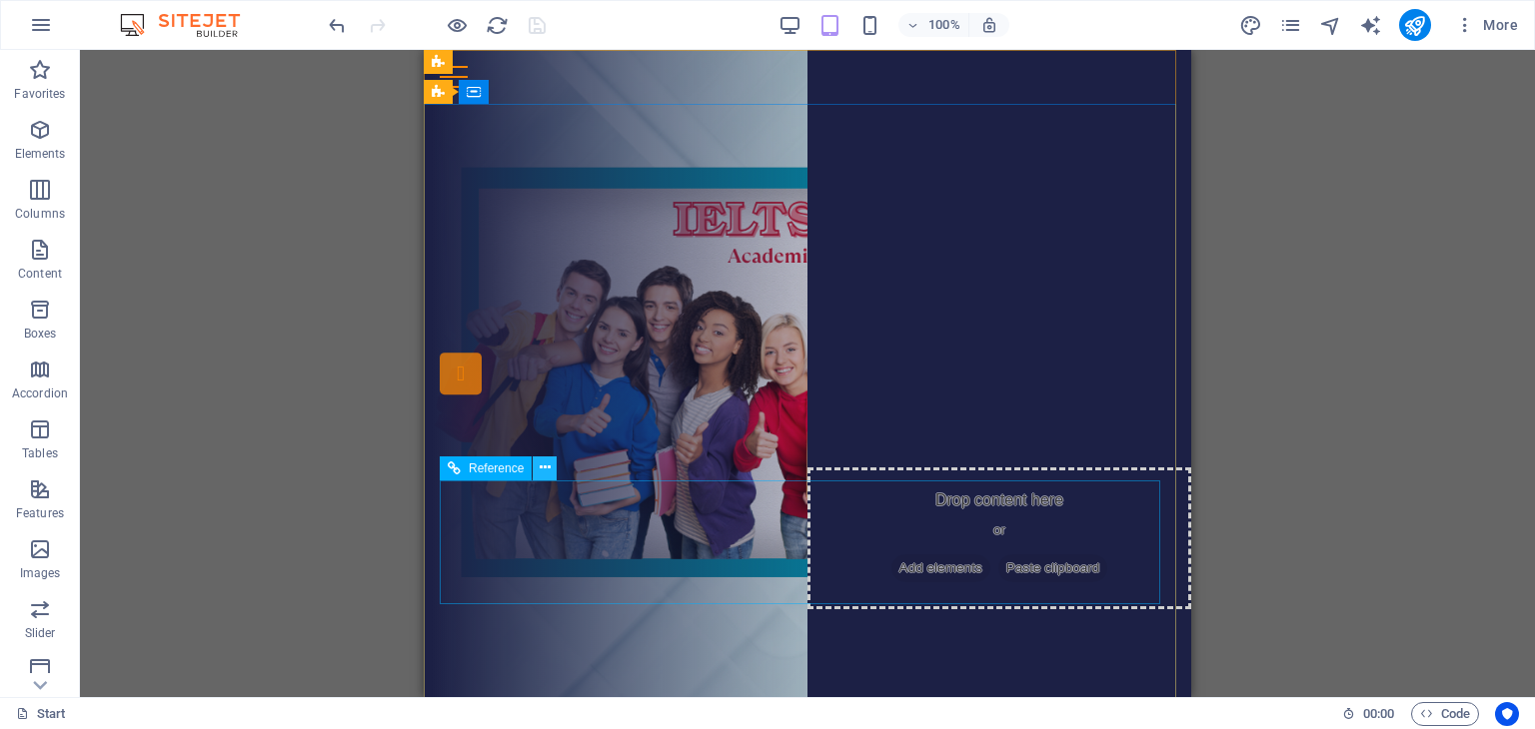
click at [540, 470] on icon at bounding box center [545, 468] width 11 height 21
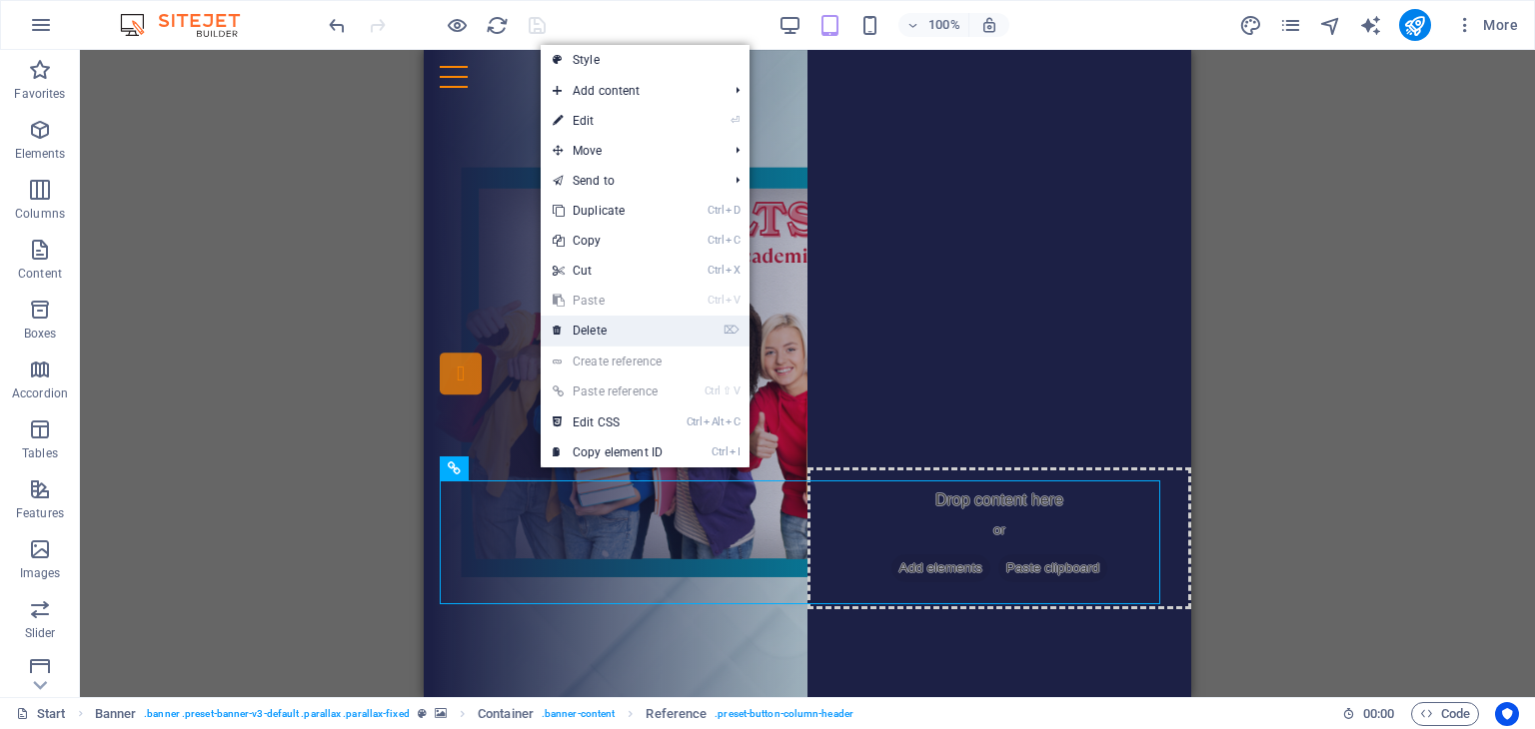
click at [595, 322] on link "⌦ Delete" at bounding box center [608, 331] width 134 height 30
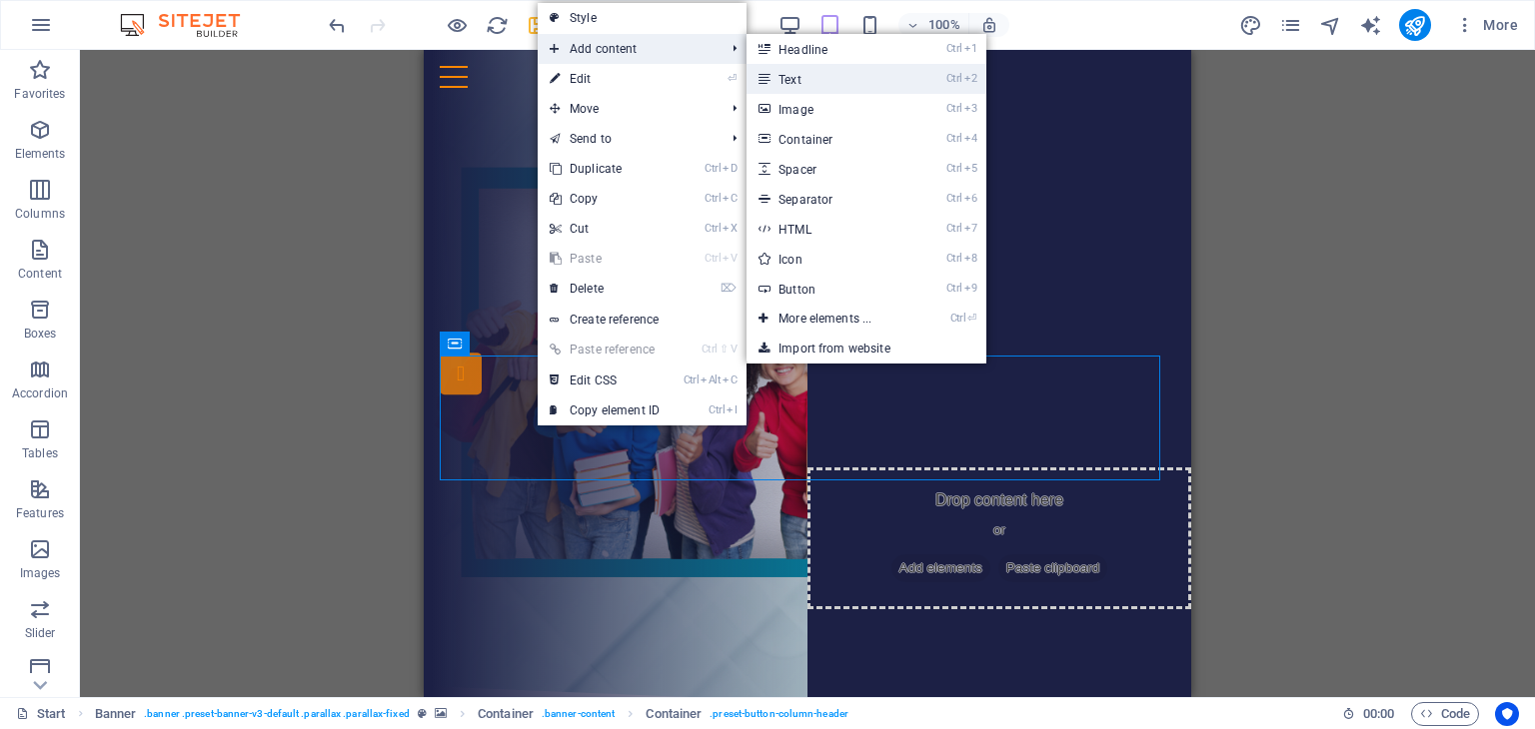
click at [803, 79] on link "Ctrl 2 Text" at bounding box center [828, 79] width 165 height 30
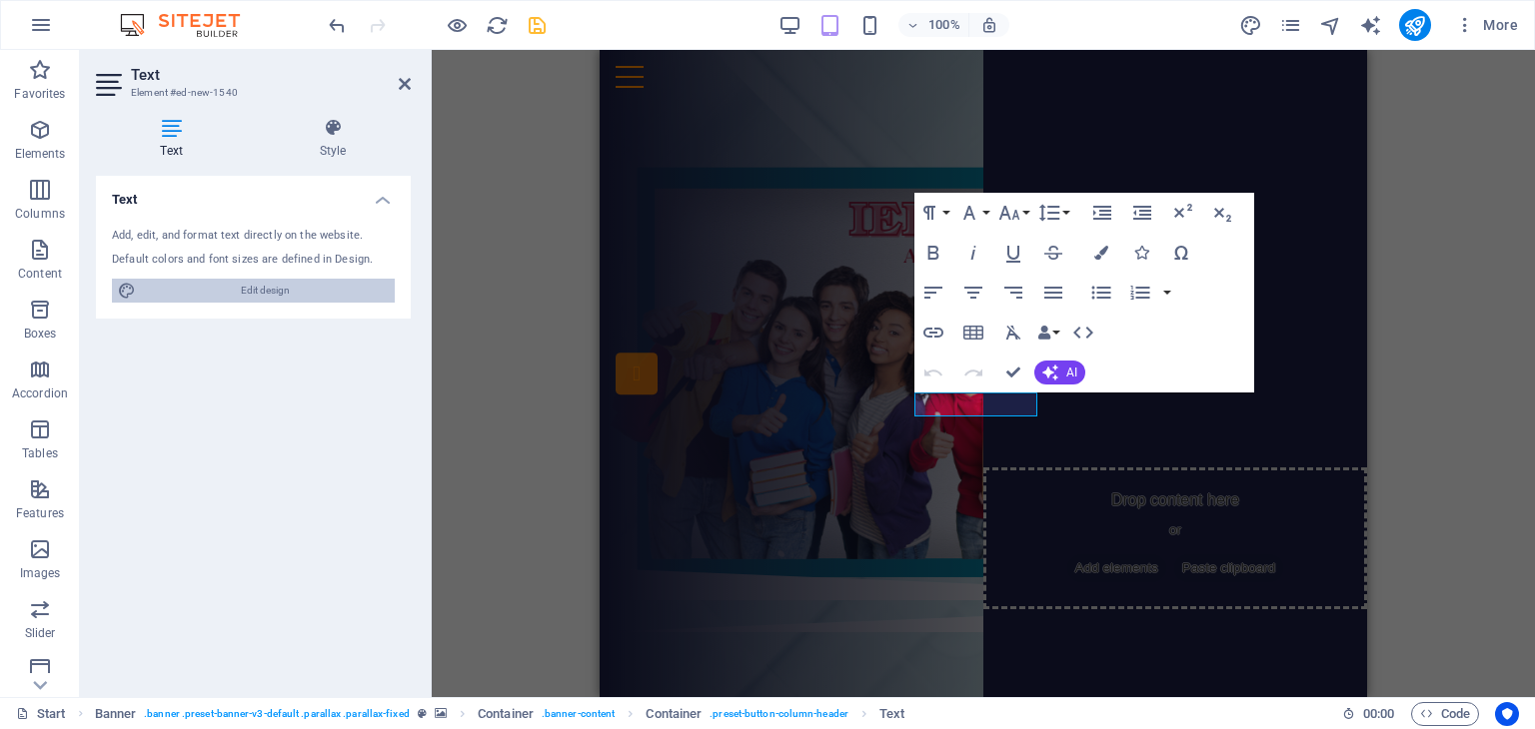
click at [318, 288] on span "Edit design" at bounding box center [265, 291] width 247 height 24
select select "px"
select select "300"
select select "px"
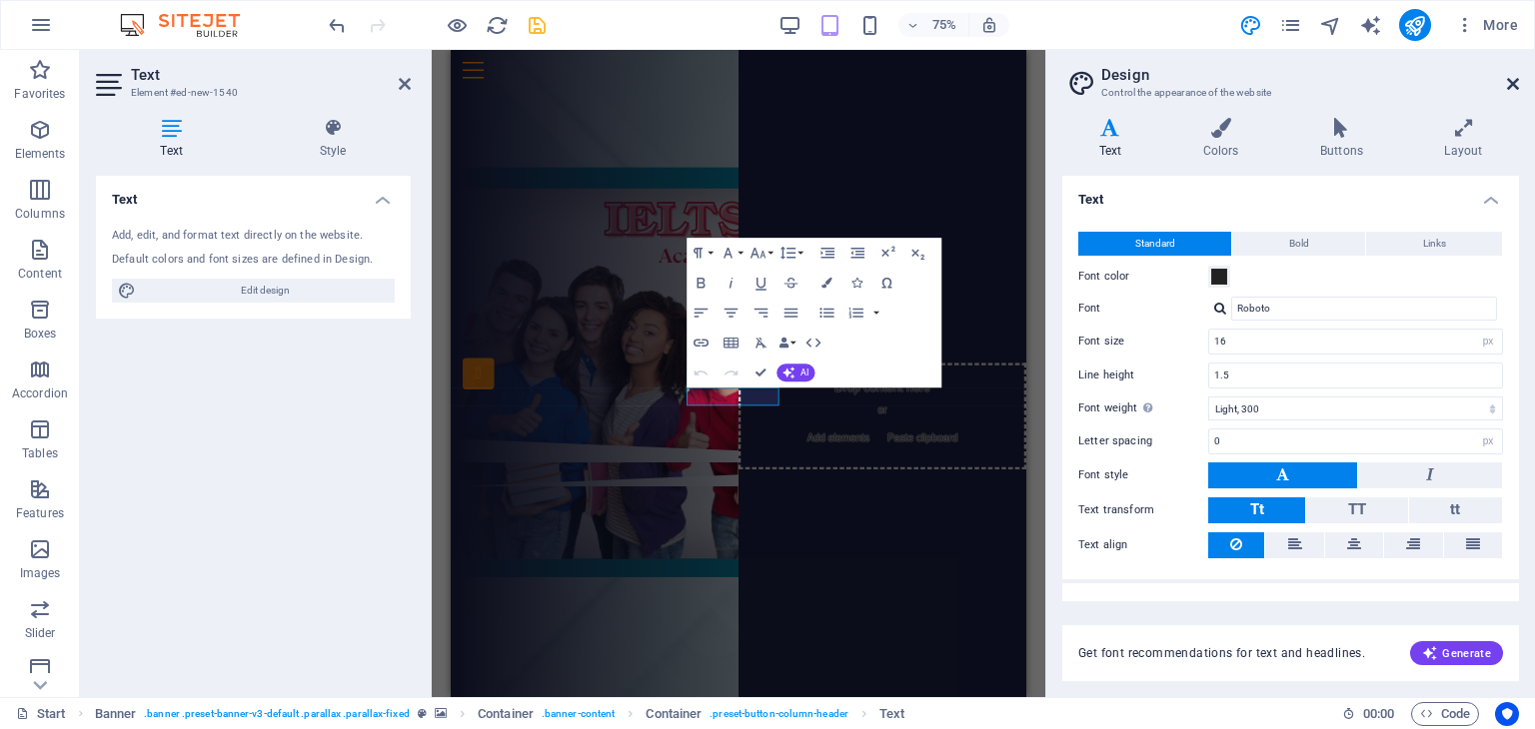
click at [1512, 84] on icon at bounding box center [1513, 84] width 12 height 16
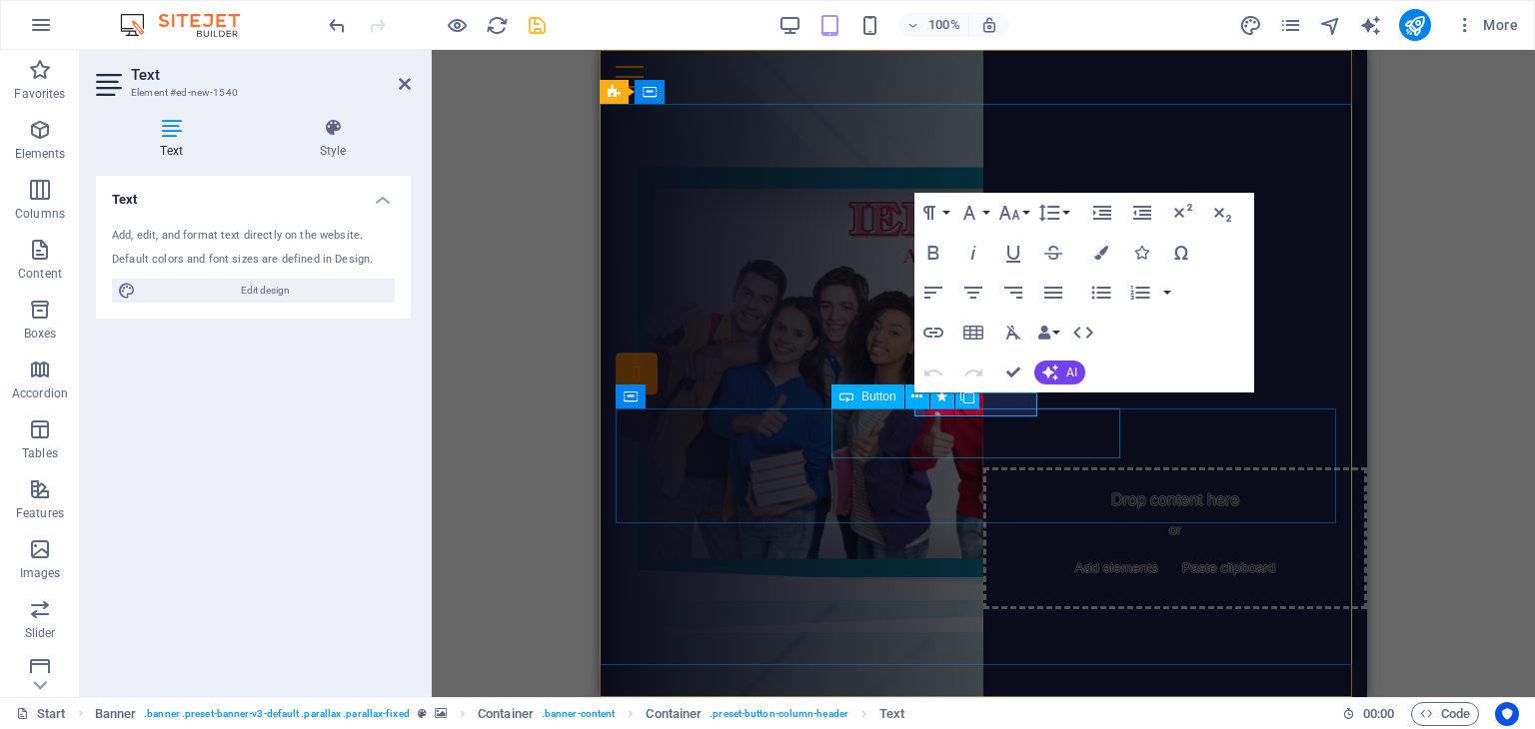
click at [959, 409] on button at bounding box center [967, 397] width 24 height 24
click at [993, 412] on div "THÔNG TIN CÁC KHÓA HỌC IELTS" at bounding box center [987, 390] width 743 height 50
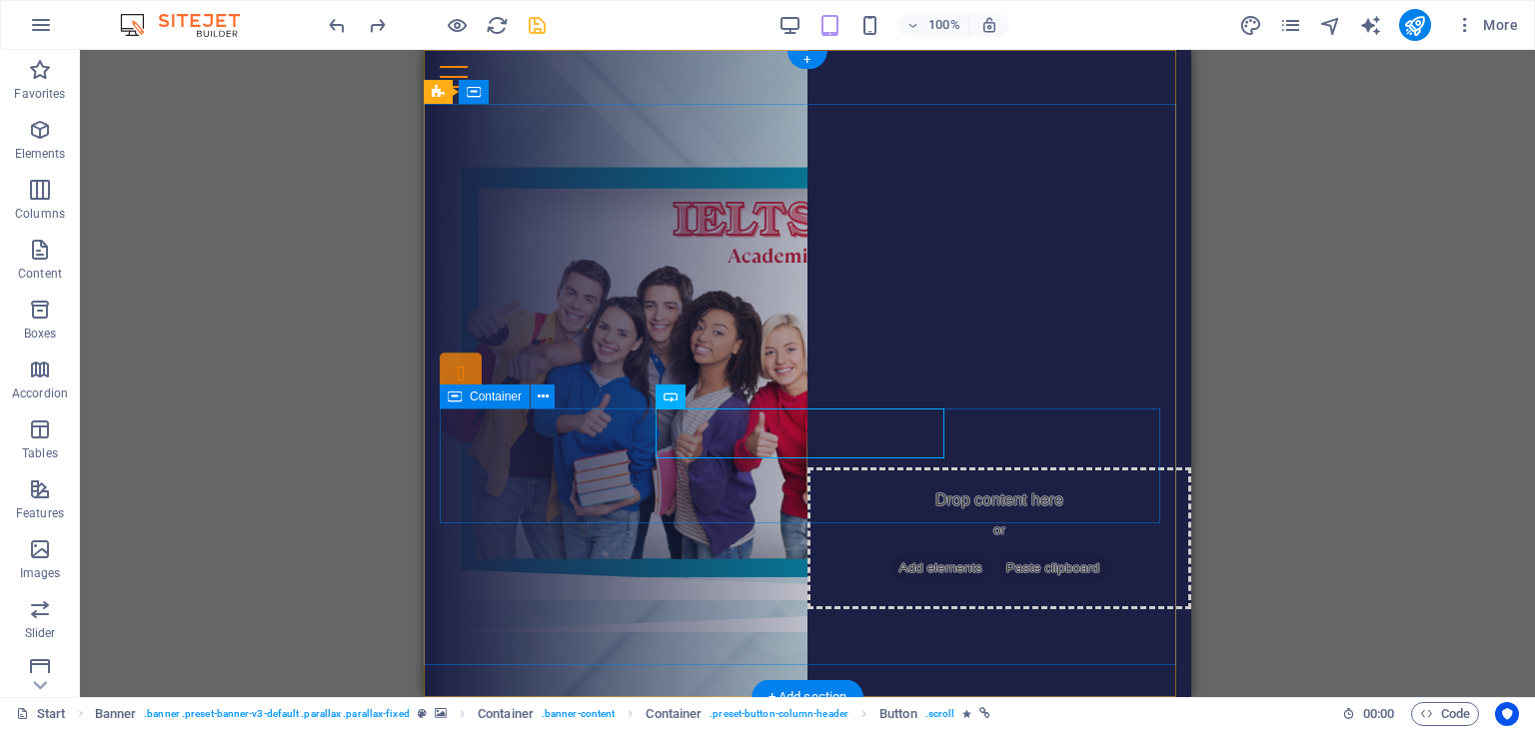
click at [1017, 365] on div "New text element" at bounding box center [807, 361] width 735 height 8
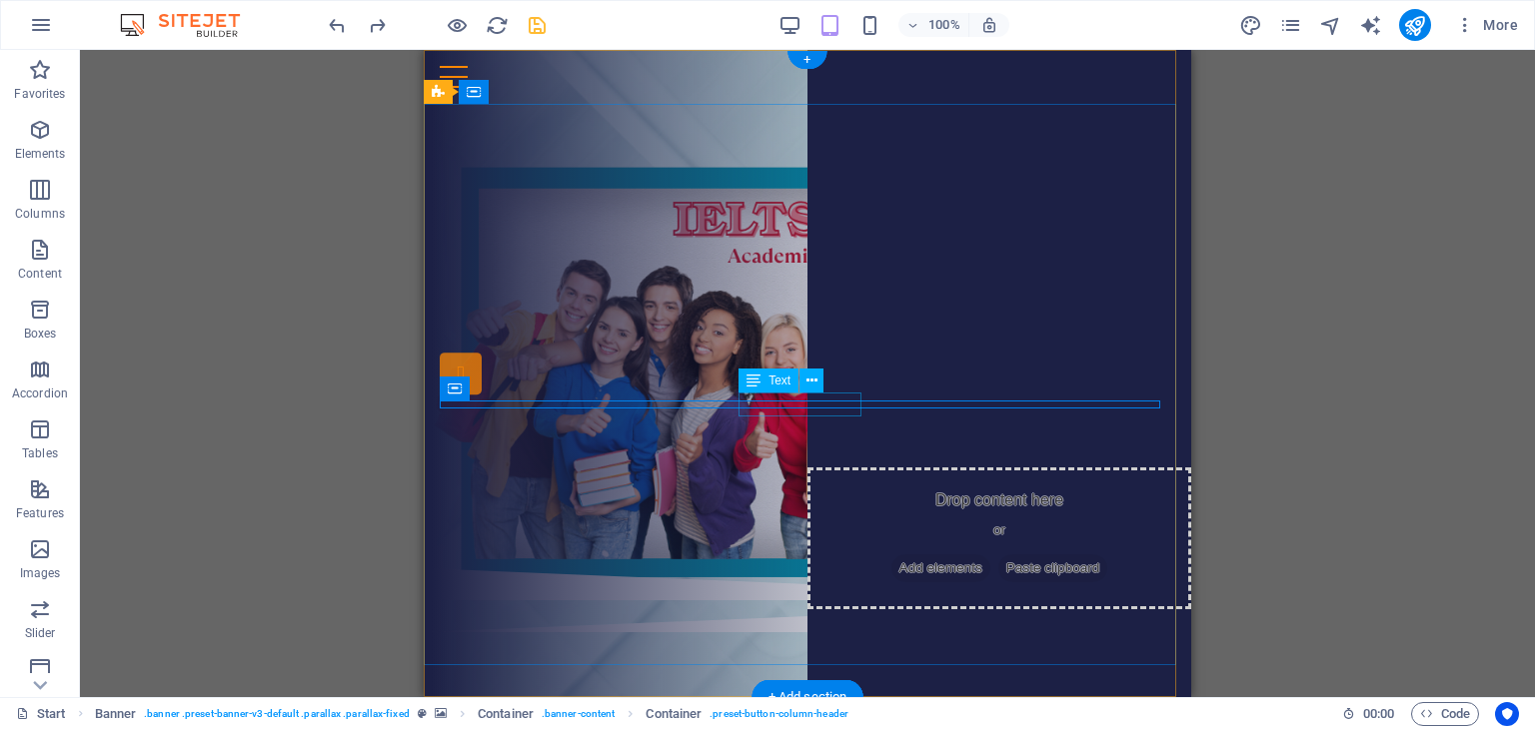
click at [854, 373] on div "New text element" at bounding box center [811, 361] width 759 height 24
click at [847, 373] on div "New text element" at bounding box center [811, 361] width 759 height 24
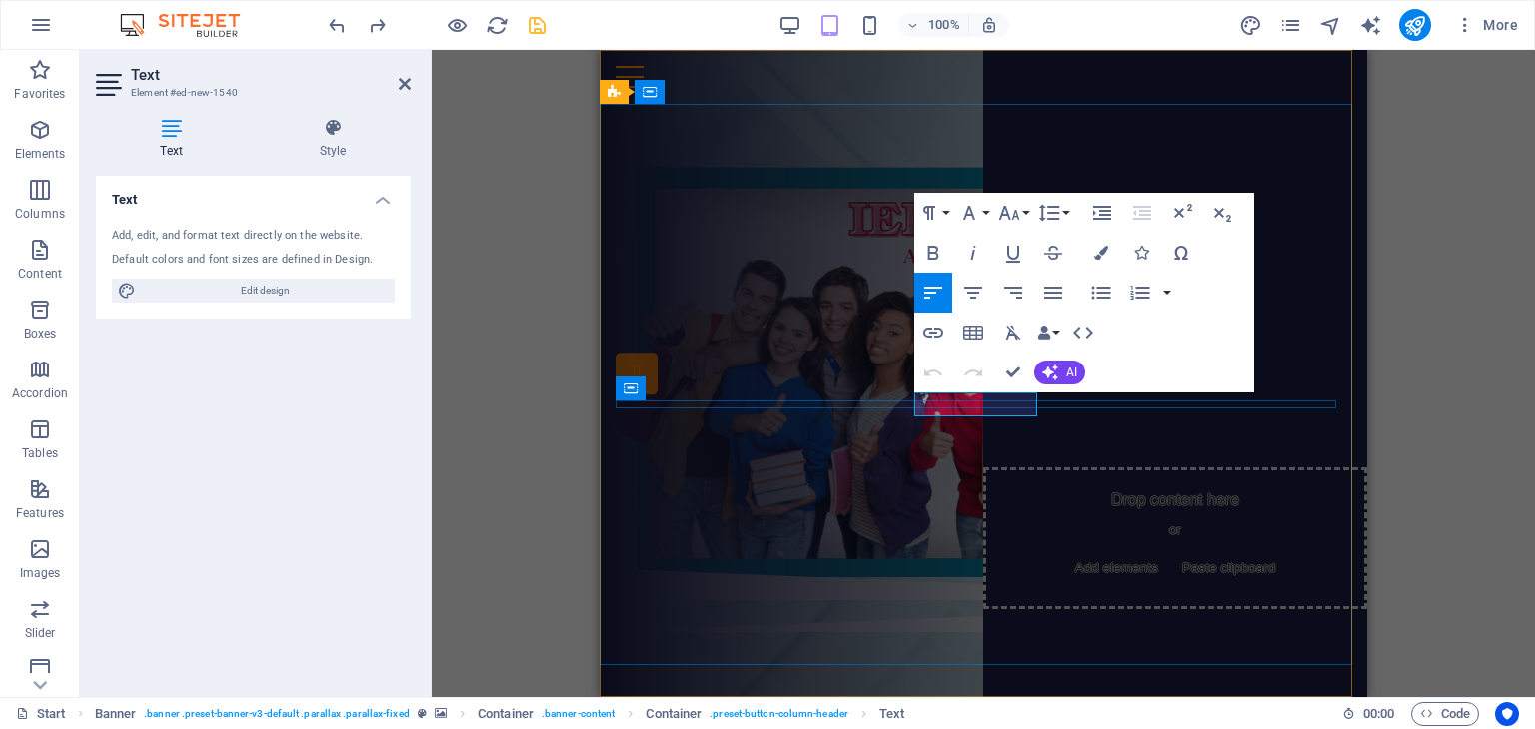
click at [943, 373] on p "New text element" at bounding box center [987, 361] width 759 height 24
click at [728, 370] on span "New text element" at bounding box center [668, 360] width 121 height 19
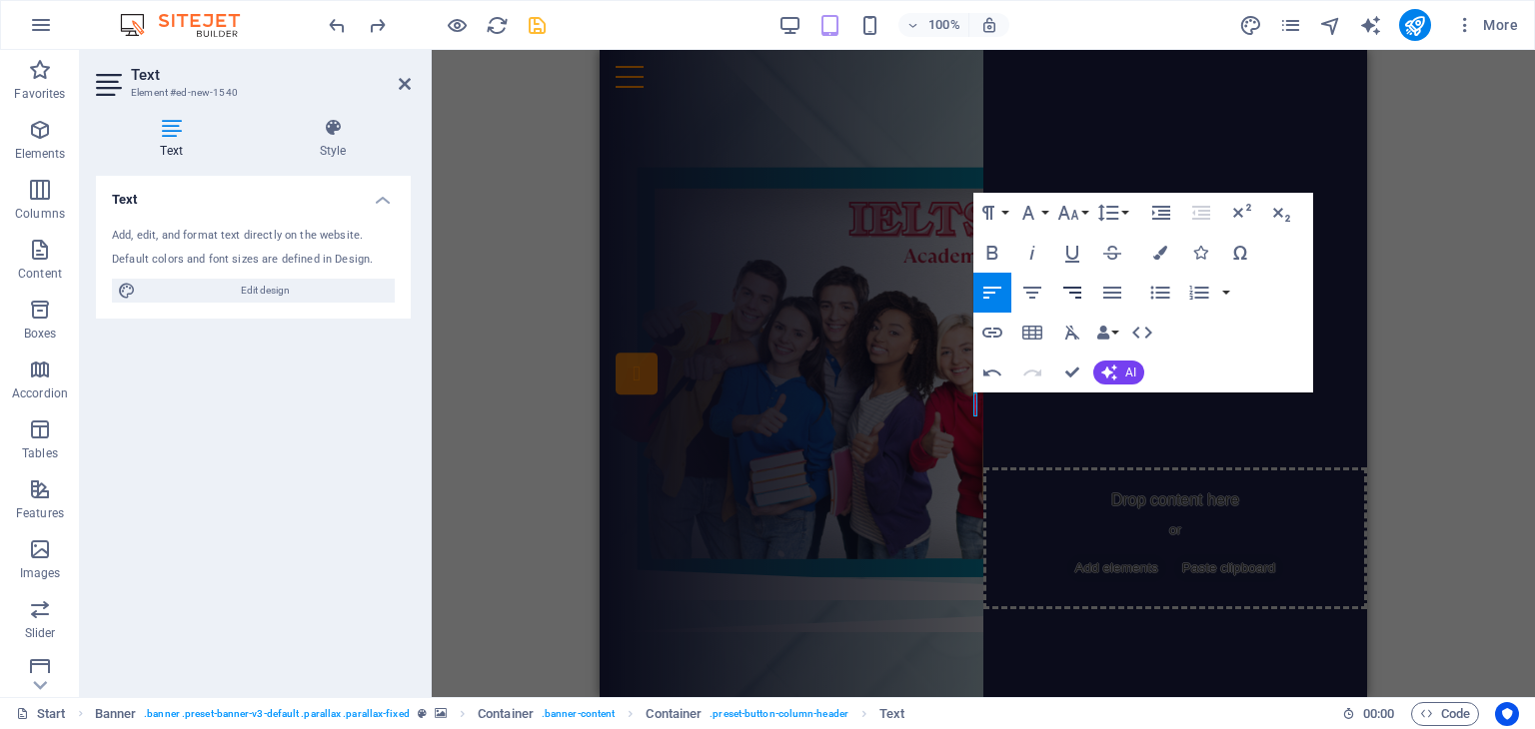
click at [1079, 297] on icon "button" at bounding box center [1072, 293] width 24 height 24
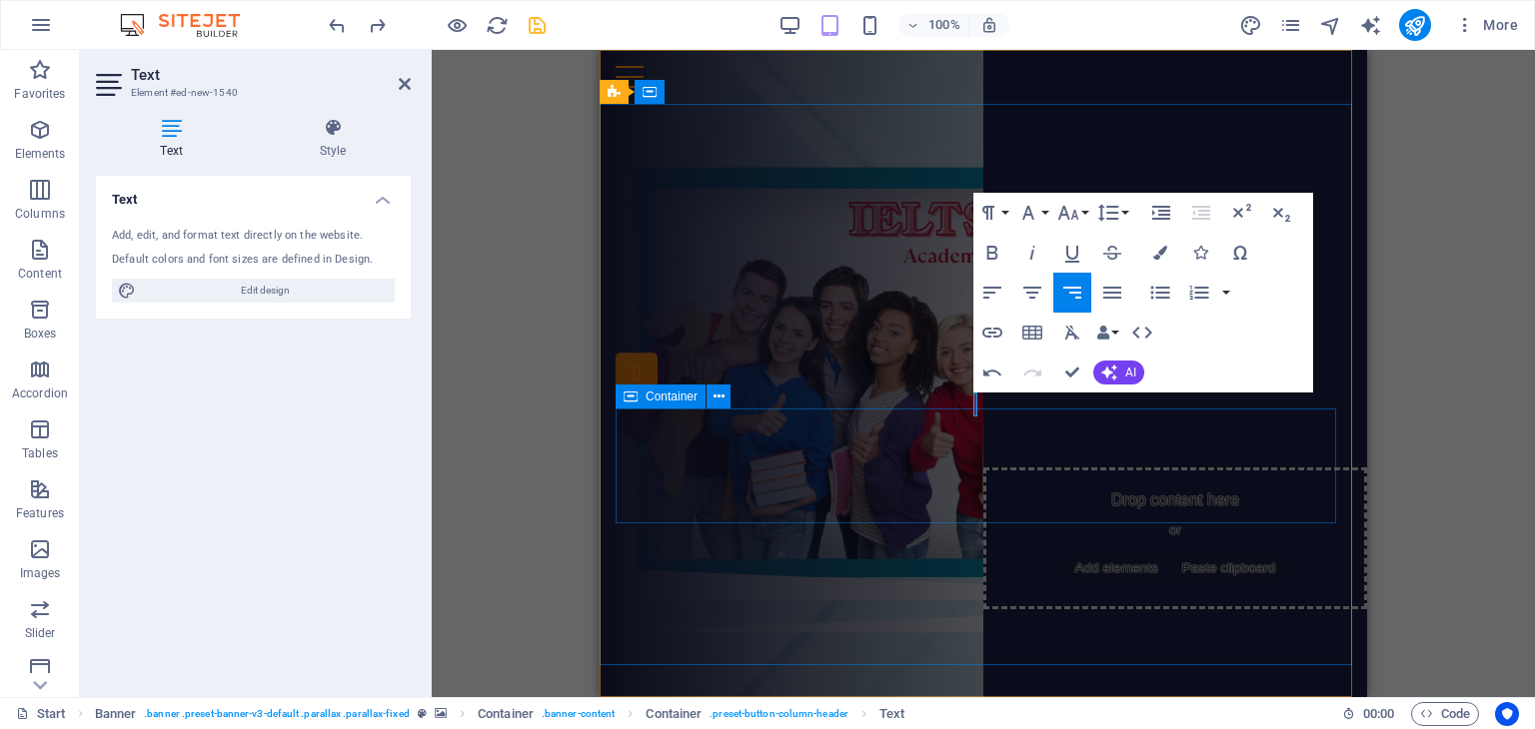
click at [1181, 473] on div "THÔNG TIN CÁC [PERSON_NAME] HỌC IELTS ĐĂNG KÝ NGAY" at bounding box center [983, 419] width 735 height 108
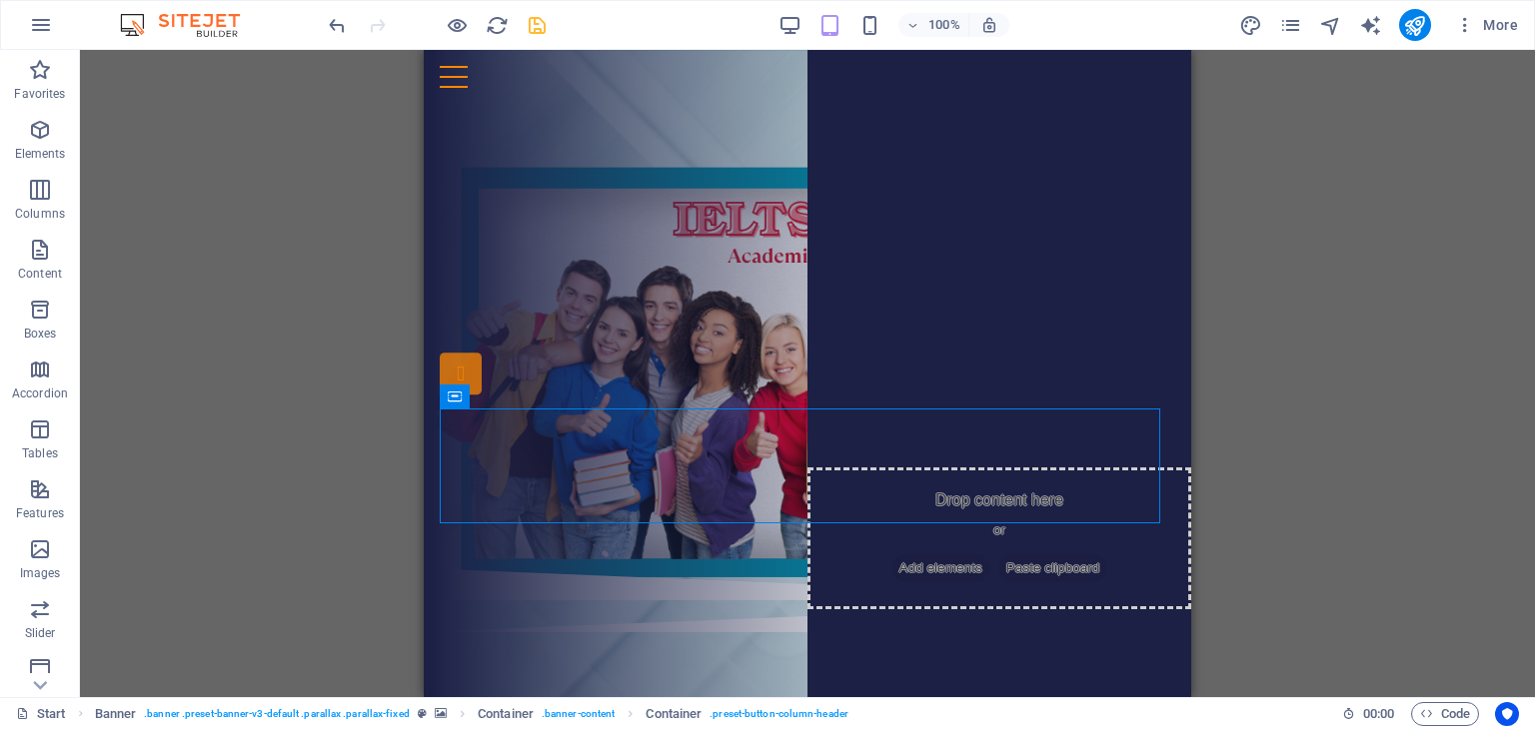
click at [1386, 396] on div "H3 Container Banner Container Banner Button Button Text Container Preset HTML P…" at bounding box center [807, 373] width 1455 height 647
click at [927, 569] on div "Drop content here or Add elements Paste clipboard . THÔNG TIN CÁC [PERSON_NAME]…" at bounding box center [807, 336] width 767 height 465
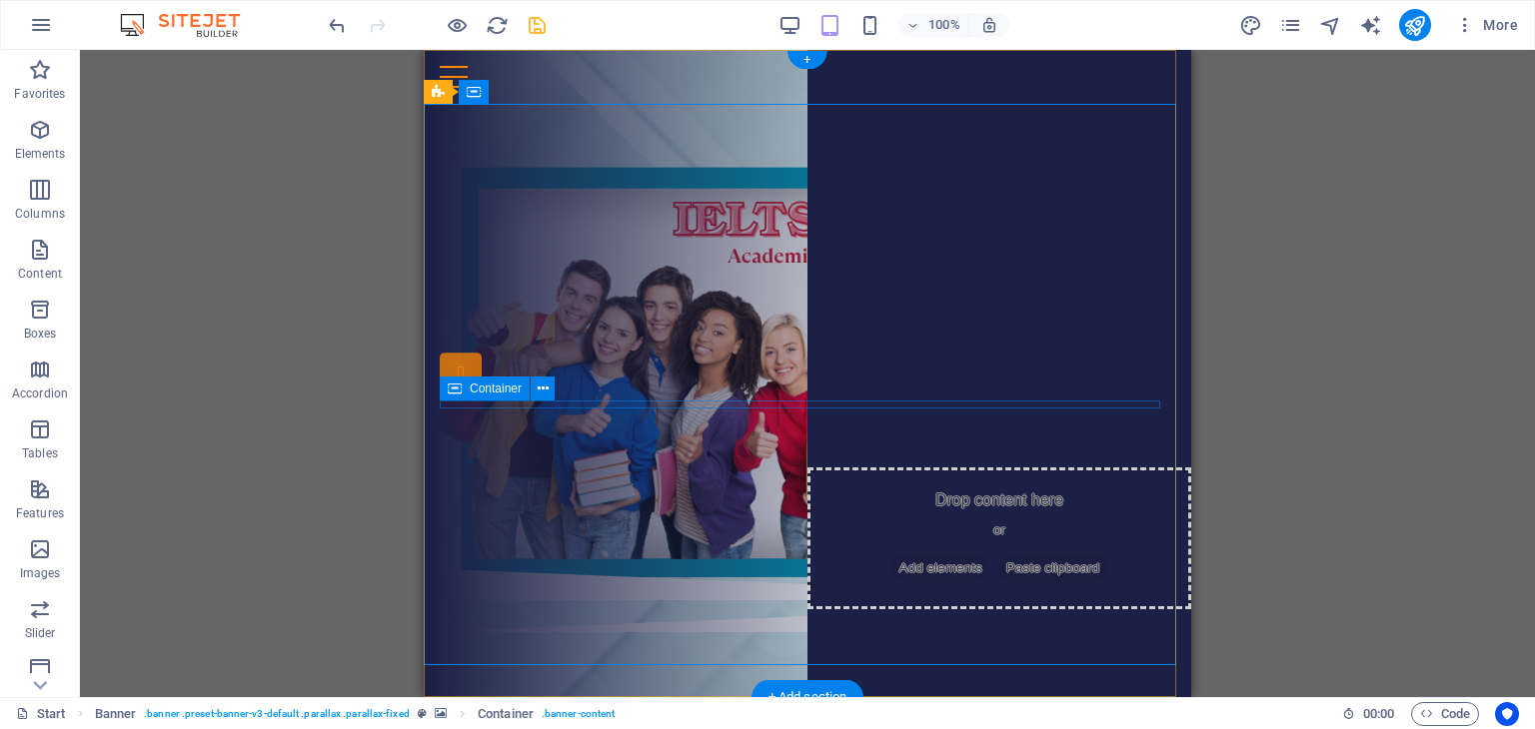
click at [793, 365] on div "." at bounding box center [807, 361] width 735 height 8
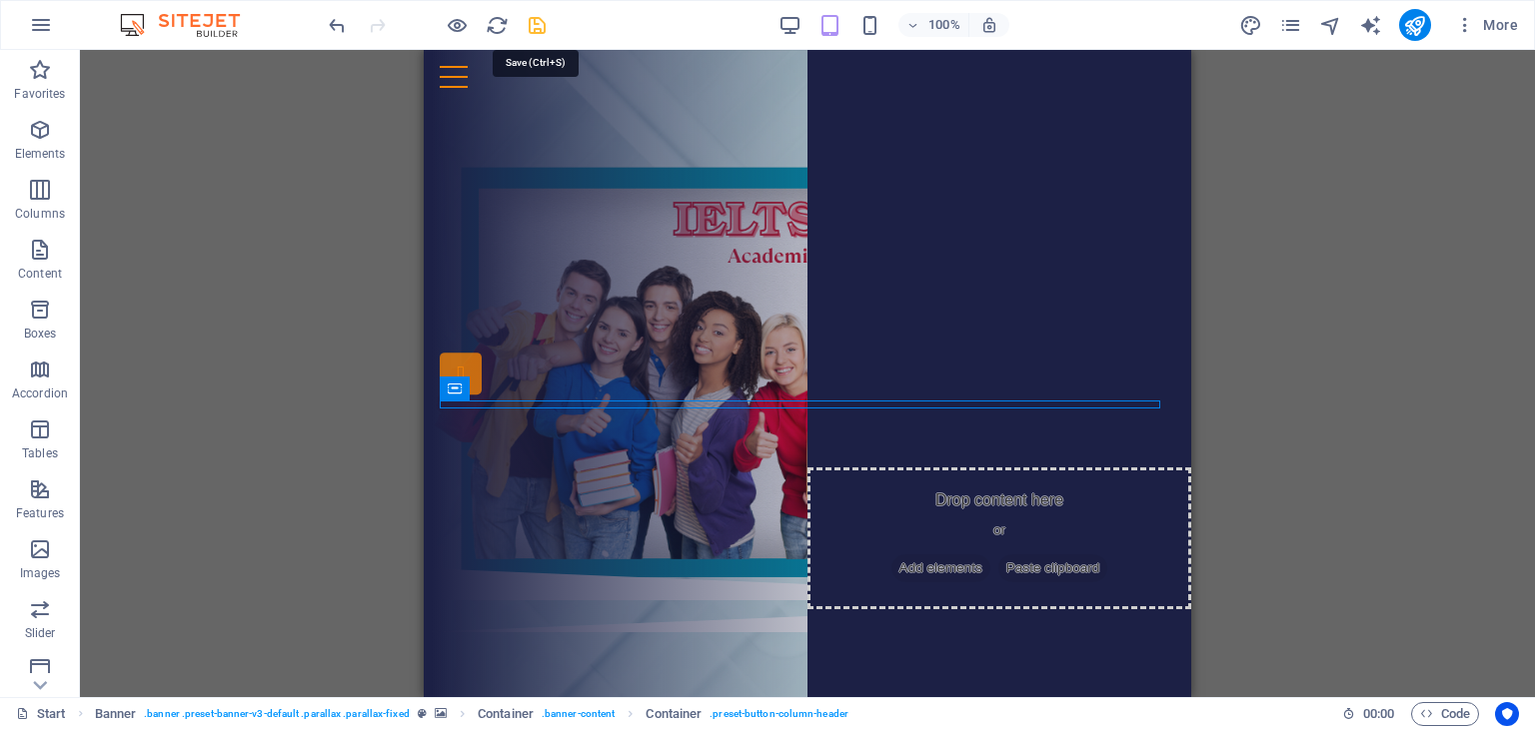
click at [526, 22] on icon "save" at bounding box center [537, 25] width 23 height 23
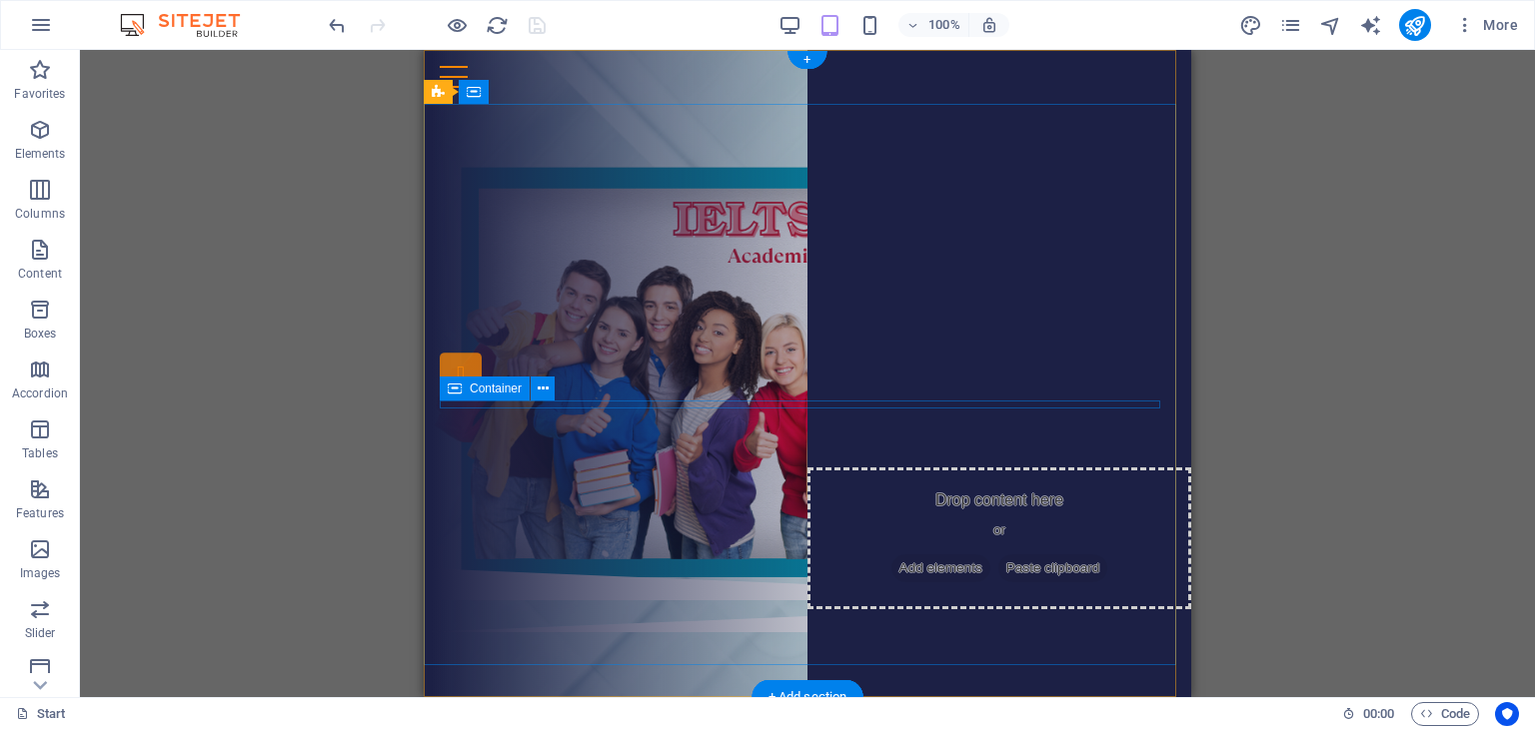
click at [791, 365] on div "." at bounding box center [807, 361] width 735 height 8
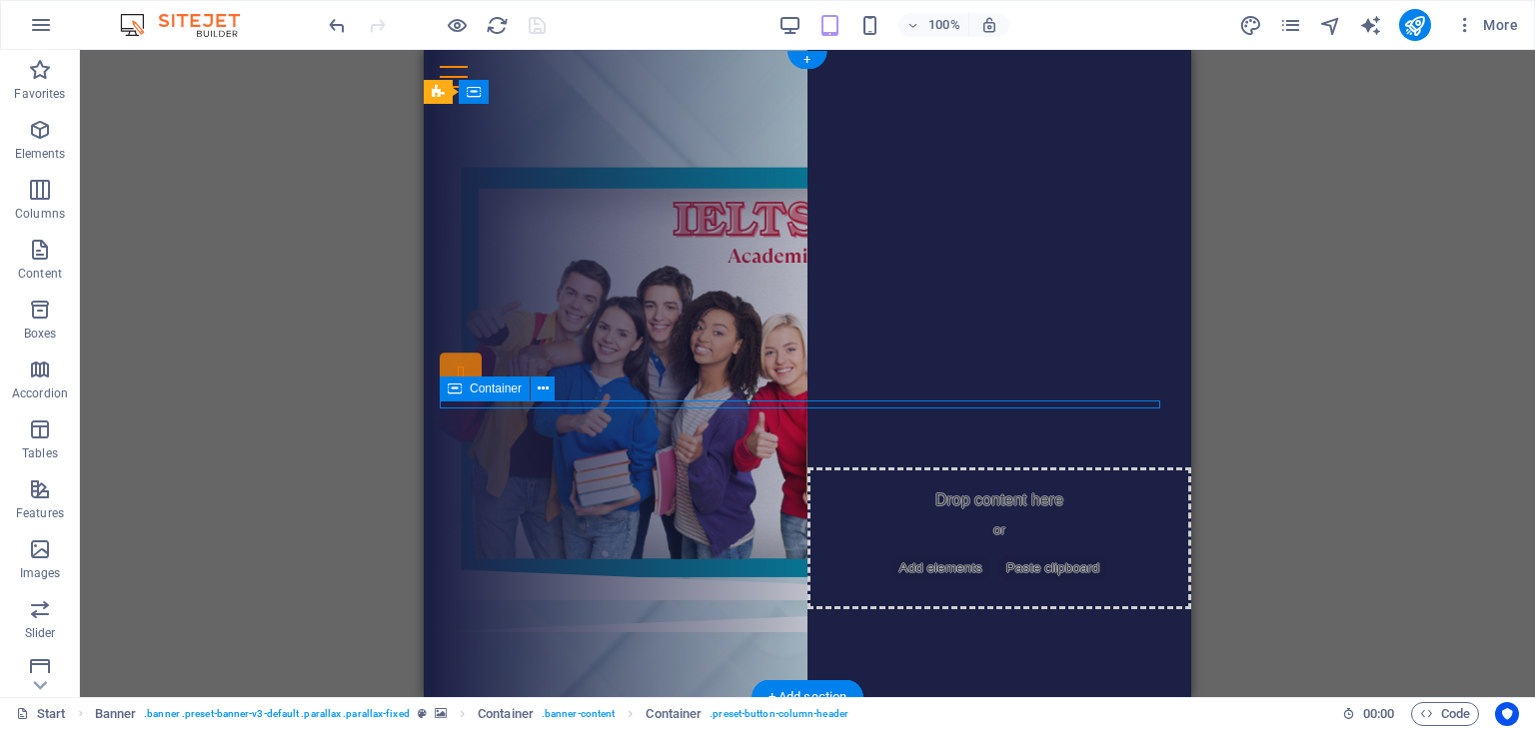
click at [796, 365] on div "." at bounding box center [807, 361] width 735 height 8
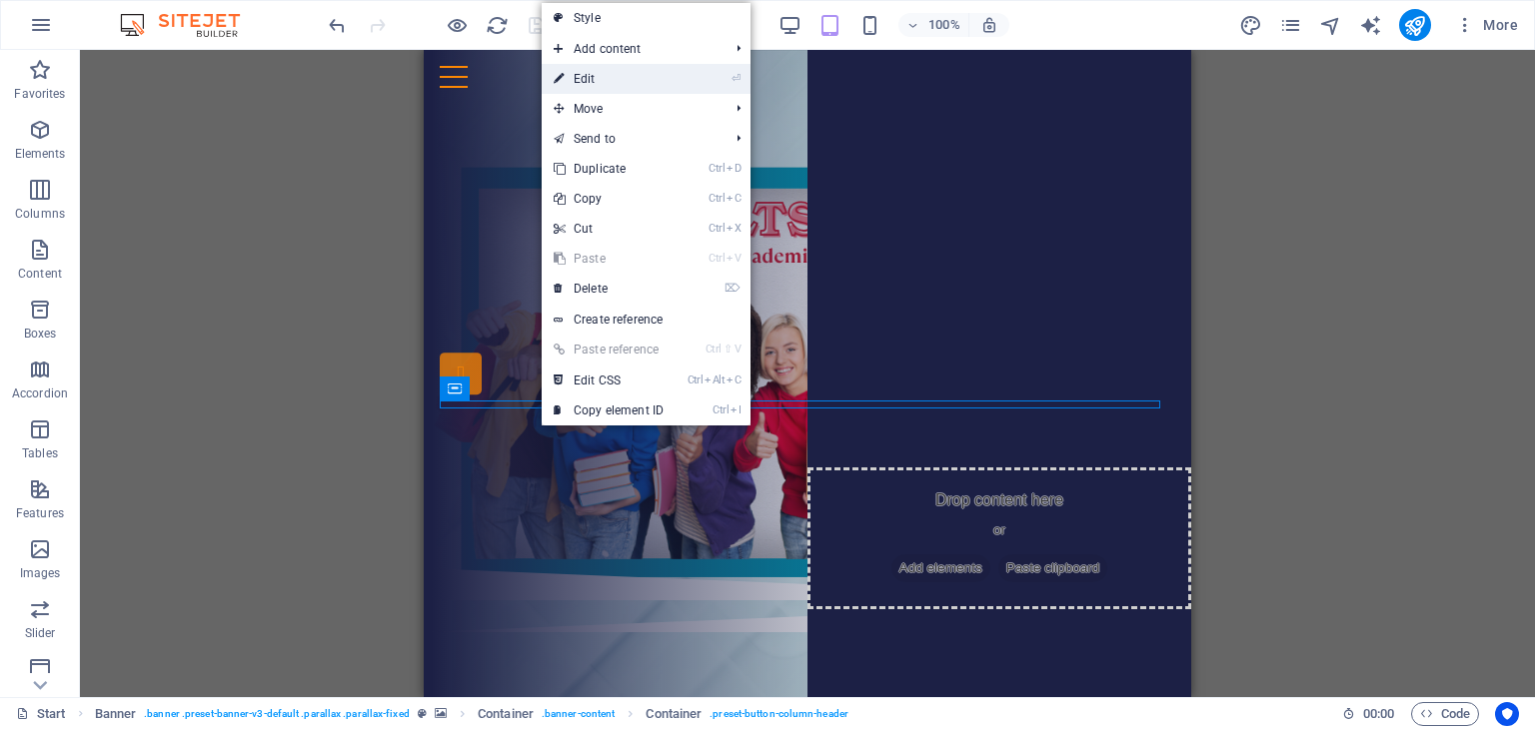
click at [636, 81] on link "⏎ Edit" at bounding box center [609, 79] width 134 height 30
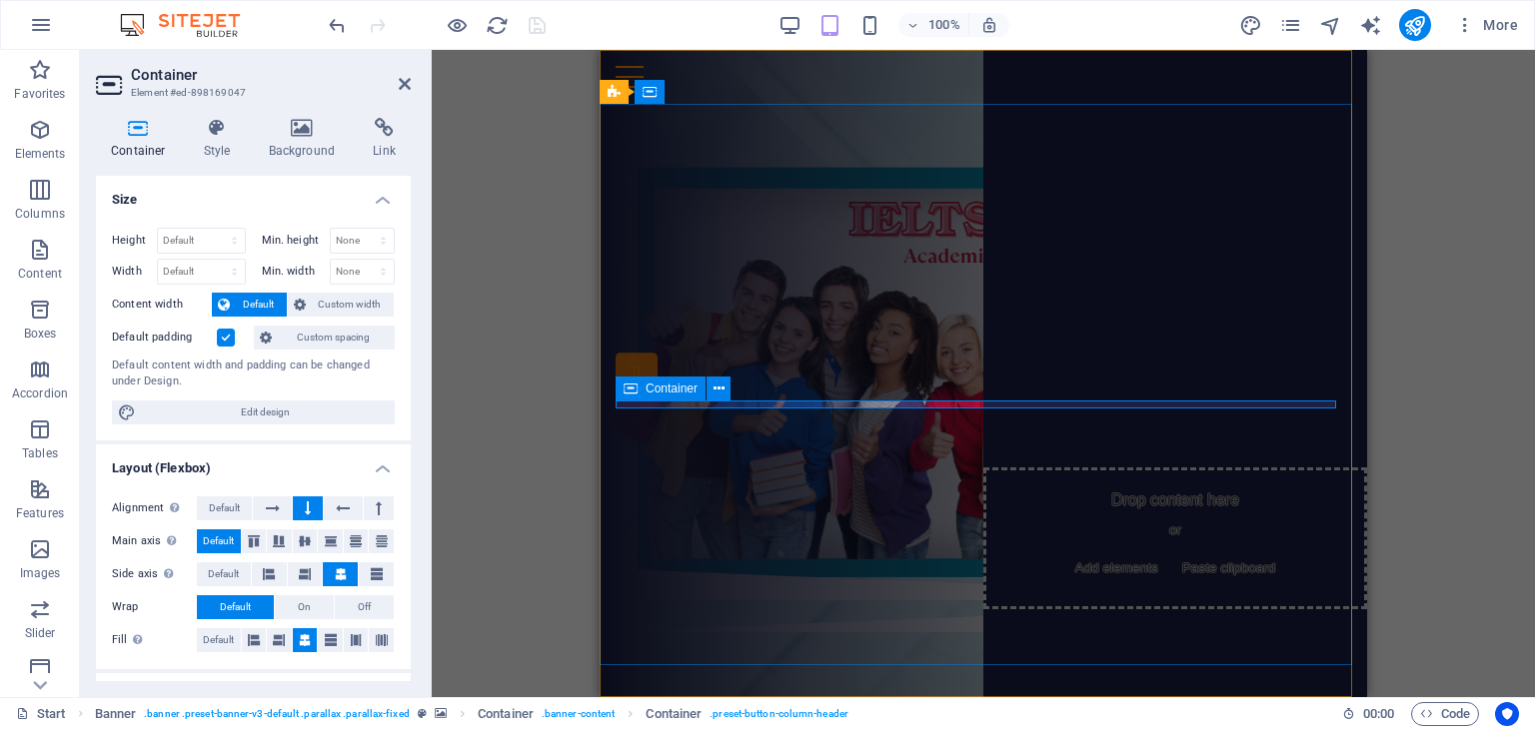
click at [972, 357] on div "Drop content here or Add elements Paste clipboard" at bounding box center [983, 286] width 735 height 142
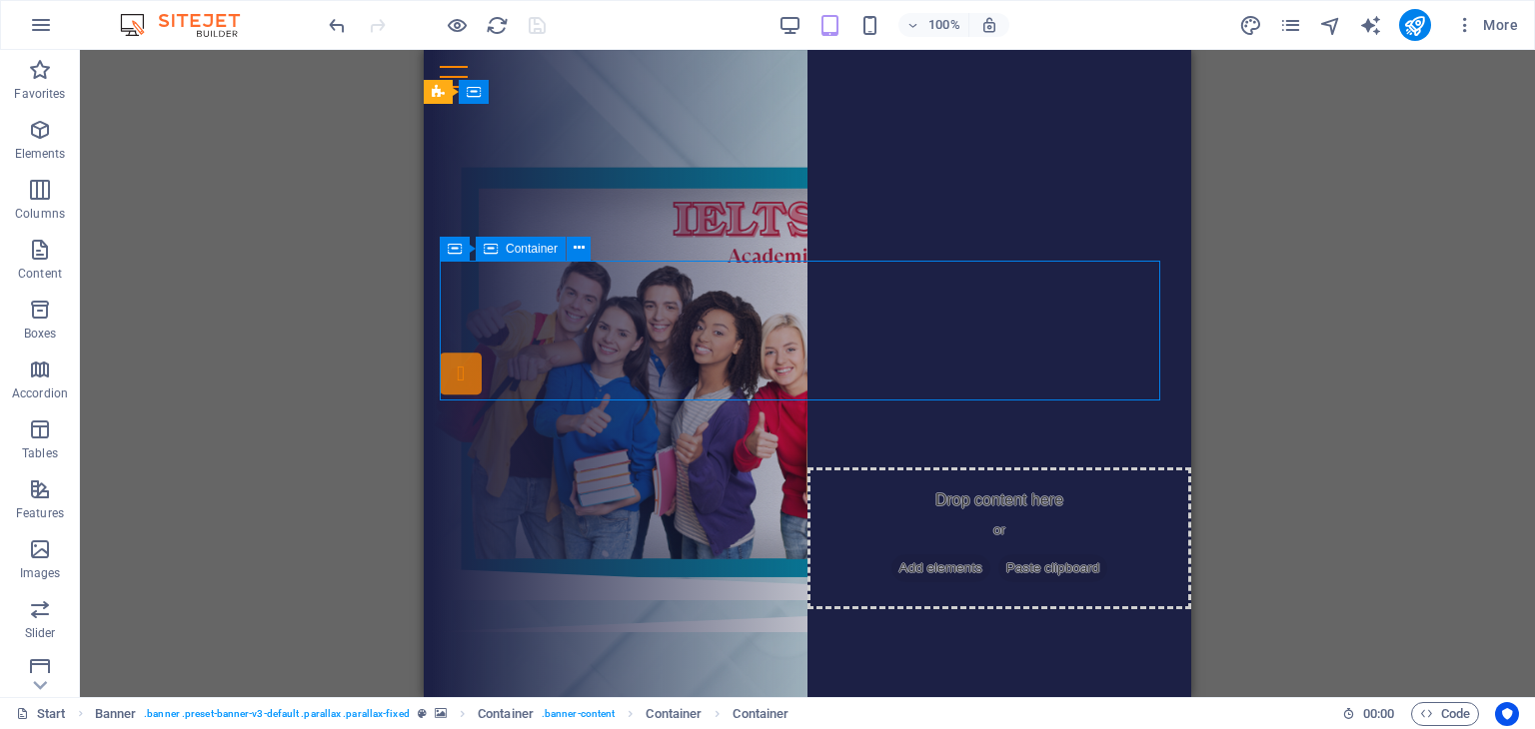
click at [975, 357] on div "Drop content here or Add elements Paste clipboard" at bounding box center [807, 286] width 735 height 142
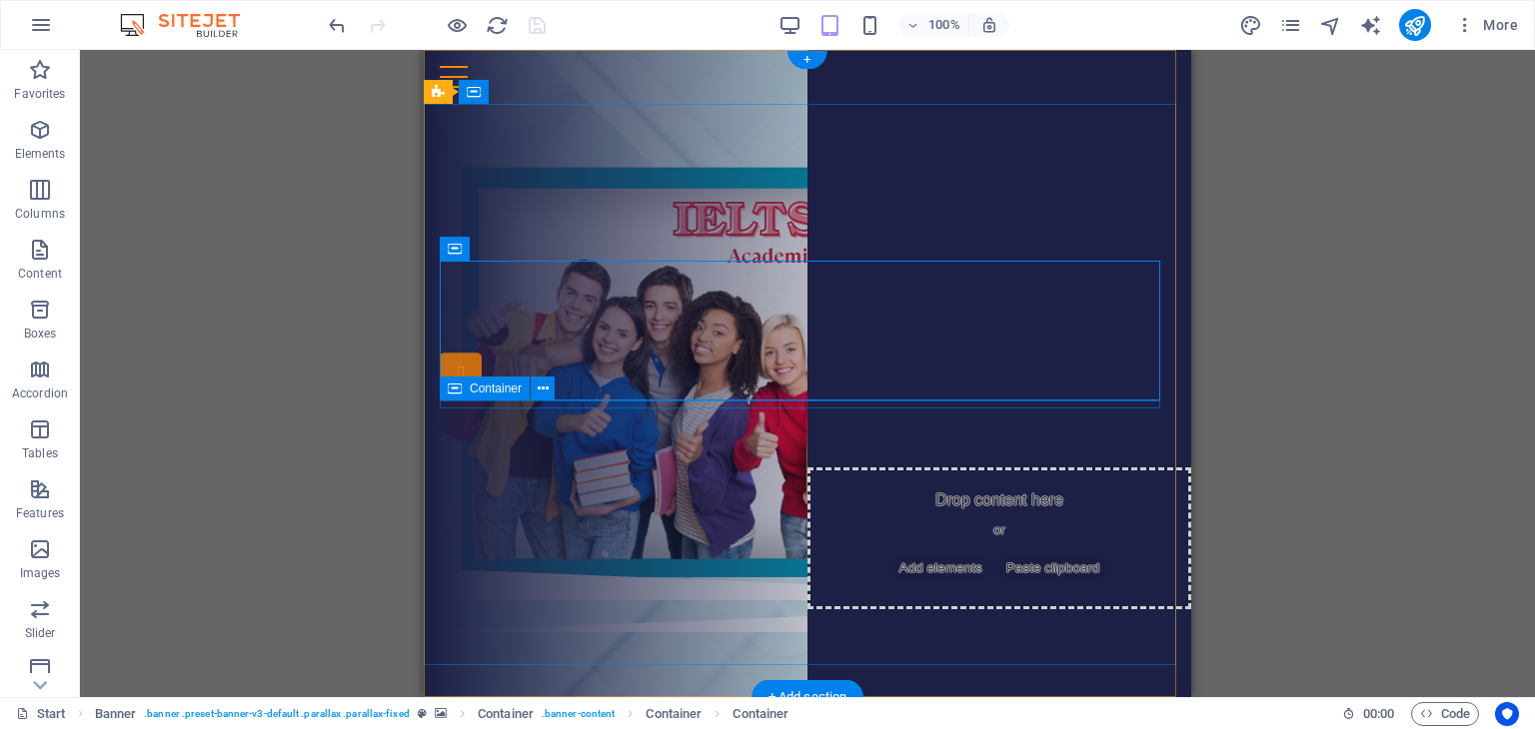
click at [804, 365] on div "." at bounding box center [807, 361] width 735 height 8
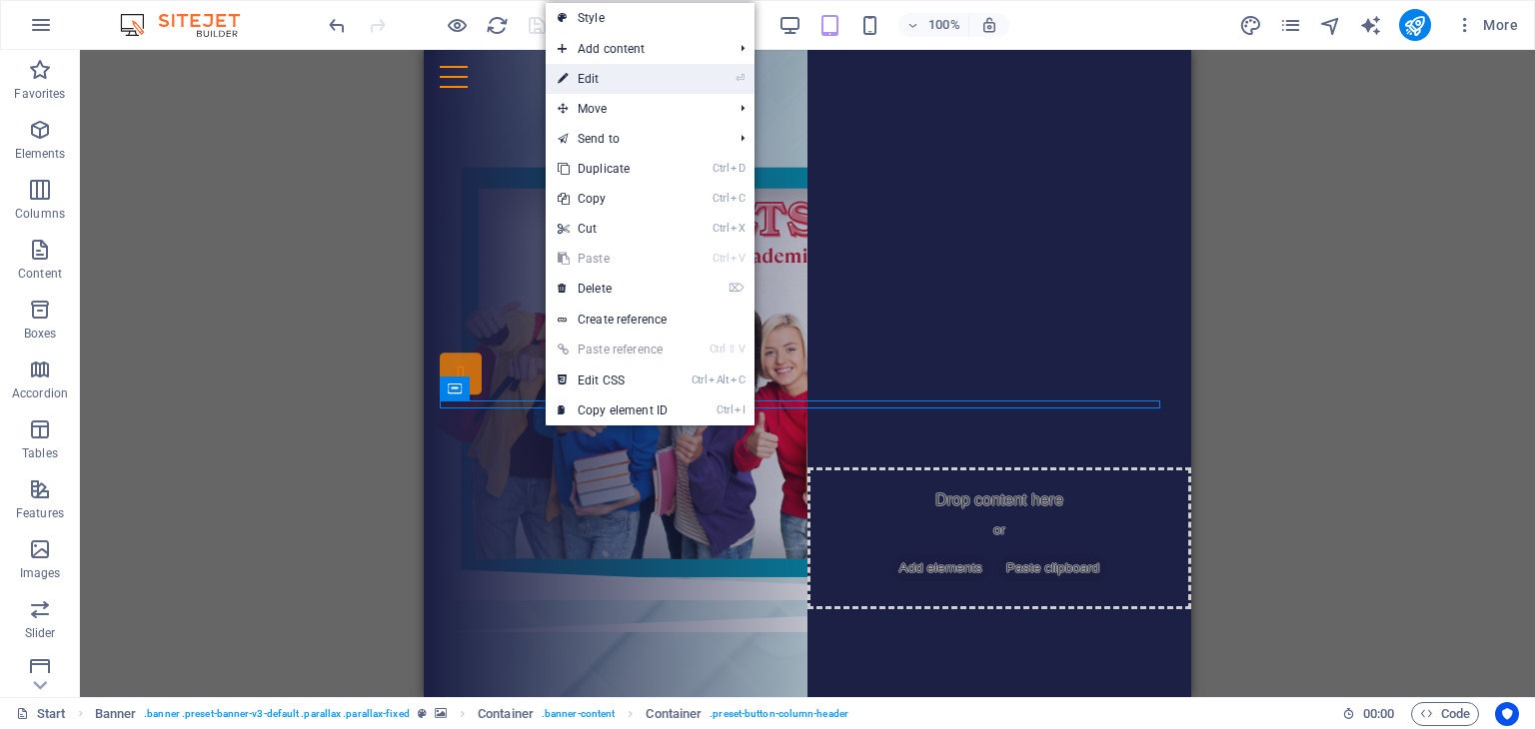
click at [649, 92] on link "⏎ Edit" at bounding box center [613, 79] width 134 height 30
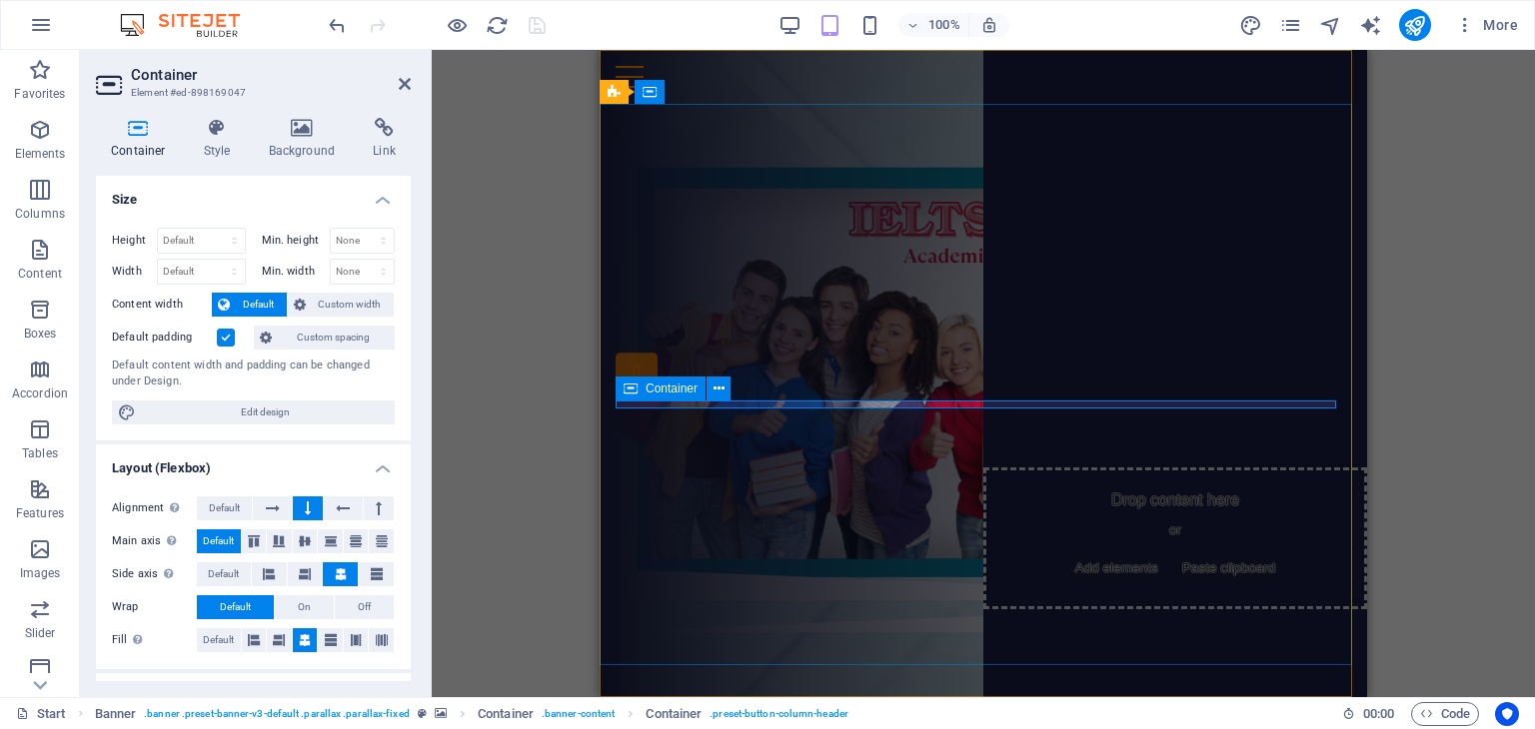
click at [984, 365] on div "." at bounding box center [983, 361] width 735 height 8
click at [986, 365] on div "." at bounding box center [983, 361] width 735 height 8
click at [968, 365] on div "." at bounding box center [983, 361] width 735 height 8
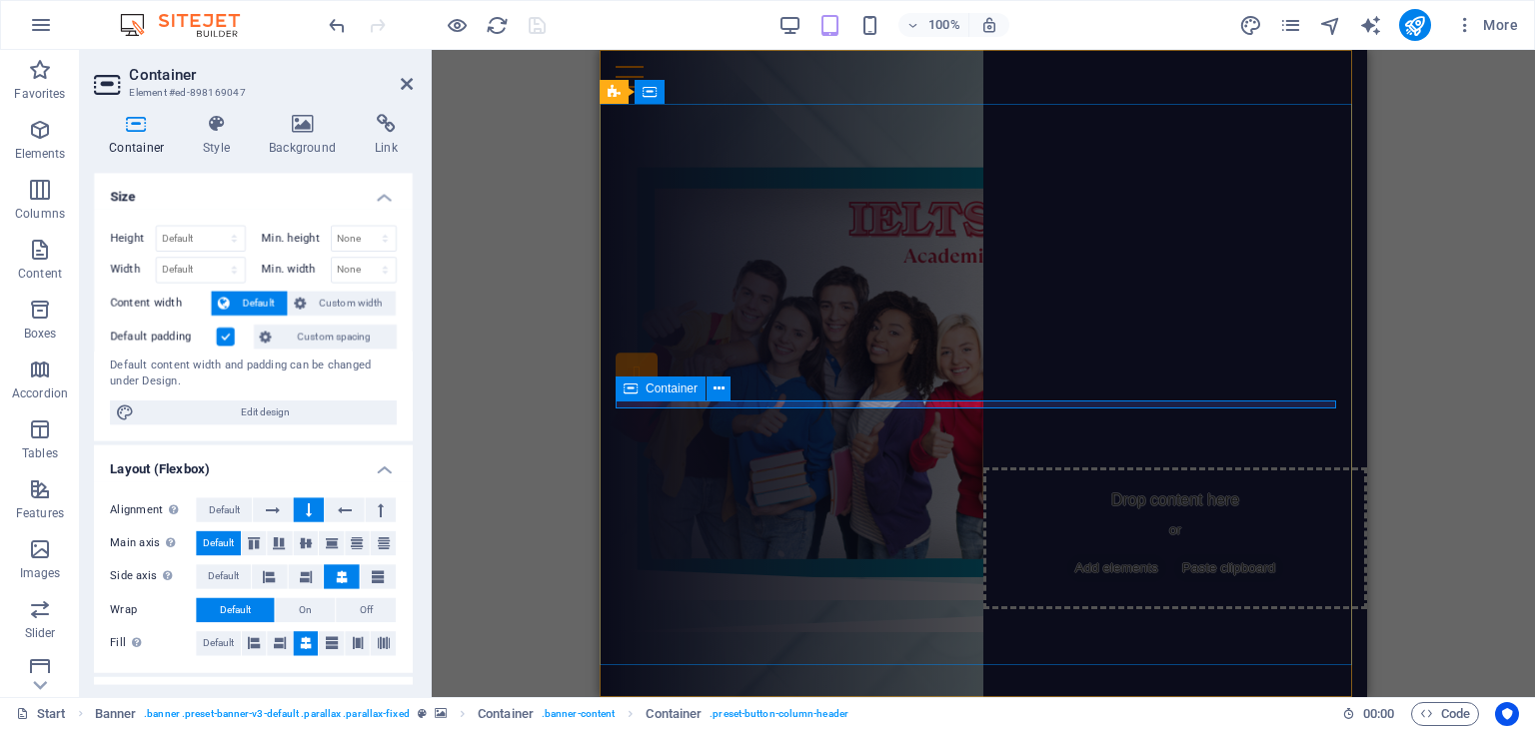
click at [967, 365] on div "." at bounding box center [983, 361] width 735 height 8
click at [970, 365] on div "." at bounding box center [983, 361] width 735 height 8
click at [975, 365] on div "." at bounding box center [983, 361] width 735 height 8
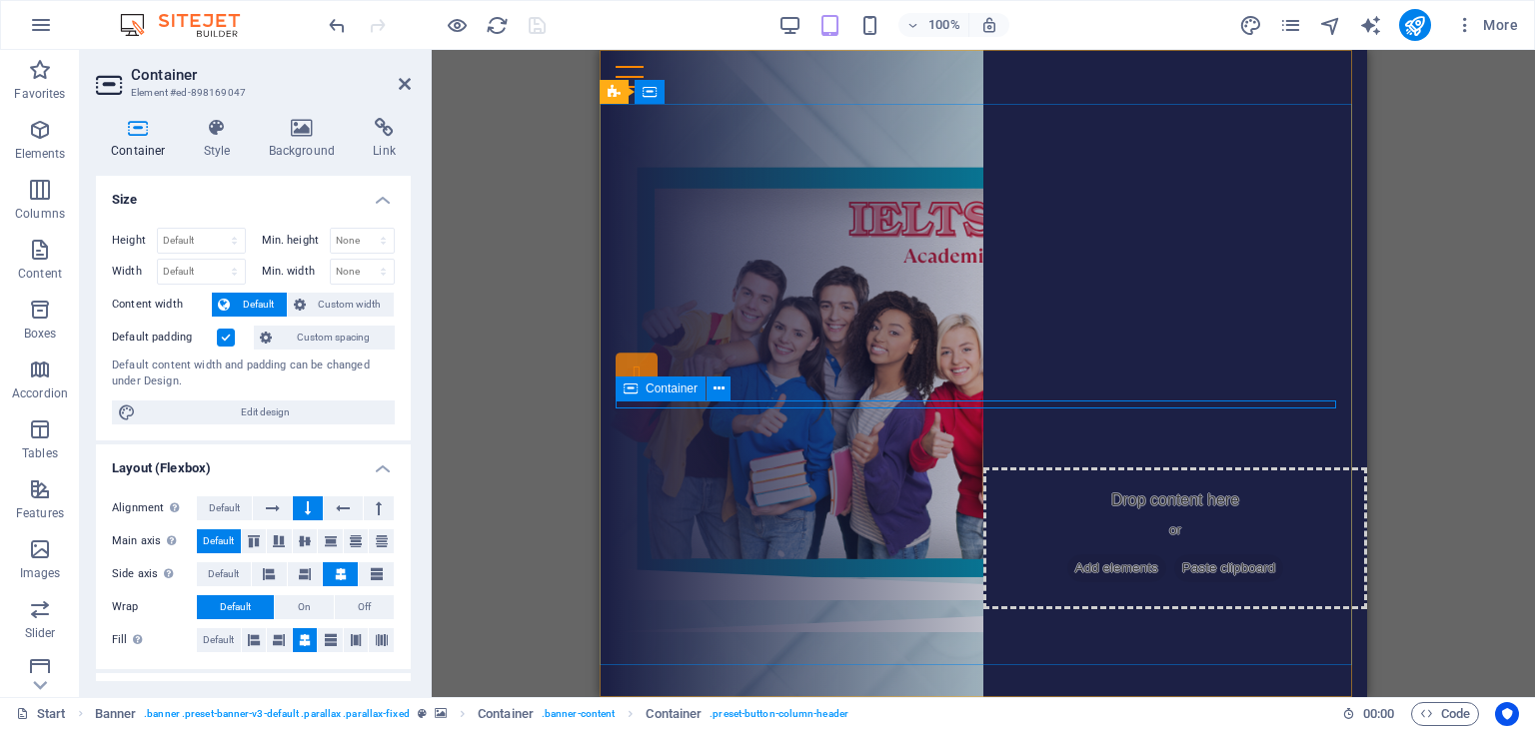
click at [979, 365] on div "." at bounding box center [983, 361] width 735 height 8
click at [978, 365] on div "." at bounding box center [983, 361] width 735 height 8
click at [977, 365] on div "." at bounding box center [983, 361] width 735 height 8
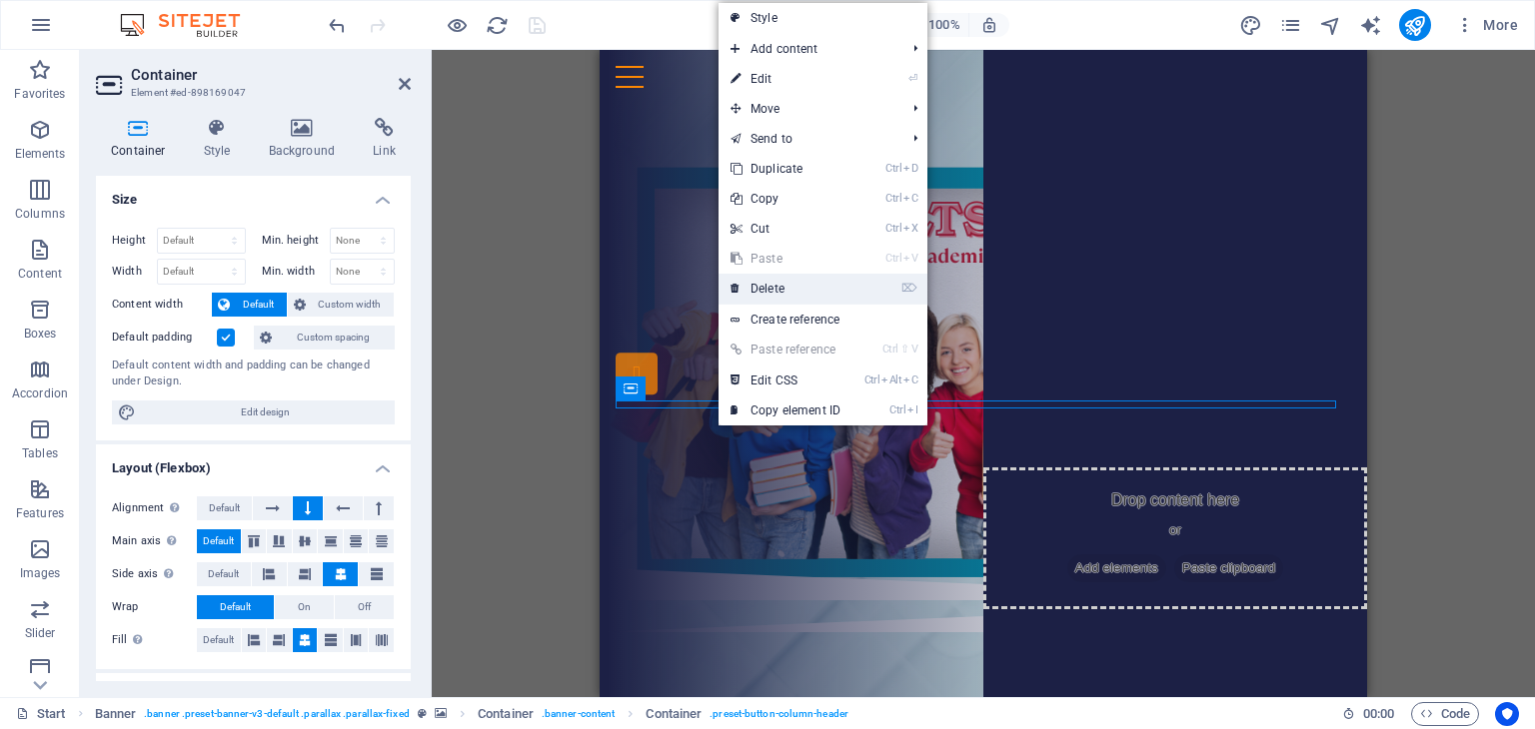
click at [750, 297] on link "⌦ Delete" at bounding box center [785, 289] width 134 height 30
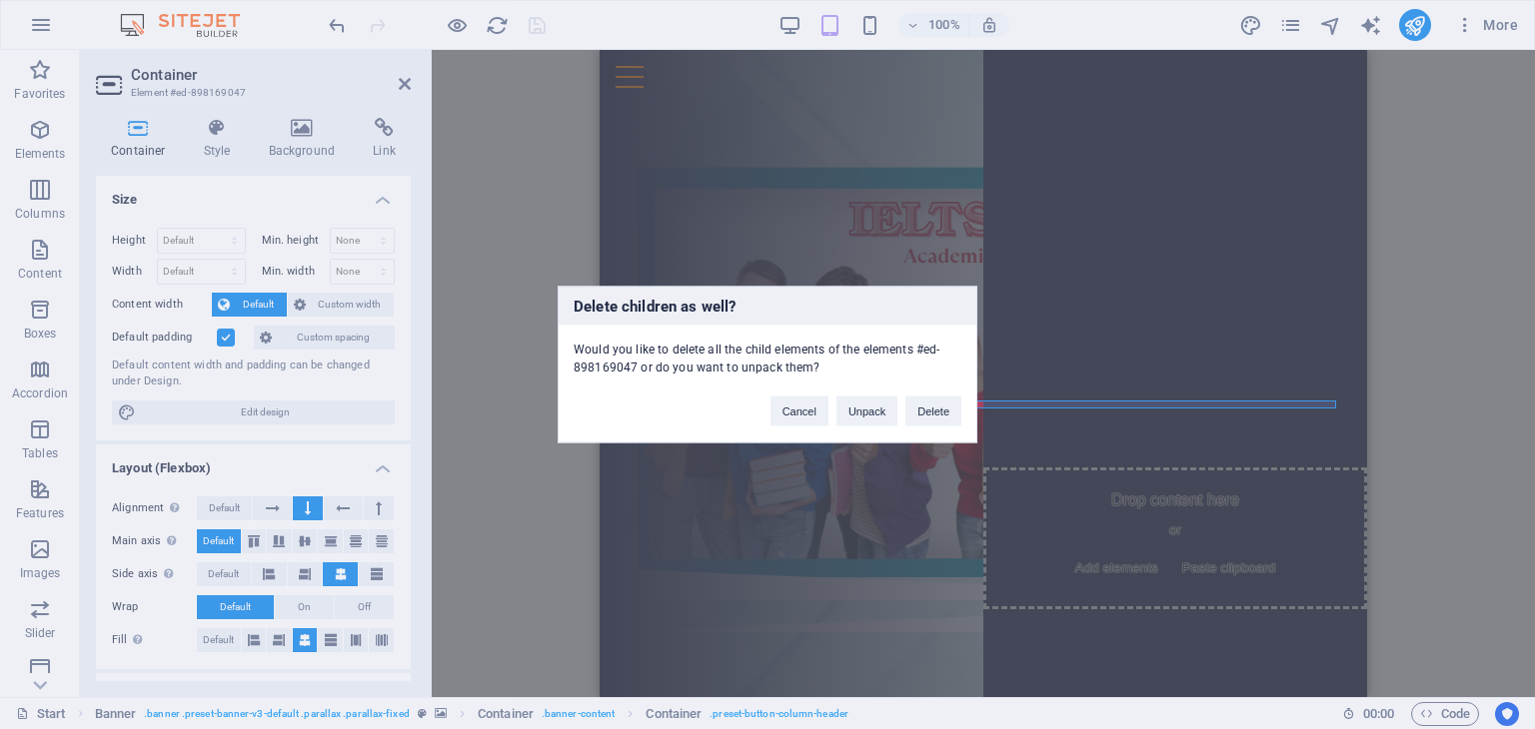
click at [799, 428] on div "Delete children as well? Would you like to delete all the child elements of the…" at bounding box center [768, 365] width 420 height 157
click at [796, 423] on button "Cancel" at bounding box center [799, 412] width 58 height 30
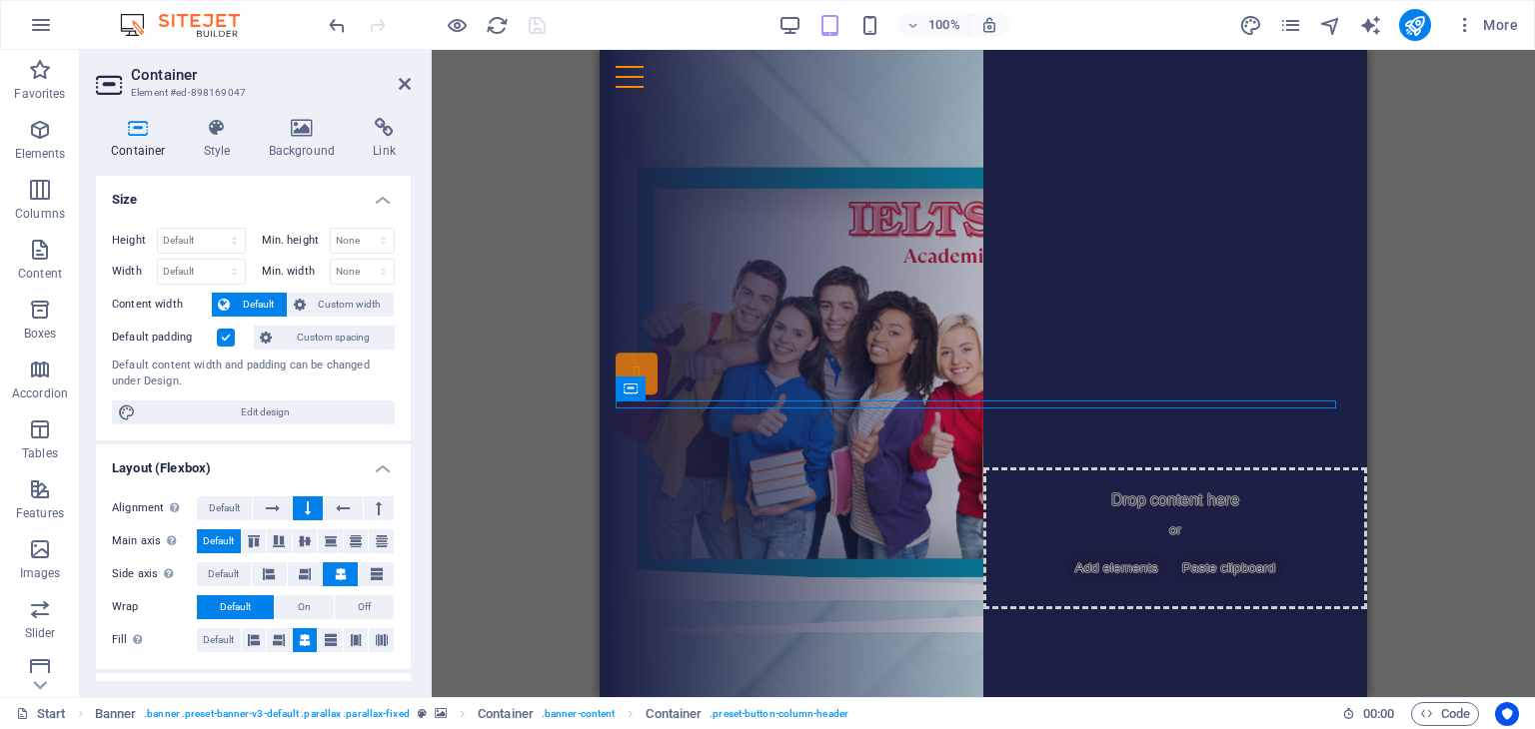
click at [411, 91] on aside "Container Element #ed-898169047 Container Style Background Link Size Height Def…" at bounding box center [256, 373] width 352 height 647
click at [397, 81] on h2 "Container" at bounding box center [271, 75] width 280 height 18
click at [407, 81] on icon at bounding box center [405, 84] width 12 height 16
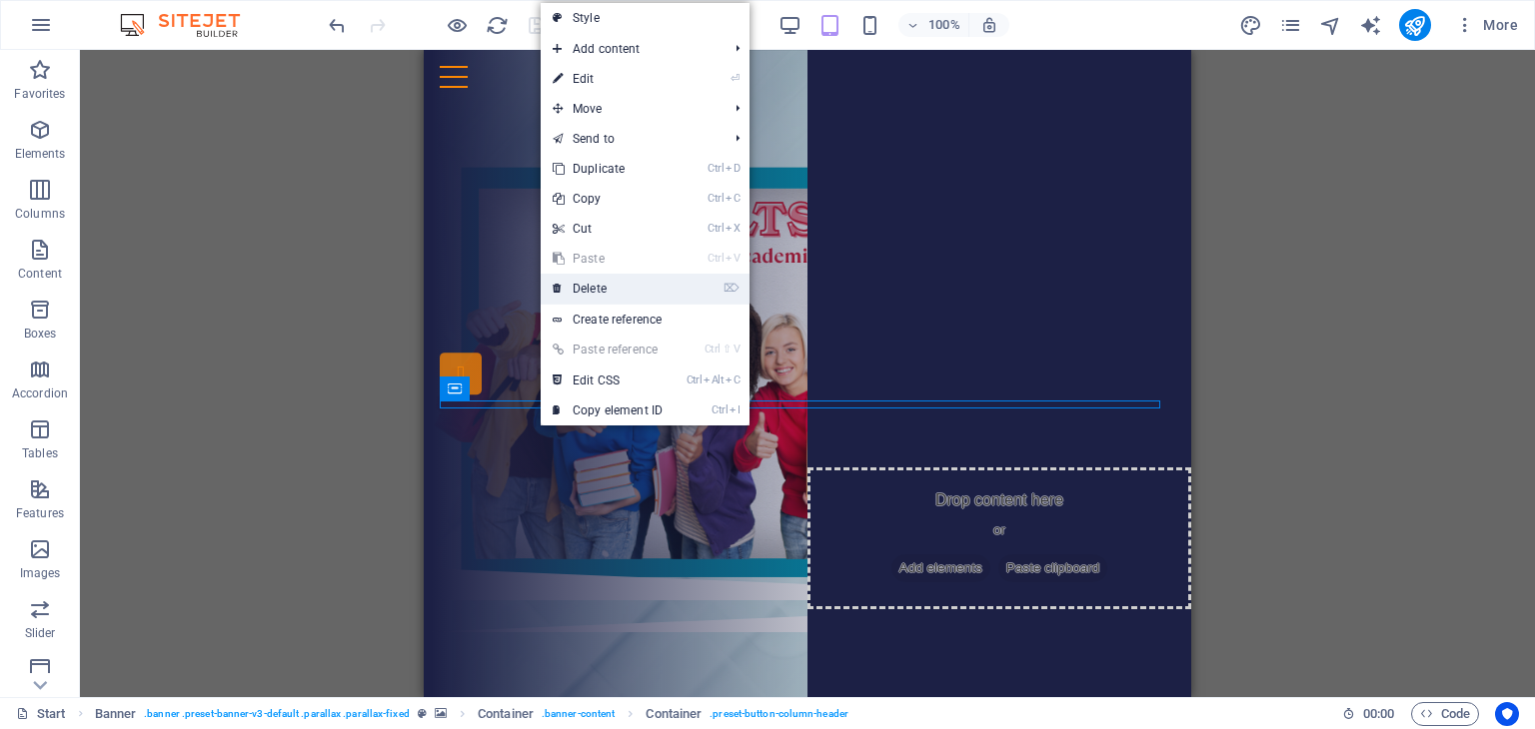
click at [582, 288] on link "⌦ Delete" at bounding box center [608, 289] width 134 height 30
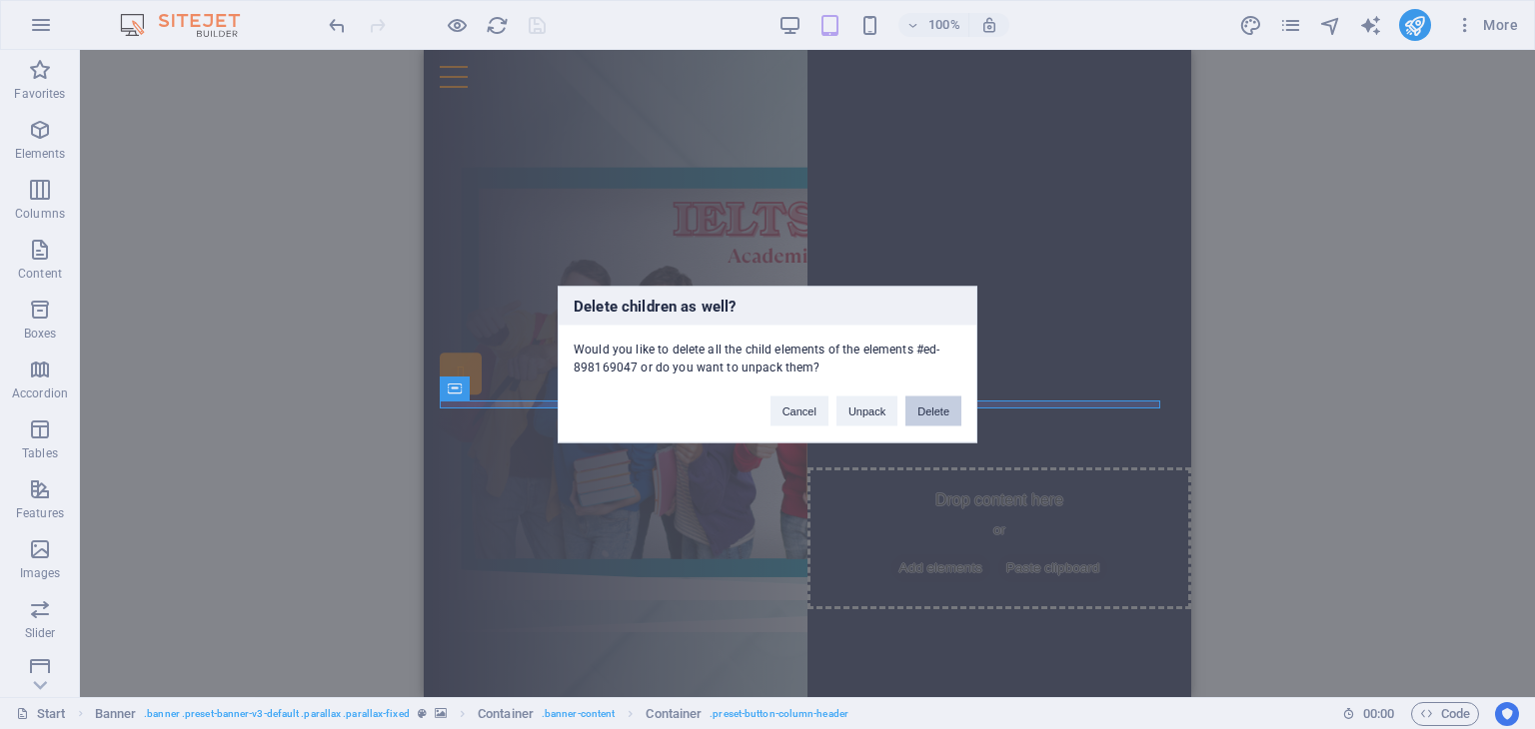
click at [934, 420] on button "Delete" at bounding box center [933, 412] width 56 height 30
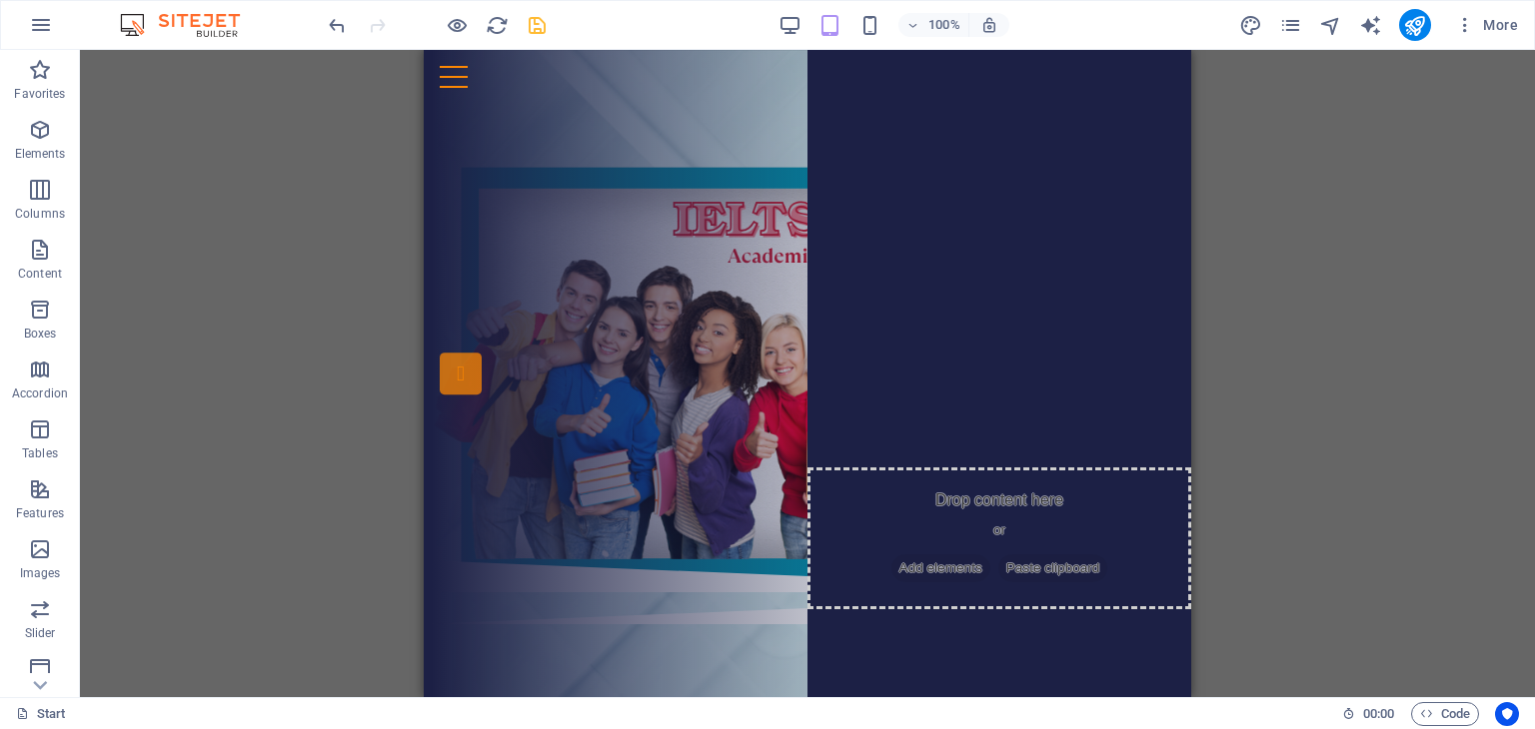
click at [1319, 365] on div "H3 Container Banner Container Banner Button Button Text Container Preset HTML P…" at bounding box center [807, 373] width 1455 height 647
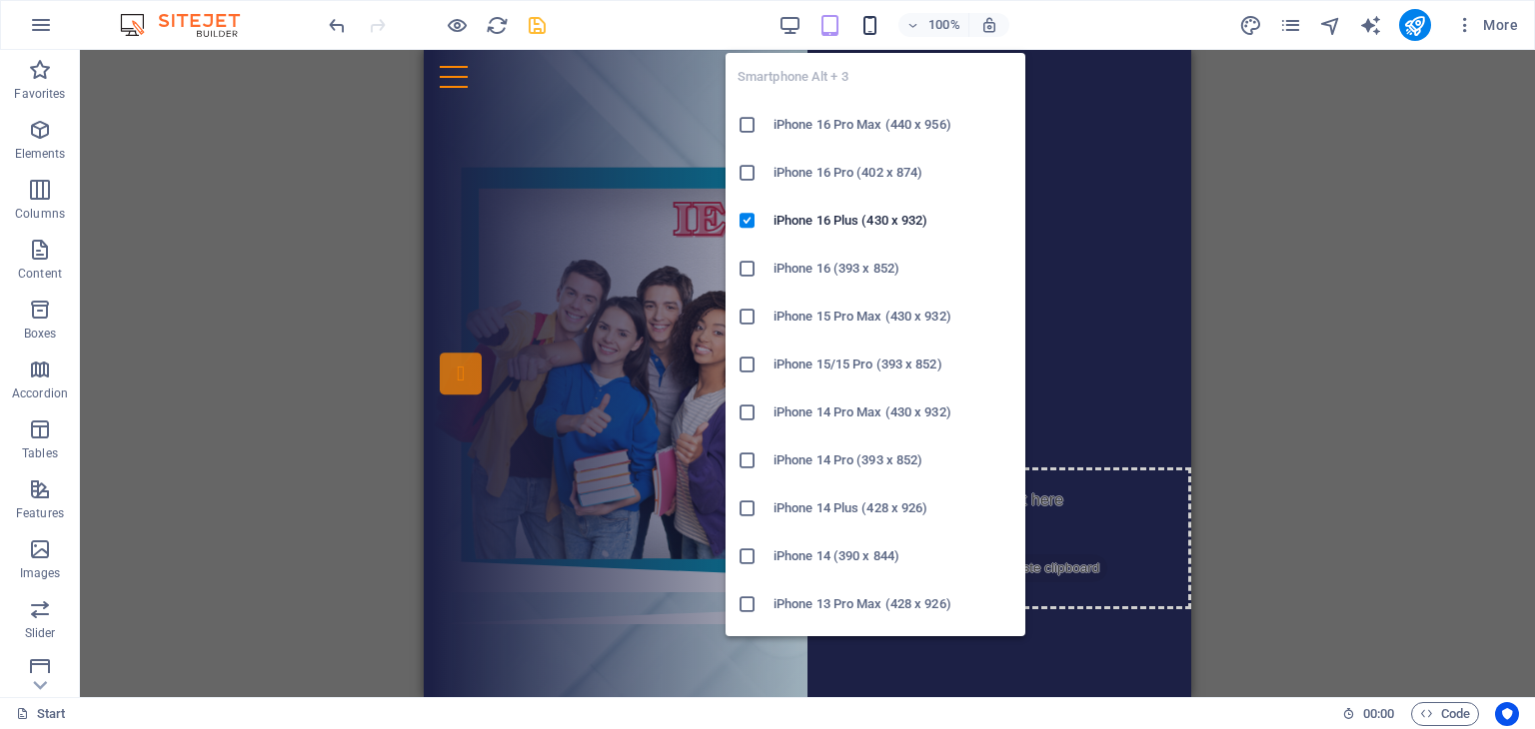
click at [871, 18] on icon "button" at bounding box center [869, 25] width 23 height 23
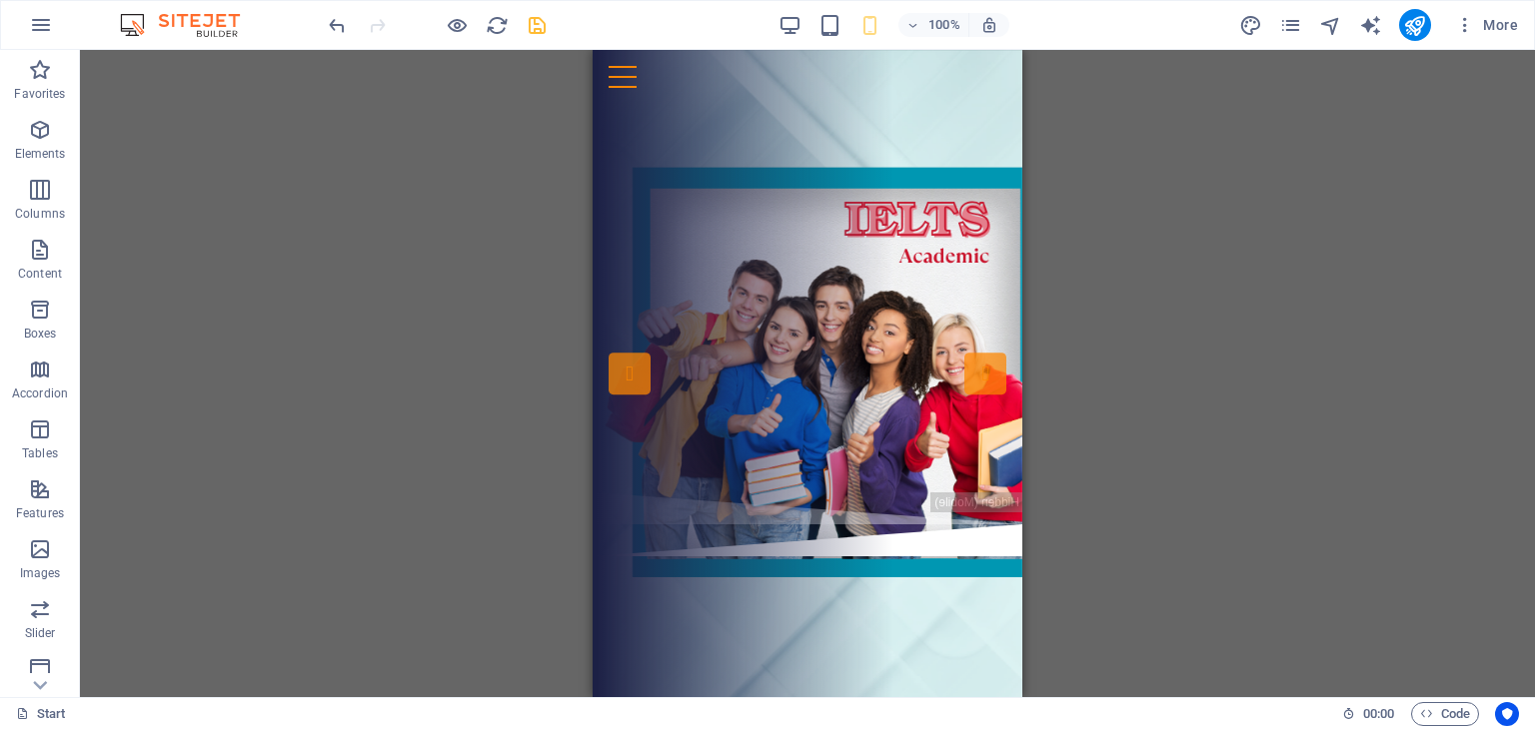
click at [1111, 321] on div "H3 Container Banner Container Banner Button Button Text Container Preset HTML P…" at bounding box center [807, 373] width 1455 height 647
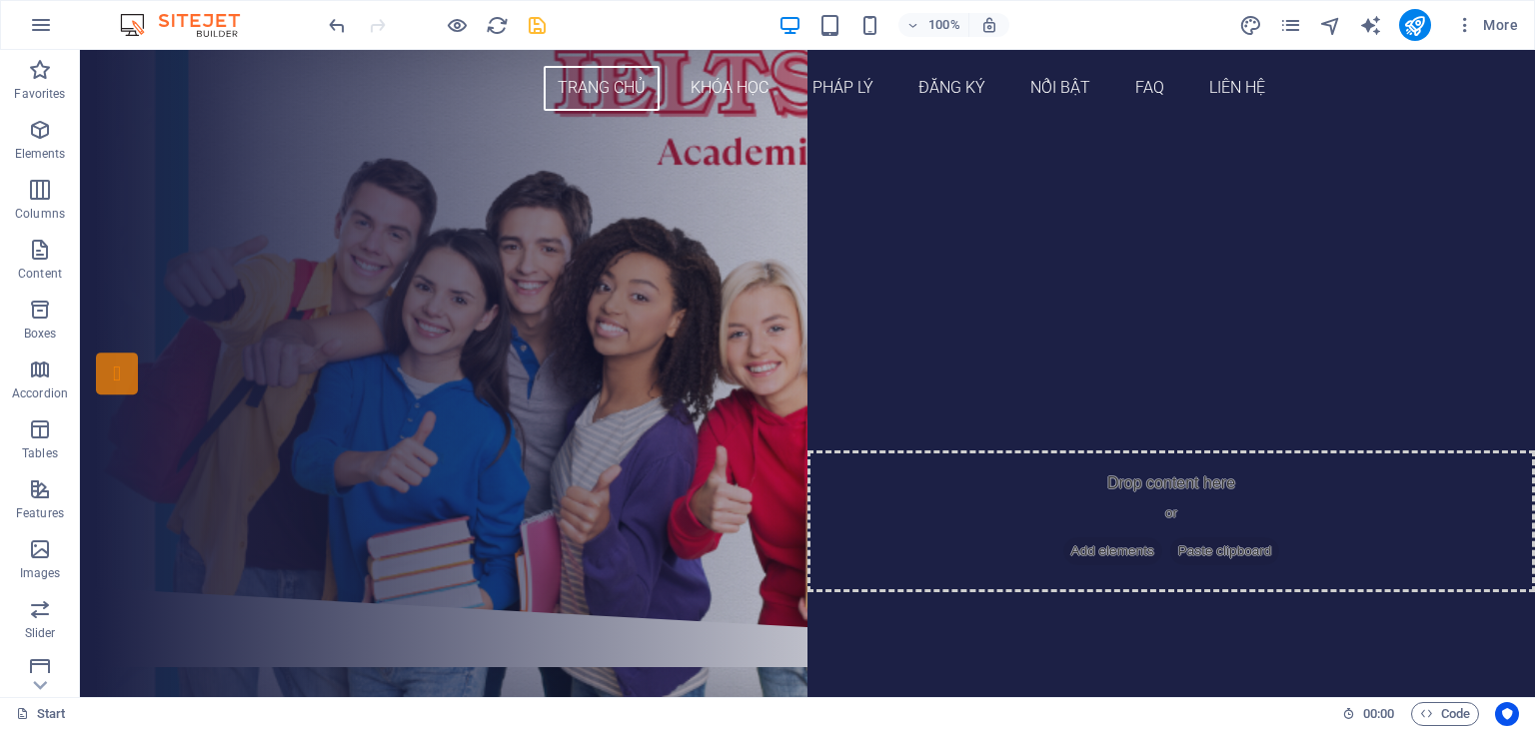
click at [525, 39] on div at bounding box center [437, 25] width 224 height 32
click at [531, 29] on icon "save" at bounding box center [537, 25] width 23 height 23
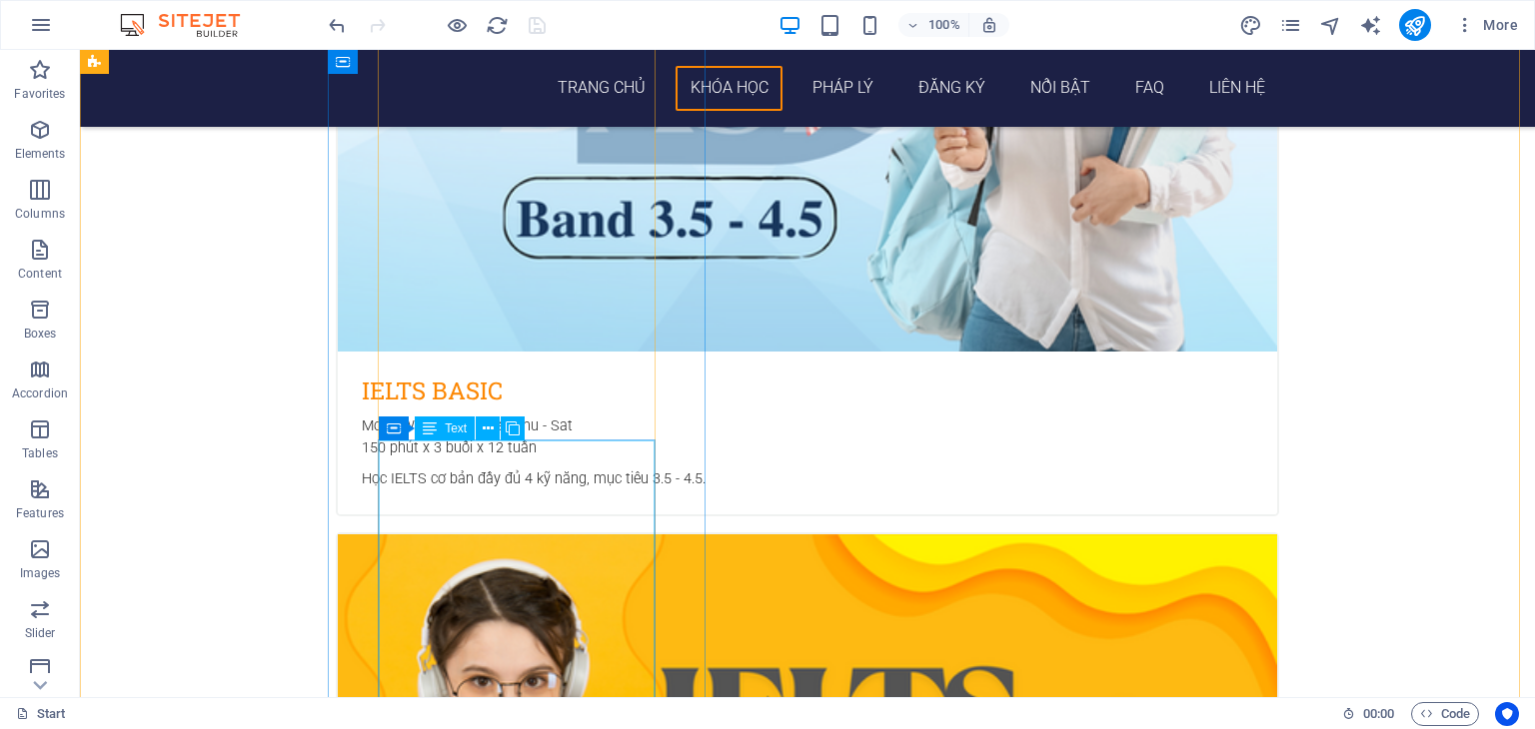
scroll to position [2998, 0]
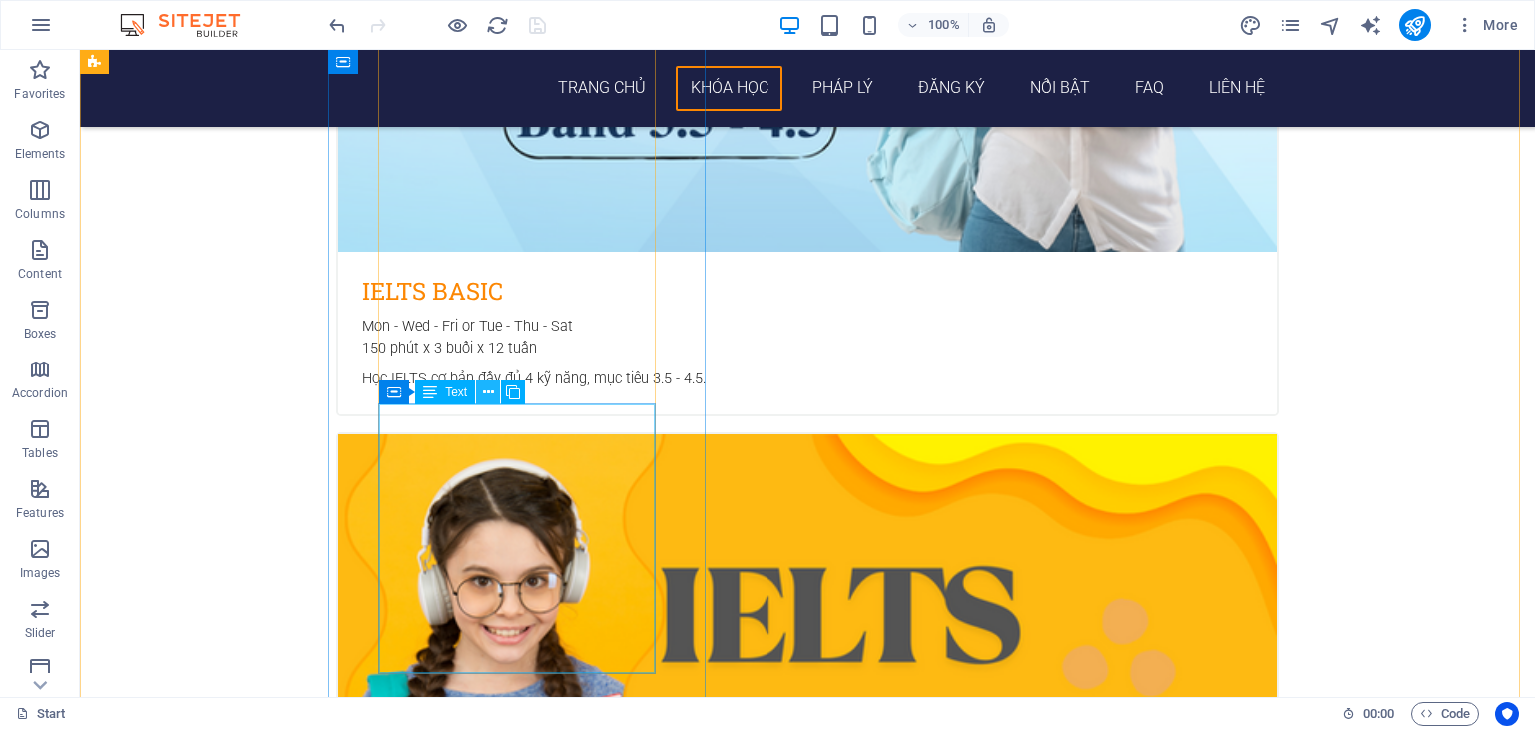
click at [484, 397] on icon at bounding box center [488, 393] width 11 height 21
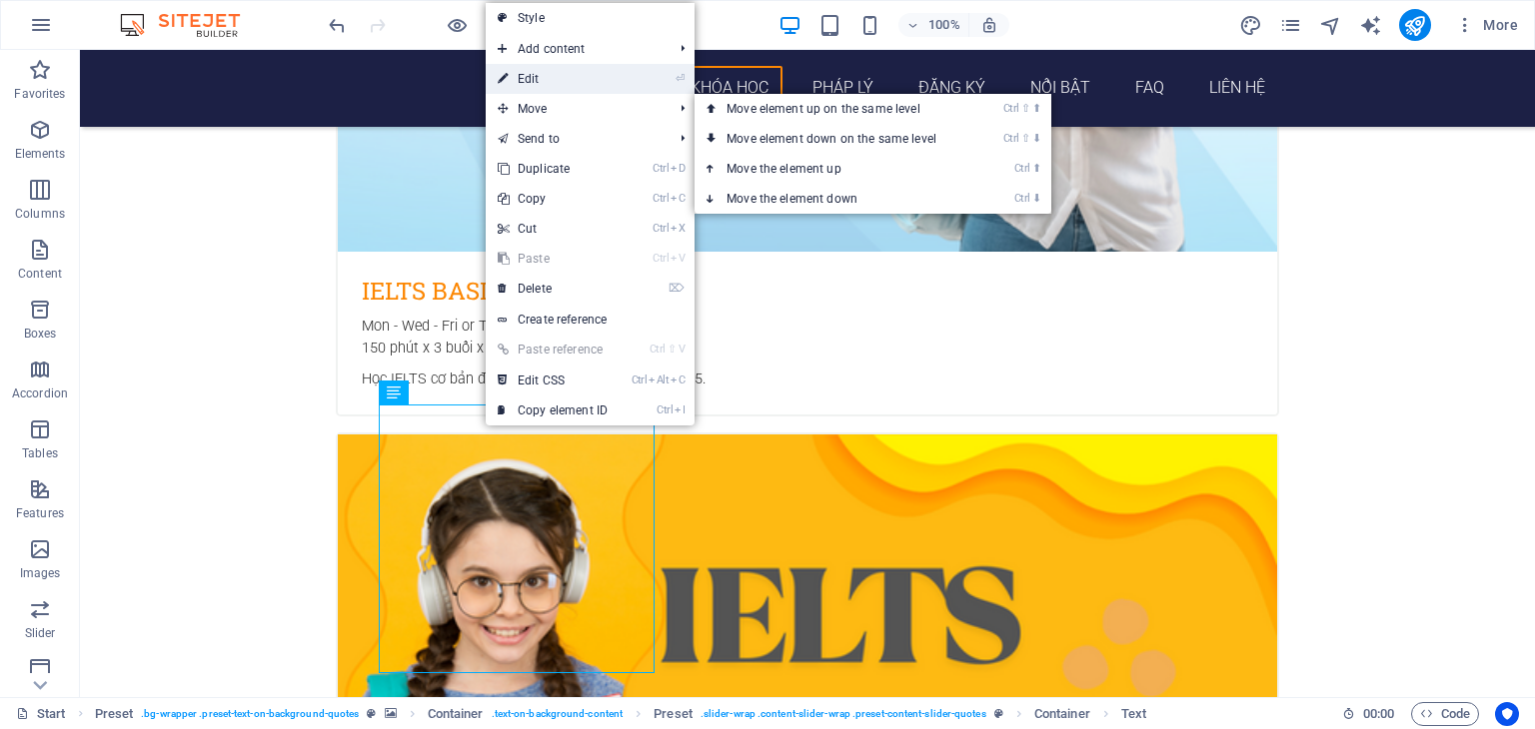
drag, startPoint x: 584, startPoint y: 91, endPoint x: 157, endPoint y: 46, distance: 429.0
click at [584, 89] on link "⏎ Edit" at bounding box center [553, 79] width 134 height 30
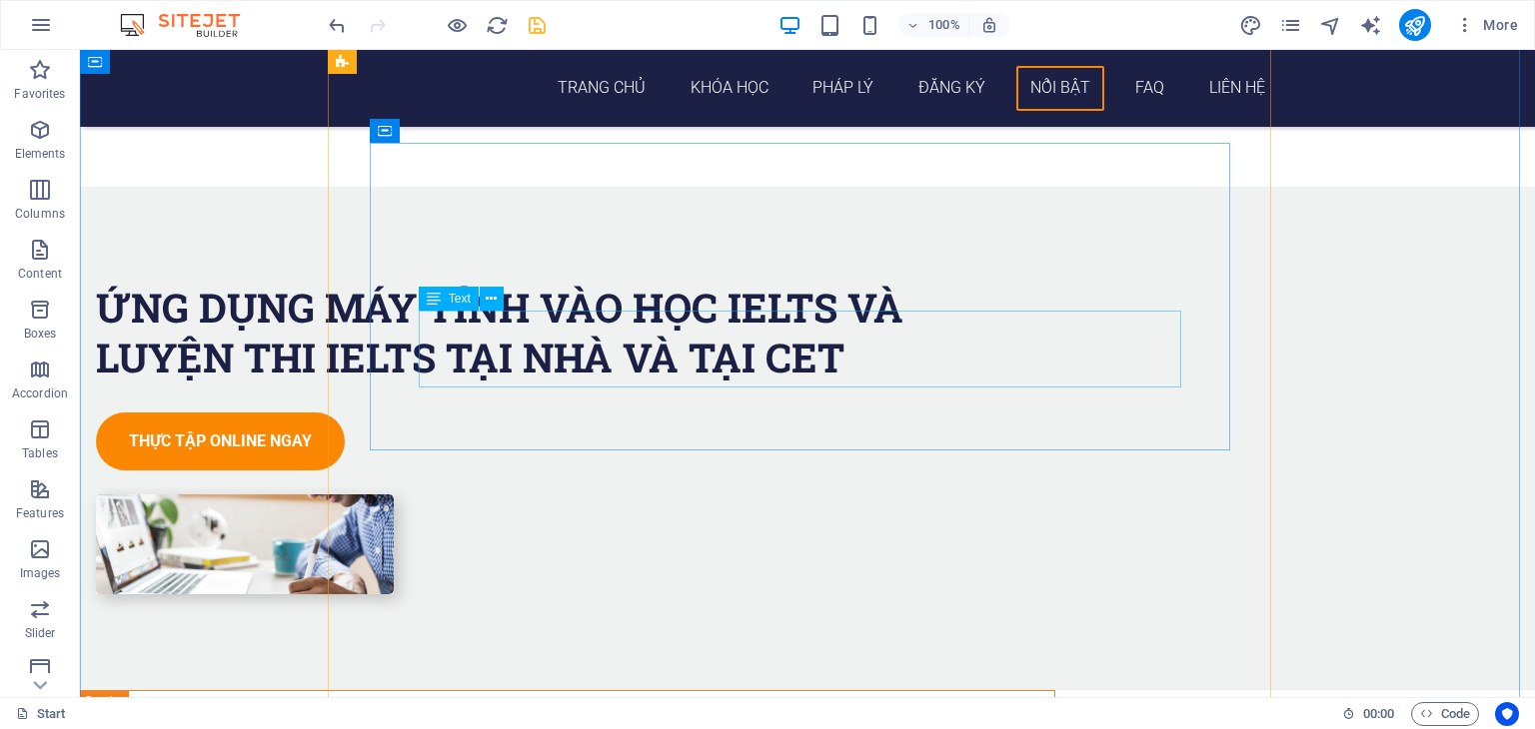
scroll to position [5794, 0]
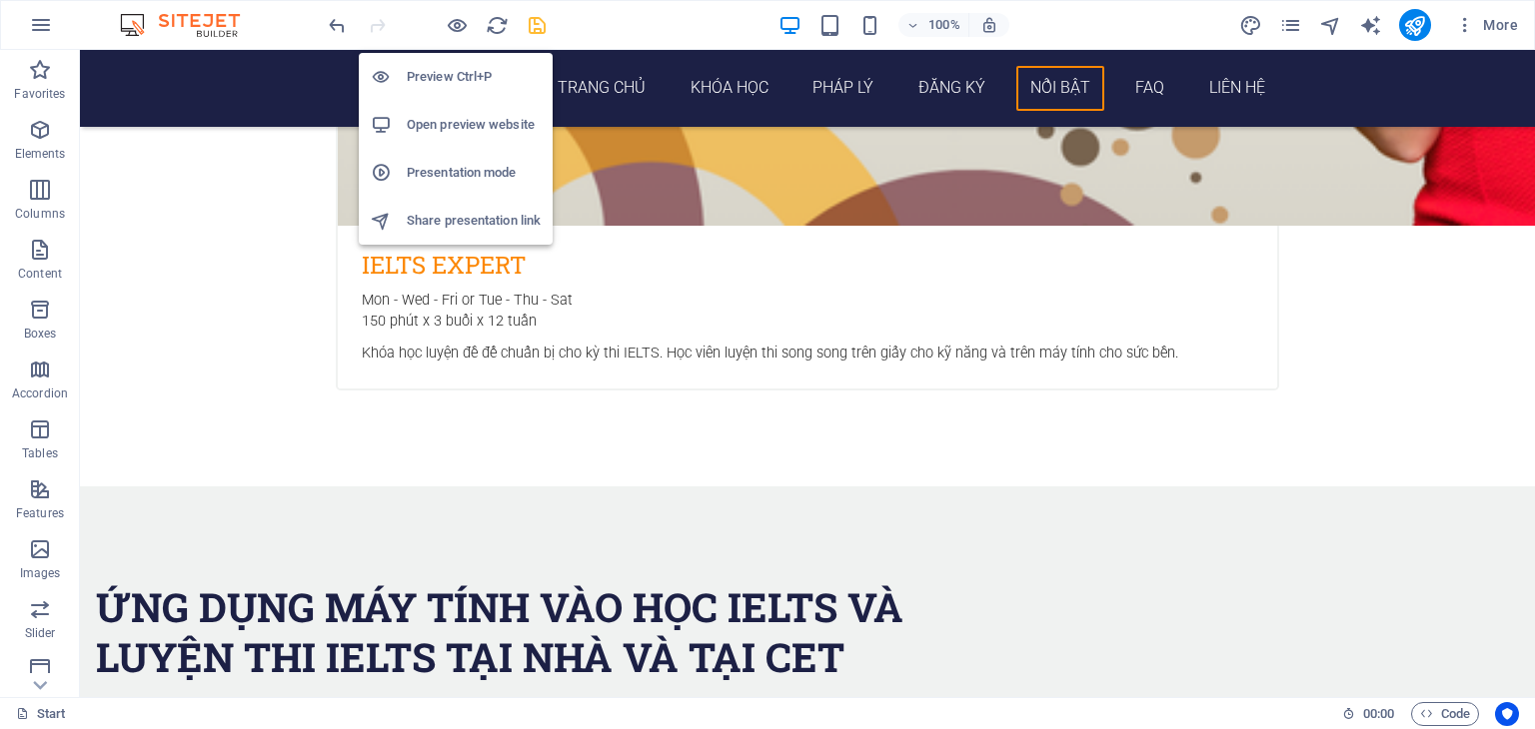
click at [428, 125] on h6 "Open preview website" at bounding box center [474, 125] width 134 height 24
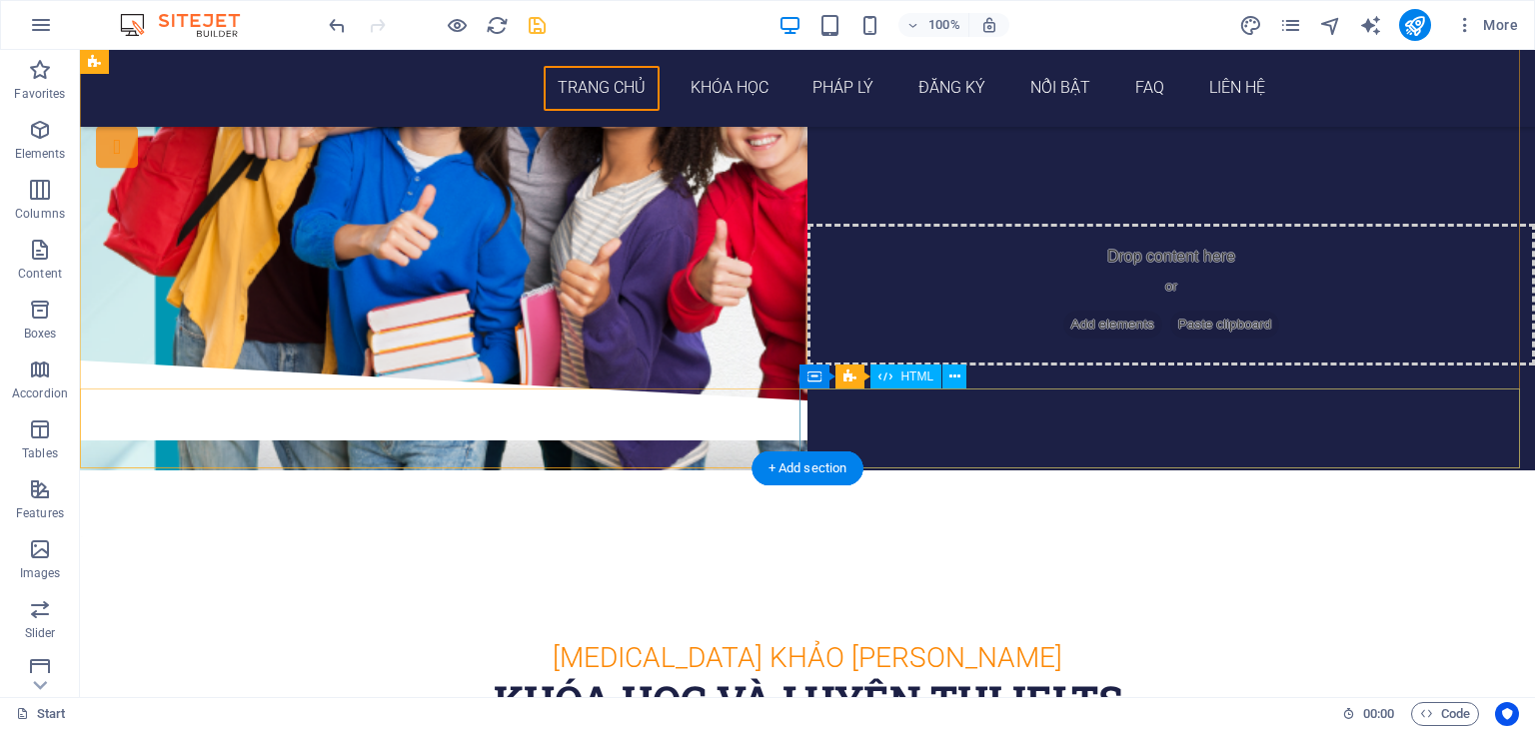
scroll to position [0, 0]
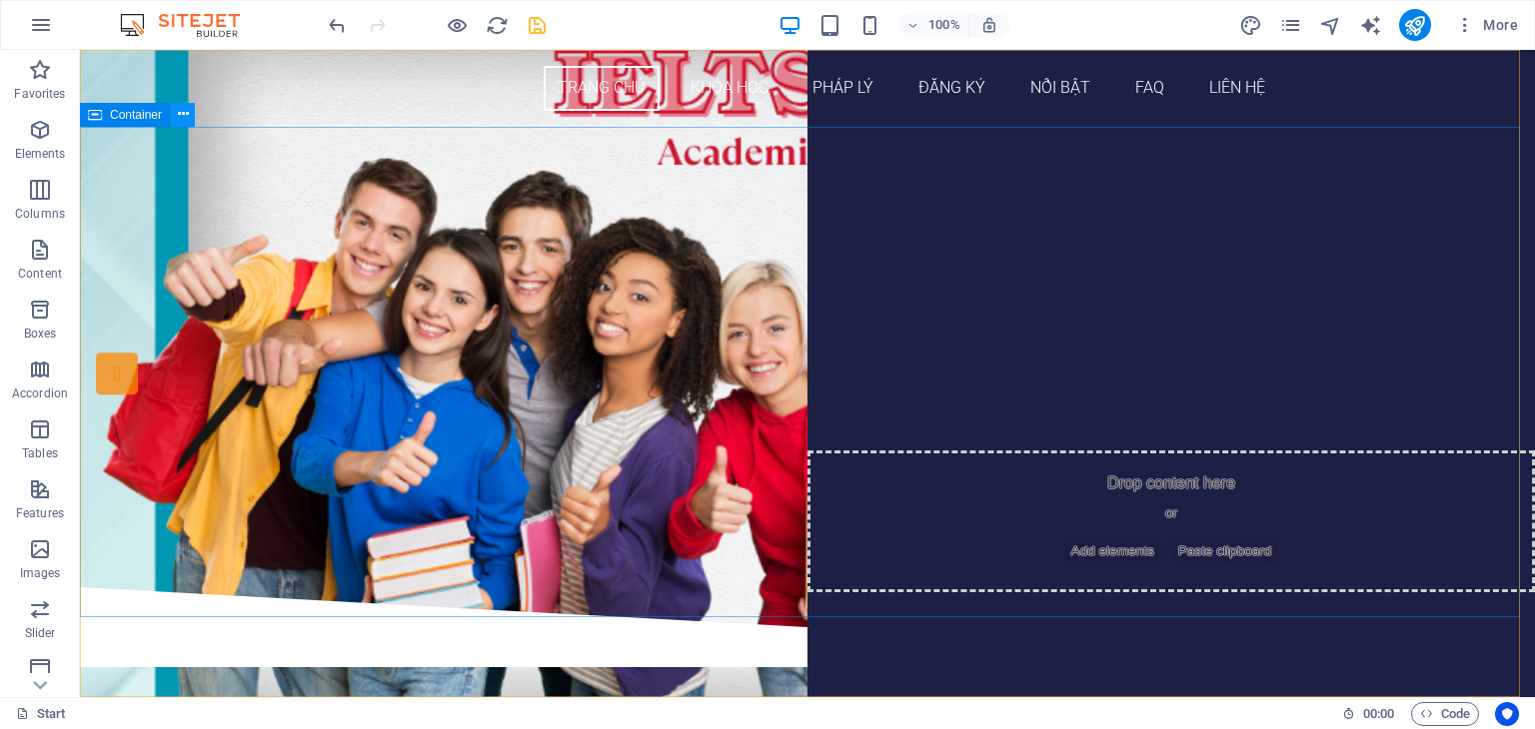
click at [192, 123] on button at bounding box center [183, 115] width 24 height 24
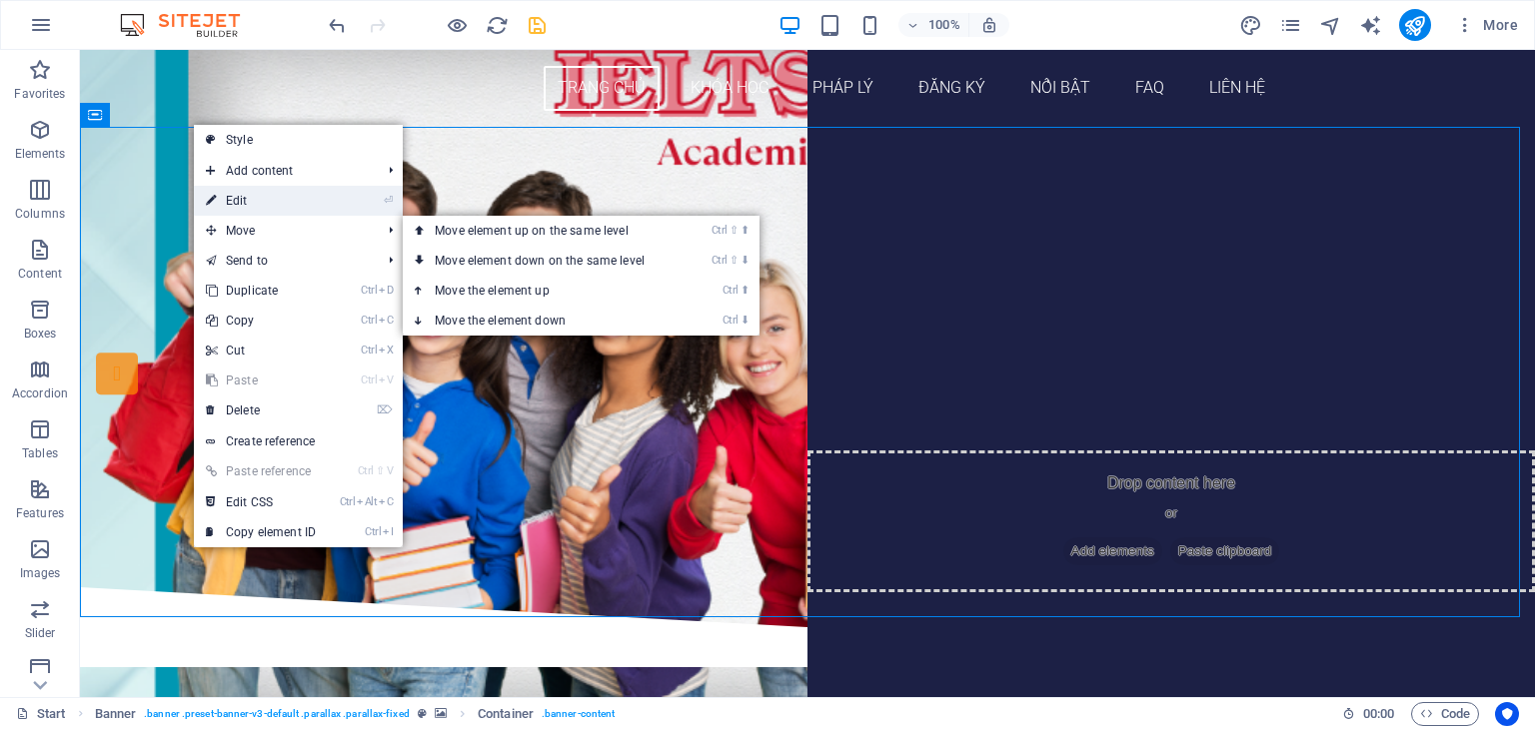
click at [260, 205] on link "⏎ Edit" at bounding box center [261, 201] width 134 height 30
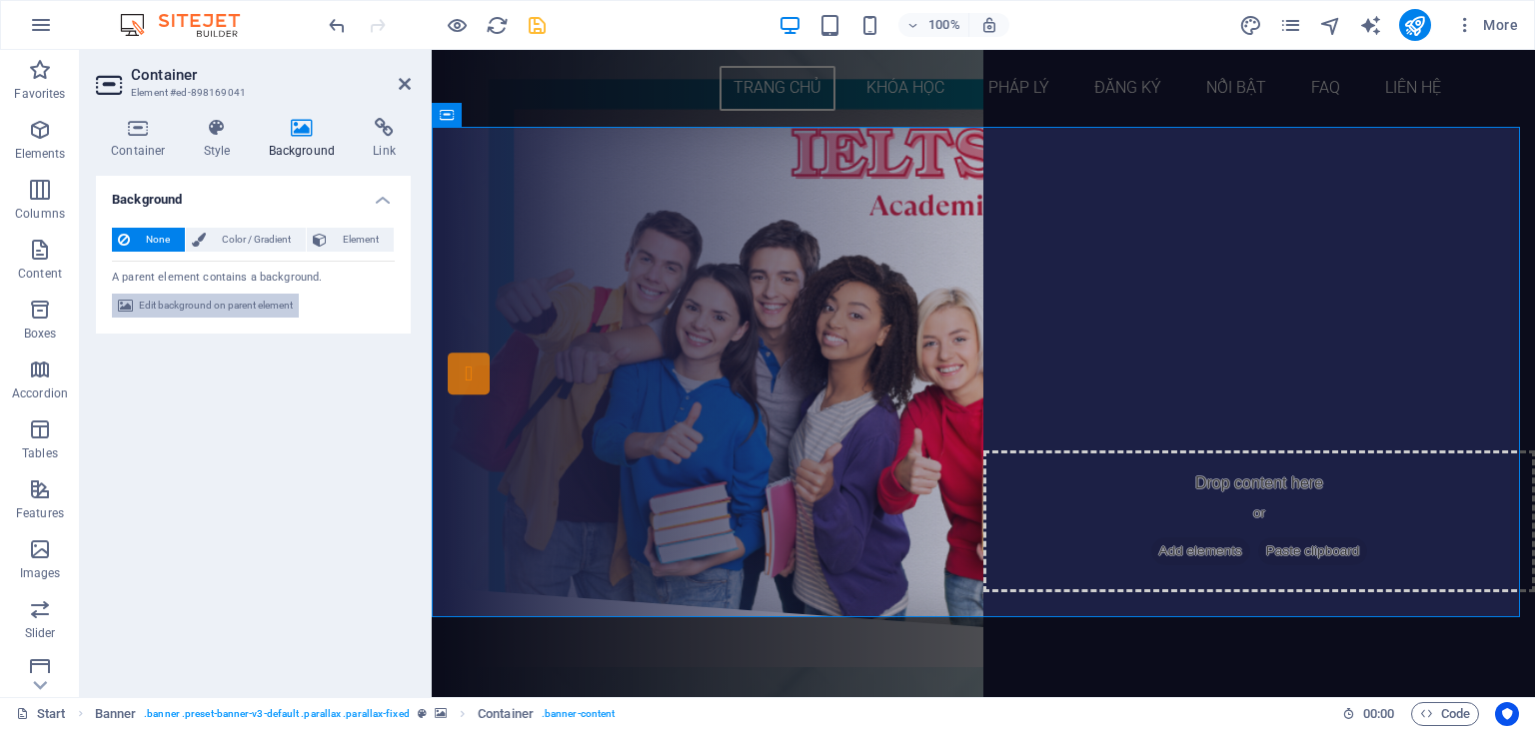
click at [236, 306] on span "Edit background on parent element" at bounding box center [216, 306] width 154 height 24
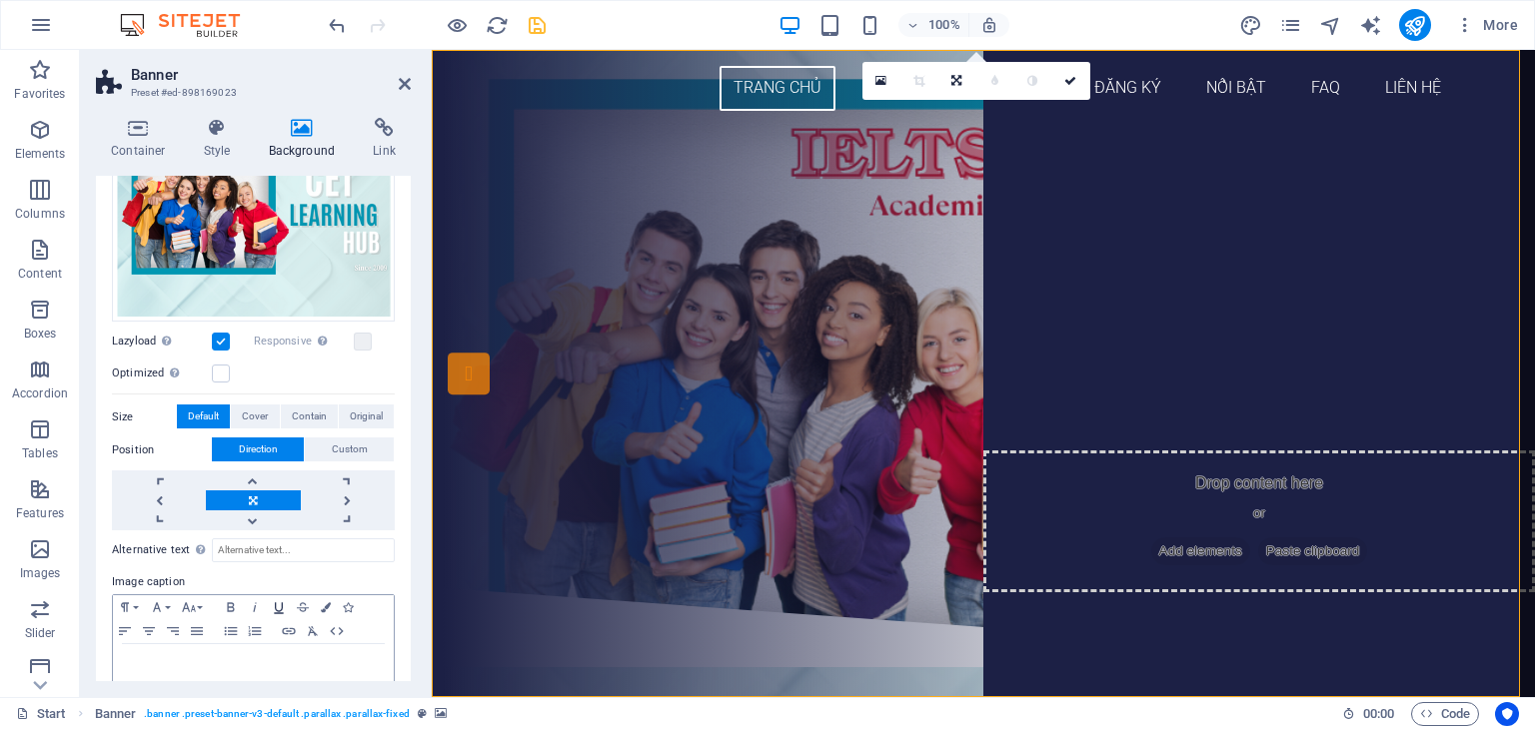
scroll to position [306, 0]
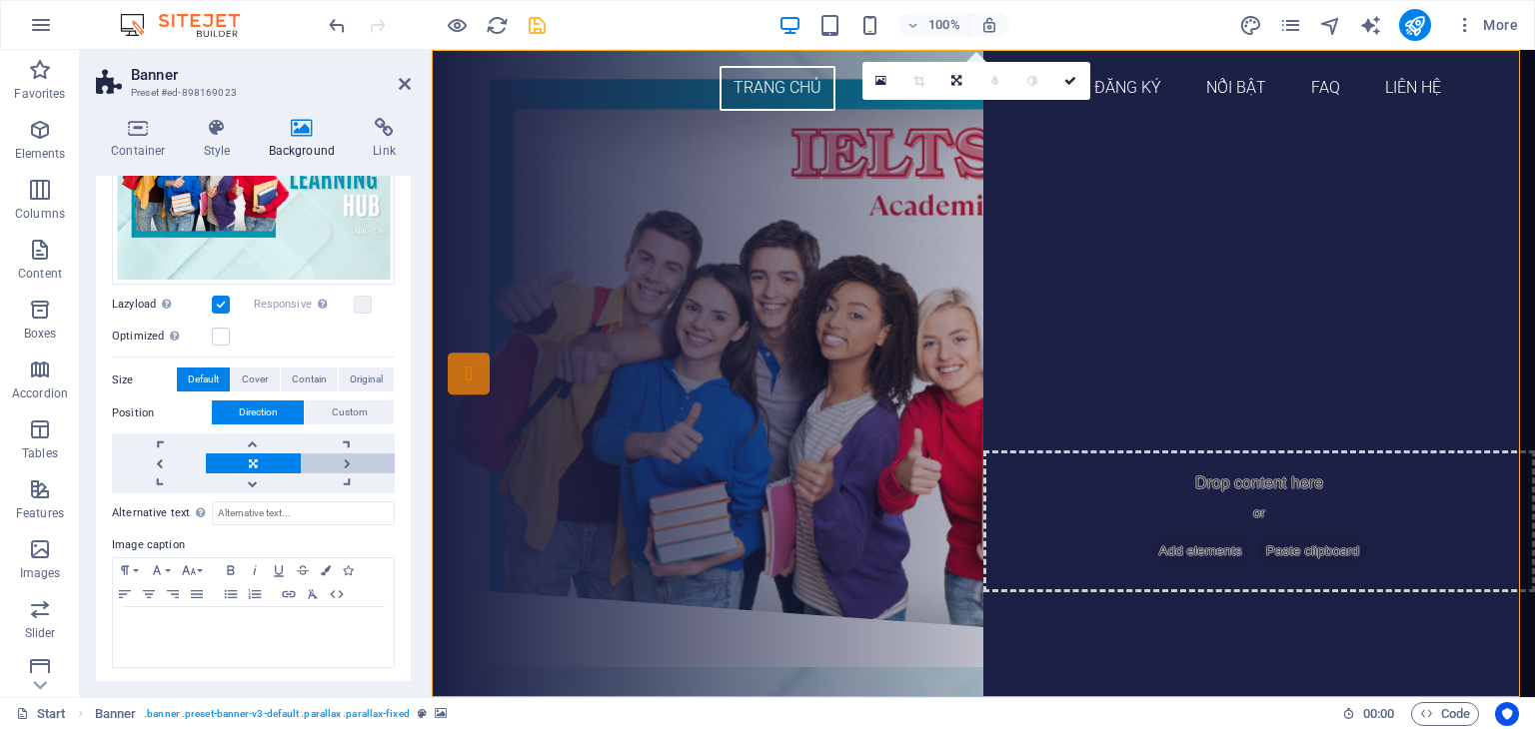
click at [357, 458] on link at bounding box center [348, 464] width 94 height 20
click at [143, 462] on link at bounding box center [159, 464] width 94 height 20
click at [866, 10] on div "100%" at bounding box center [893, 25] width 231 height 32
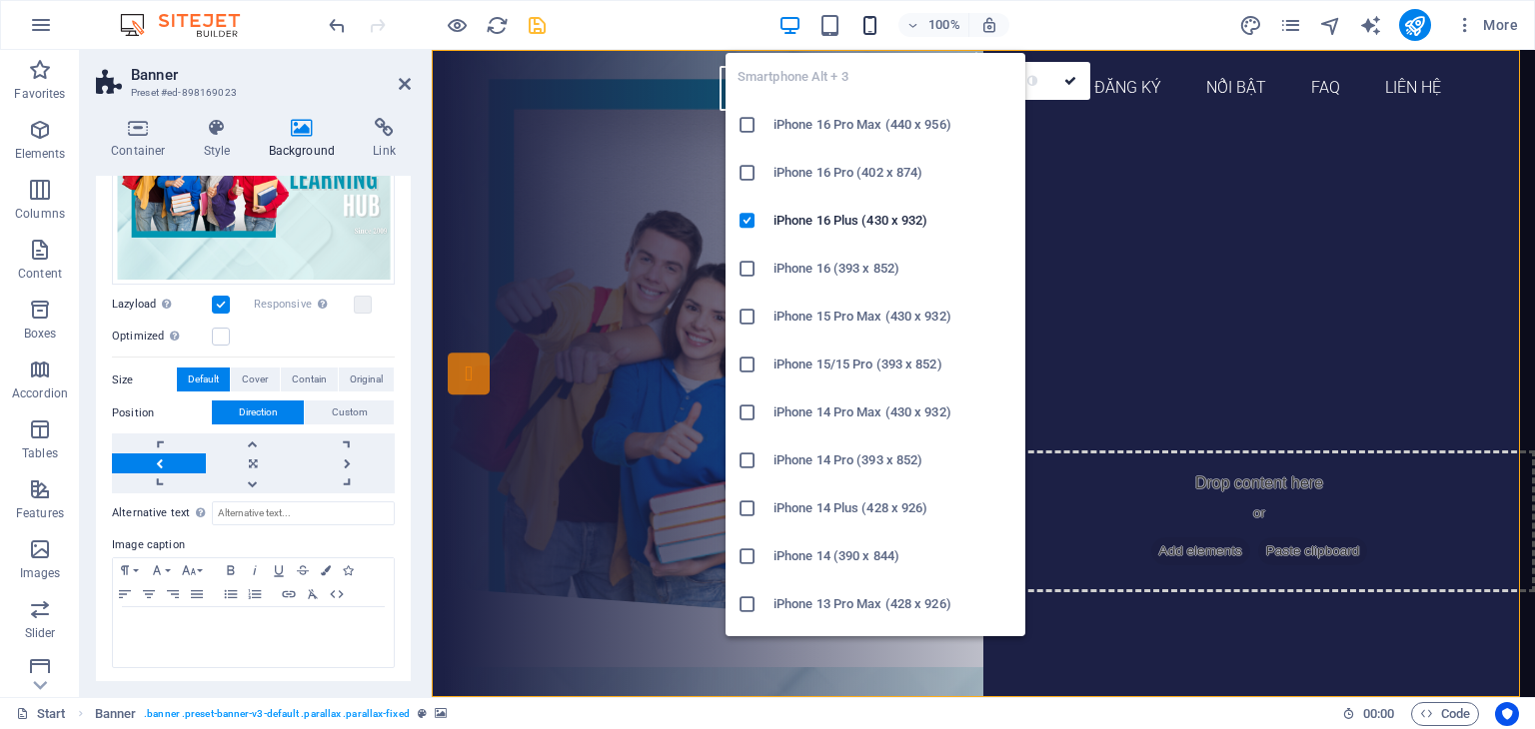
click at [866, 29] on icon "button" at bounding box center [869, 25] width 23 height 23
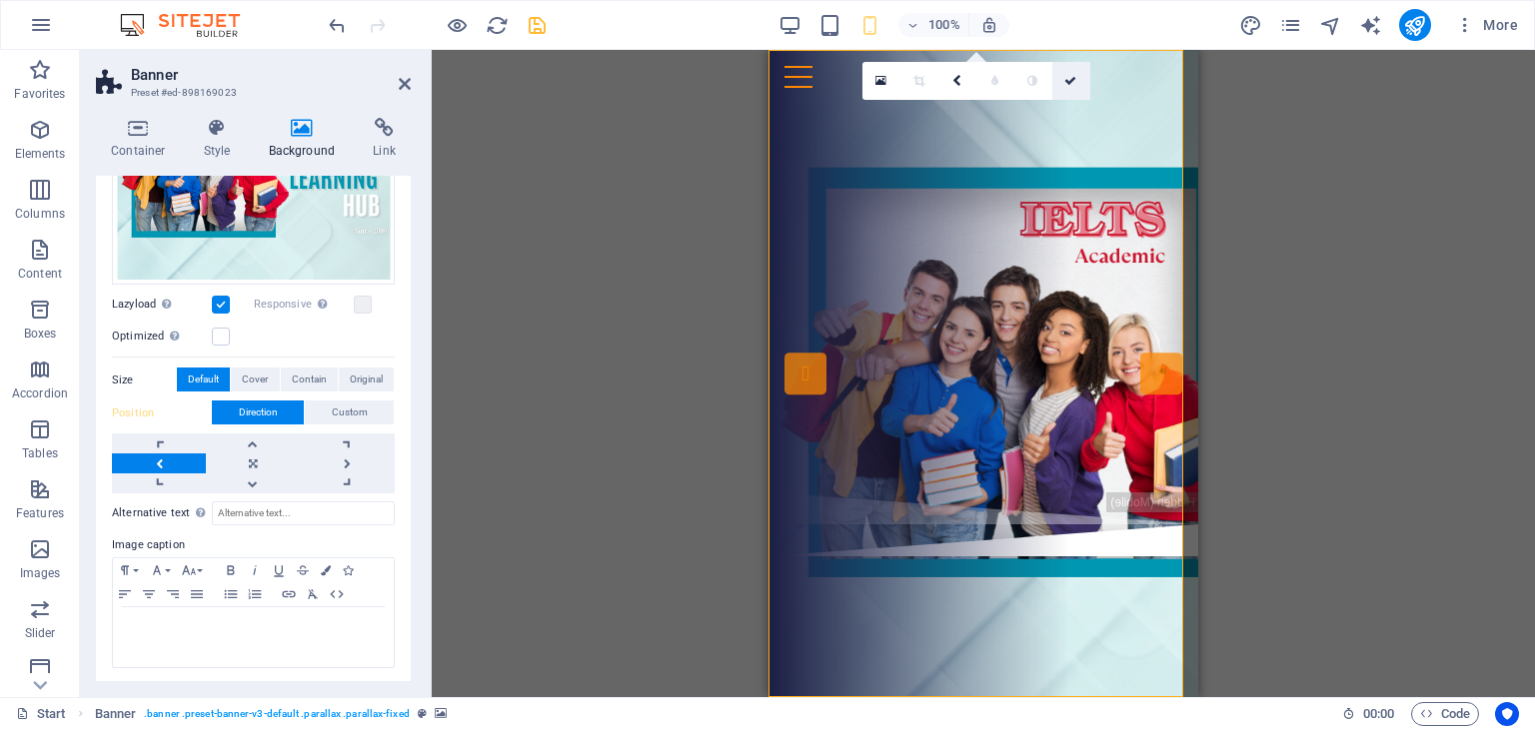
click at [1076, 73] on link at bounding box center [1071, 81] width 38 height 38
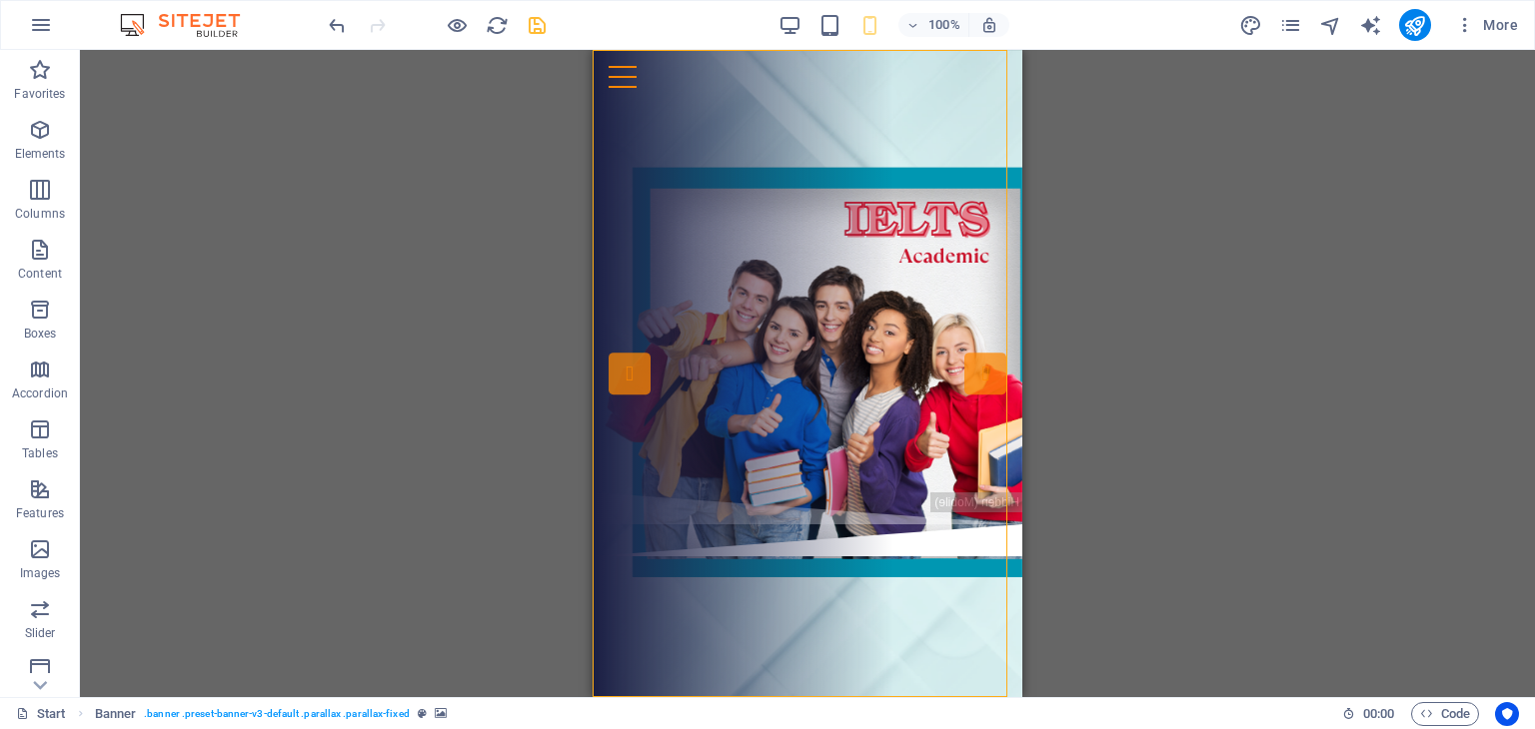
click at [1167, 361] on div "Drag here to replace the existing content. Press “Ctrl” if you want to create a…" at bounding box center [807, 373] width 1455 height 647
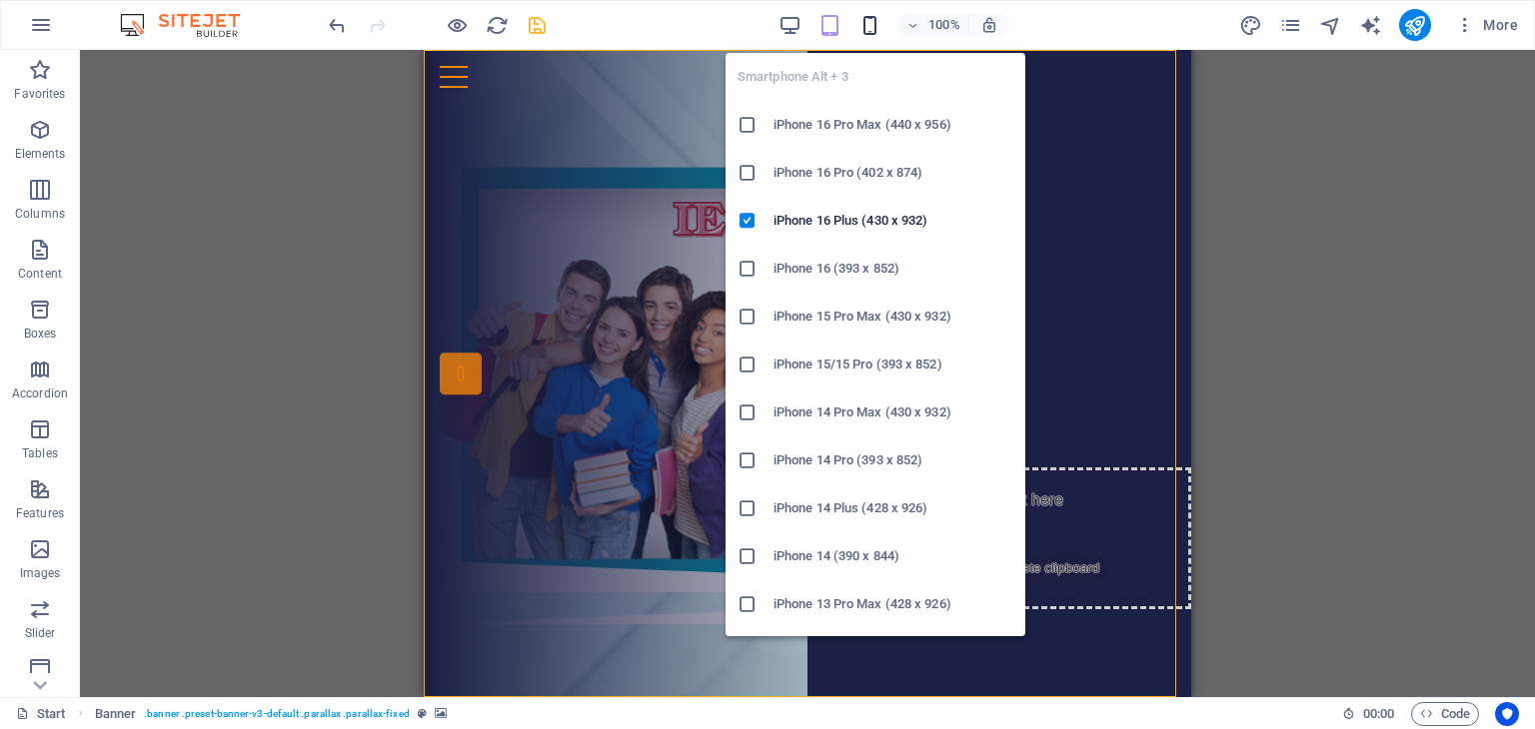
drag, startPoint x: 867, startPoint y: 13, endPoint x: 921, endPoint y: 125, distance: 124.2
click at [867, 14] on icon "button" at bounding box center [869, 25] width 23 height 23
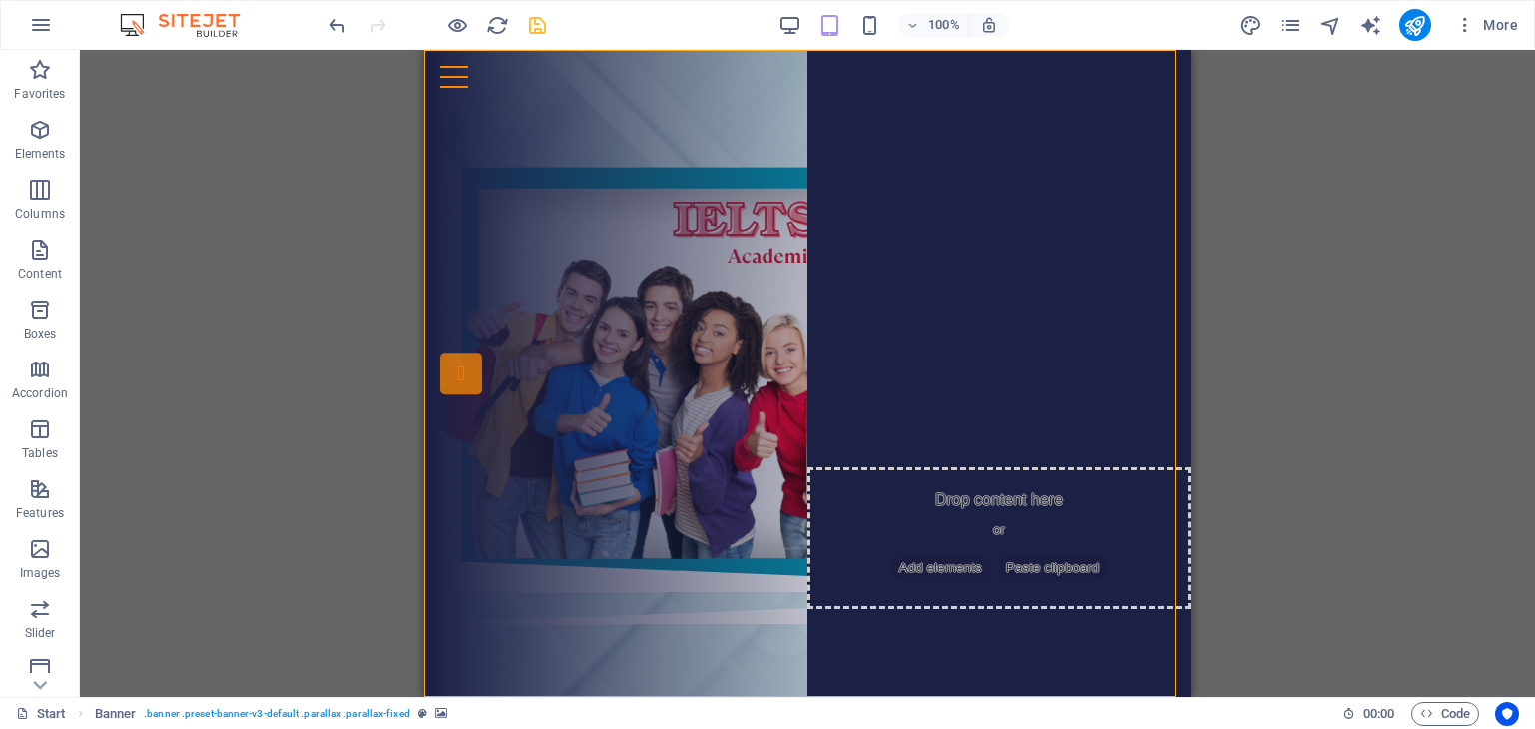
click at [530, 25] on icon "save" at bounding box center [537, 25] width 23 height 23
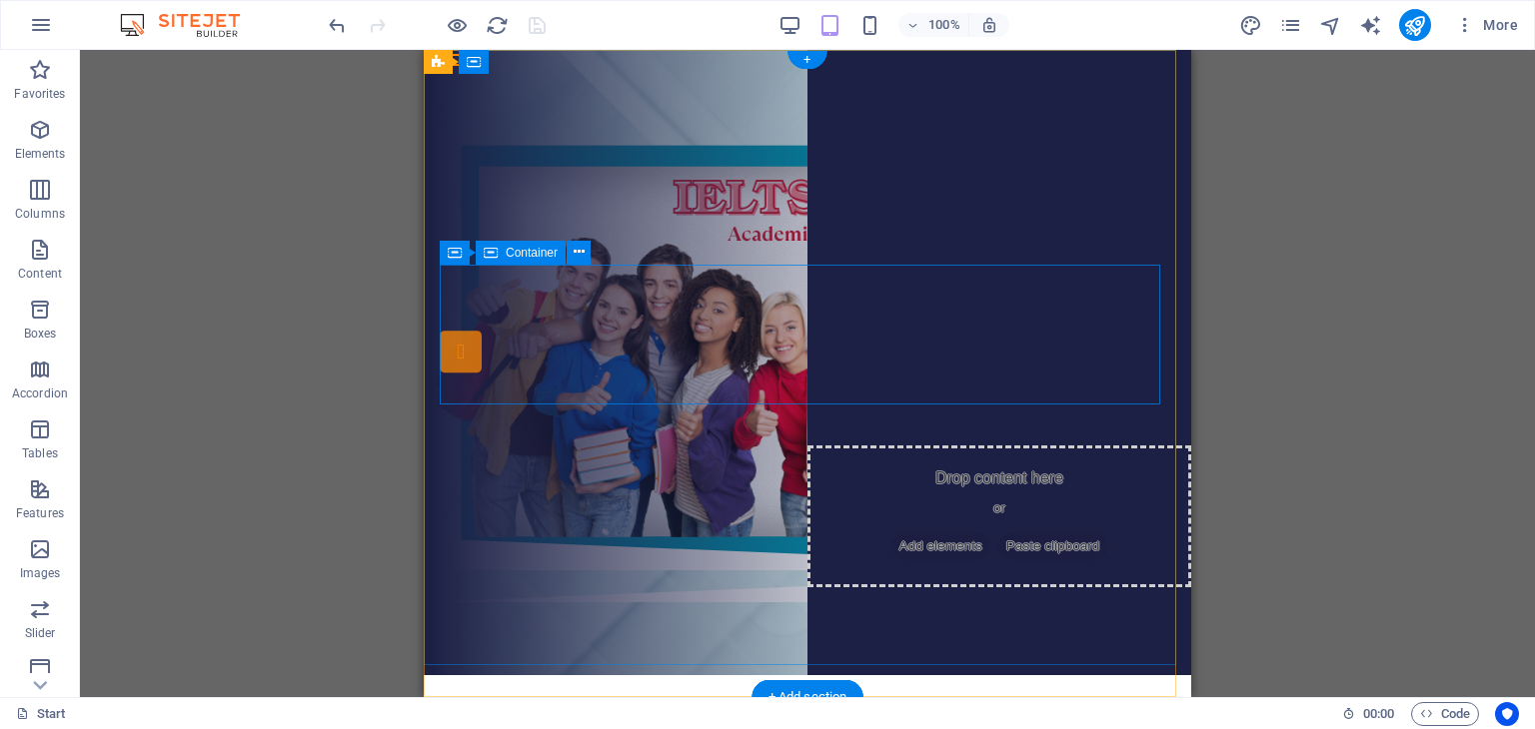
scroll to position [0, 0]
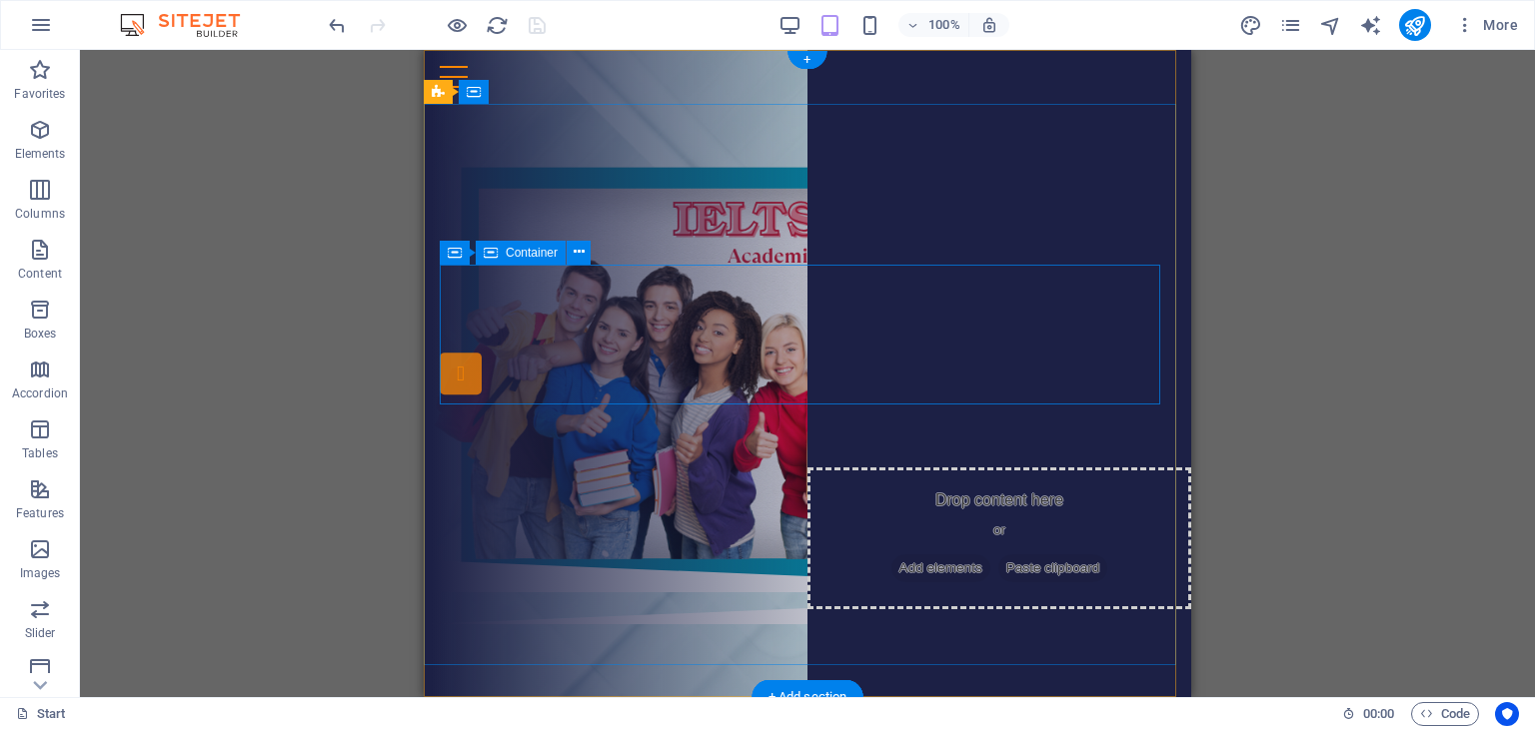
click at [801, 285] on div "Drop content here or Add elements Paste clipboard" at bounding box center [807, 286] width 735 height 142
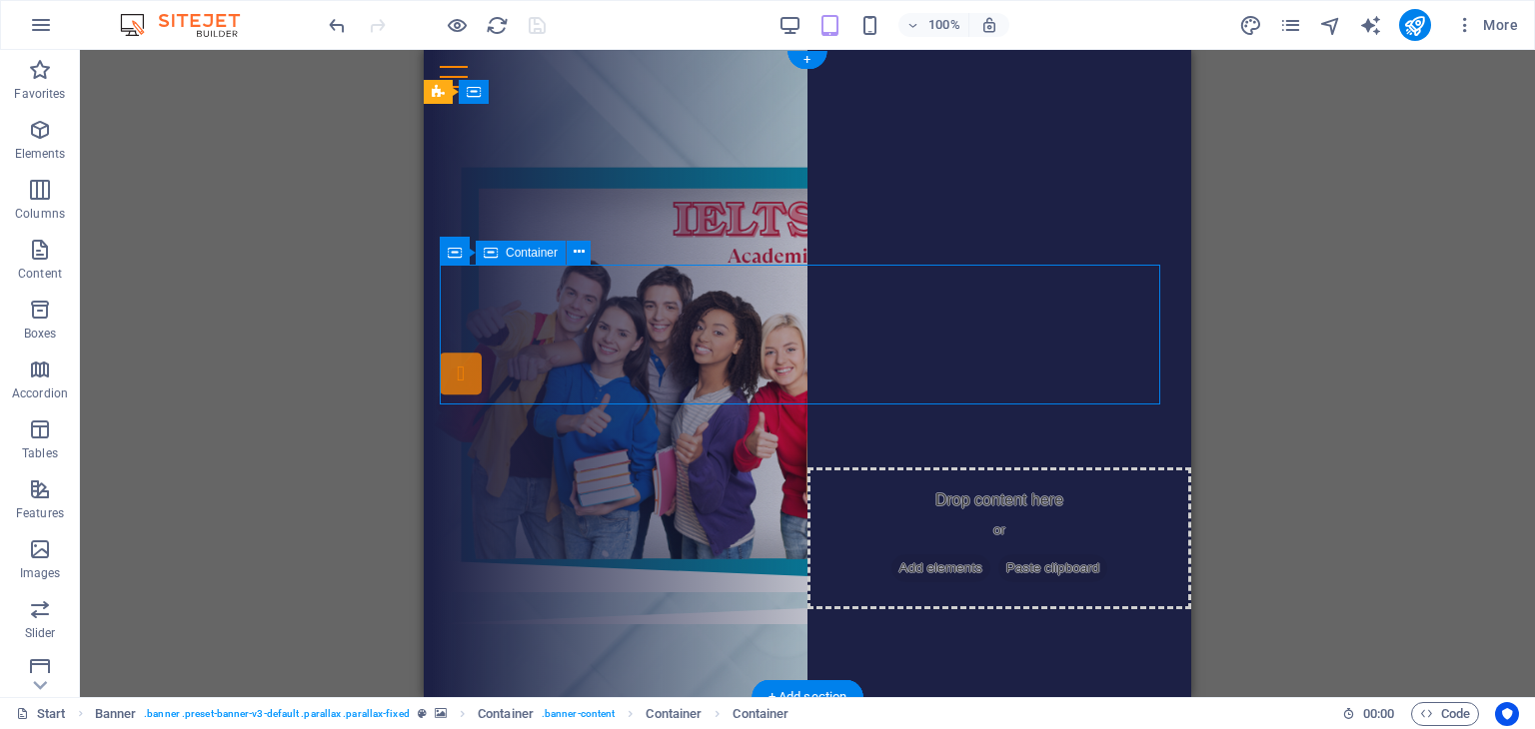
click at [803, 304] on div "Drop content here or Add elements Paste clipboard" at bounding box center [807, 286] width 735 height 142
click at [807, 299] on div "Drop content here or Add elements Paste clipboard" at bounding box center [807, 286] width 735 height 142
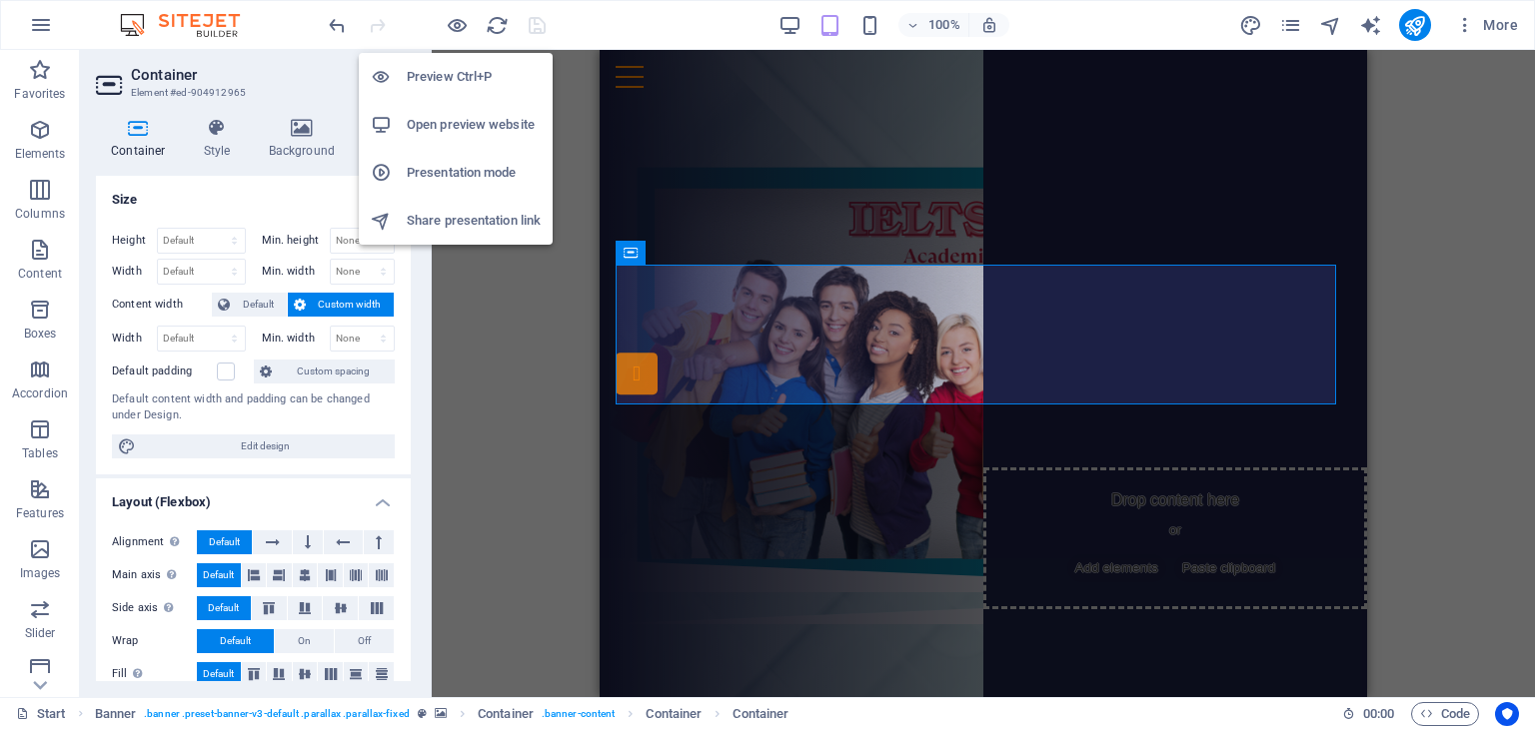
click at [478, 134] on h6 "Open preview website" at bounding box center [474, 125] width 134 height 24
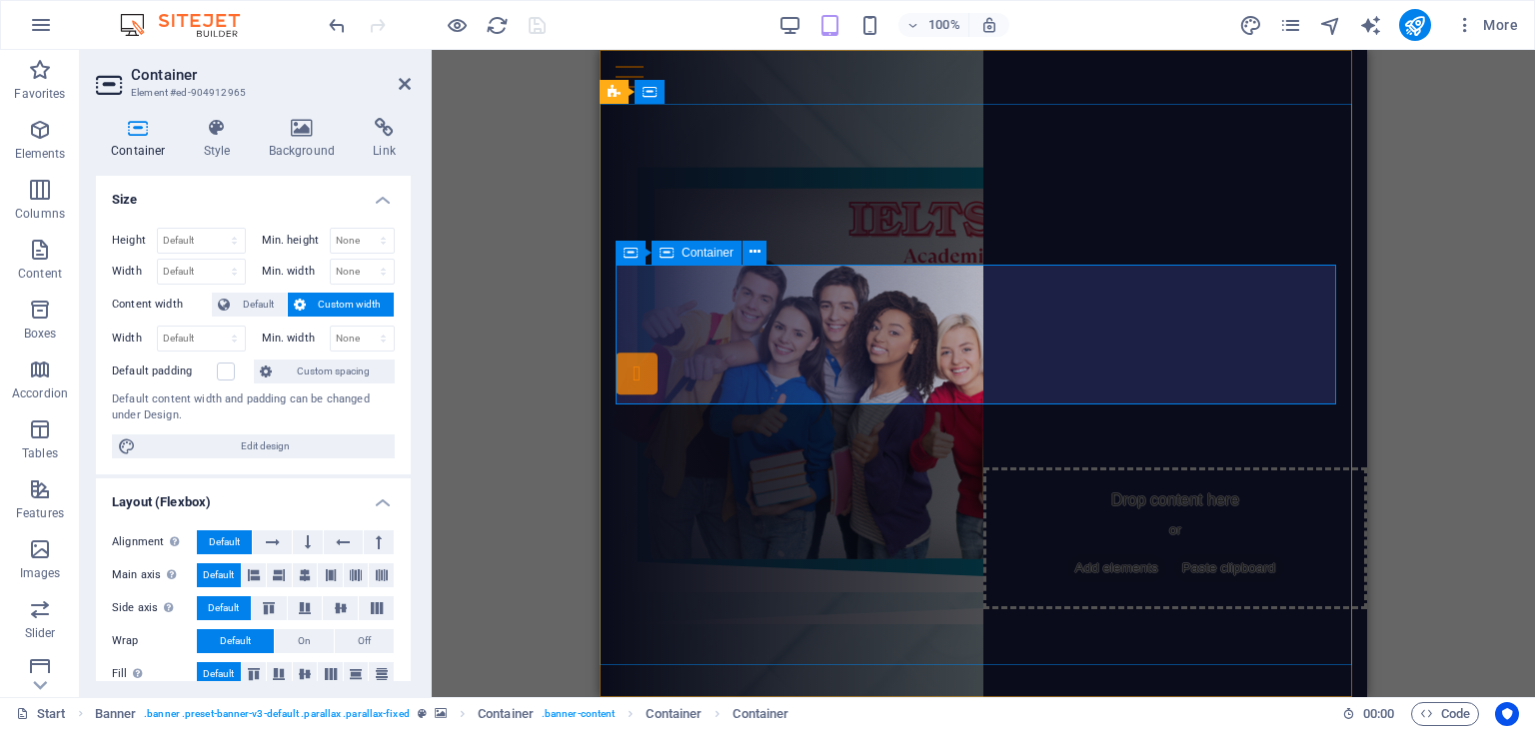
click at [967, 302] on div "Drop content here or Add elements Paste clipboard" at bounding box center [983, 286] width 735 height 142
click at [966, 302] on div "Drop content here or Add elements Paste clipboard" at bounding box center [983, 286] width 735 height 142
click at [886, 330] on span "Add elements" at bounding box center [924, 316] width 99 height 28
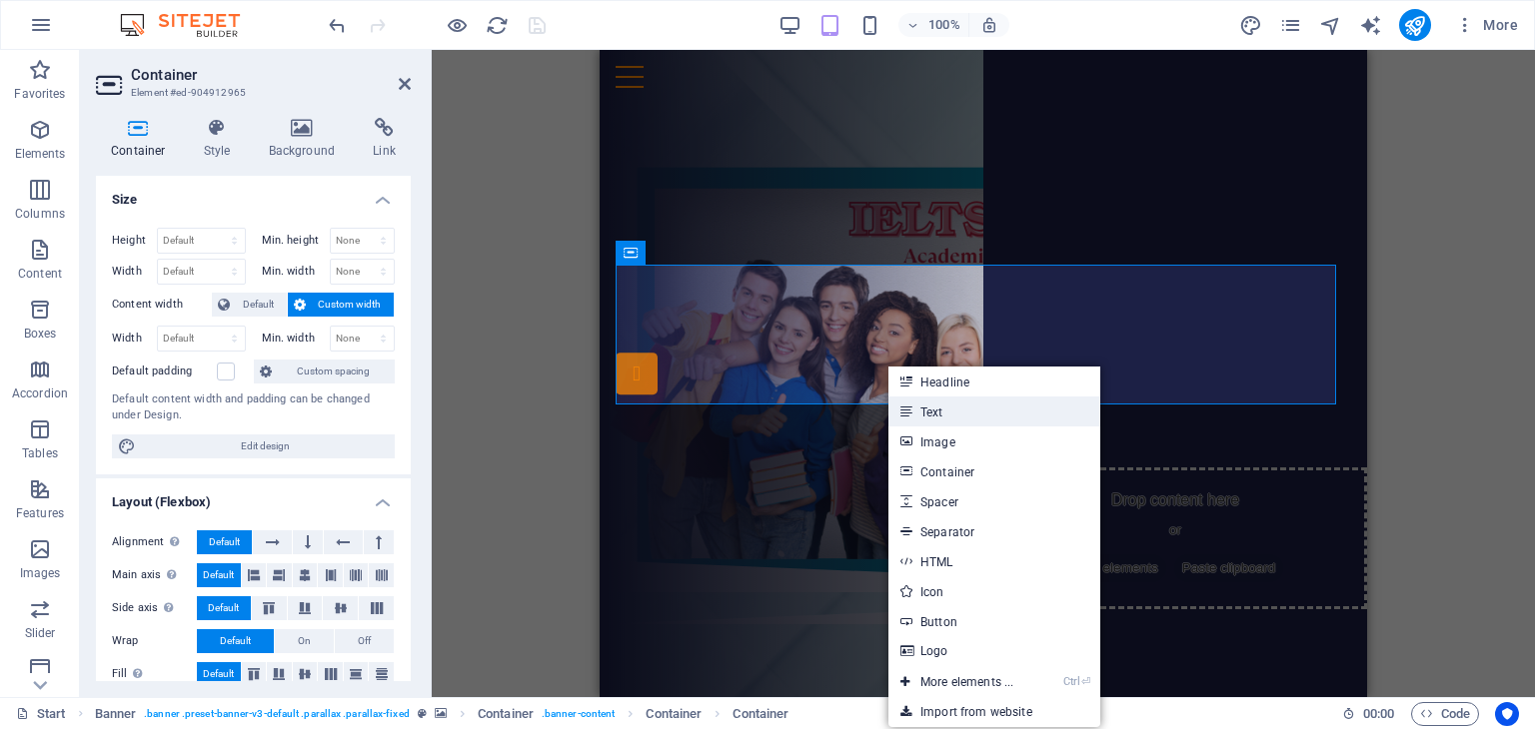
click at [938, 418] on link "Text" at bounding box center [994, 412] width 212 height 30
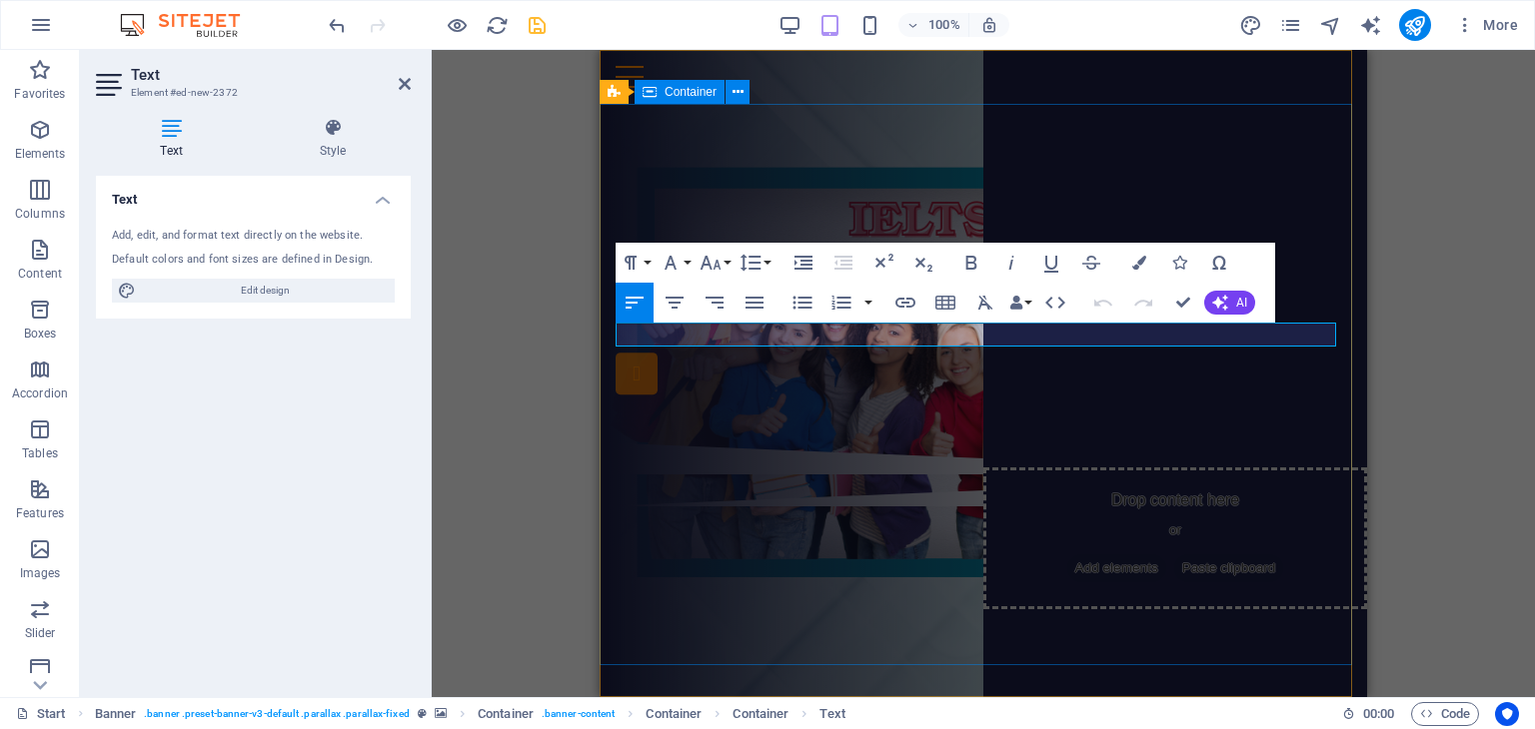
click at [1047, 443] on div "New text element THÔNG TIN CÁC [PERSON_NAME] HỌC IELTS ĐĂNG KÝ NGAY" at bounding box center [983, 273] width 767 height 339
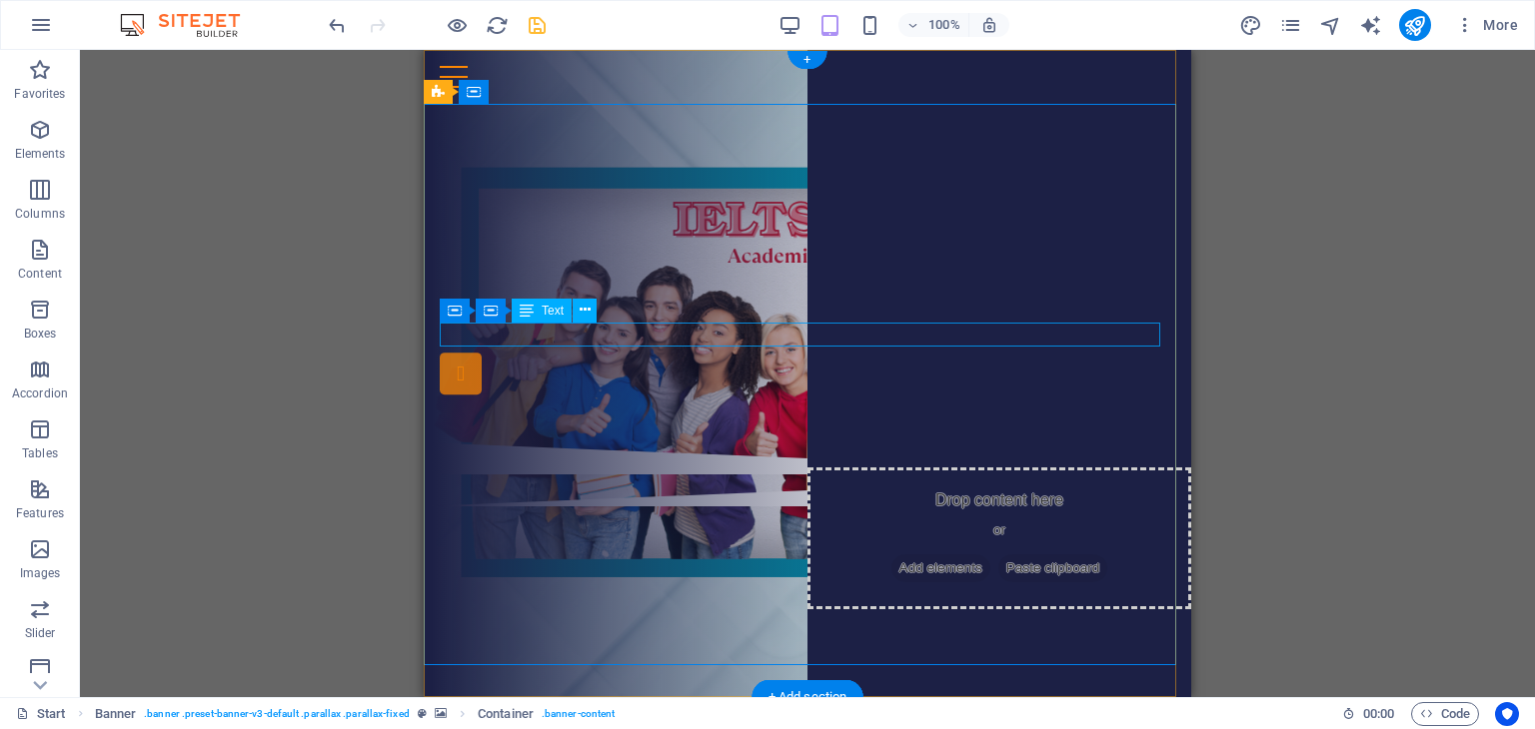
click at [630, 239] on div "New text element" at bounding box center [807, 227] width 735 height 24
click at [567, 321] on div "Text" at bounding box center [542, 311] width 60 height 24
click at [559, 239] on div "New text element" at bounding box center [807, 227] width 735 height 24
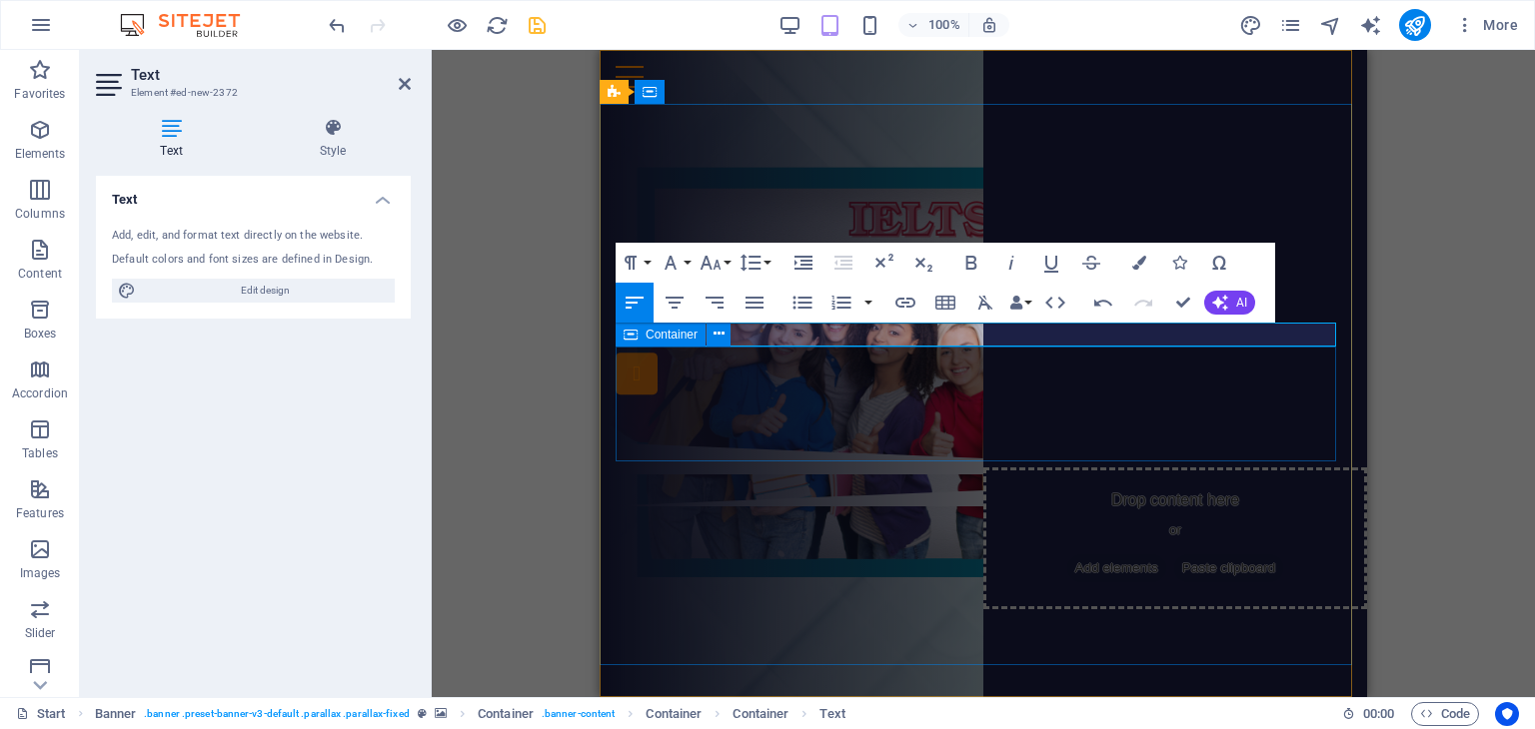
click at [1178, 347] on div "THÔNG TIN CÁC [PERSON_NAME] HỌC IELTS ĐĂNG KÝ NGAY" at bounding box center [983, 293] width 735 height 108
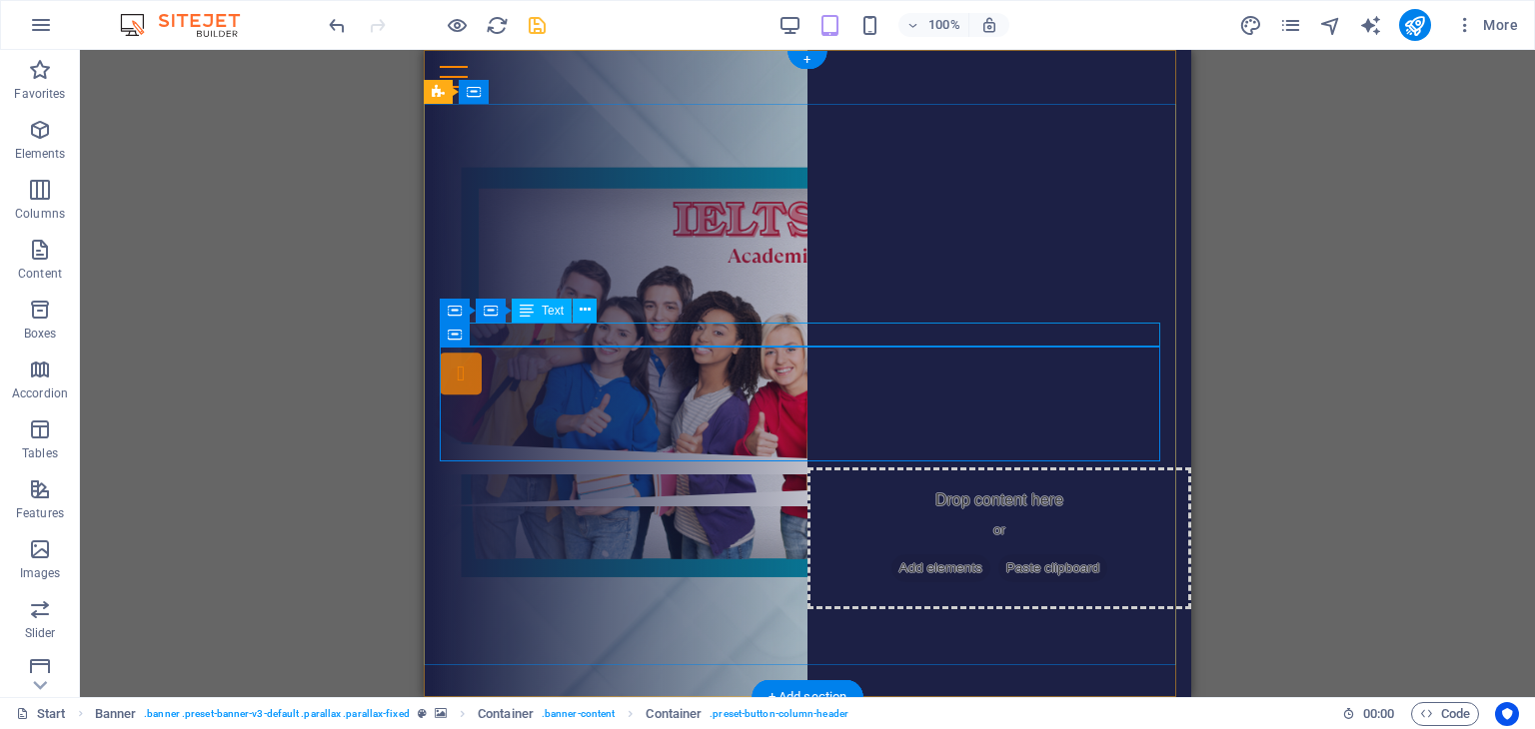
click at [622, 239] on div "." at bounding box center [807, 227] width 735 height 24
click at [588, 311] on icon at bounding box center [585, 310] width 11 height 21
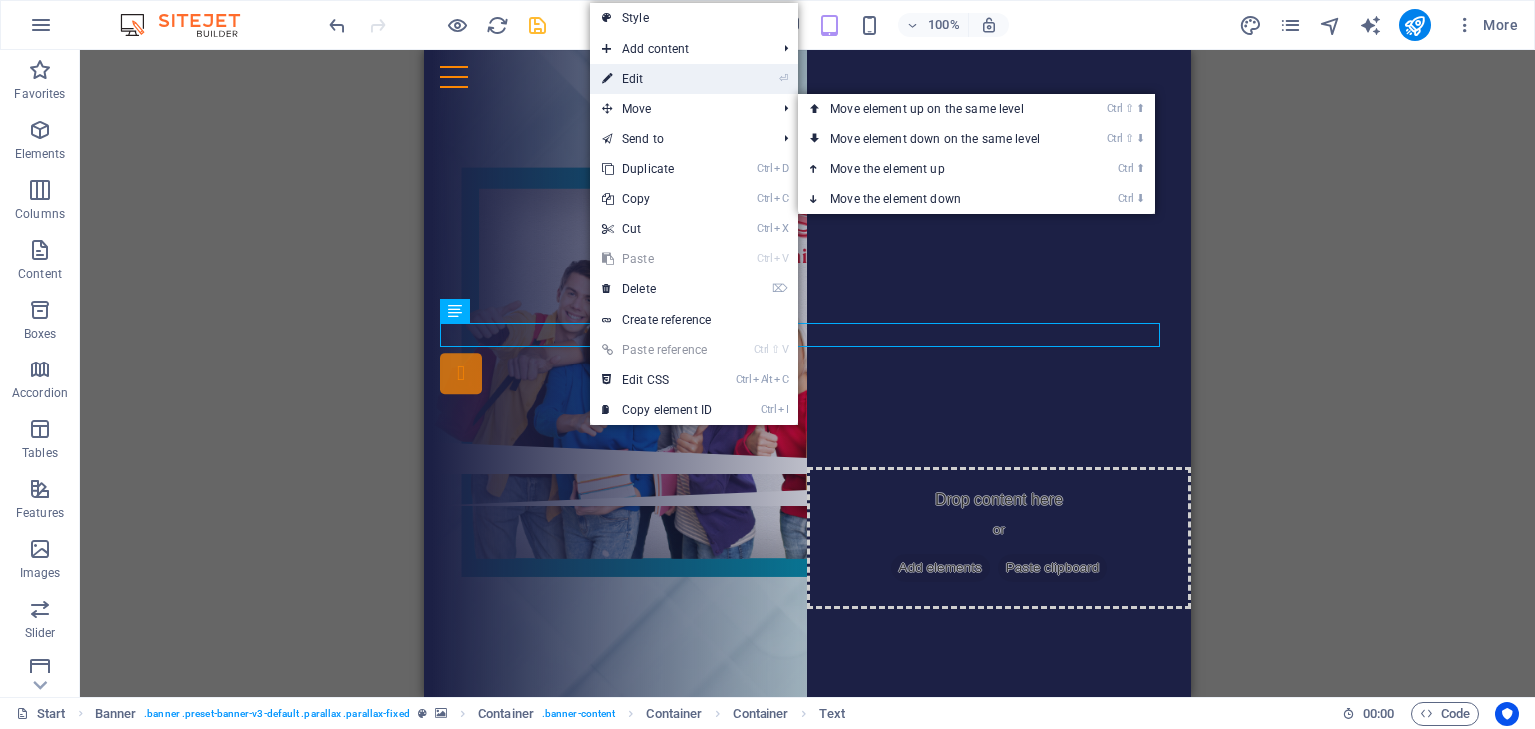
drag, startPoint x: 691, startPoint y: 85, endPoint x: 95, endPoint y: 35, distance: 598.6
click at [691, 85] on link "⏎ Edit" at bounding box center [657, 79] width 134 height 30
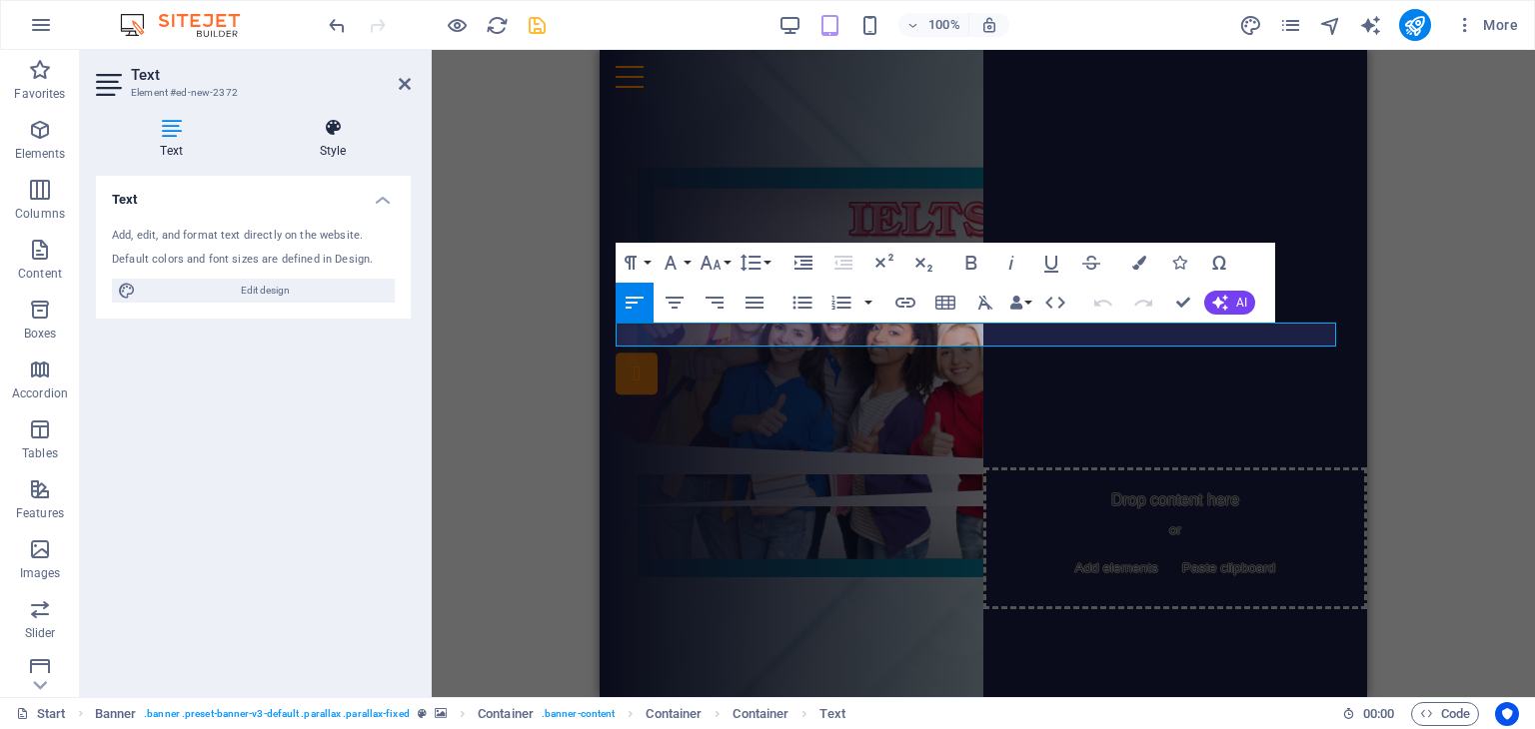
click at [351, 131] on icon at bounding box center [333, 128] width 156 height 20
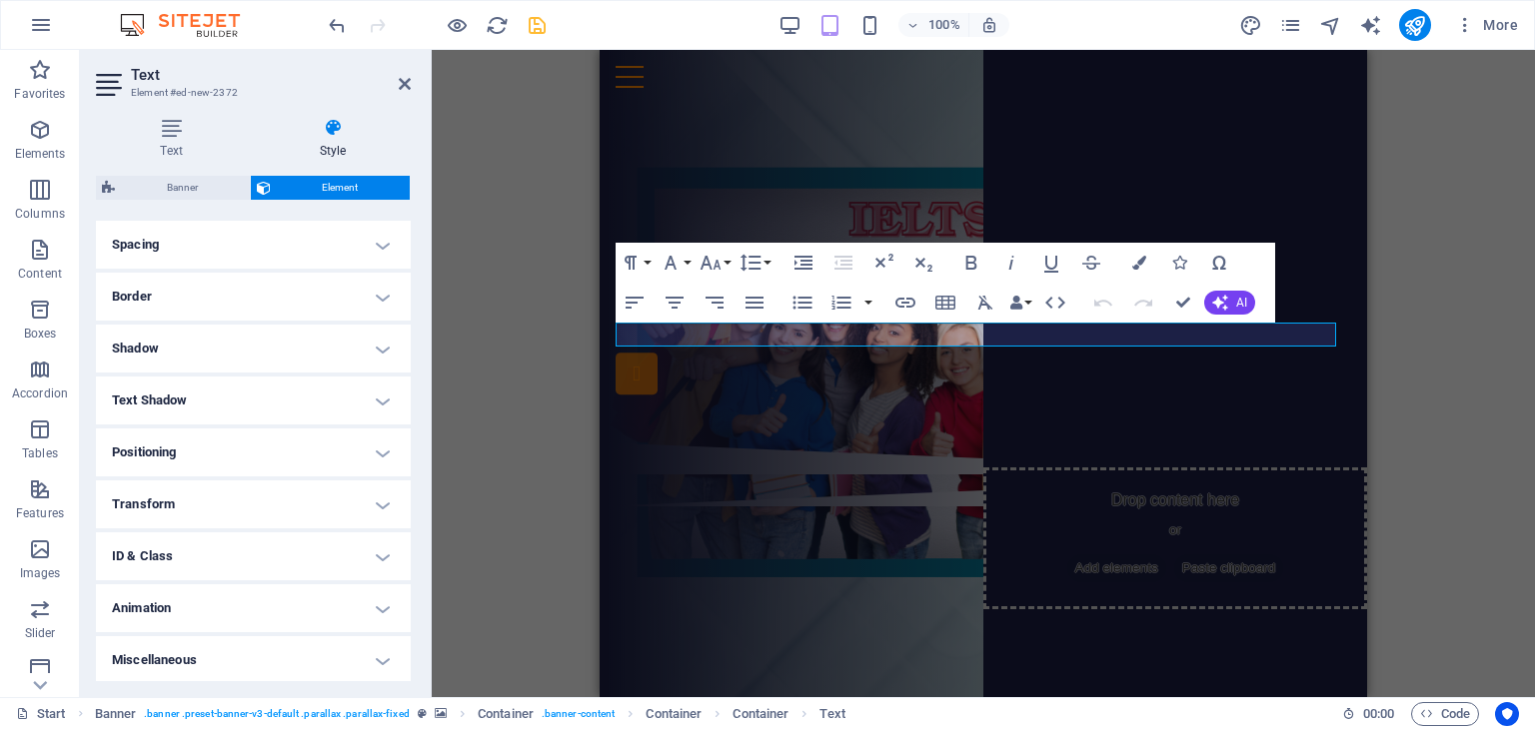
scroll to position [380, 0]
click at [383, 284] on h4 "Border" at bounding box center [253, 294] width 315 height 48
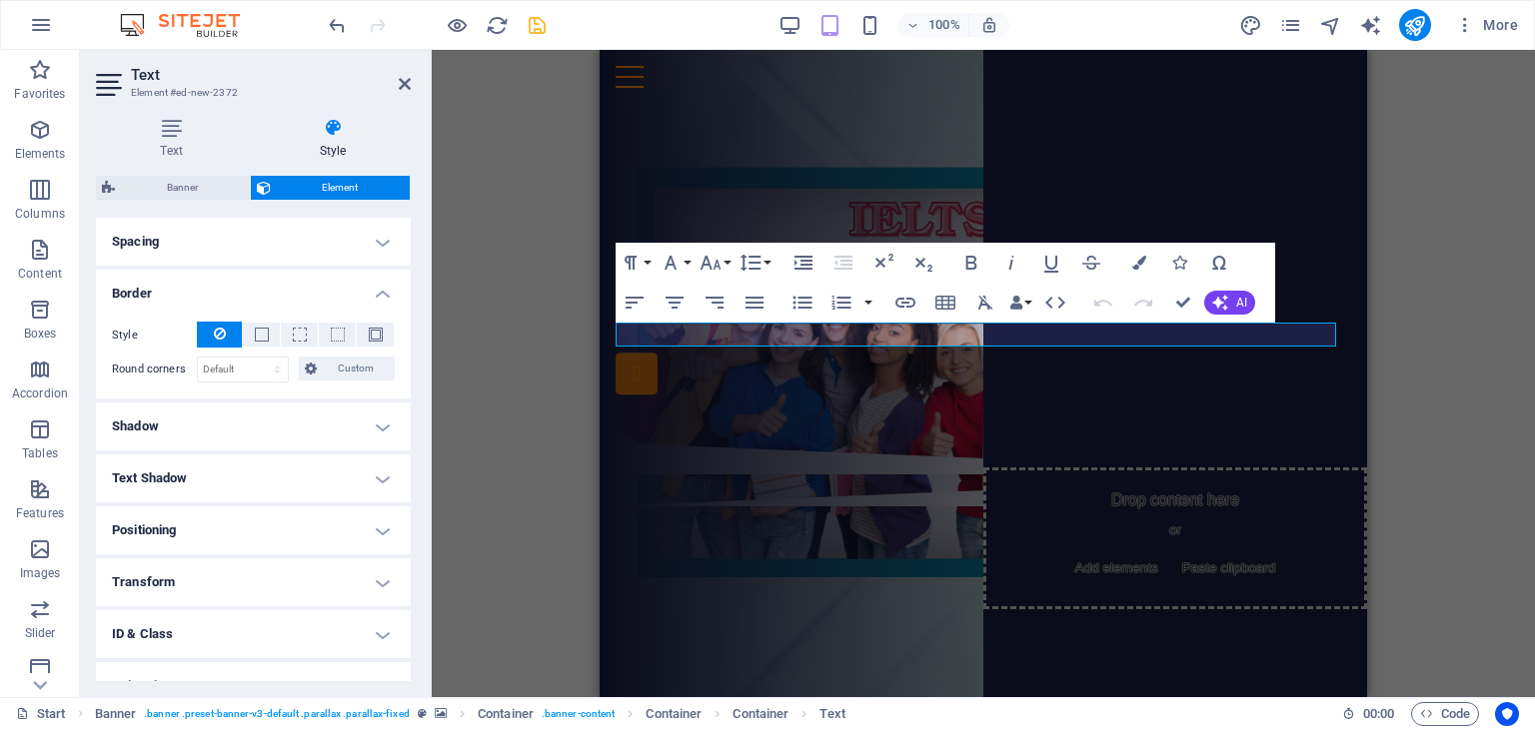
click at [384, 241] on h4 "Spacing" at bounding box center [253, 242] width 315 height 48
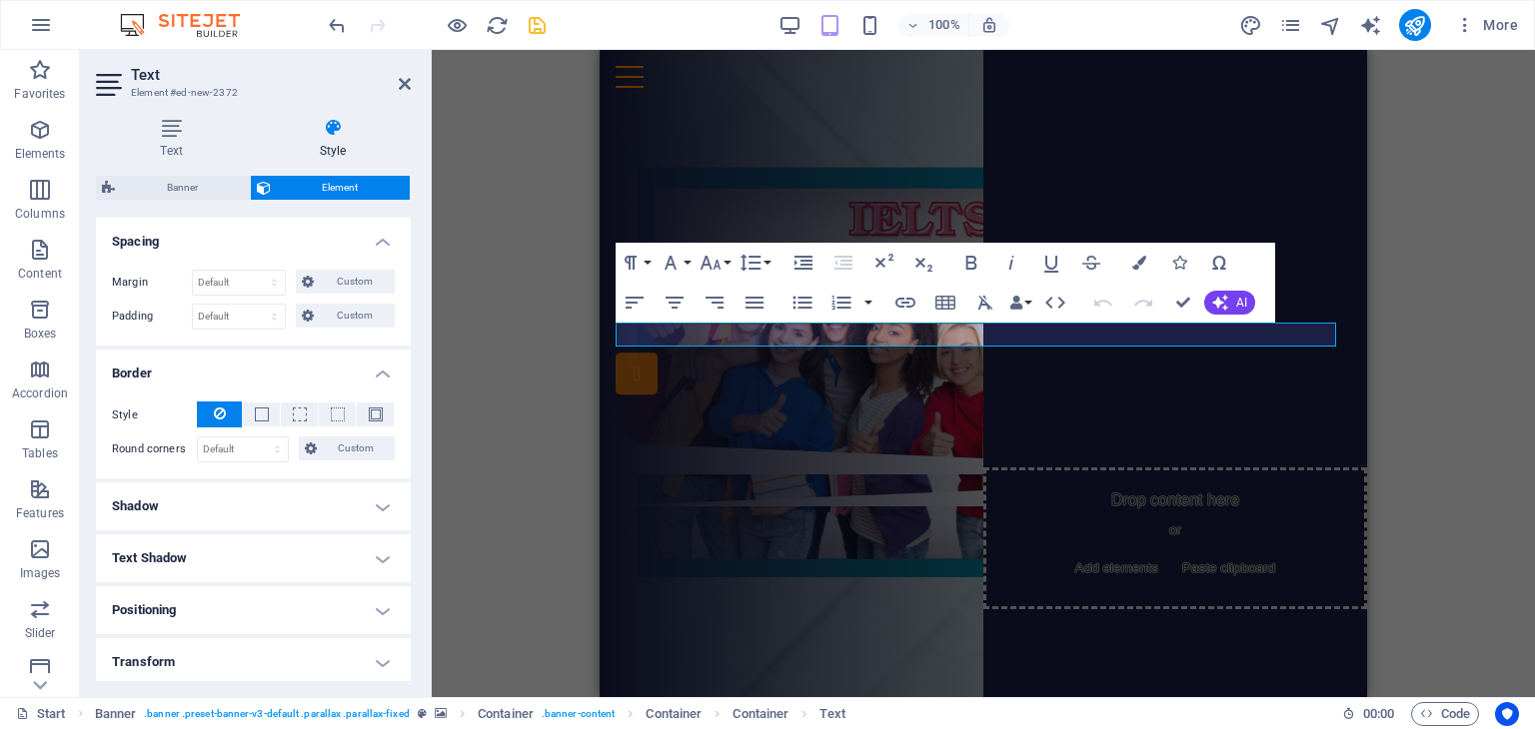
click at [376, 509] on h4 "Shadow" at bounding box center [253, 507] width 315 height 48
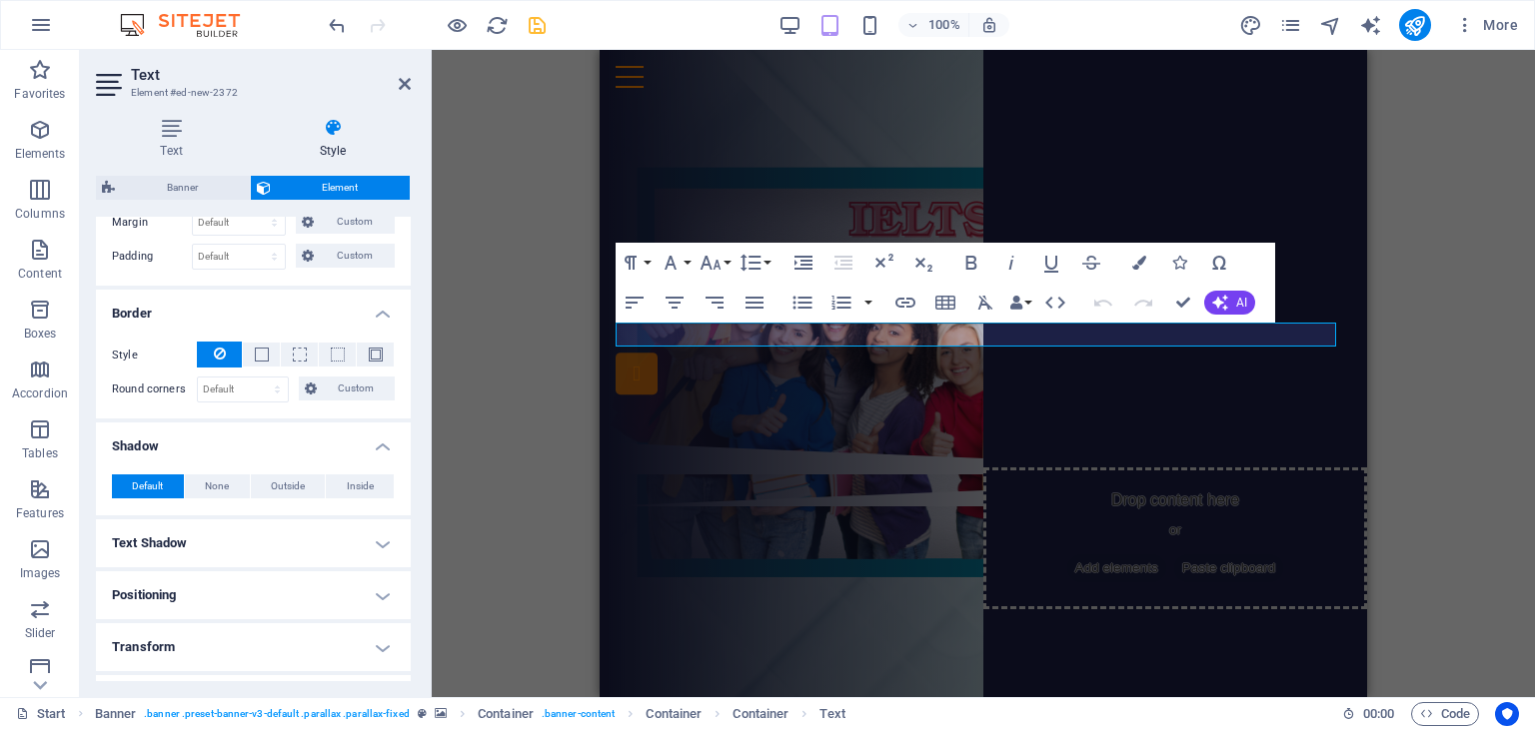
scroll to position [480, 0]
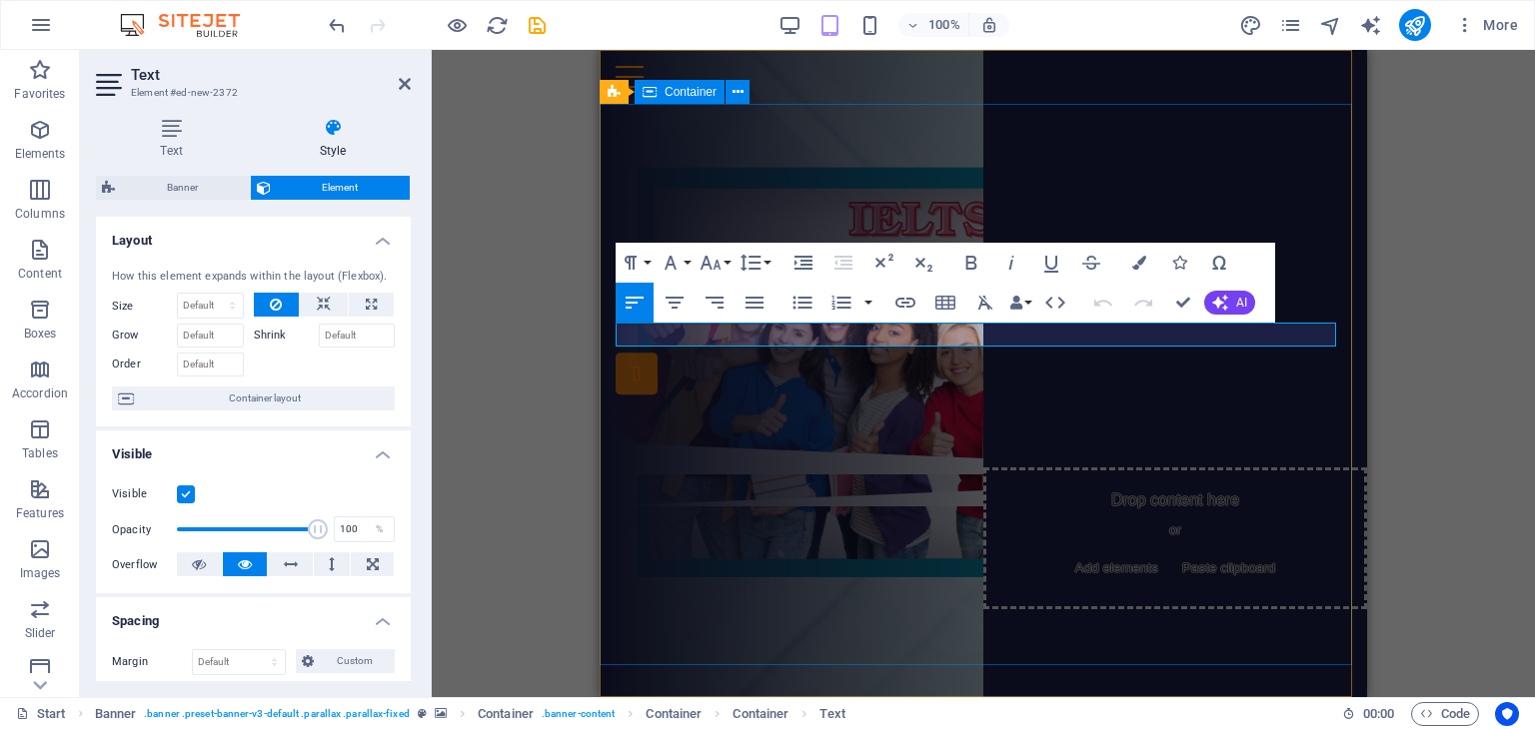
scroll to position [480, 0]
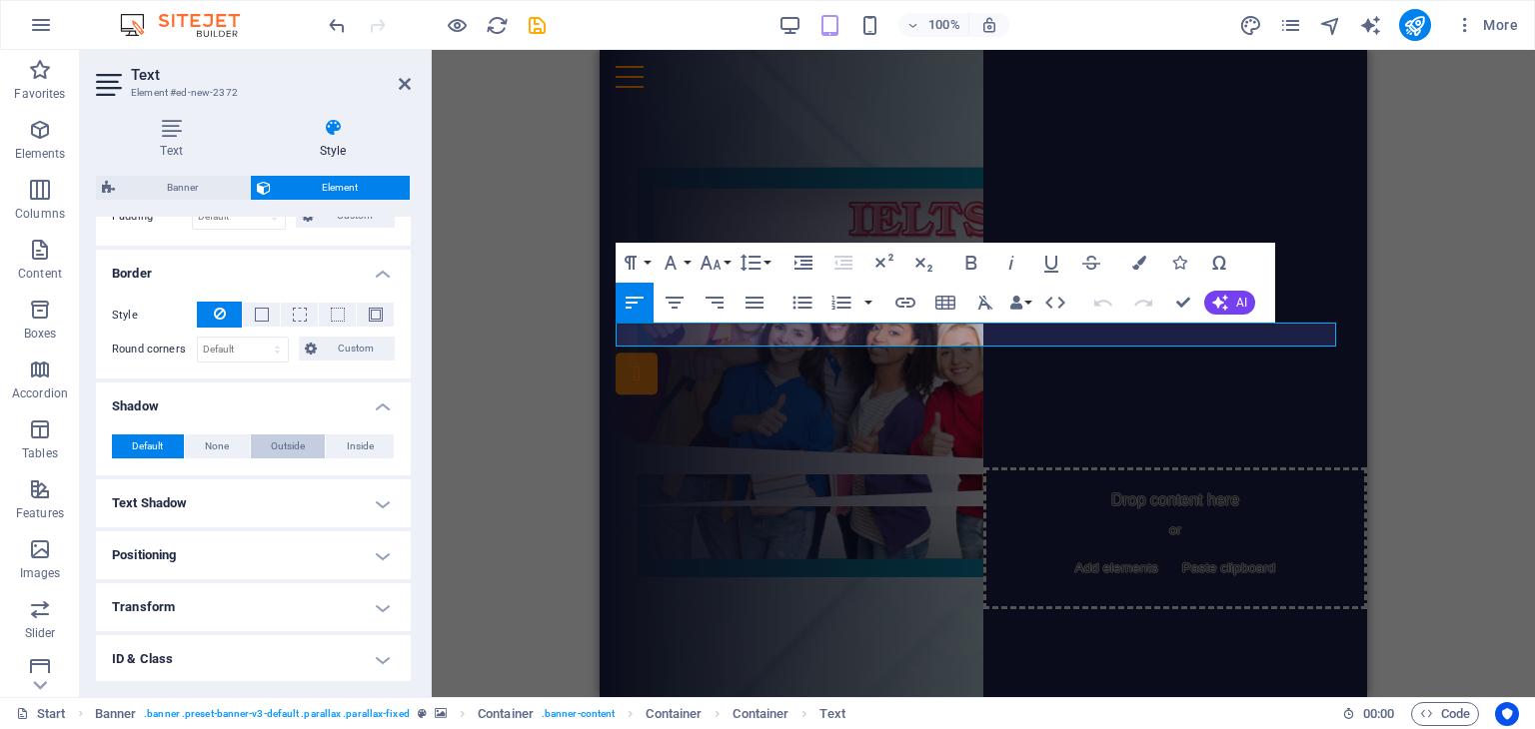
click at [281, 443] on span "Outside" at bounding box center [288, 447] width 34 height 24
type input "2"
type input "4"
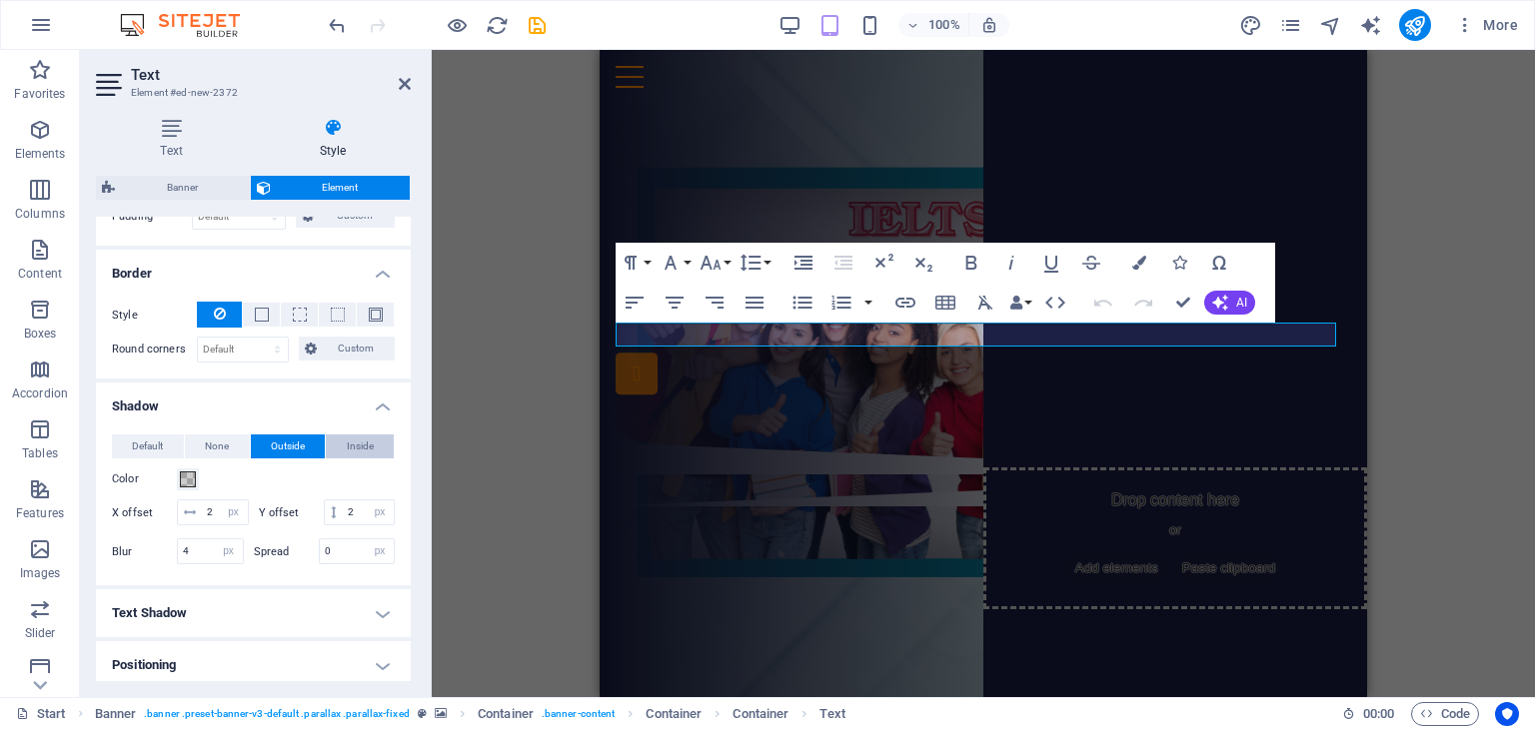
click at [352, 444] on span "Inside" at bounding box center [360, 447] width 27 height 24
click at [148, 444] on span "Default" at bounding box center [147, 447] width 31 height 24
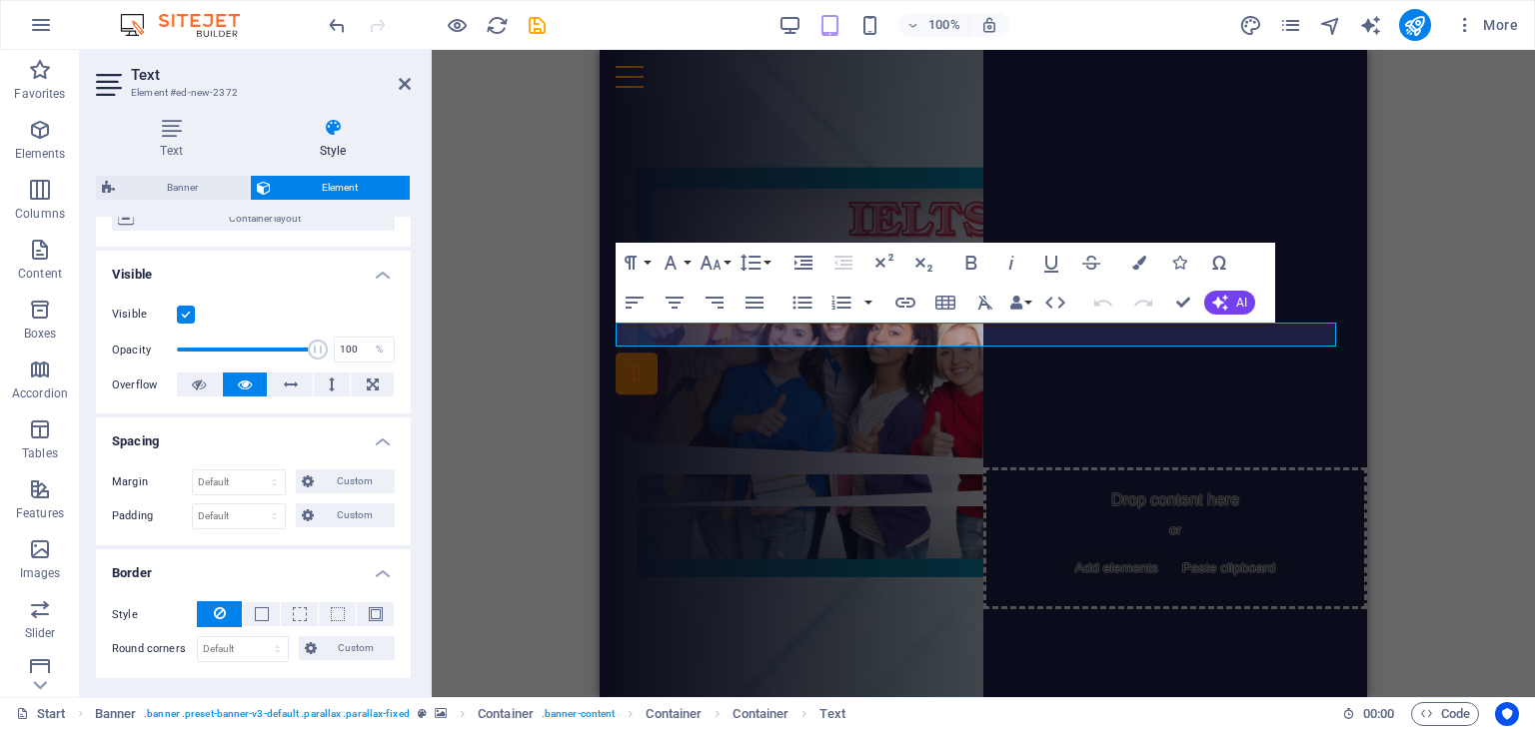
scroll to position [0, 0]
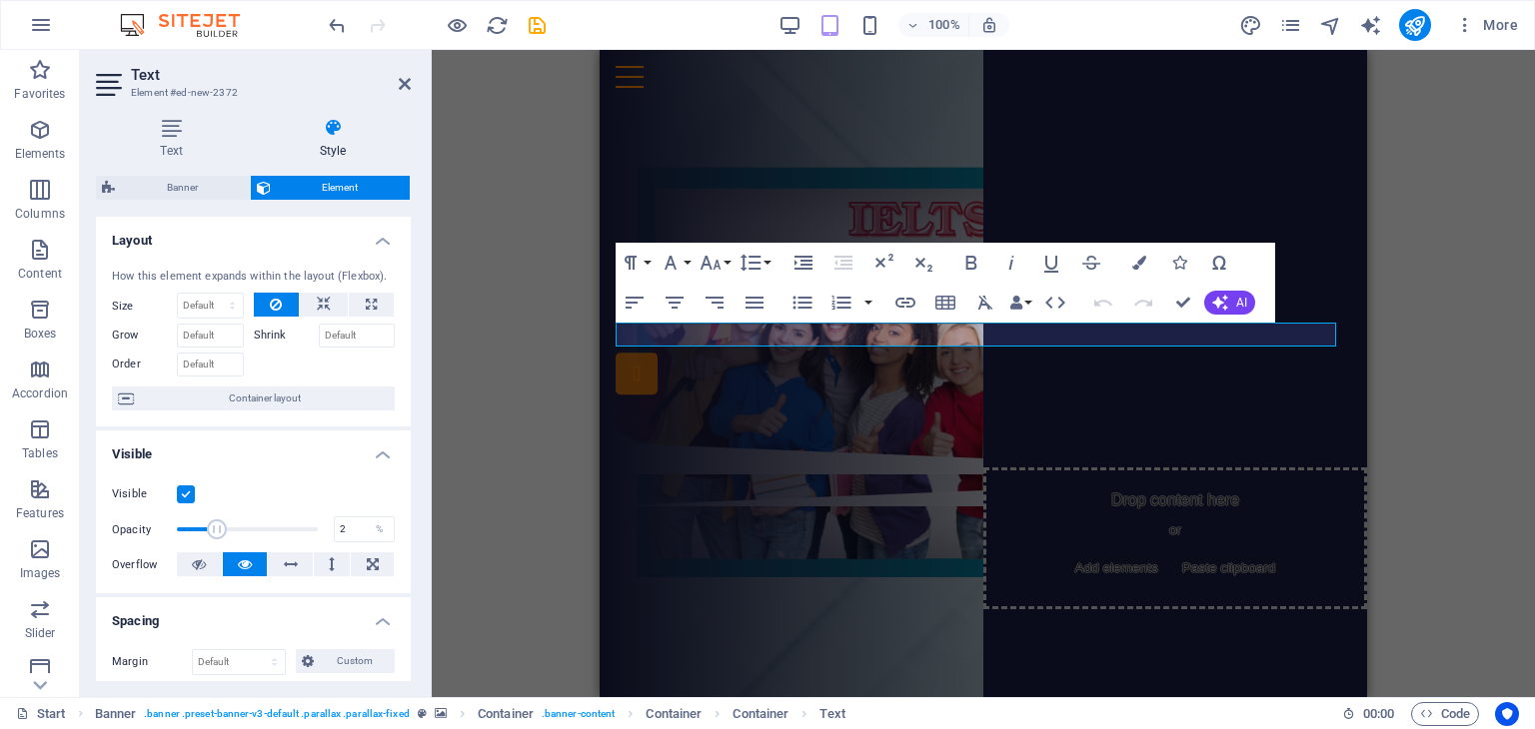
type input "1"
drag, startPoint x: 308, startPoint y: 532, endPoint x: 175, endPoint y: 545, distance: 133.5
click at [175, 545] on div "Visible Opacity 1 % Overflow" at bounding box center [253, 530] width 315 height 127
drag, startPoint x: 176, startPoint y: 526, endPoint x: 154, endPoint y: 527, distance: 22.0
click at [156, 527] on div "Opacity 1 %" at bounding box center [253, 530] width 283 height 30
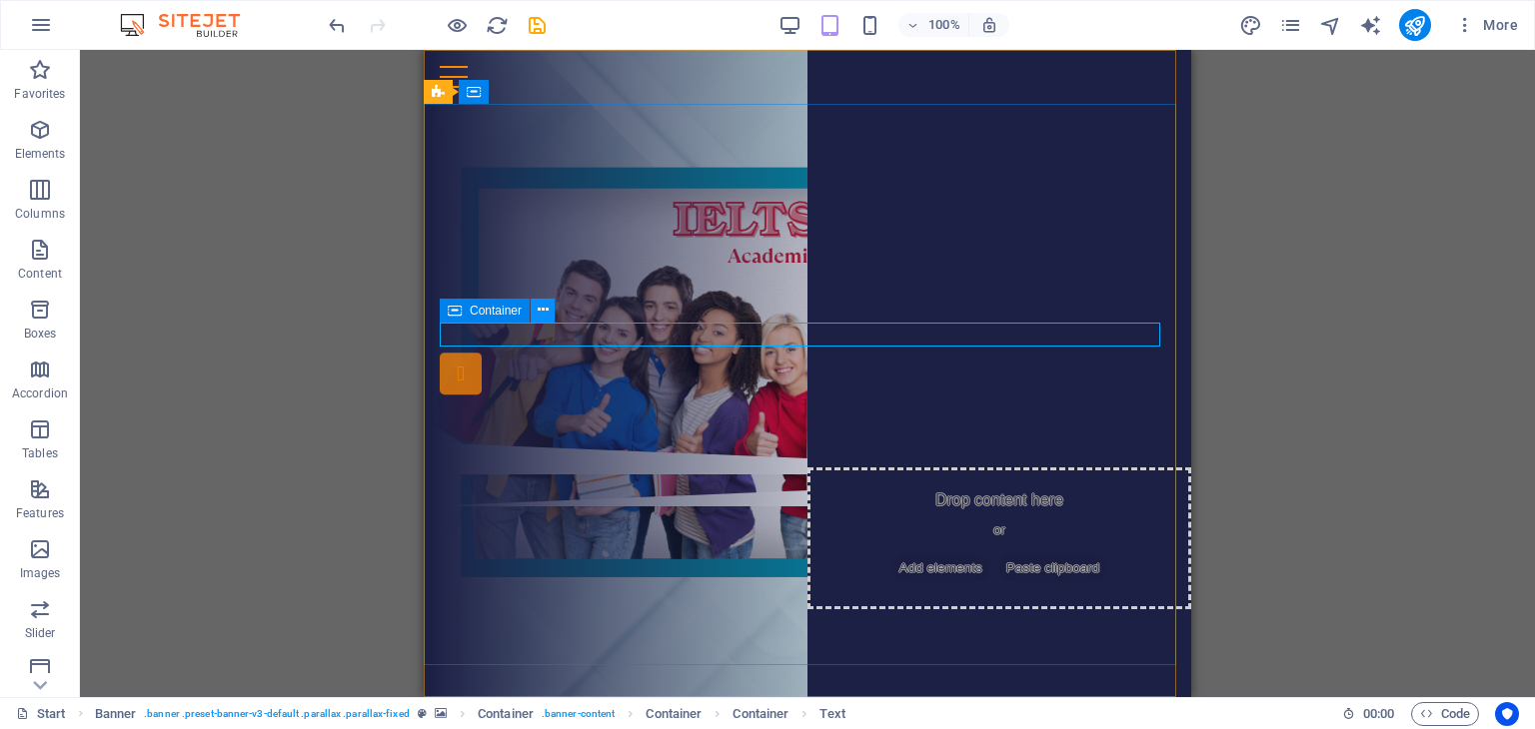
click at [548, 311] on icon at bounding box center [543, 310] width 11 height 21
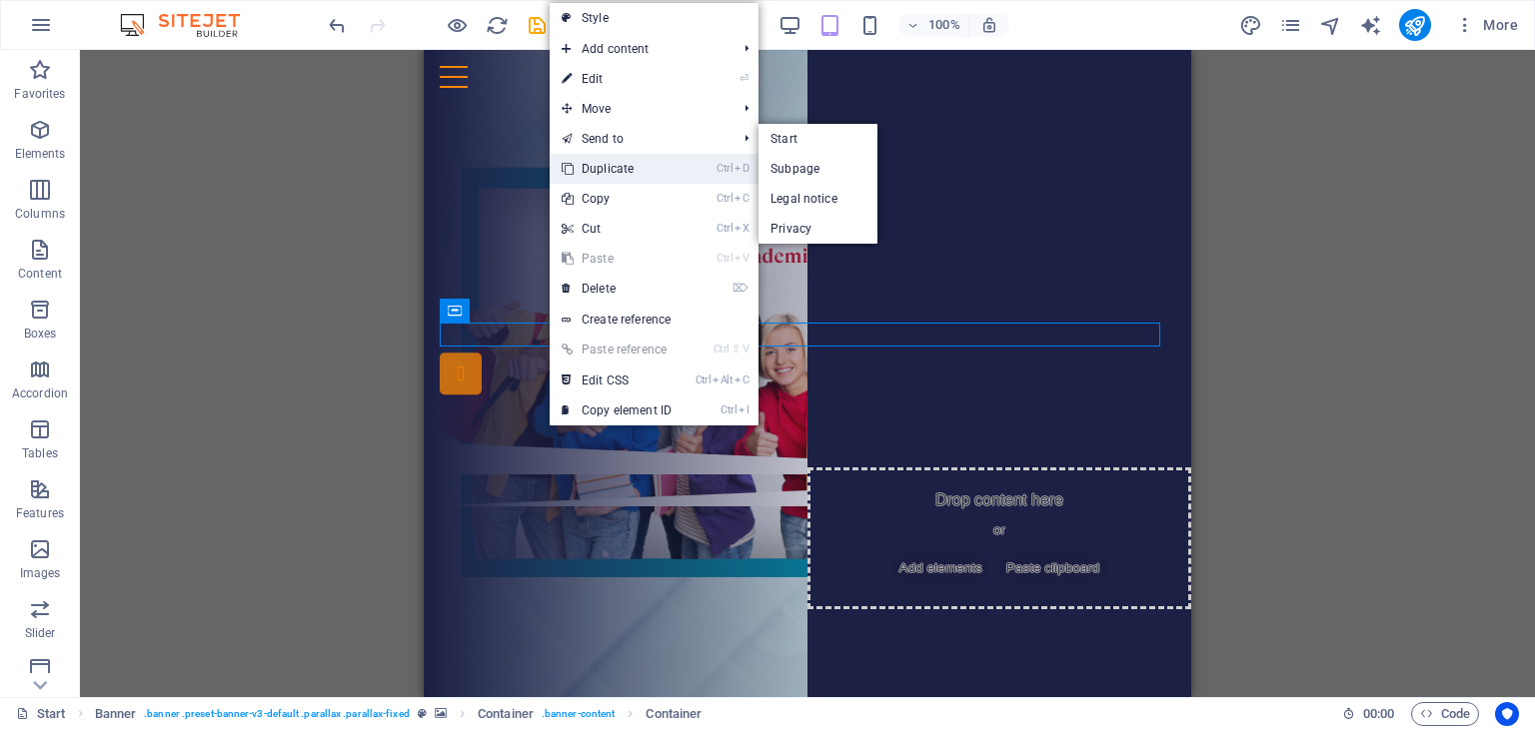
click at [594, 164] on link "Ctrl D Duplicate" at bounding box center [617, 169] width 134 height 30
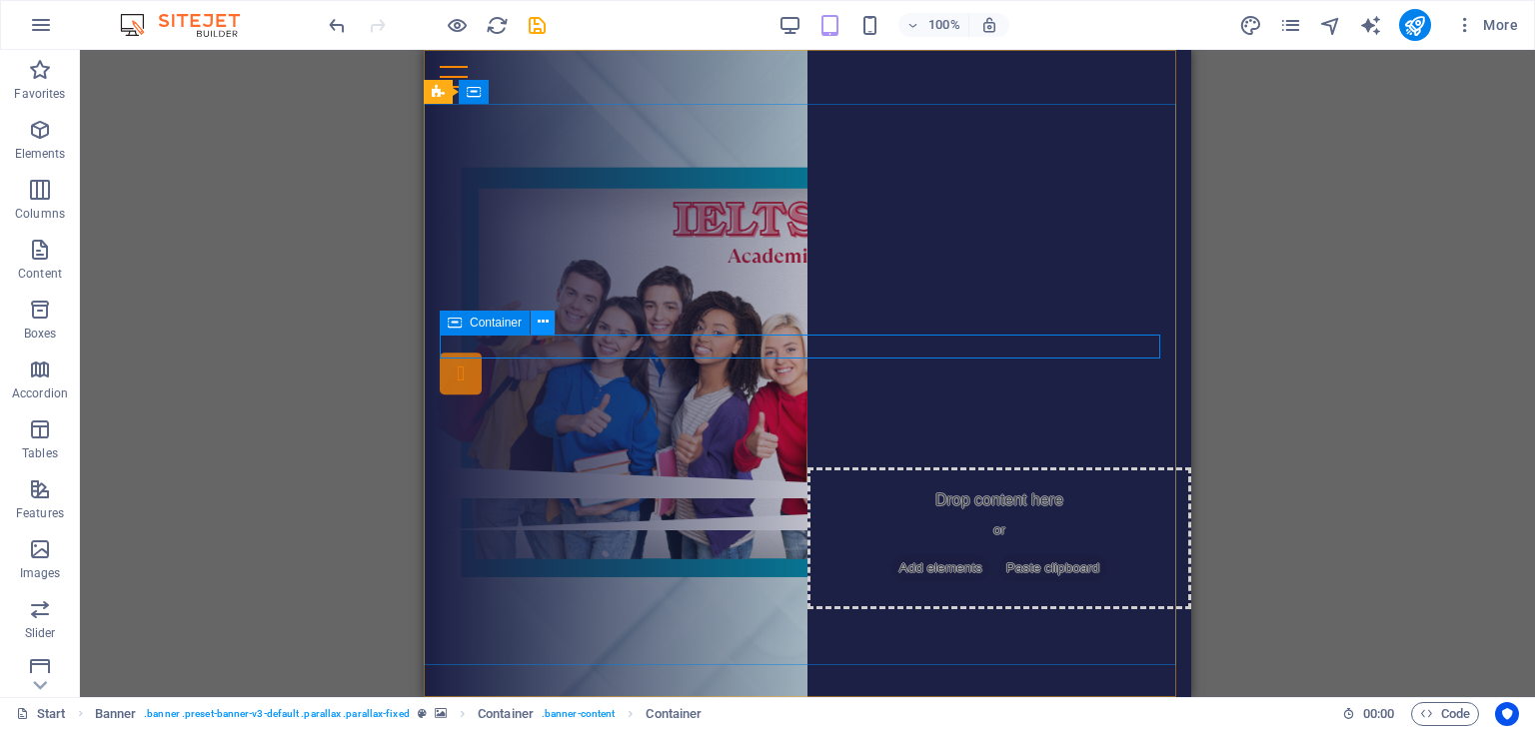
click at [544, 325] on icon at bounding box center [543, 322] width 11 height 21
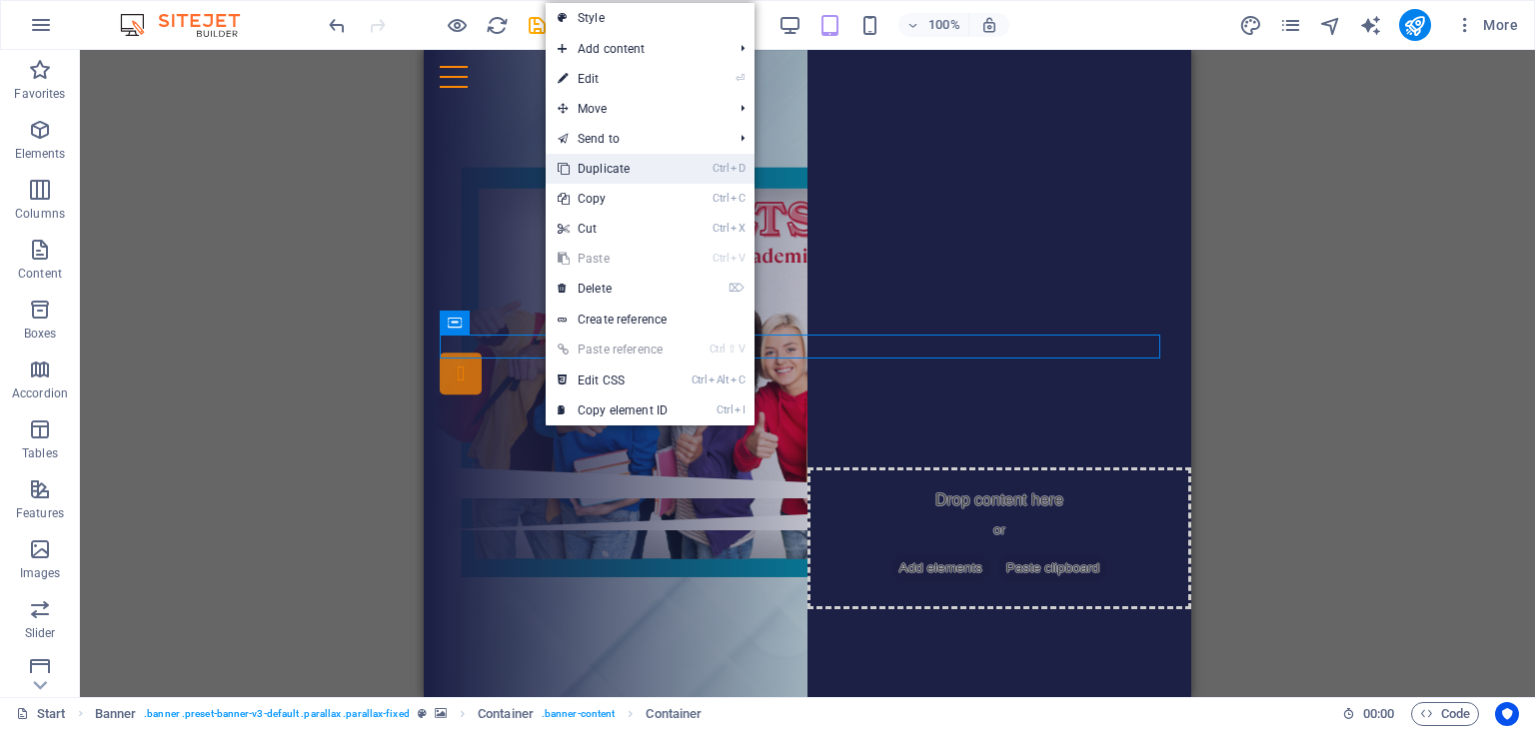
click at [627, 173] on link "Ctrl D Duplicate" at bounding box center [613, 169] width 134 height 30
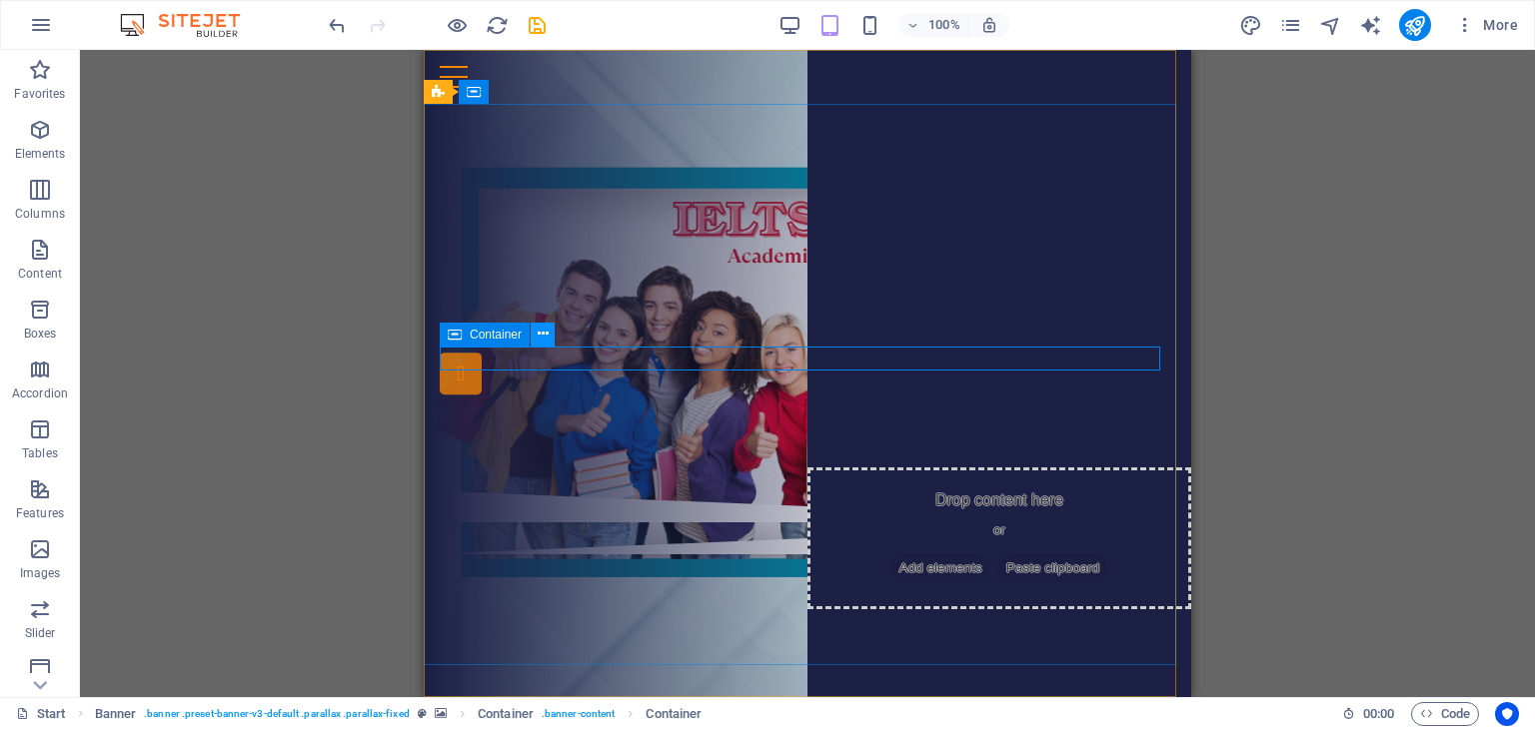
click at [541, 337] on icon at bounding box center [543, 334] width 11 height 21
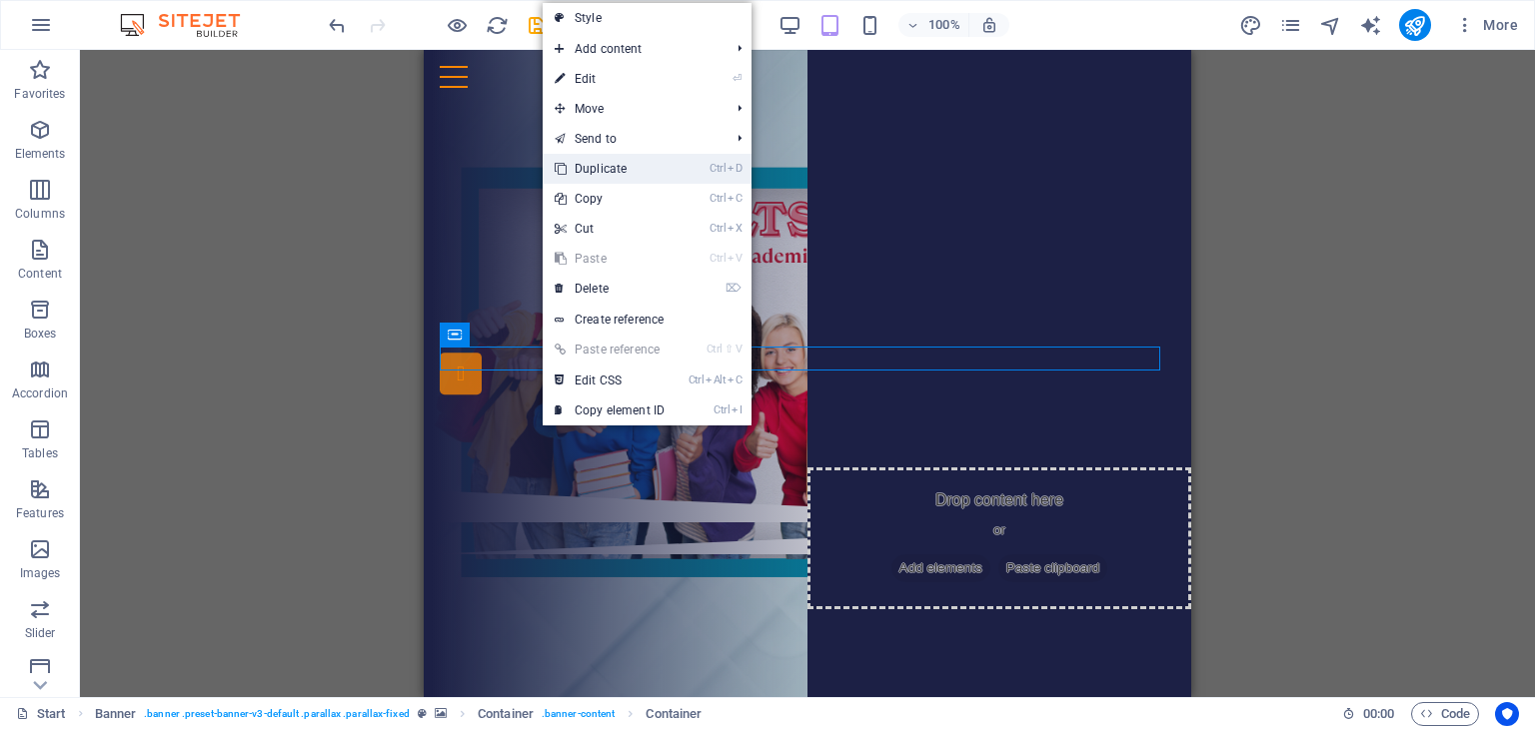
click at [667, 179] on link "Ctrl D Duplicate" at bounding box center [610, 169] width 134 height 30
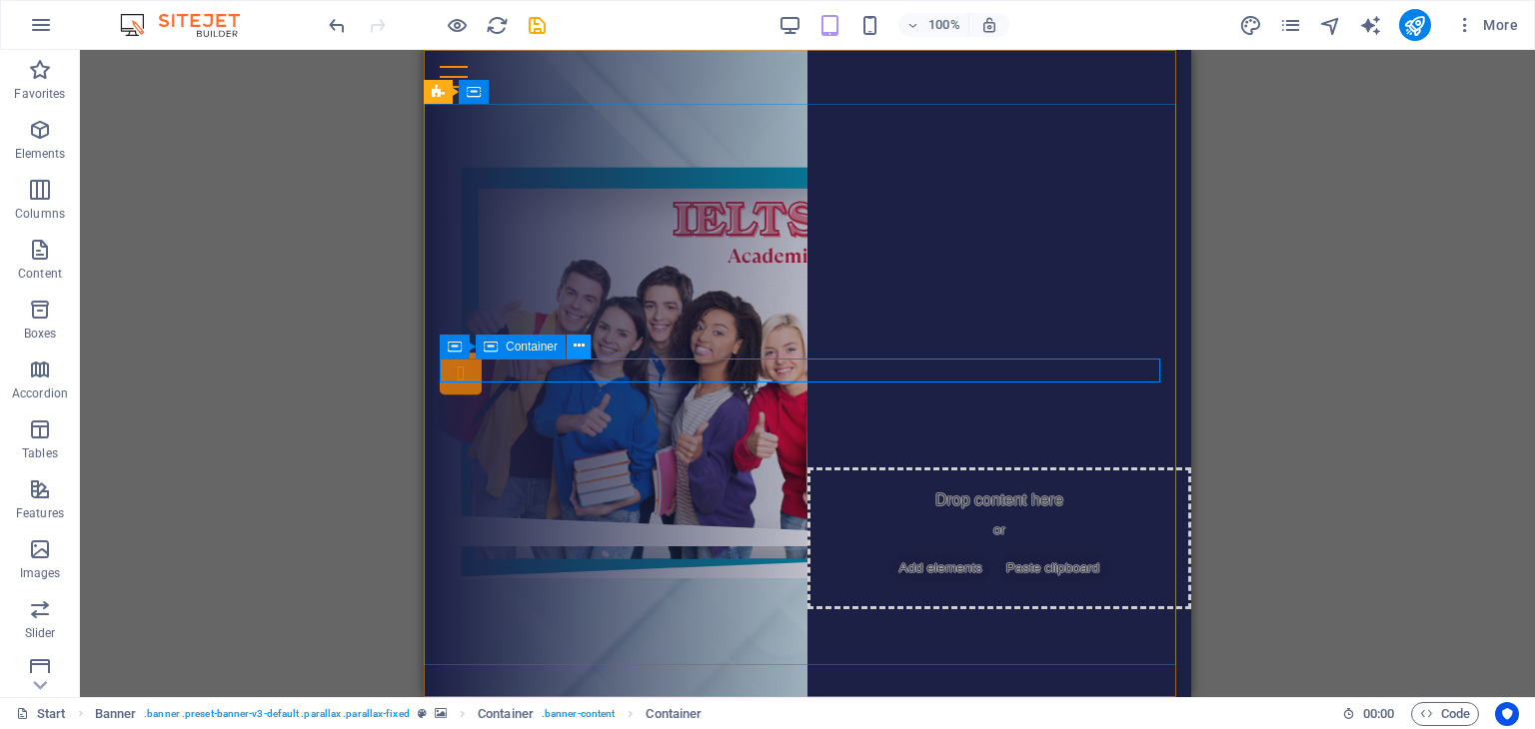
click at [580, 348] on icon at bounding box center [579, 346] width 11 height 21
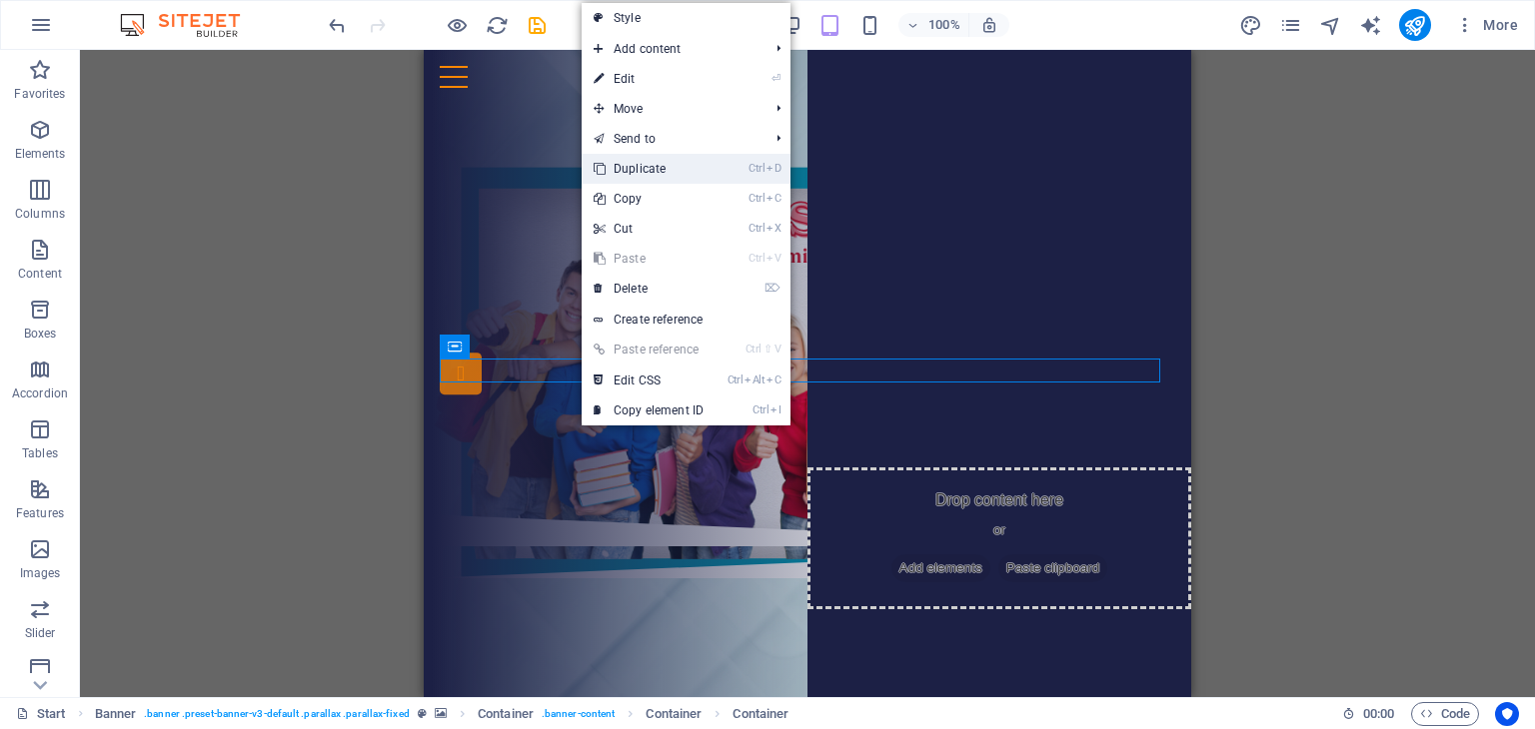
drag, startPoint x: 681, startPoint y: 161, endPoint x: 260, endPoint y: 110, distance: 424.7
click at [681, 161] on link "Ctrl D Duplicate" at bounding box center [649, 169] width 134 height 30
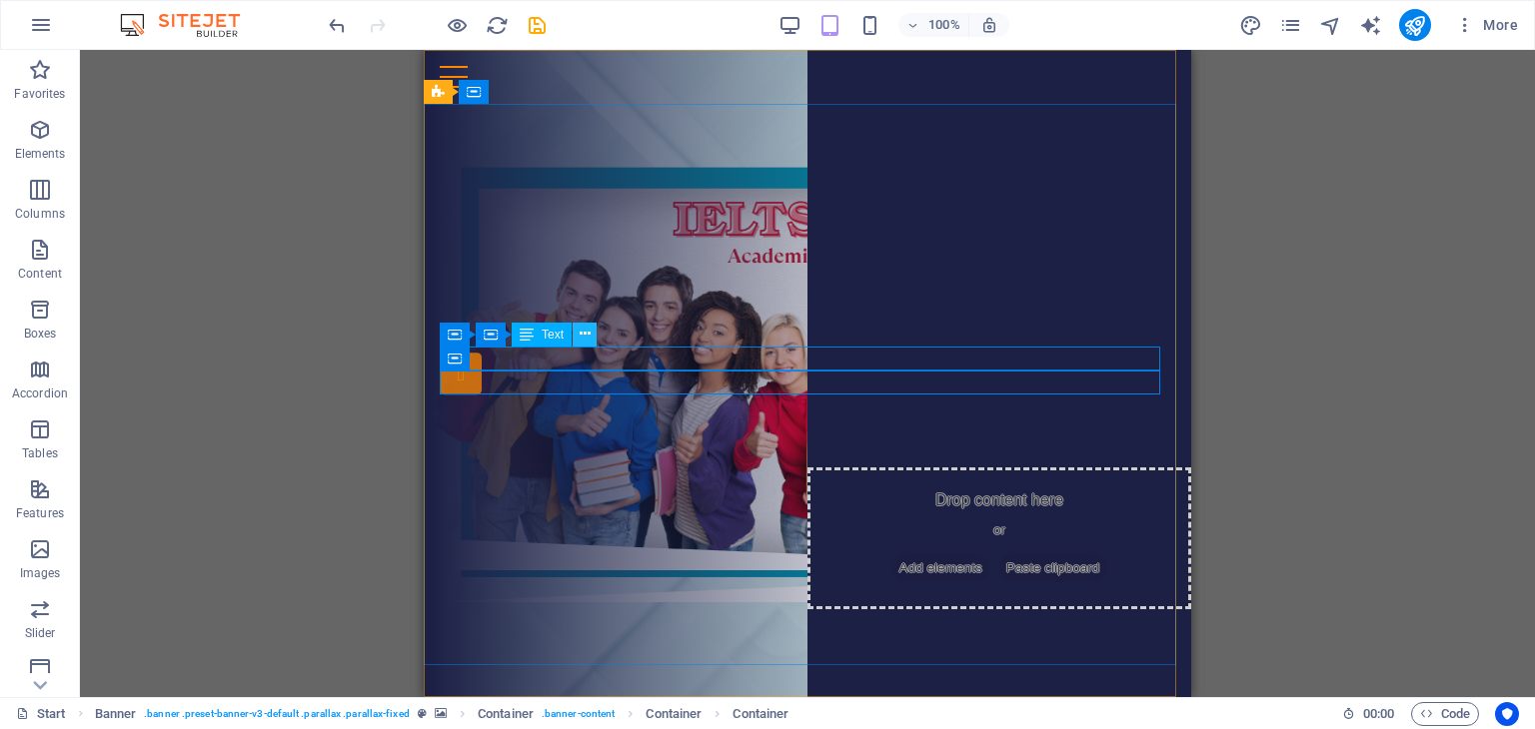
click at [591, 337] on button at bounding box center [585, 335] width 24 height 24
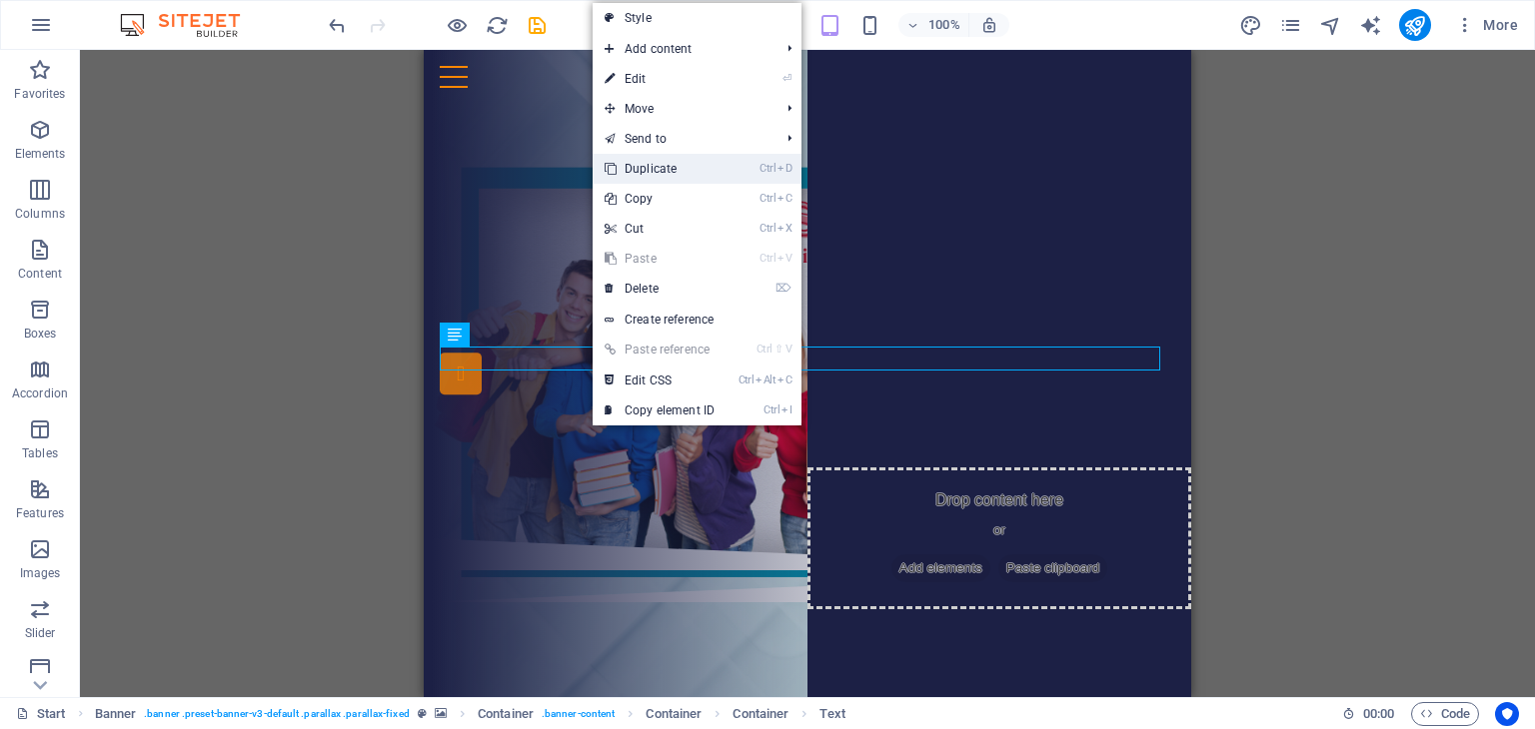
drag, startPoint x: 683, startPoint y: 174, endPoint x: 256, endPoint y: 125, distance: 430.4
click at [683, 174] on link "Ctrl D Duplicate" at bounding box center [660, 169] width 134 height 30
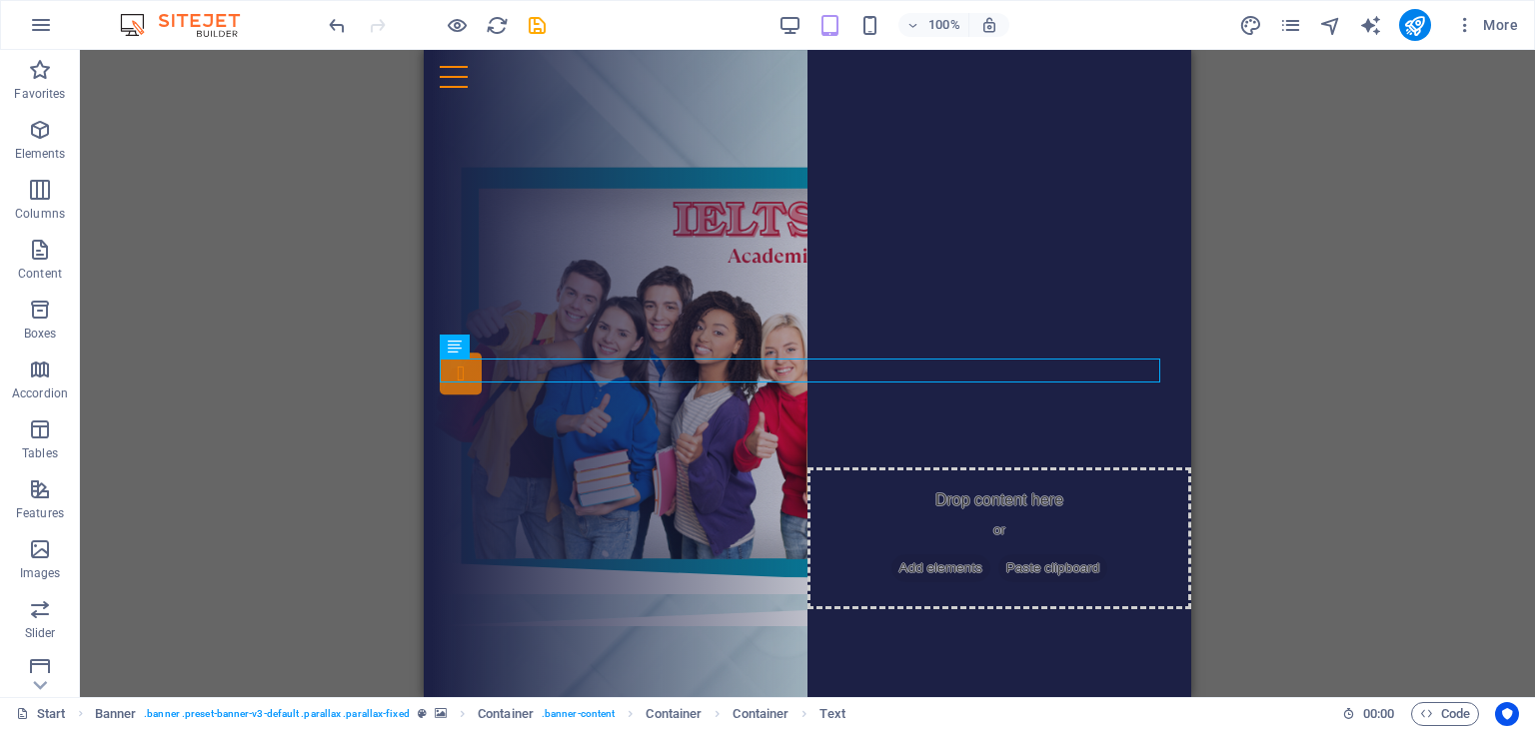
click at [852, 25] on div "100%" at bounding box center [893, 25] width 231 height 32
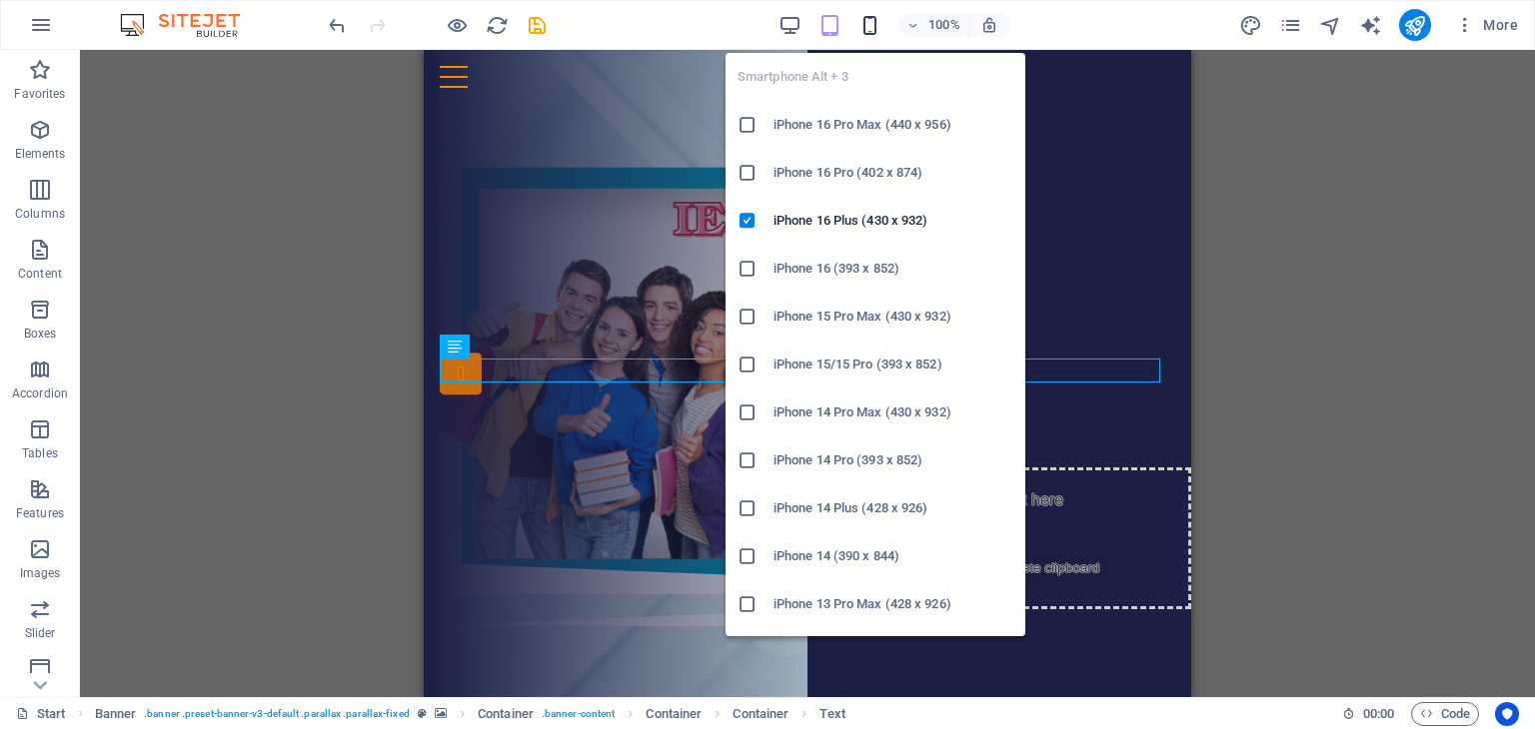
click at [869, 25] on icon "button" at bounding box center [869, 25] width 23 height 23
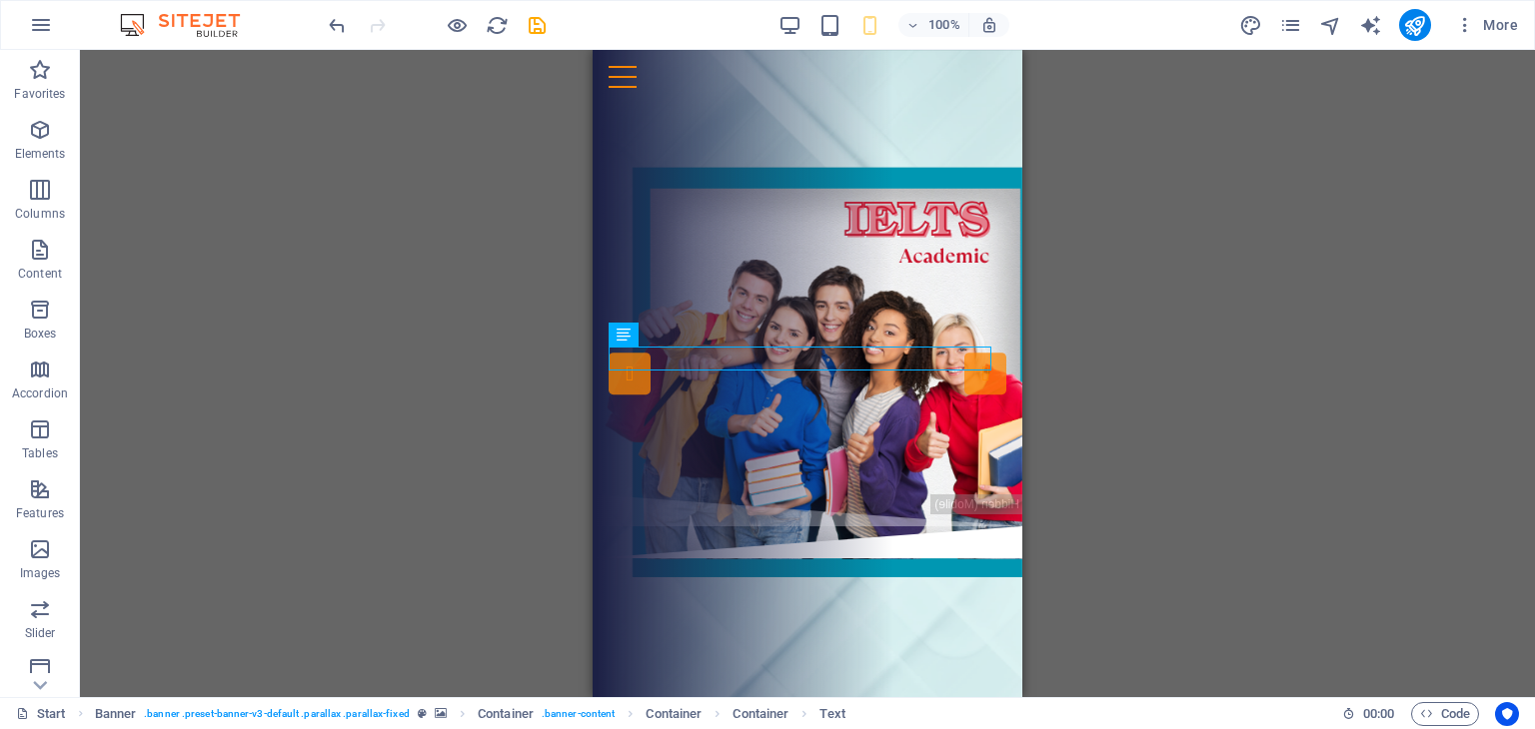
click at [775, 20] on div "100% More" at bounding box center [925, 25] width 1201 height 32
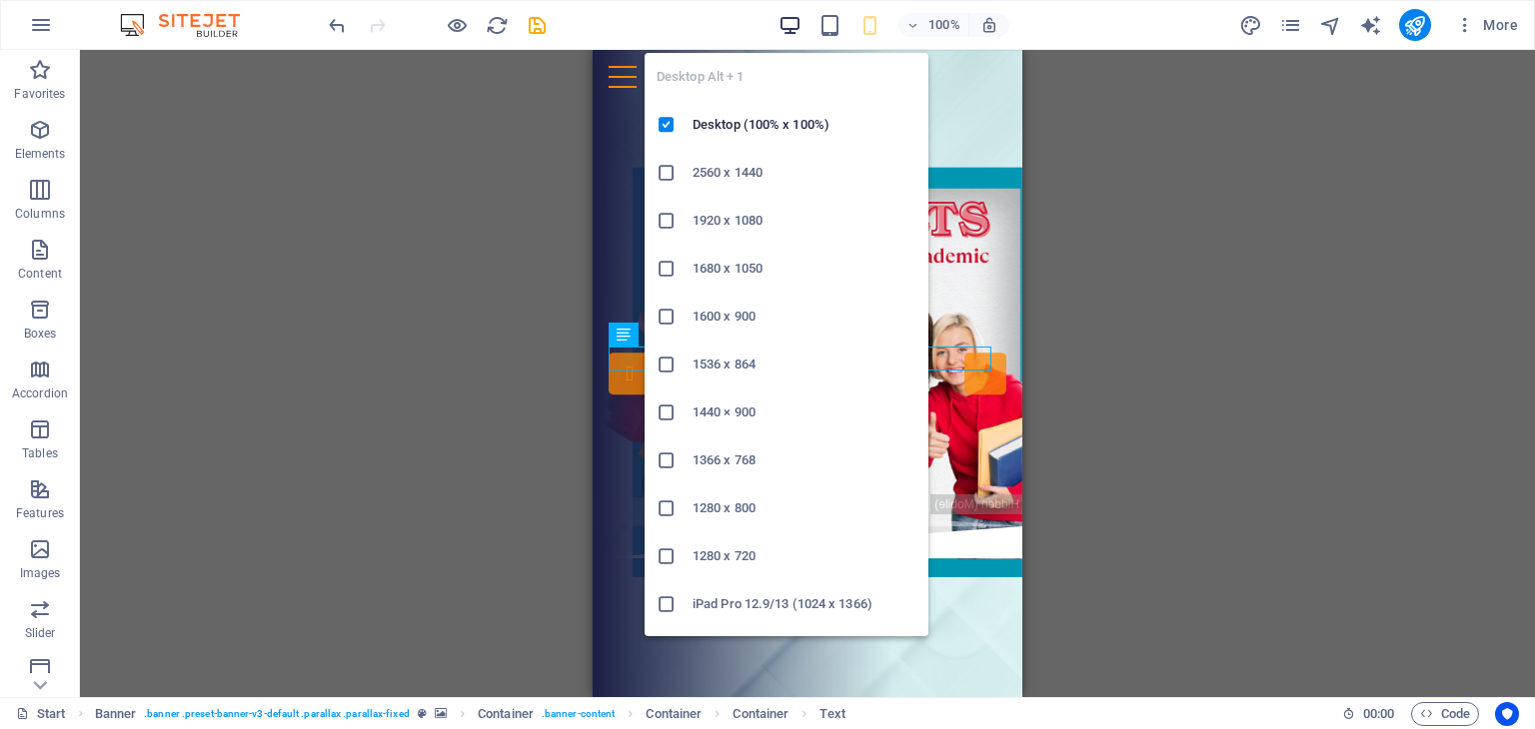
click at [797, 21] on icon "button" at bounding box center [789, 25] width 23 height 23
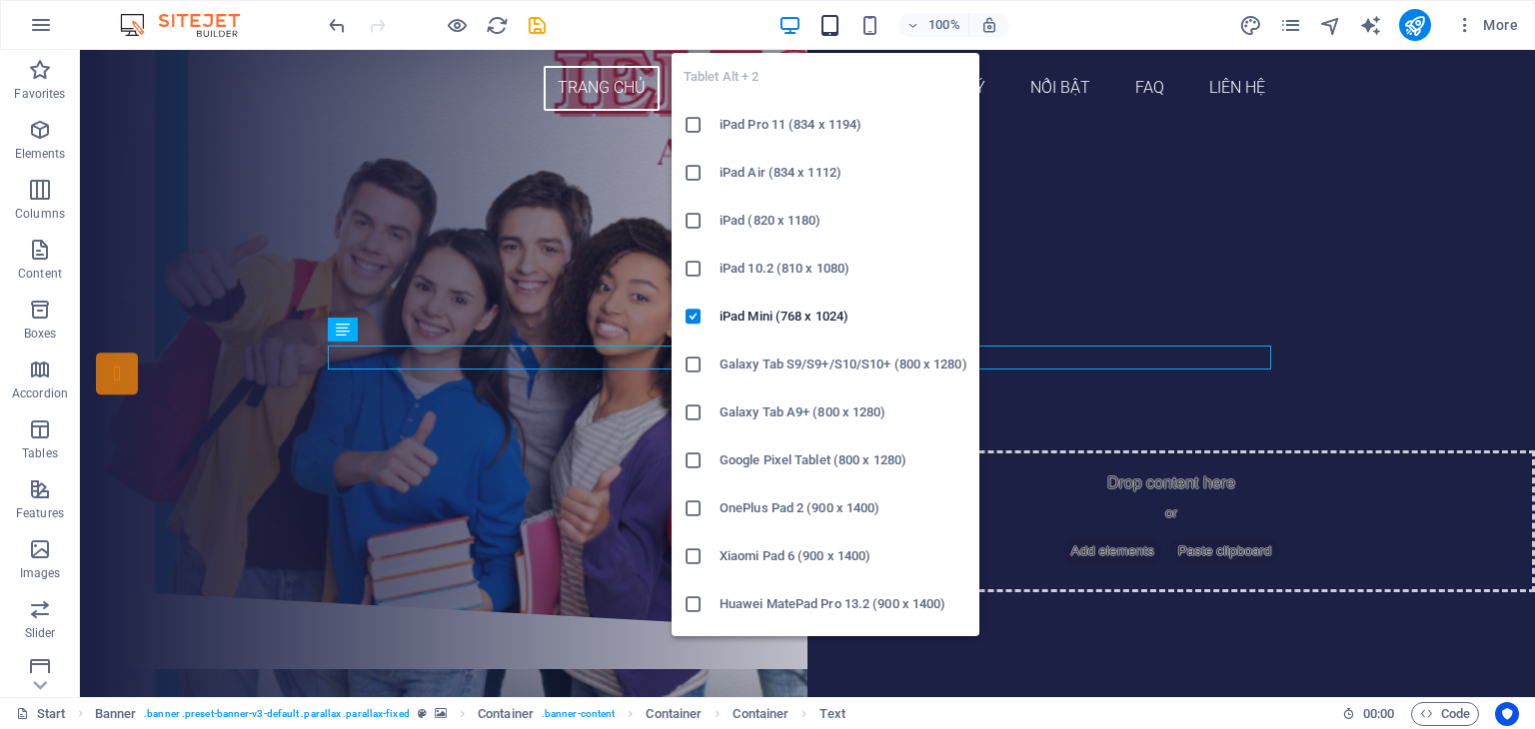
click at [833, 21] on icon "button" at bounding box center [829, 25] width 23 height 23
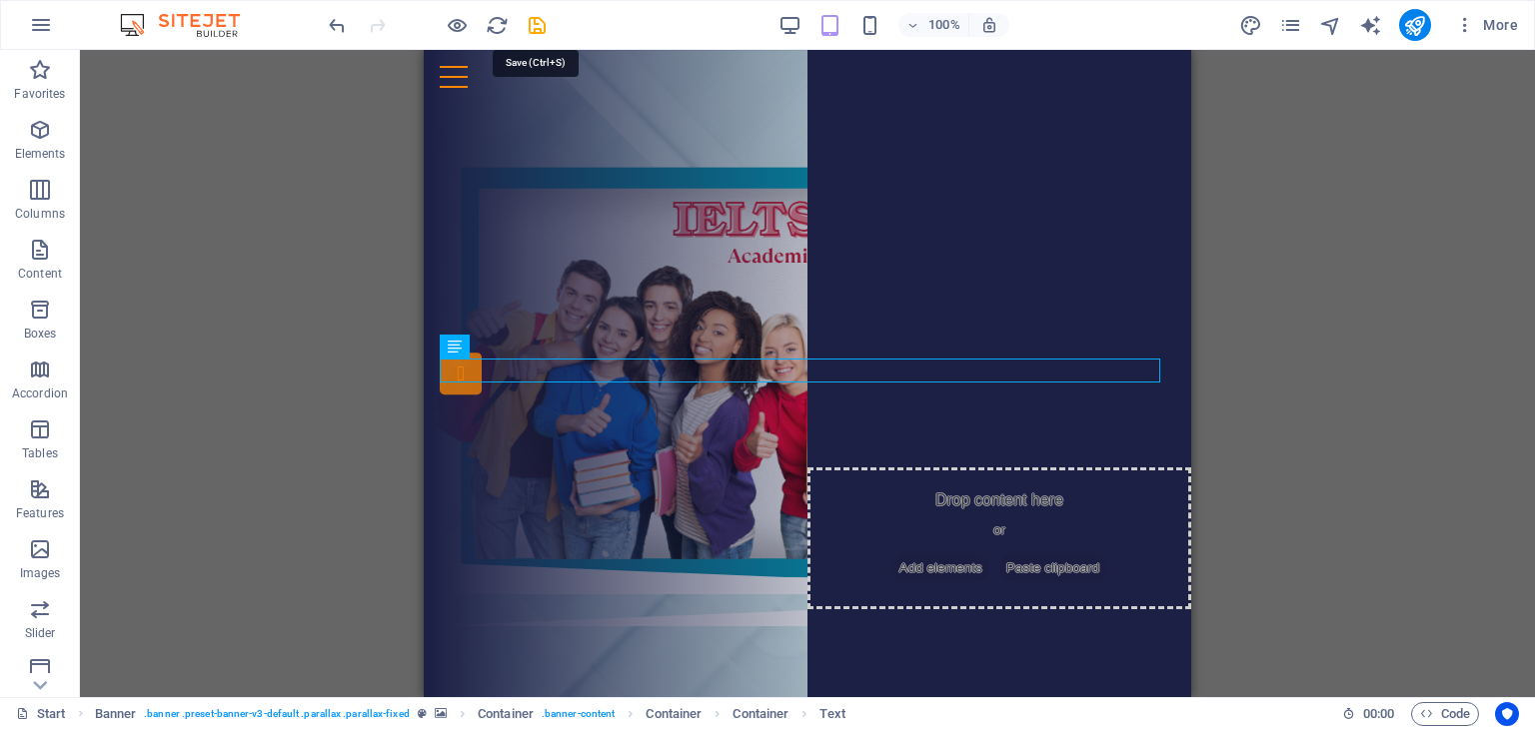
click at [536, 20] on icon "save" at bounding box center [537, 25] width 23 height 23
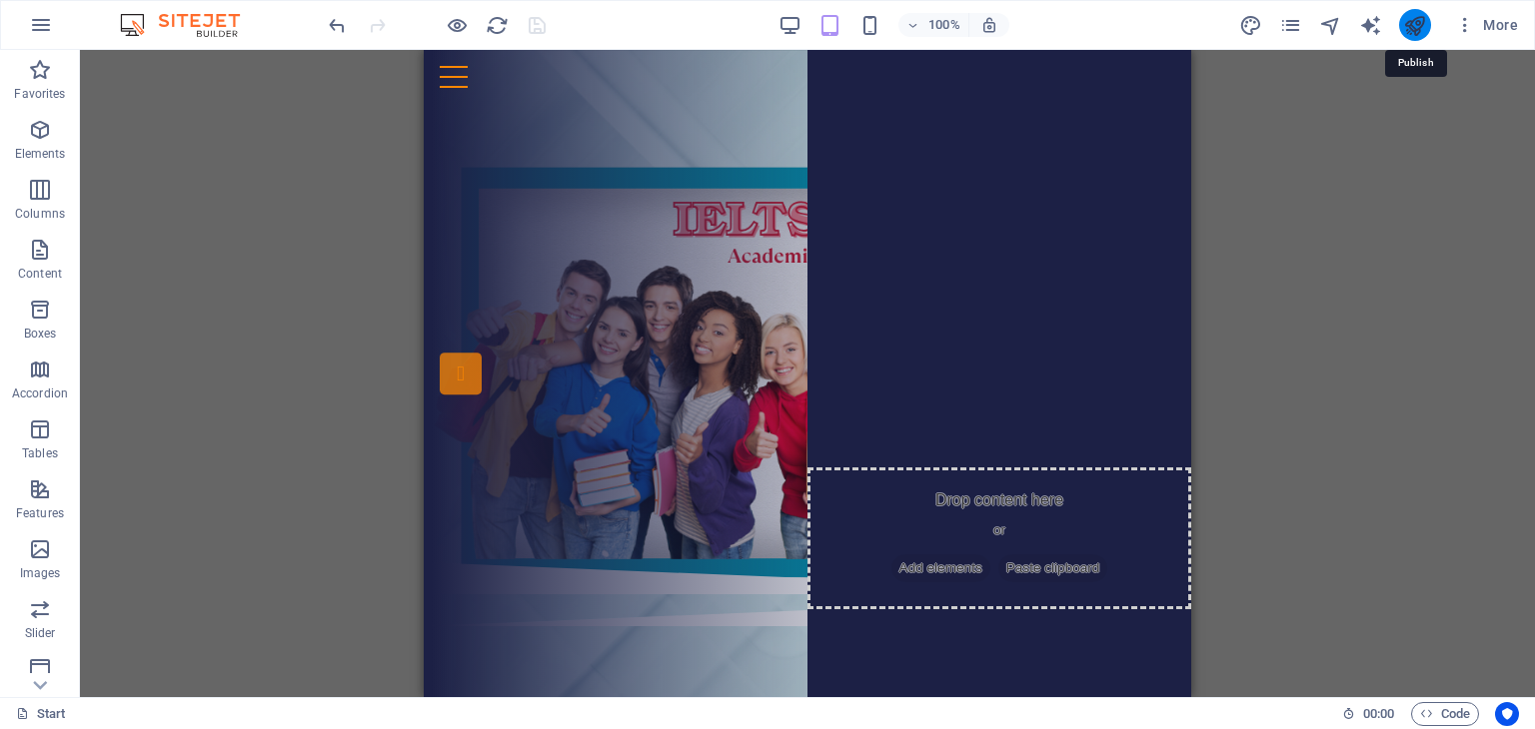
click at [1423, 26] on icon "publish" at bounding box center [1414, 25] width 23 height 23
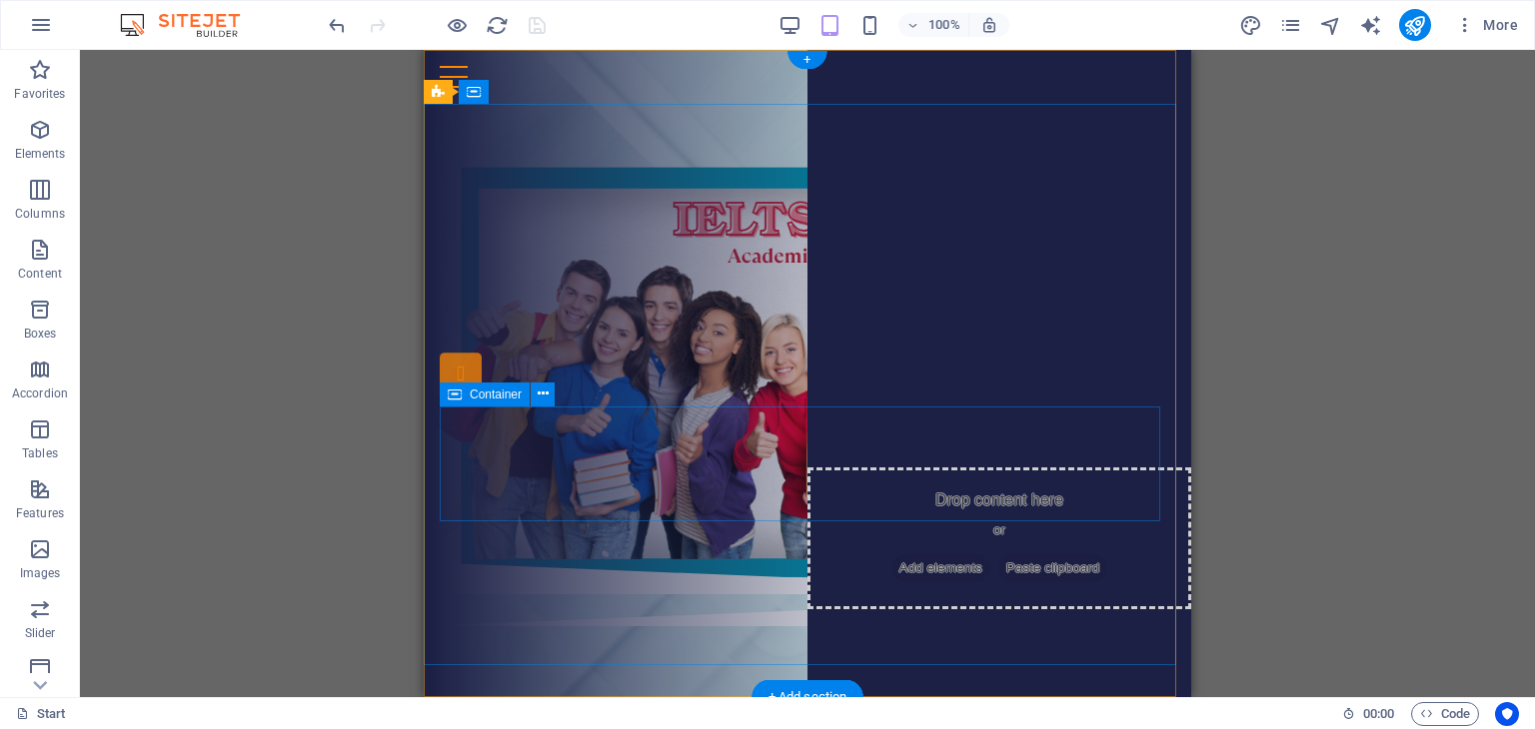
scroll to position [80, 0]
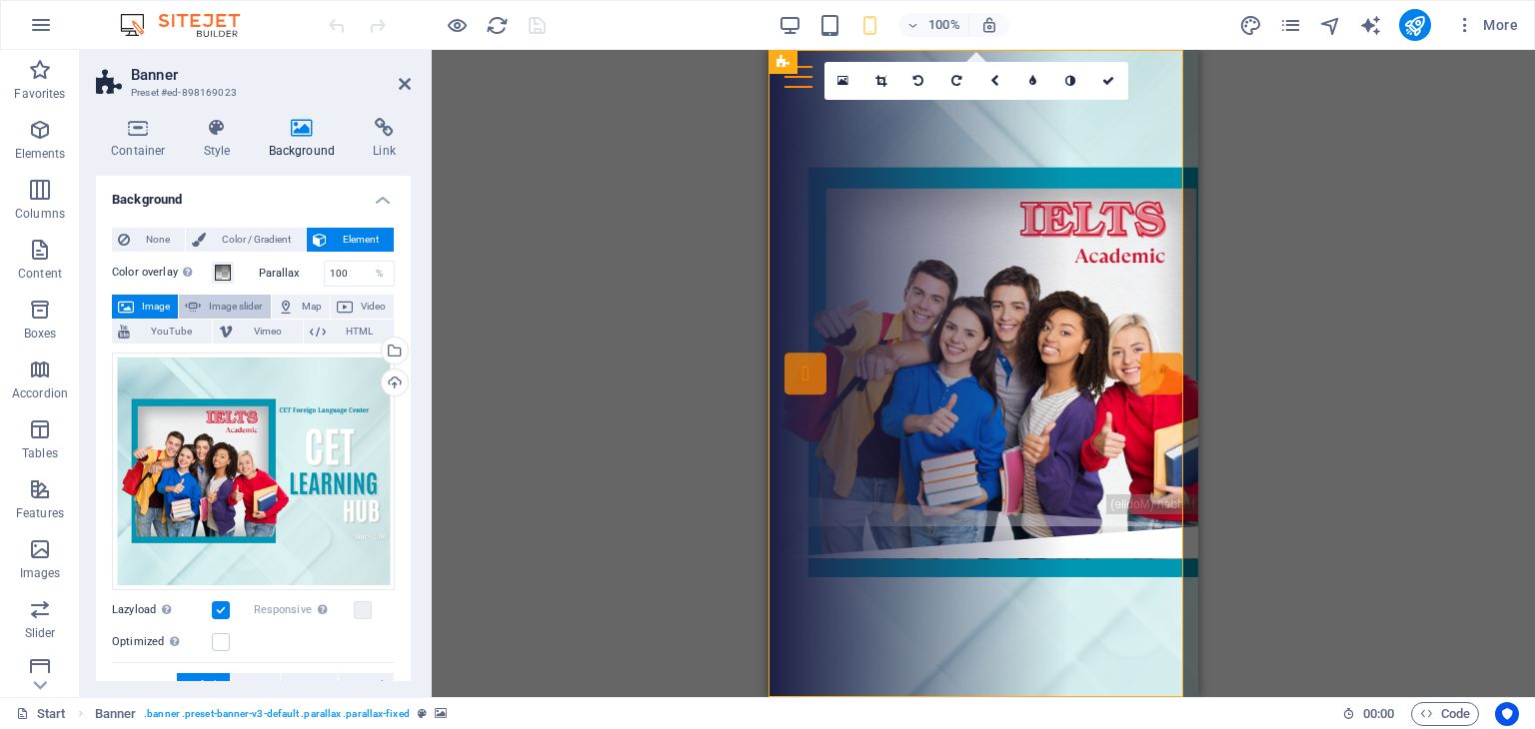
click at [217, 304] on span "Image slider" at bounding box center [235, 307] width 57 height 24
select select "ms"
select select "s"
select select "progressive"
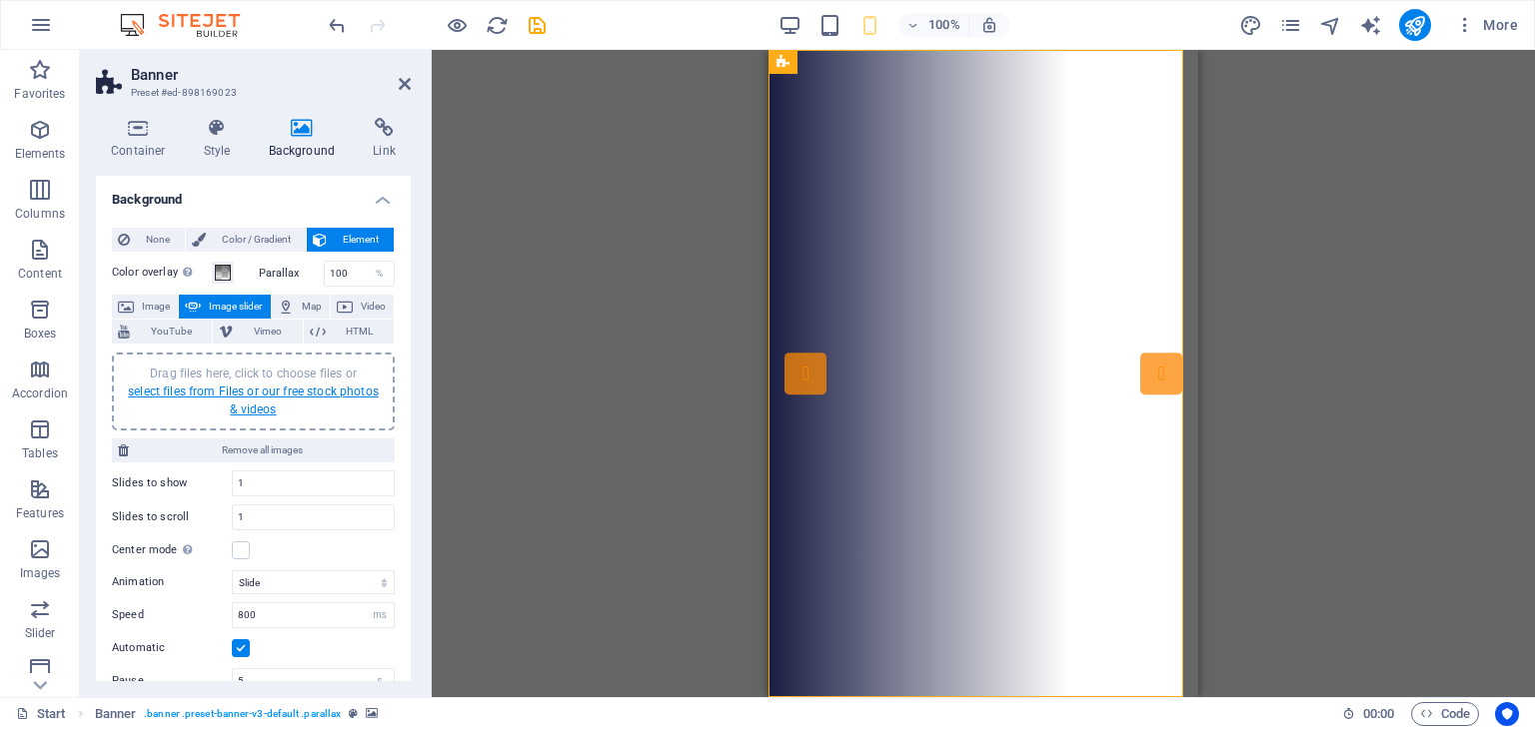
click at [236, 392] on link "select files from Files or our free stock photos & videos" at bounding box center [253, 401] width 251 height 32
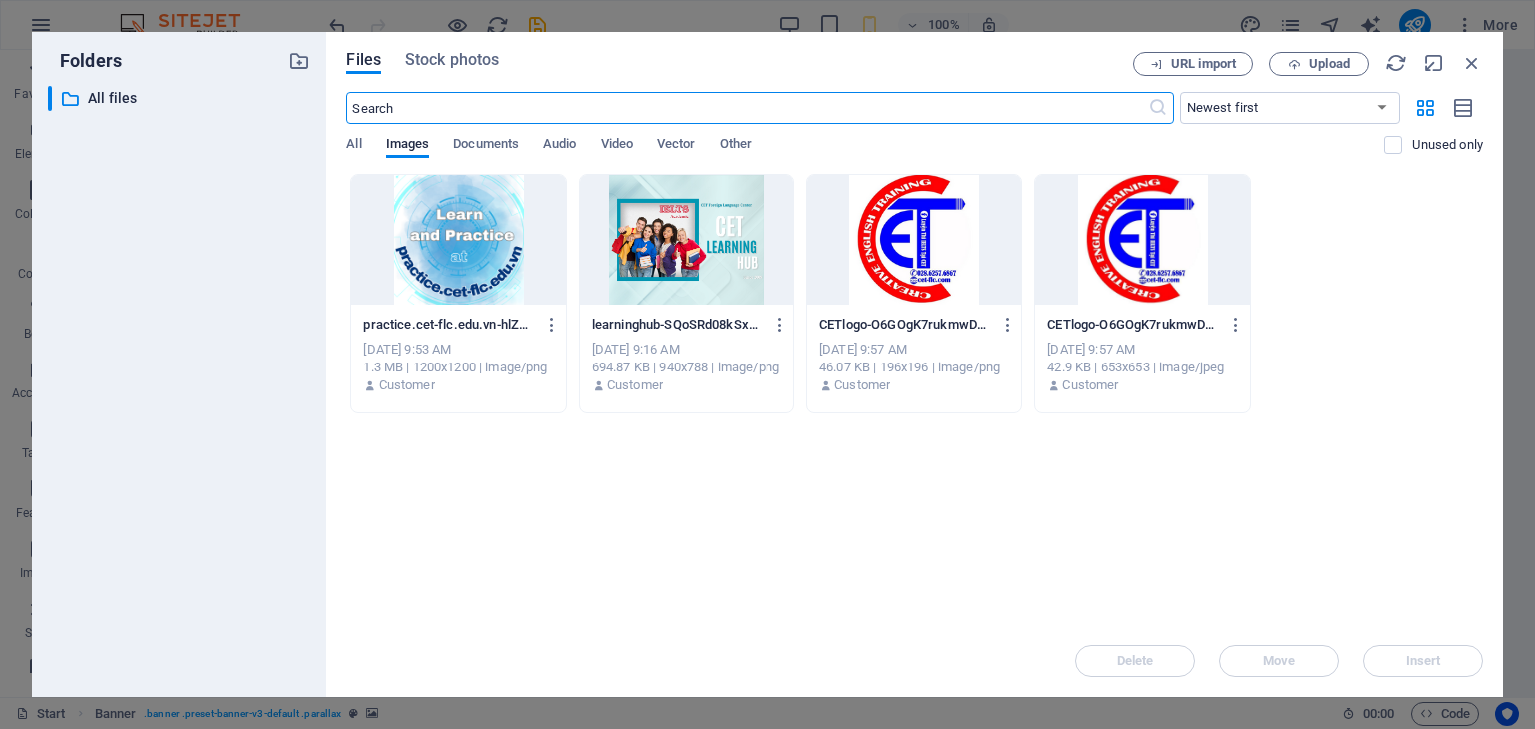
click at [665, 234] on div at bounding box center [687, 240] width 214 height 130
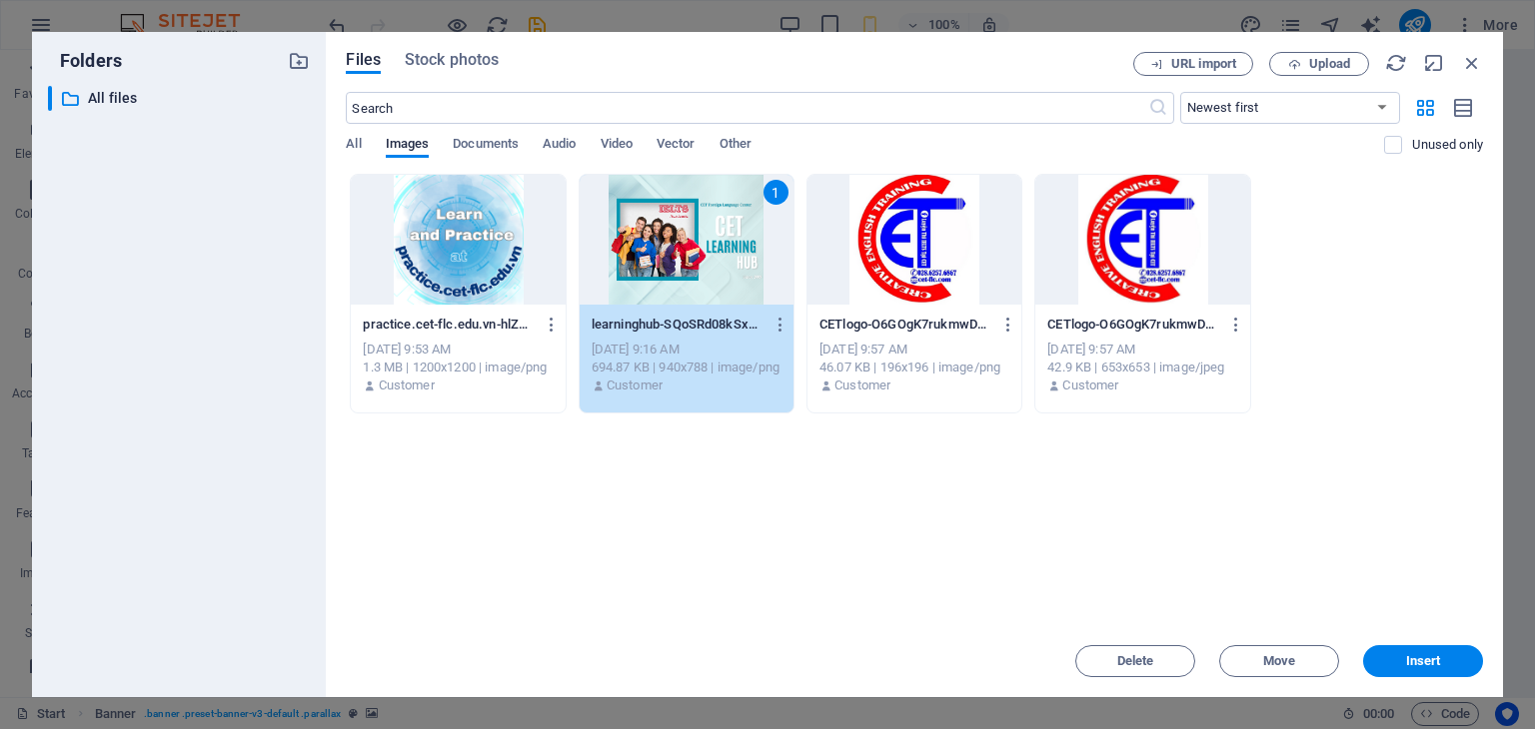
click at [1411, 655] on span "Insert" at bounding box center [1423, 661] width 35 height 12
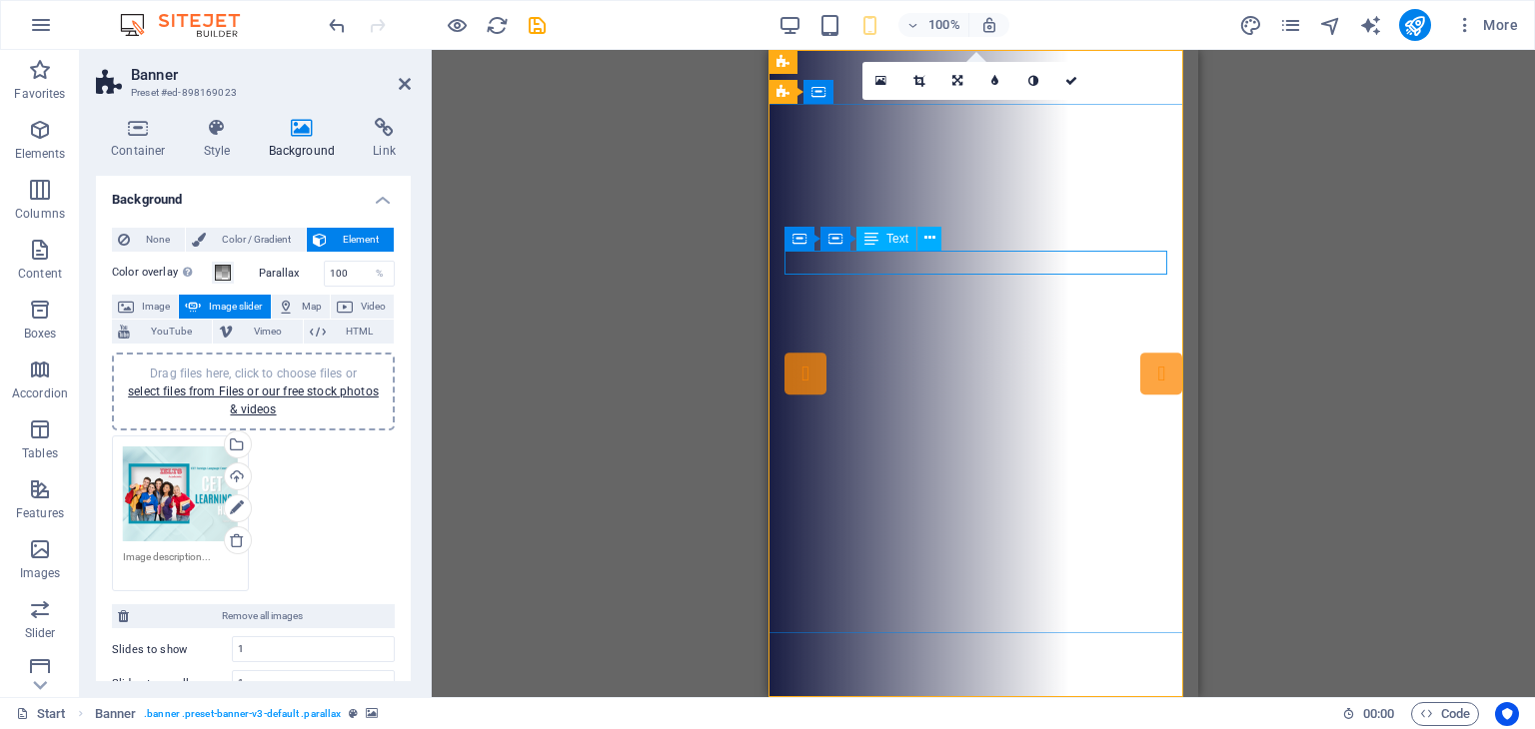
drag, startPoint x: 1723, startPoint y: 303, endPoint x: 1055, endPoint y: 252, distance: 669.4
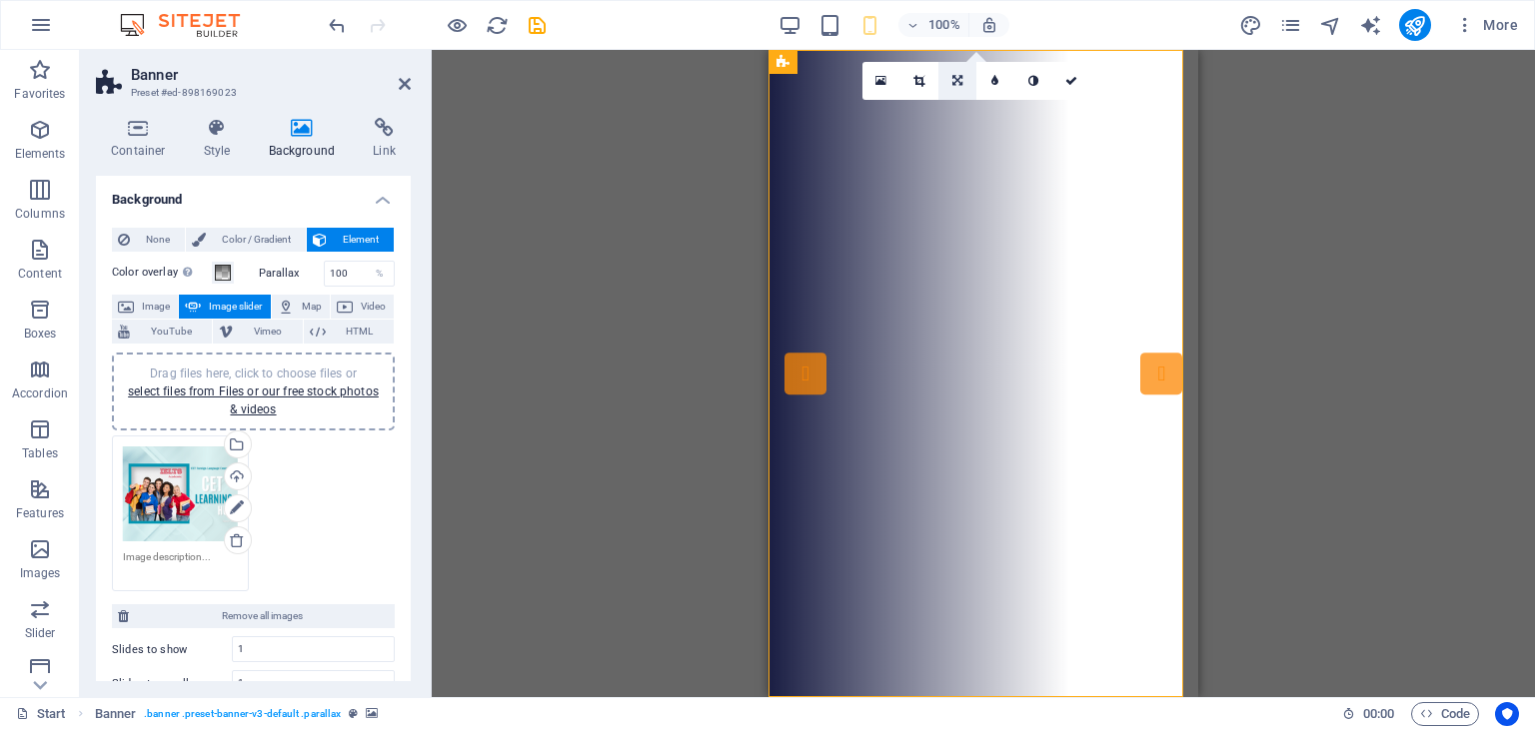
click at [963, 87] on link at bounding box center [957, 81] width 38 height 38
click at [925, 112] on link at bounding box center [919, 112] width 38 height 38
click at [1070, 80] on icon at bounding box center [1071, 81] width 12 height 12
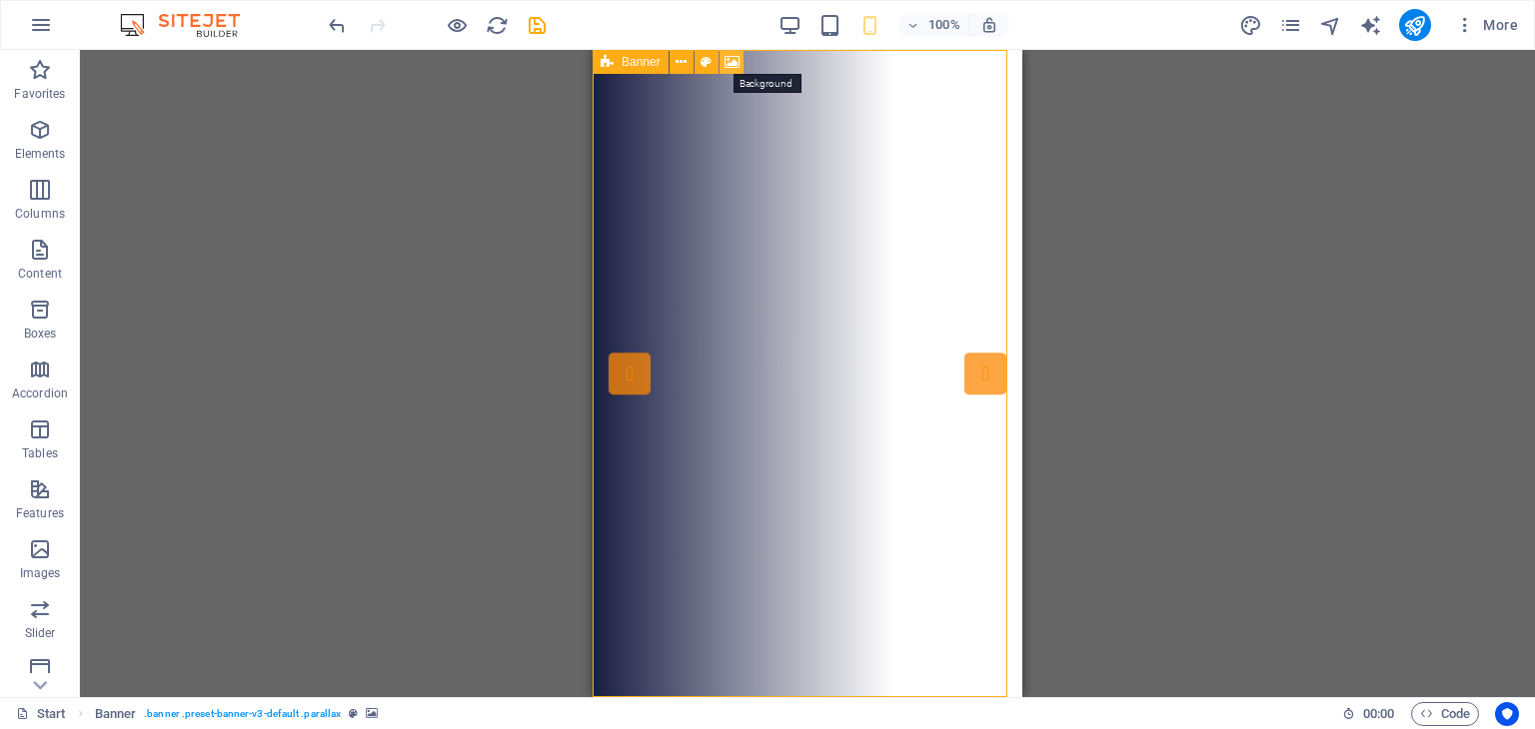
select select "ms"
select select "s"
select select "progressive"
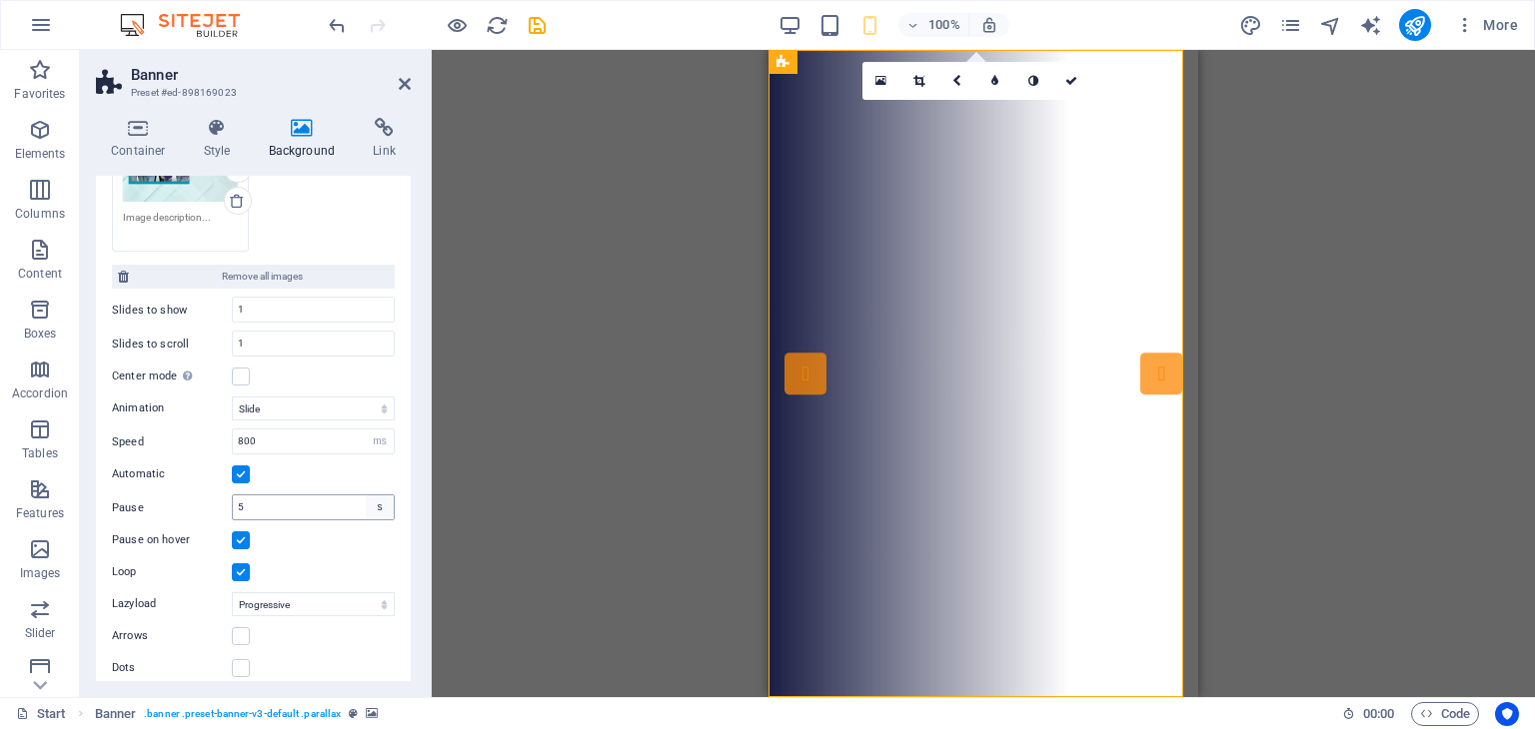
scroll to position [351, 0]
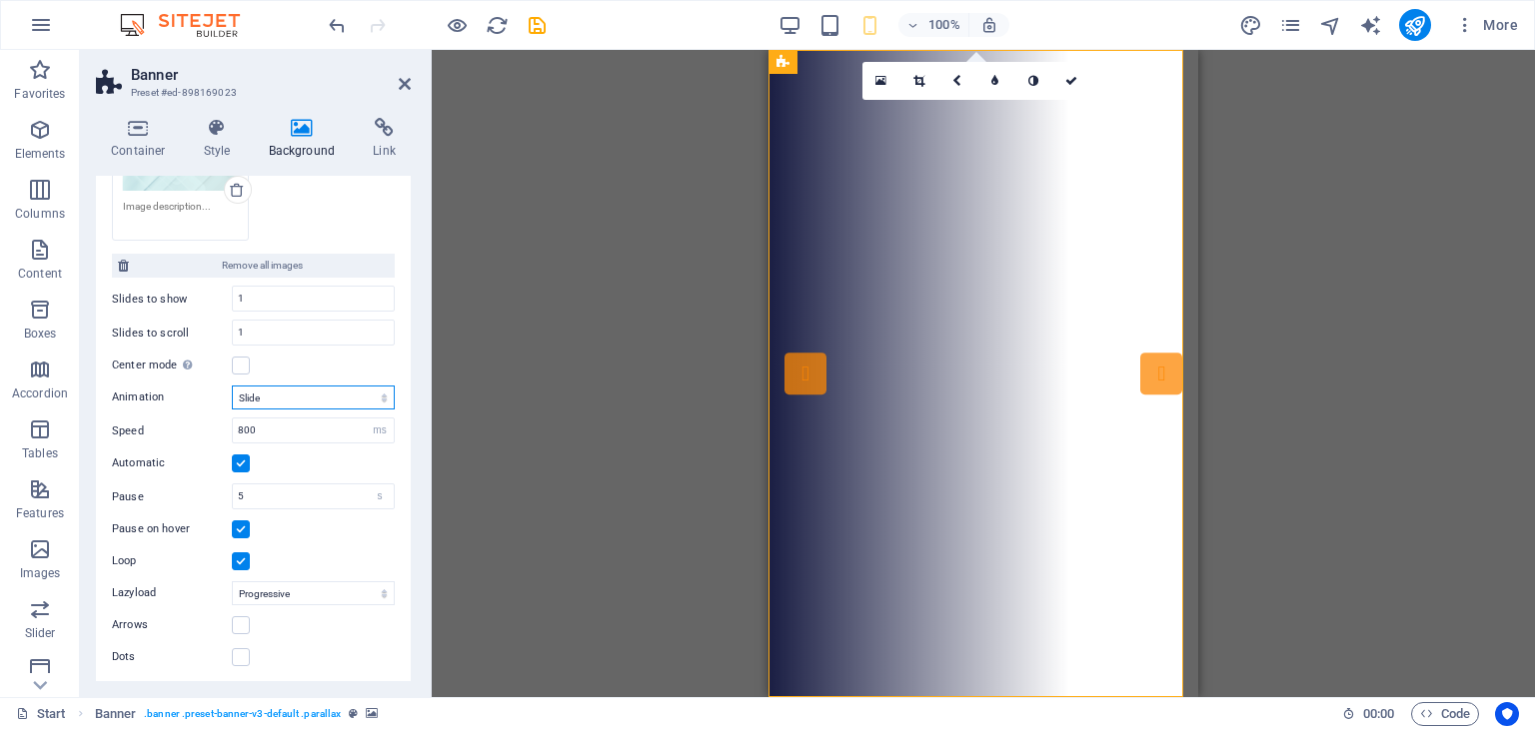
click at [299, 390] on select "Slide Fade" at bounding box center [313, 398] width 163 height 24
click at [232, 386] on select "Slide Fade" at bounding box center [313, 398] width 163 height 24
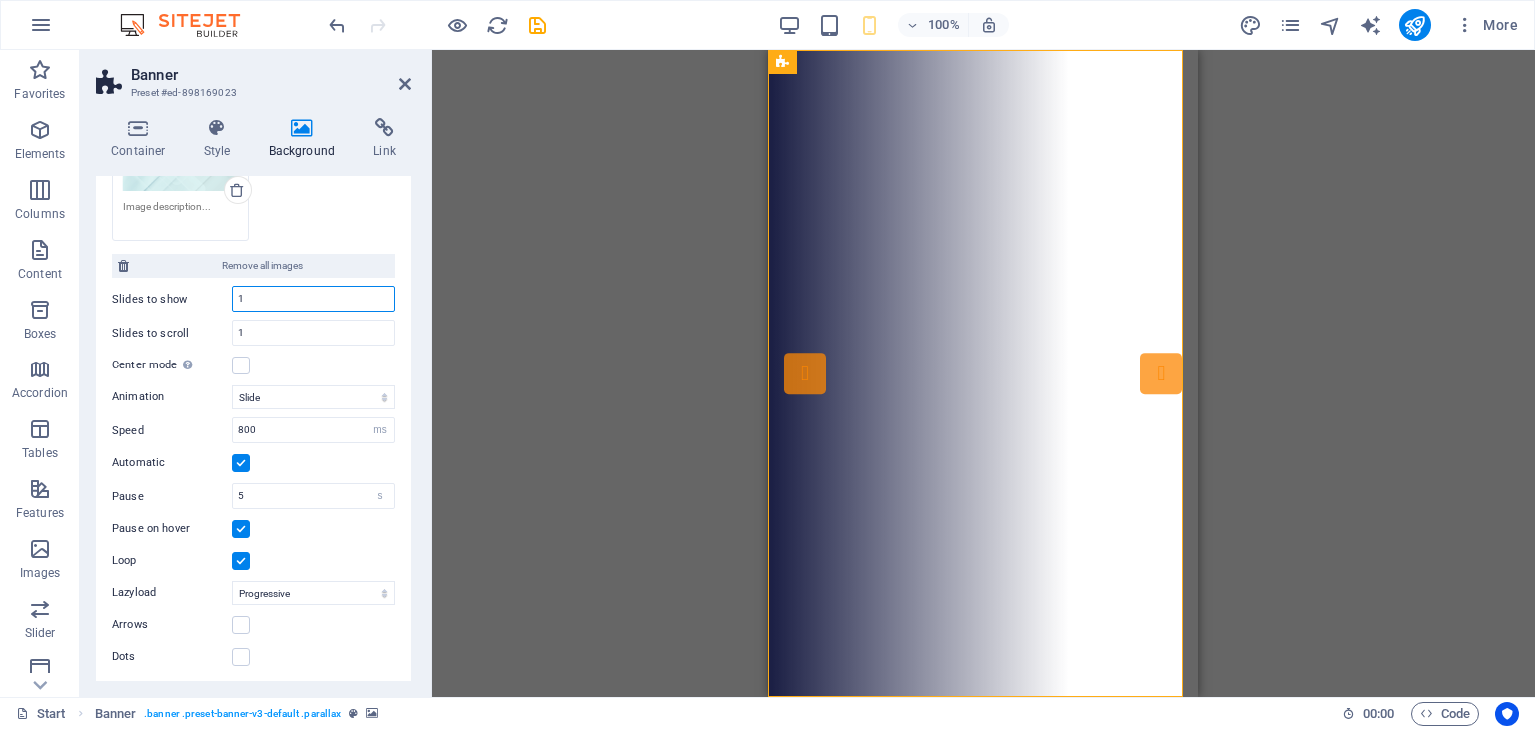
click at [252, 292] on input "1" at bounding box center [313, 299] width 161 height 24
click at [252, 335] on input "1" at bounding box center [313, 333] width 161 height 24
click at [272, 294] on input "1" at bounding box center [313, 299] width 161 height 24
drag, startPoint x: 253, startPoint y: 298, endPoint x: 231, endPoint y: 295, distance: 22.2
click at [232, 295] on div "1" at bounding box center [313, 299] width 163 height 26
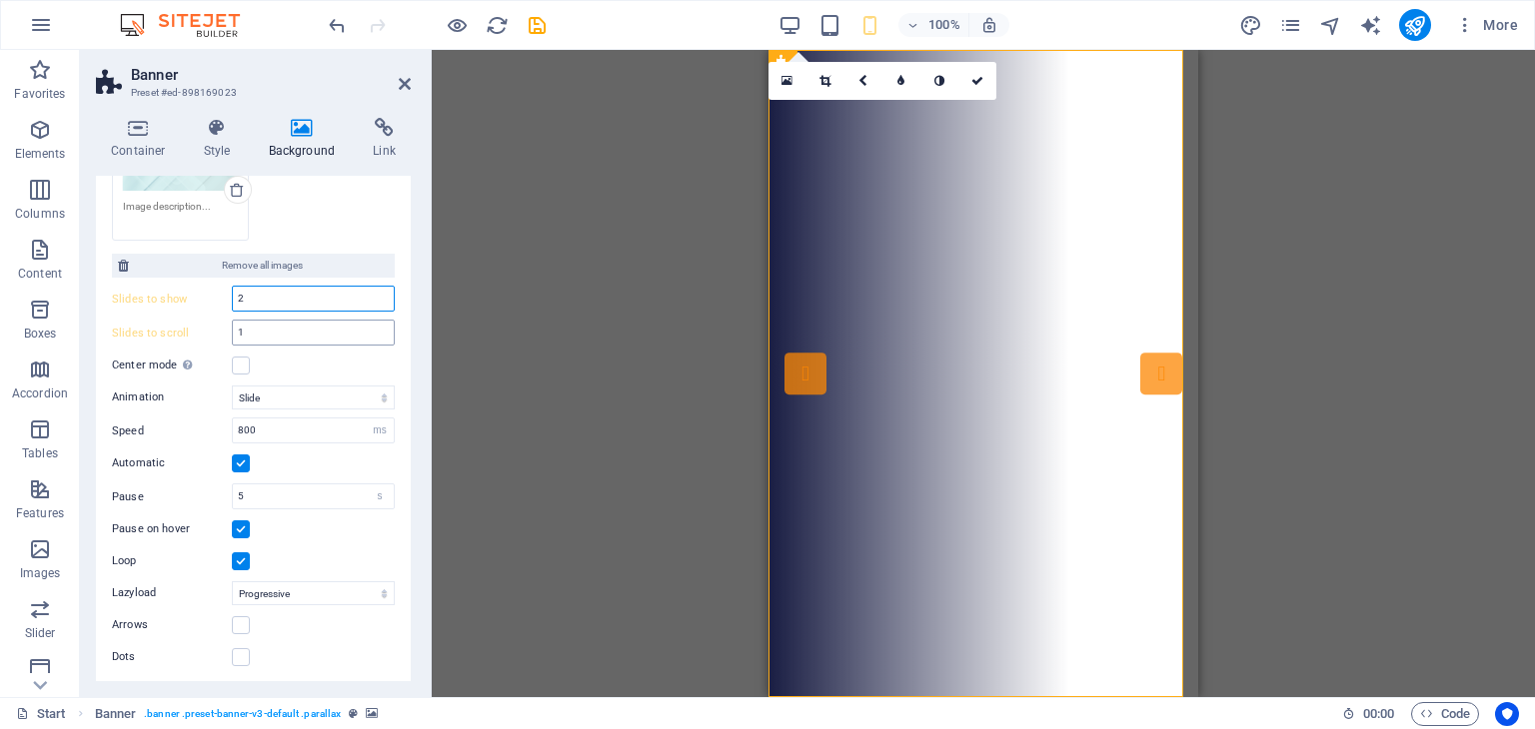
type input "2"
click at [222, 330] on div "Slides to scroll 1" at bounding box center [253, 333] width 283 height 26
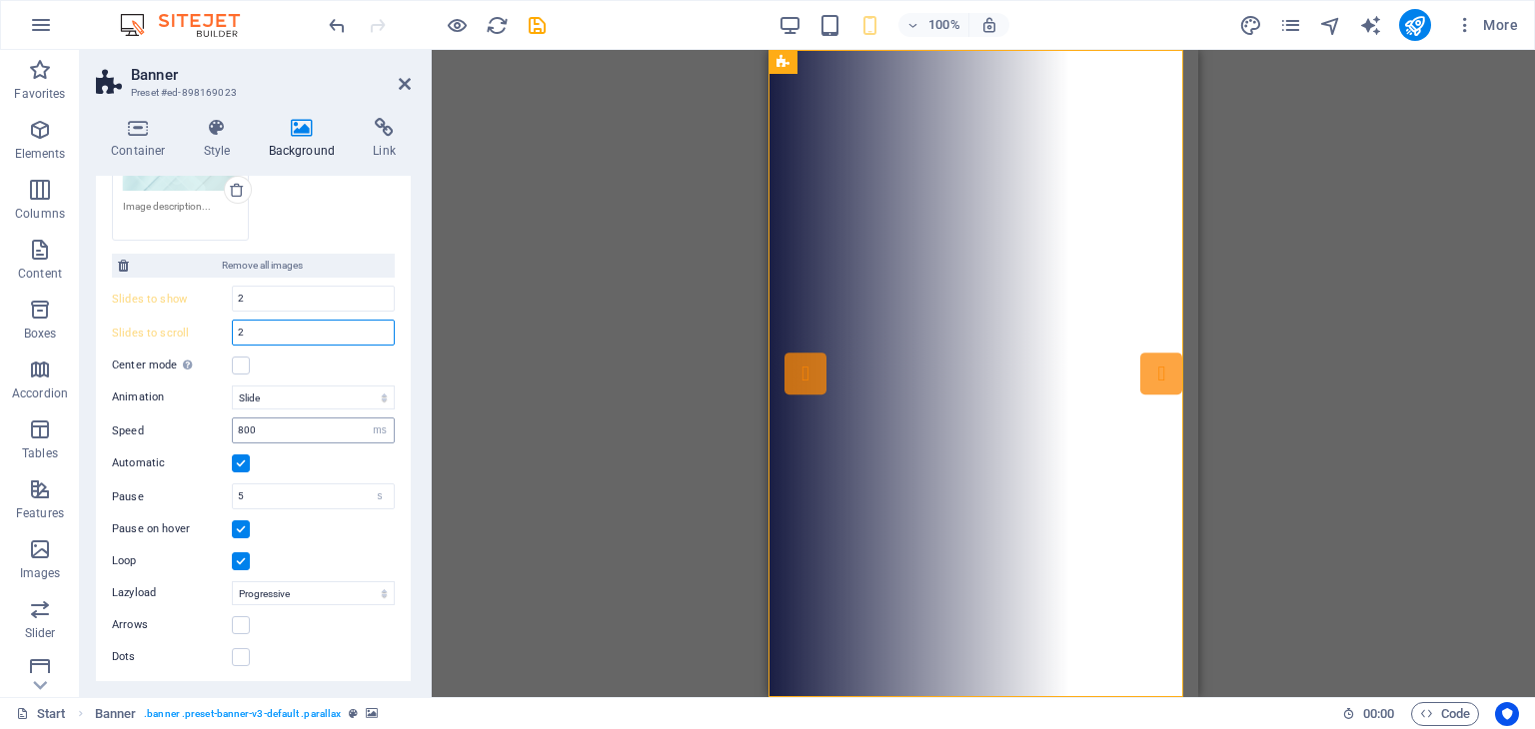
type input "2"
click at [308, 429] on input "800" at bounding box center [313, 431] width 161 height 24
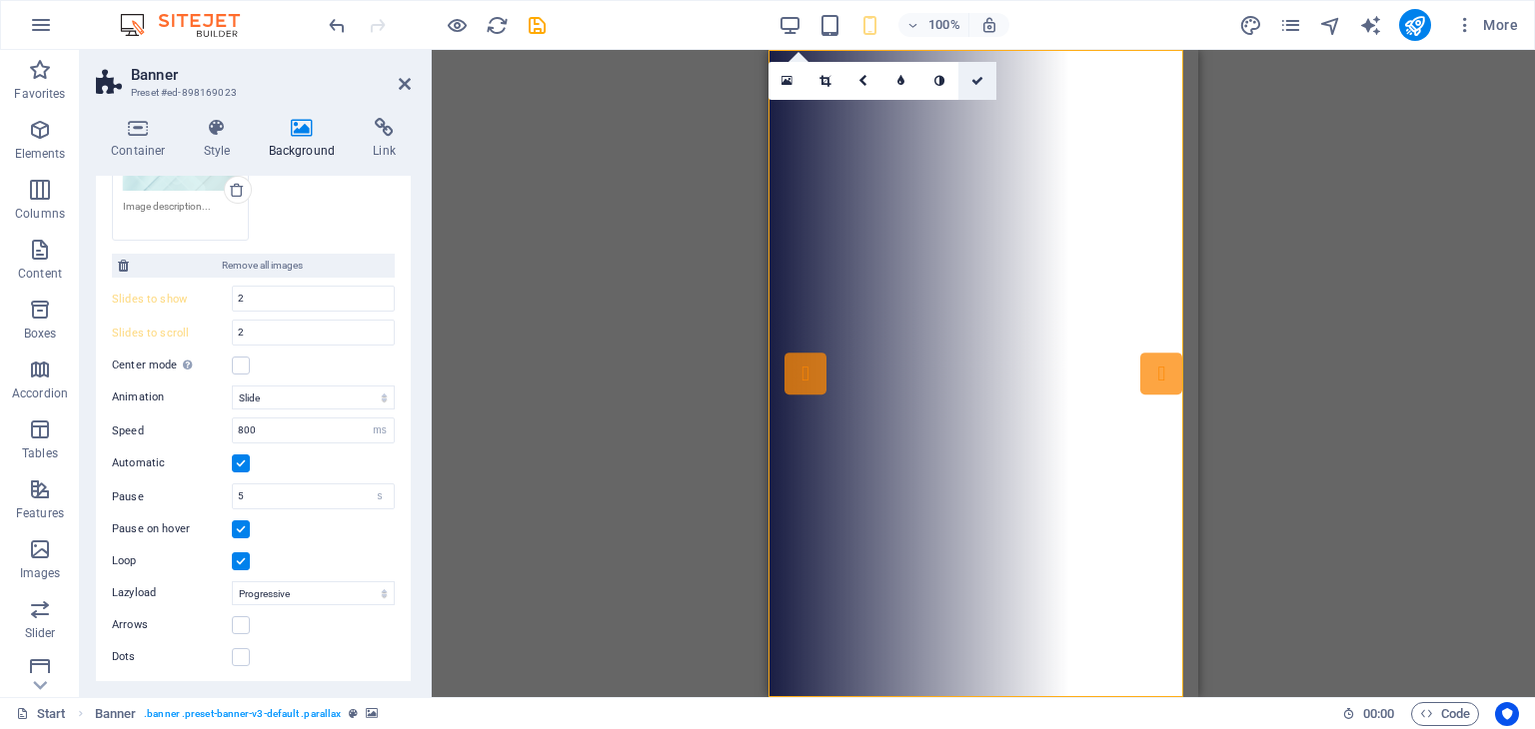
click at [971, 77] on icon at bounding box center [977, 81] width 12 height 12
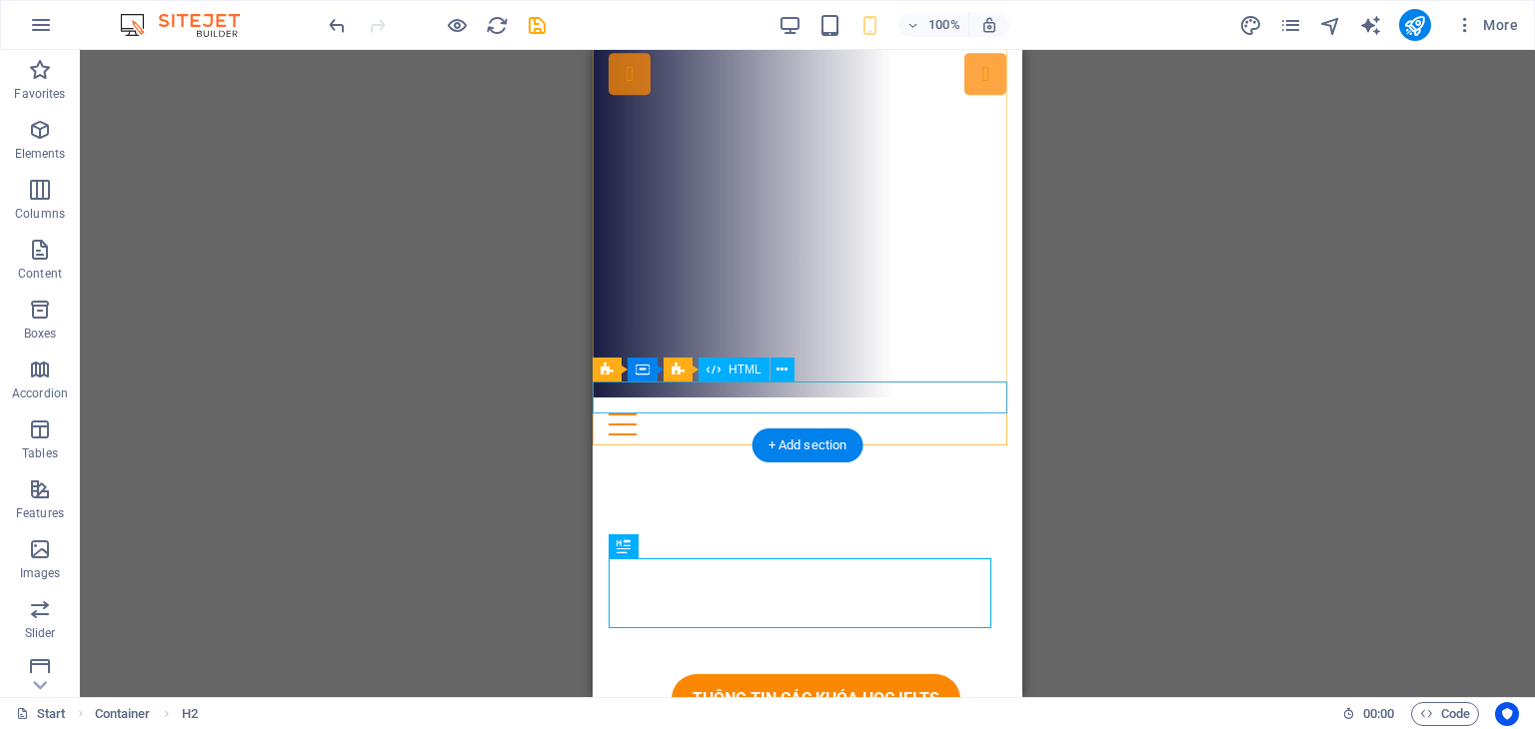
scroll to position [0, 0]
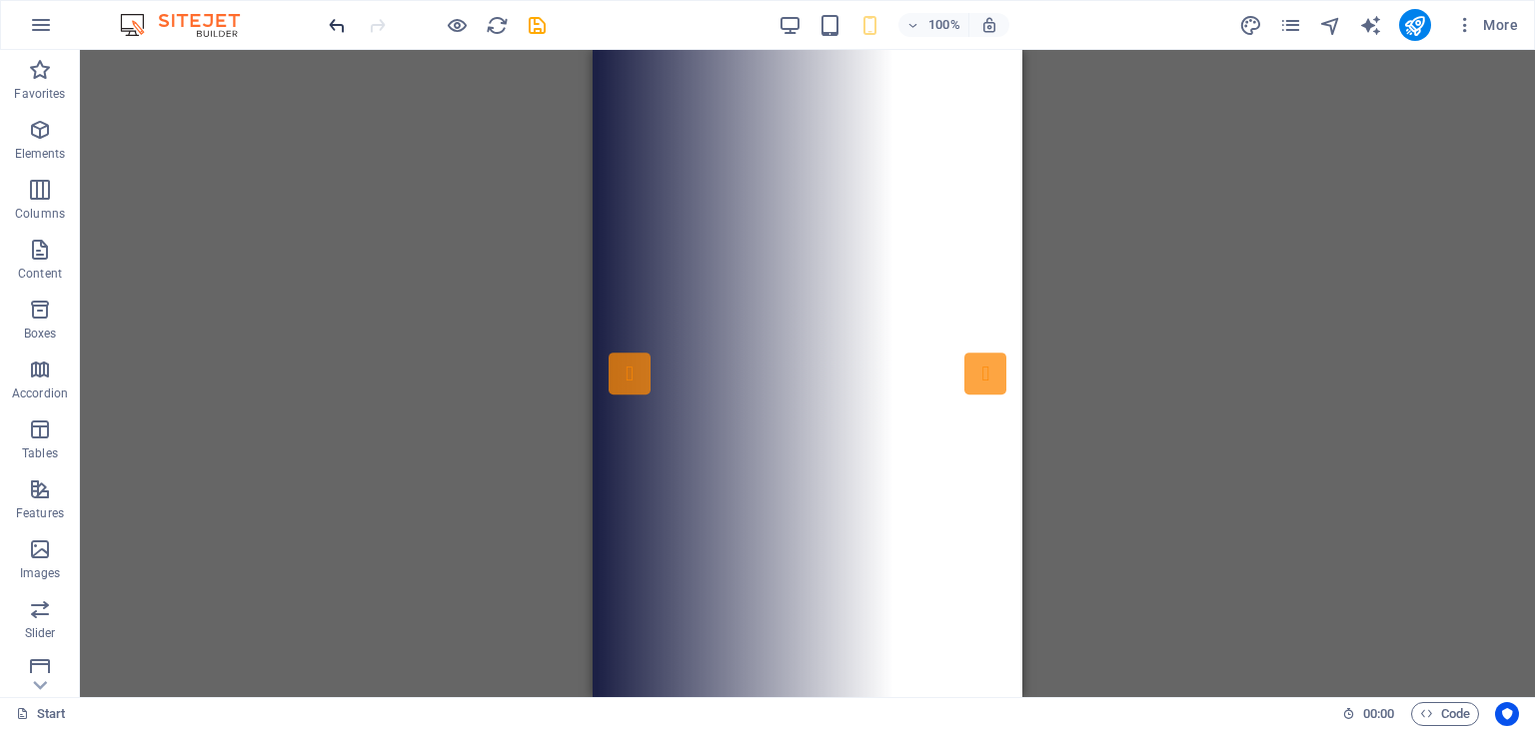
click at [340, 34] on icon "undo" at bounding box center [337, 25] width 23 height 23
click at [340, 33] on icon "undo" at bounding box center [337, 25] width 23 height 23
